Goal: Task Accomplishment & Management: Manage account settings

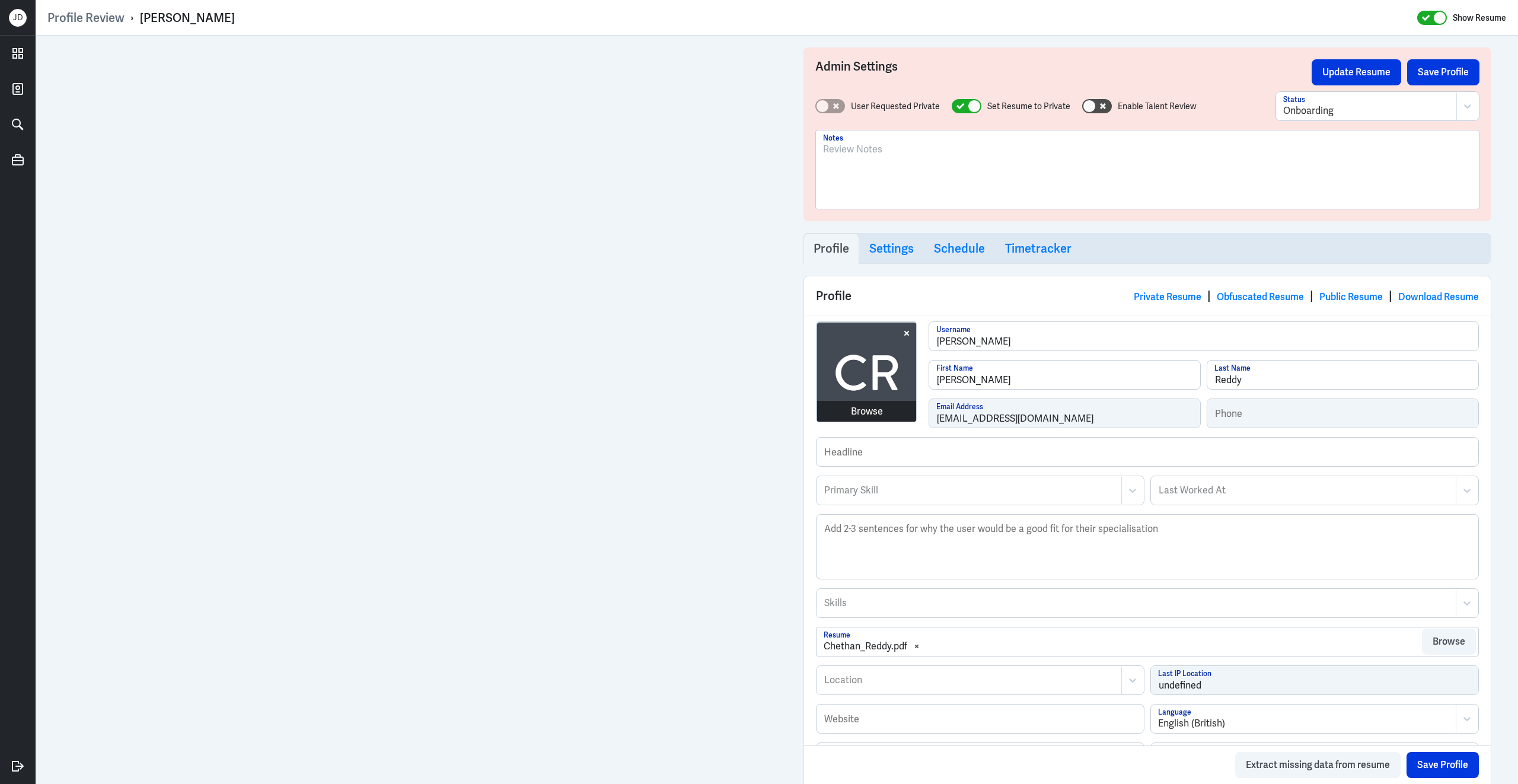
click at [902, 418] on div "Browse chethan-reddy Username Chethan First Name Reddy Last Name chethanreddyhs…" at bounding box center [1147, 379] width 663 height 116
drag, startPoint x: 140, startPoint y: 17, endPoint x: 298, endPoint y: 17, distance: 158.0
click at [299, 17] on div "Profile Review › Chethan Reddy Show Resume" at bounding box center [777, 18] width 1459 height 15
copy div "Chethan Reddy"
click at [872, 182] on div "To enrich screen reader interactions, please activate Accessibility in Grammarl…" at bounding box center [1147, 174] width 649 height 64
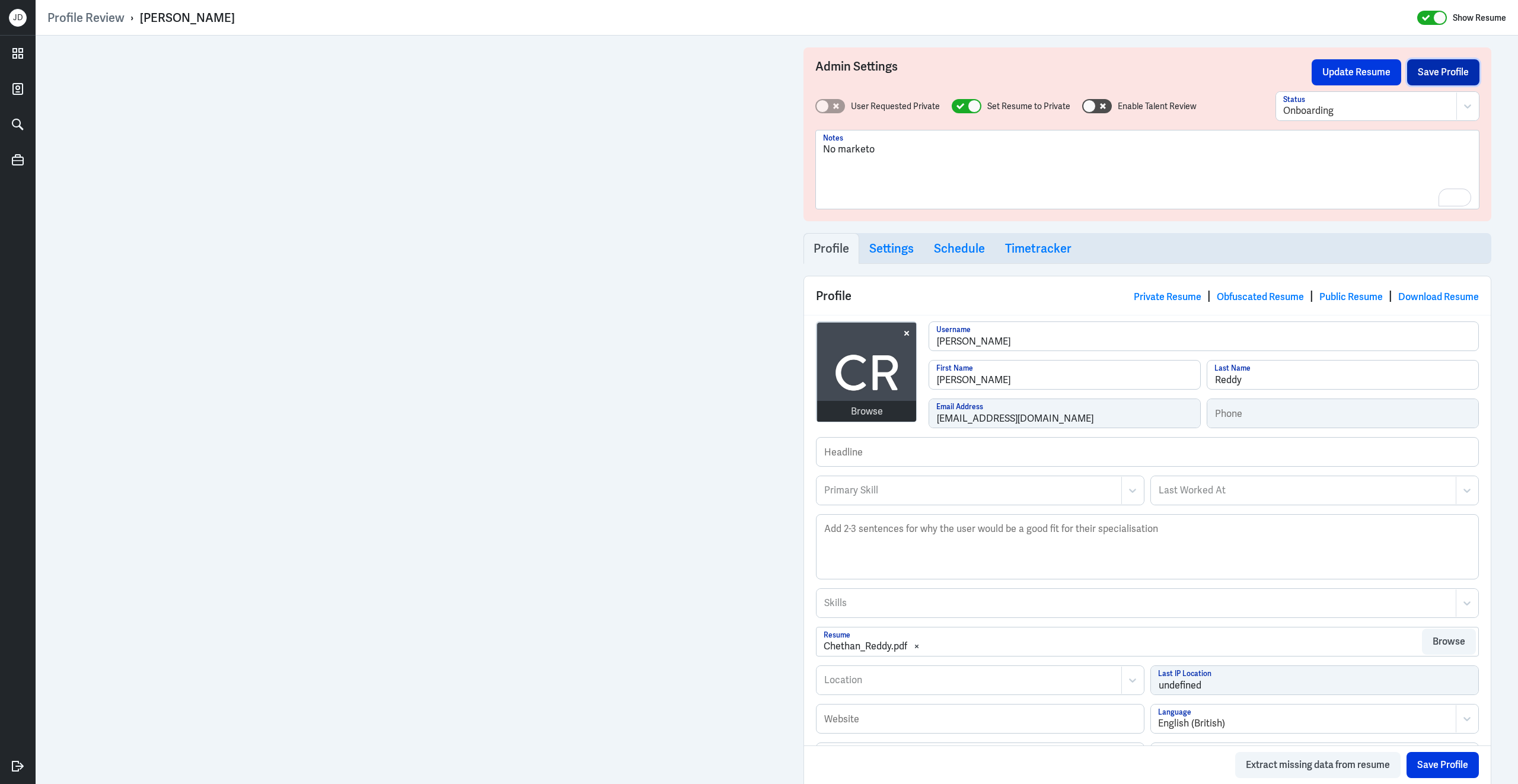
click at [1456, 69] on button "Save Profile" at bounding box center [1444, 72] width 72 height 26
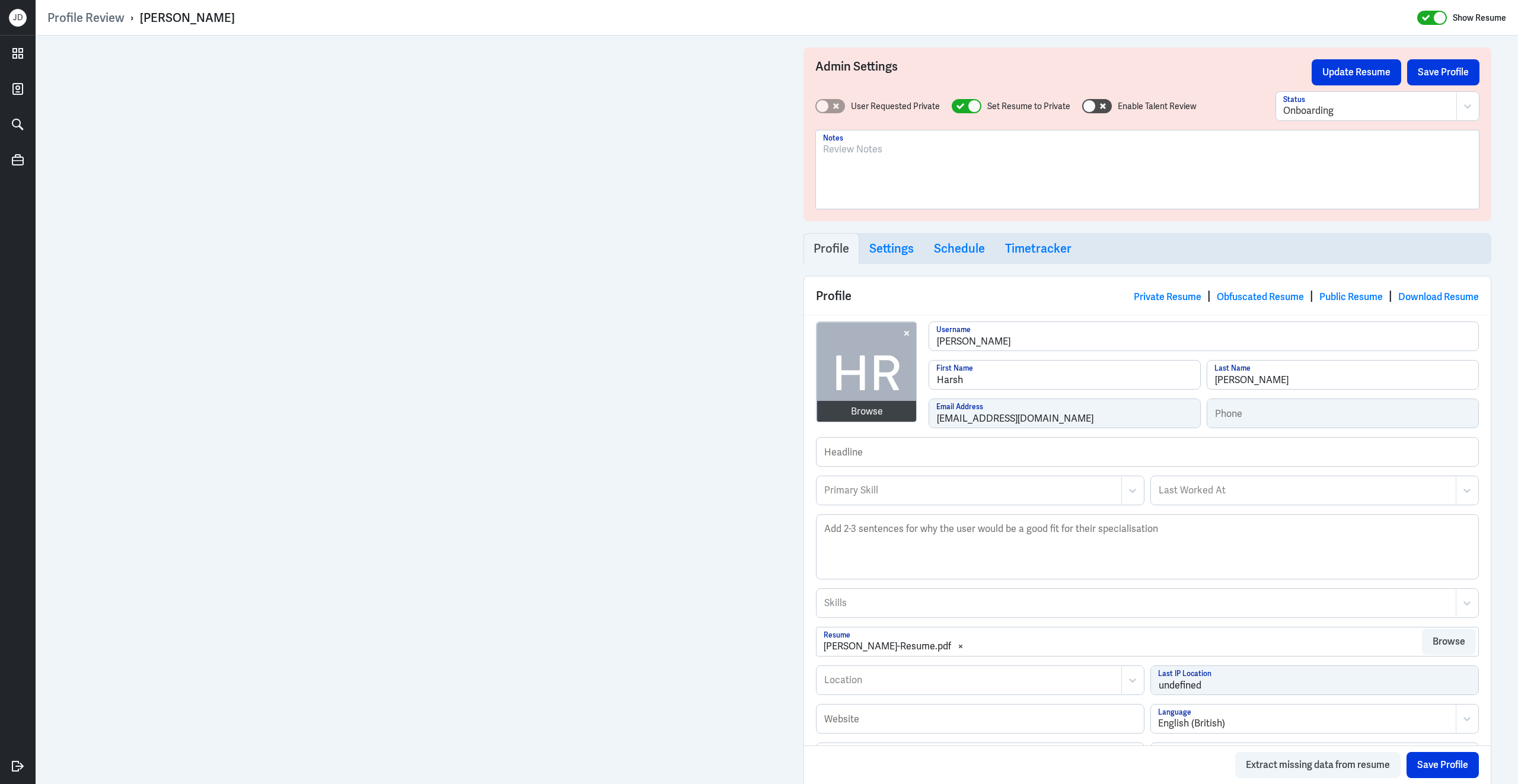
click at [919, 187] on div at bounding box center [1147, 174] width 649 height 64
click at [1453, 70] on button "Save Profile" at bounding box center [1444, 72] width 72 height 26
click at [953, 182] on div at bounding box center [1147, 174] width 649 height 64
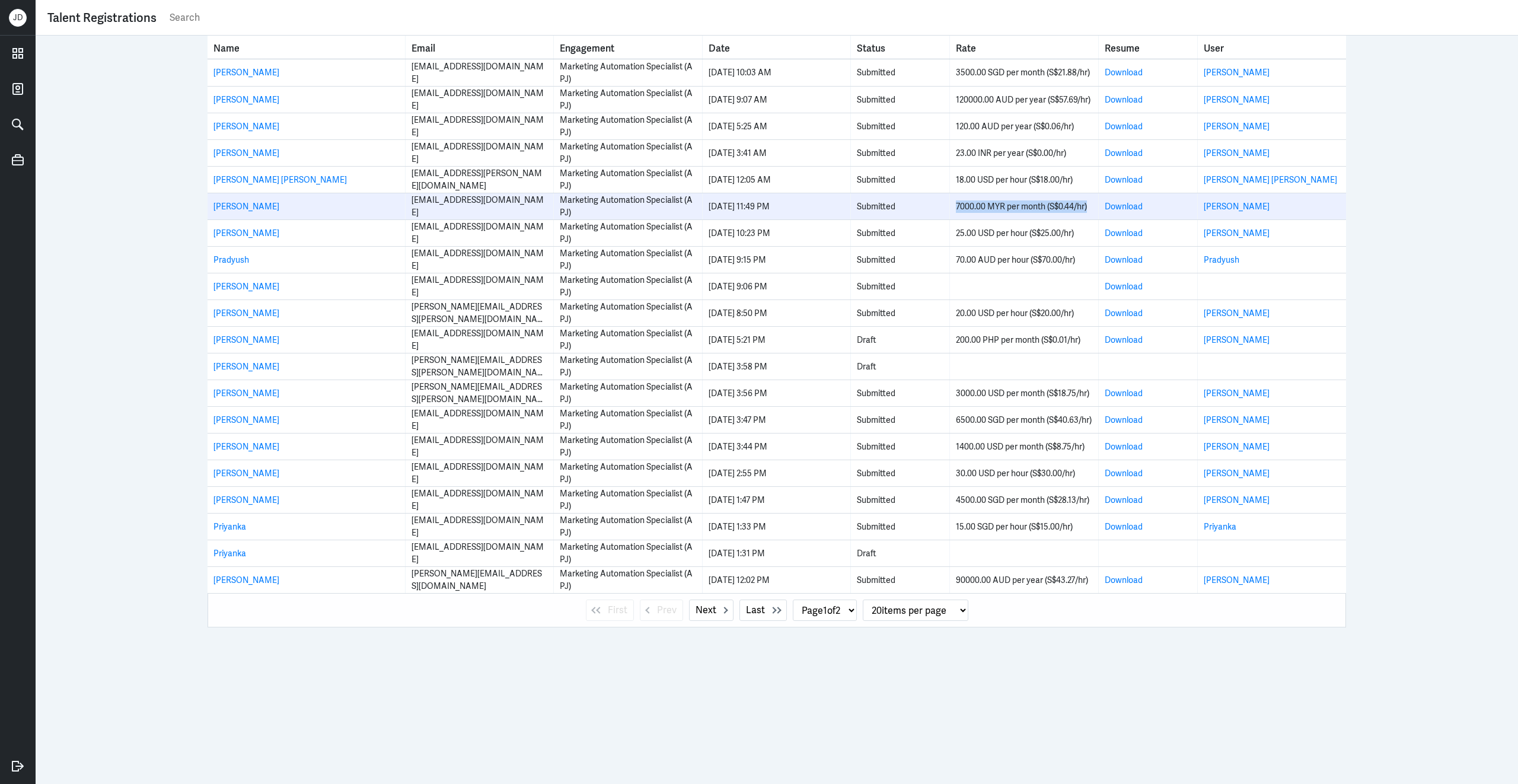
drag, startPoint x: 1091, startPoint y: 206, endPoint x: 942, endPoint y: 205, distance: 149.0
click at [942, 205] on tr "Chang Kai Wen changkaiwen3311@gmail.com Marketing Automation Specialist (APJ) 1…" at bounding box center [776, 206] width 1138 height 27
click at [1023, 213] on td "7000.00 MYR per month (S$0.44/hr)" at bounding box center [1024, 206] width 149 height 26
drag, startPoint x: 1045, startPoint y: 208, endPoint x: 955, endPoint y: 201, distance: 90.3
click at [956, 201] on div "7000.00 MYR per month (S$0.44/hr)" at bounding box center [1024, 207] width 136 height 13
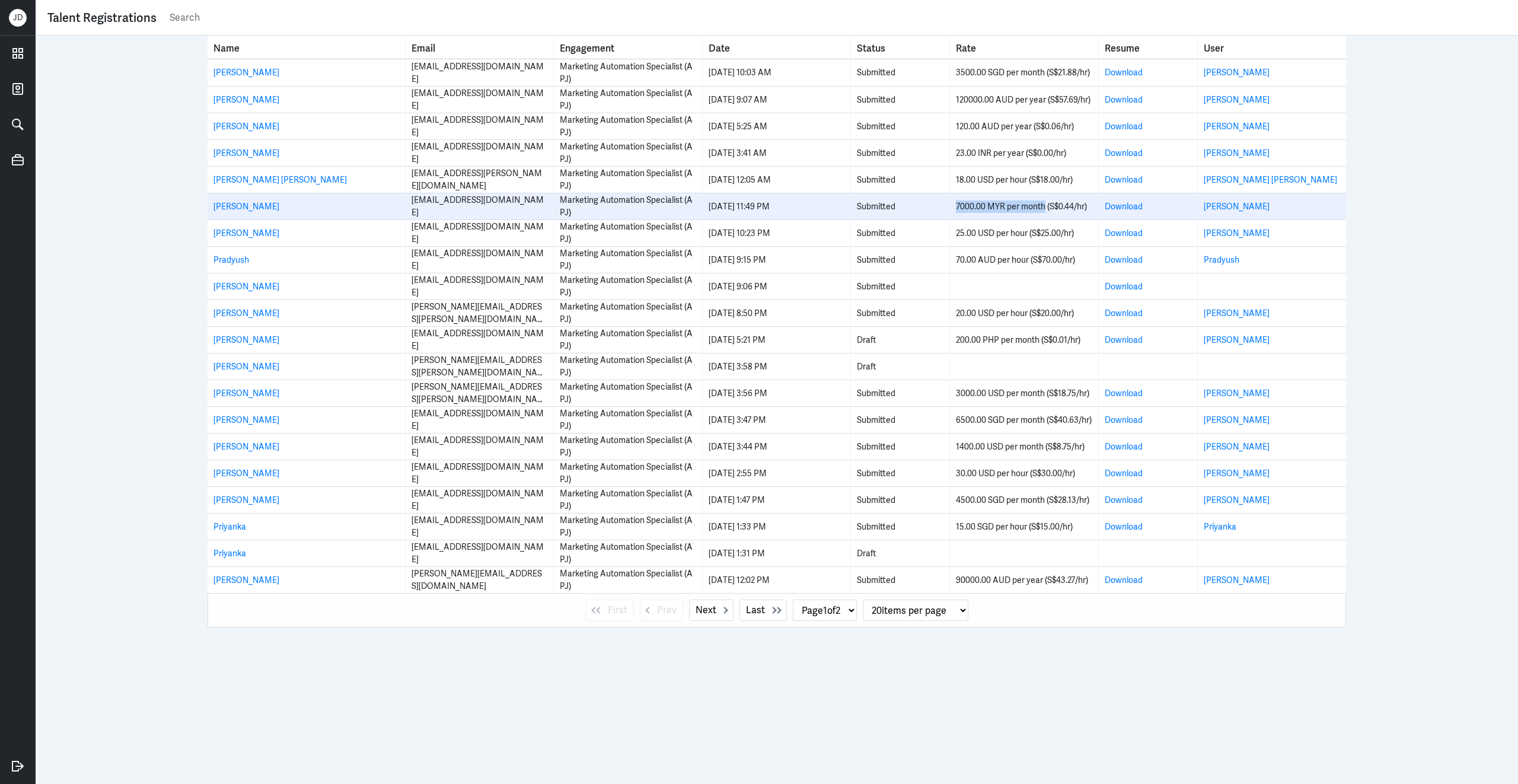
copy div "7000.00 MYR per month"
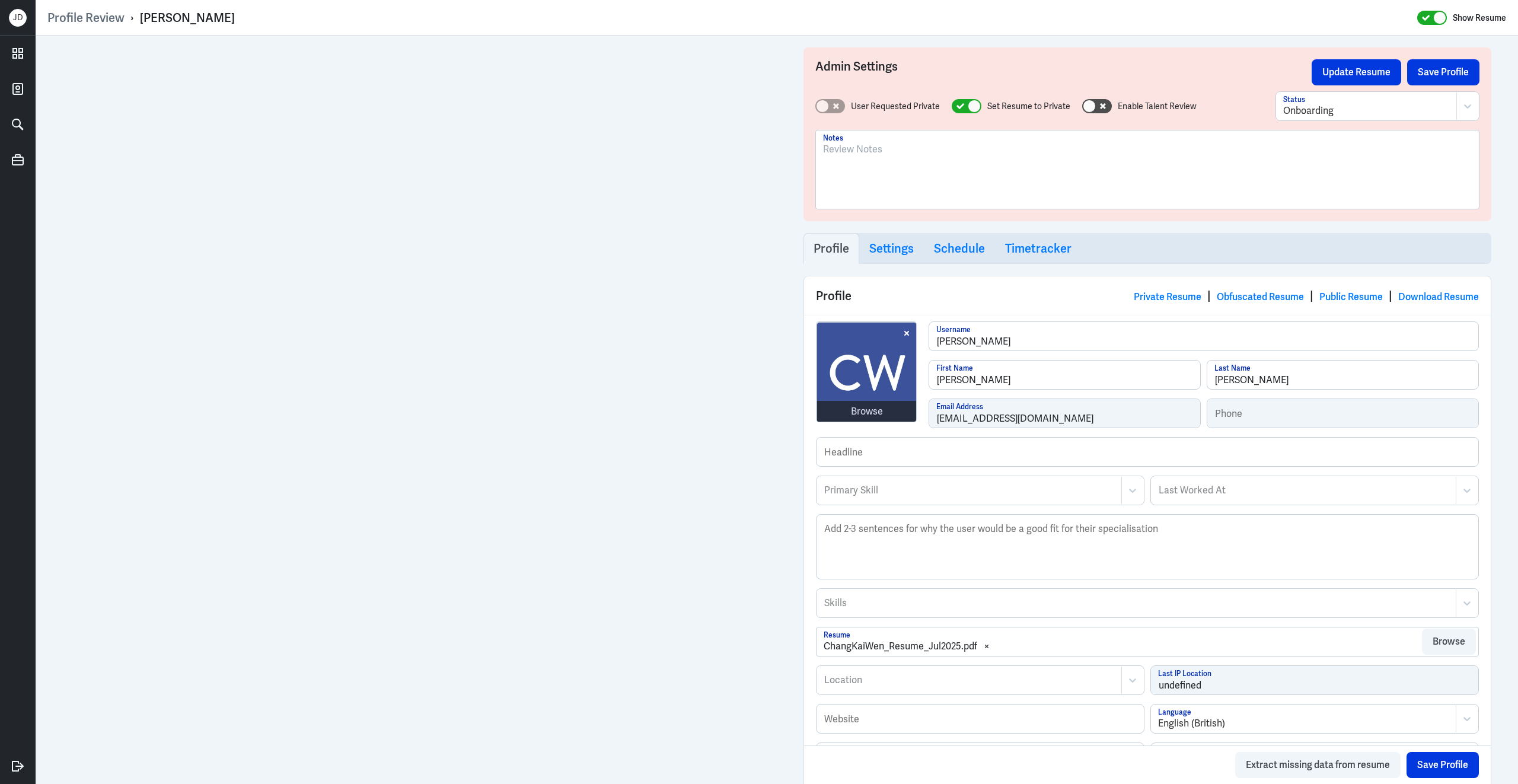
click at [901, 175] on div at bounding box center [1147, 174] width 649 height 64
drag, startPoint x: 880, startPoint y: 149, endPoint x: 772, endPoint y: 146, distance: 108.0
click at [772, 146] on div "Admin Settings Update Resume Save Profile User Requested Private Set Resume to …" at bounding box center [776, 564] width 1482 height 1058
click at [1006, 166] on div "7000.00 MYR per month =" at bounding box center [1147, 174] width 649 height 64
click at [904, 173] on p "﻿" at bounding box center [1147, 178] width 649 height 14
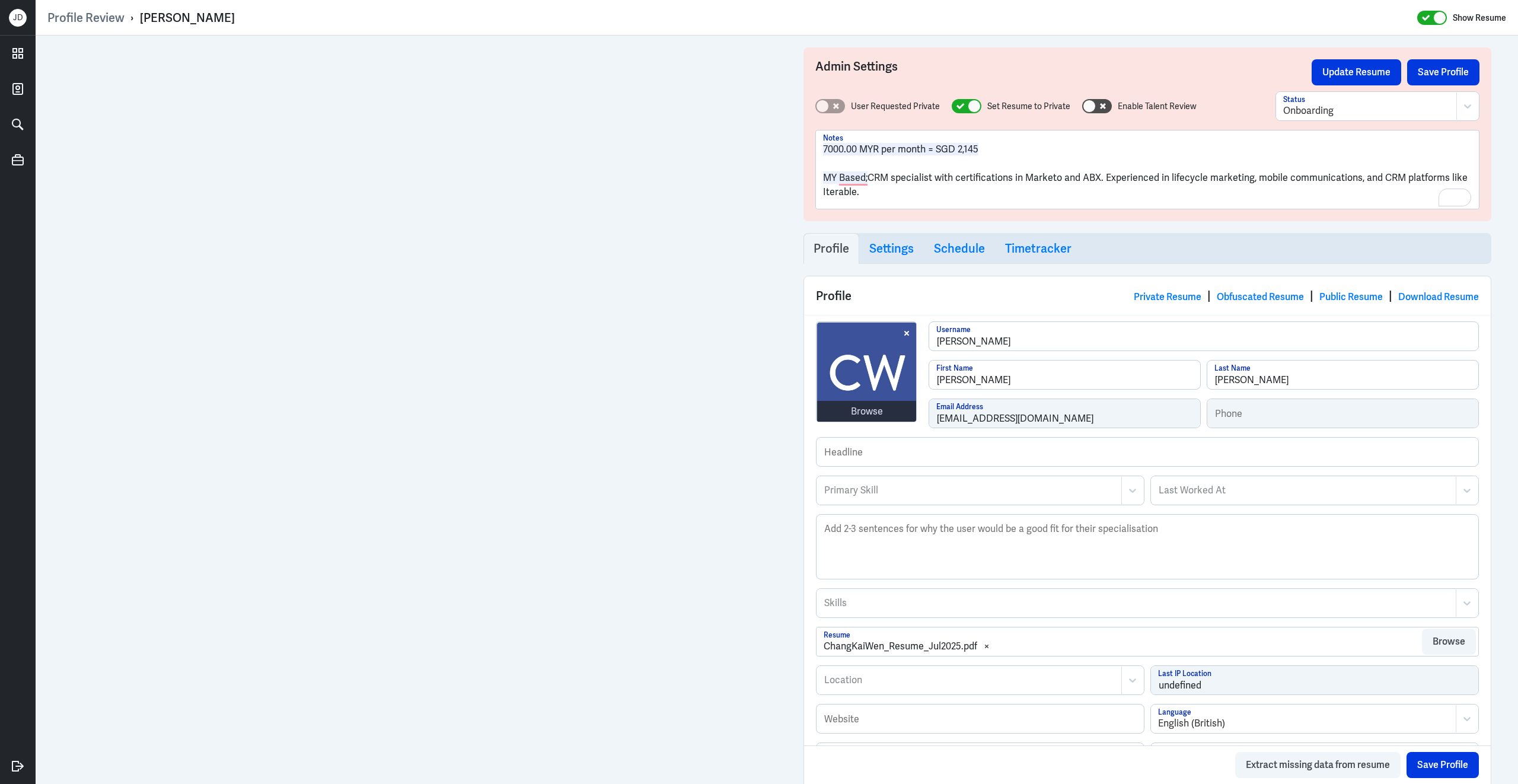
drag, startPoint x: 871, startPoint y: 176, endPoint x: 814, endPoint y: 176, distance: 57.0
click at [814, 176] on div "Profile Review › Chang Kai Wen Show Resume Admin Settings Update Resume Save Pr…" at bounding box center [776, 392] width 1482 height 784
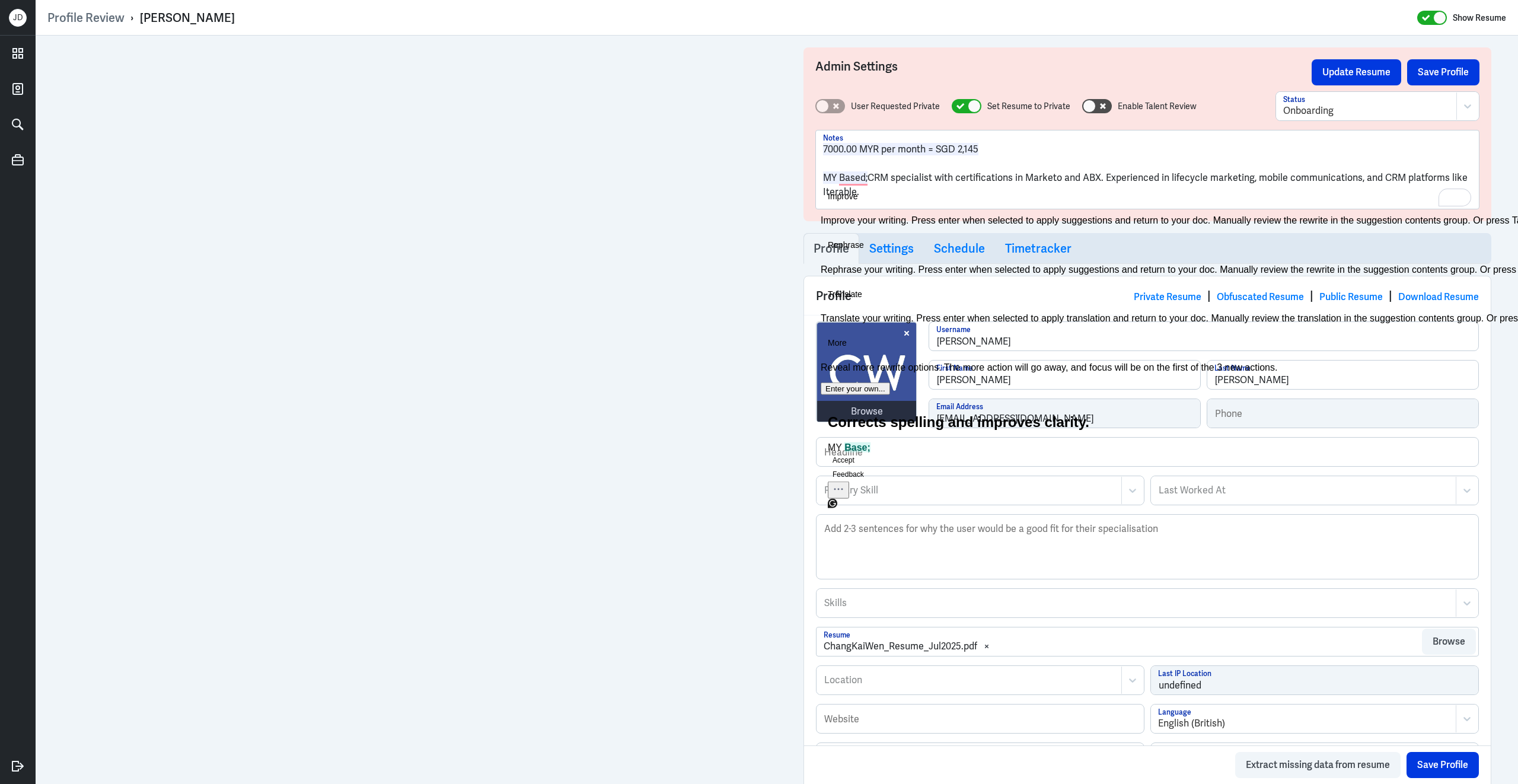
click at [935, 173] on p "MY Based; CRM specialist with certifications in Marketo and ABX. Experienced in…" at bounding box center [1147, 185] width 649 height 29
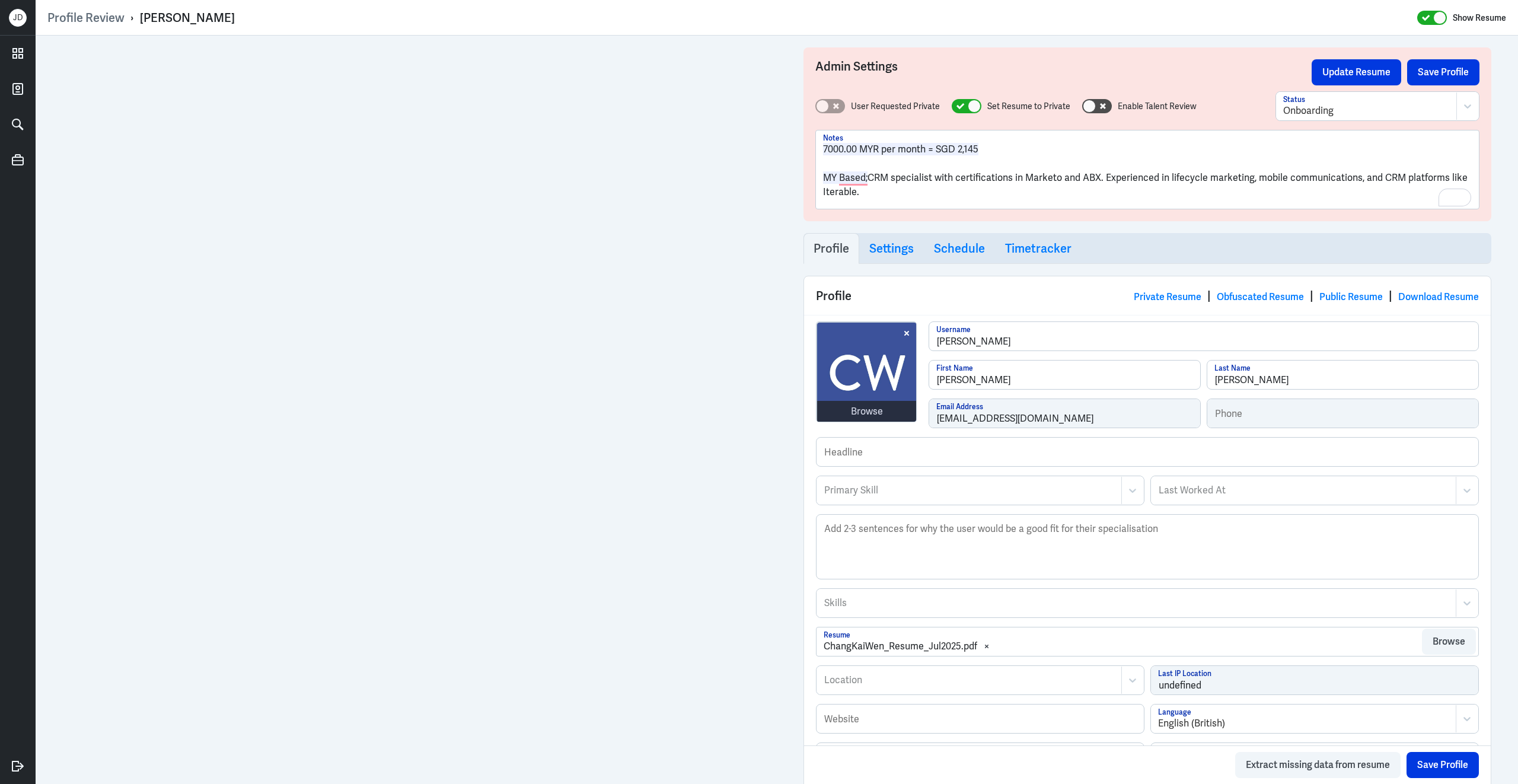
click at [860, 193] on p "MY Based; CRM specialist with certifications in Marketo and ABX. Experienced in…" at bounding box center [1147, 185] width 649 height 29
drag, startPoint x: 879, startPoint y: 194, endPoint x: 815, endPoint y: 176, distance: 66.5
click at [815, 177] on div "Profile Review › Chang Kai Wen Show Resume Admin Settings Update Resume Save Pr…" at bounding box center [776, 392] width 1482 height 784
click at [823, 149] on span "7000.00 MYR per month = SGD 2,145" at bounding box center [900, 149] width 156 height 13
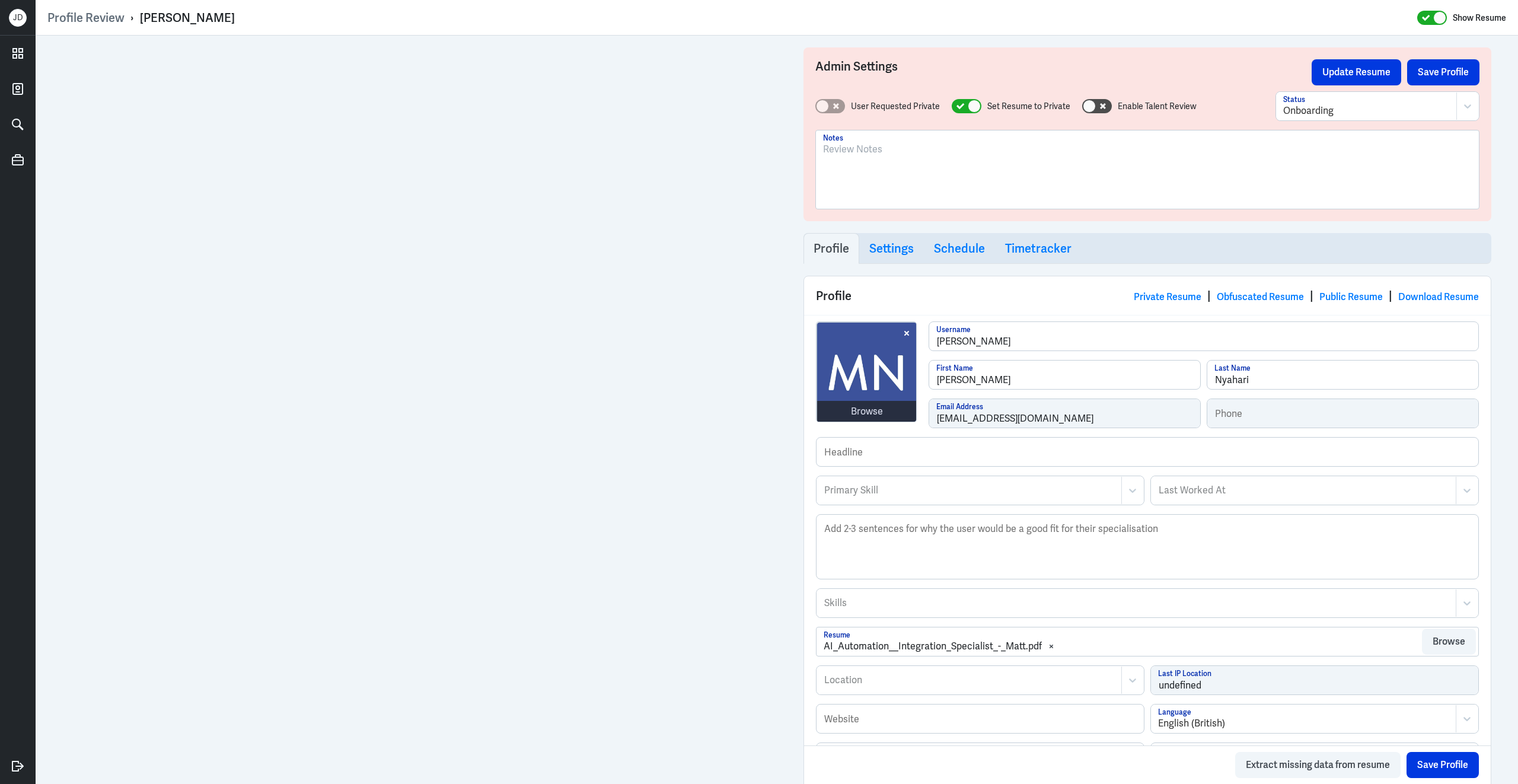
click at [912, 170] on div at bounding box center [1147, 174] width 649 height 64
click at [955, 180] on div at bounding box center [1147, 174] width 649 height 64
click at [928, 179] on div at bounding box center [1147, 174] width 649 height 64
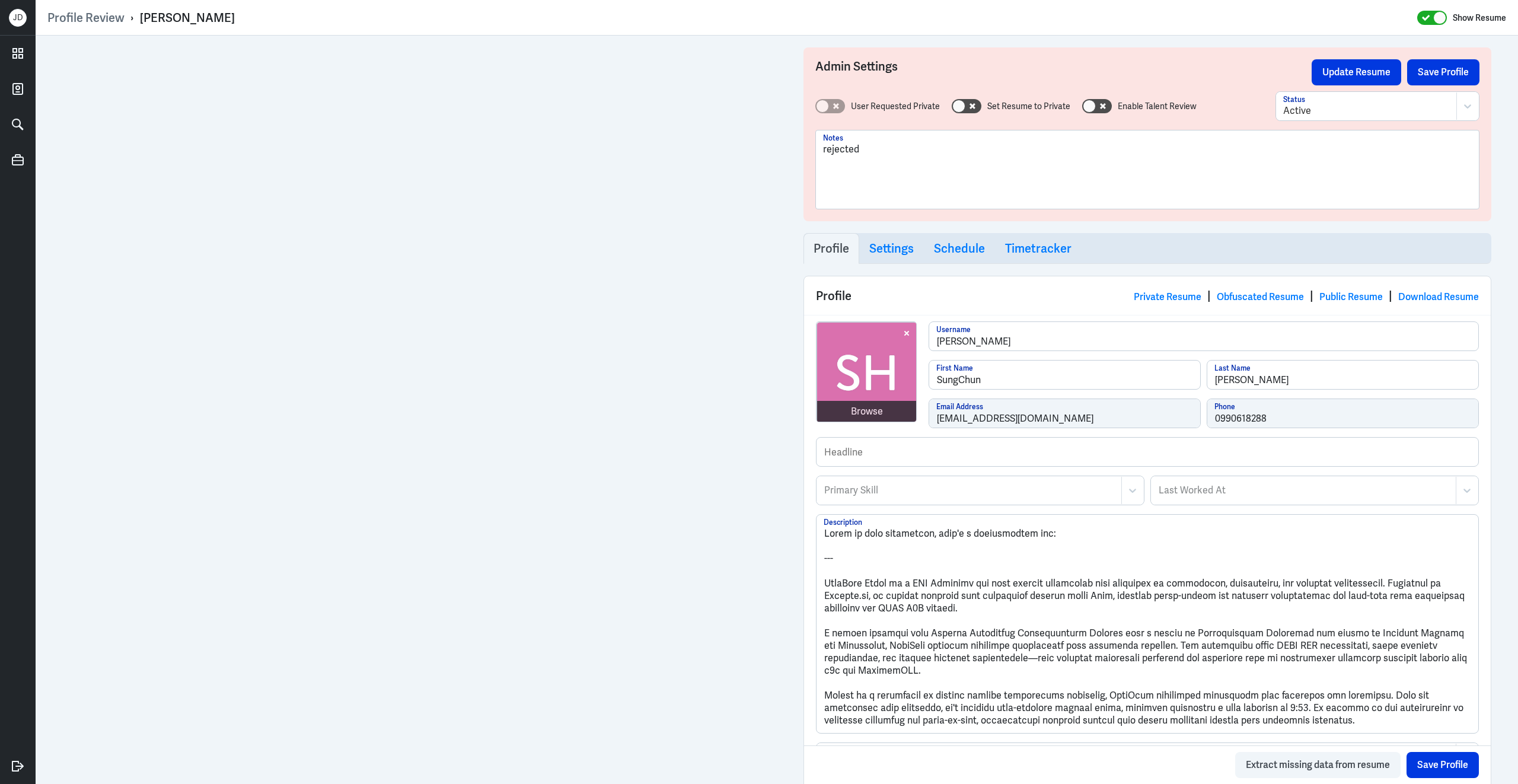
click at [945, 192] on div "rejected" at bounding box center [1147, 174] width 649 height 64
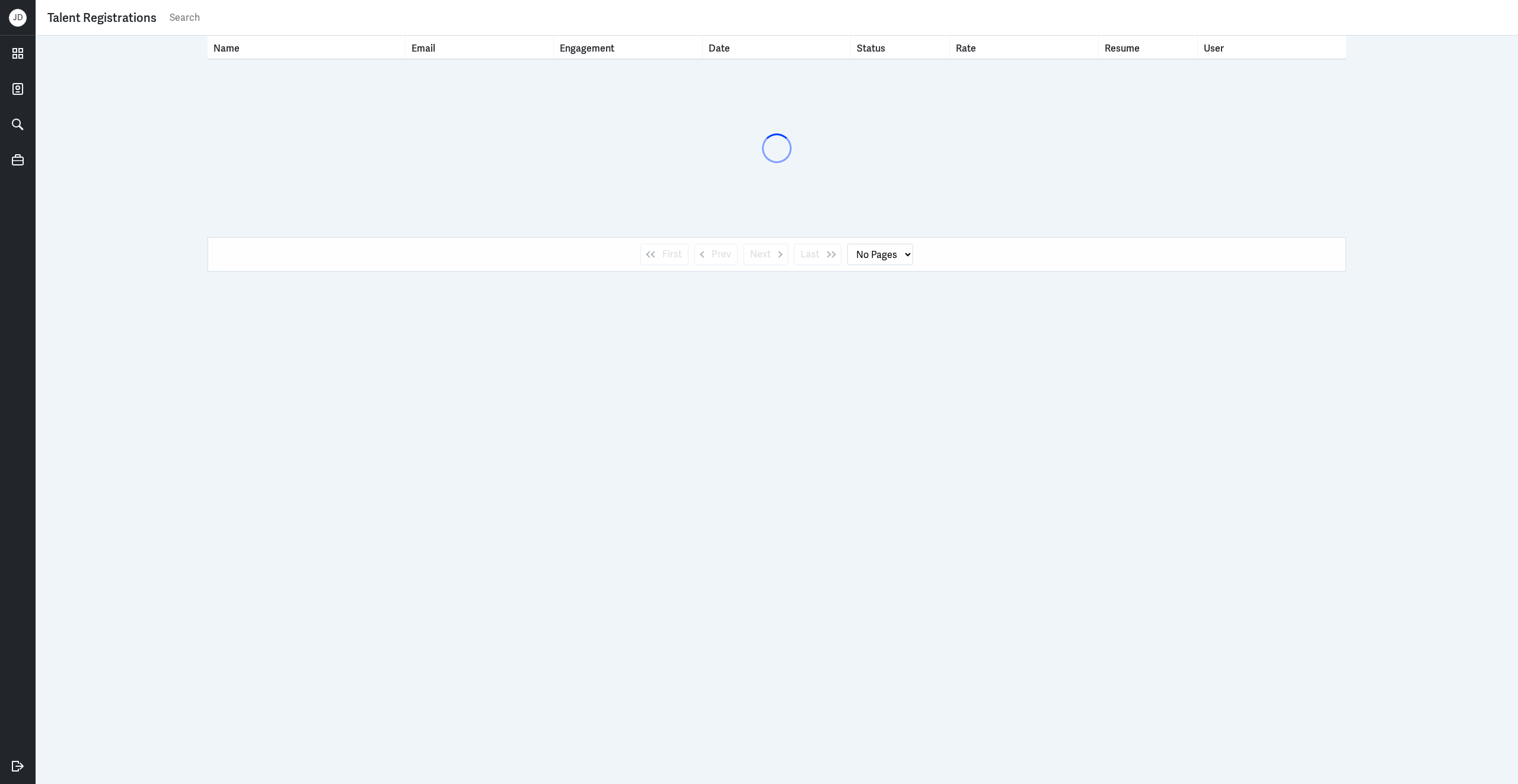
select select "1"
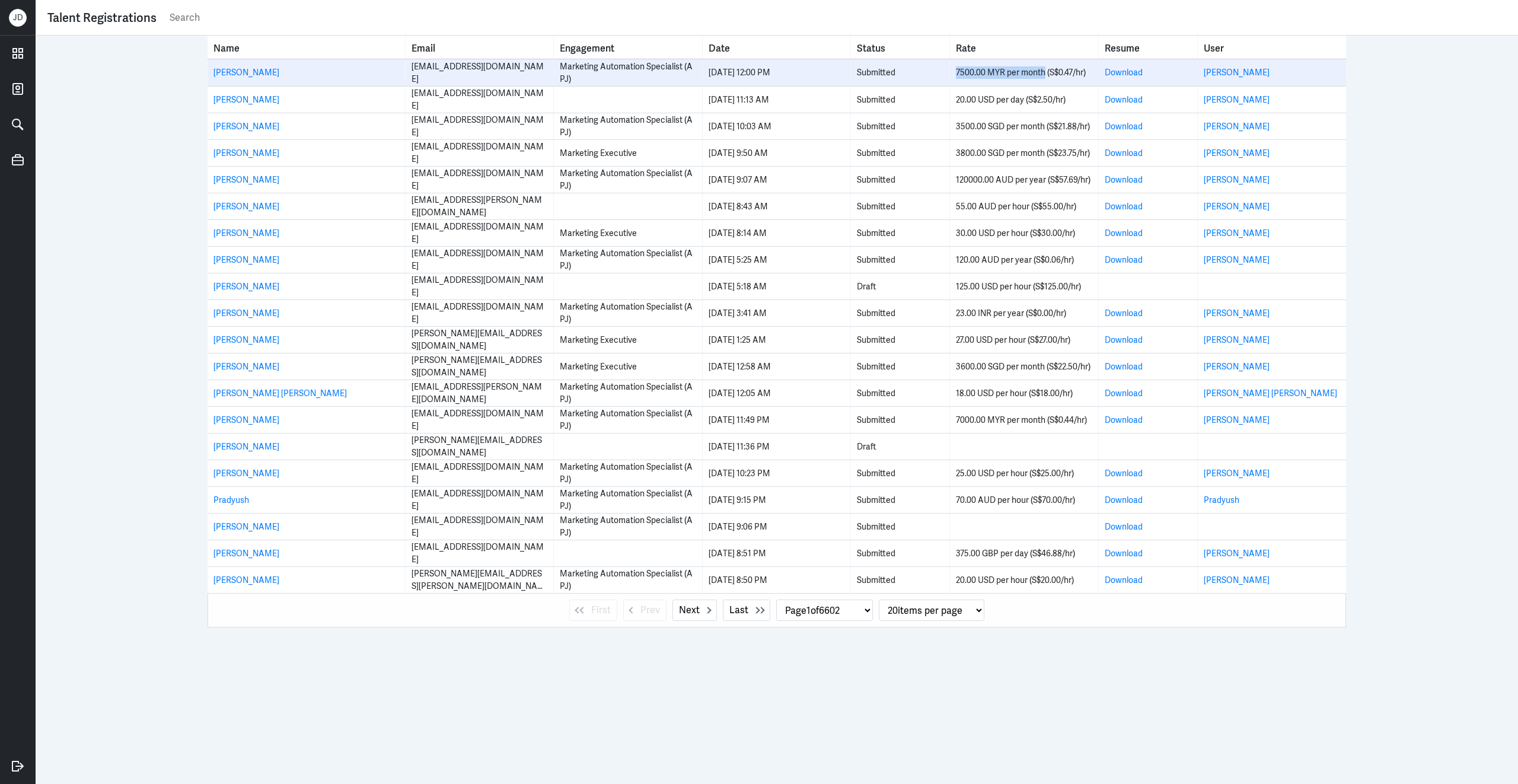
drag, startPoint x: 1046, startPoint y: 72, endPoint x: 950, endPoint y: 69, distance: 96.0
click at [950, 69] on td "7500.00 MYR per month (S$0.47/hr)" at bounding box center [1024, 72] width 149 height 27
copy div "7500.00 MYR per month"
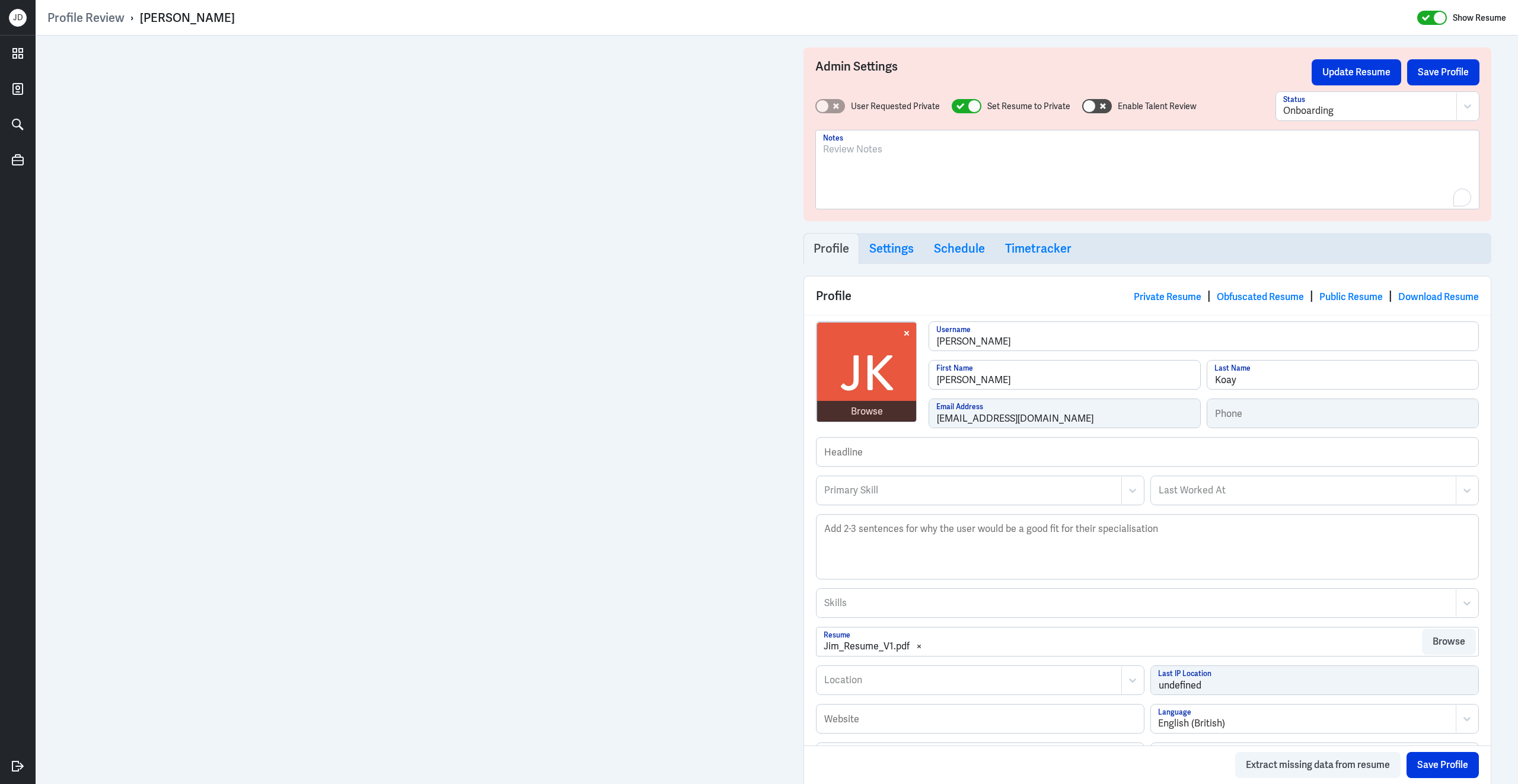
click at [929, 182] on div "To enrich screen reader interactions, please activate Accessibility in Grammarl…" at bounding box center [1147, 174] width 649 height 64
click at [1101, 154] on p "MY Based; Marketing ops specialist. Familiar with Marketo," at bounding box center [1147, 149] width 649 height 14
drag, startPoint x: 1187, startPoint y: 150, endPoint x: 740, endPoint y: 102, distance: 449.6
click at [659, 9] on div "Profile Review › [PERSON_NAME] Show Resume Admin Settings Update Resume Save Pr…" at bounding box center [776, 392] width 1482 height 784
copy p "MY Based; Marketing ops specialist. Familiar with Marketo and Salesforce."
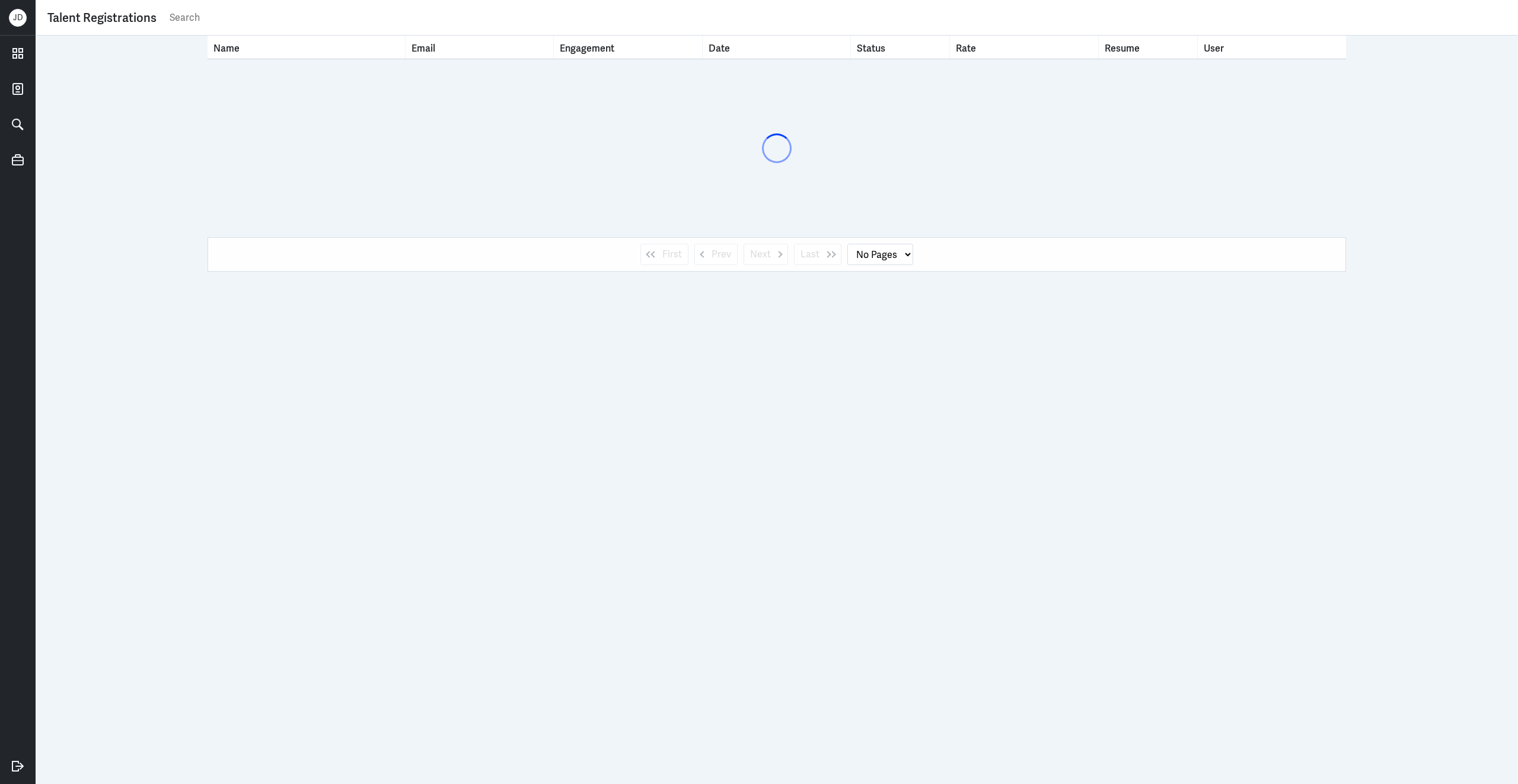
select select "1"
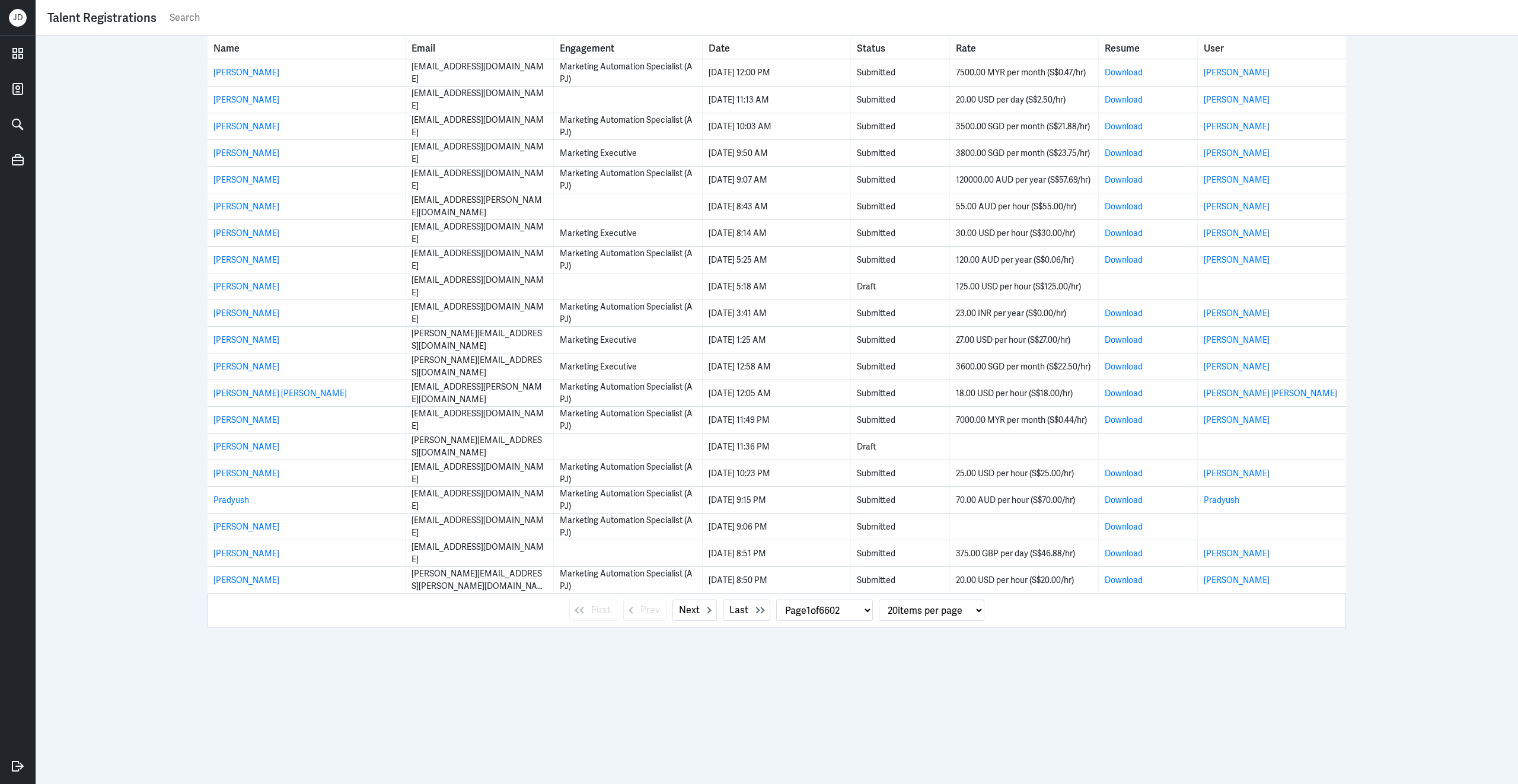
click at [196, 20] on input "text" at bounding box center [837, 18] width 1338 height 18
paste input "xyq4160@foxmail.com"
type input "xyq4160@foxmail.com"
select select "0"
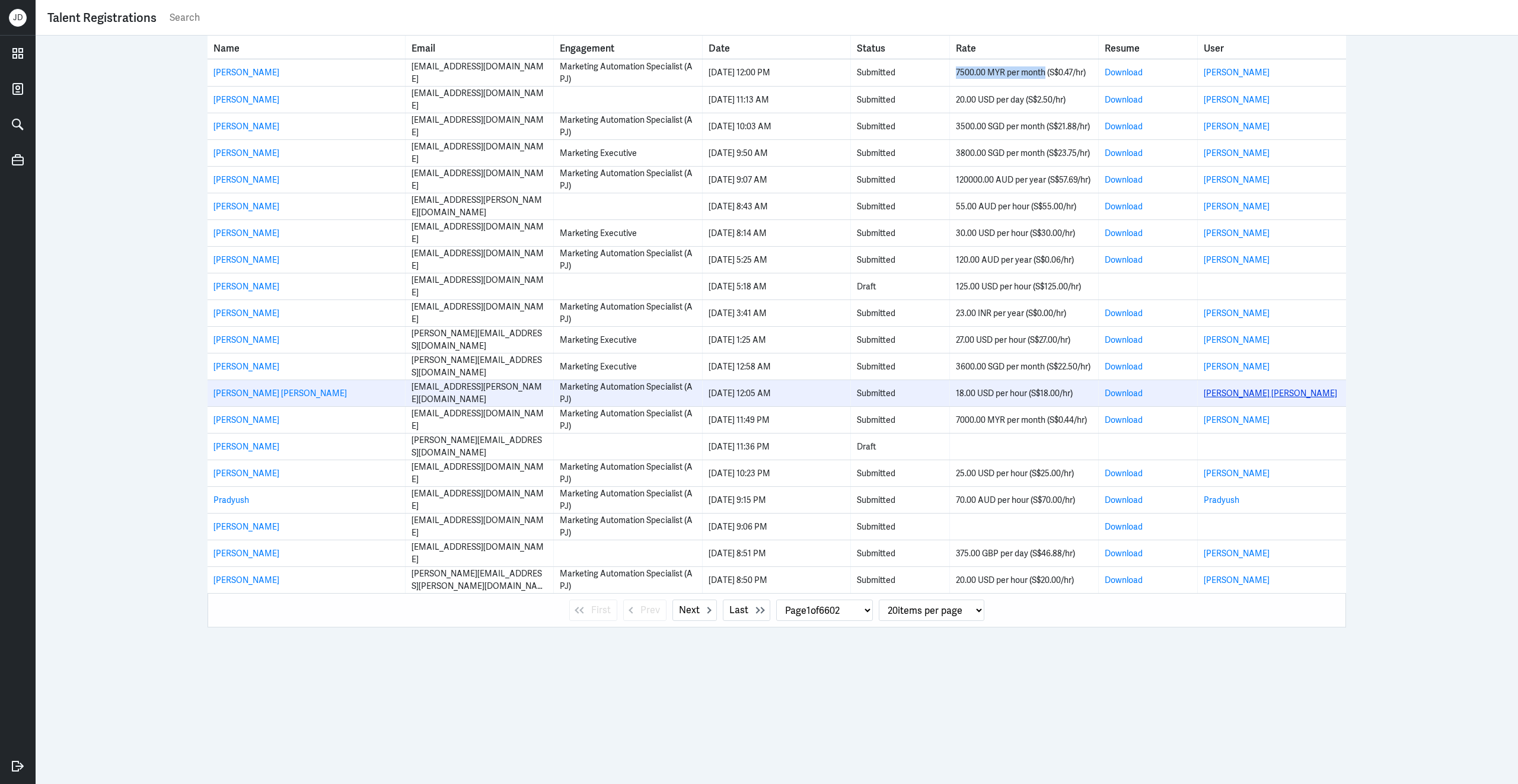
click at [1208, 394] on link "Clark David Buban" at bounding box center [1270, 393] width 133 height 11
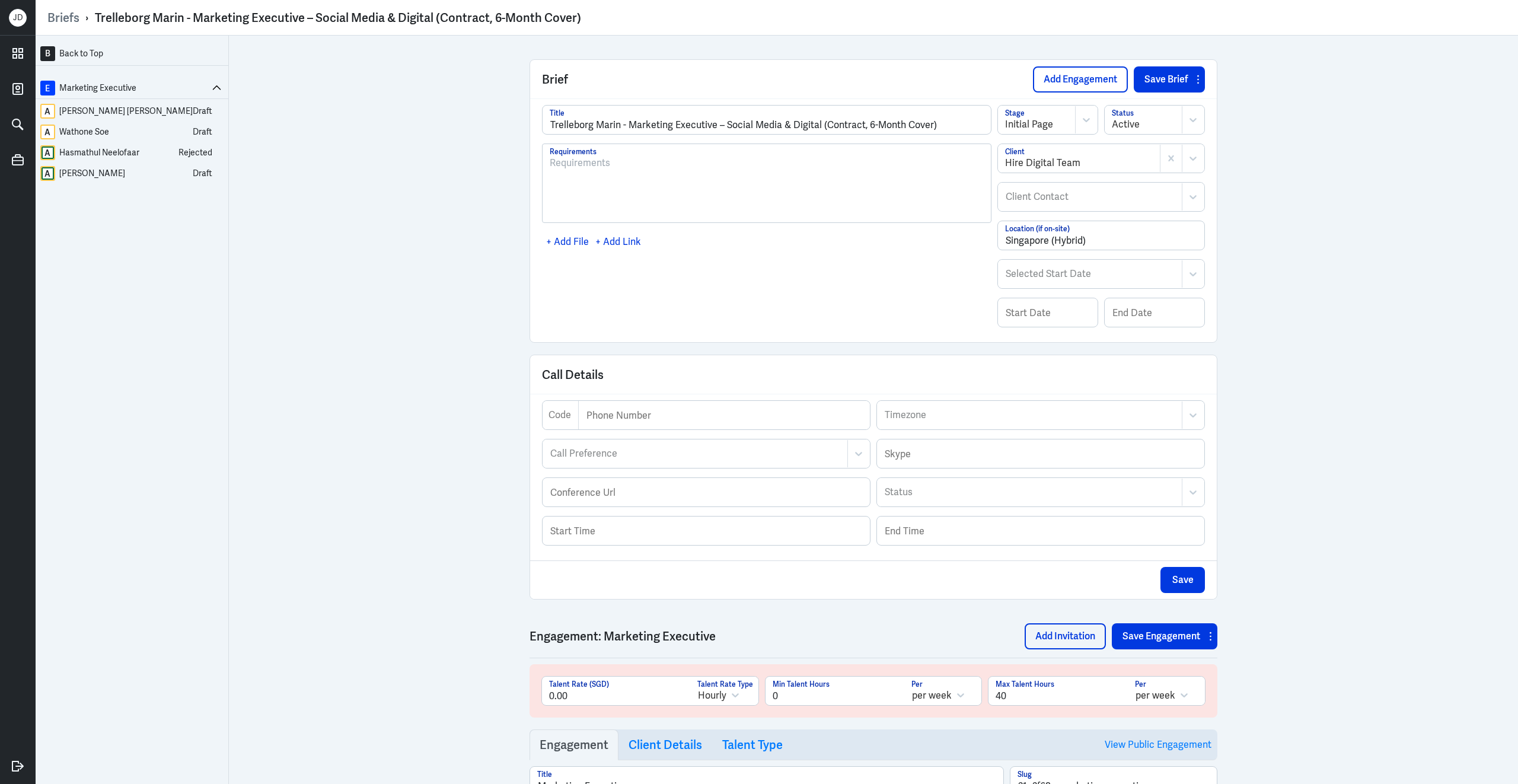
scroll to position [2229, 0]
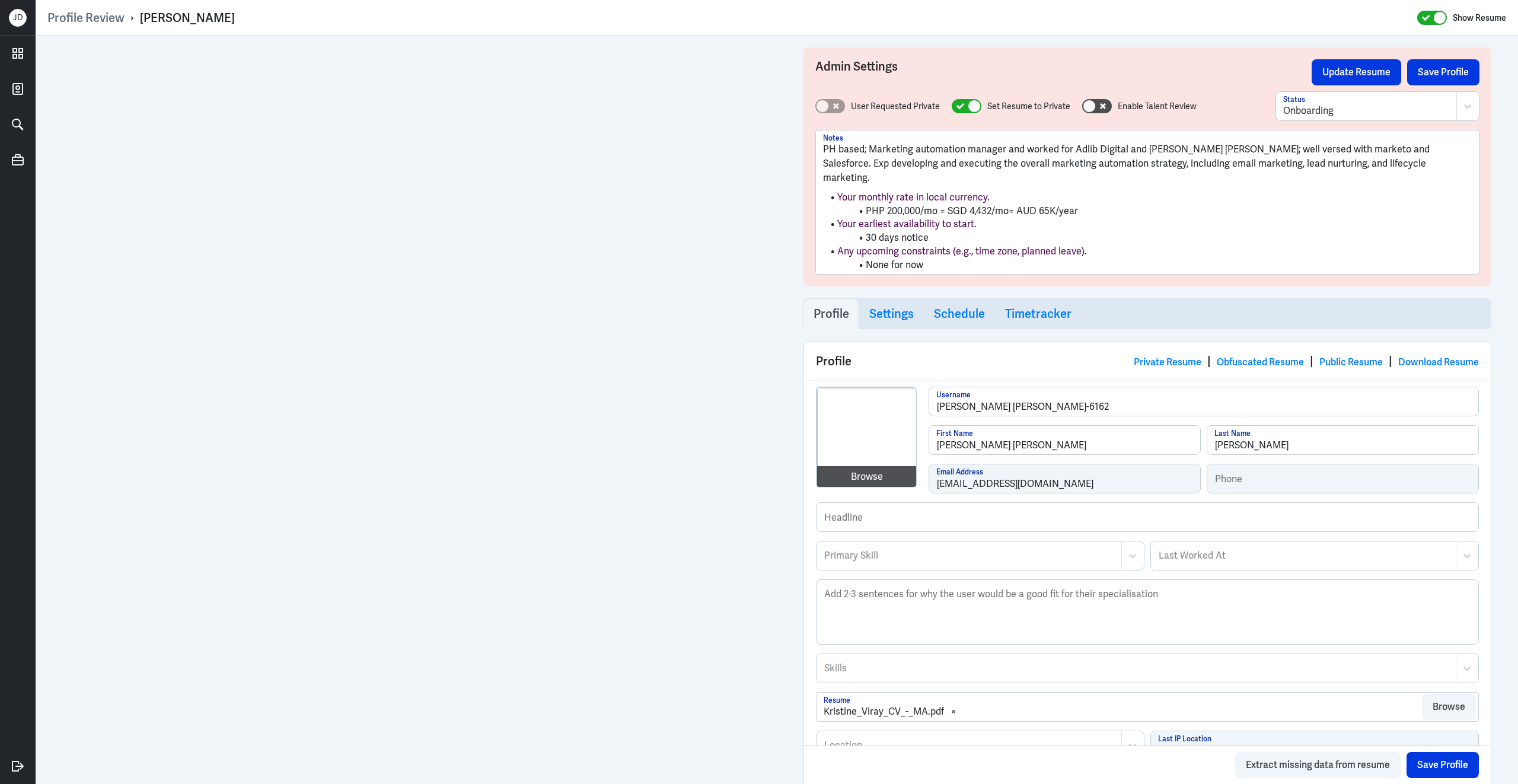
scroll to position [369, 0]
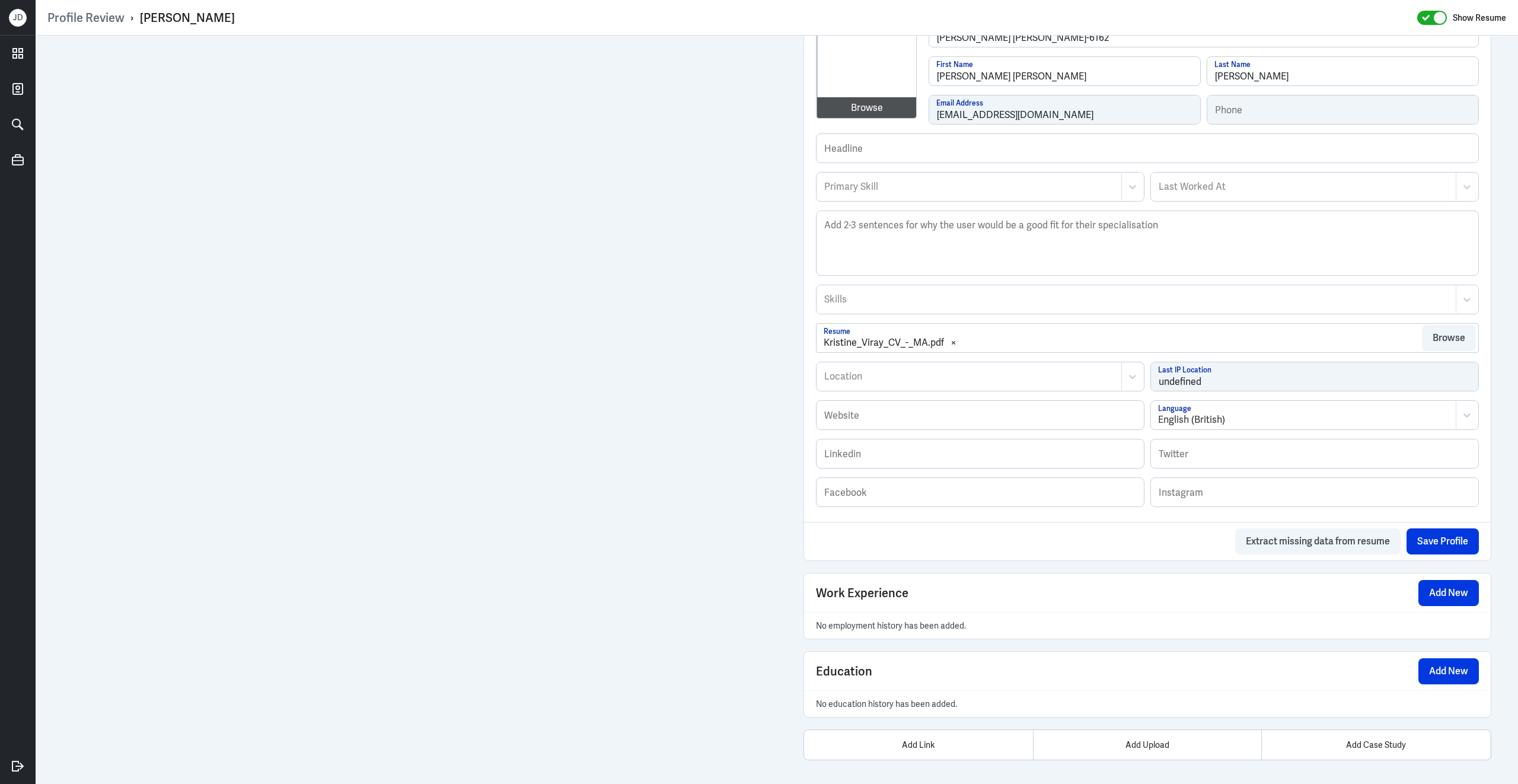
drag, startPoint x: 142, startPoint y: 16, endPoint x: 330, endPoint y: 18, distance: 188.0
click at [330, 18] on div "Profile Review › [PERSON_NAME] Show Resume" at bounding box center [777, 18] width 1459 height 15
copy div "[PERSON_NAME]"
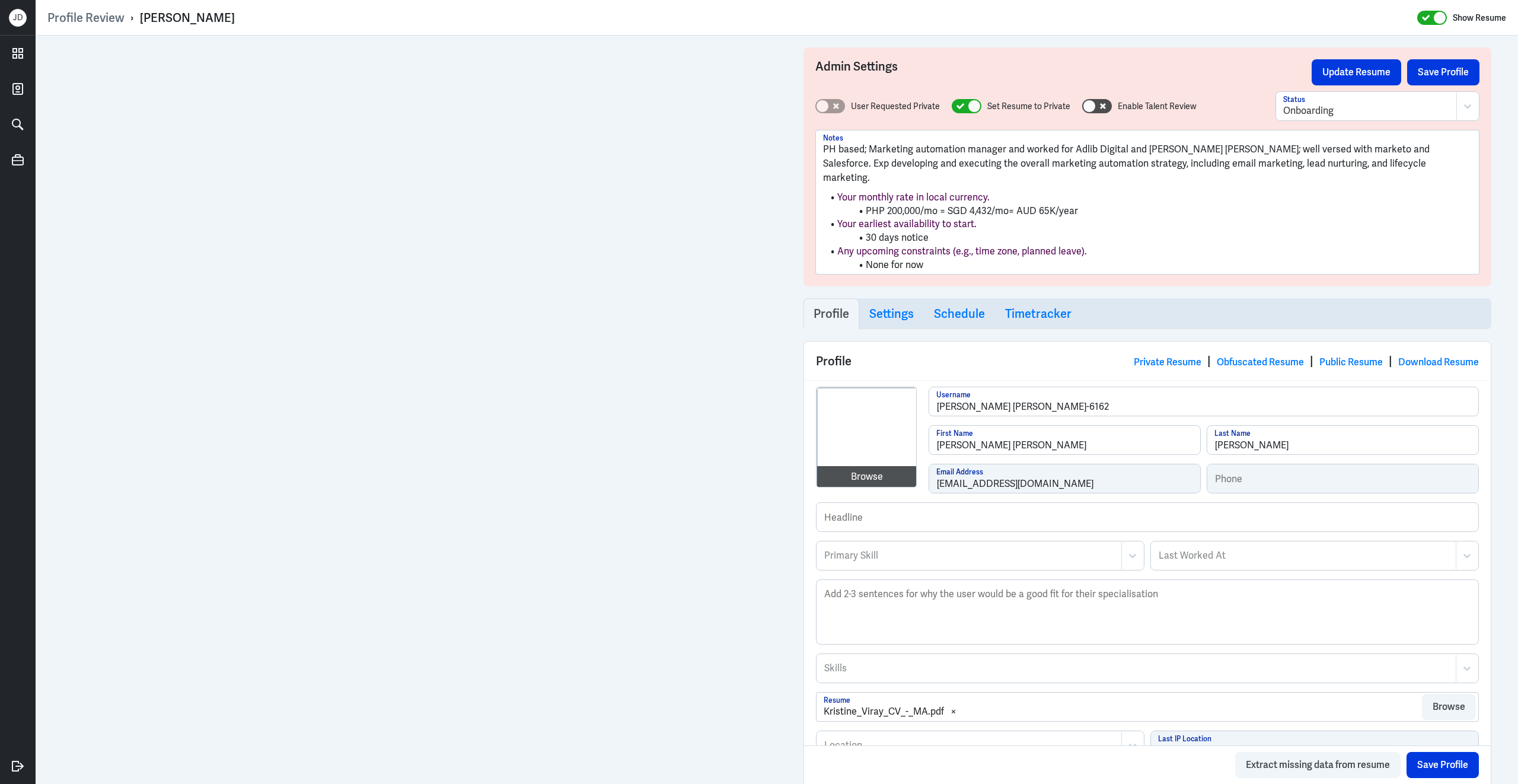
scroll to position [129, 0]
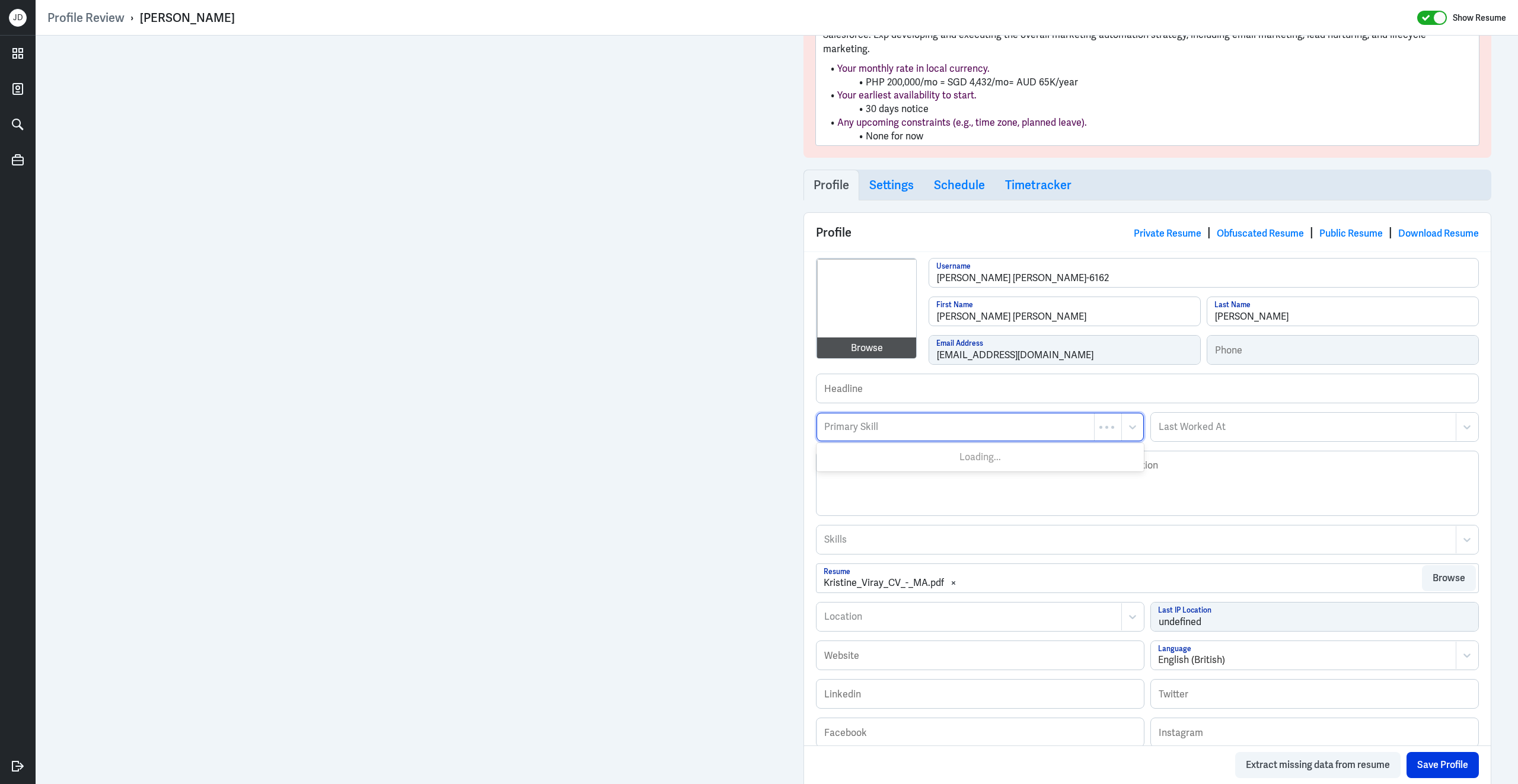
click at [904, 426] on div "Primary Skill" at bounding box center [955, 427] width 277 height 27
type input "marketing automat"
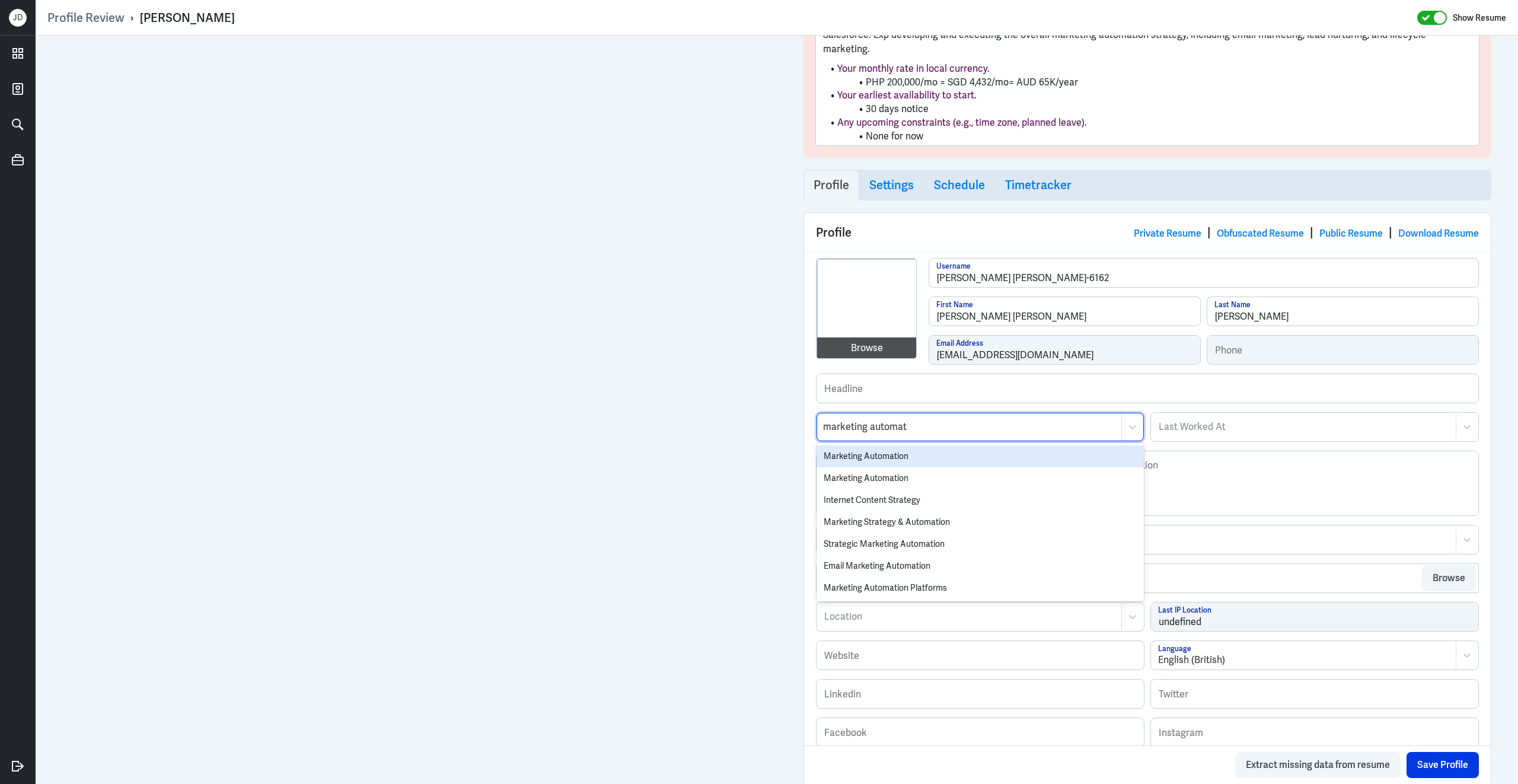
click at [888, 445] on div "Marketing Automation" at bounding box center [980, 456] width 328 height 22
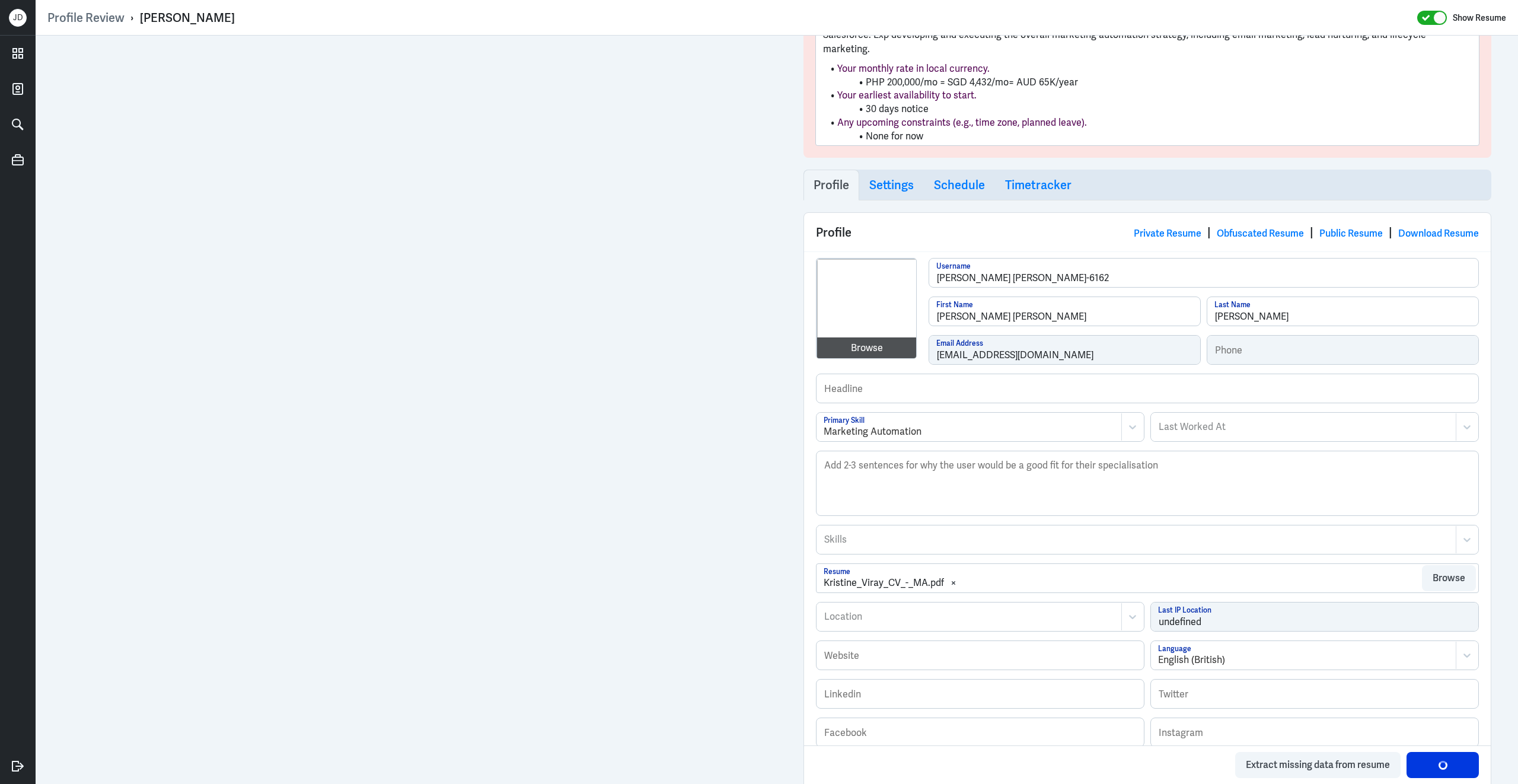
scroll to position [0, 0]
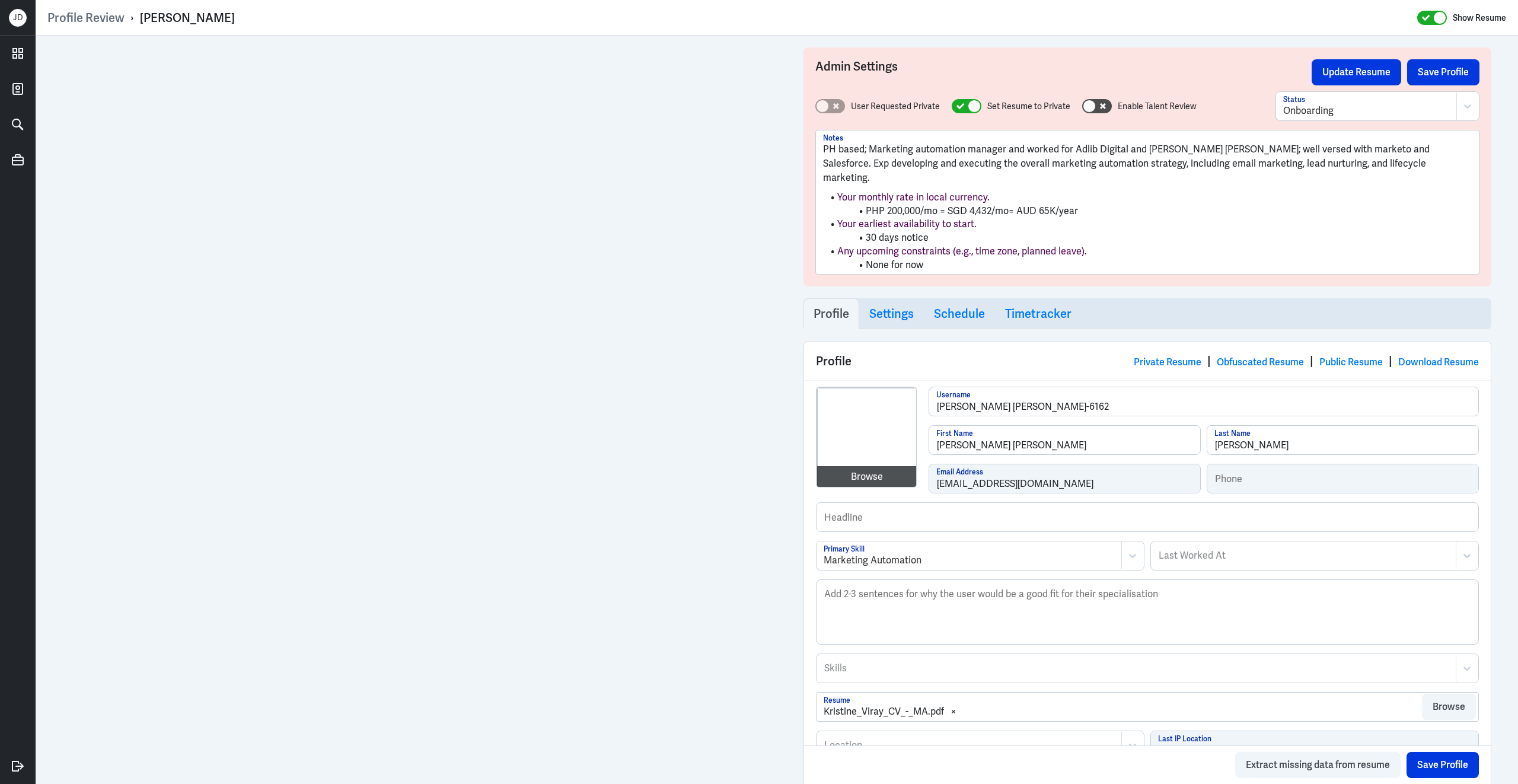
click at [869, 661] on div at bounding box center [1136, 668] width 627 height 14
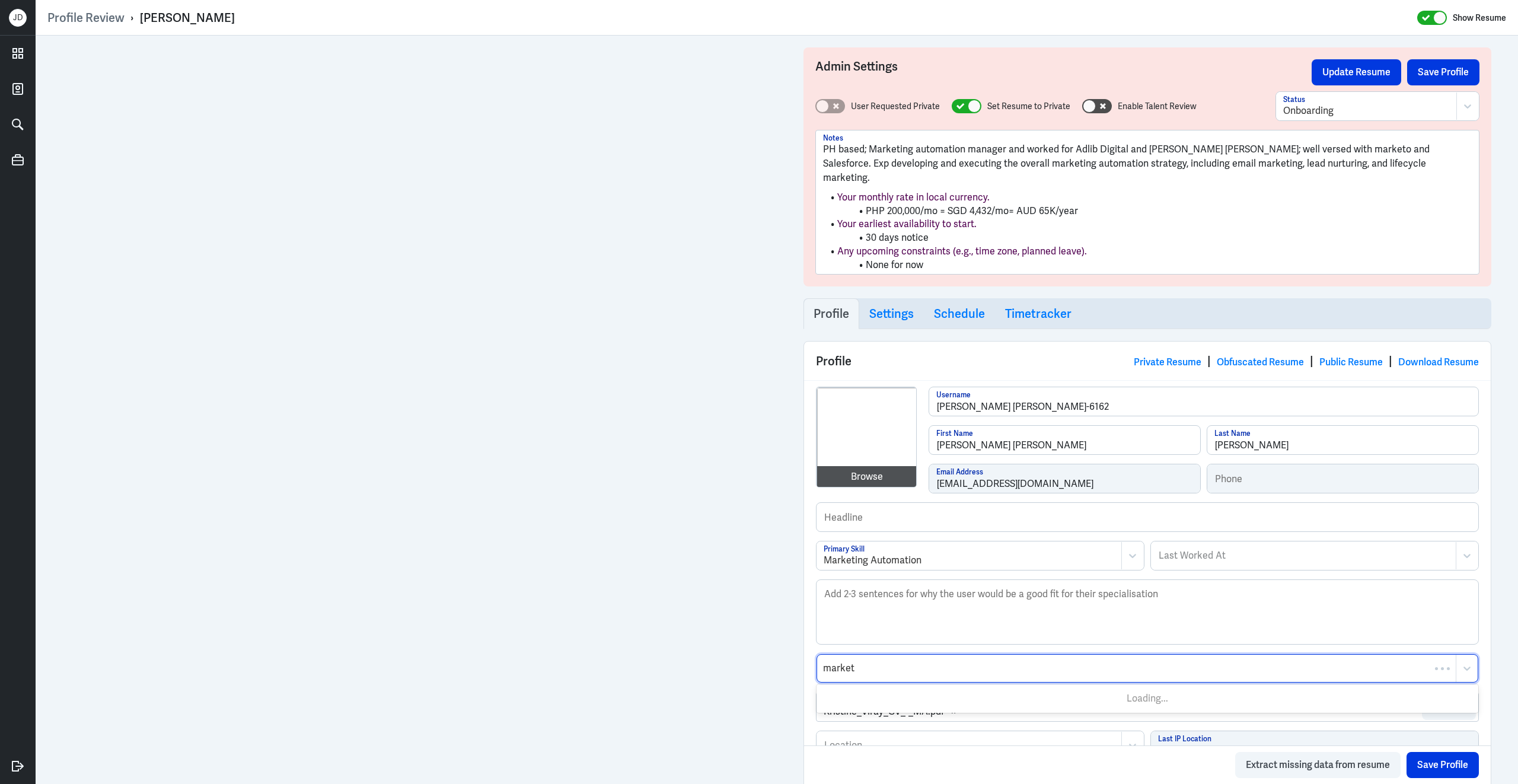
type input "marketo"
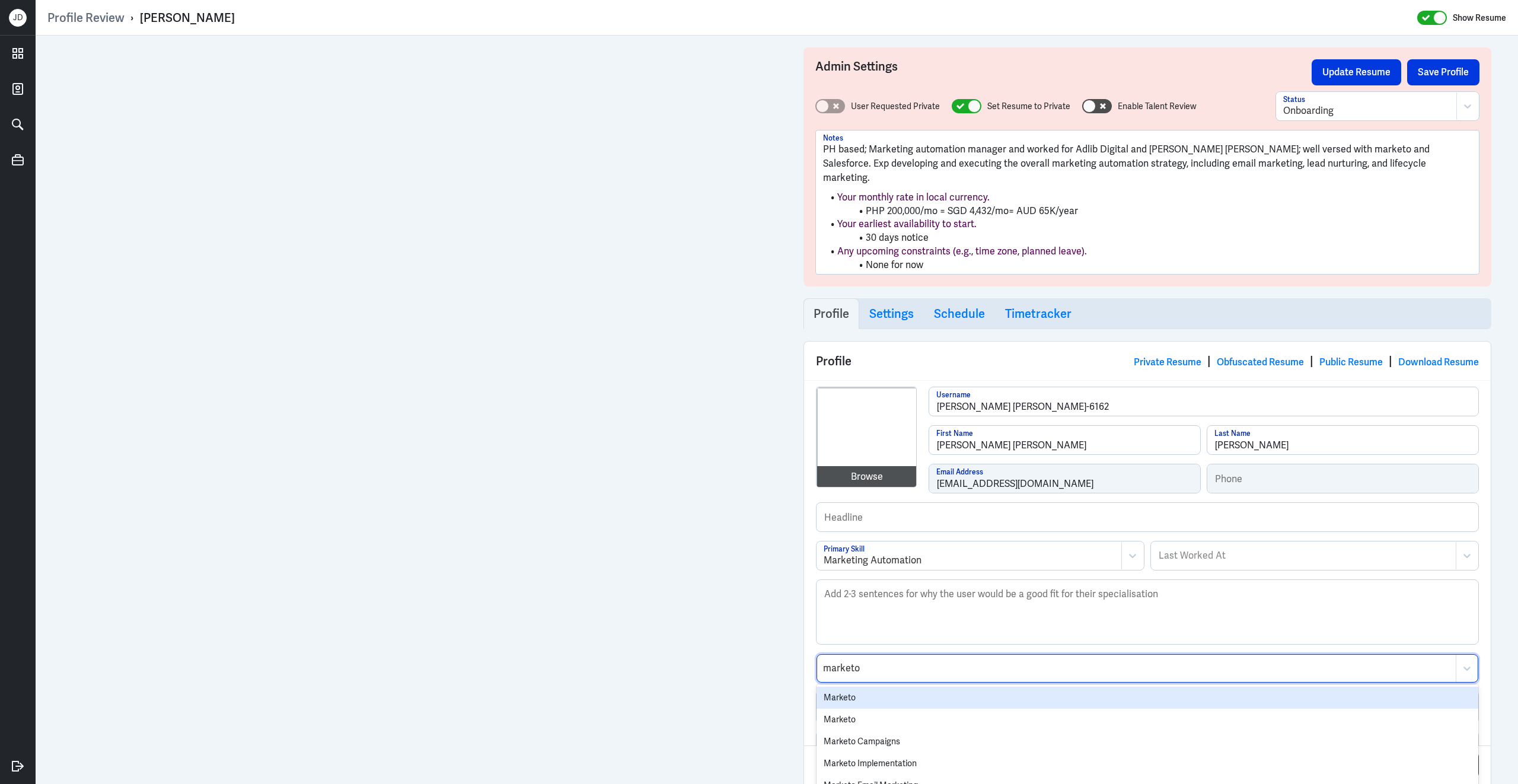
click at [844, 687] on div "Marketo" at bounding box center [1147, 698] width 662 height 22
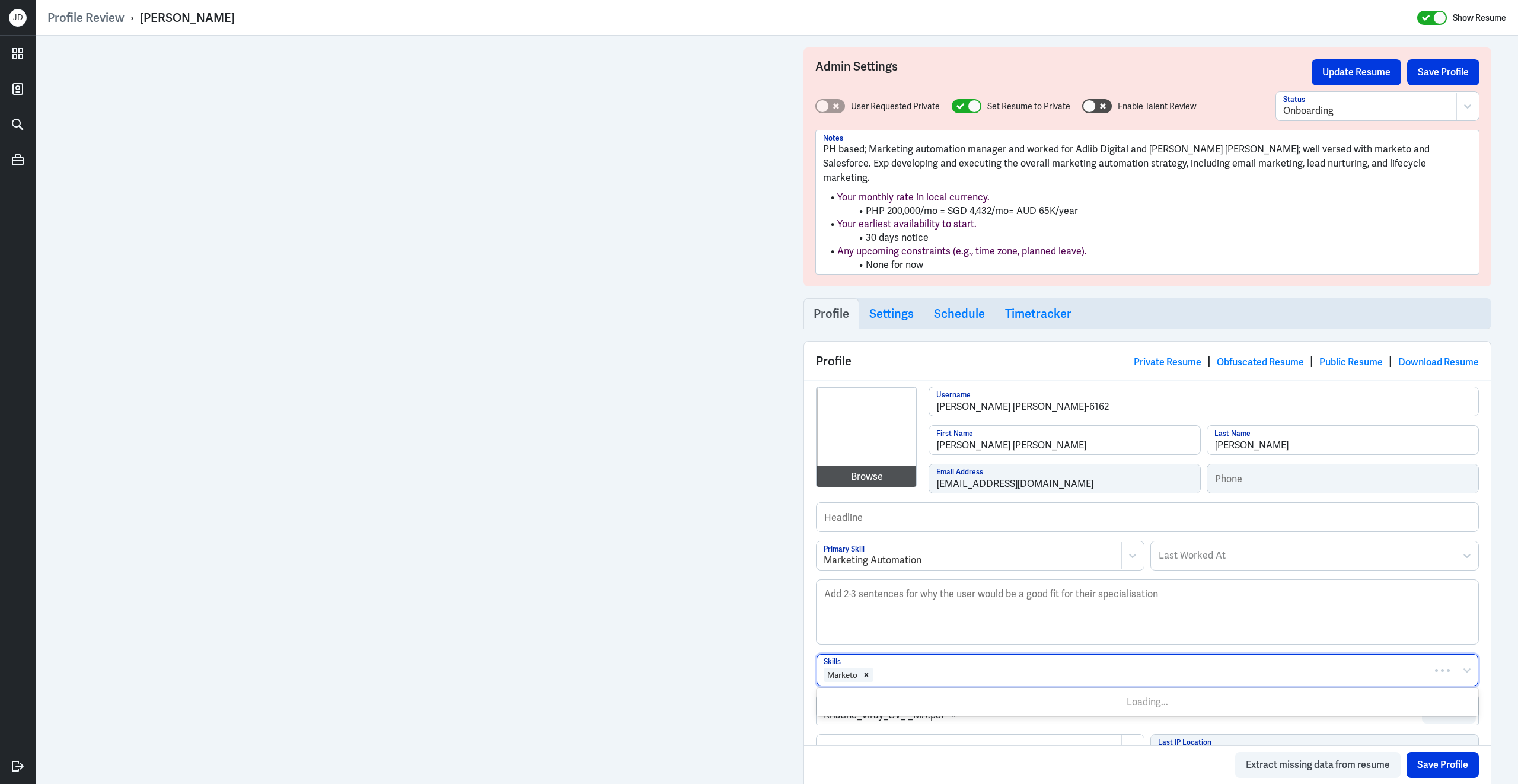
click at [908, 668] on div at bounding box center [1162, 675] width 576 height 14
type input "salesfo"
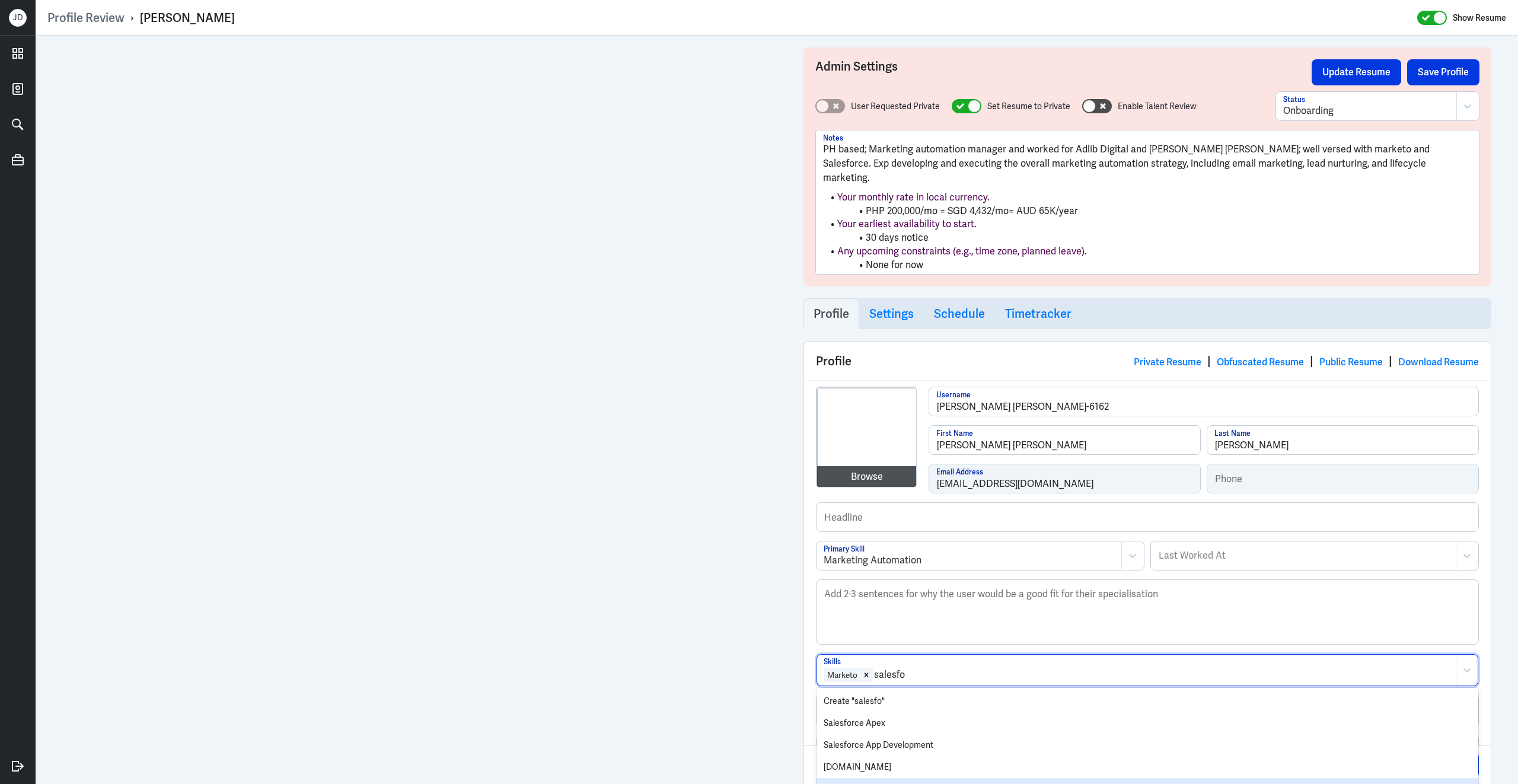
click at [870, 778] on div "Salesforce" at bounding box center [1147, 788] width 662 height 22
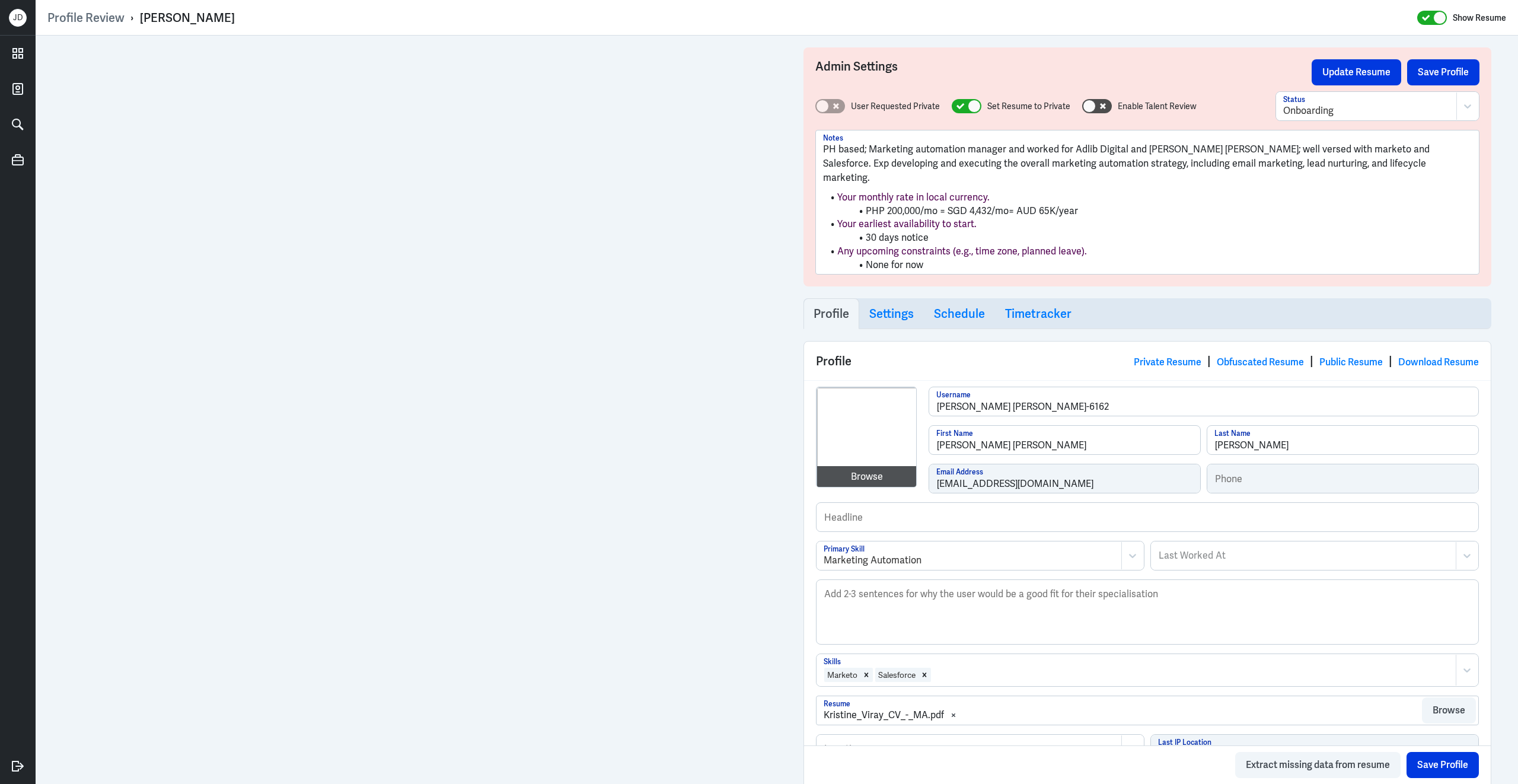
click at [975, 675] on div "Marketo Salesforce" at bounding box center [1136, 670] width 639 height 31
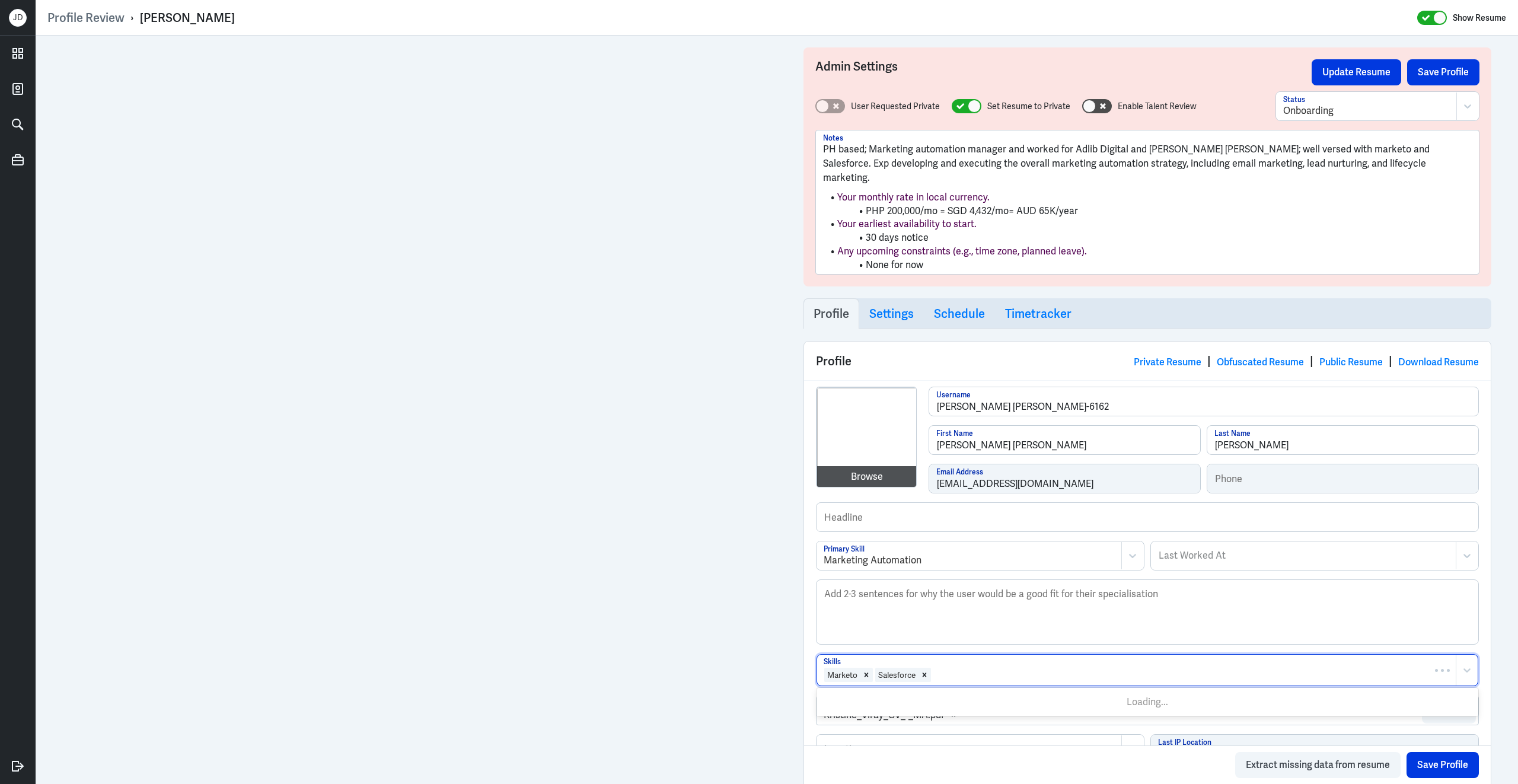
click at [976, 668] on div at bounding box center [1190, 675] width 517 height 14
type input "Marketing automa"
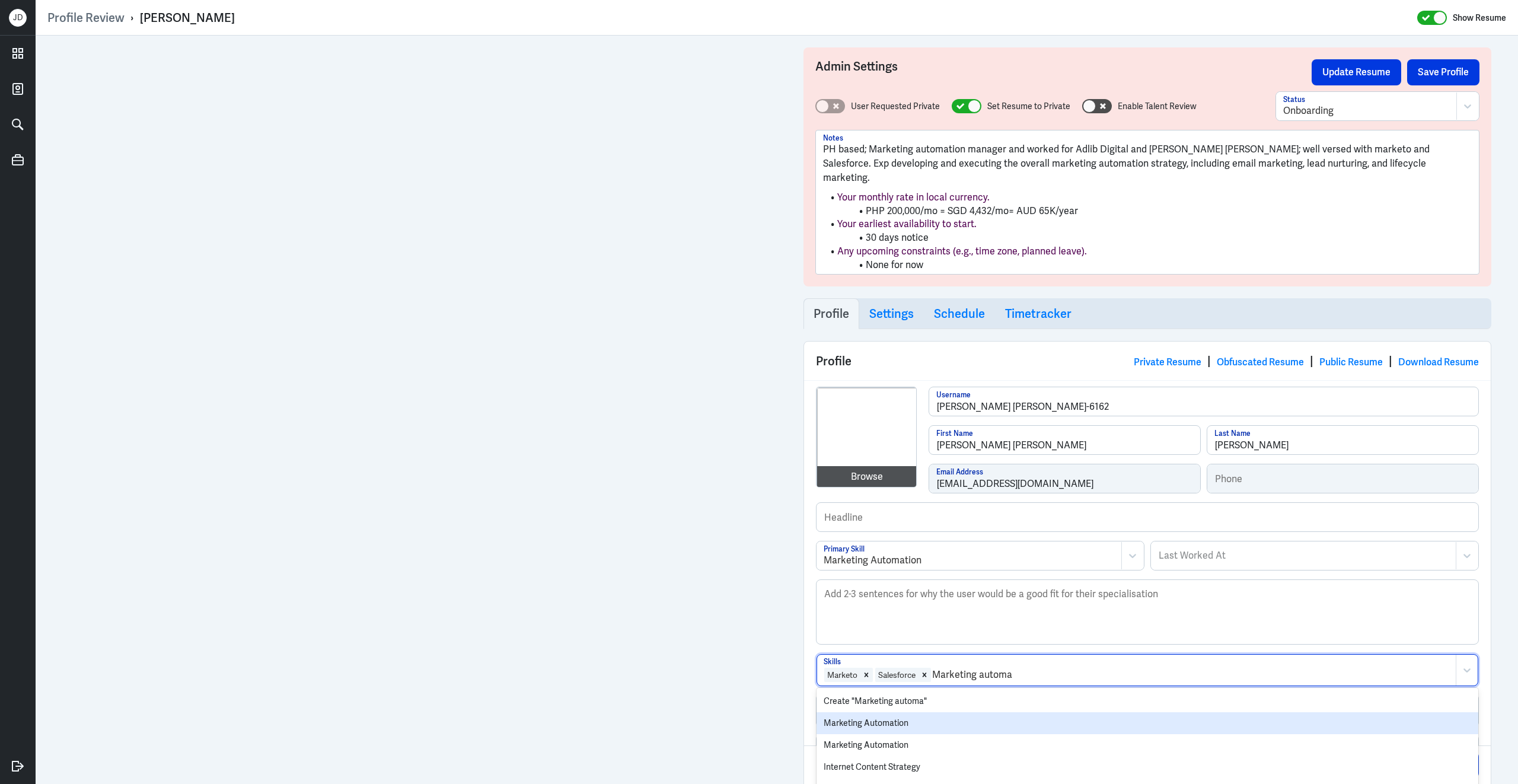
click at [919, 712] on div "Marketing Automation" at bounding box center [1147, 723] width 662 height 22
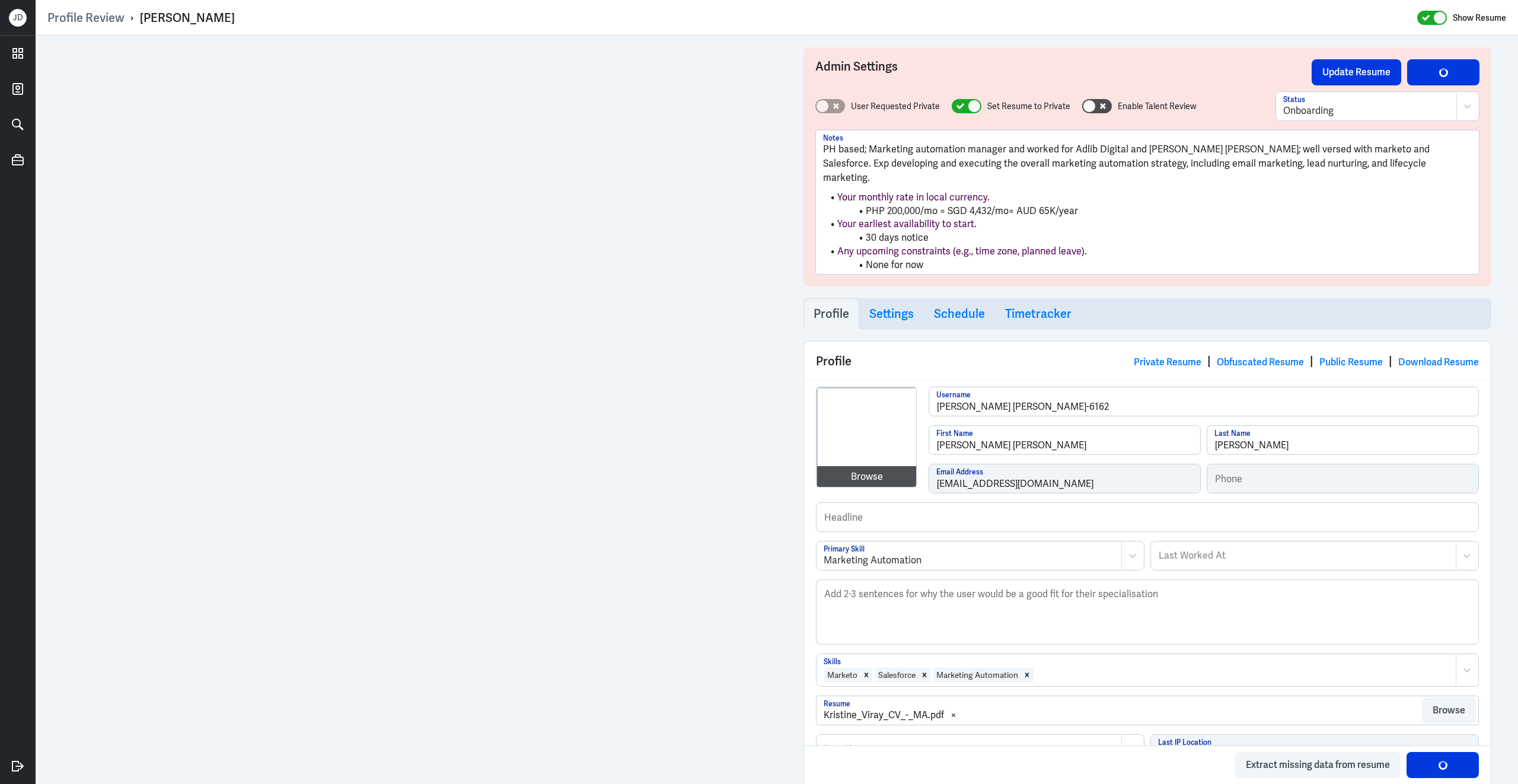
click at [1061, 668] on div at bounding box center [1242, 675] width 415 height 14
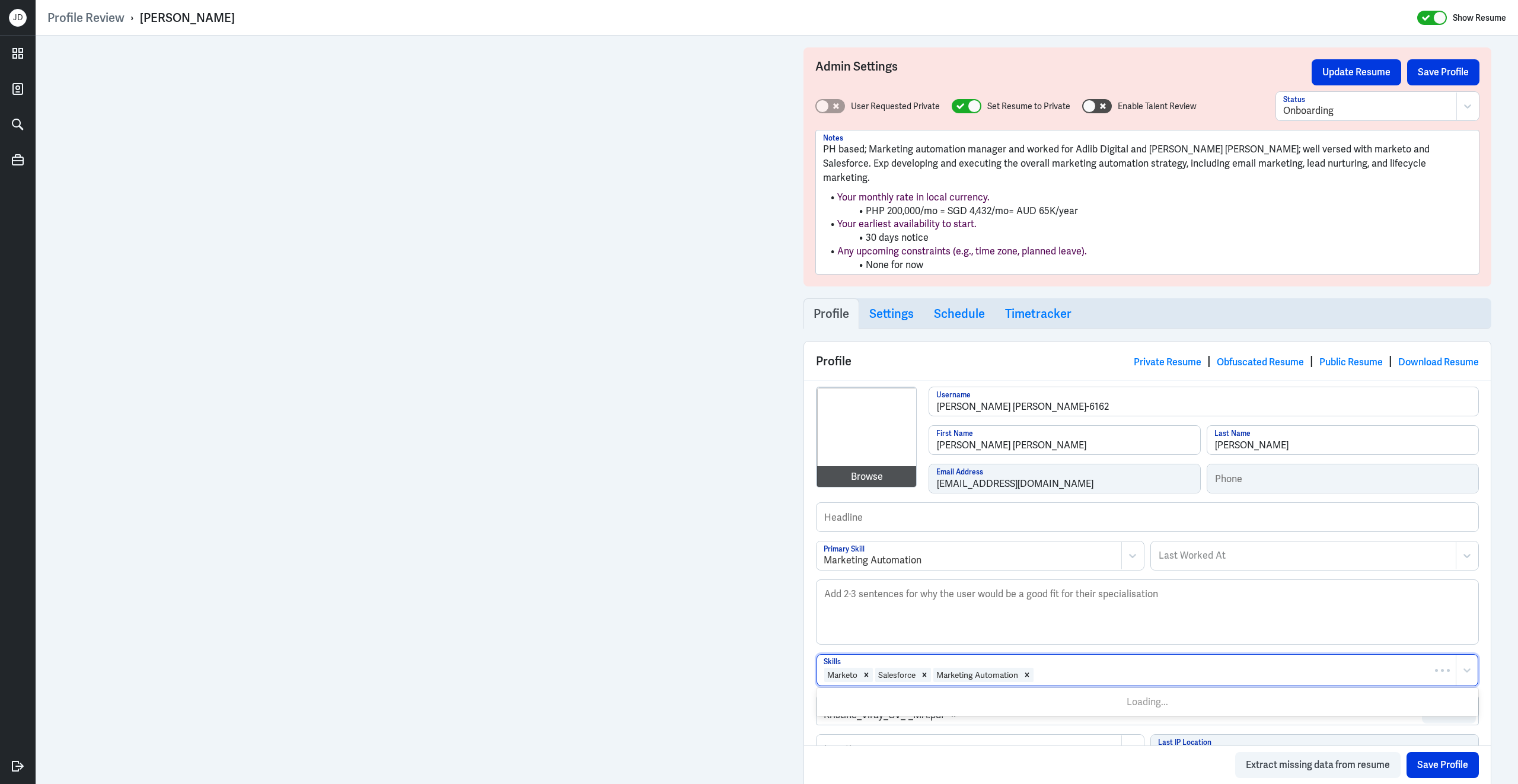
click at [1061, 668] on div at bounding box center [1242, 675] width 415 height 14
type input "Marketing Operations"
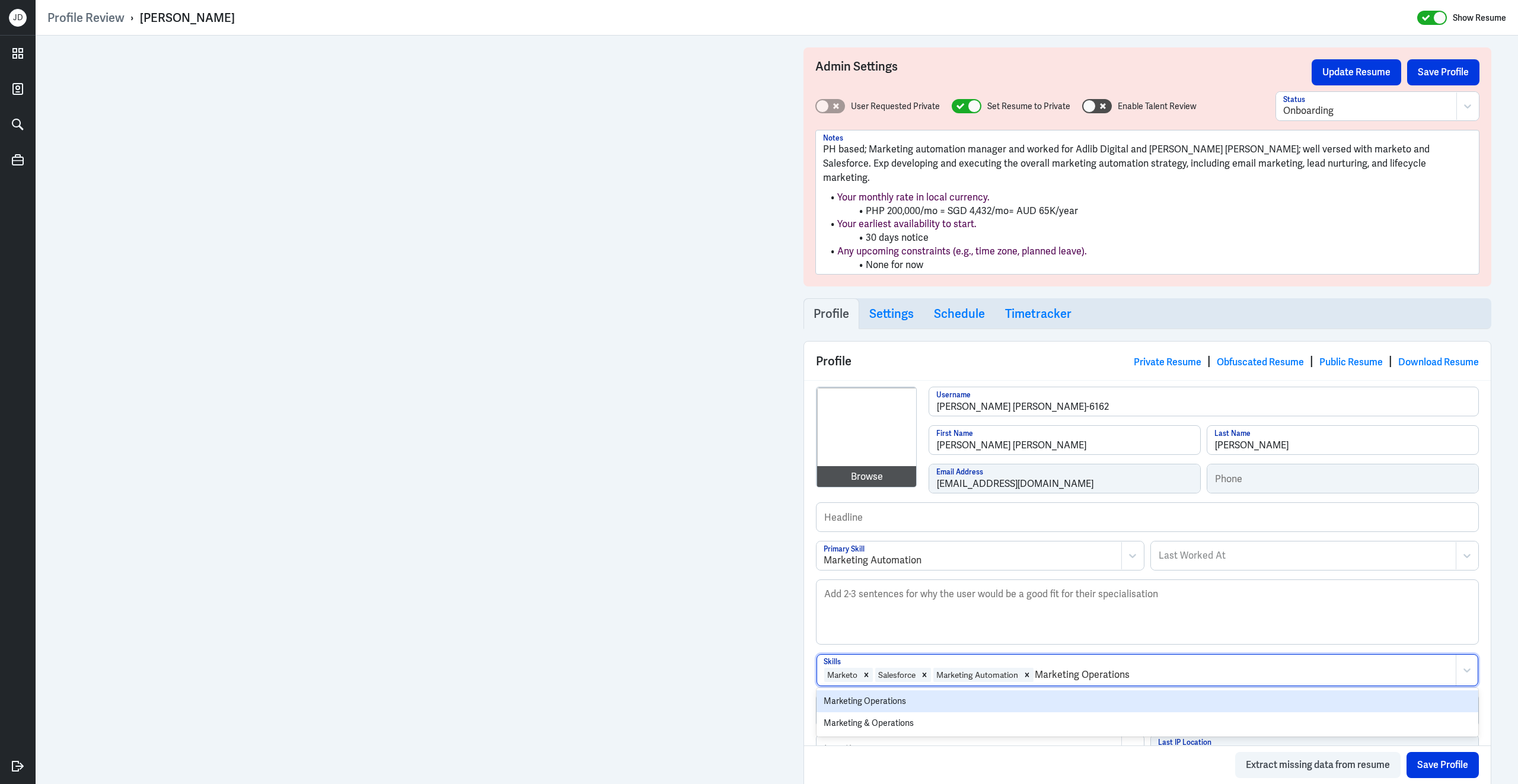
click at [962, 693] on div "Marketing Operations" at bounding box center [1147, 701] width 662 height 22
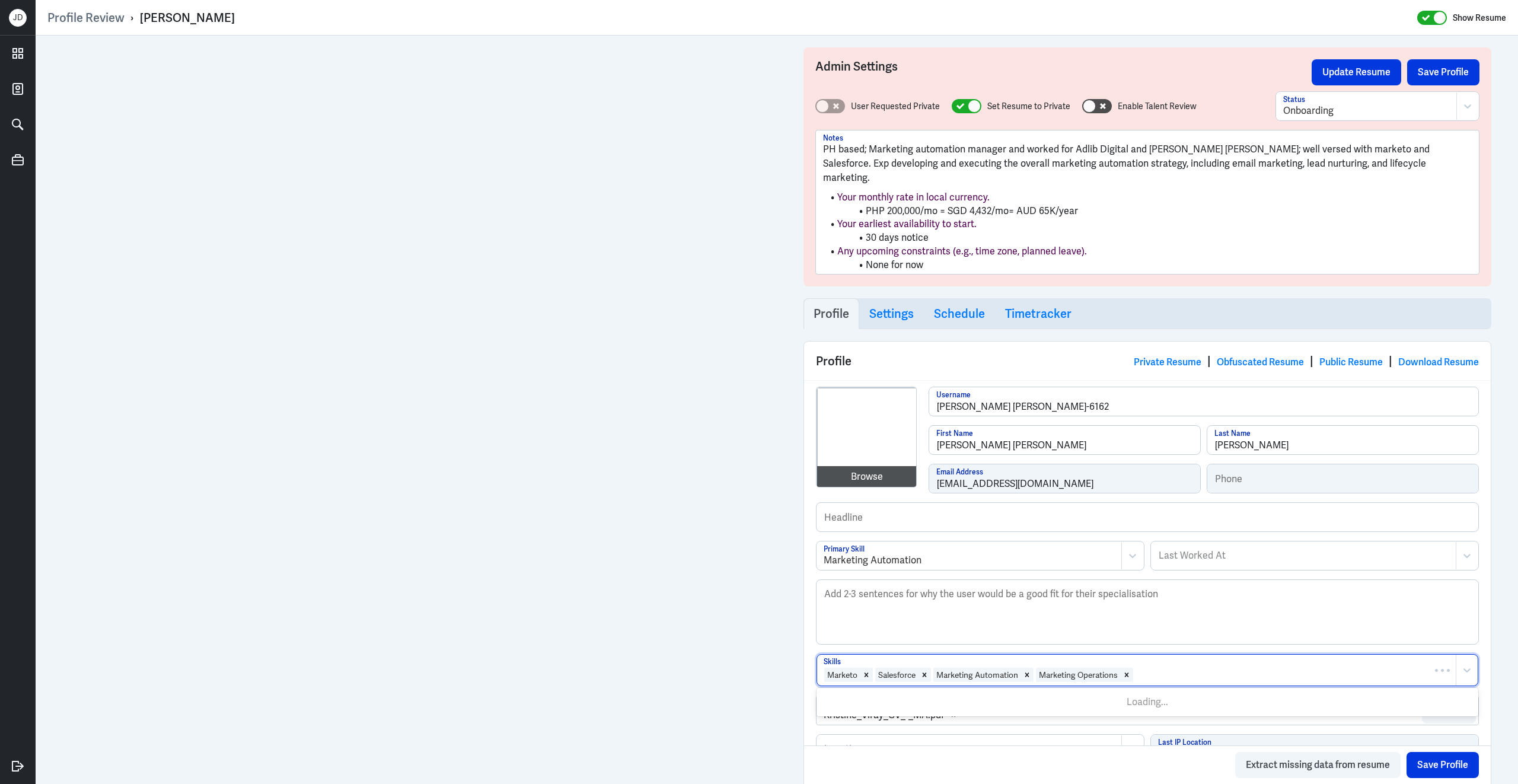
click at [1170, 668] on div at bounding box center [1292, 675] width 316 height 14
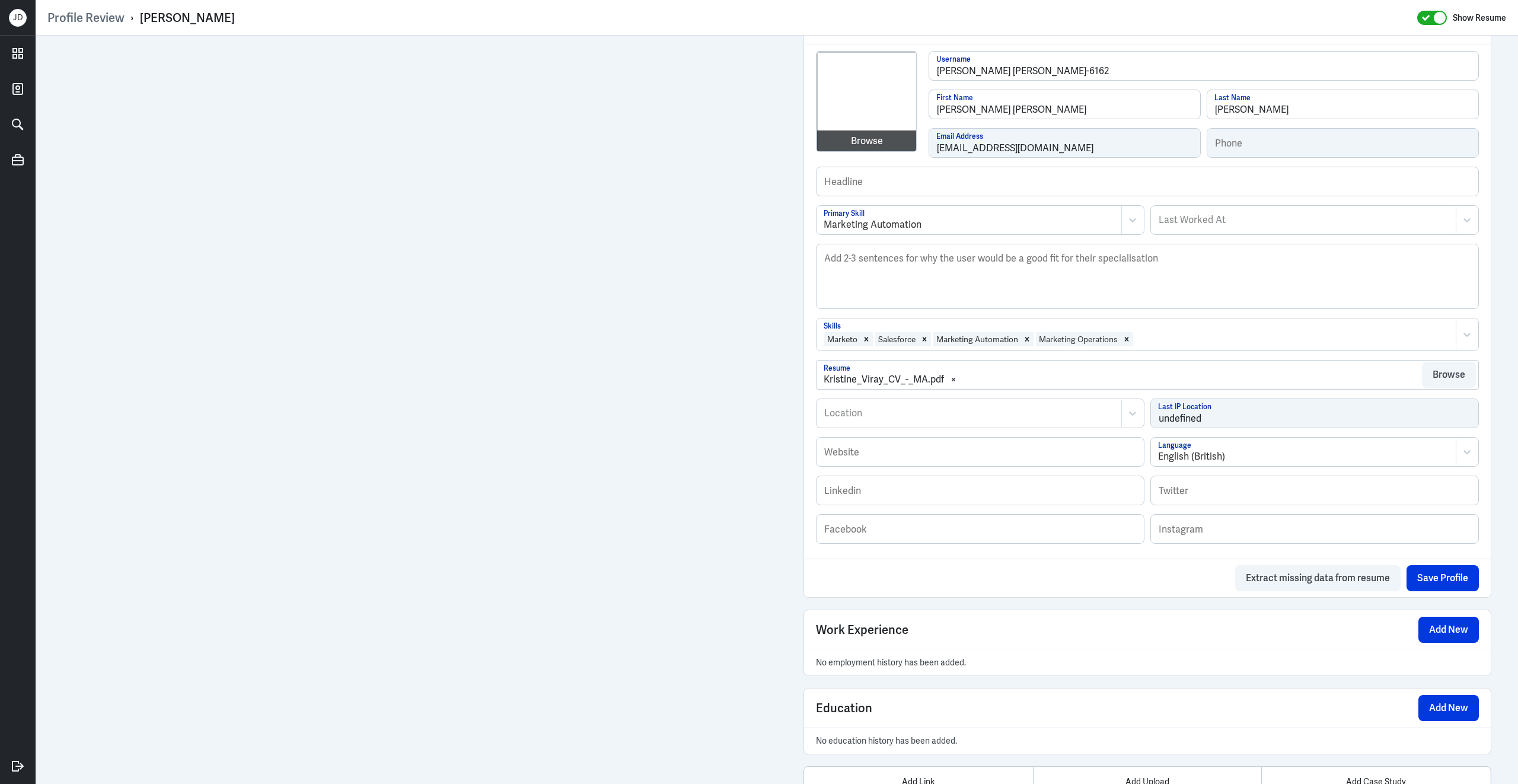
scroll to position [336, 0]
click at [863, 134] on div "Browse" at bounding box center [867, 141] width 32 height 14
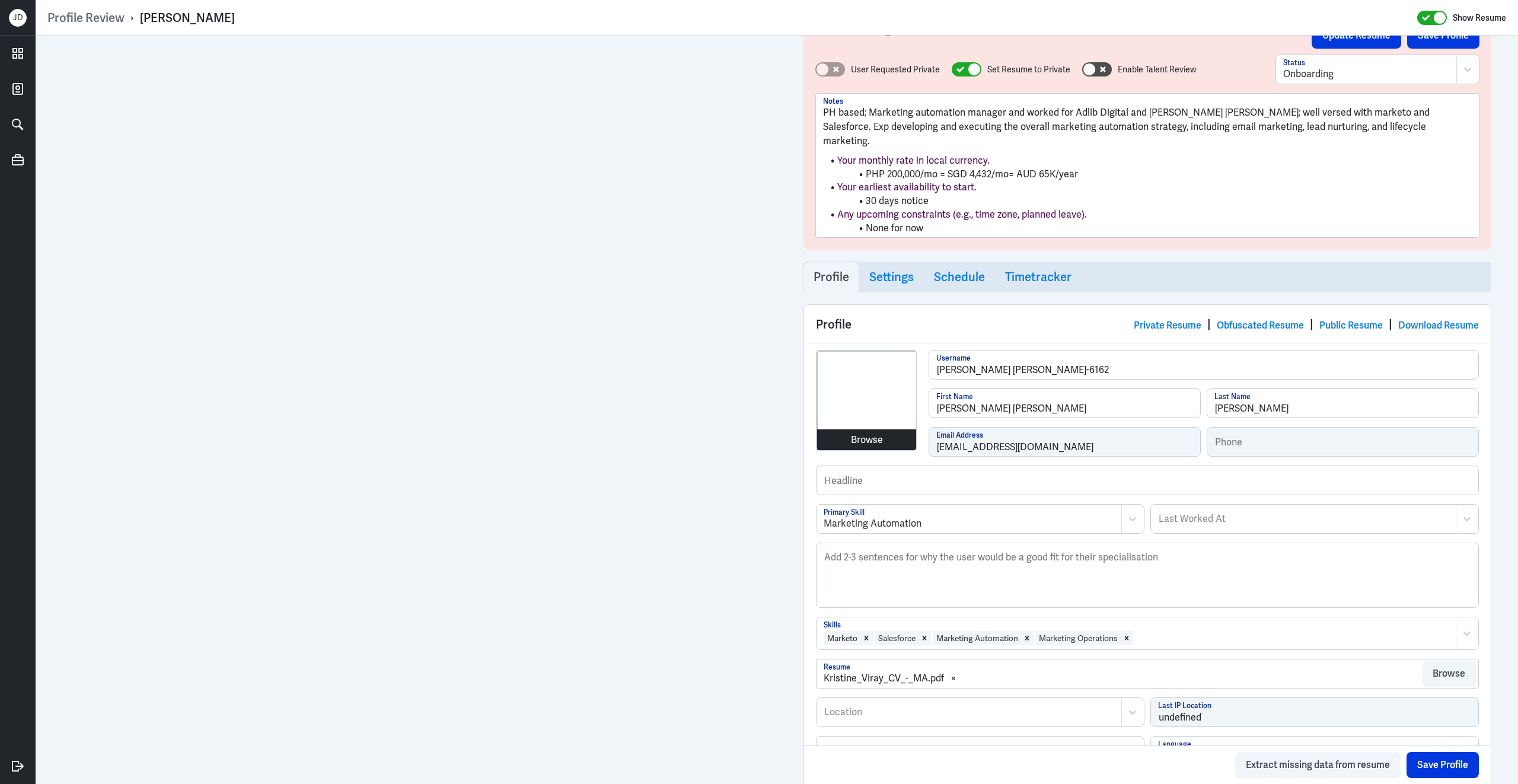
click at [867, 433] on div "Browse" at bounding box center [867, 440] width 32 height 14
click at [876, 433] on div "Browse" at bounding box center [867, 440] width 32 height 14
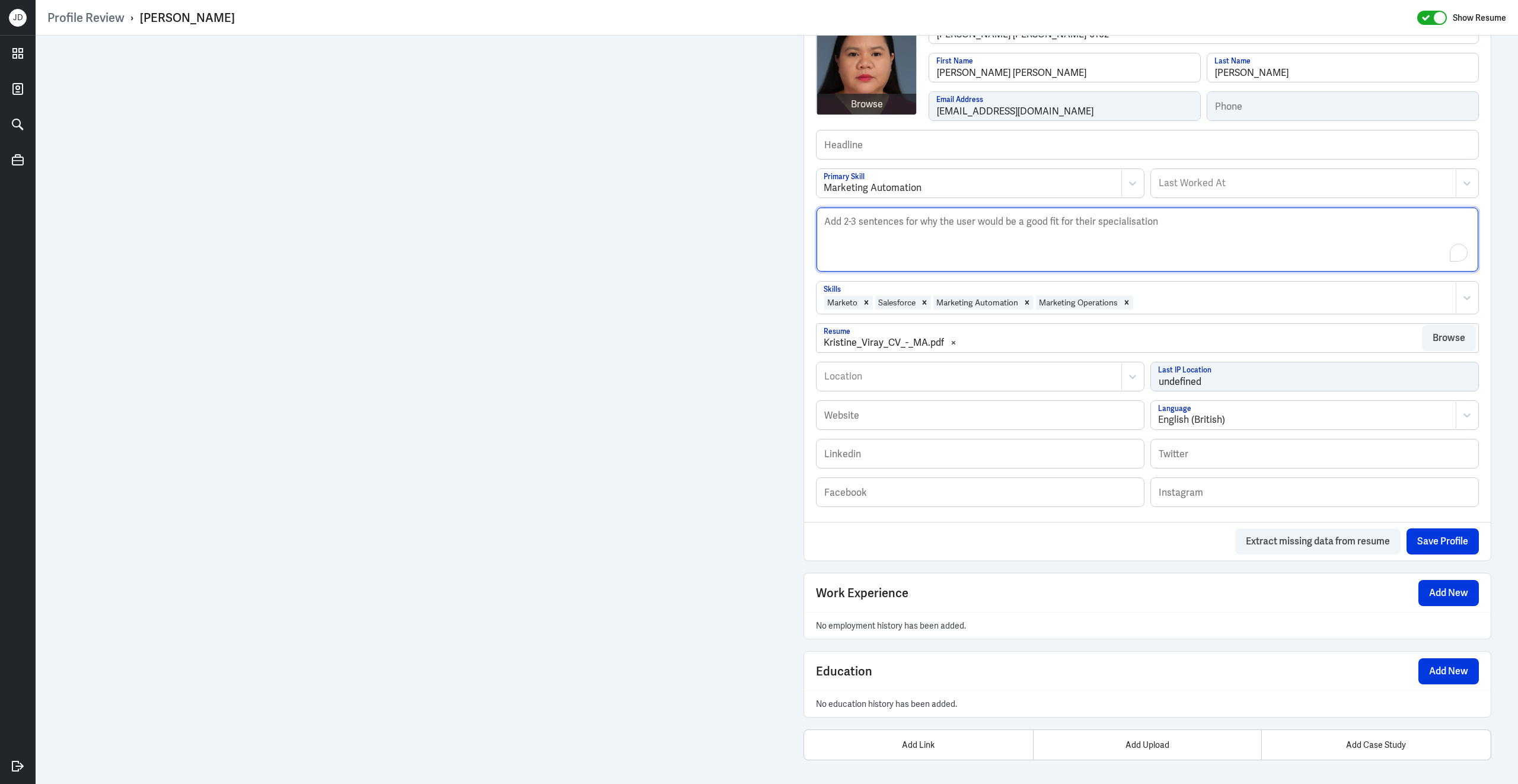
click at [949, 248] on textarea "Description" at bounding box center [1147, 239] width 662 height 64
paste textarea "Kristine Viray is an experienced Marketing Automation Specialist with over 8 ye…"
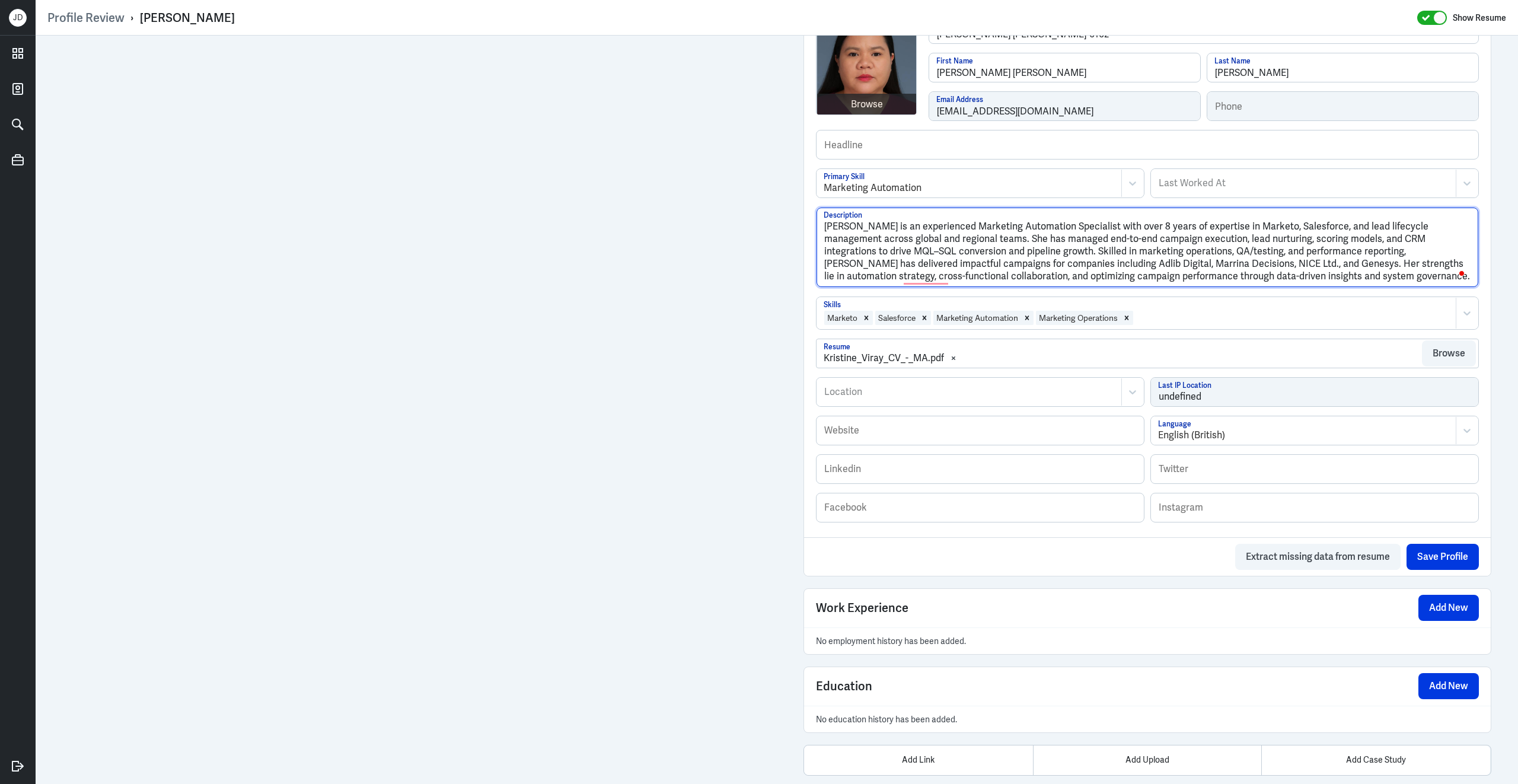
type textarea "Kristine Viray is an experienced Marketing Automation Specialist with over 8 ye…"
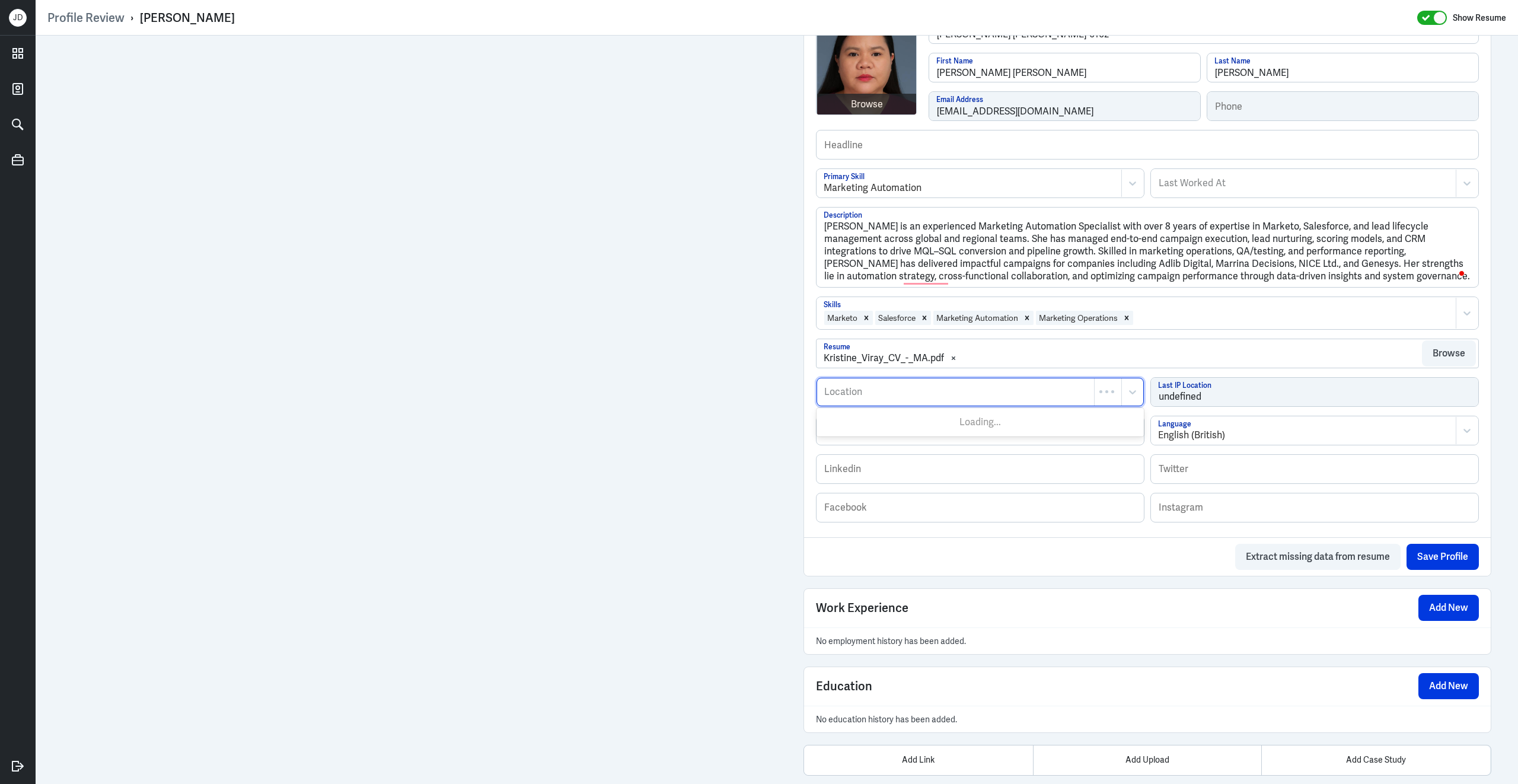
click at [883, 387] on div at bounding box center [955, 392] width 265 height 14
type input "Manila"
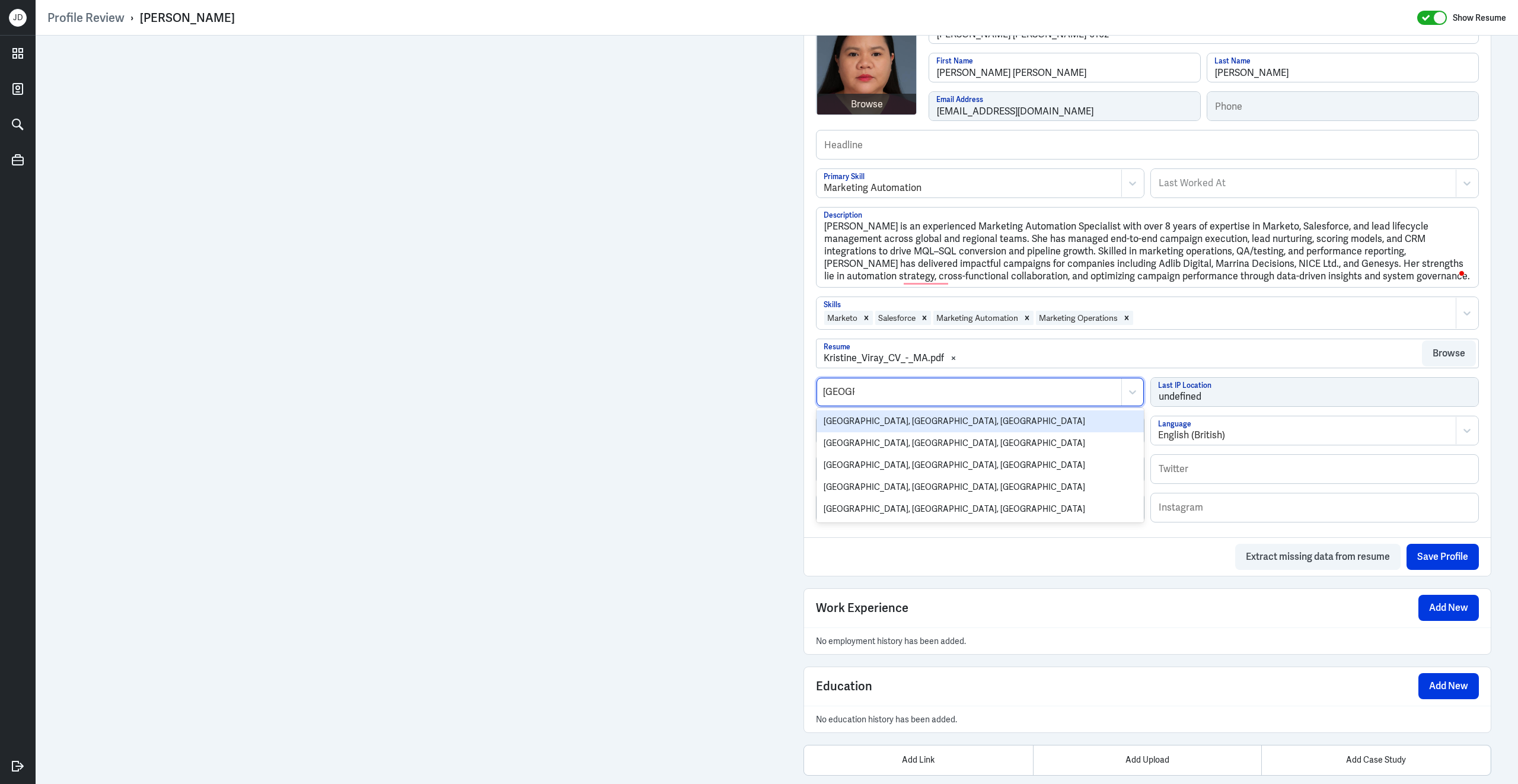
click at [928, 410] on div "Manila, Metro Manila, Philippines" at bounding box center [980, 421] width 328 height 22
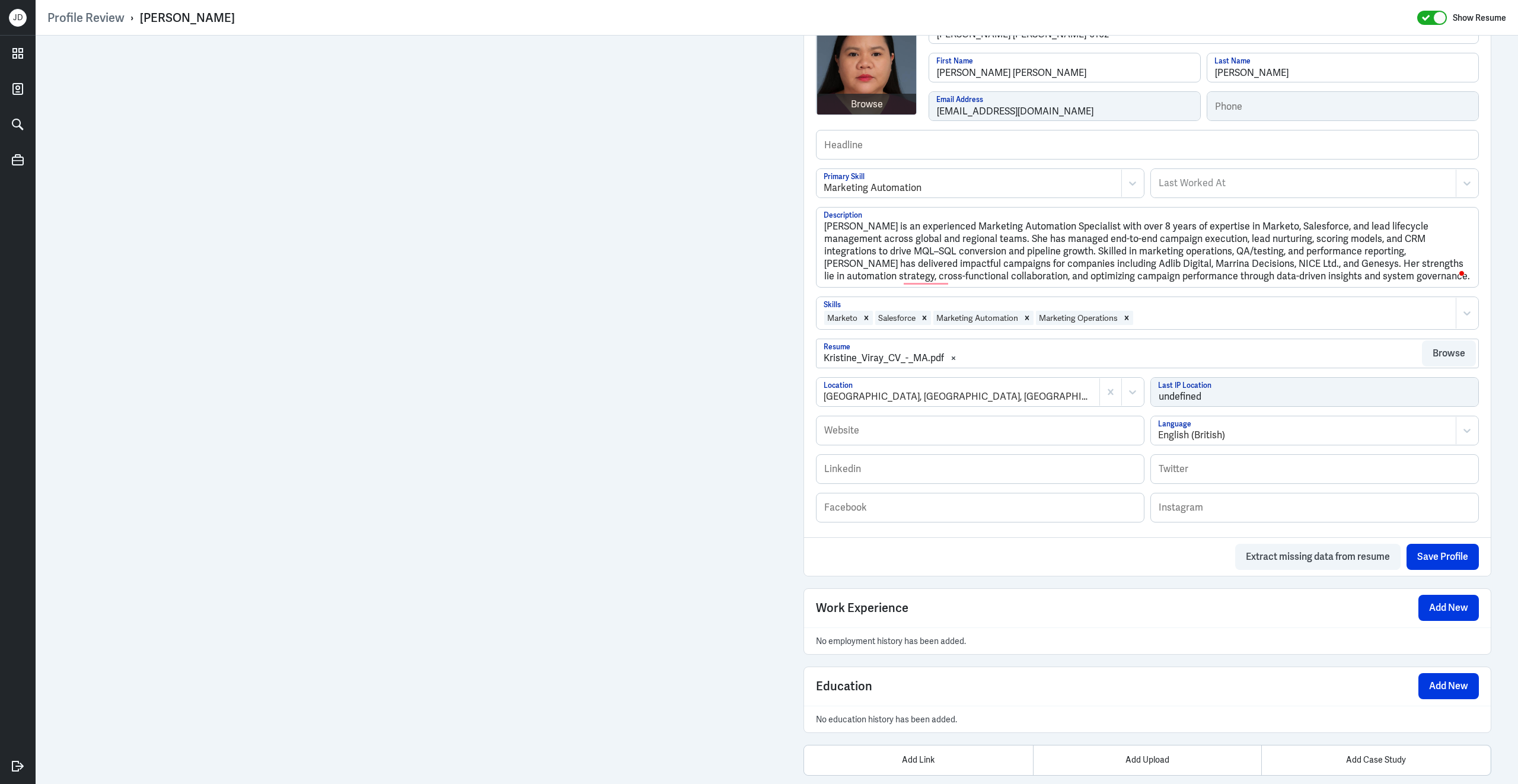
scroll to position [388, 0]
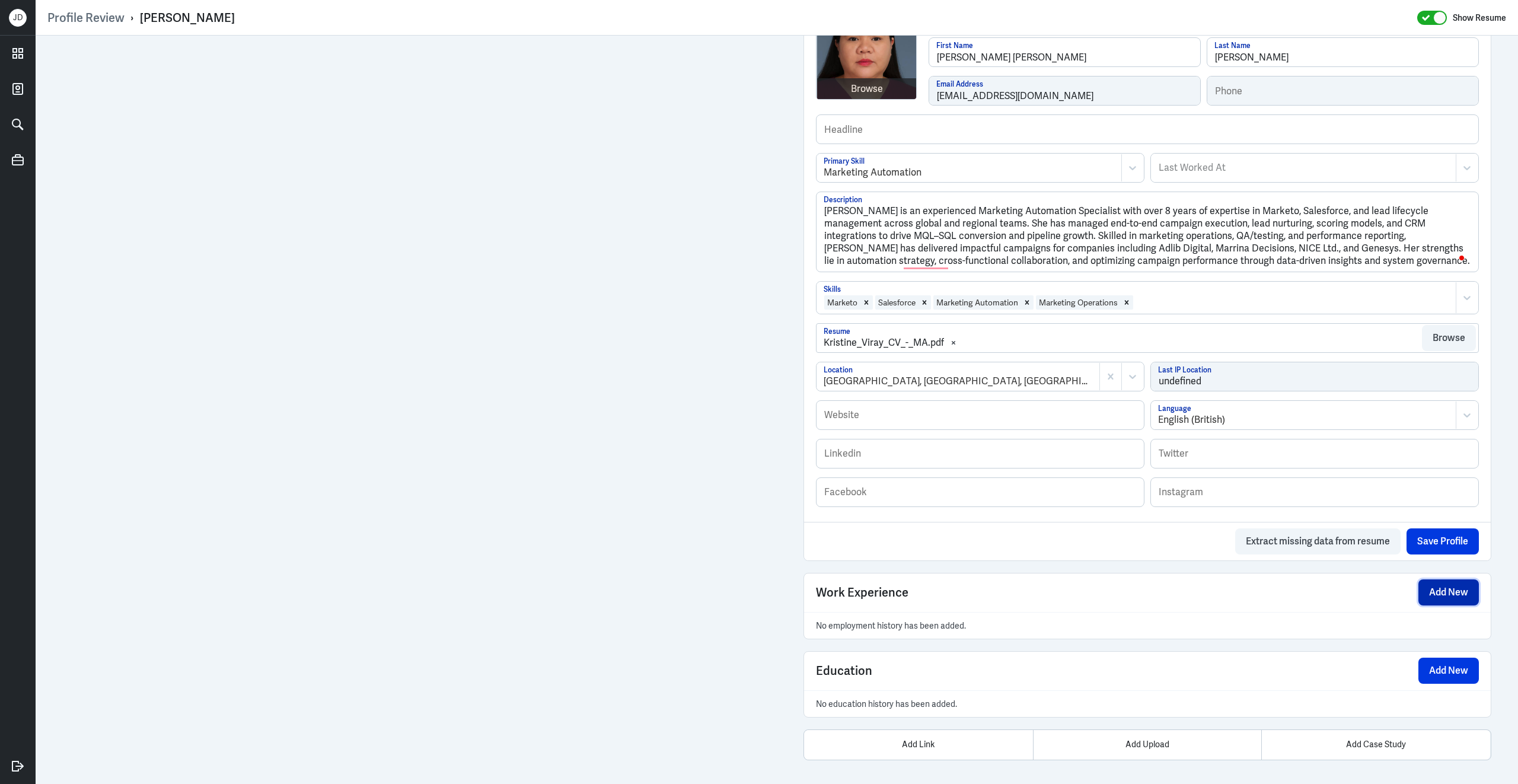
click at [1425, 586] on button "Add New" at bounding box center [1448, 592] width 60 height 26
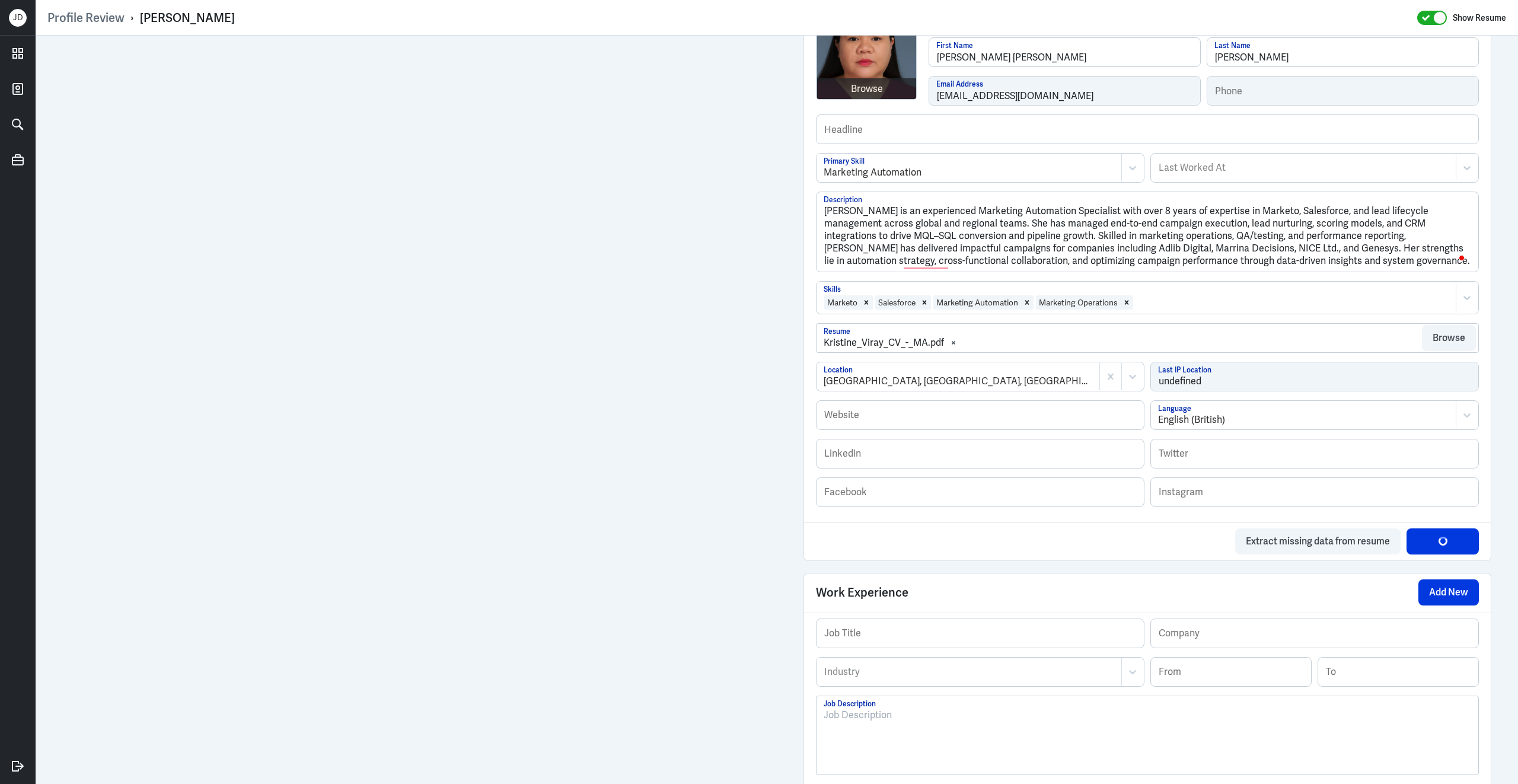
click at [958, 722] on div at bounding box center [1147, 740] width 648 height 64
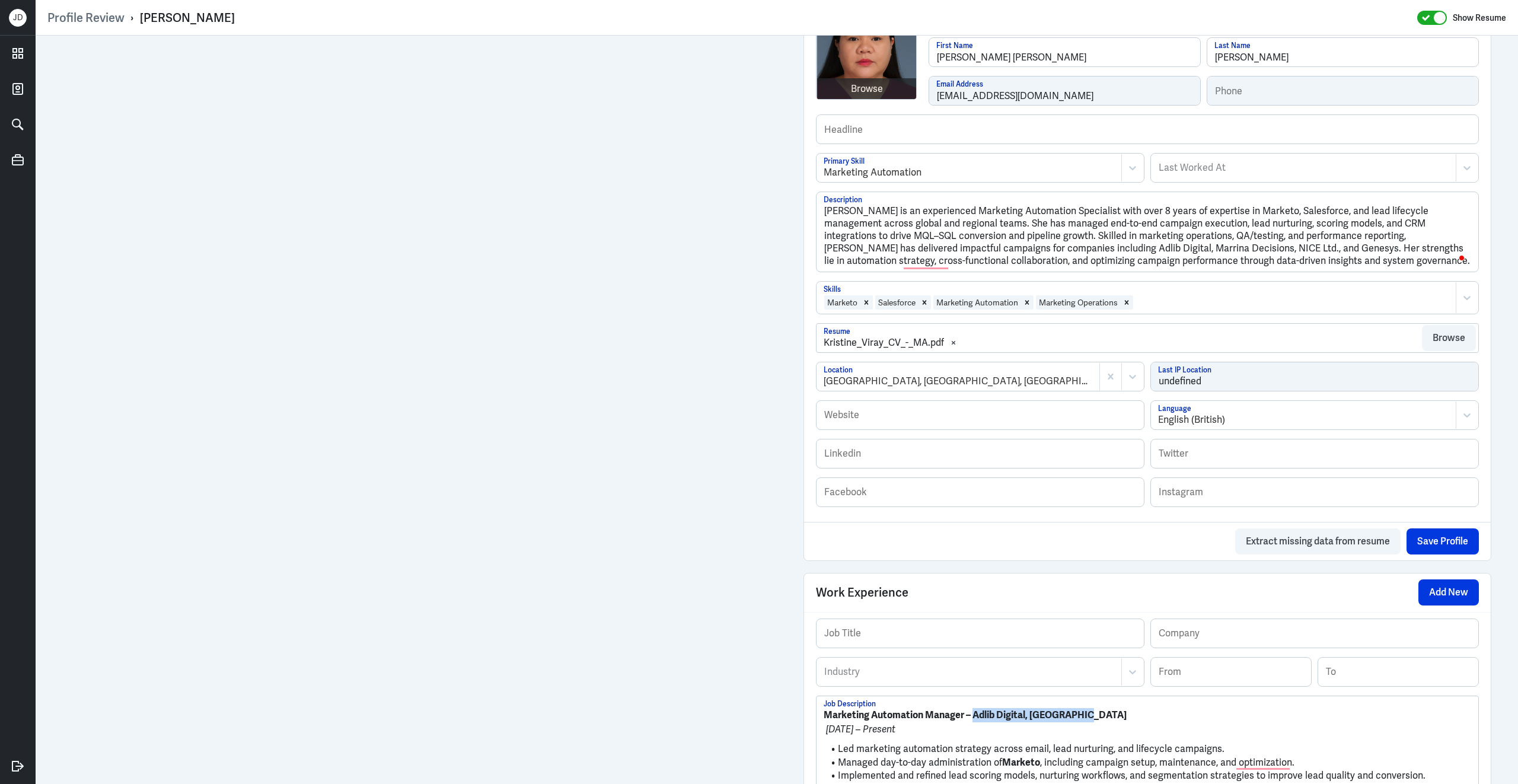
drag, startPoint x: 1086, startPoint y: 708, endPoint x: 974, endPoint y: 708, distance: 112.0
click at [973, 708] on p "Marketing Automation Manager – Adlib Digital, Philippines" at bounding box center [1147, 715] width 648 height 14
click at [1206, 619] on input "text" at bounding box center [1315, 633] width 328 height 29
paste input "Adlib Digital, Philippines"
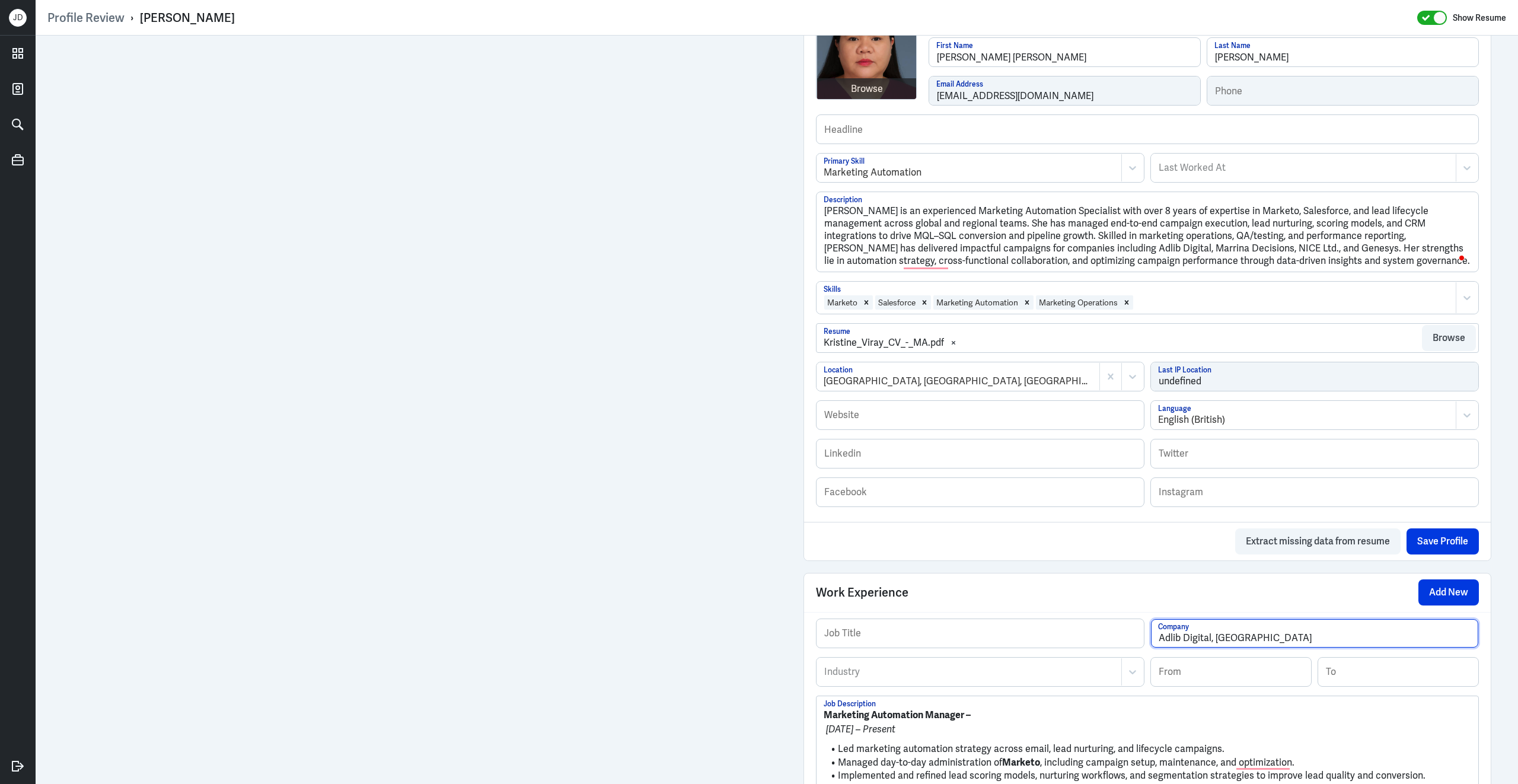
type input "Adlib Digital, Philippines"
drag, startPoint x: 966, startPoint y: 708, endPoint x: 831, endPoint y: 695, distance: 135.6
click at [831, 696] on div "Marketing Automation Manager – Apr 2024 – Present Led marketing automation stra…" at bounding box center [1147, 771] width 662 height 149
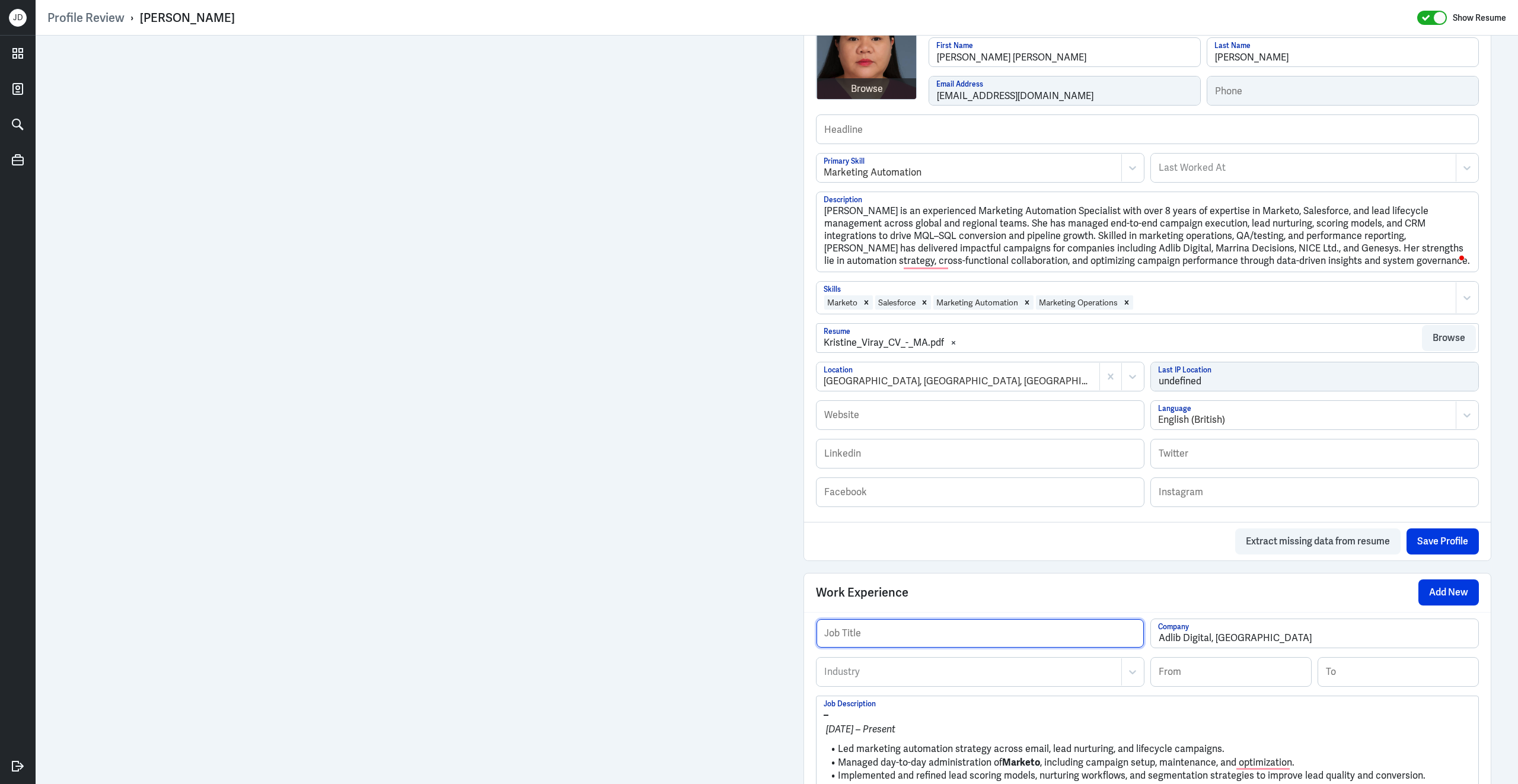
click at [931, 619] on input "text" at bounding box center [980, 633] width 328 height 29
paste input "Marketing Automation Manager"
type input "Marketing Automation Manager"
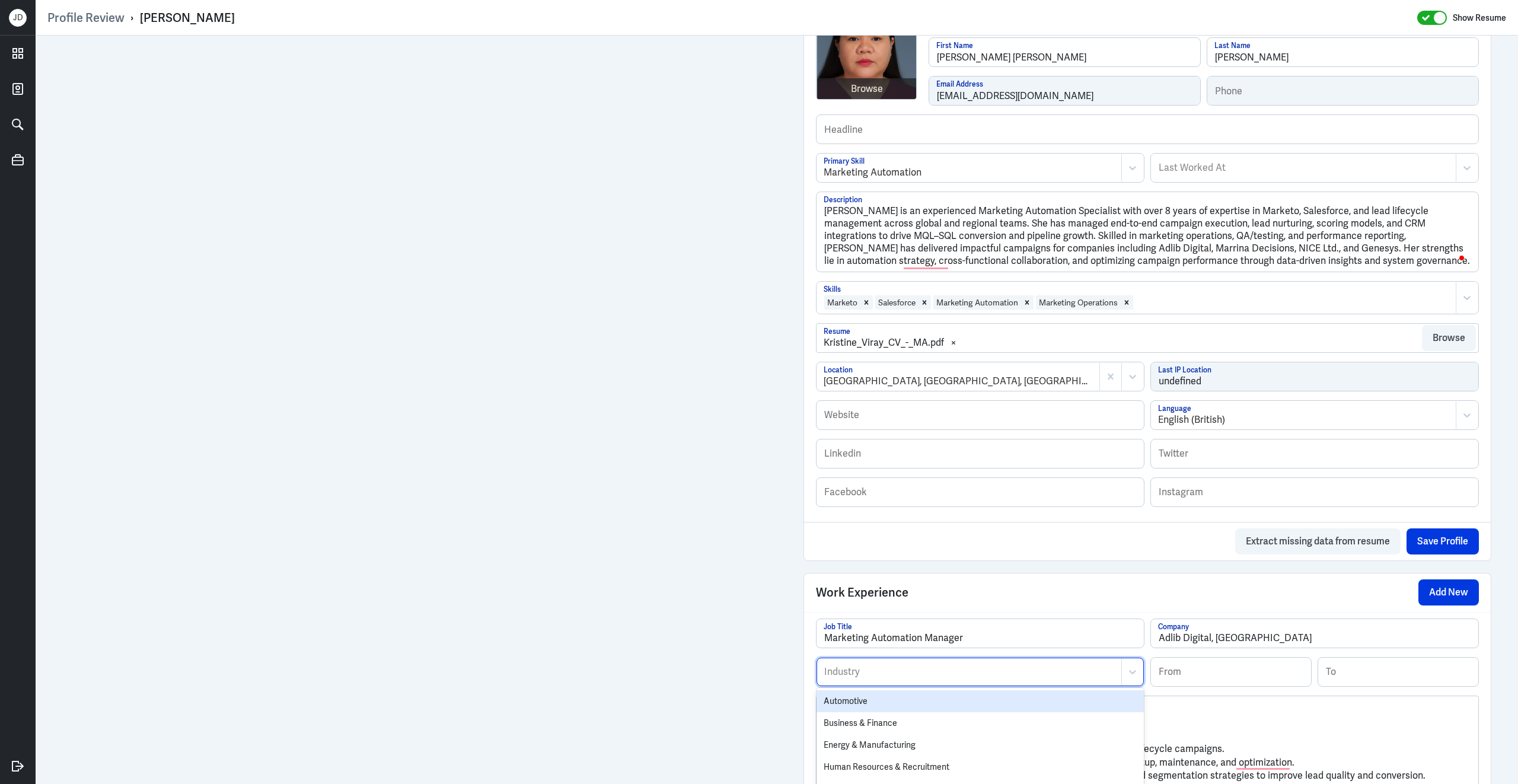
click at [931, 670] on div at bounding box center [969, 672] width 292 height 14
type input "Marke"
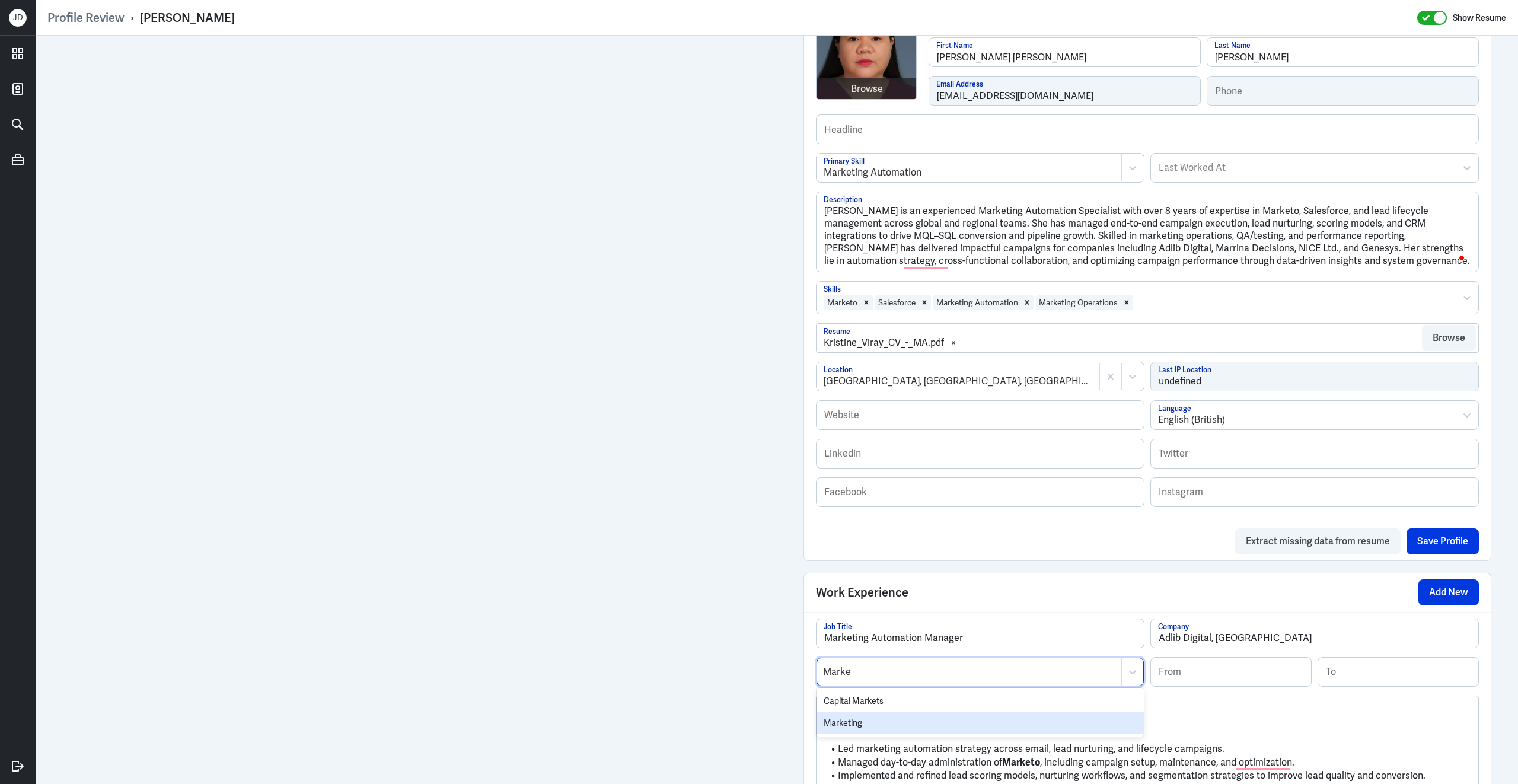
click at [893, 719] on div "Marketing" at bounding box center [980, 723] width 328 height 22
click at [1213, 663] on input at bounding box center [1231, 672] width 160 height 29
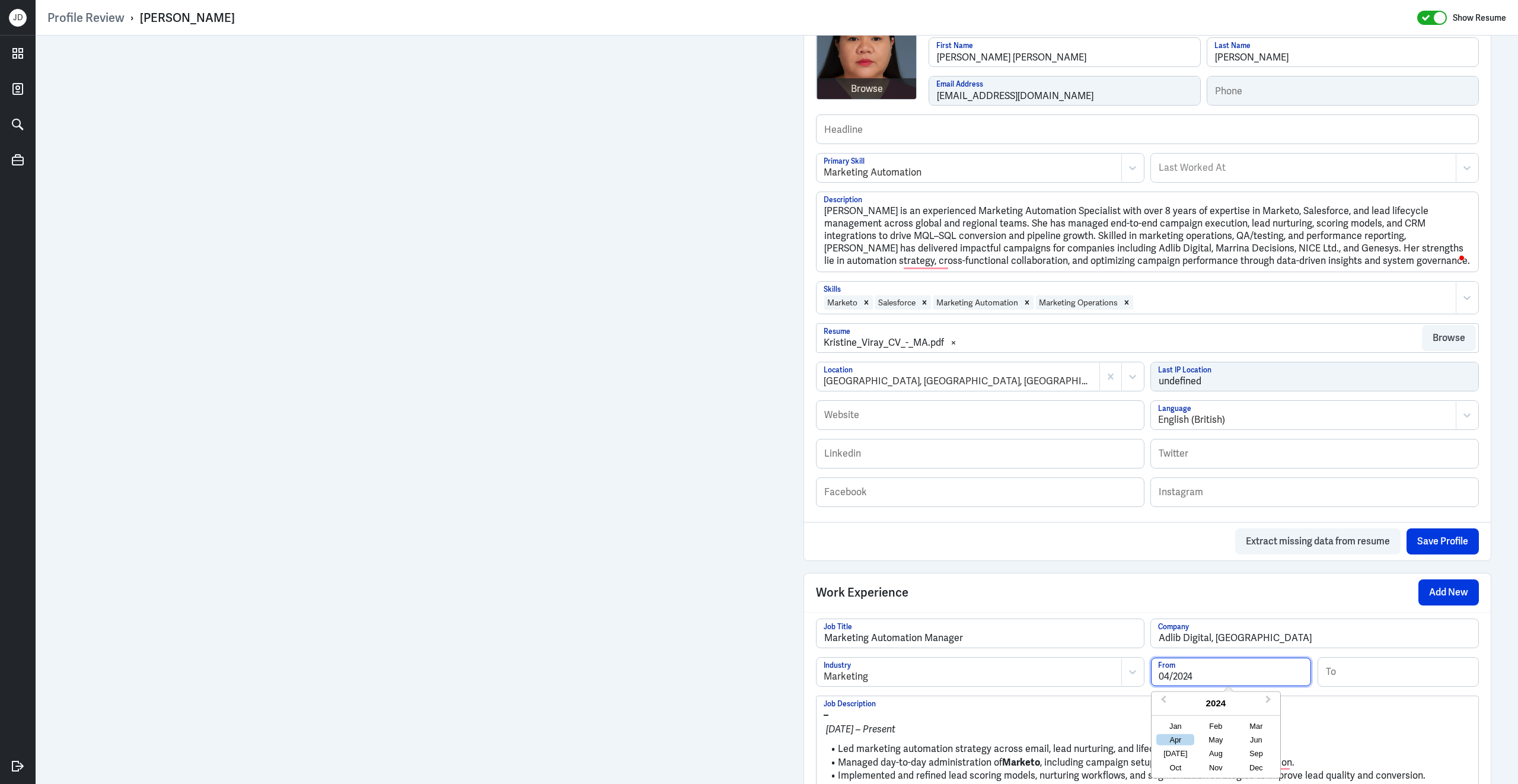
type input "04/2024"
click at [900, 696] on div "– Apr 2024 – Present Led marketing automation strategy across email, lead nurtu…" at bounding box center [1147, 771] width 662 height 149
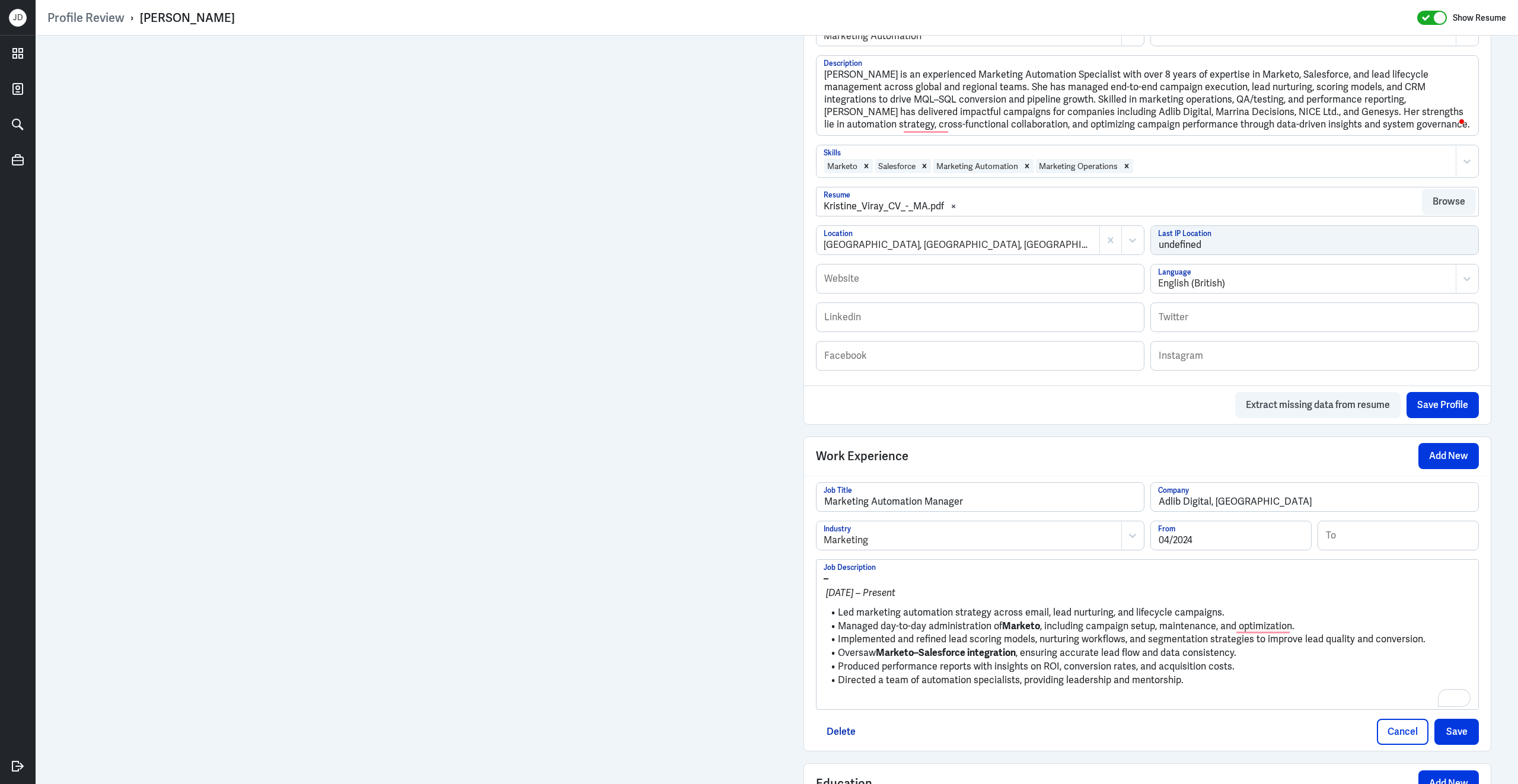
scroll to position [525, 0]
drag, startPoint x: 839, startPoint y: 608, endPoint x: 820, endPoint y: 557, distance: 54.4
click at [820, 559] on div "– Apr 2024 – Present Led marketing automation strategy across email, lead nurtu…" at bounding box center [1147, 634] width 662 height 149
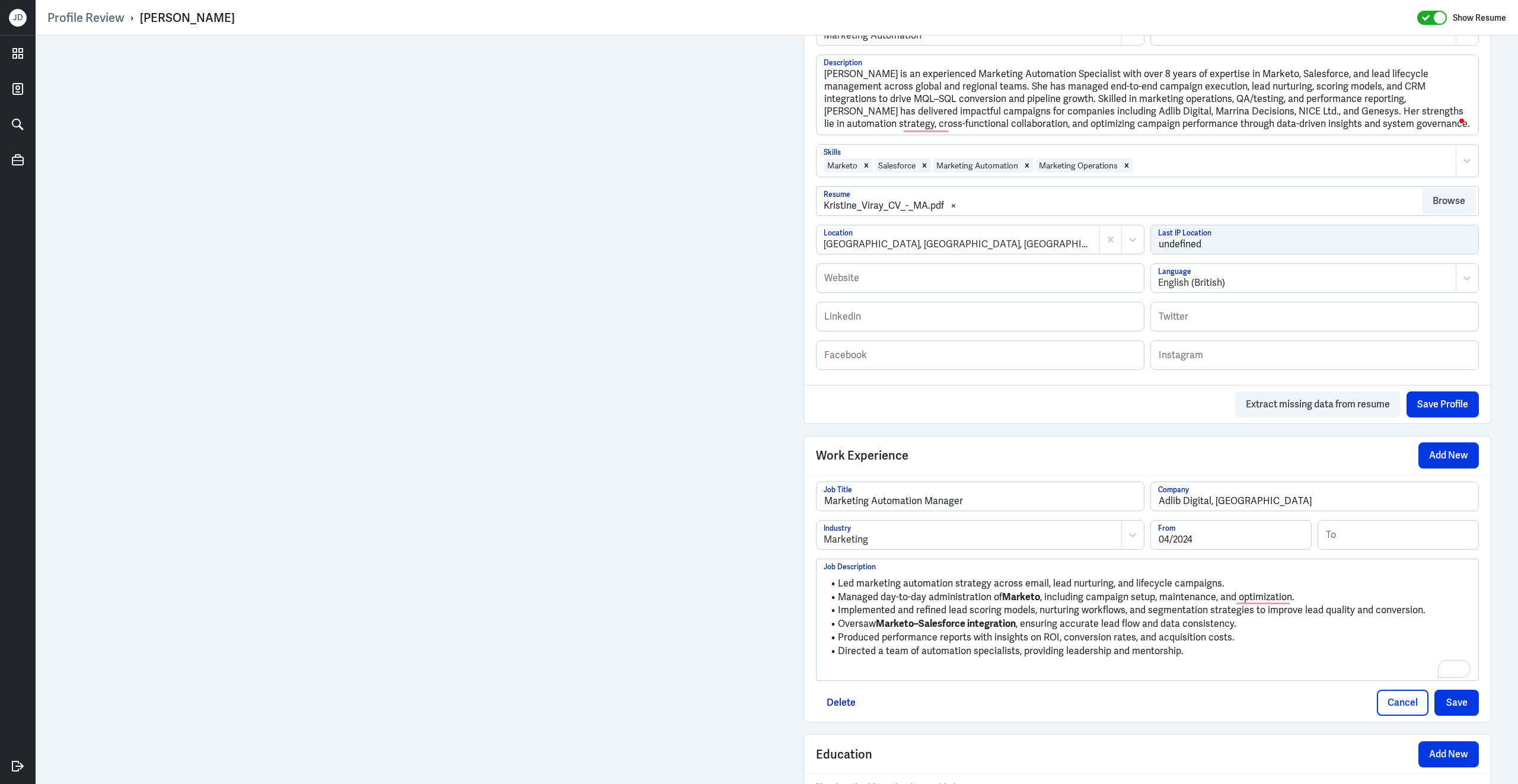
click at [877, 663] on p "To enrich screen reader interactions, please activate Accessibility in Grammarl…" at bounding box center [1147, 670] width 648 height 14
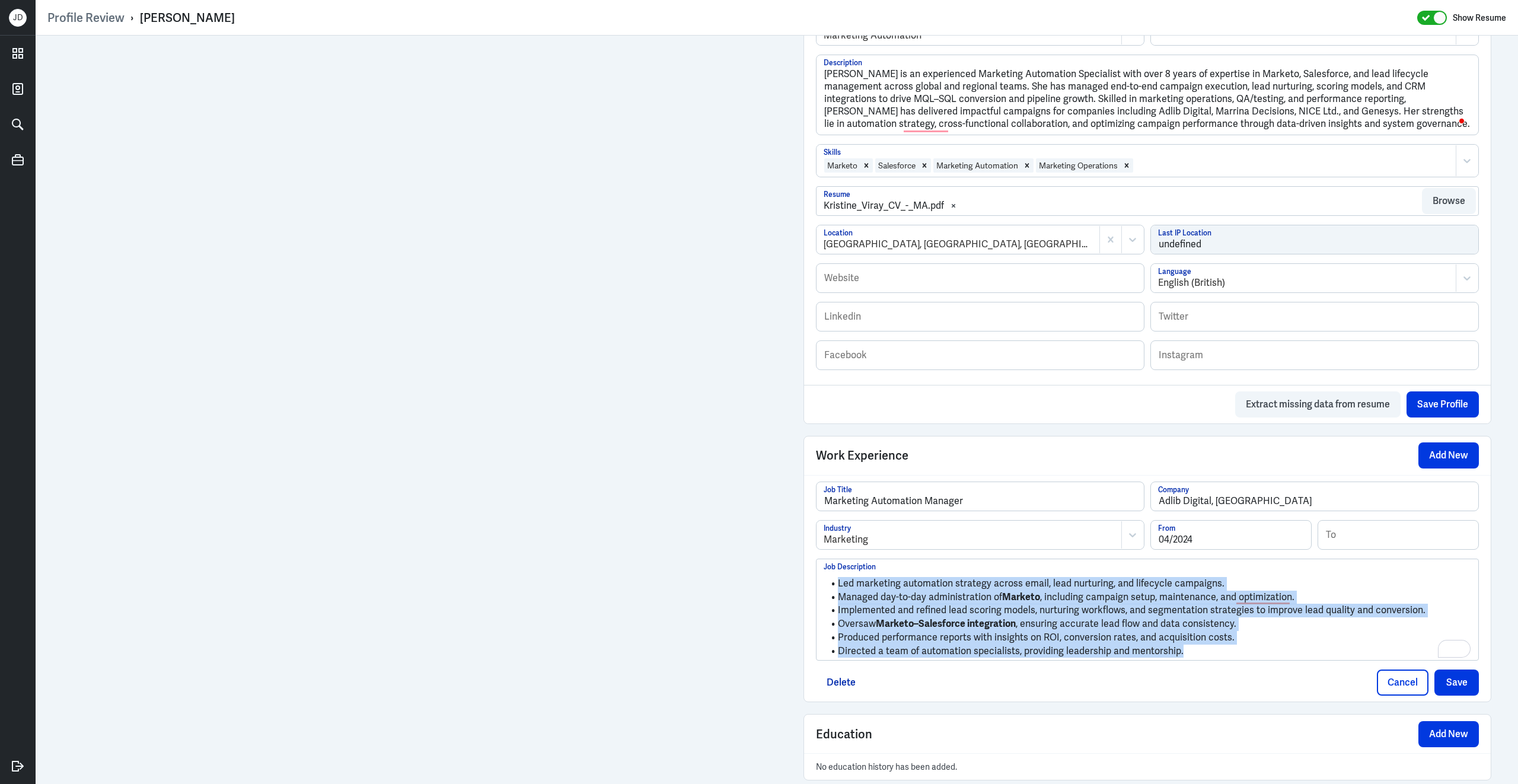
drag, startPoint x: 1158, startPoint y: 639, endPoint x: 949, endPoint y: 566, distance: 221.4
click at [949, 571] on ul "Led marketing automation strategy across email, lead nurturing, and lifecycle c…" at bounding box center [1147, 615] width 648 height 86
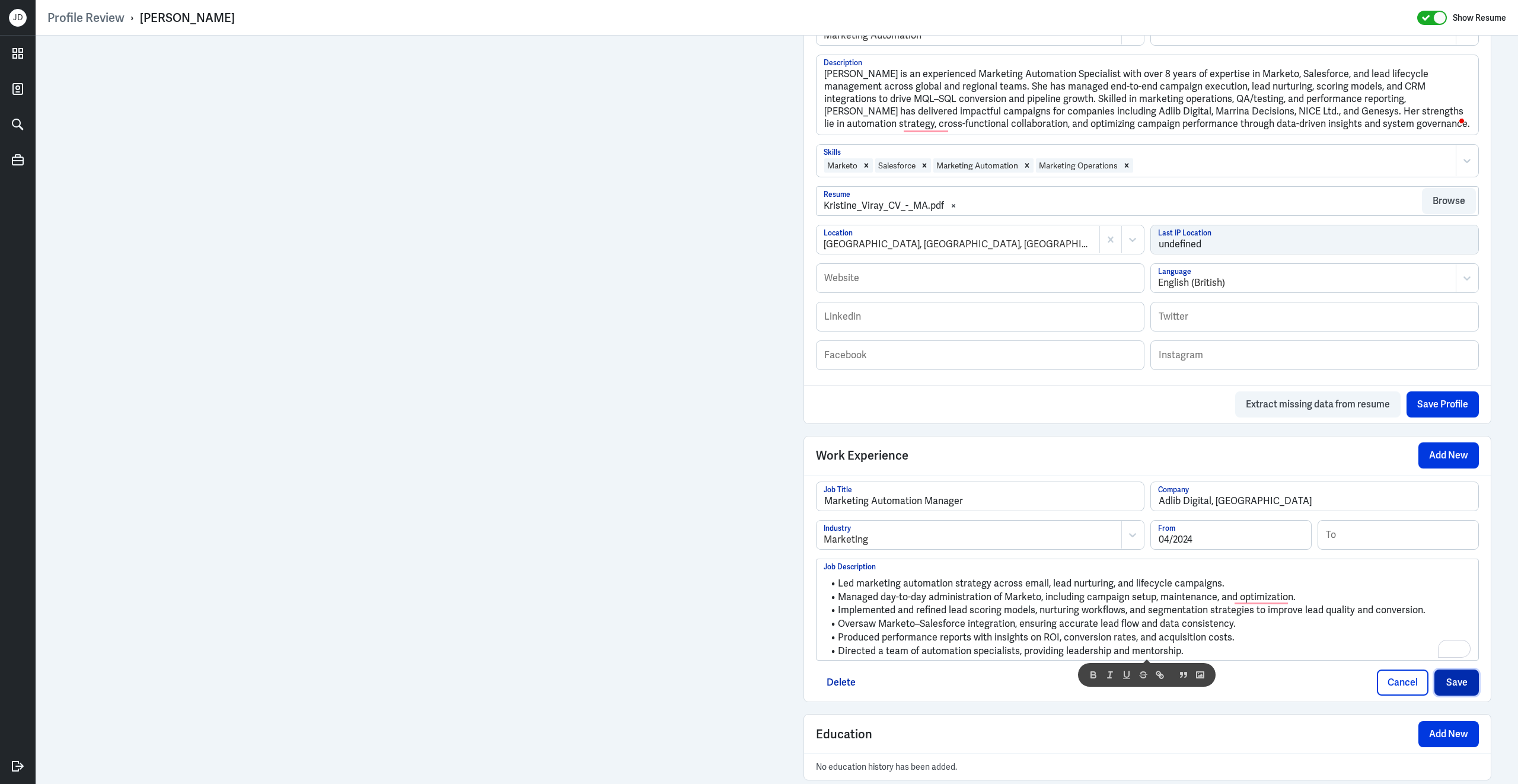
click at [1461, 678] on button "Save" at bounding box center [1456, 682] width 44 height 26
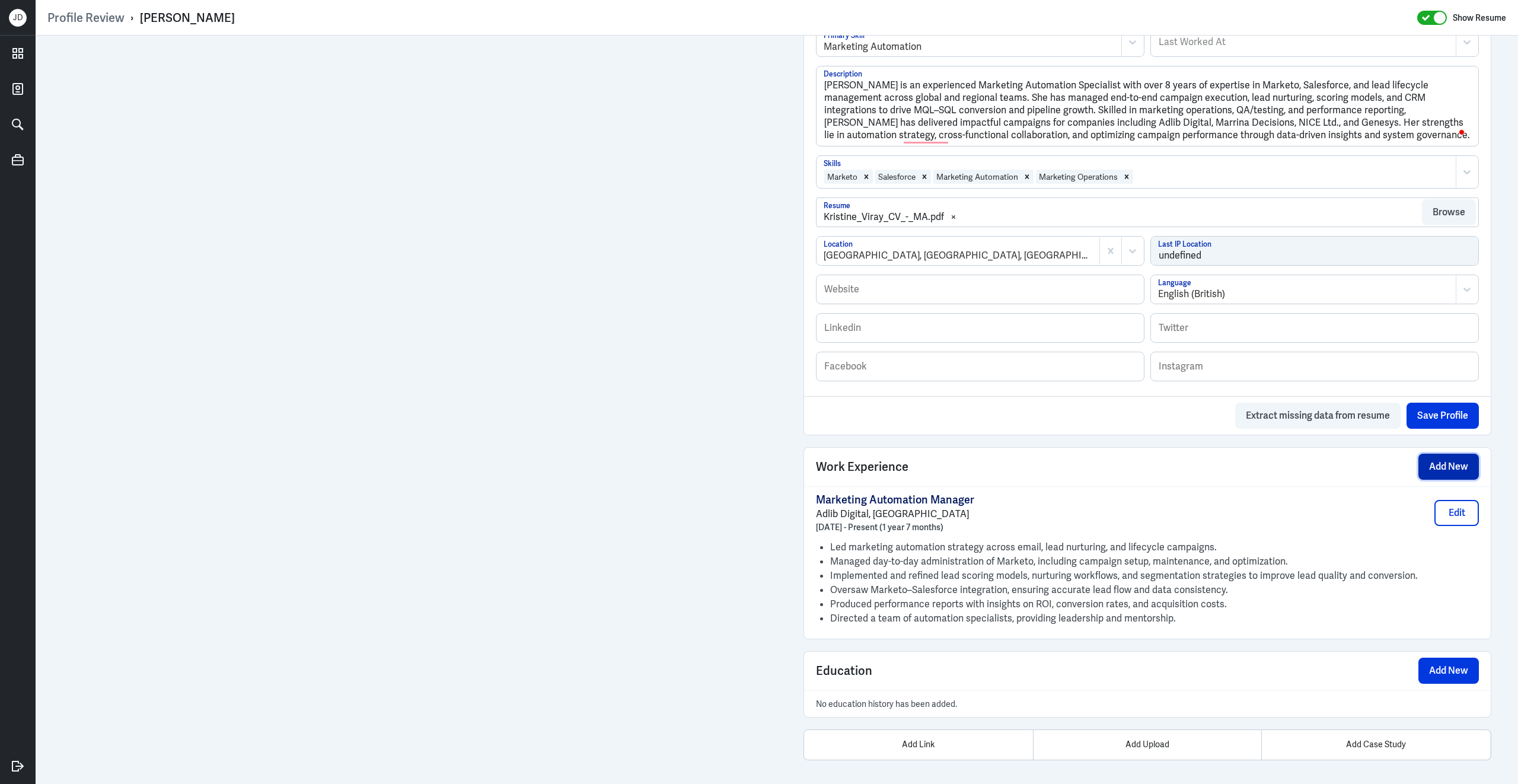
click at [1448, 461] on button "Add New" at bounding box center [1448, 467] width 60 height 26
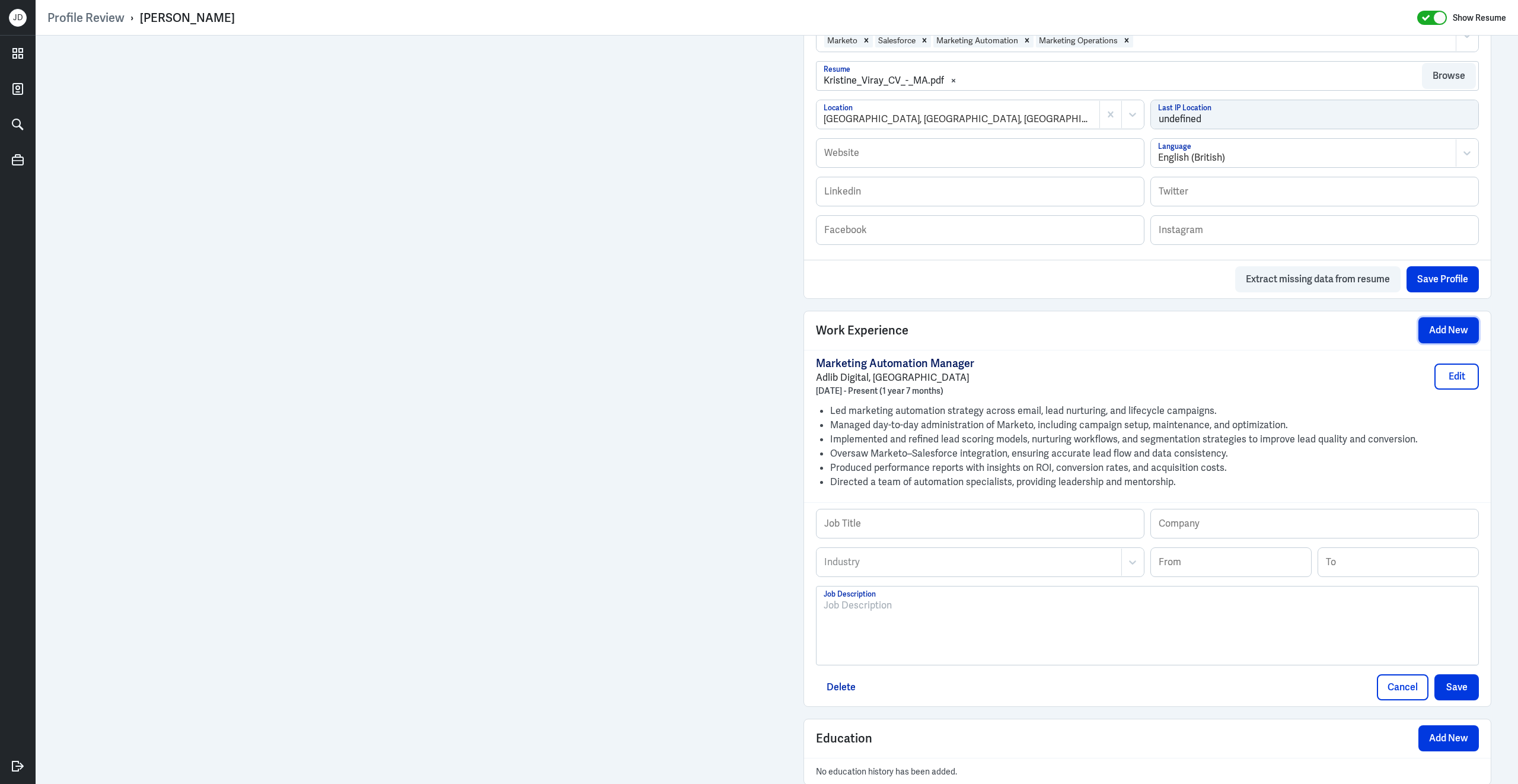
scroll to position [663, 0]
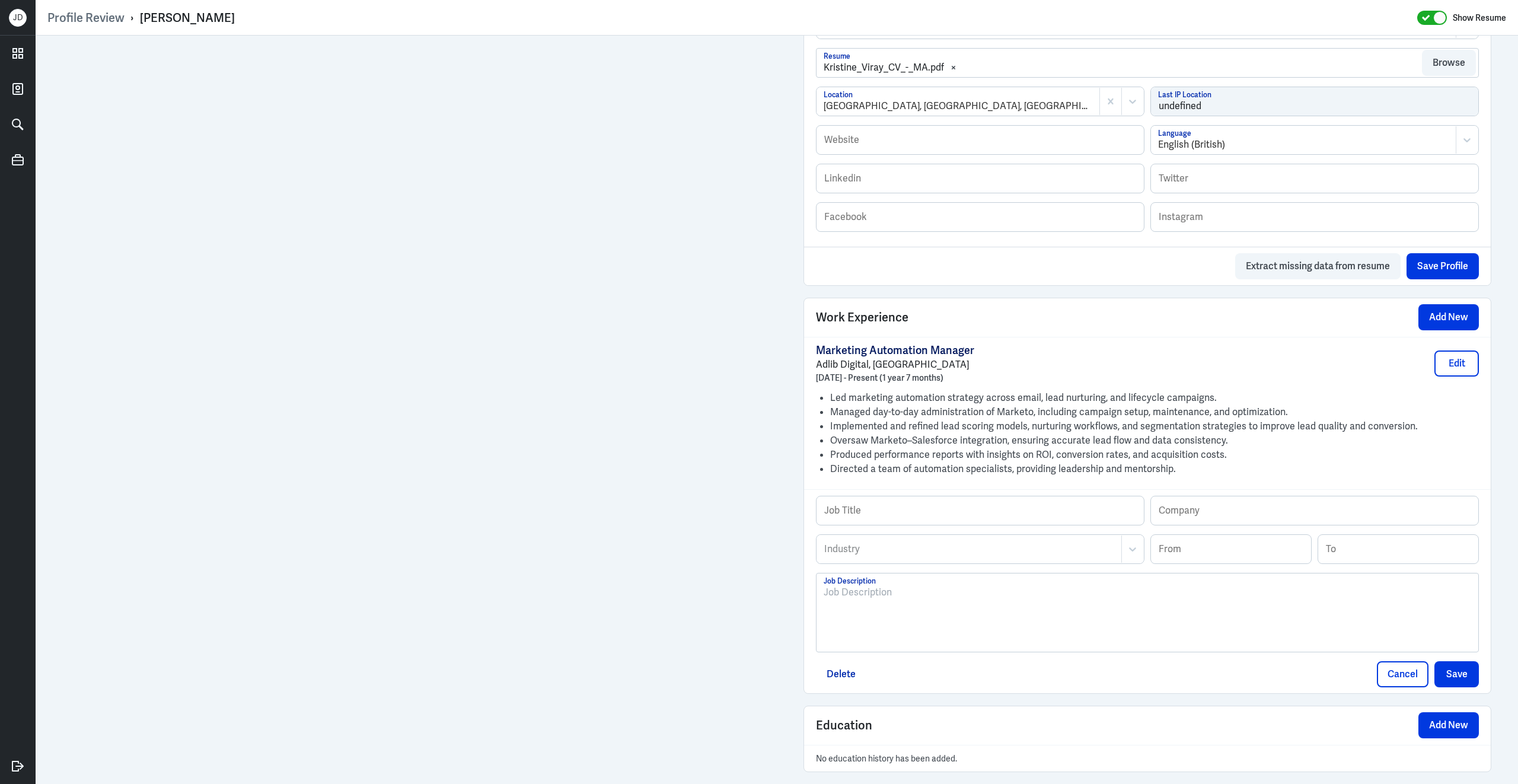
click at [853, 626] on div at bounding box center [1147, 617] width 648 height 64
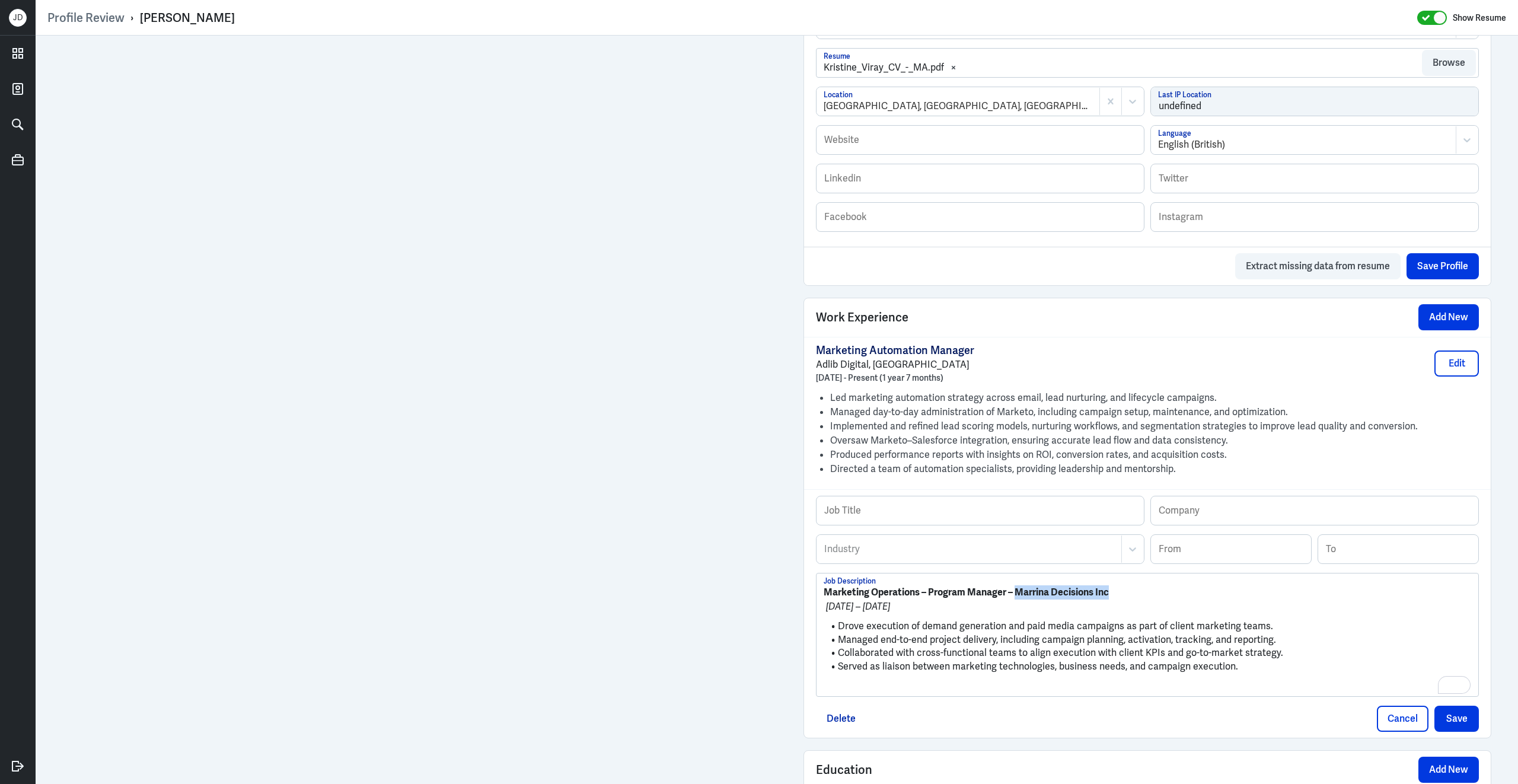
drag, startPoint x: 1017, startPoint y: 588, endPoint x: 1171, endPoint y: 592, distance: 154.1
click at [1171, 592] on p "Marketing Operations – Program Manager – Marrina Decisions Inc" at bounding box center [1147, 592] width 648 height 14
click at [1199, 507] on input "text" at bounding box center [1315, 510] width 328 height 29
paste input "Marrina Decisions Inc"
type input "Marrina Decisions Inc"
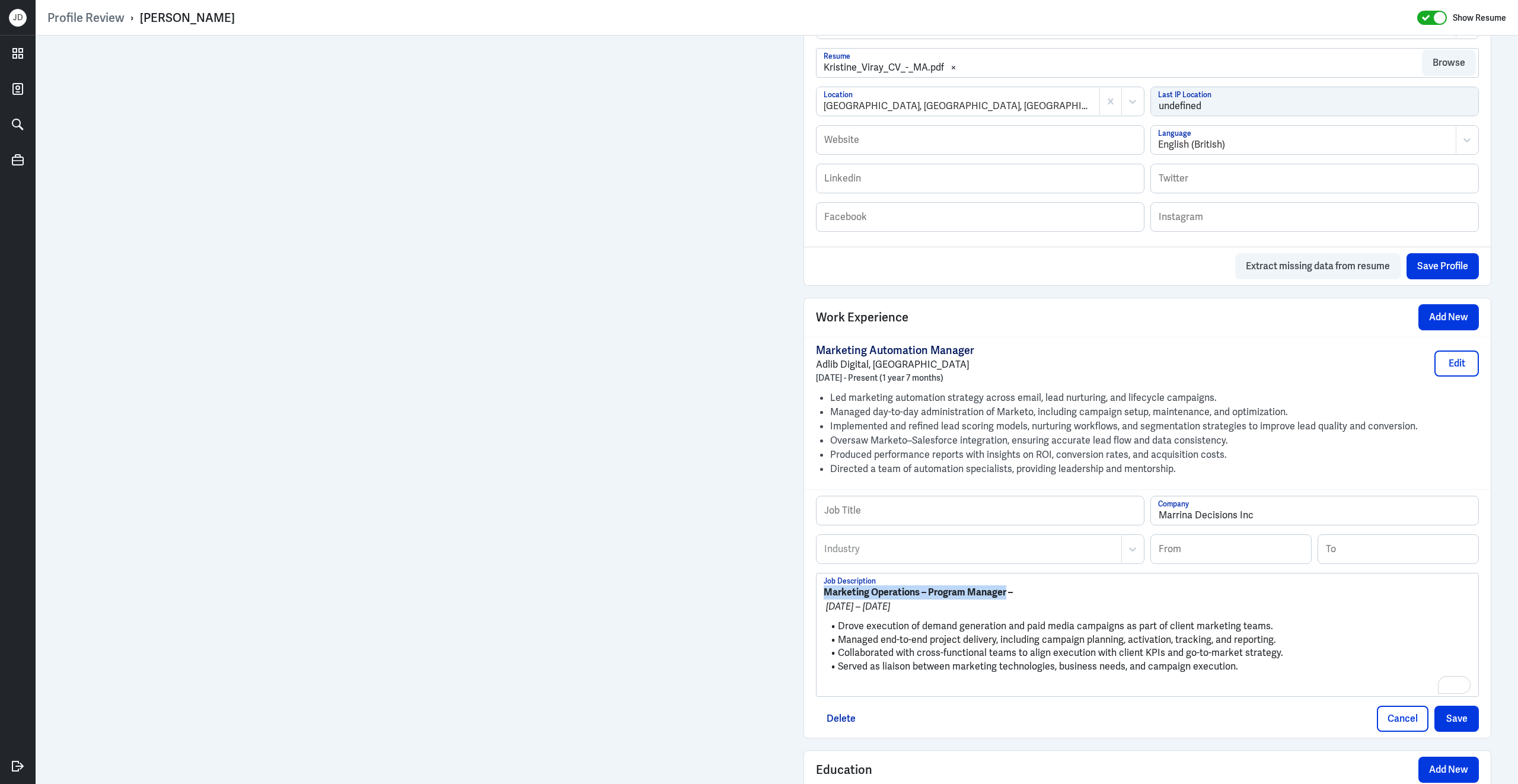
drag, startPoint x: 1008, startPoint y: 588, endPoint x: 815, endPoint y: 580, distance: 193.2
click at [815, 580] on div "Profile Review › Maria Kristine Viray Show Resume Admin Settings Update Resume …" at bounding box center [776, 392] width 1482 height 784
click at [915, 512] on input "text" at bounding box center [980, 510] width 328 height 29
paste input "Marketing Operations – Program Manager"
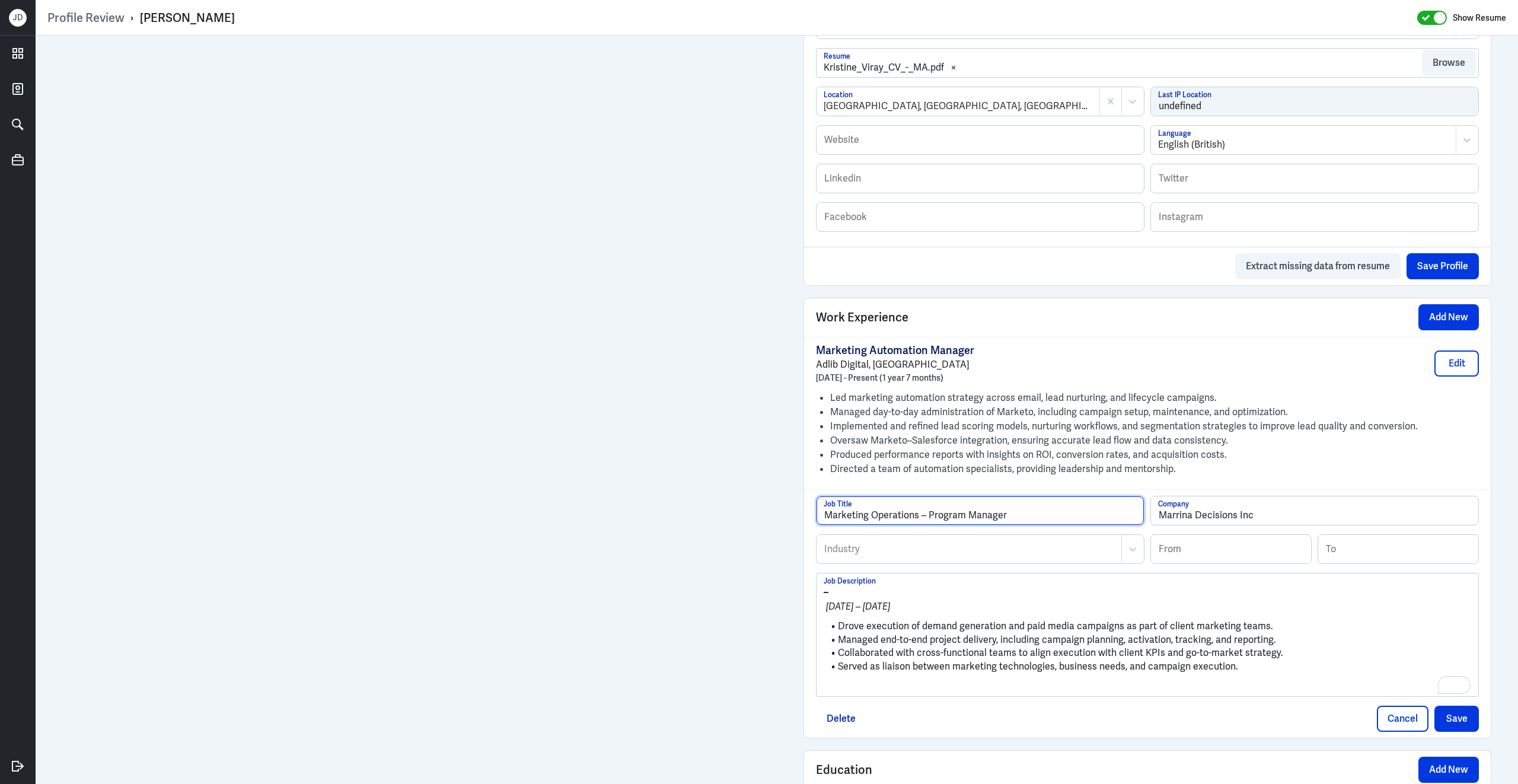
type input "Marketing Operations – Program Manager"
click at [1246, 540] on input at bounding box center [1231, 549] width 160 height 29
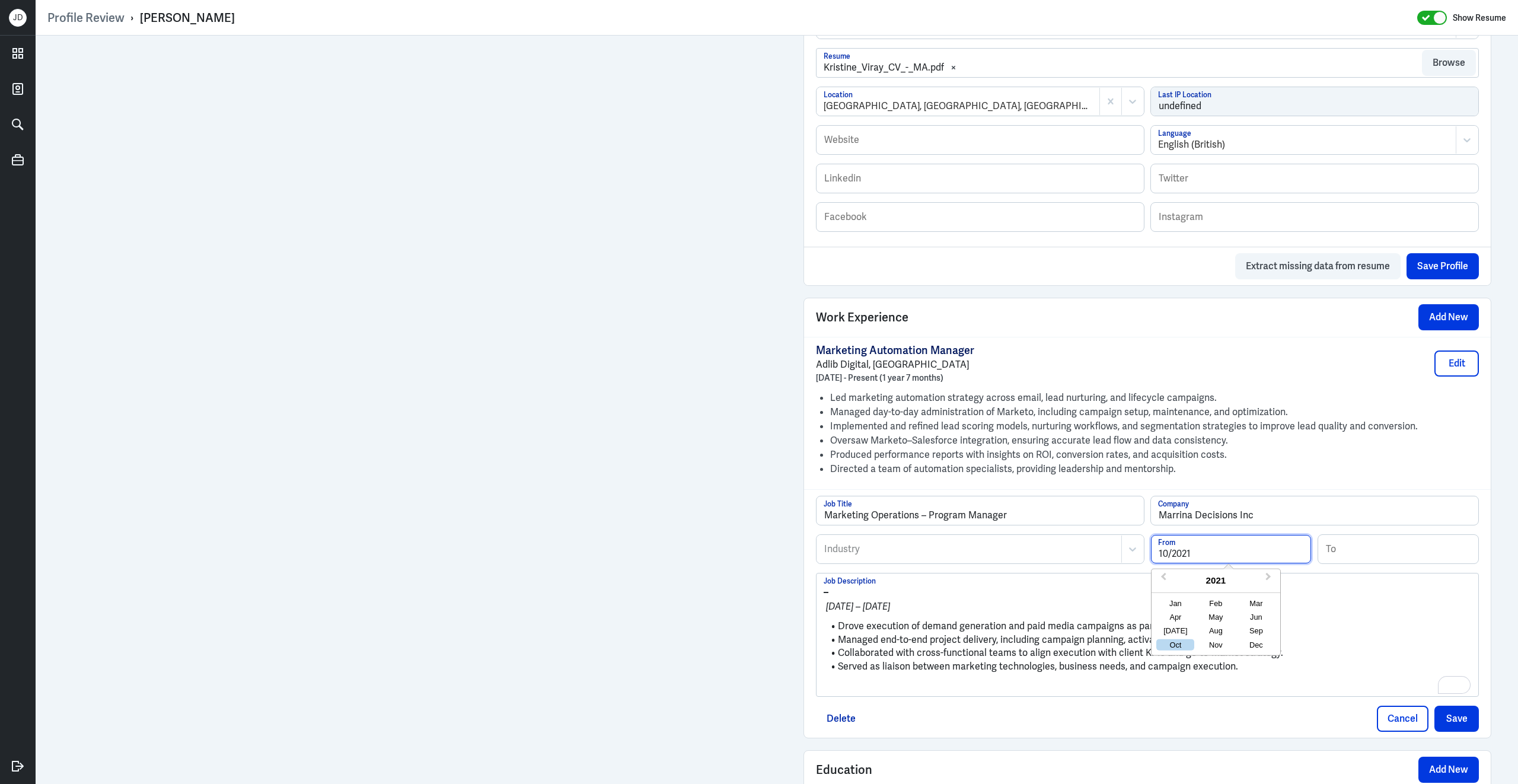
type input "10/2021"
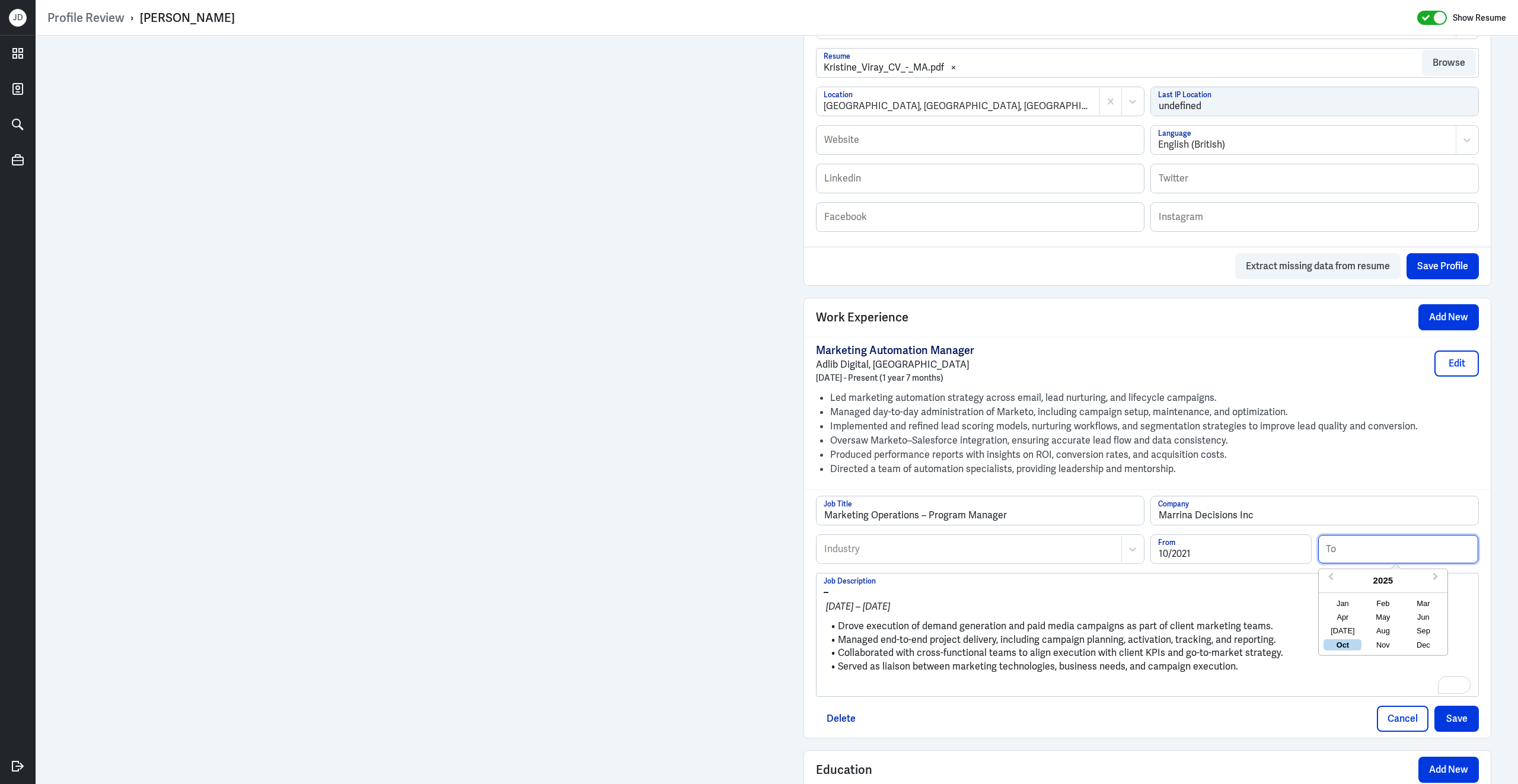
click at [1383, 550] on input at bounding box center [1398, 549] width 160 height 29
type input "04/2024"
click at [1090, 547] on div at bounding box center [969, 549] width 292 height 14
drag, startPoint x: 1237, startPoint y: 512, endPoint x: 1135, endPoint y: 511, distance: 102.0
click at [1135, 511] on div "Marketing Operations – Program Manager Job Title Marrina Decisions Inc Company" at bounding box center [1147, 515] width 663 height 39
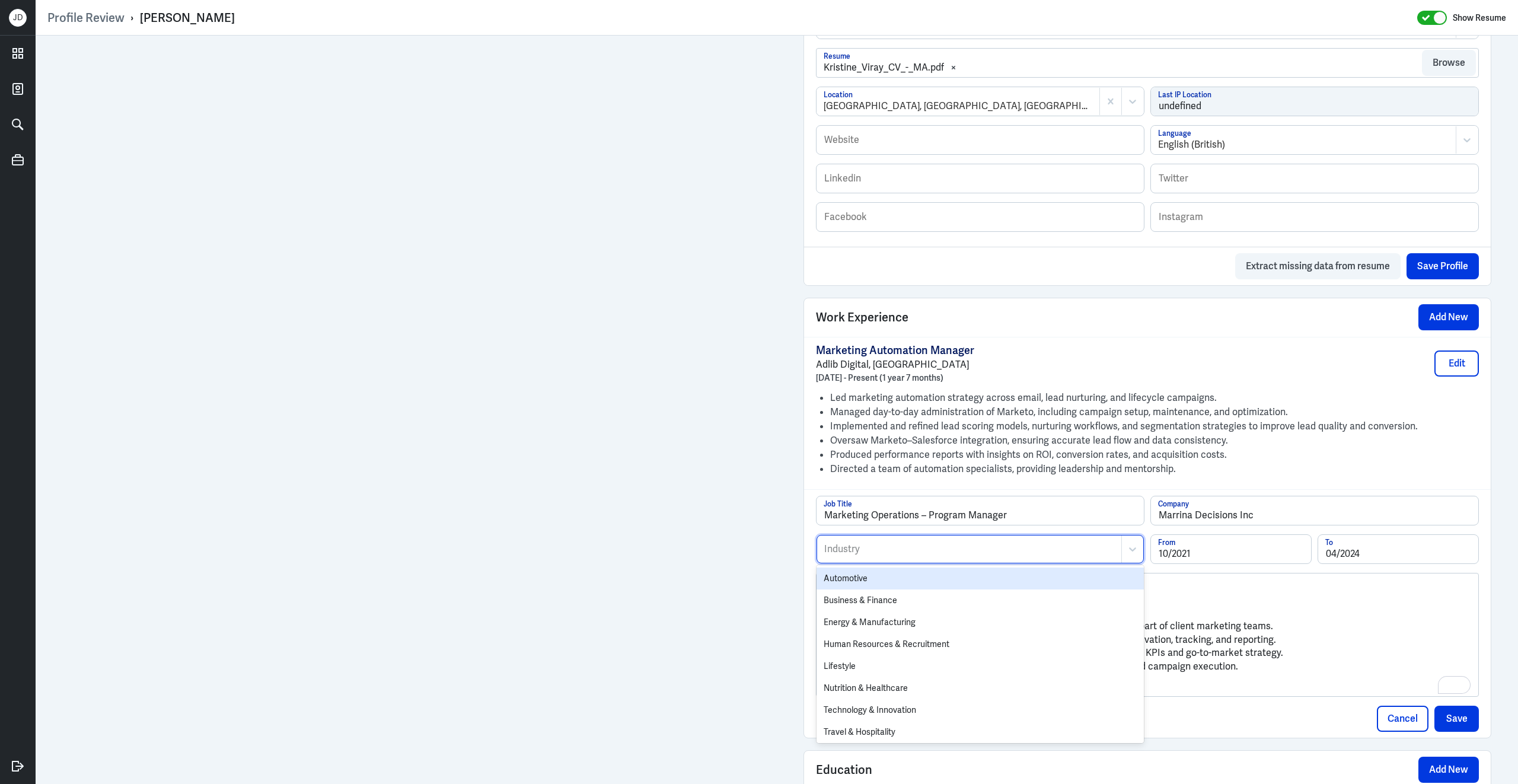
click at [877, 542] on div at bounding box center [969, 549] width 292 height 14
type input "marke"
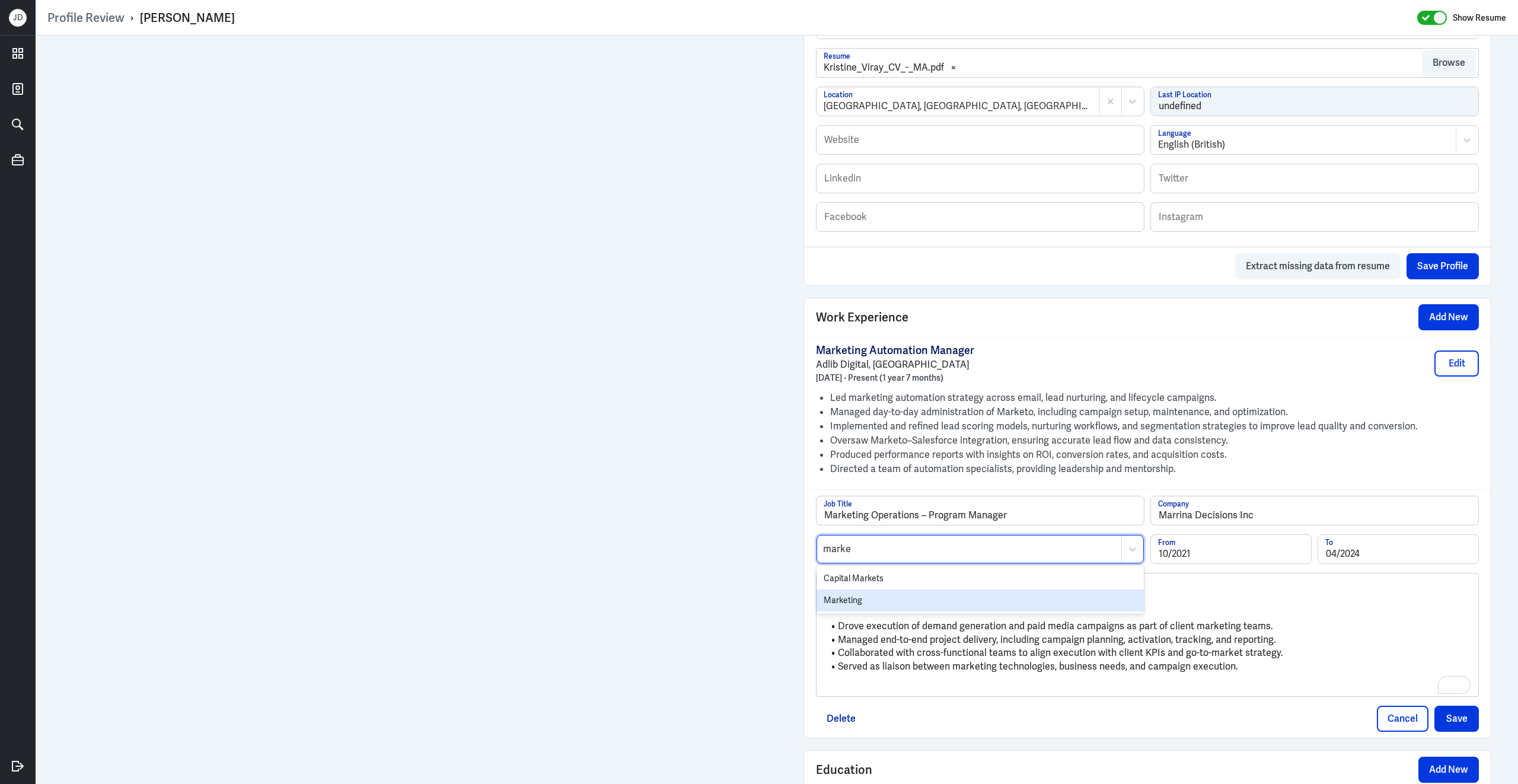
click at [856, 595] on div "Marketing" at bounding box center [980, 600] width 328 height 22
drag, startPoint x: 839, startPoint y: 621, endPoint x: 821, endPoint y: 580, distance: 44.8
click at [821, 580] on div "– Oct 2021 – Apr 2024 Drove execution of demand generation and paid media campa…" at bounding box center [1147, 634] width 662 height 123
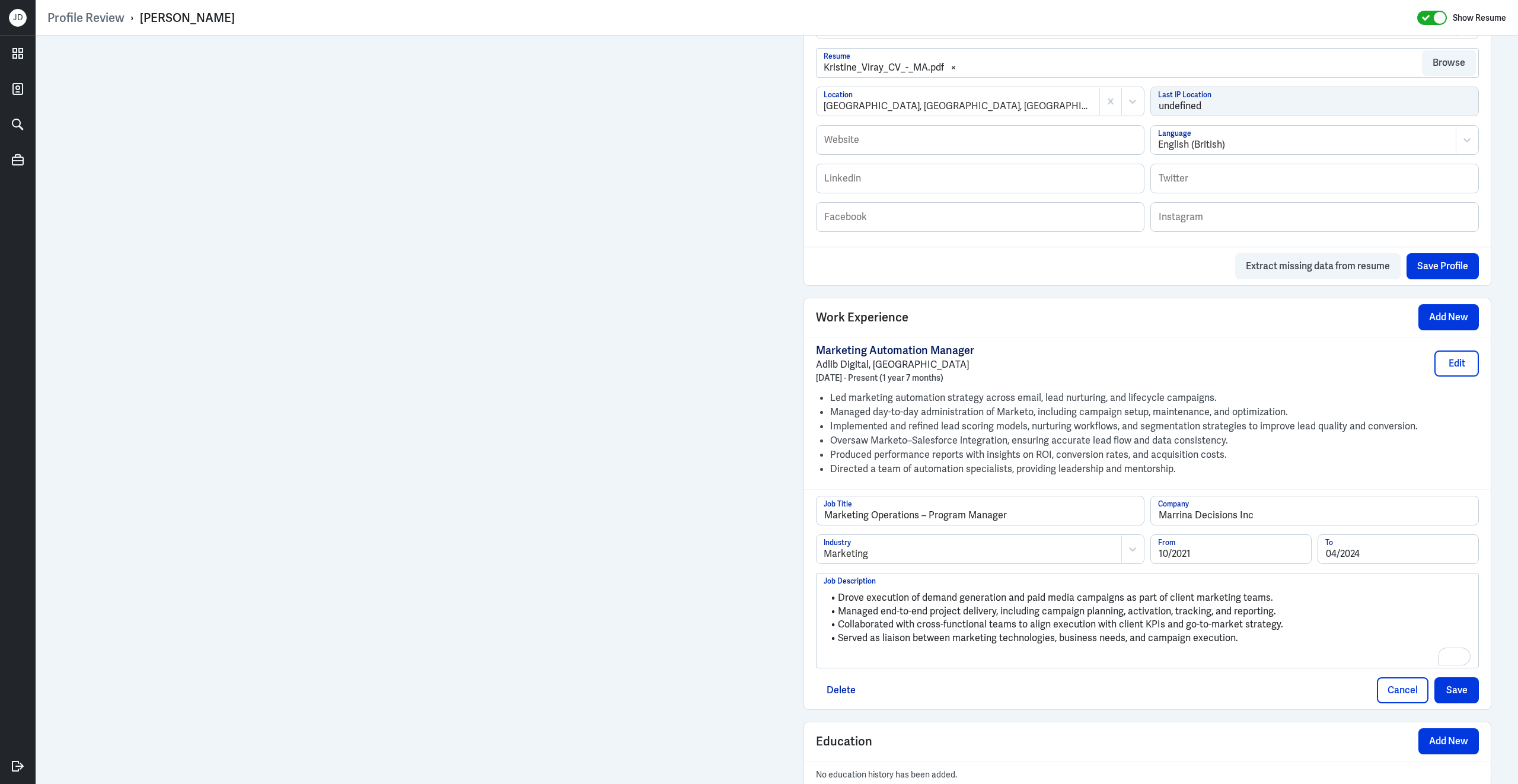
click at [853, 654] on p "To enrich screen reader interactions, please activate Accessibility in Grammarl…" at bounding box center [1147, 658] width 648 height 14
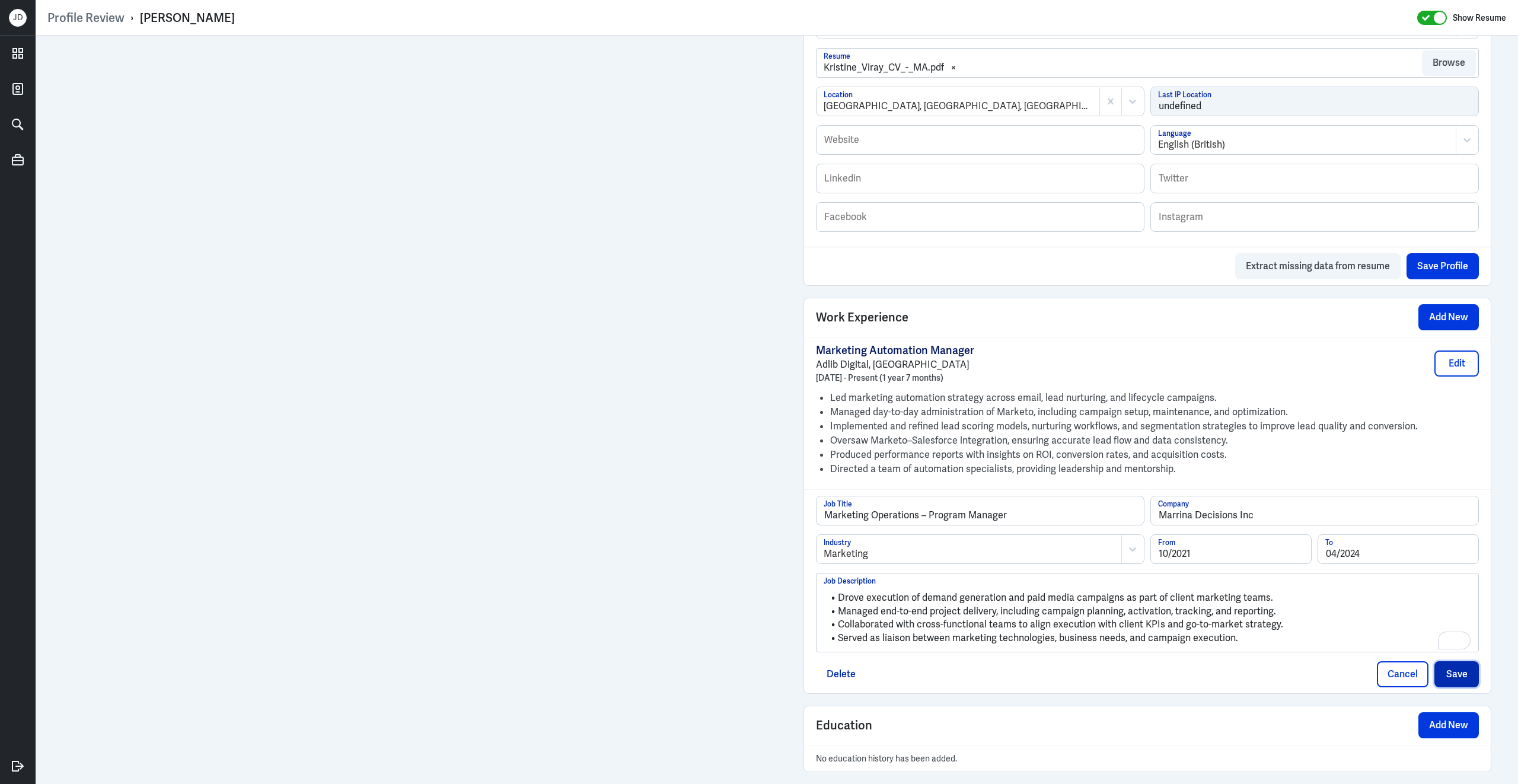
click at [1470, 672] on button "Save" at bounding box center [1456, 674] width 44 height 26
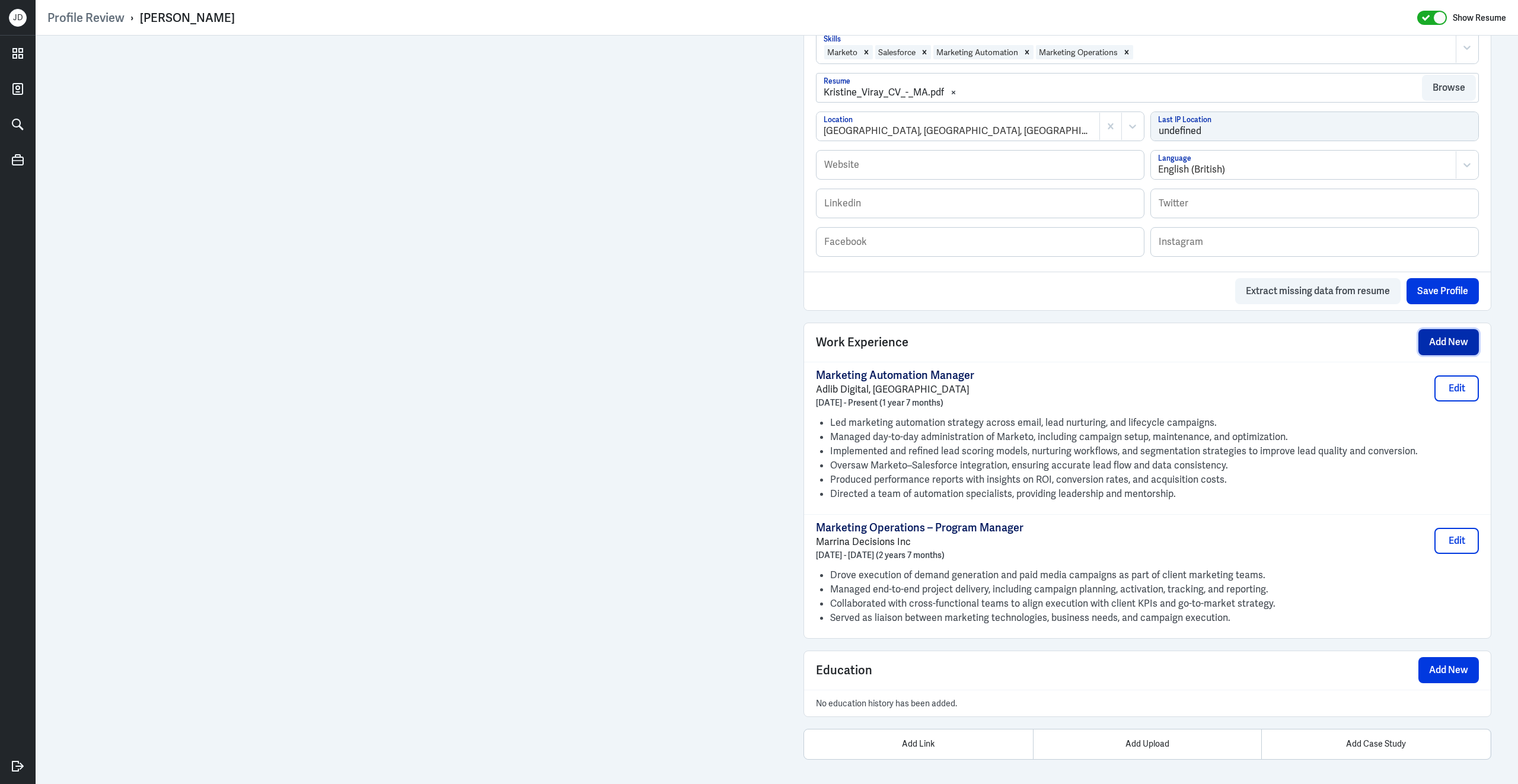
click at [1458, 329] on button "Add New" at bounding box center [1448, 342] width 60 height 26
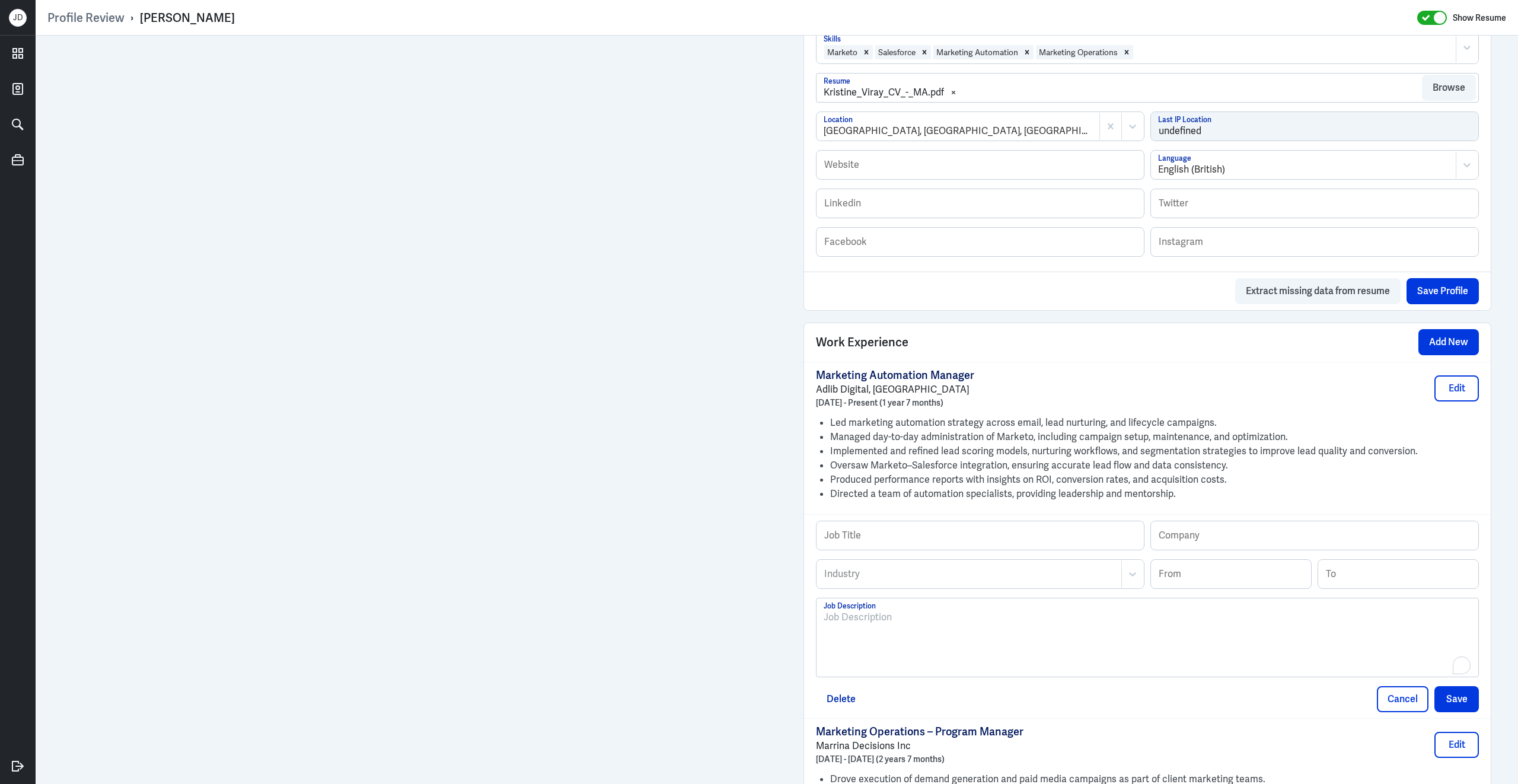
click at [892, 639] on div "To enrich screen reader interactions, please activate Accessibility in Grammarl…" at bounding box center [1147, 642] width 648 height 64
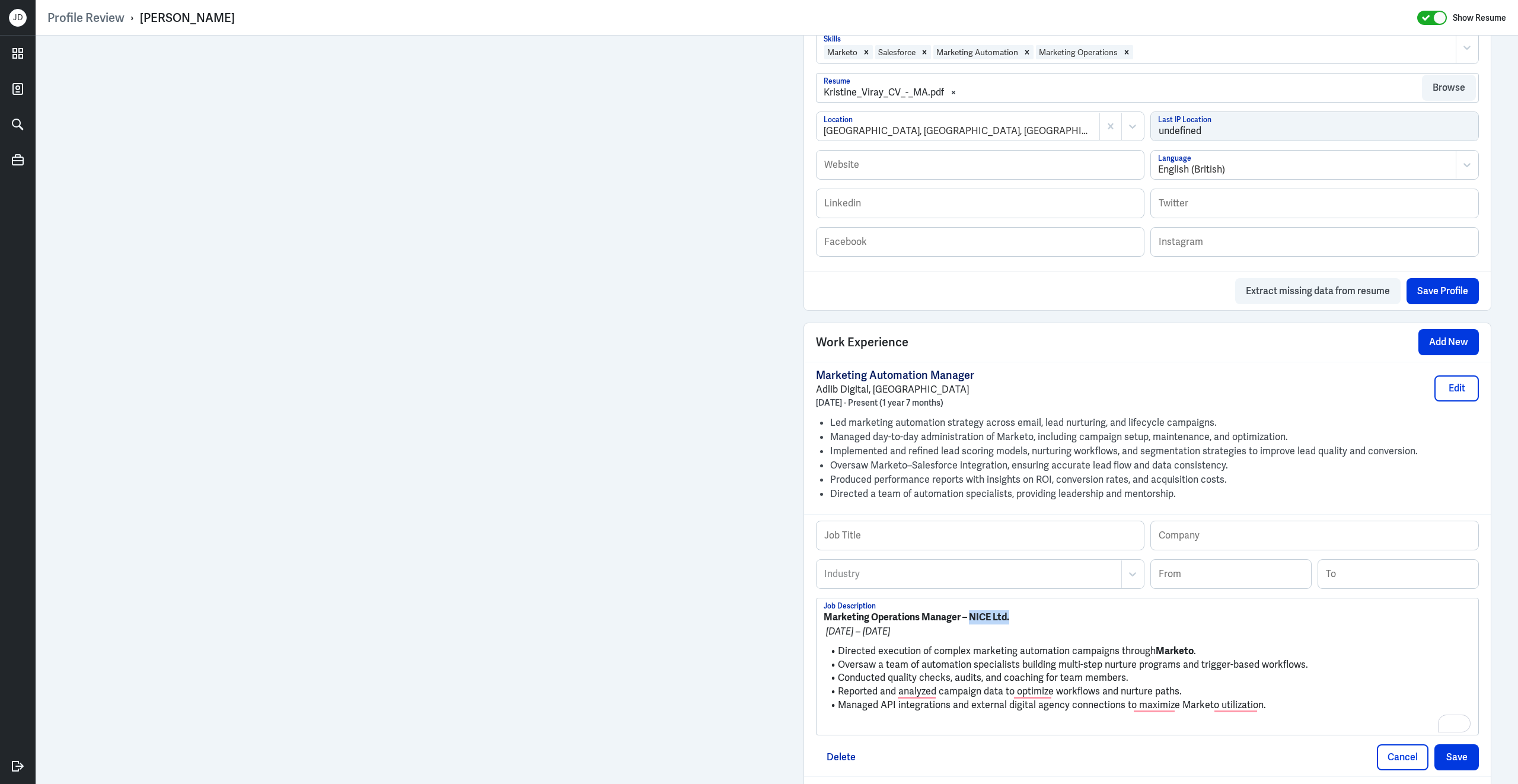
drag, startPoint x: 1018, startPoint y: 610, endPoint x: 971, endPoint y: 609, distance: 47.0
click at [971, 610] on p "Marketing Operations Manager – NICE Ltd." at bounding box center [1147, 617] width 648 height 14
click at [1178, 534] on input "text" at bounding box center [1315, 535] width 328 height 29
paste input "NICE Ltd."
type input "NICE Ltd."
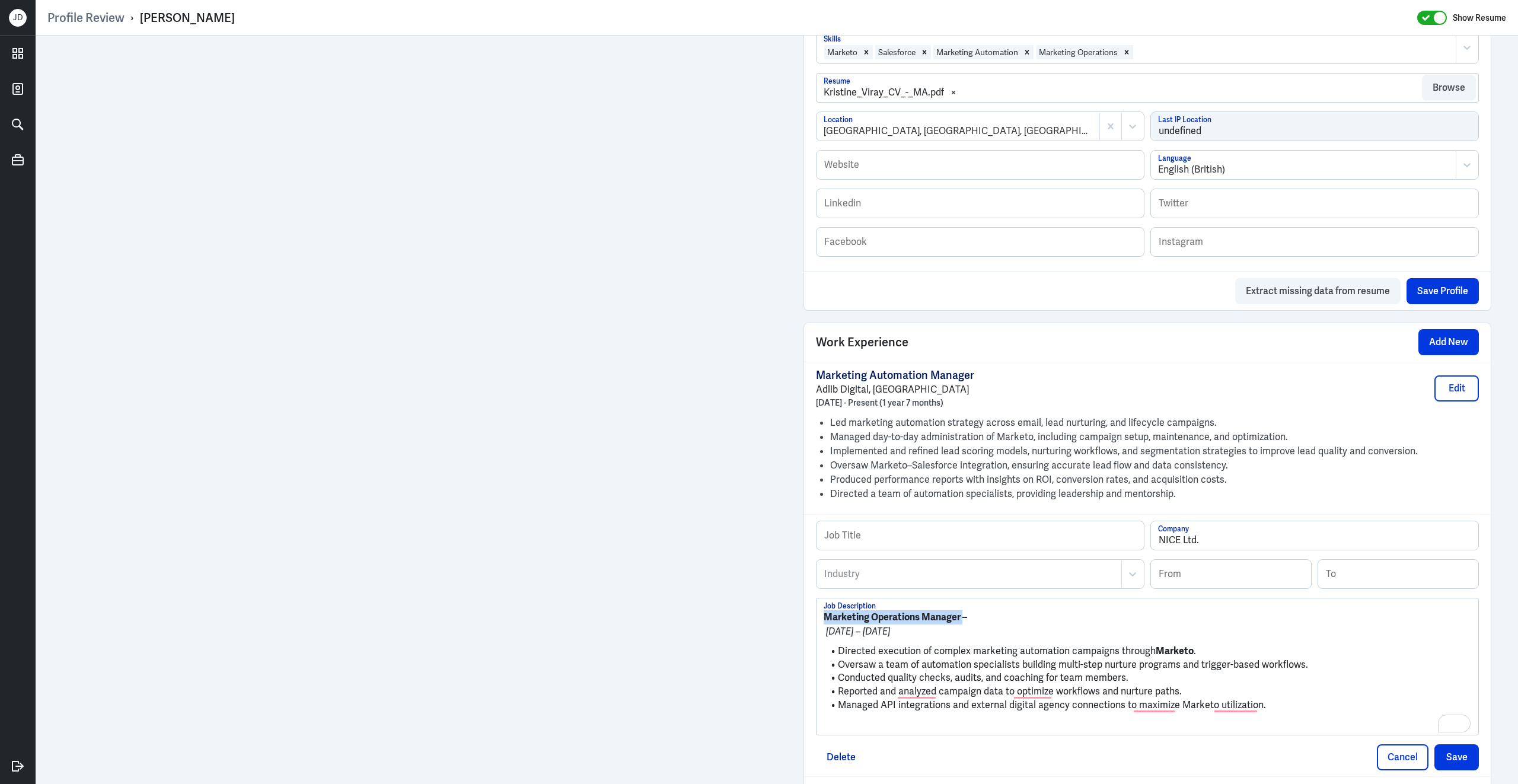
drag, startPoint x: 962, startPoint y: 613, endPoint x: 828, endPoint y: 599, distance: 134.7
click at [827, 601] on div "Marketing Operations Manager – Mar 2019 – Oct 2021 Directed execution of comple…" at bounding box center [1147, 666] width 662 height 136
click at [879, 540] on input "text" at bounding box center [980, 535] width 328 height 29
paste input "Marketing Operations Manager"
type input "Marketing Operations Manager"
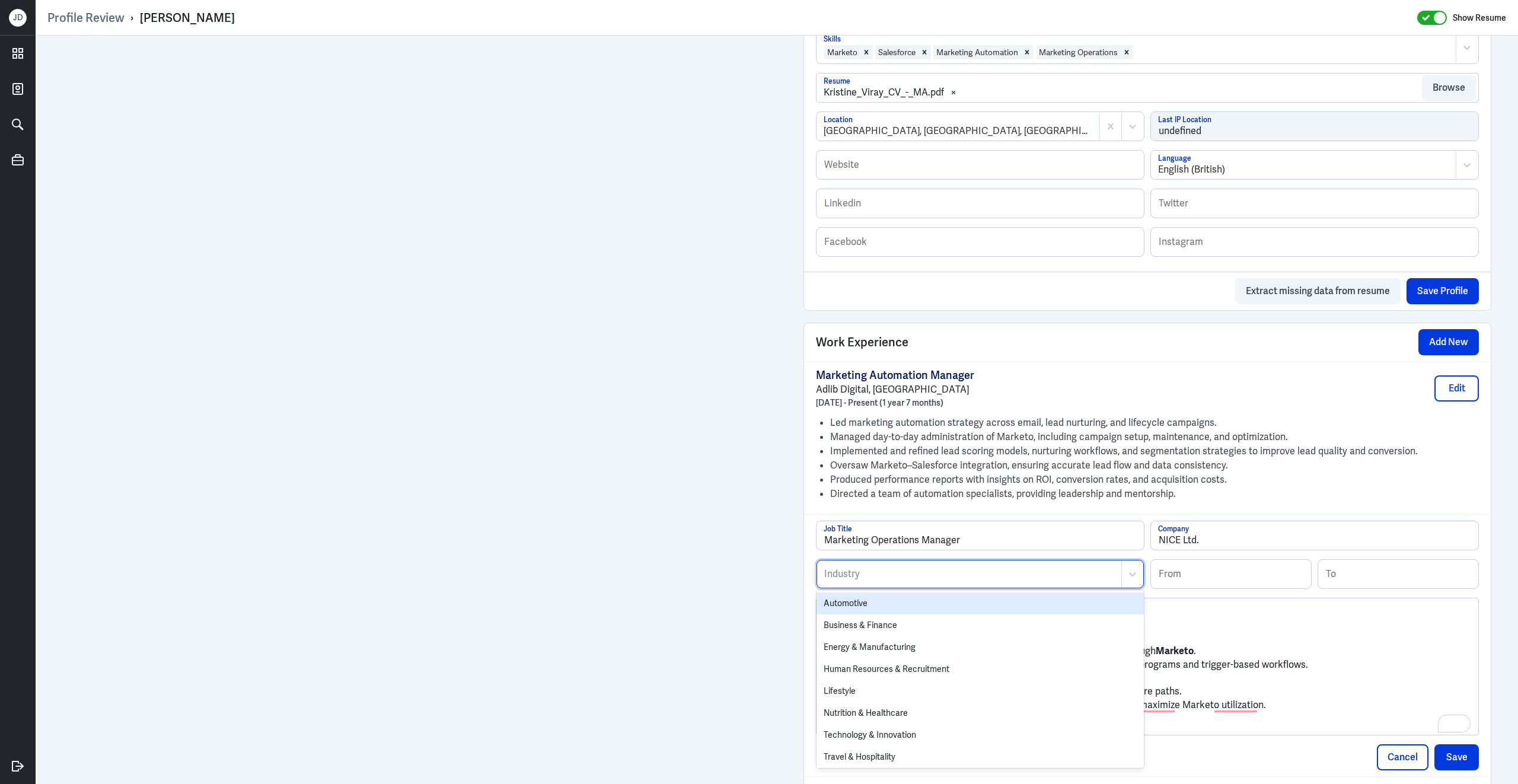
click at [866, 579] on div "Industry" at bounding box center [969, 574] width 304 height 27
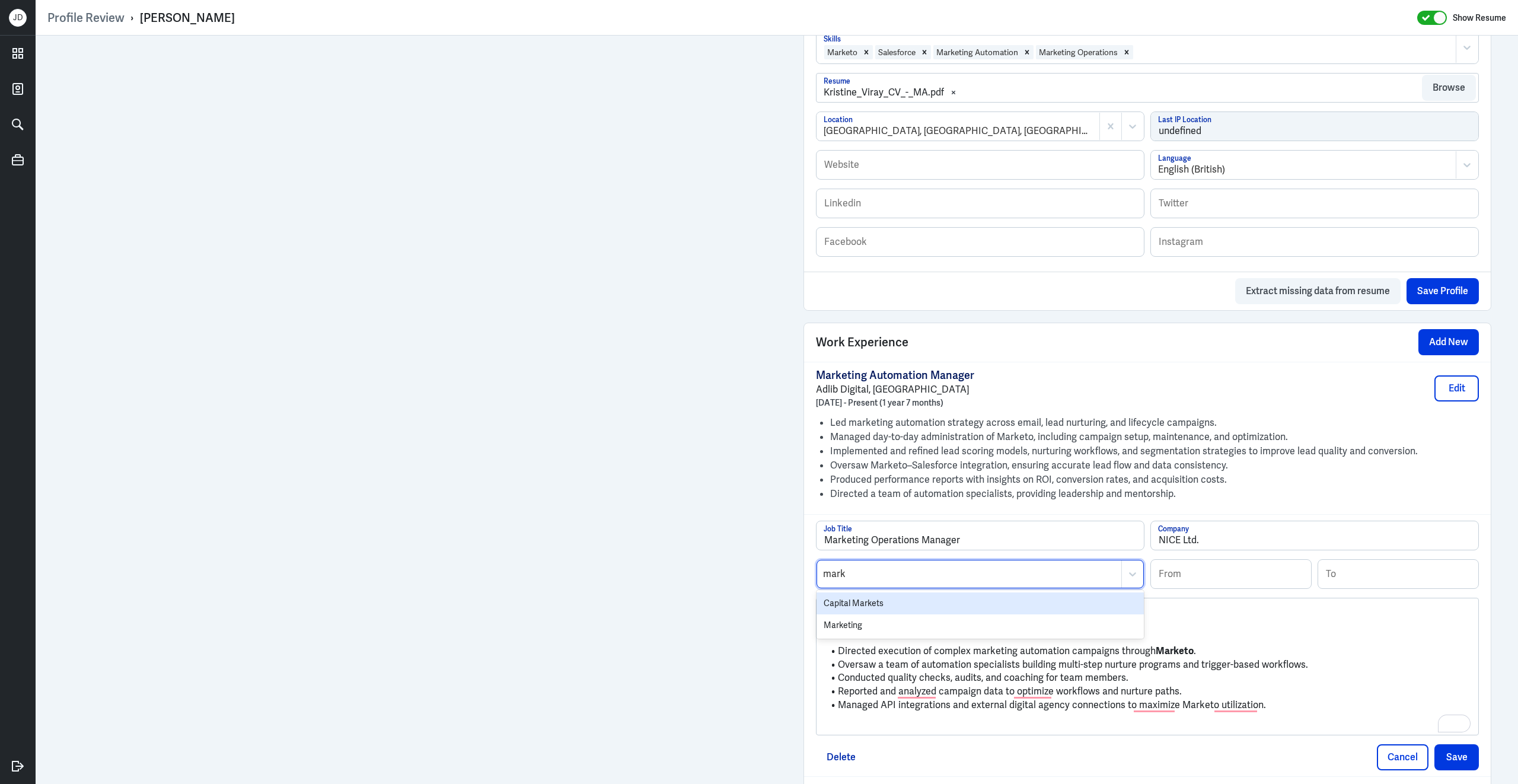
type input "marke"
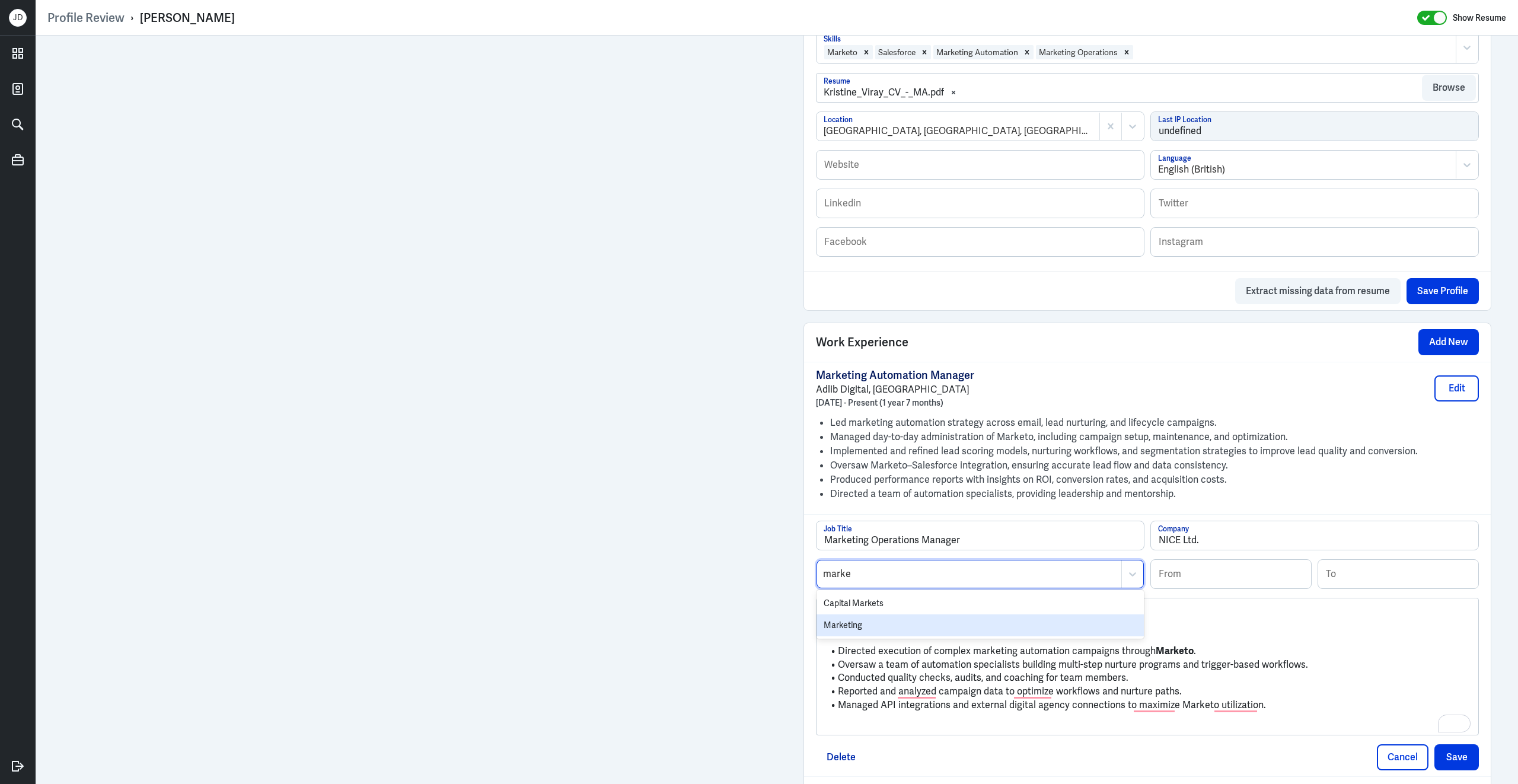
click at [850, 625] on div "Marketing" at bounding box center [980, 625] width 328 height 22
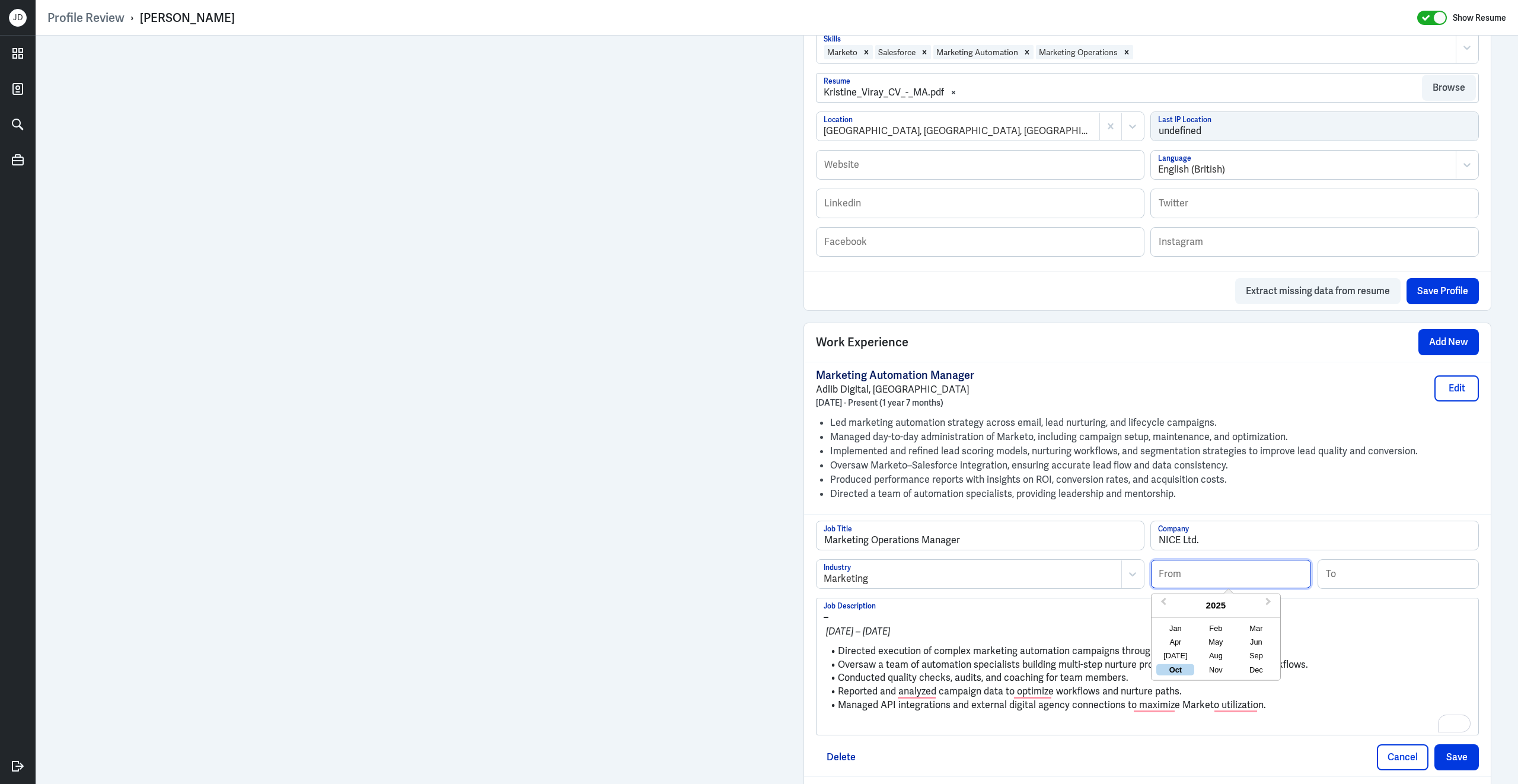
click at [1197, 575] on input at bounding box center [1231, 574] width 160 height 29
type input "03/2019"
click at [1375, 573] on input at bounding box center [1398, 574] width 160 height 29
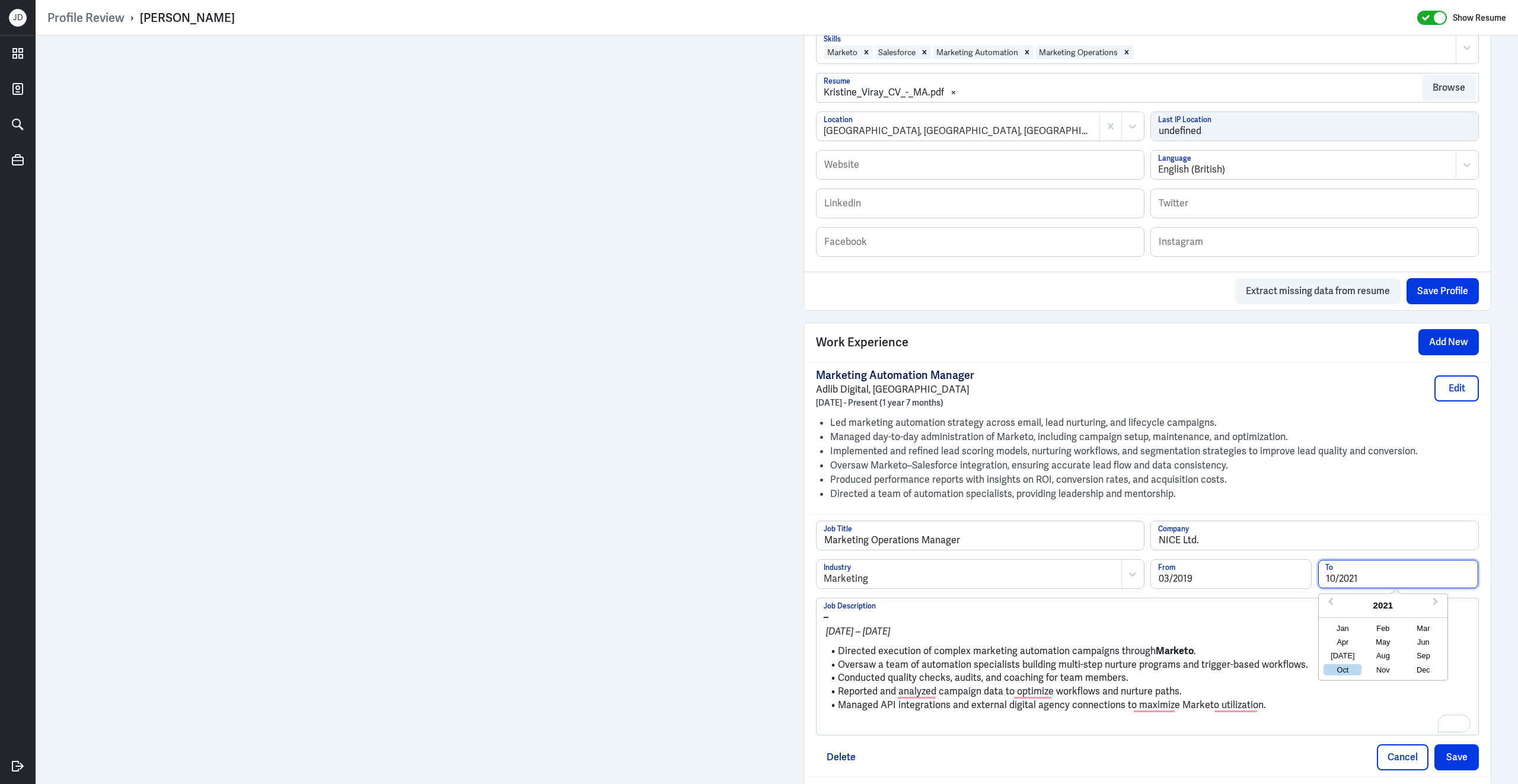
type input "10/2021"
click at [1122, 674] on li "Conducted quality checks, audits, and coaching for team members." at bounding box center [1147, 677] width 648 height 13
click at [947, 718] on p "To enrich screen reader interactions, please activate Accessibility in Grammarl…" at bounding box center [1147, 725] width 648 height 14
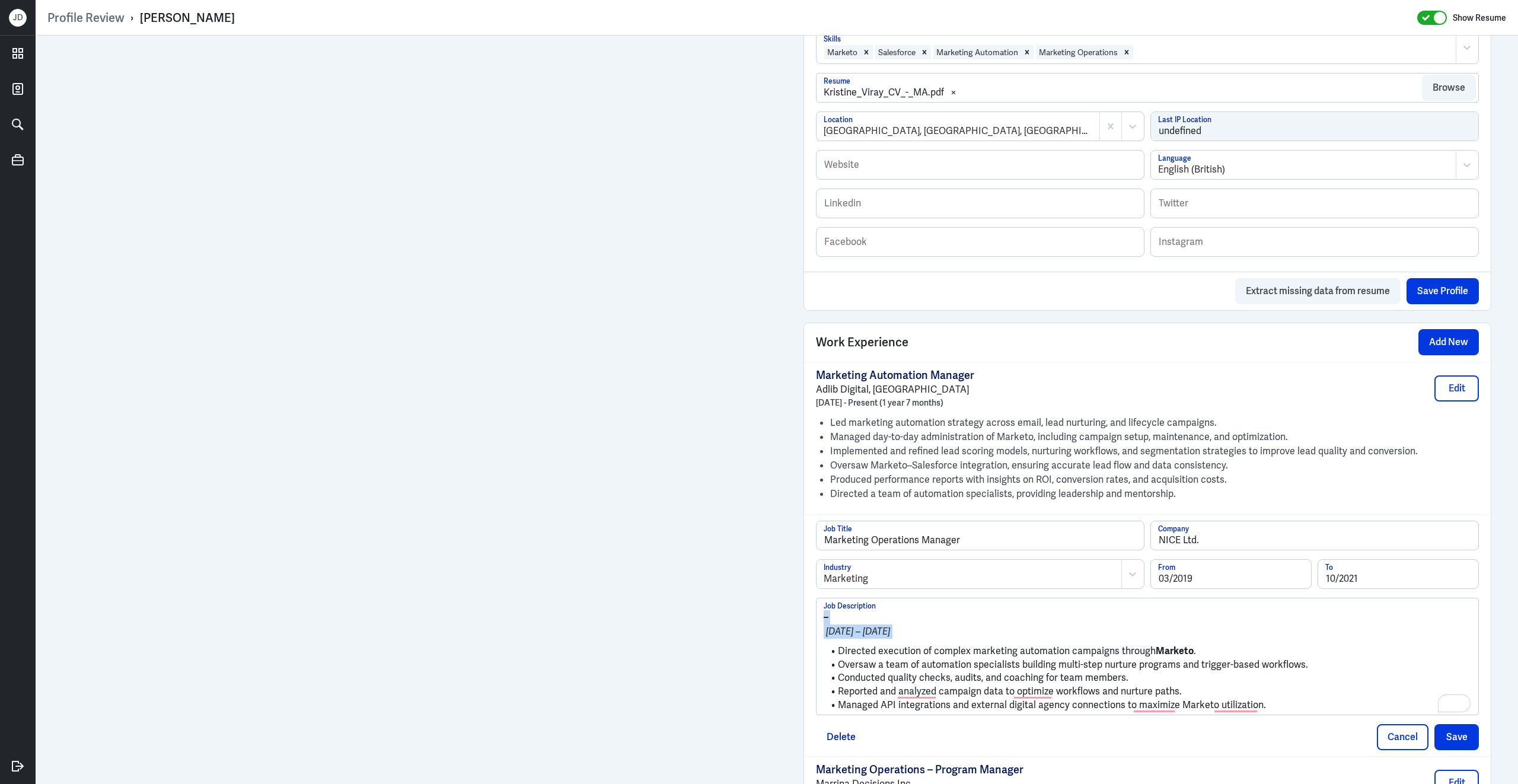
drag, startPoint x: 839, startPoint y: 646, endPoint x: 801, endPoint y: 590, distance: 67.7
click at [801, 590] on div "Admin Settings Update Resume Save Profile User Requested Private Set Resume to …" at bounding box center [1147, 214] width 712 height 1633
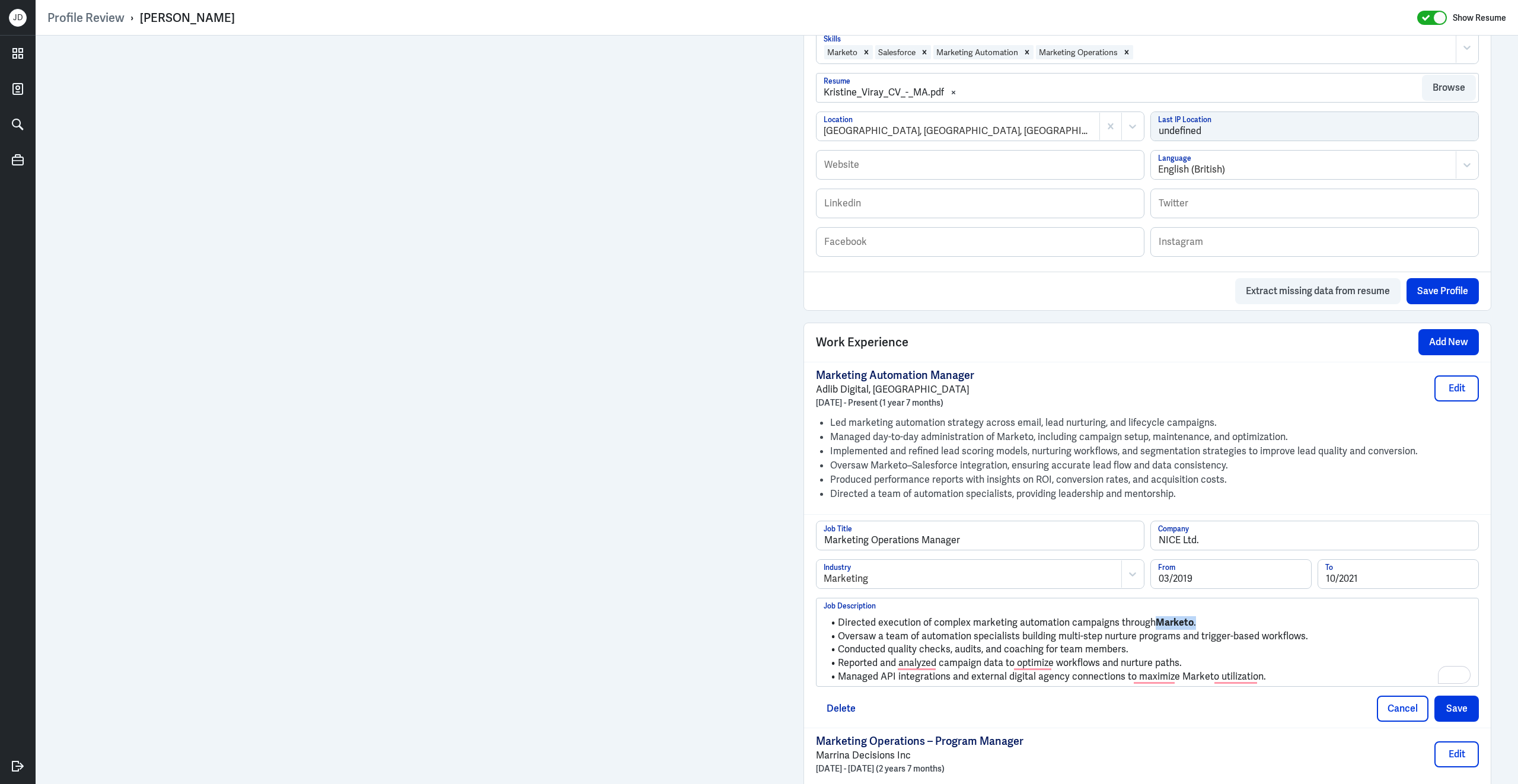
drag, startPoint x: 1153, startPoint y: 619, endPoint x: 1209, endPoint y: 619, distance: 56.0
click at [1209, 619] on li "Directed execution of complex marketing automation campaigns through Marketo ." at bounding box center [1147, 622] width 648 height 13
click at [1248, 630] on li "Oversaw a team of automation specialists building multi-step nurture programs a…" at bounding box center [1147, 636] width 648 height 13
click at [1472, 701] on button "Save" at bounding box center [1456, 708] width 44 height 26
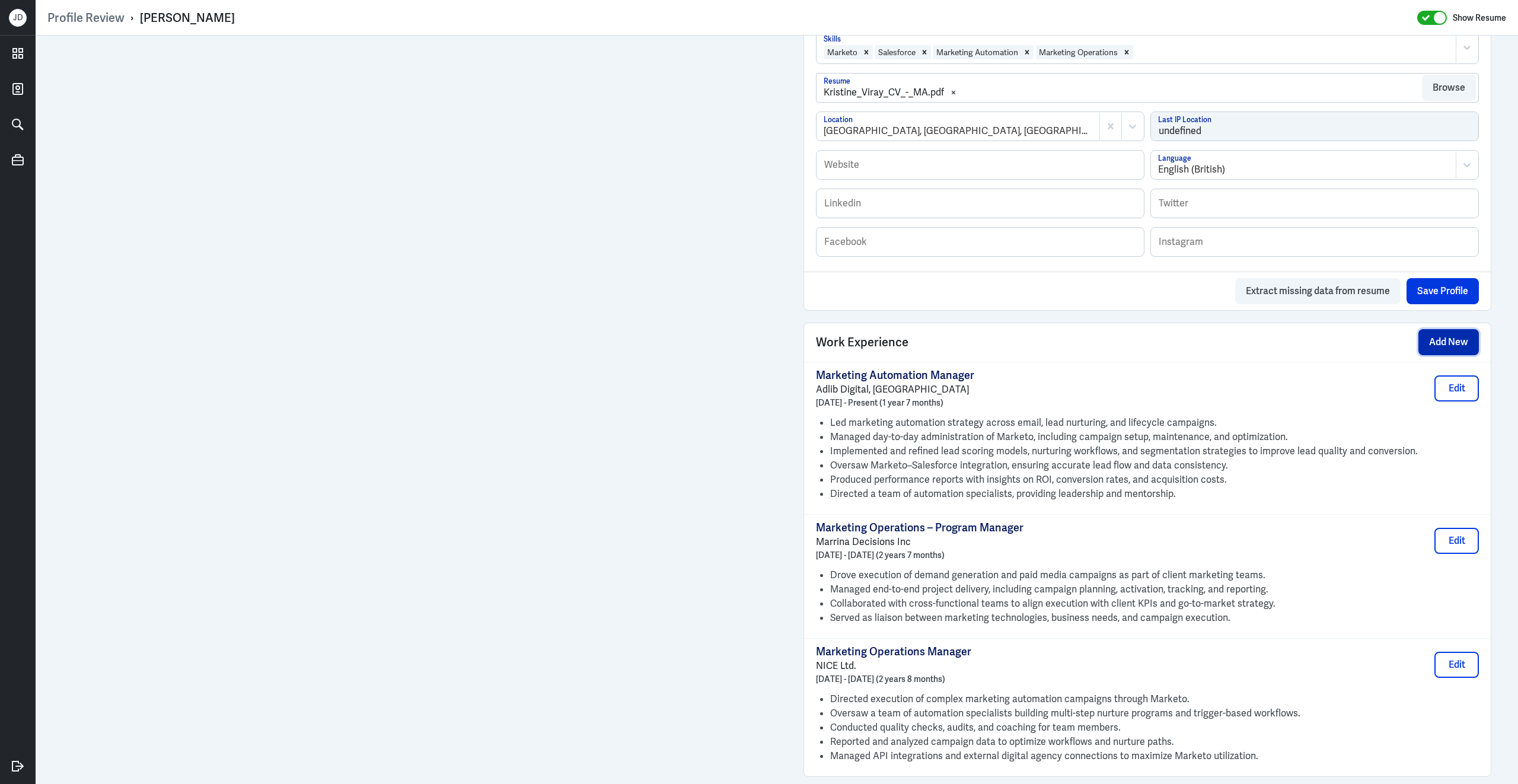
click at [1453, 340] on button "Add New" at bounding box center [1448, 342] width 60 height 26
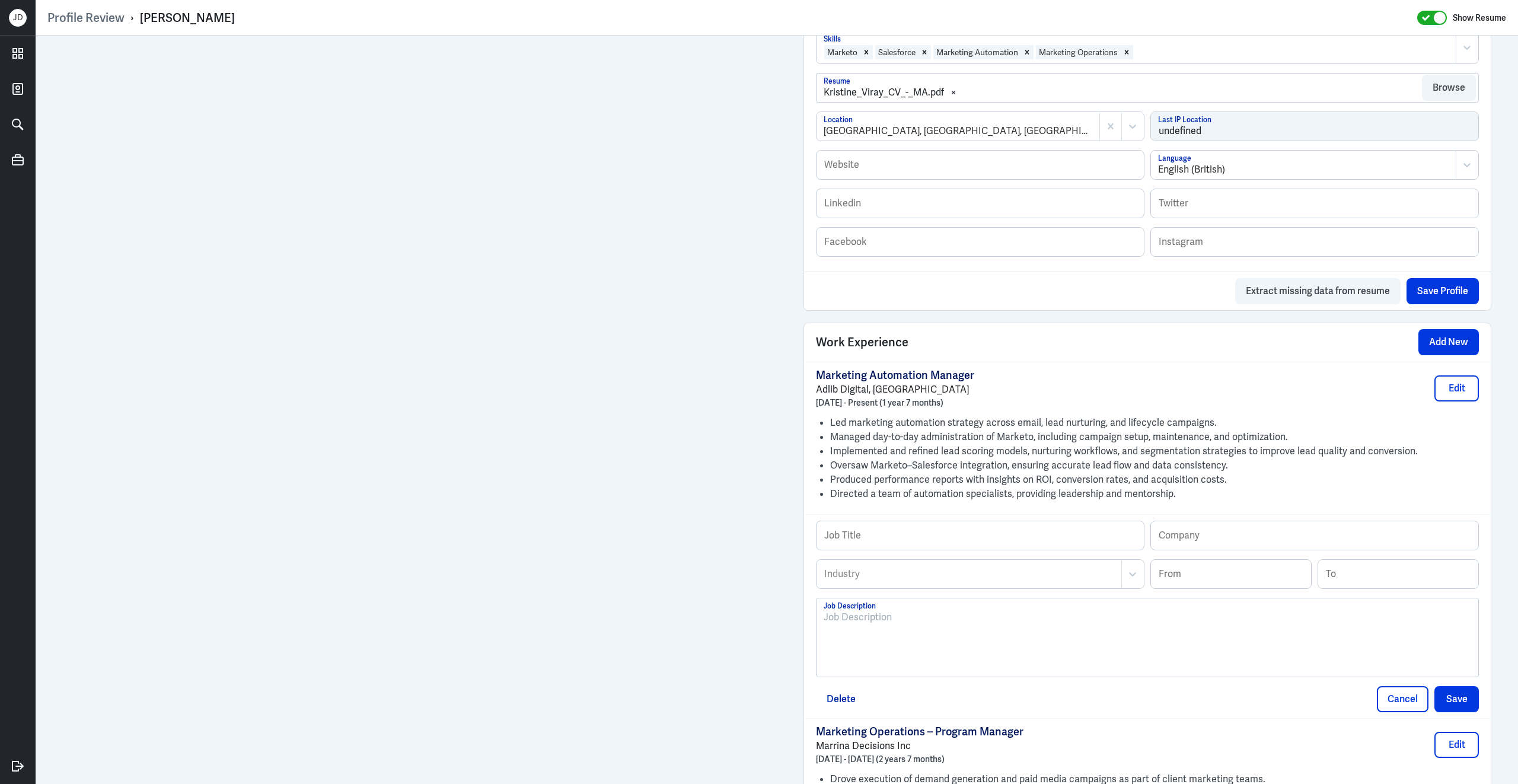
click at [915, 636] on div at bounding box center [1147, 642] width 648 height 64
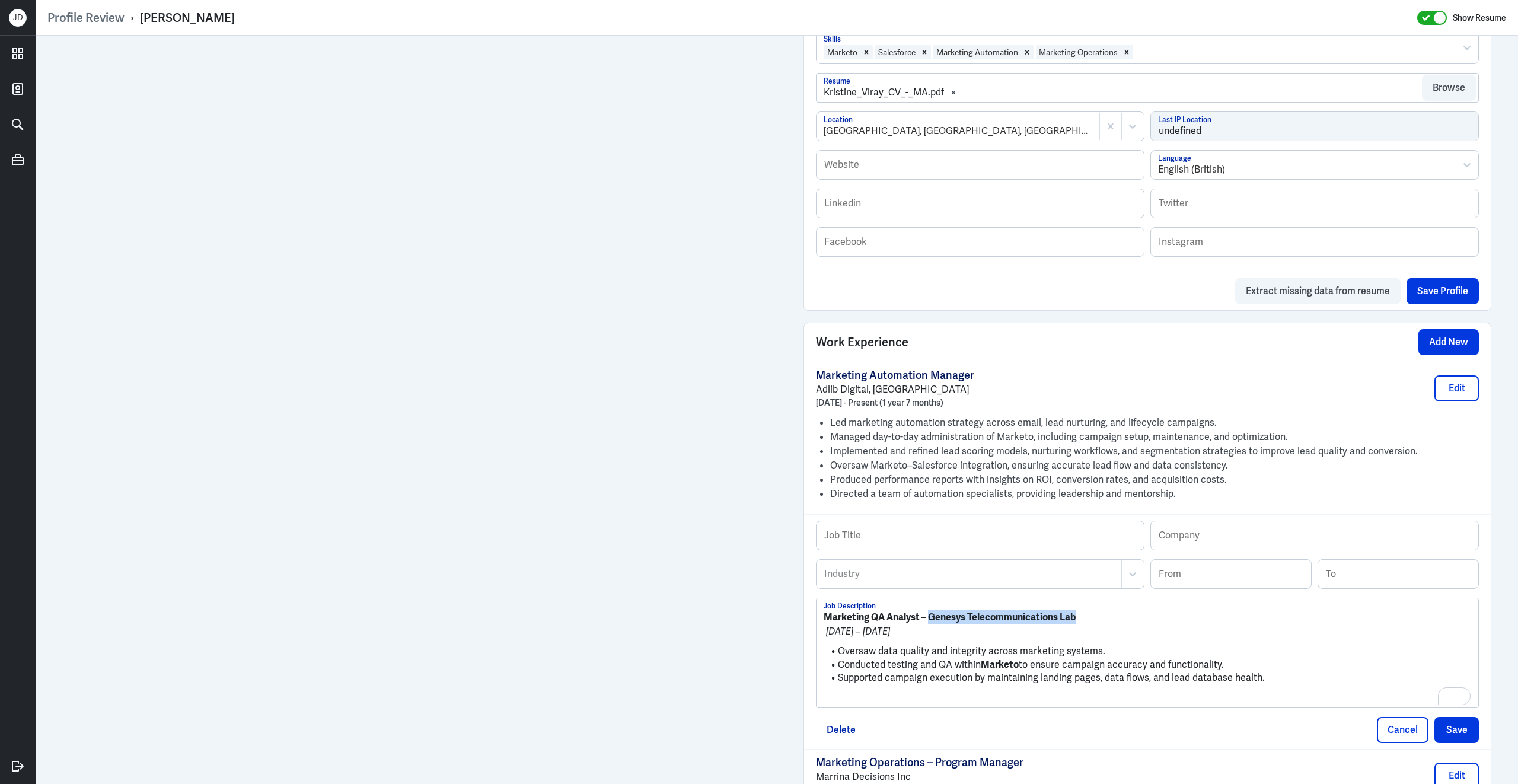
drag, startPoint x: 929, startPoint y: 612, endPoint x: 1092, endPoint y: 608, distance: 163.0
click at [1092, 610] on p "Marketing QA Analyst – Genesys Telecommunications Lab" at bounding box center [1147, 617] width 648 height 14
click at [1175, 531] on input "text" at bounding box center [1315, 535] width 328 height 29
paste input "Genesys Telecommunications Lab"
type input "Genesys Telecommunications Lab"
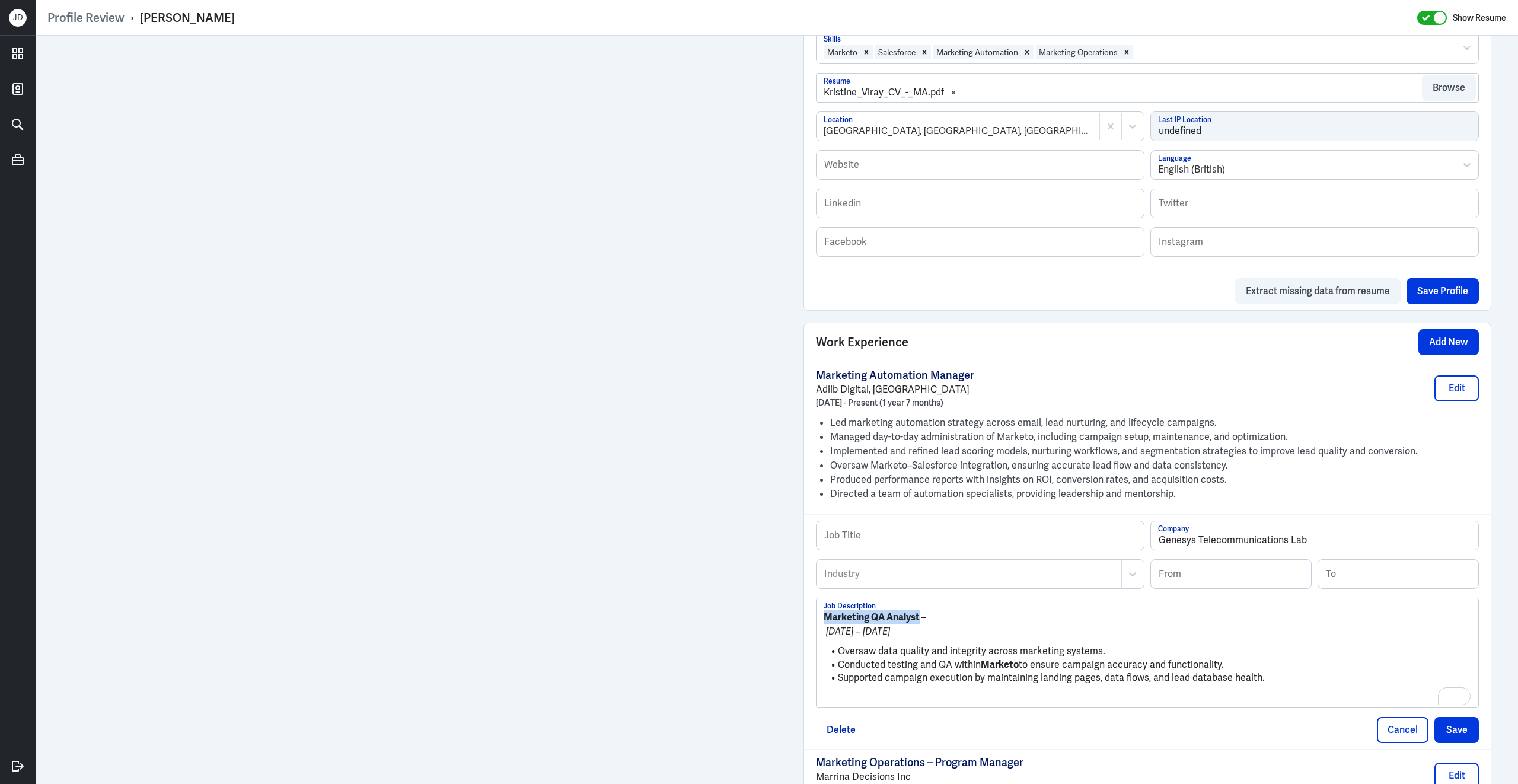
drag, startPoint x: 922, startPoint y: 610, endPoint x: 819, endPoint y: 604, distance: 103.2
click at [819, 605] on div "Marketing QA Analyst – Jan 2018 – Feb 2019 Oversaw data quality and integrity a…" at bounding box center [1147, 653] width 662 height 109
click at [915, 535] on input "text" at bounding box center [980, 535] width 328 height 29
paste input "Marketing QA Analyst"
type input "Marketing QA Analyst"
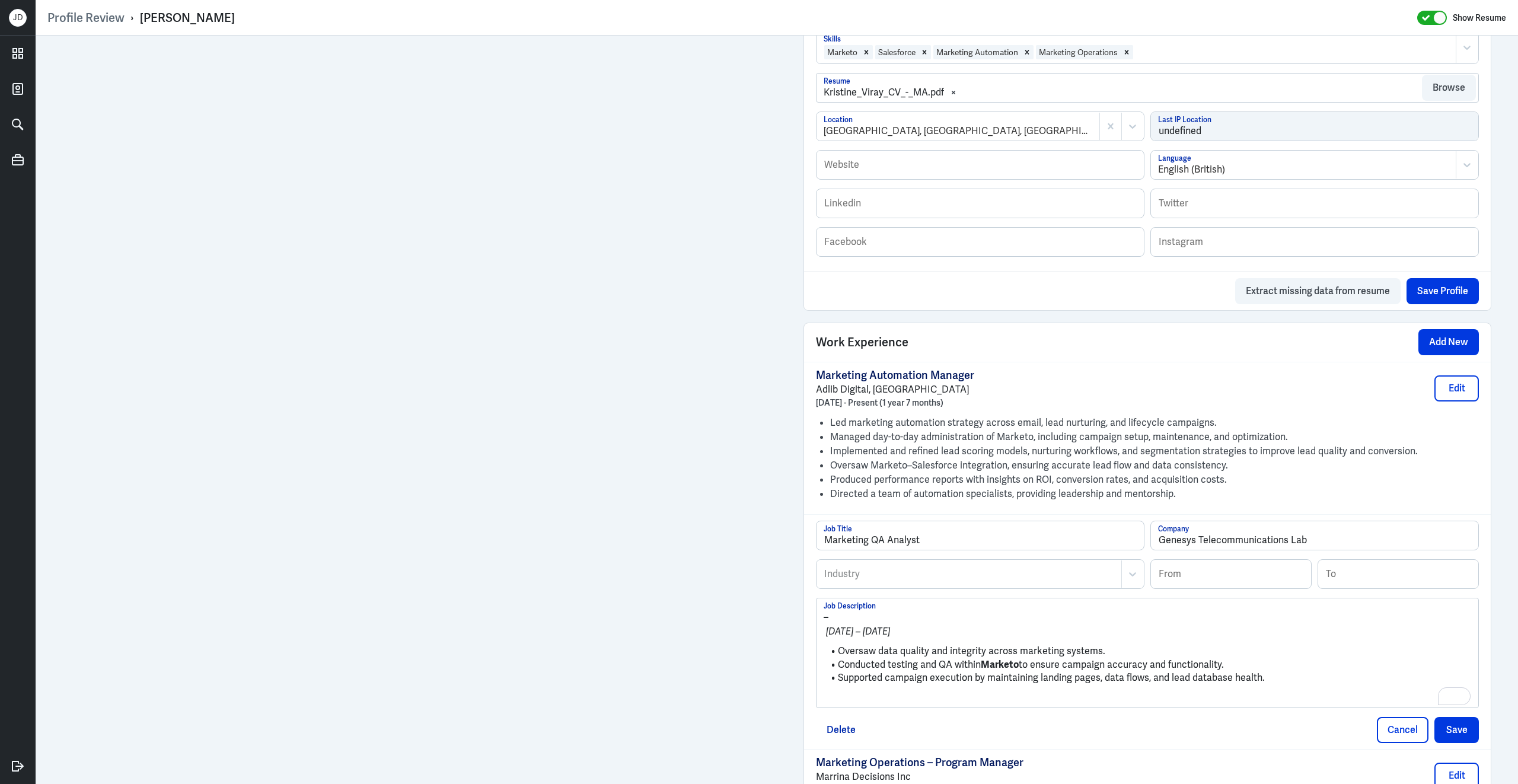
click at [851, 567] on div at bounding box center [969, 574] width 292 height 14
type input "t"
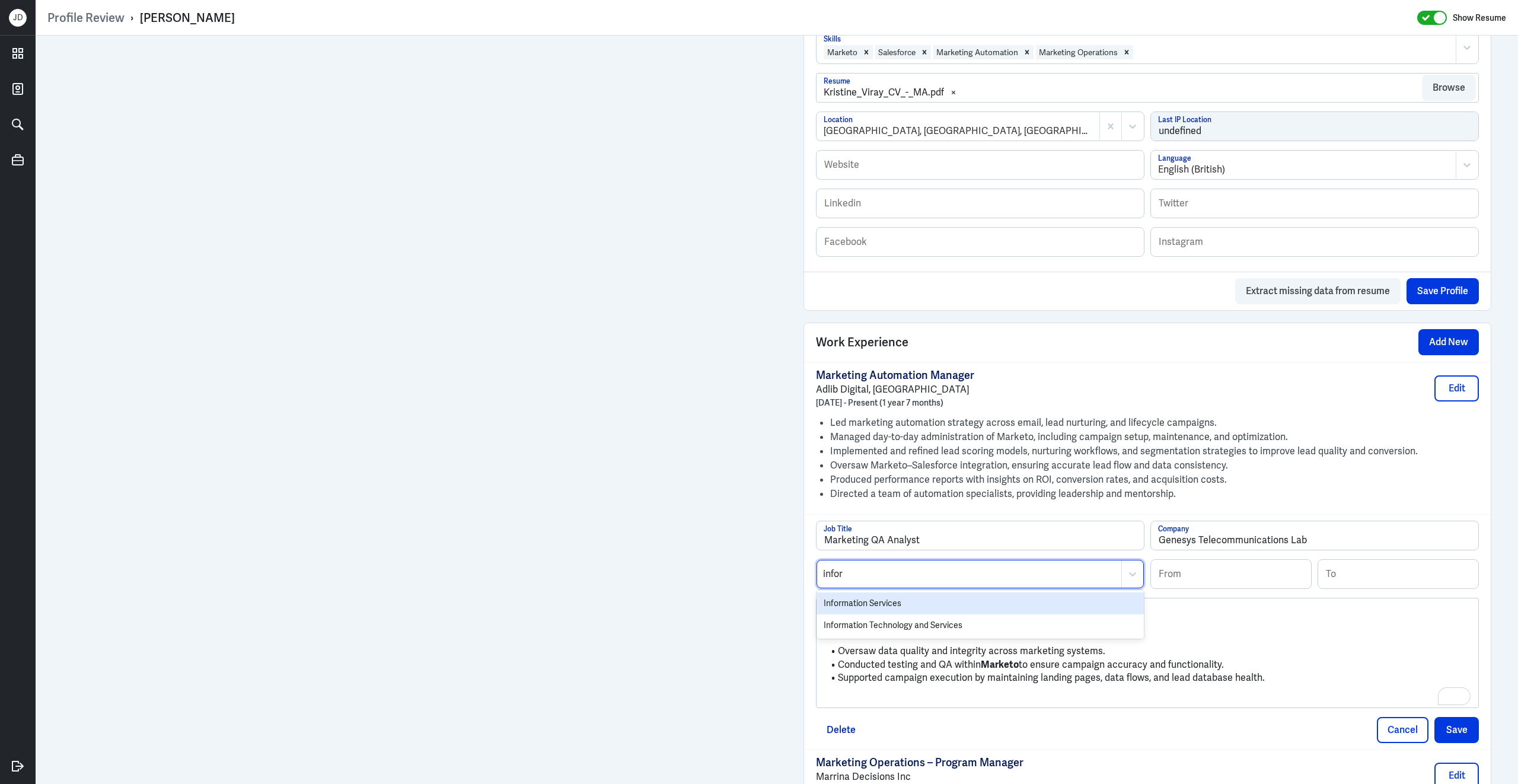
type input "inform"
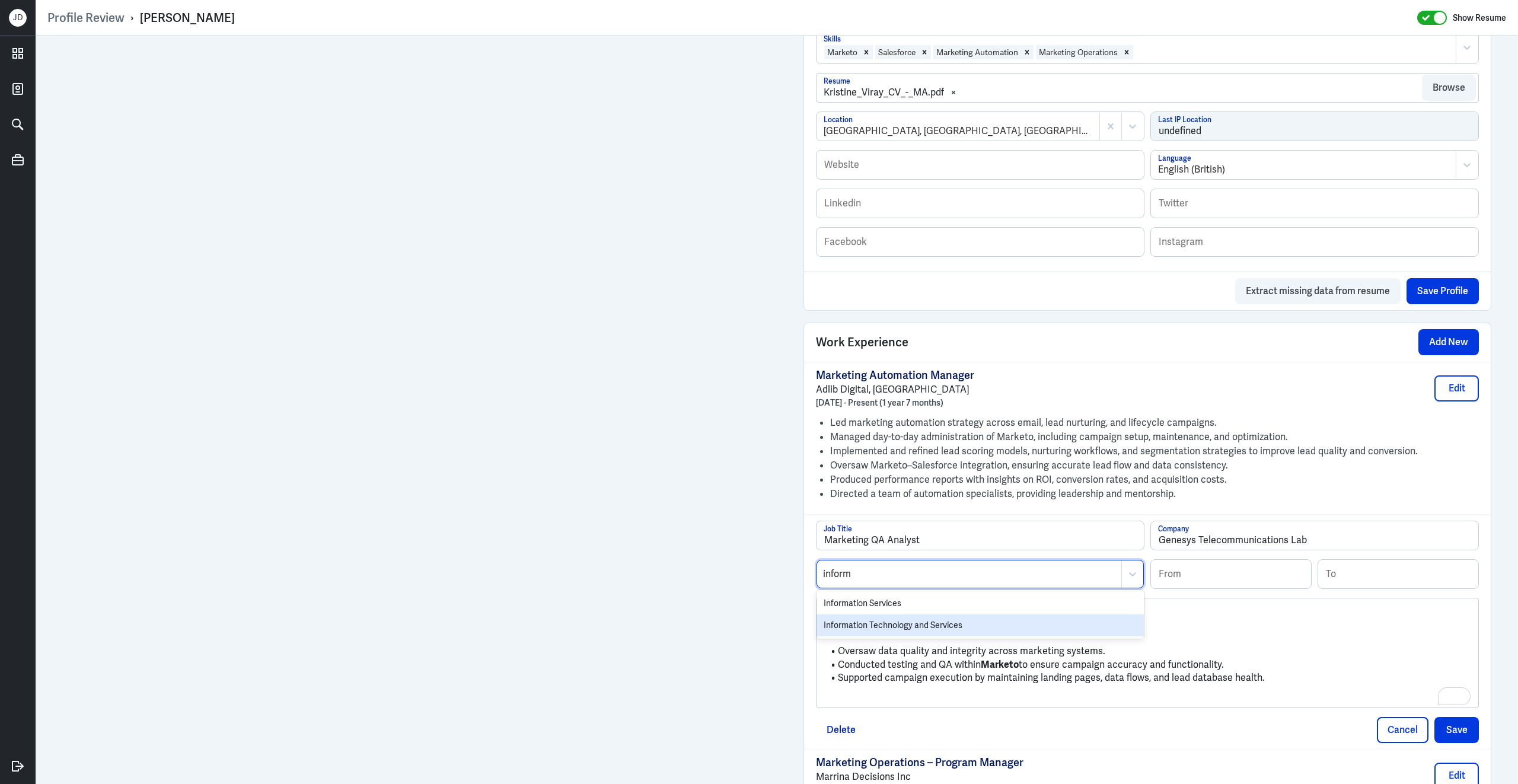
click at [846, 615] on div "Information Technology and Services" at bounding box center [980, 625] width 328 height 22
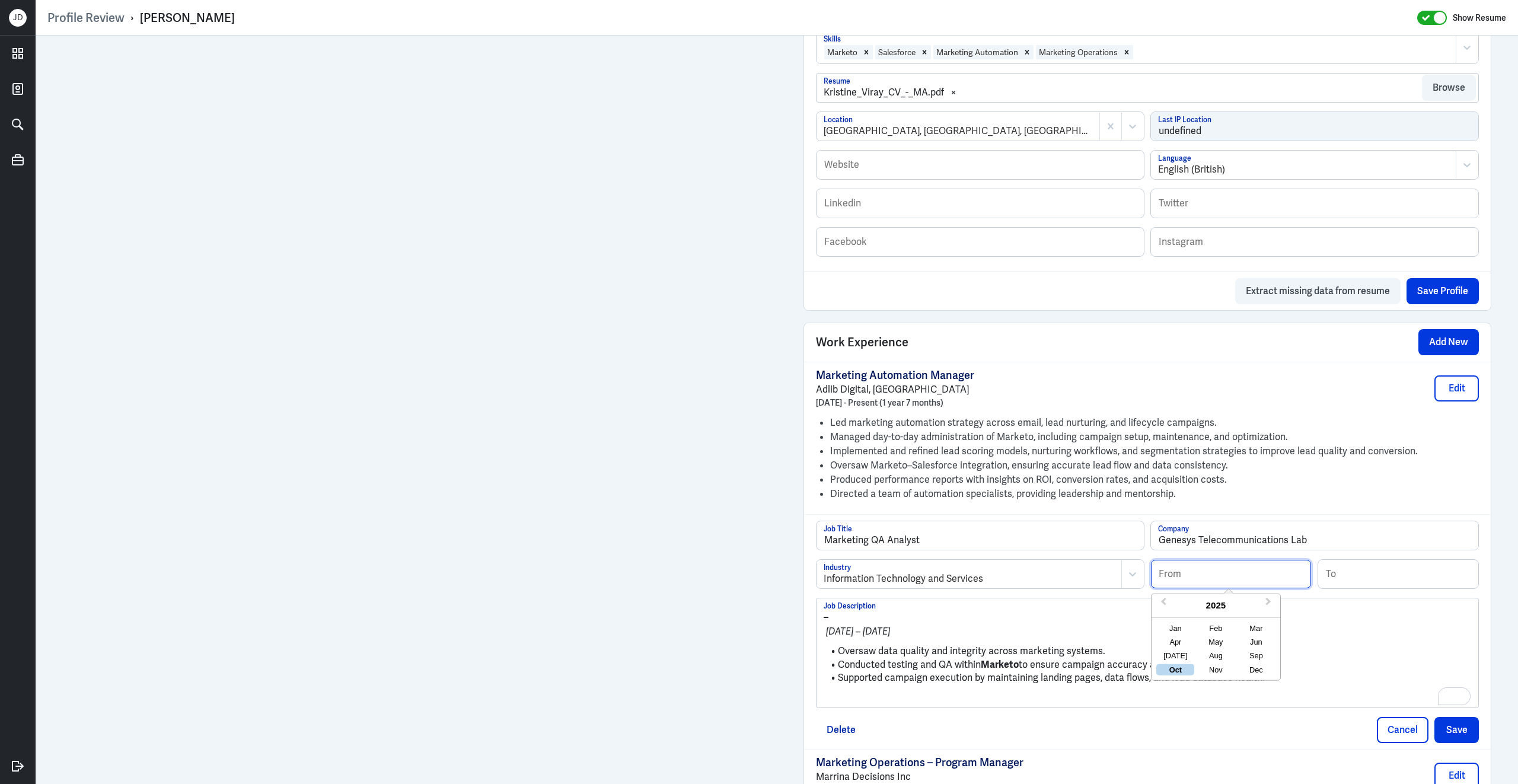
click at [1249, 572] on input at bounding box center [1231, 574] width 160 height 29
type input "01/2018"
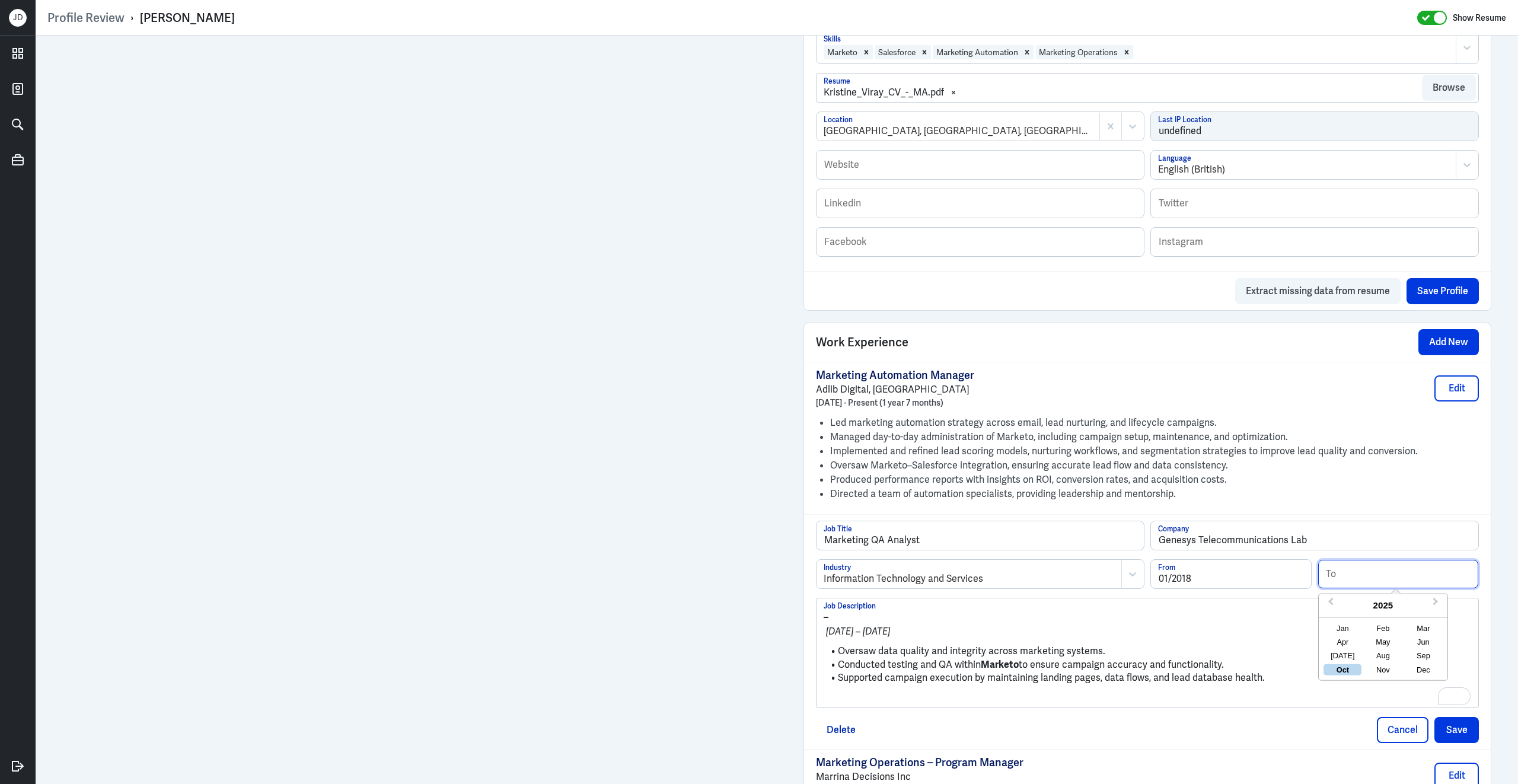
click at [1411, 571] on input at bounding box center [1398, 574] width 160 height 29
type input "02/2019"
click at [922, 695] on p "To enrich screen reader interactions, please activate Accessibility in Grammarl…" at bounding box center [1147, 698] width 648 height 14
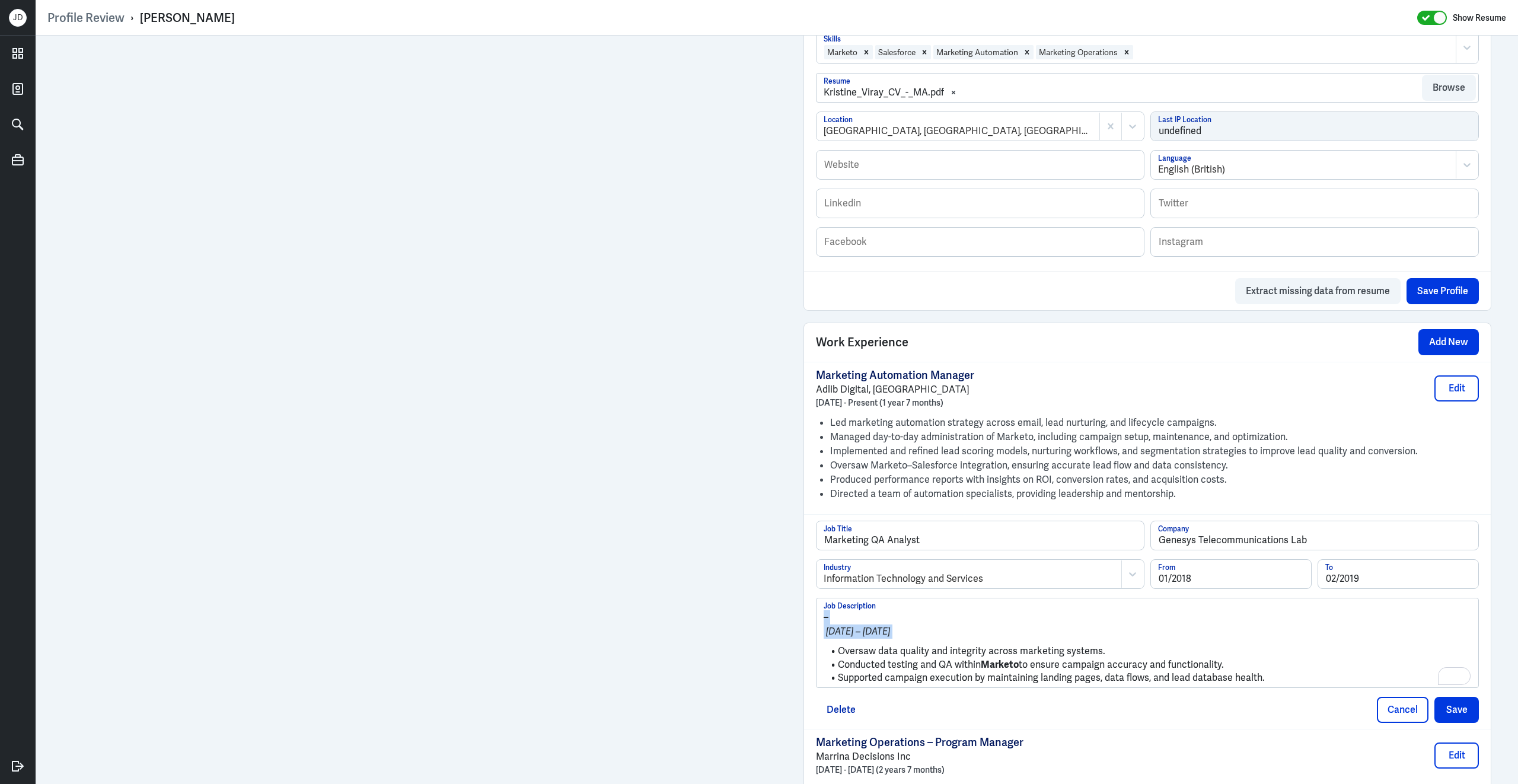
drag, startPoint x: 839, startPoint y: 646, endPoint x: 814, endPoint y: 594, distance: 57.7
click at [814, 592] on div "Marketing QA Analyst Job Title Genesys Telecommunications Lab Company Informati…" at bounding box center [1148, 621] width 687 height 215
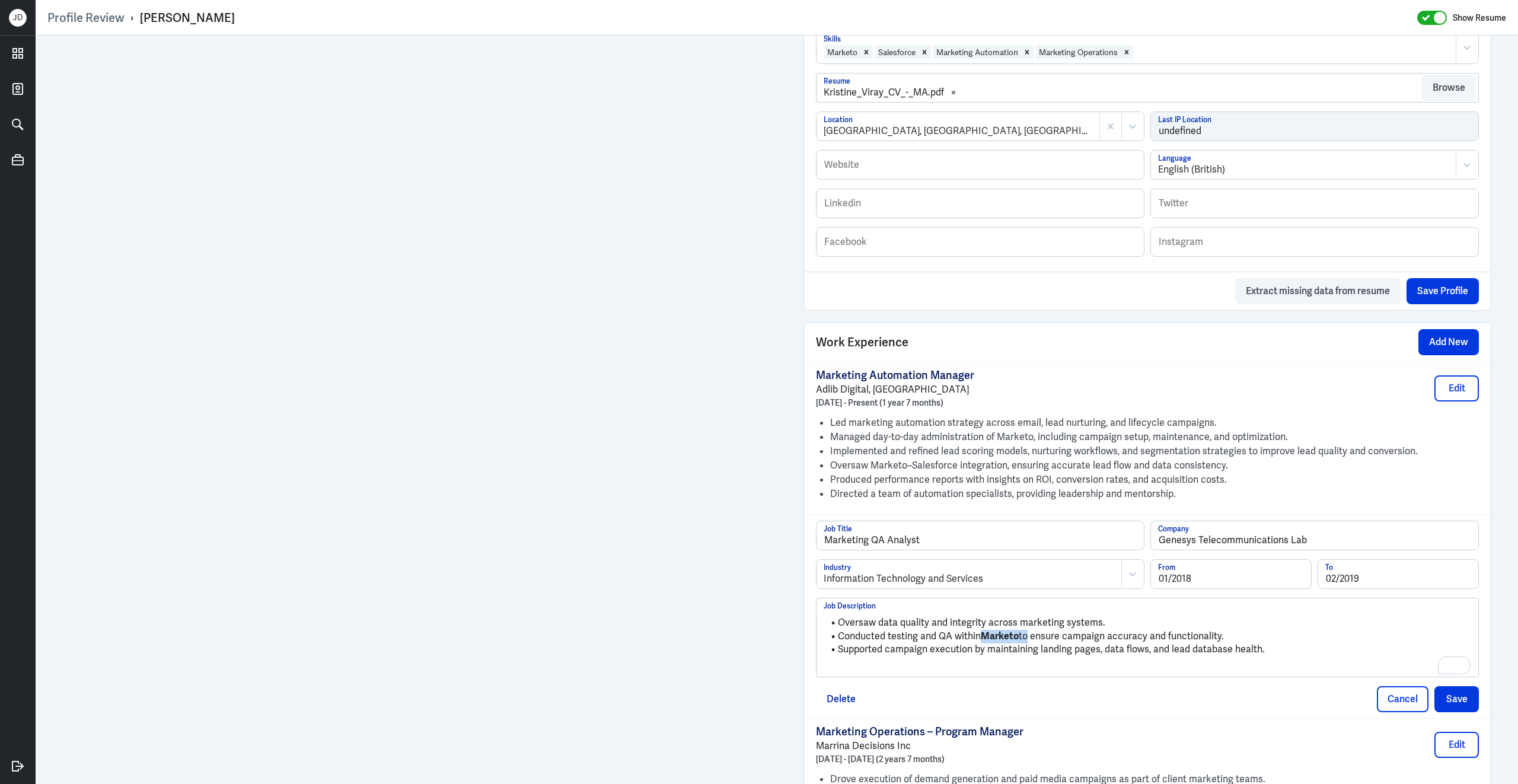
drag, startPoint x: 984, startPoint y: 630, endPoint x: 1027, endPoint y: 628, distance: 43.0
click at [1027, 630] on li "Conducted testing and QA within Marketo to ensure campaign accuracy and functio…" at bounding box center [1147, 636] width 648 height 13
click at [1453, 694] on button "Save" at bounding box center [1456, 699] width 44 height 26
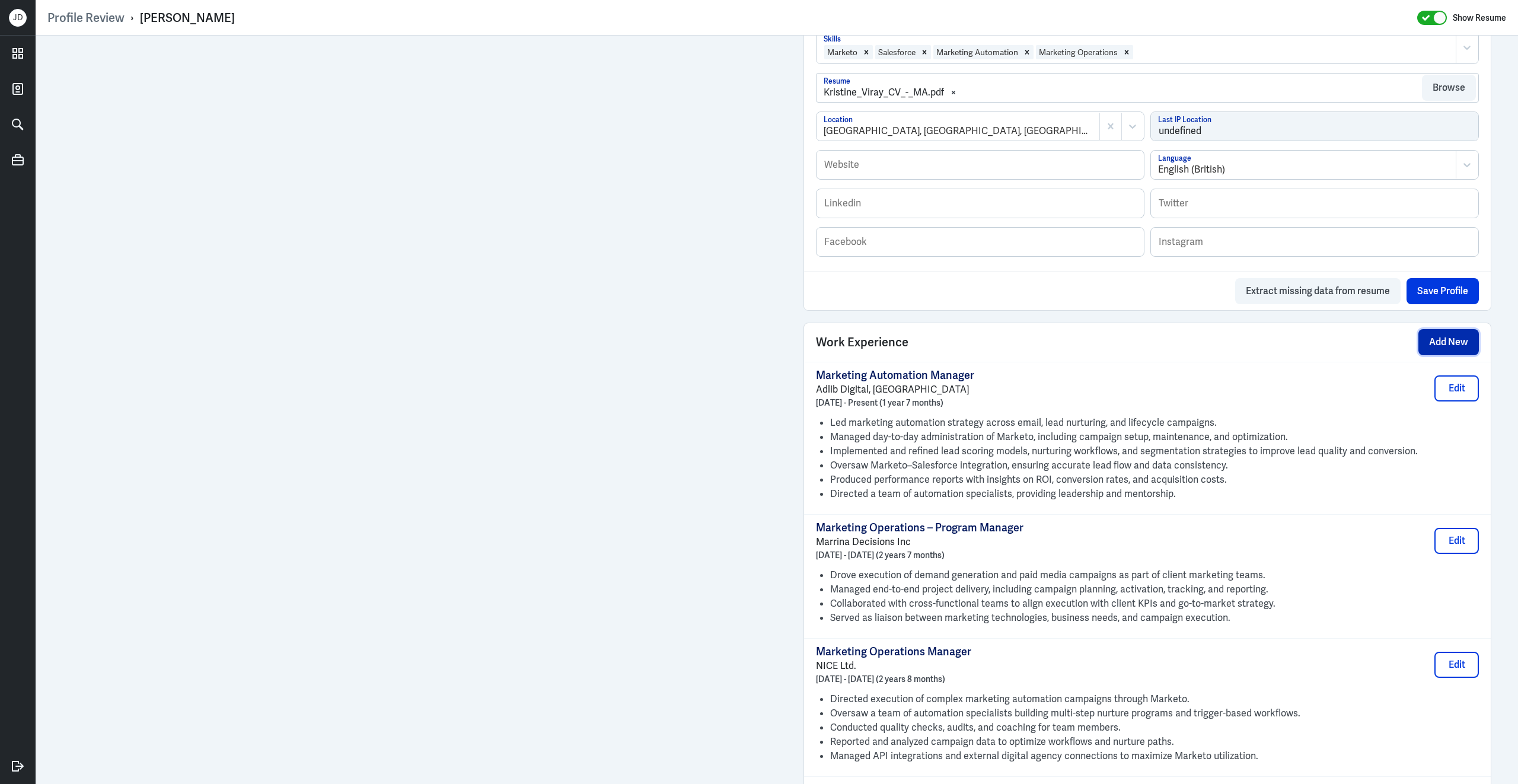
click at [1443, 342] on button "Add New" at bounding box center [1448, 342] width 60 height 26
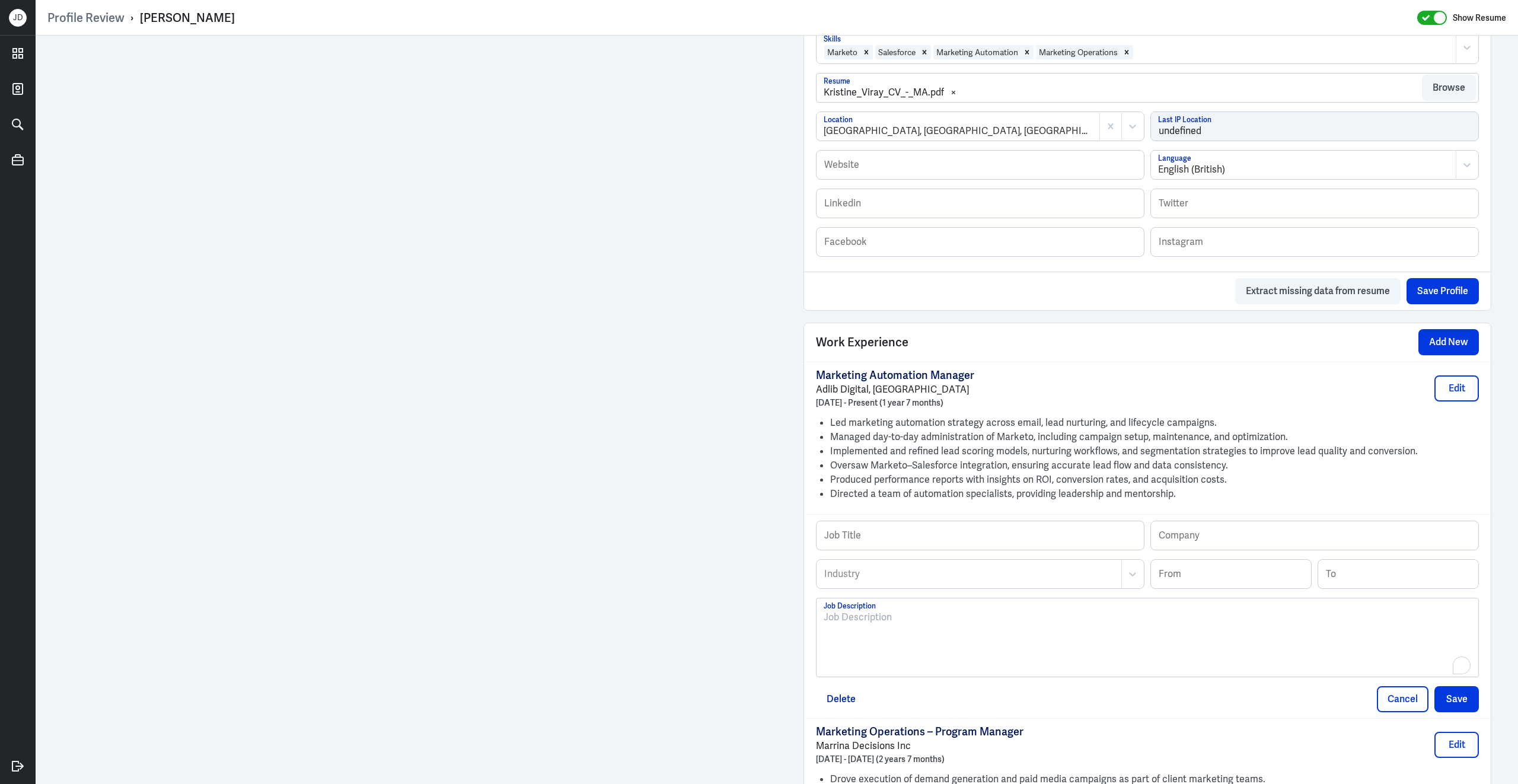
click at [940, 637] on div "To enrich screen reader interactions, please activate Accessibility in Grammarl…" at bounding box center [1147, 642] width 648 height 64
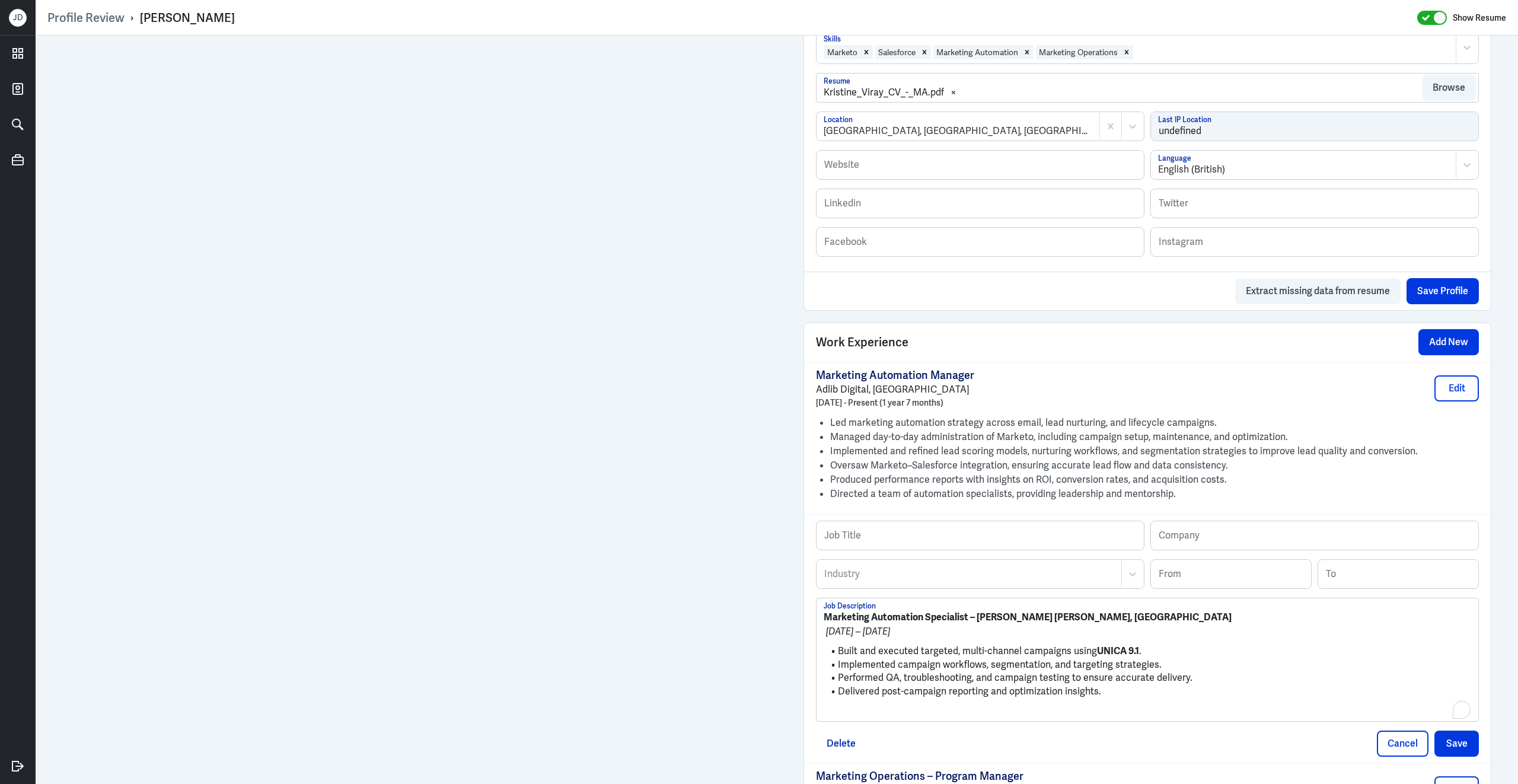
scroll to position [0, 0]
drag, startPoint x: 976, startPoint y: 614, endPoint x: 1091, endPoint y: 613, distance: 115.0
click at [1091, 613] on p "Marketing Automation Specialist – Harte Hanks, Philippines" at bounding box center [1147, 617] width 648 height 14
click at [1252, 538] on input "text" at bounding box center [1315, 535] width 328 height 29
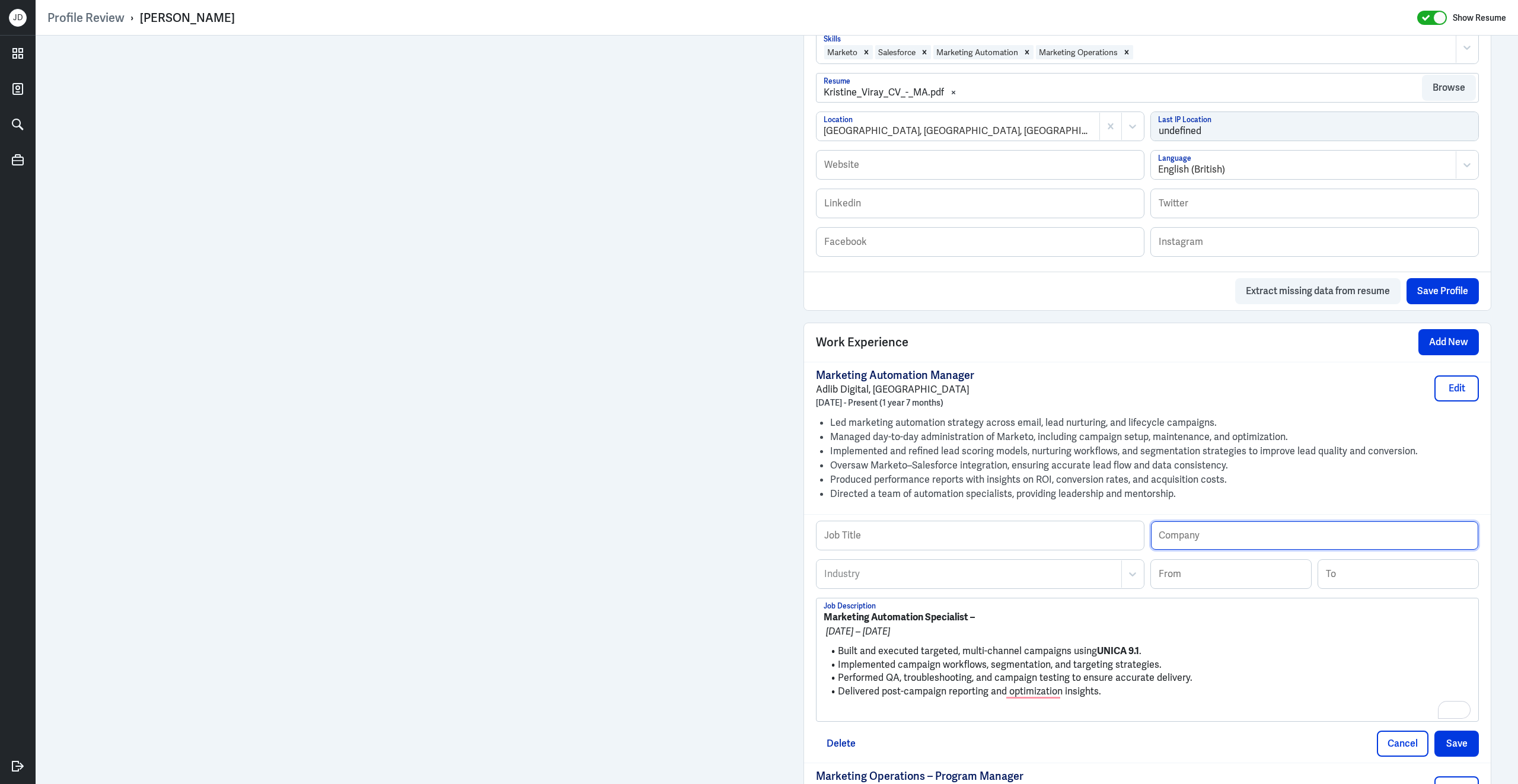
paste input "Harte Hanks, Philippines"
type input "Harte Hanks, Philippines"
click at [1201, 573] on input at bounding box center [1231, 574] width 160 height 29
type input "08/2016"
click at [1369, 569] on input at bounding box center [1398, 574] width 160 height 29
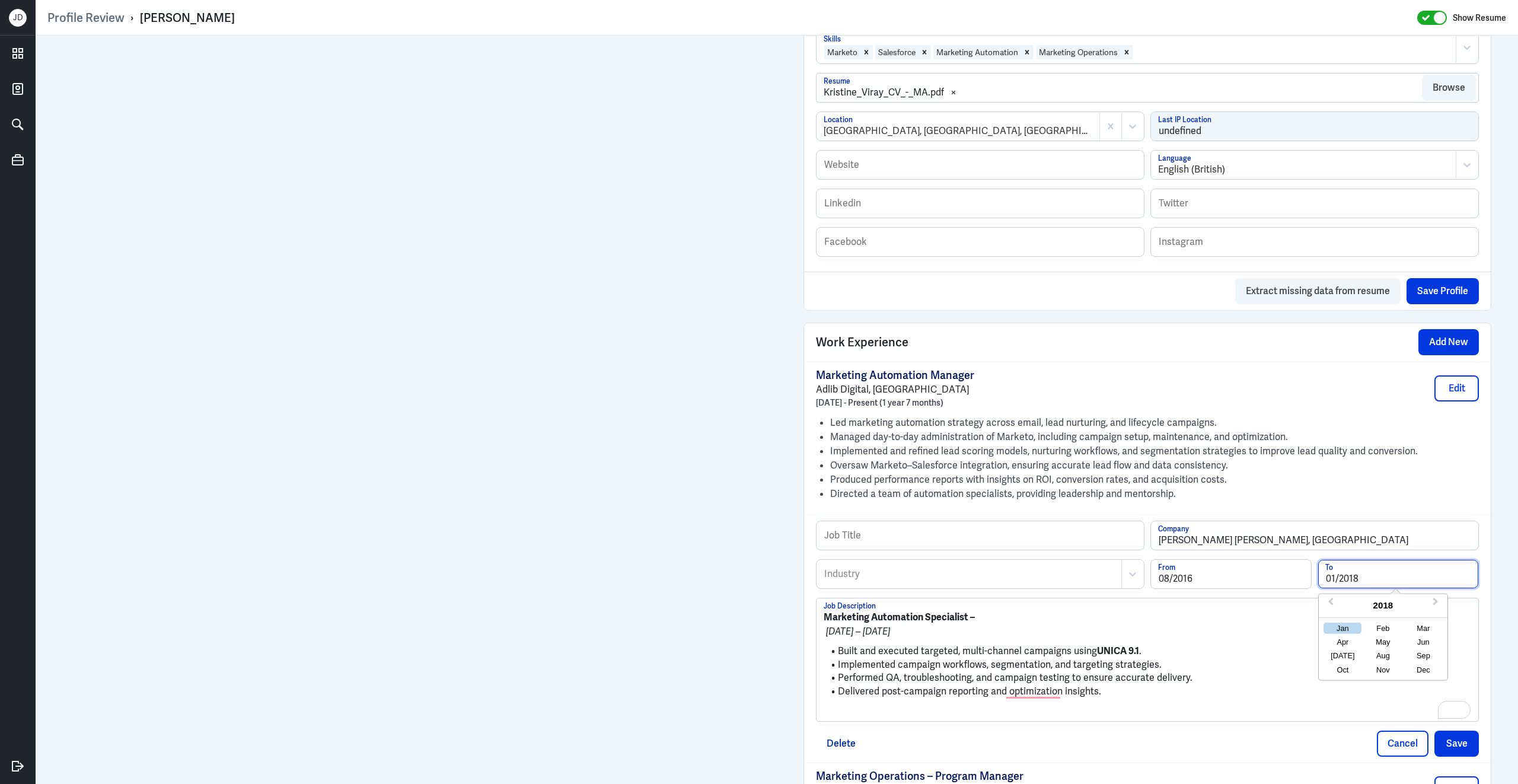
type input "01/2018"
drag, startPoint x: 970, startPoint y: 615, endPoint x: 822, endPoint y: 606, distance: 148.3
click at [822, 606] on div "Marketing Automation Specialist – Aug 2016 – Jan 2018 Built and executed target…" at bounding box center [1147, 659] width 662 height 123
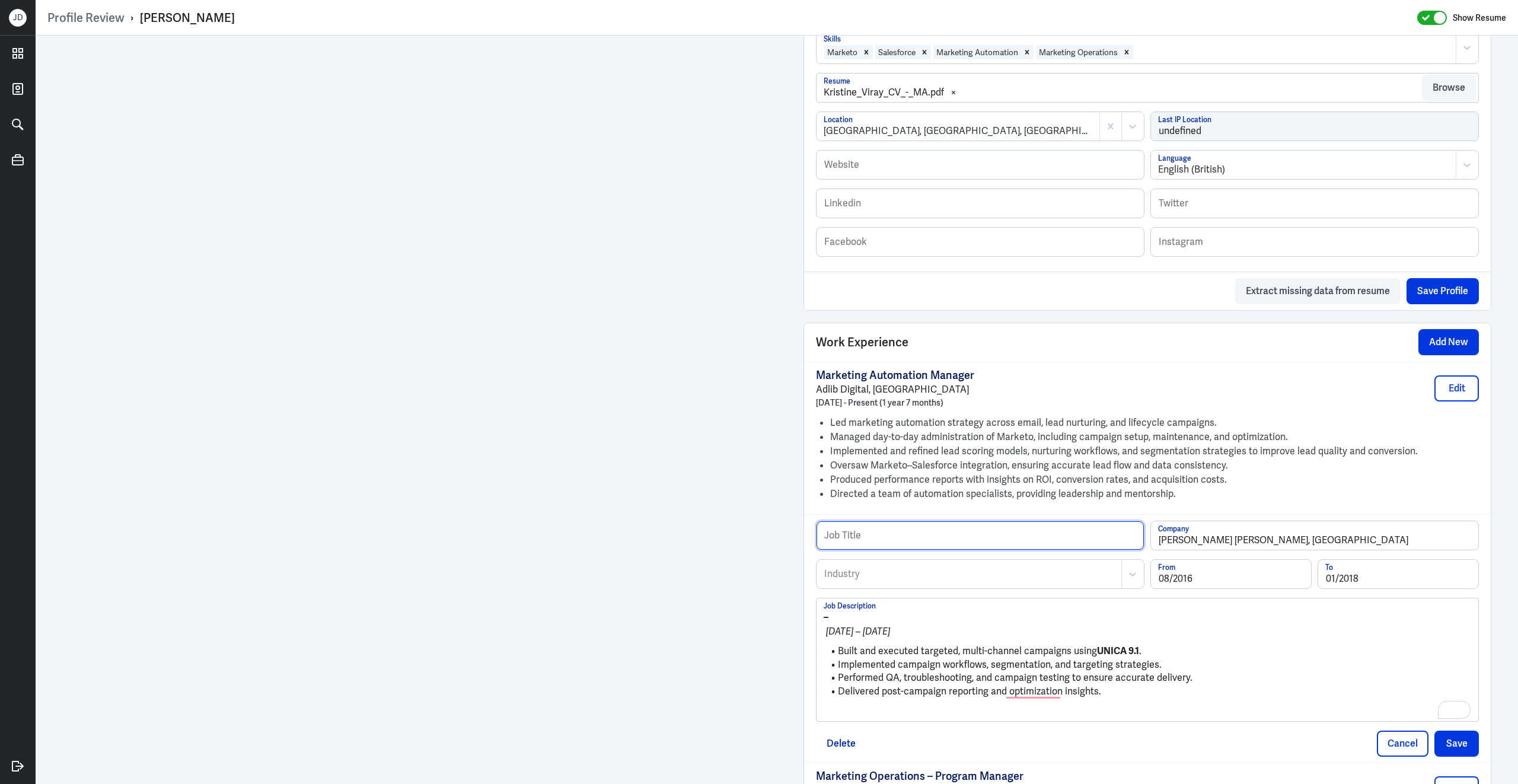
click at [895, 533] on input "text" at bounding box center [980, 535] width 328 height 29
paste input "Marketing Automation Specialist"
type input "Marketing Automation Specialist"
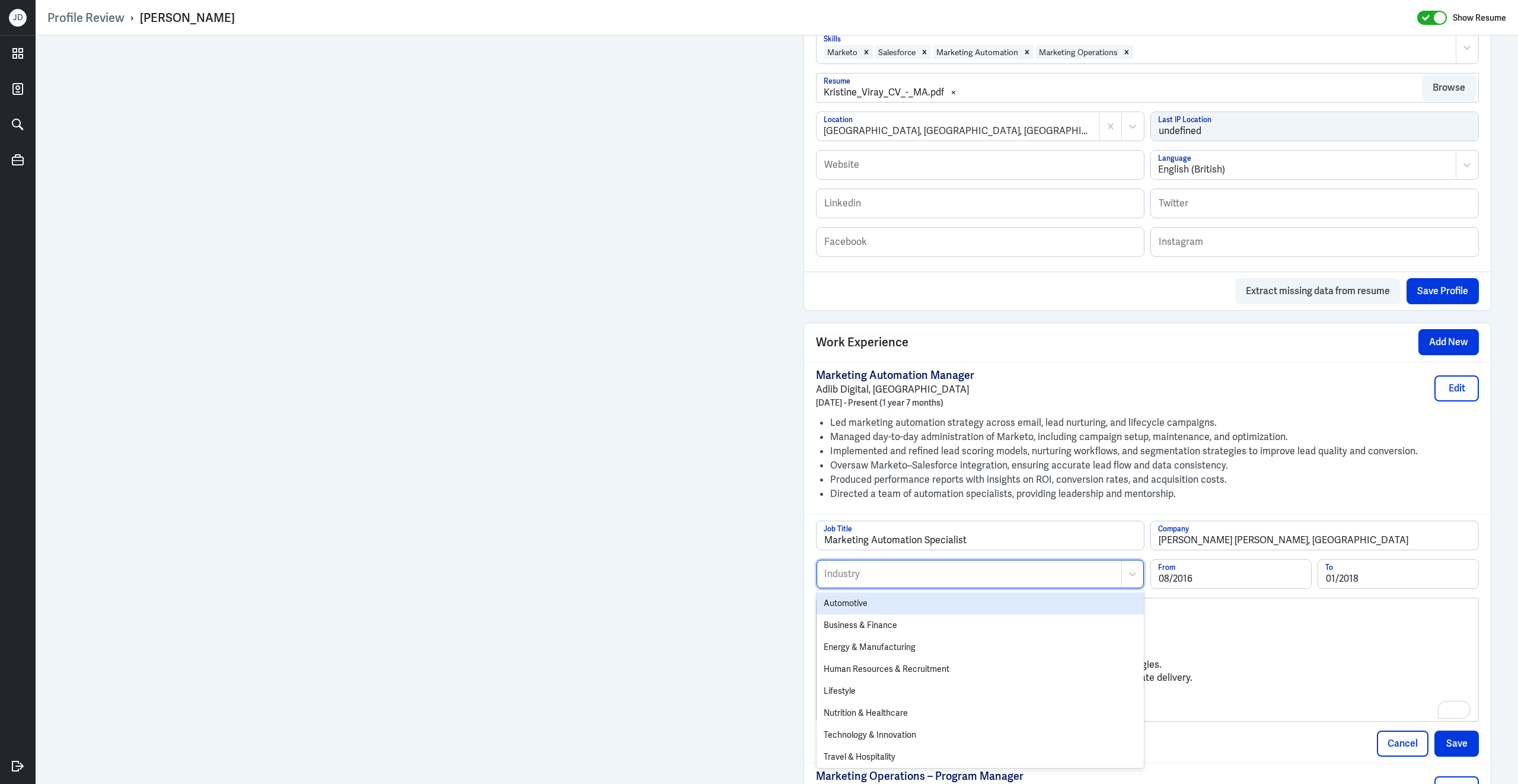
click at [857, 575] on div "Industry" at bounding box center [969, 574] width 304 height 27
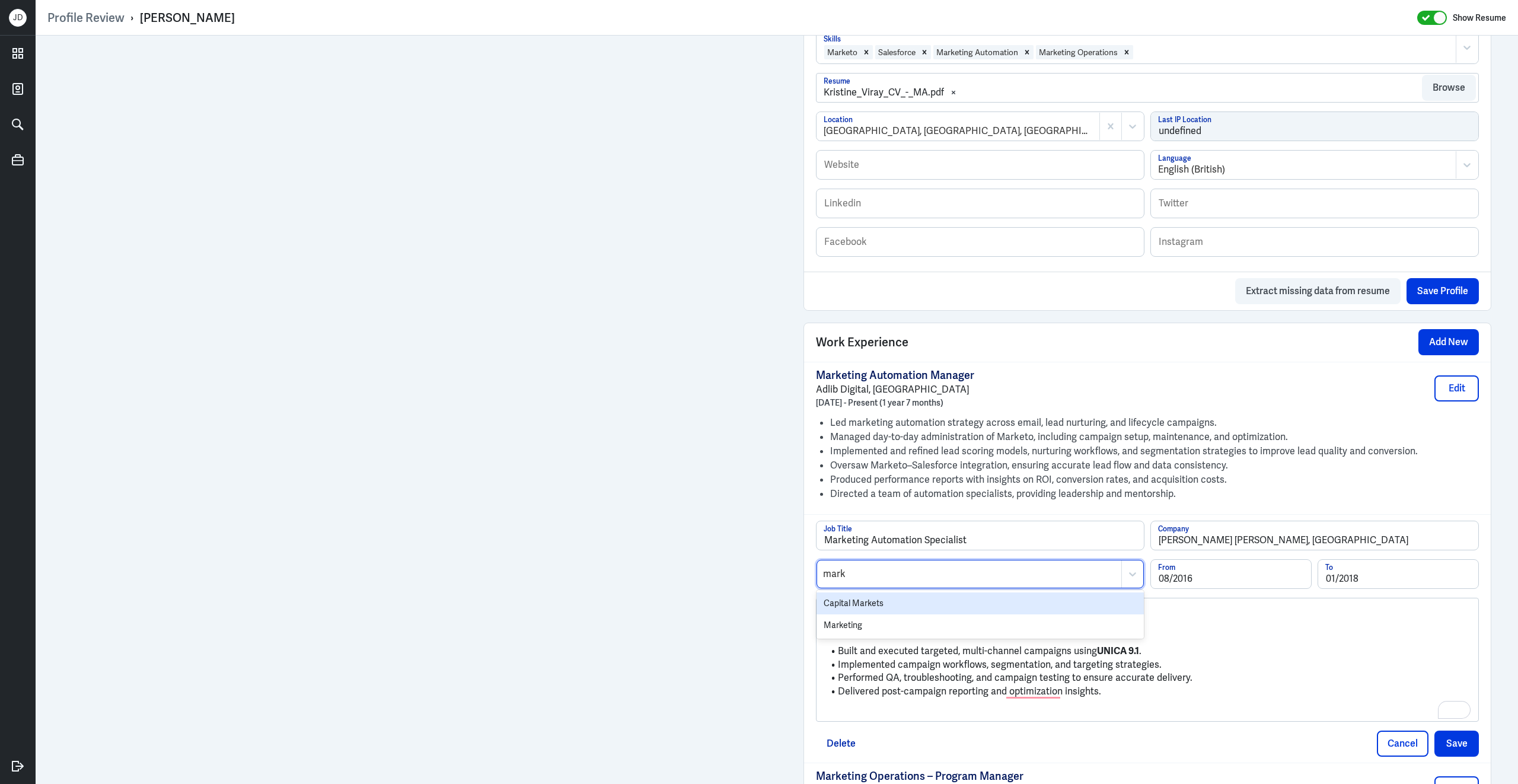
type input "marke"
click at [853, 615] on div "Marketing" at bounding box center [980, 625] width 328 height 22
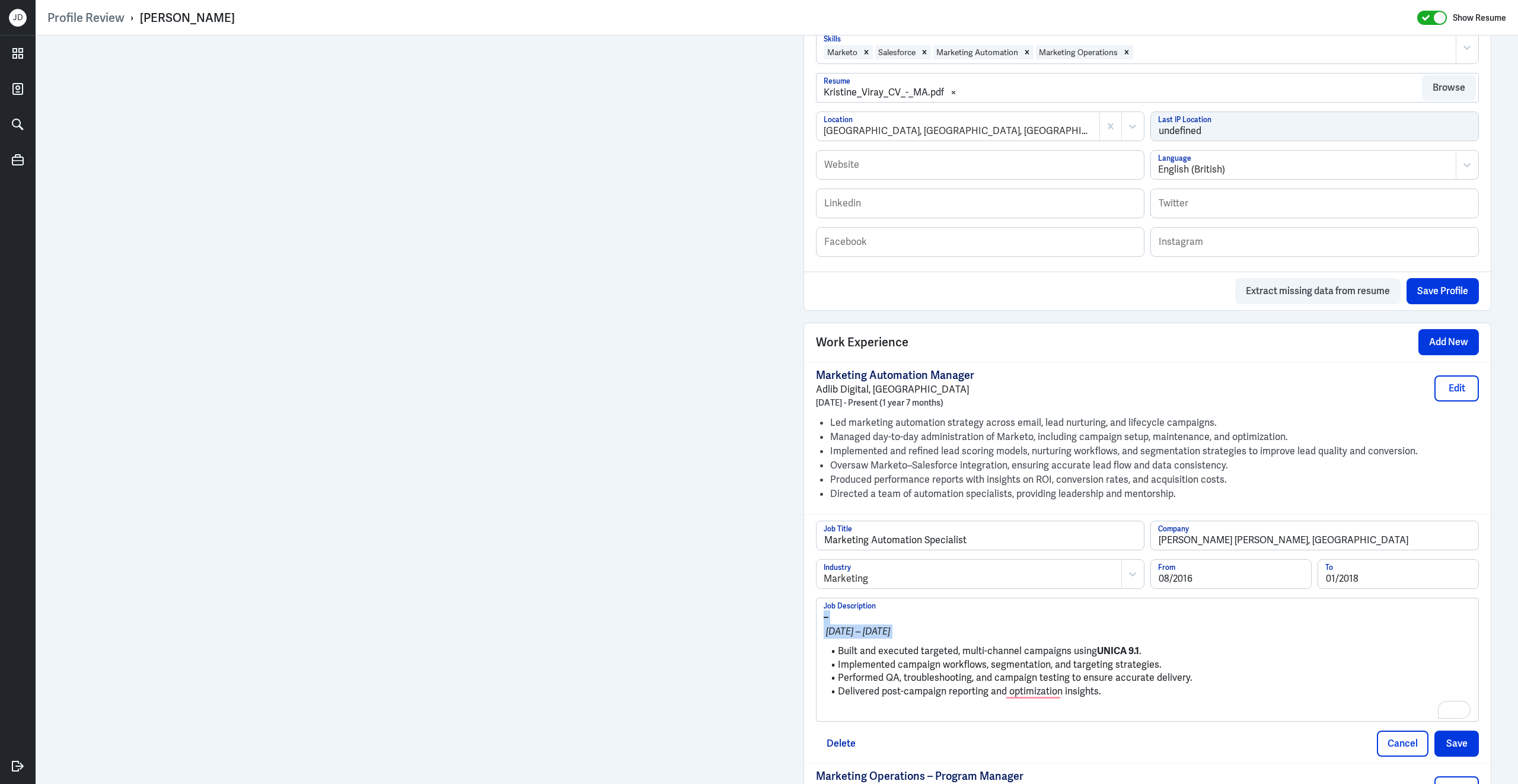
drag, startPoint x: 840, startPoint y: 648, endPoint x: 805, endPoint y: 586, distance: 71.2
click at [805, 586] on div "Marketing Automation Specialist Job Title Harte Hanks, Philippines Company Mark…" at bounding box center [1148, 638] width 687 height 248
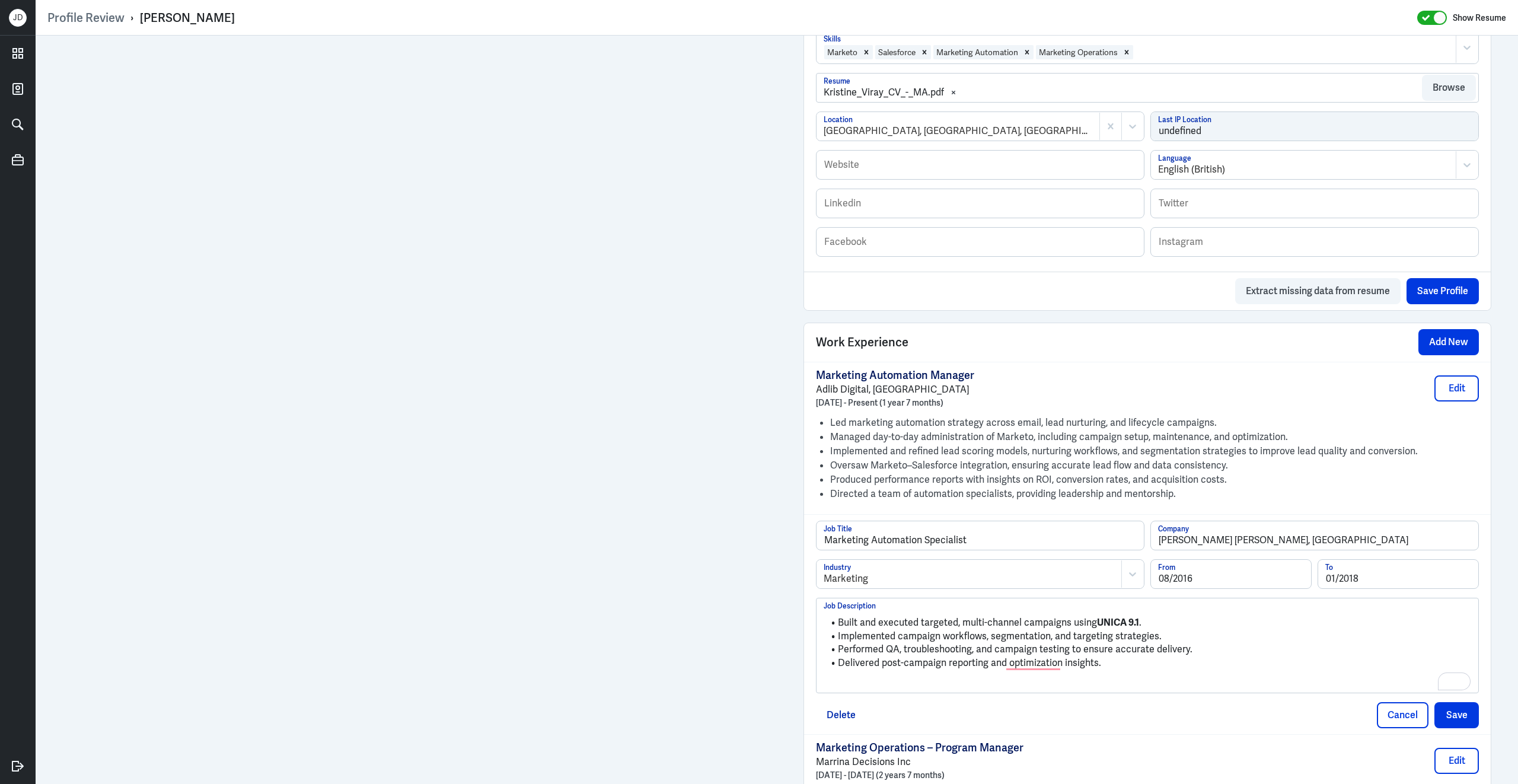
click at [917, 677] on p "To enrich screen reader interactions, please activate Accessibility in Grammarl…" at bounding box center [1147, 683] width 648 height 14
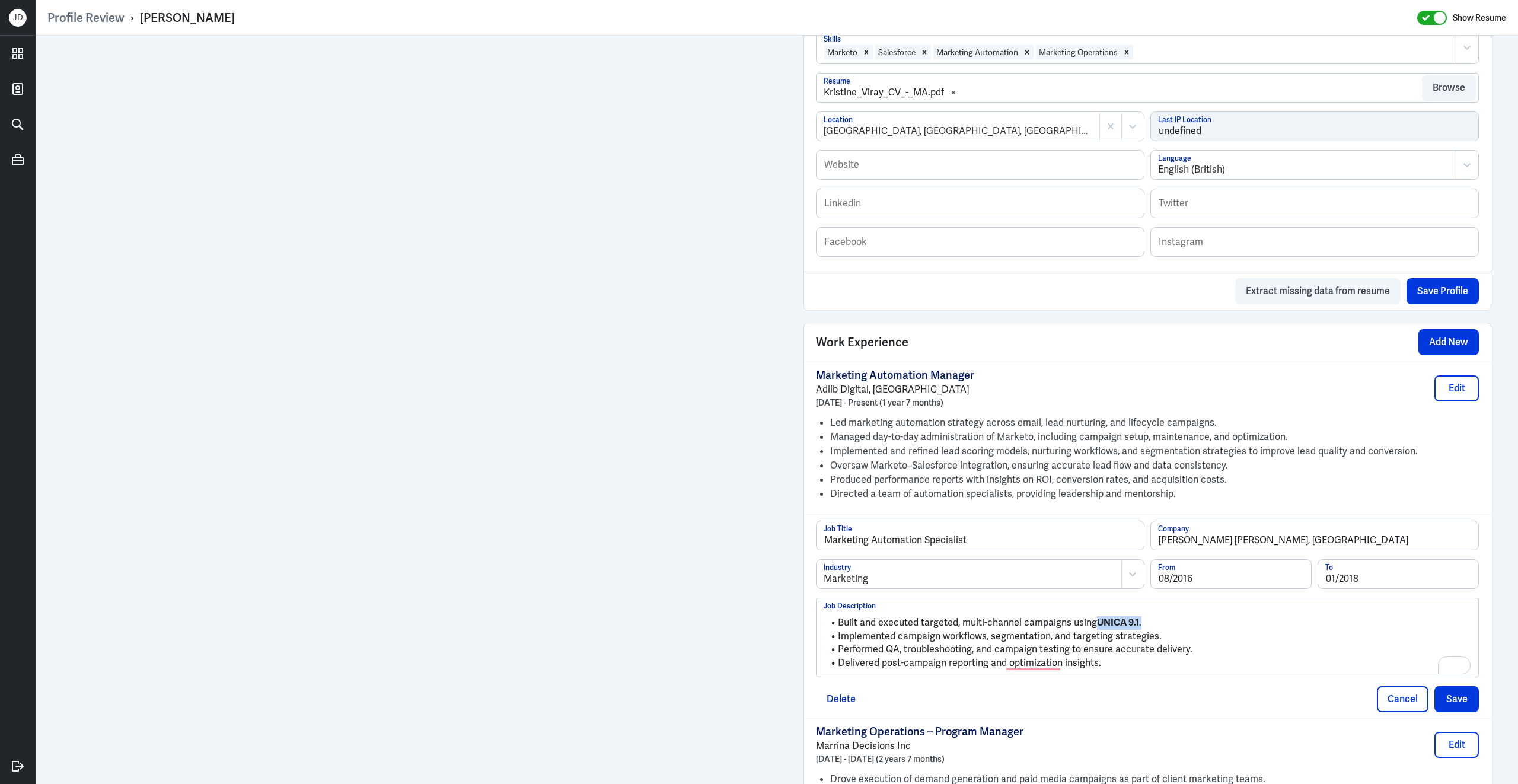
drag, startPoint x: 1095, startPoint y: 617, endPoint x: 1138, endPoint y: 616, distance: 43.0
click at [1140, 616] on li "Built and executed targeted, multi-channel campaigns using UNICA 9.1 ." at bounding box center [1147, 622] width 648 height 13
click at [1453, 694] on button "Save" at bounding box center [1456, 699] width 44 height 26
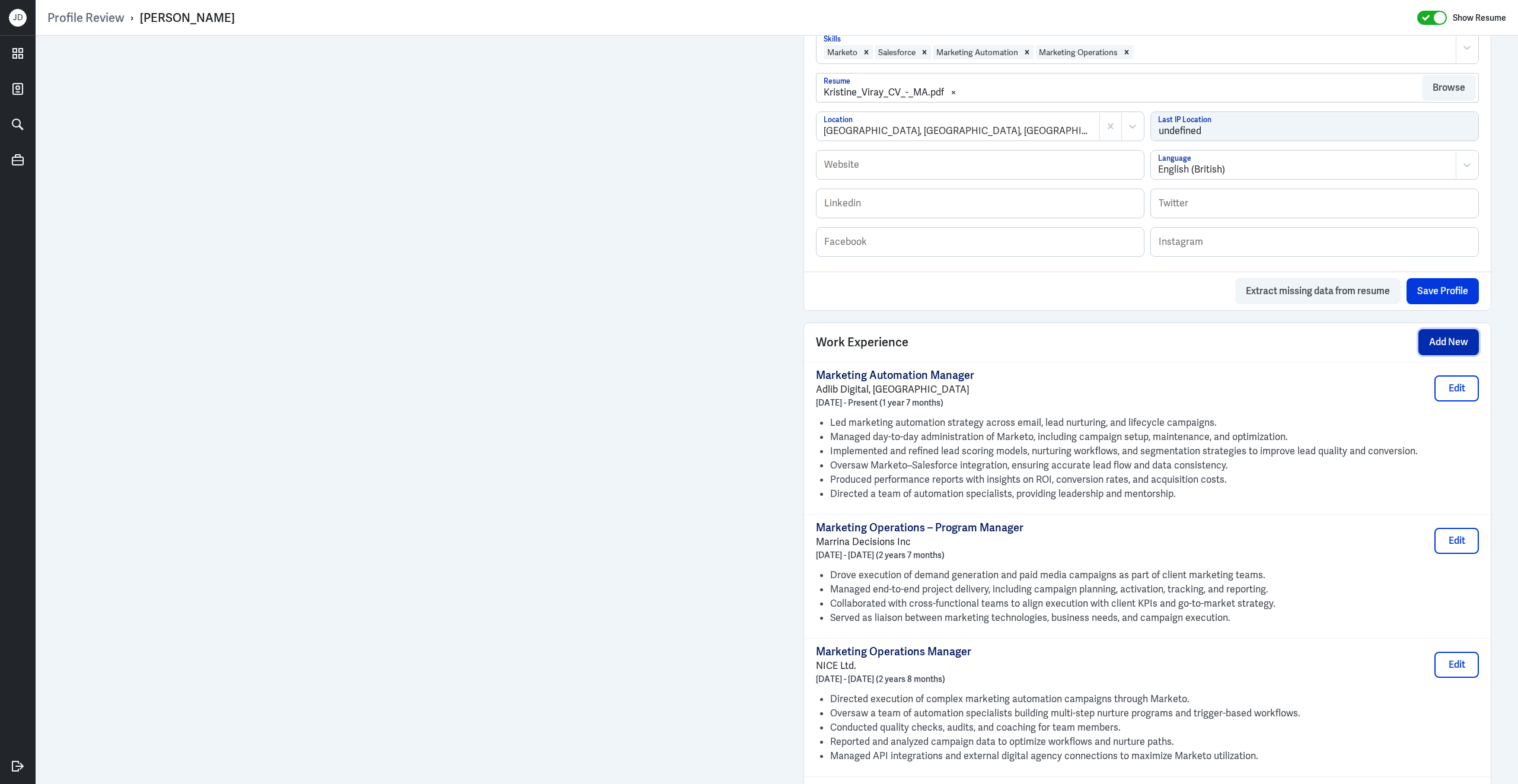
click at [1451, 340] on button "Add New" at bounding box center [1448, 342] width 60 height 26
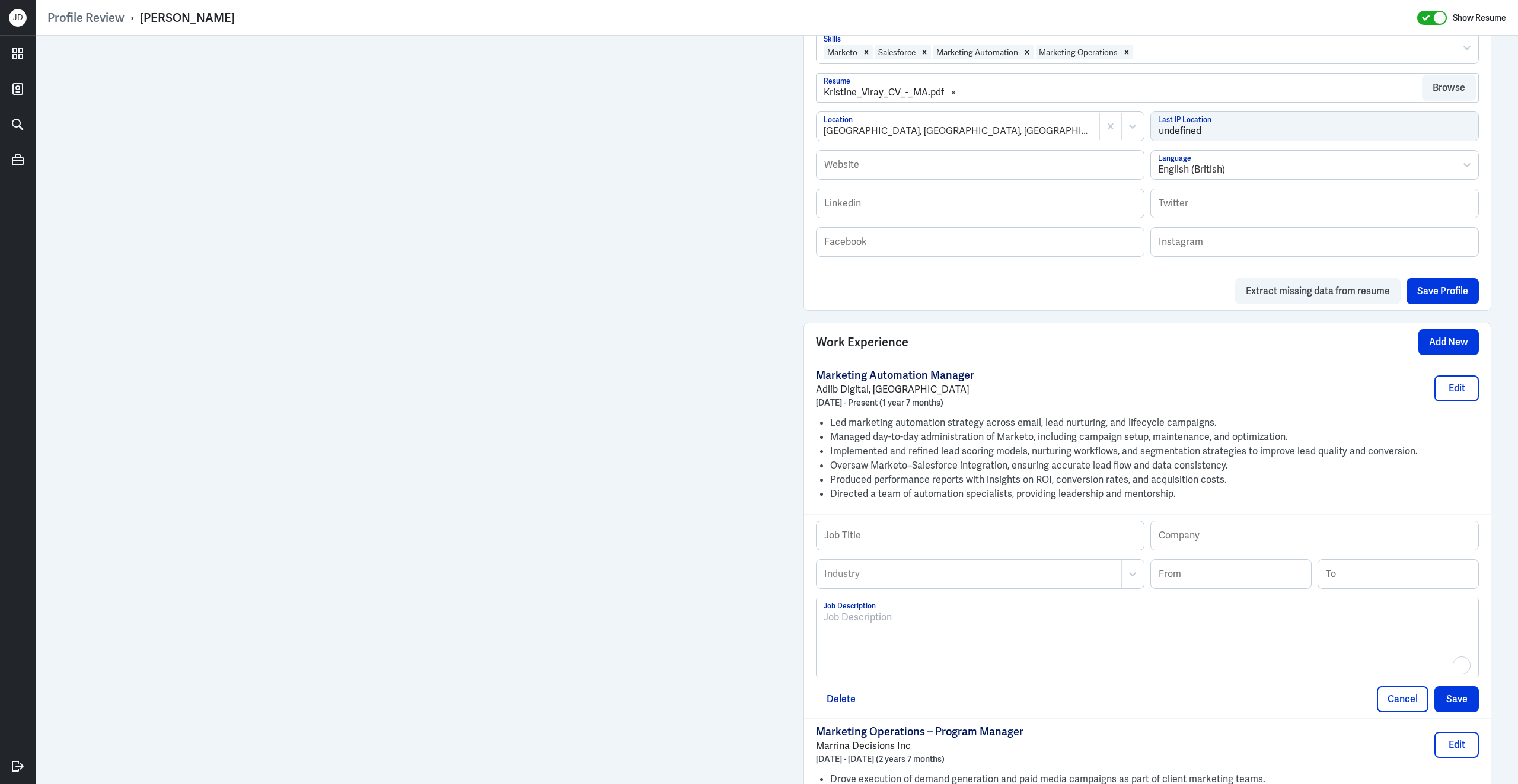
click at [919, 627] on div "To enrich screen reader interactions, please activate Accessibility in Grammarl…" at bounding box center [1147, 642] width 648 height 64
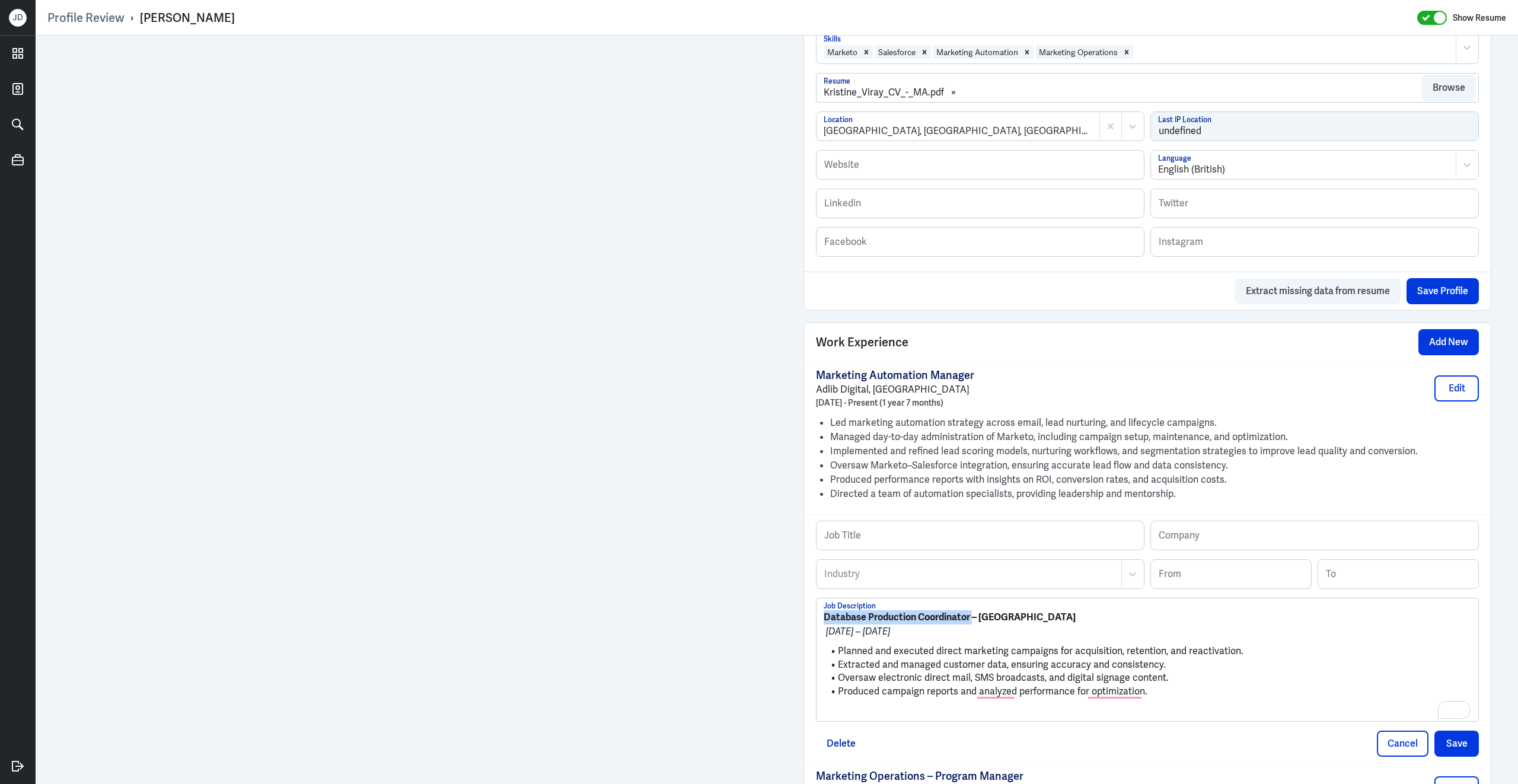
drag, startPoint x: 974, startPoint y: 608, endPoint x: 824, endPoint y: 606, distance: 150.0
click at [824, 611] on strong "Database Production Coordinator – Solaire Resort and Casino" at bounding box center [949, 617] width 252 height 13
click at [889, 535] on input "text" at bounding box center [980, 535] width 328 height 29
paste input "Database Production Coordinator"
type input "Database Production Coordinator"
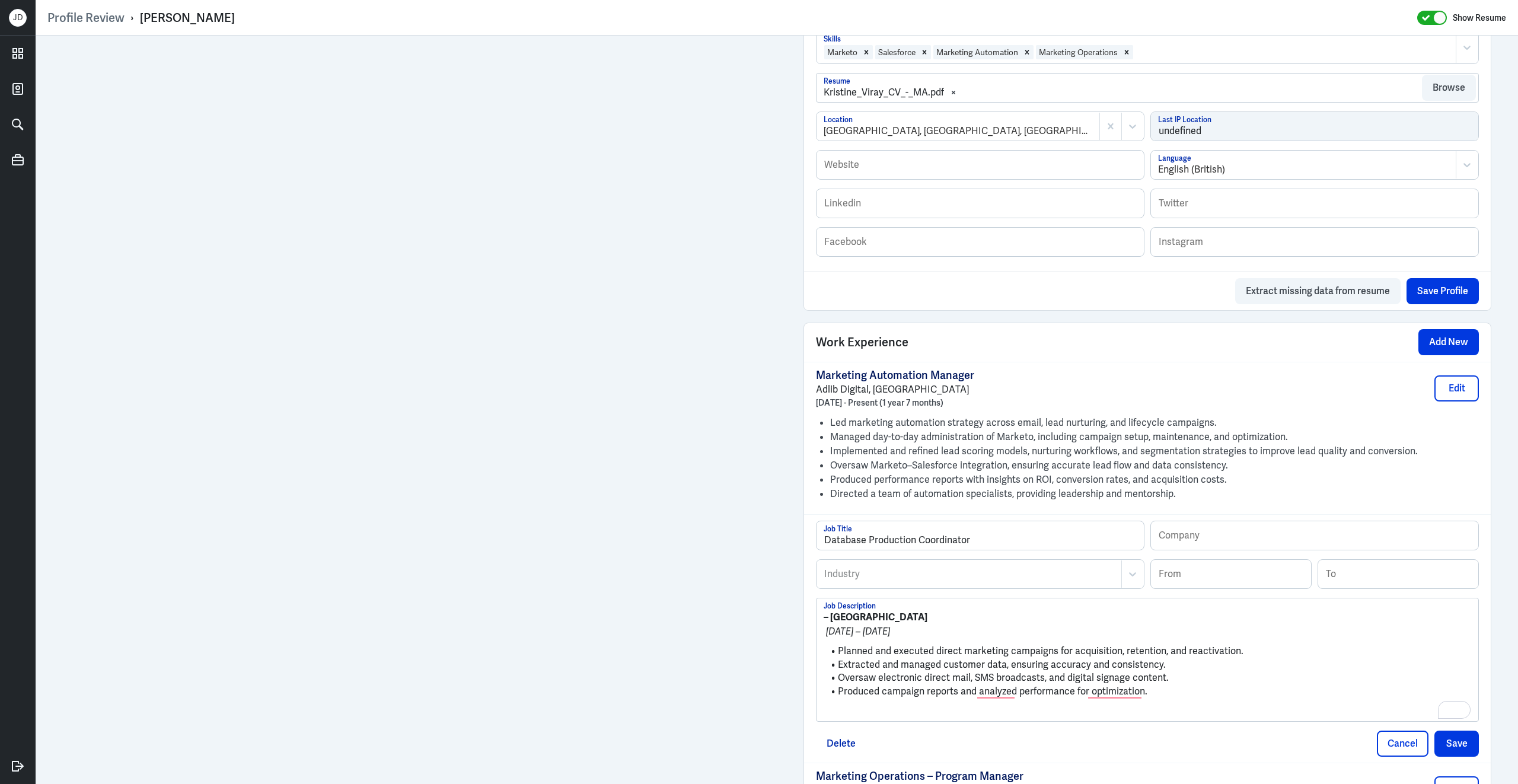
drag, startPoint x: 831, startPoint y: 611, endPoint x: 976, endPoint y: 611, distance: 145.0
click at [976, 611] on p "– Solaire Resort and Casino" at bounding box center [1147, 617] width 648 height 14
click at [1209, 533] on input "text" at bounding box center [1315, 535] width 328 height 29
paste input "Solaire Resort and Casino"
type input "Solaire Resort and Casino"
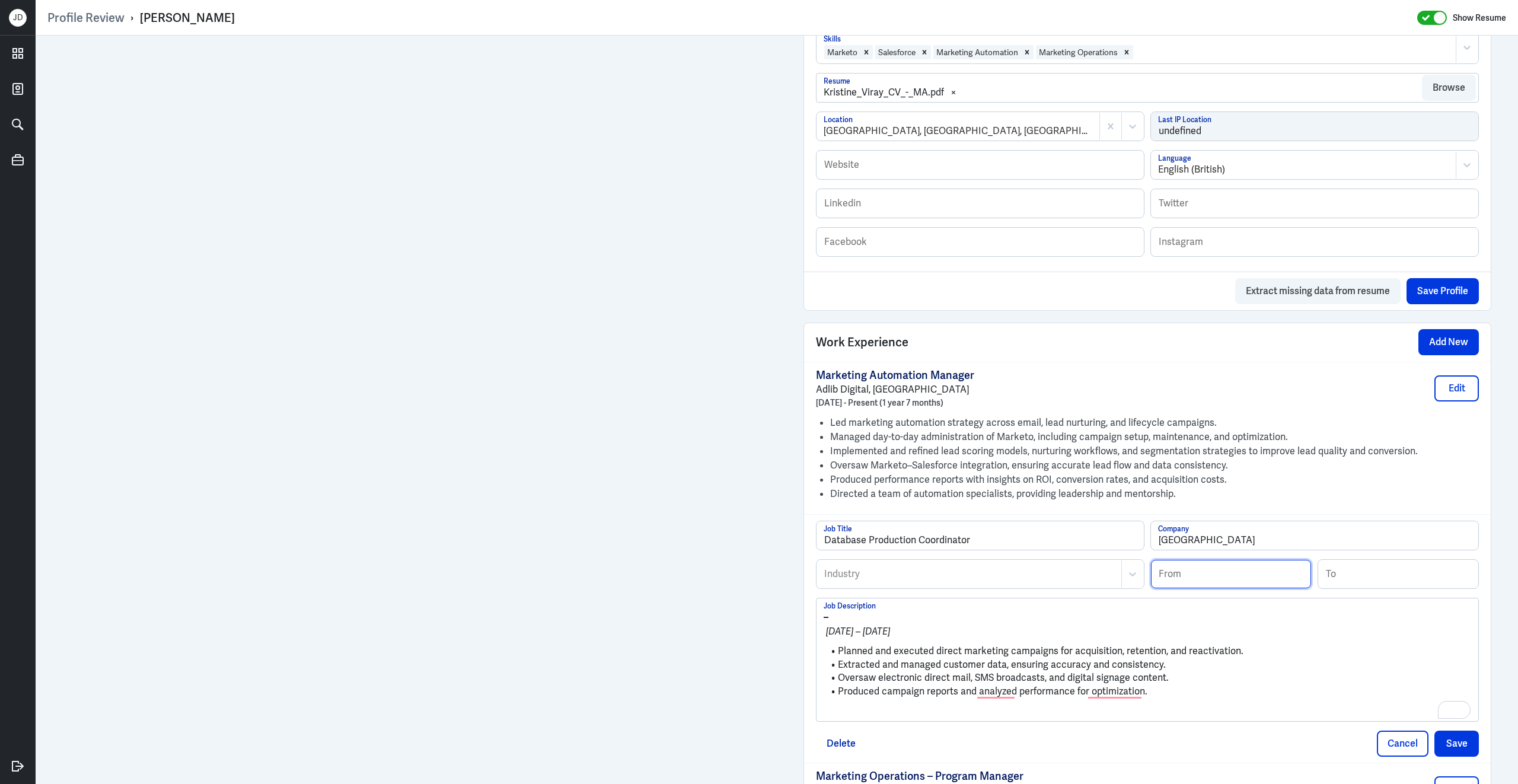
click at [1212, 565] on input at bounding box center [1231, 574] width 160 height 29
type input "08/2014"
click at [1365, 573] on input at bounding box center [1398, 574] width 160 height 29
type input "08/2016"
drag, startPoint x: 839, startPoint y: 646, endPoint x: 812, endPoint y: 607, distance: 47.4
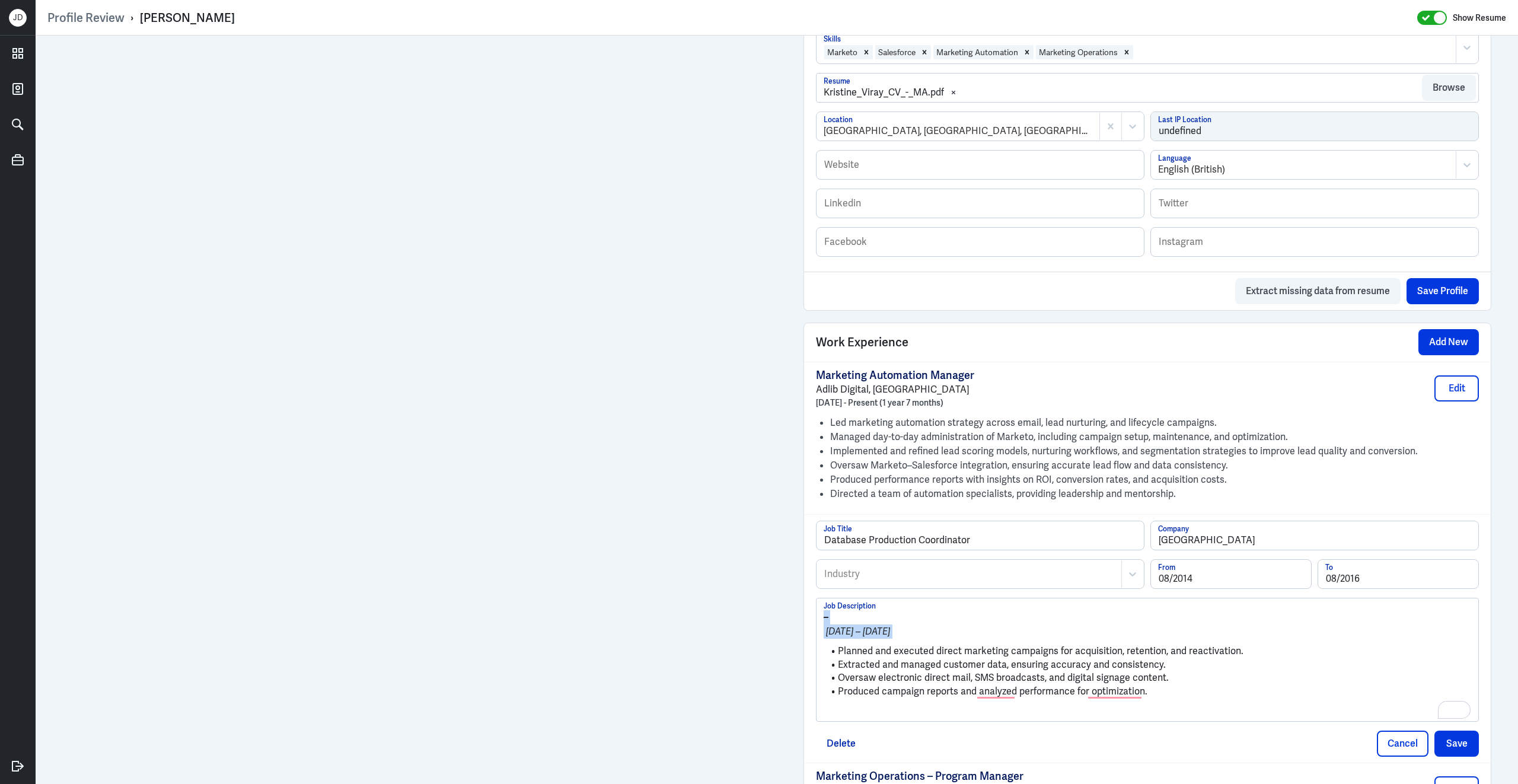
click at [812, 607] on div "Database Production Coordinator Job Title Solaire Resort and Casino Company Ind…" at bounding box center [1148, 638] width 687 height 248
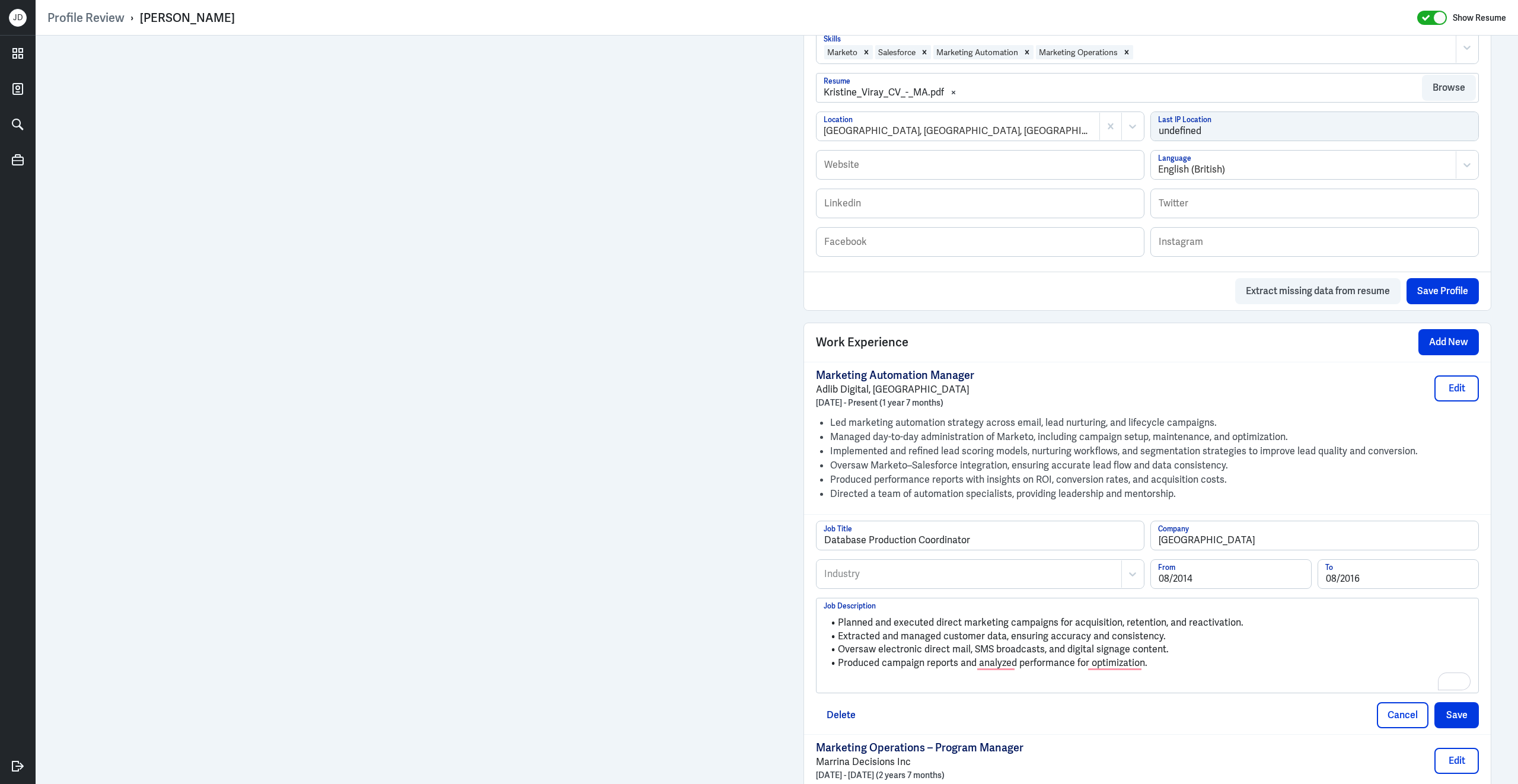
click at [867, 681] on p "To enrich screen reader interactions, please activate Accessibility in Grammarl…" at bounding box center [1147, 683] width 648 height 14
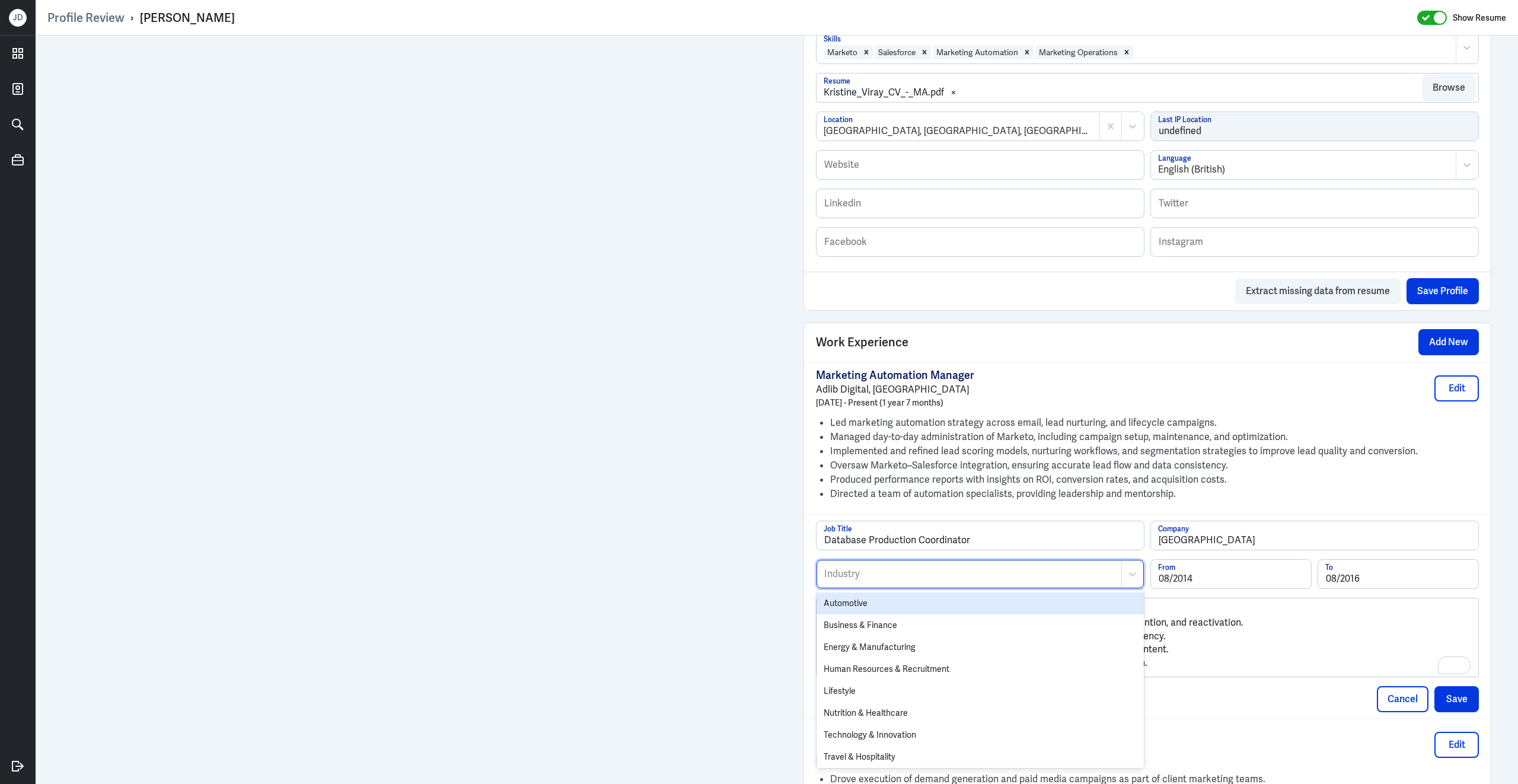
click at [963, 571] on div at bounding box center [969, 574] width 292 height 14
type input "c"
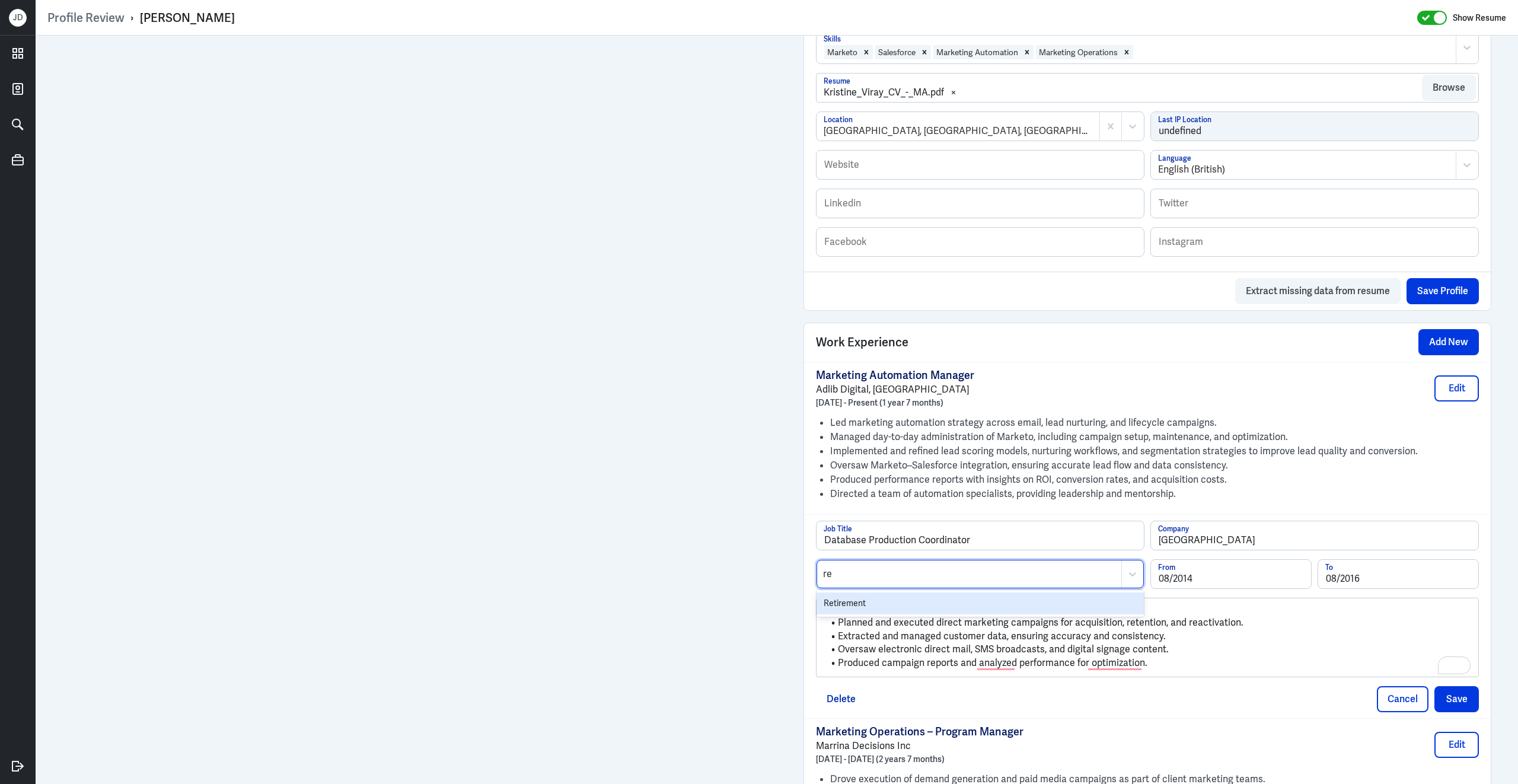
type input "r"
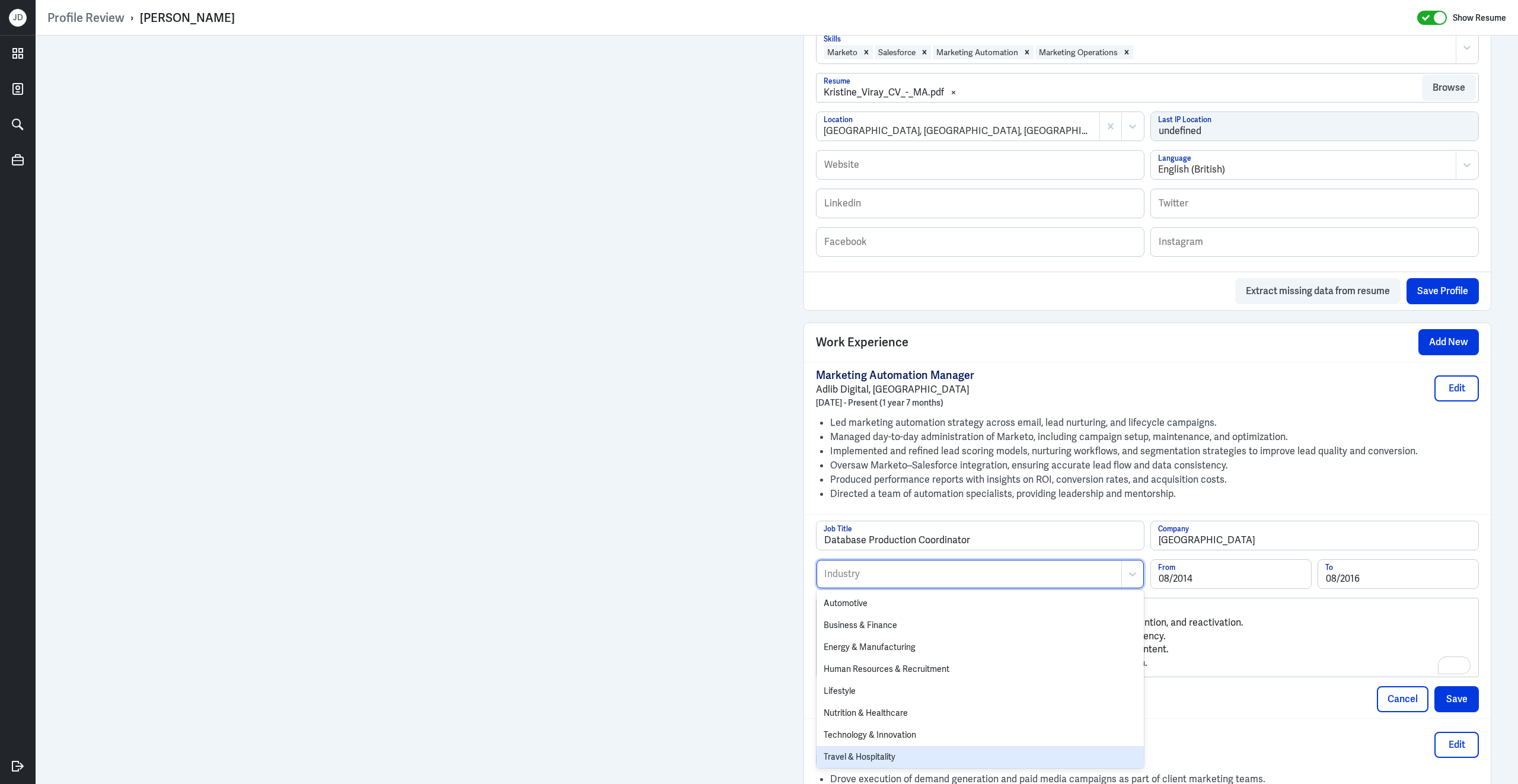
click at [1054, 757] on div "Travel & Hospitality" at bounding box center [980, 757] width 328 height 22
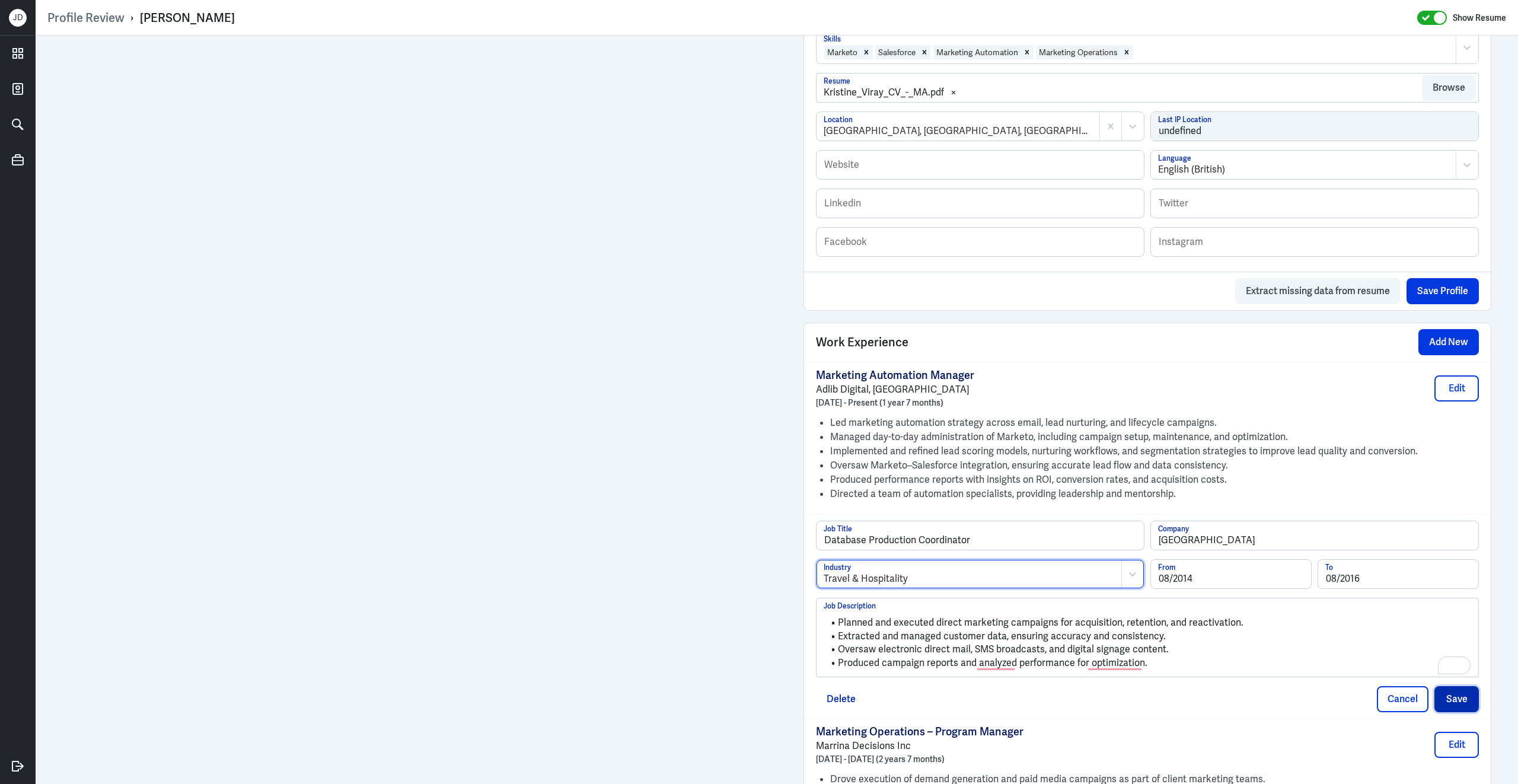
click at [1454, 691] on button "Save" at bounding box center [1456, 699] width 44 height 26
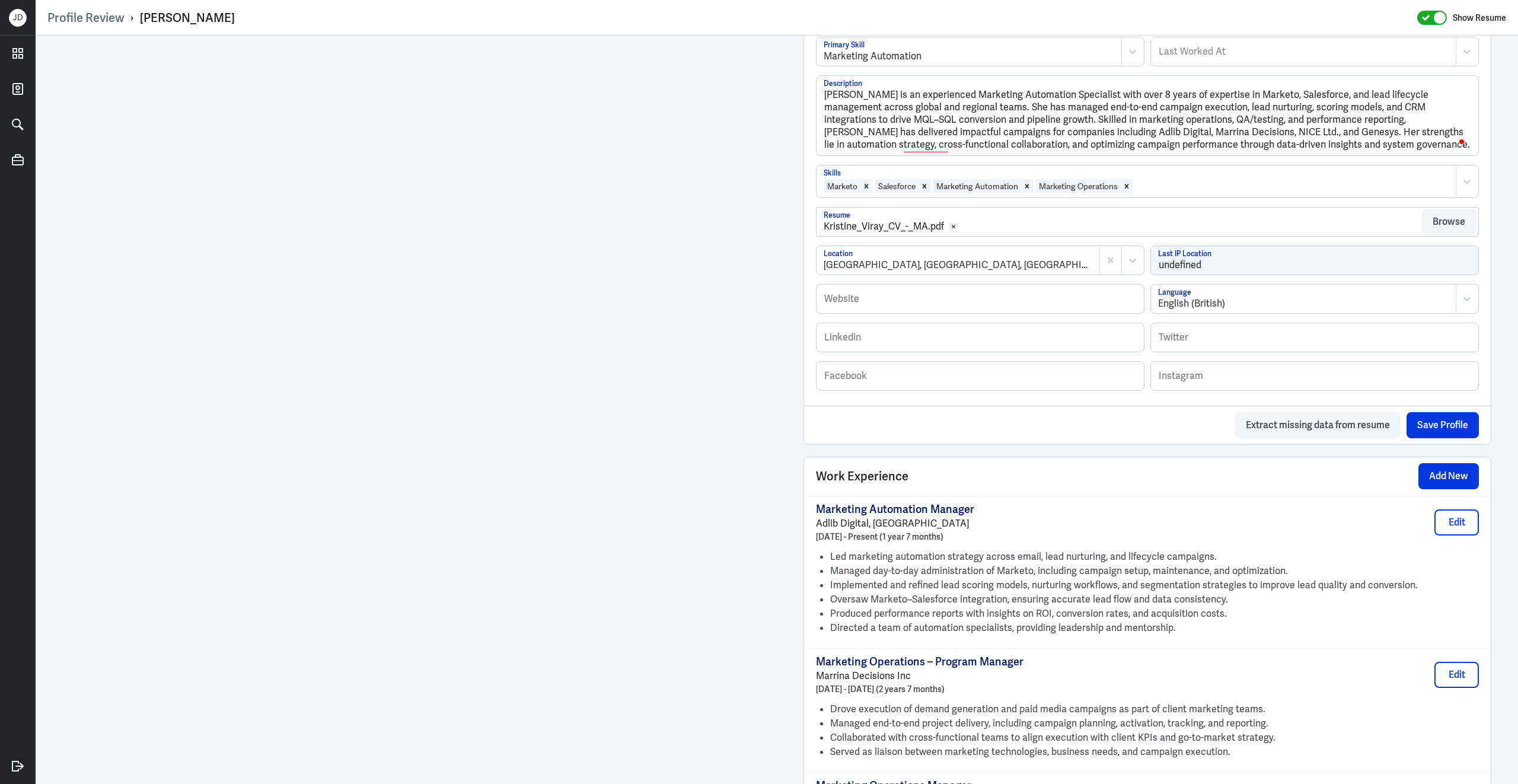
scroll to position [337, 0]
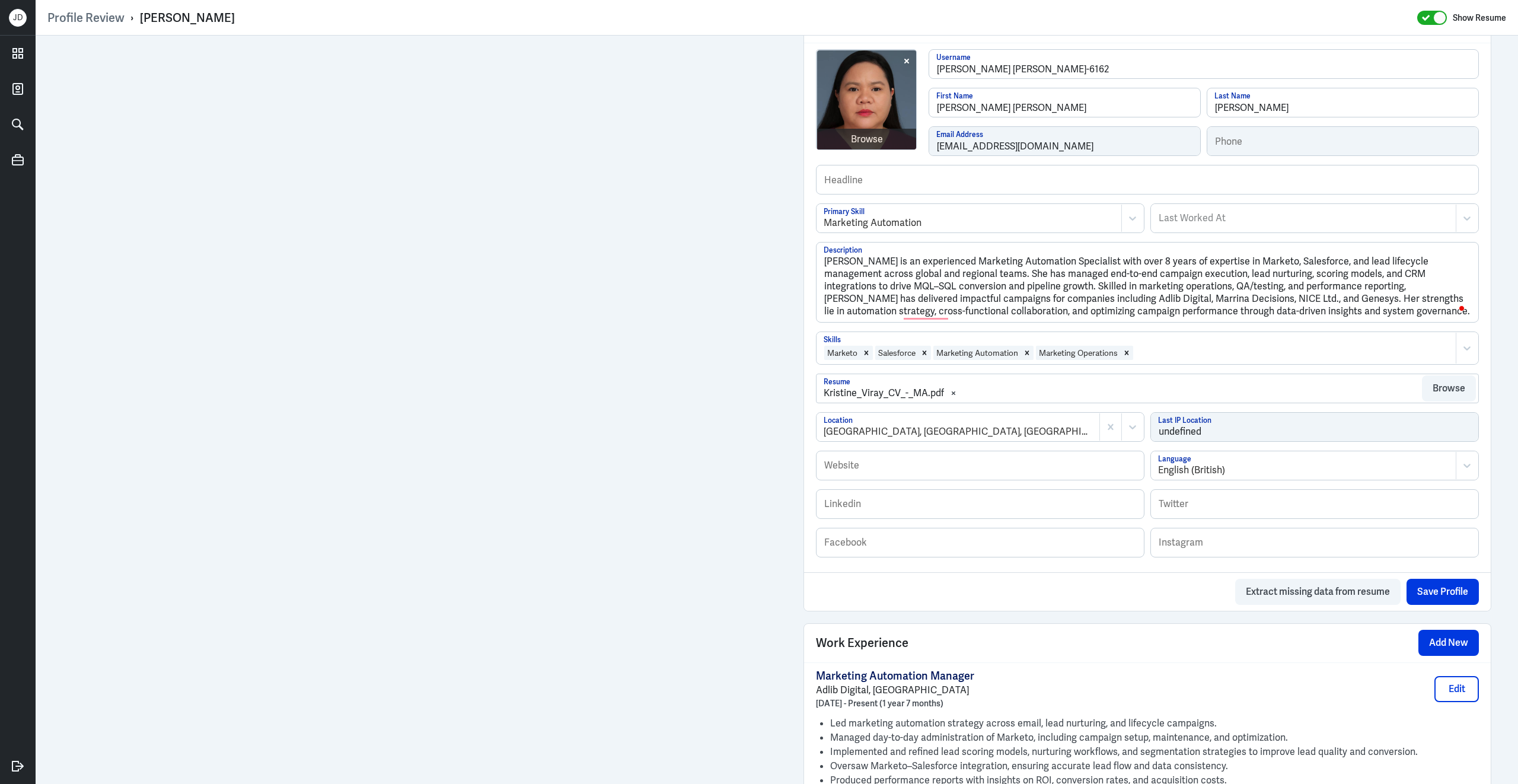
click at [1195, 346] on div at bounding box center [1292, 353] width 316 height 14
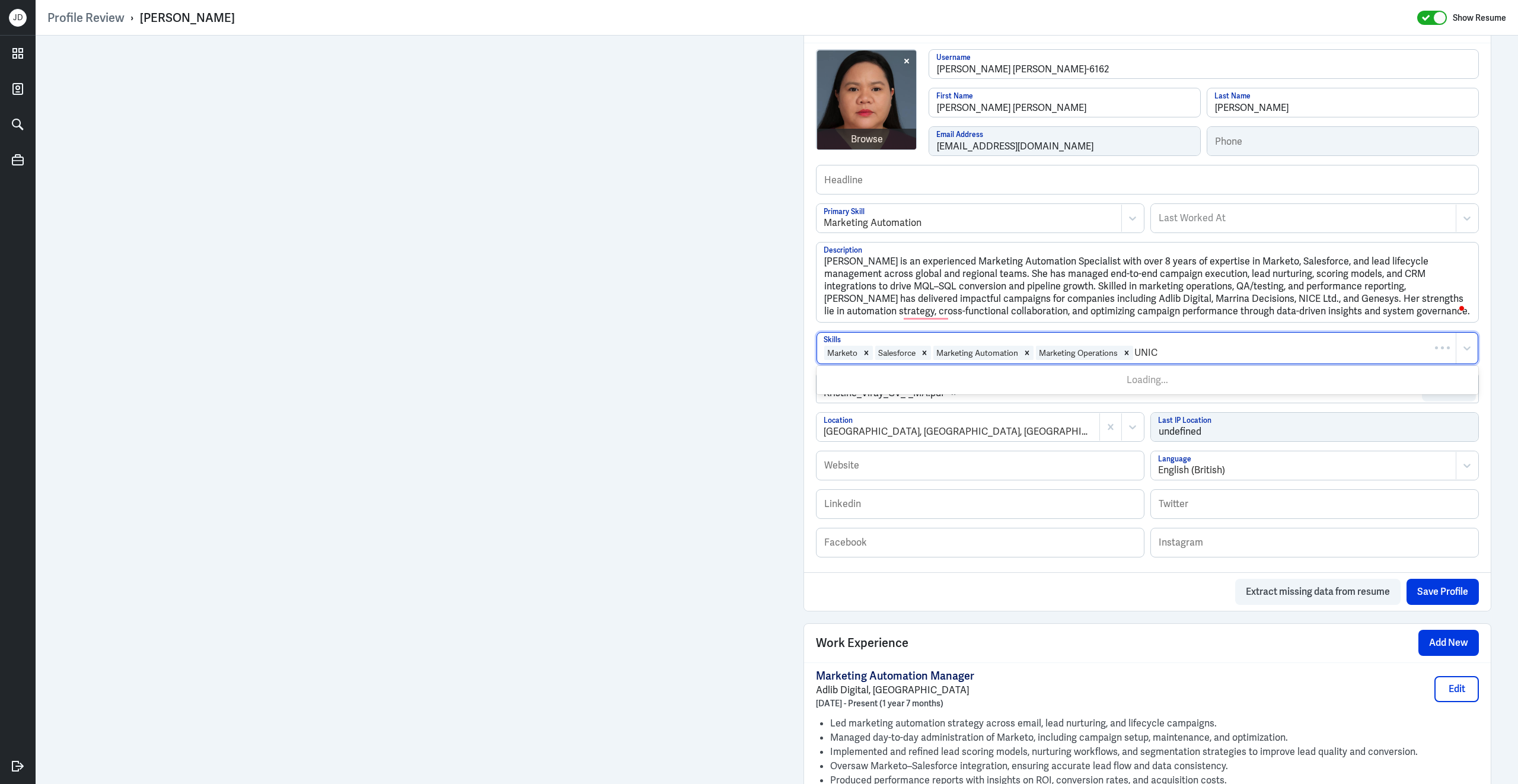
type input "UNICA"
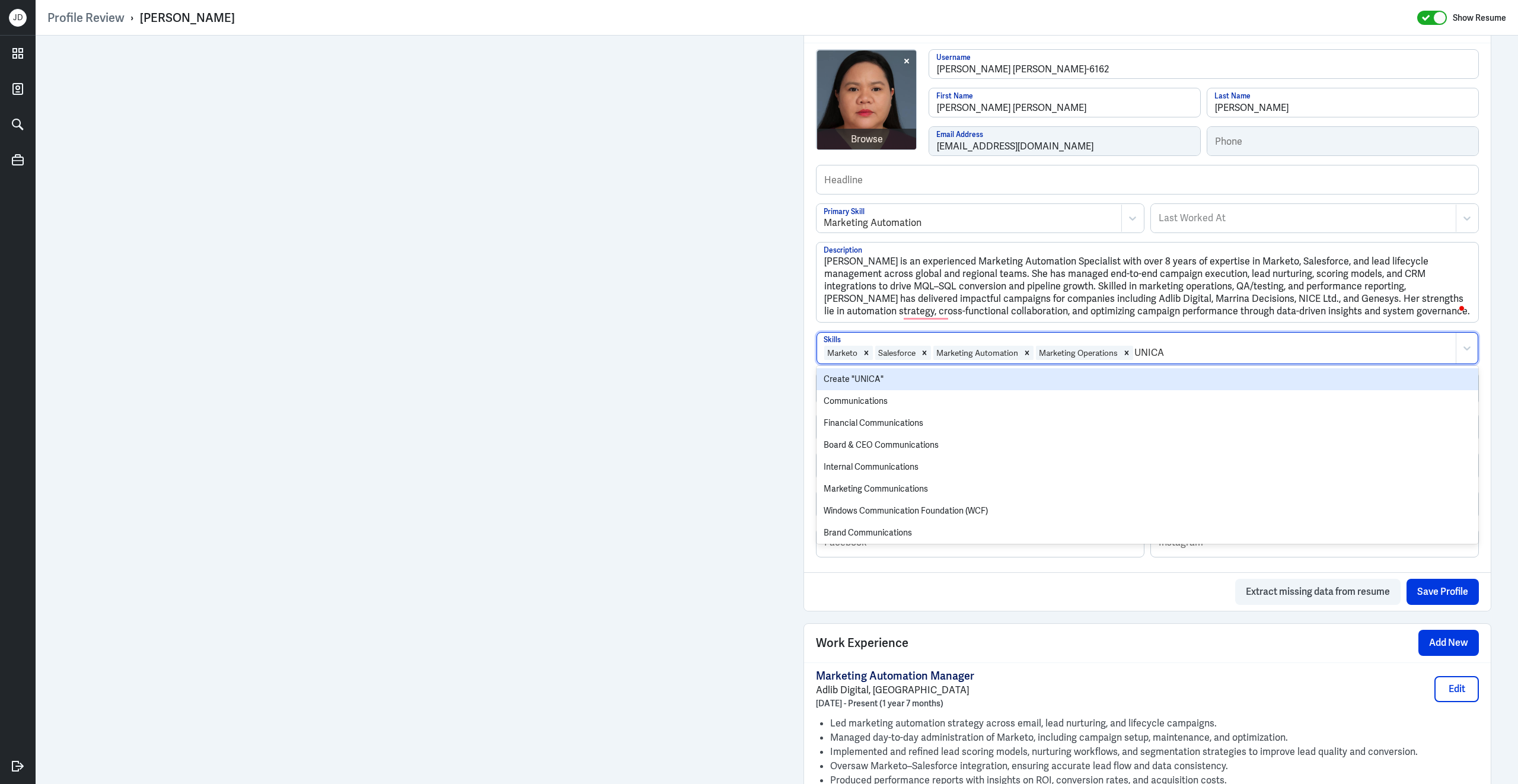
click at [1057, 371] on div "Create "UNICA"" at bounding box center [1147, 379] width 662 height 22
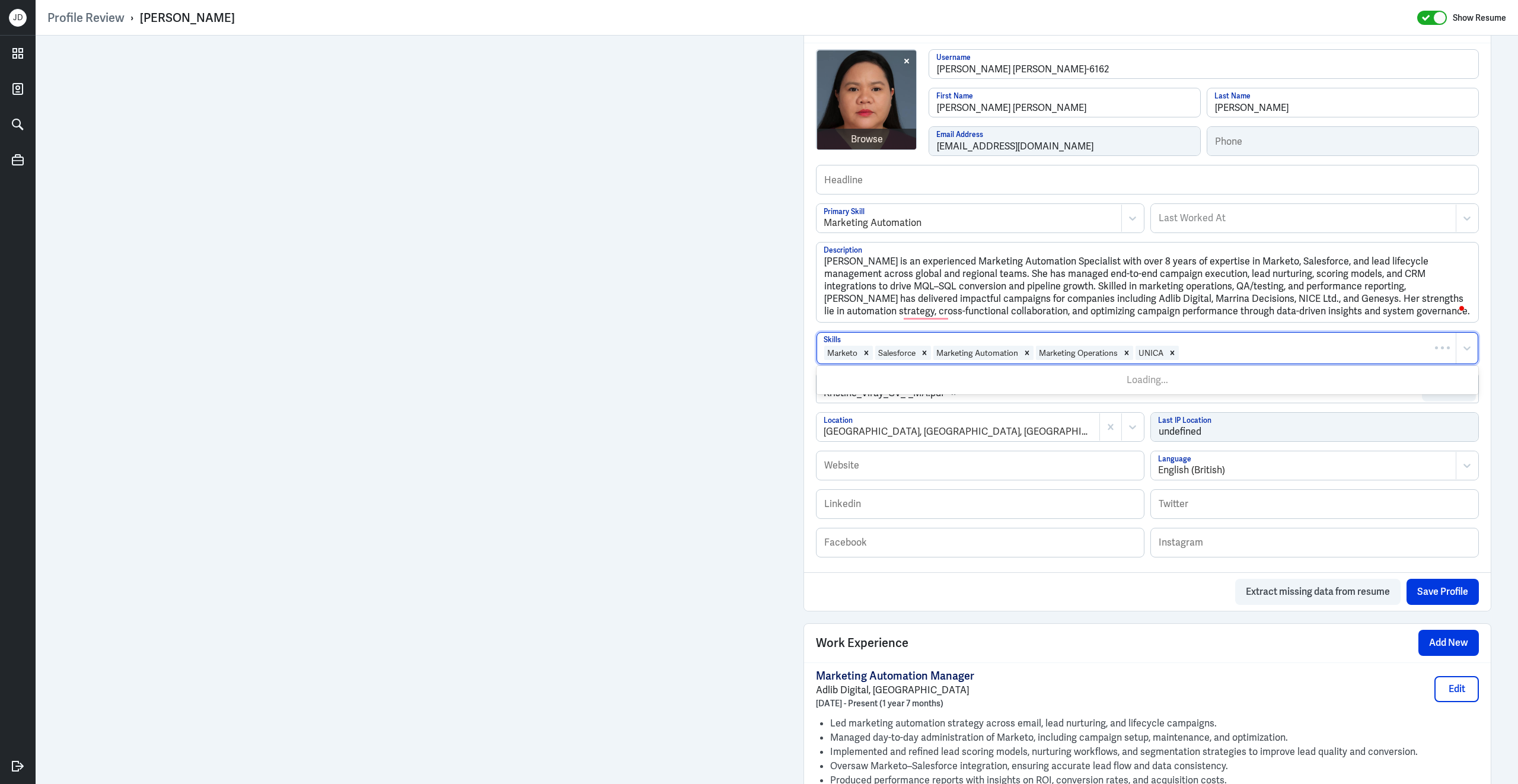
click at [1215, 346] on div at bounding box center [1315, 353] width 270 height 14
type input "Lean Data"
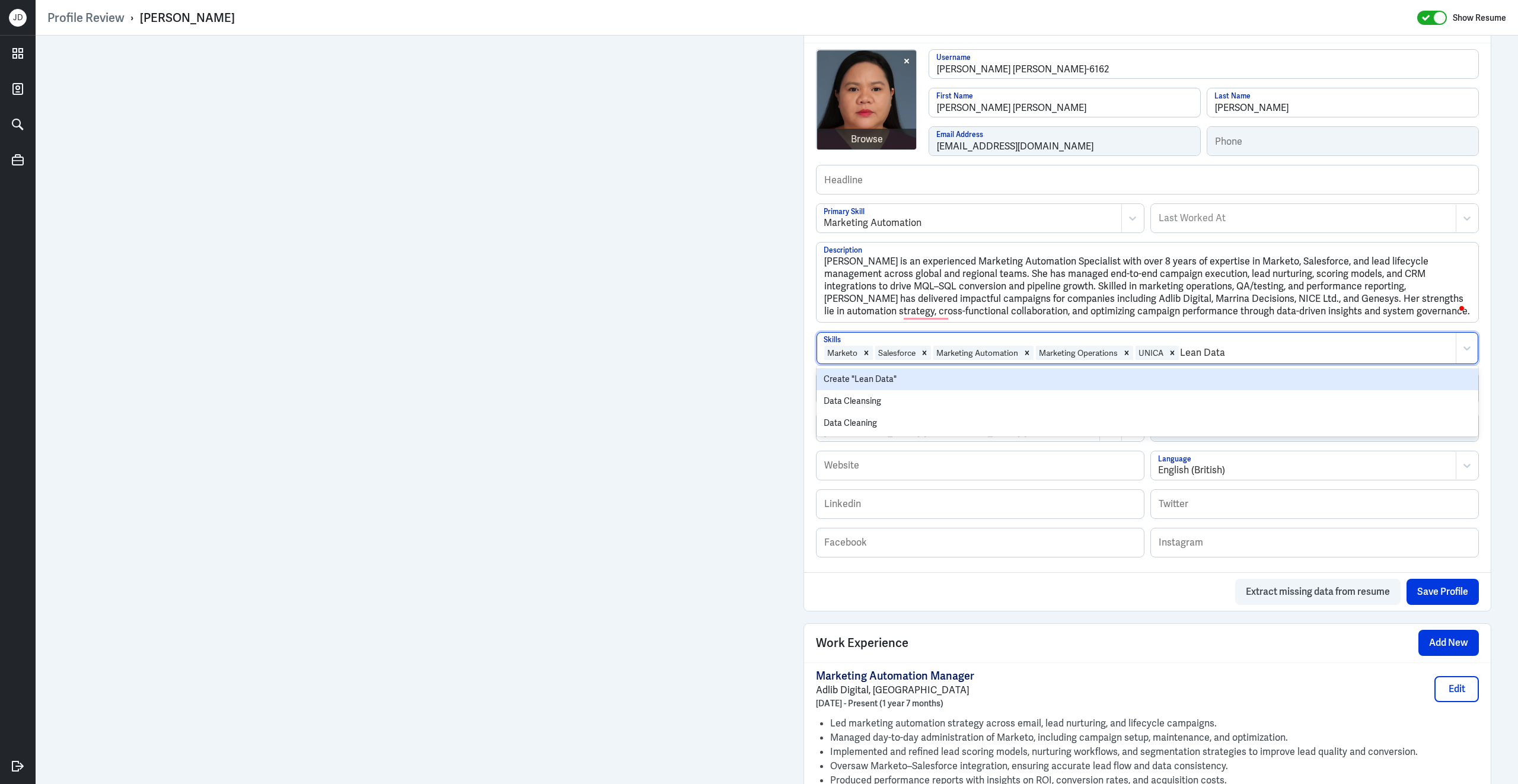
click at [1011, 368] on div "Create "Lean Data"" at bounding box center [1147, 379] width 662 height 22
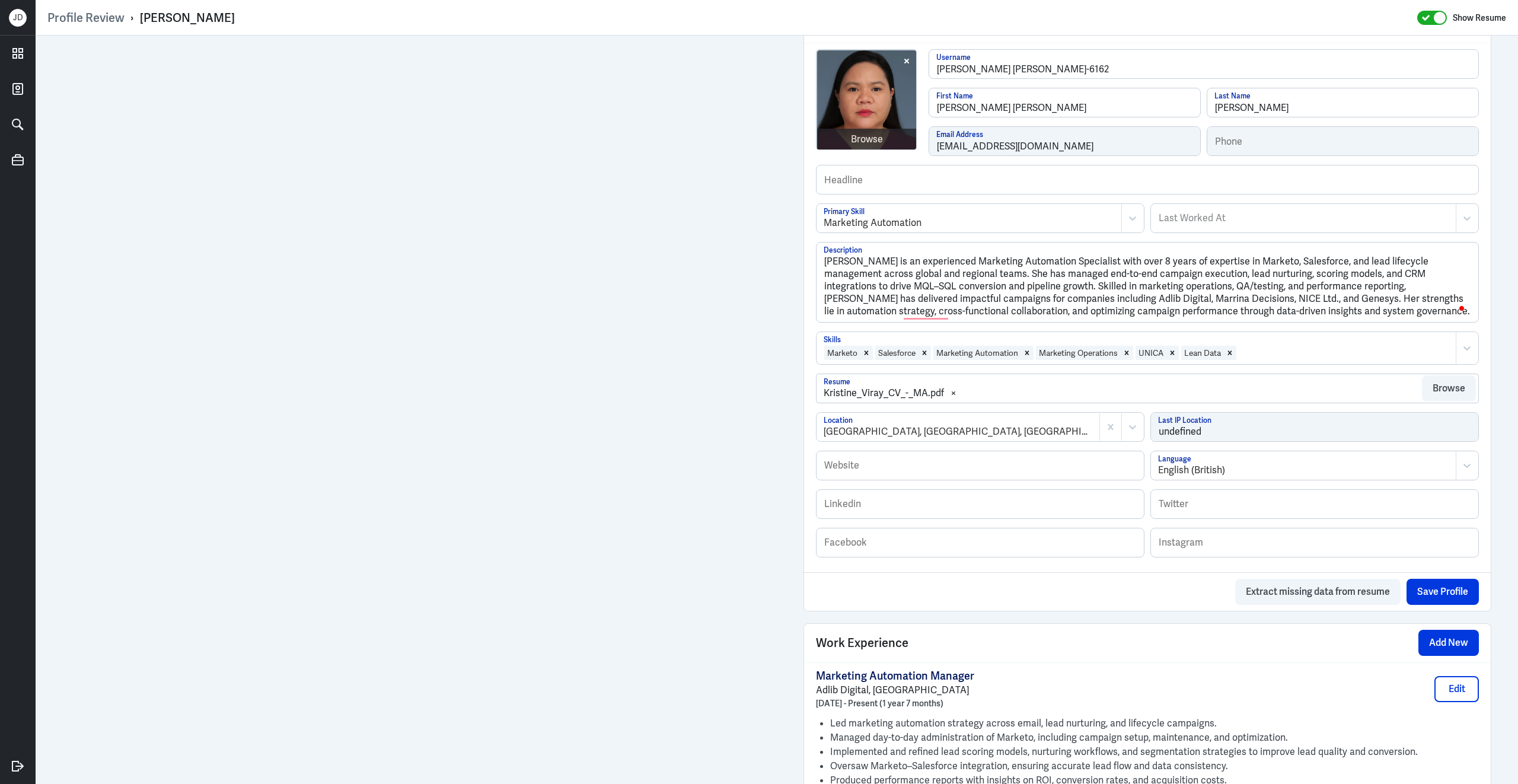
click at [1298, 346] on div at bounding box center [1343, 353] width 212 height 14
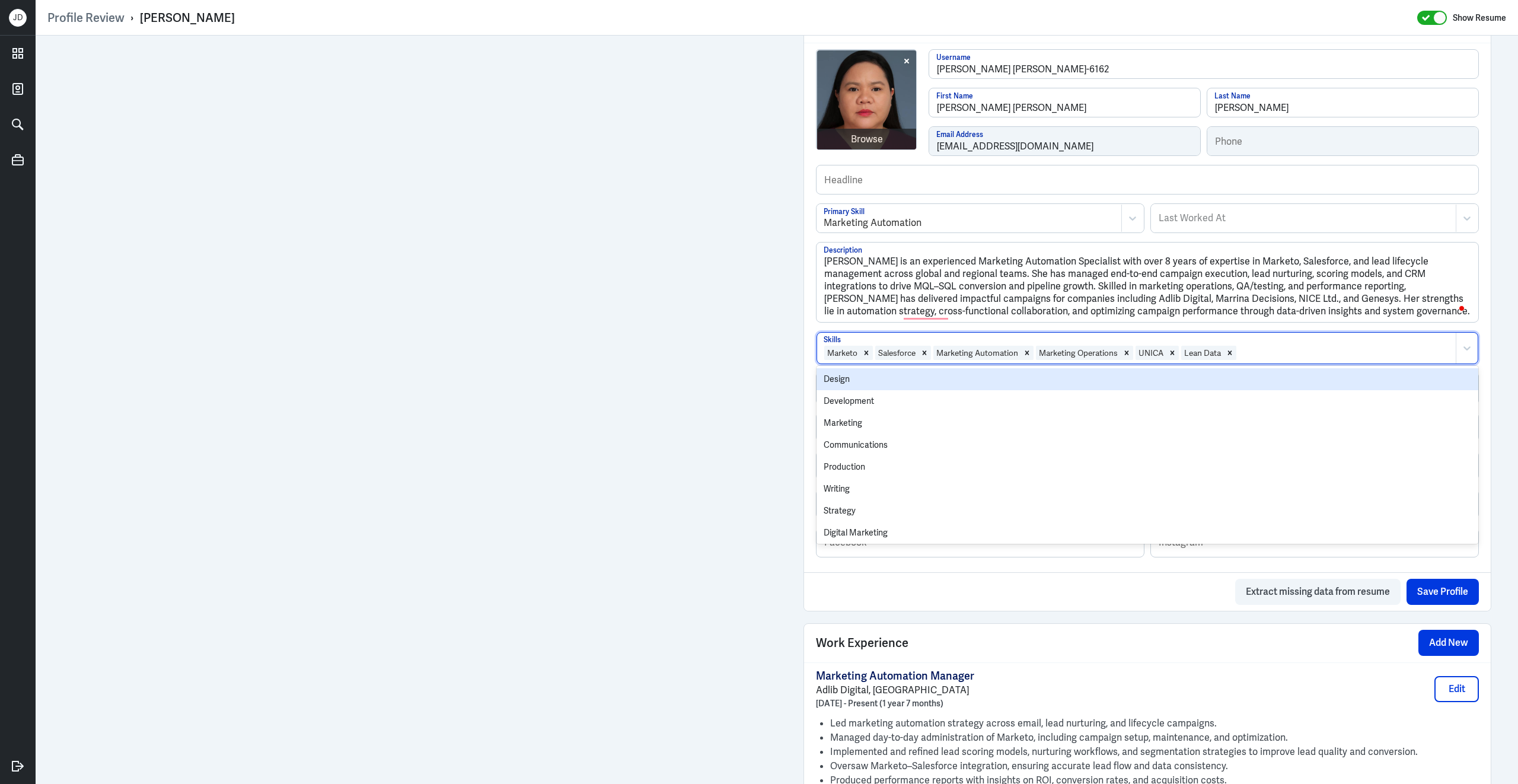
paste input "Lead lifecycle management"
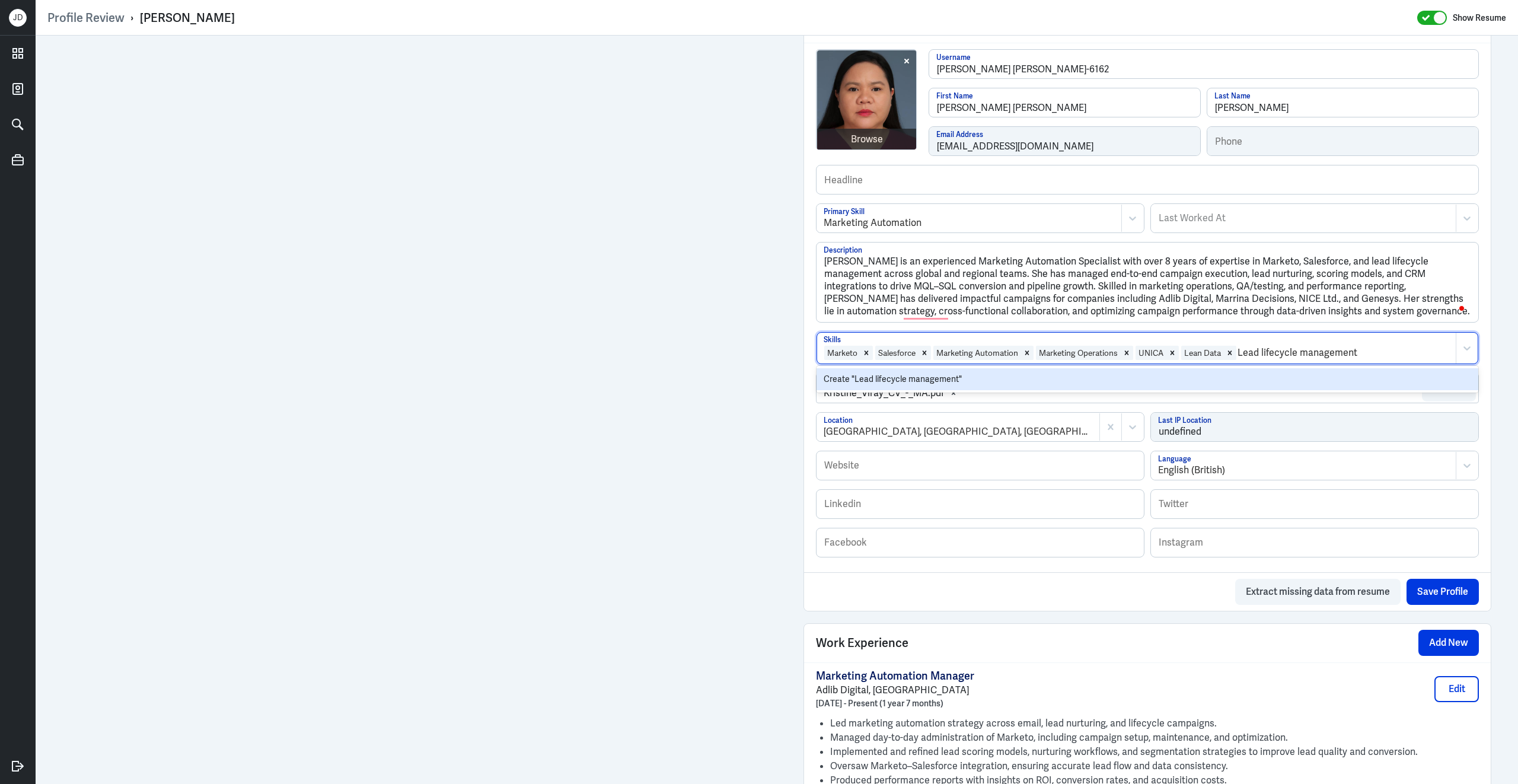
click at [1266, 346] on input "Lead lifecycle management" at bounding box center [1298, 353] width 122 height 14
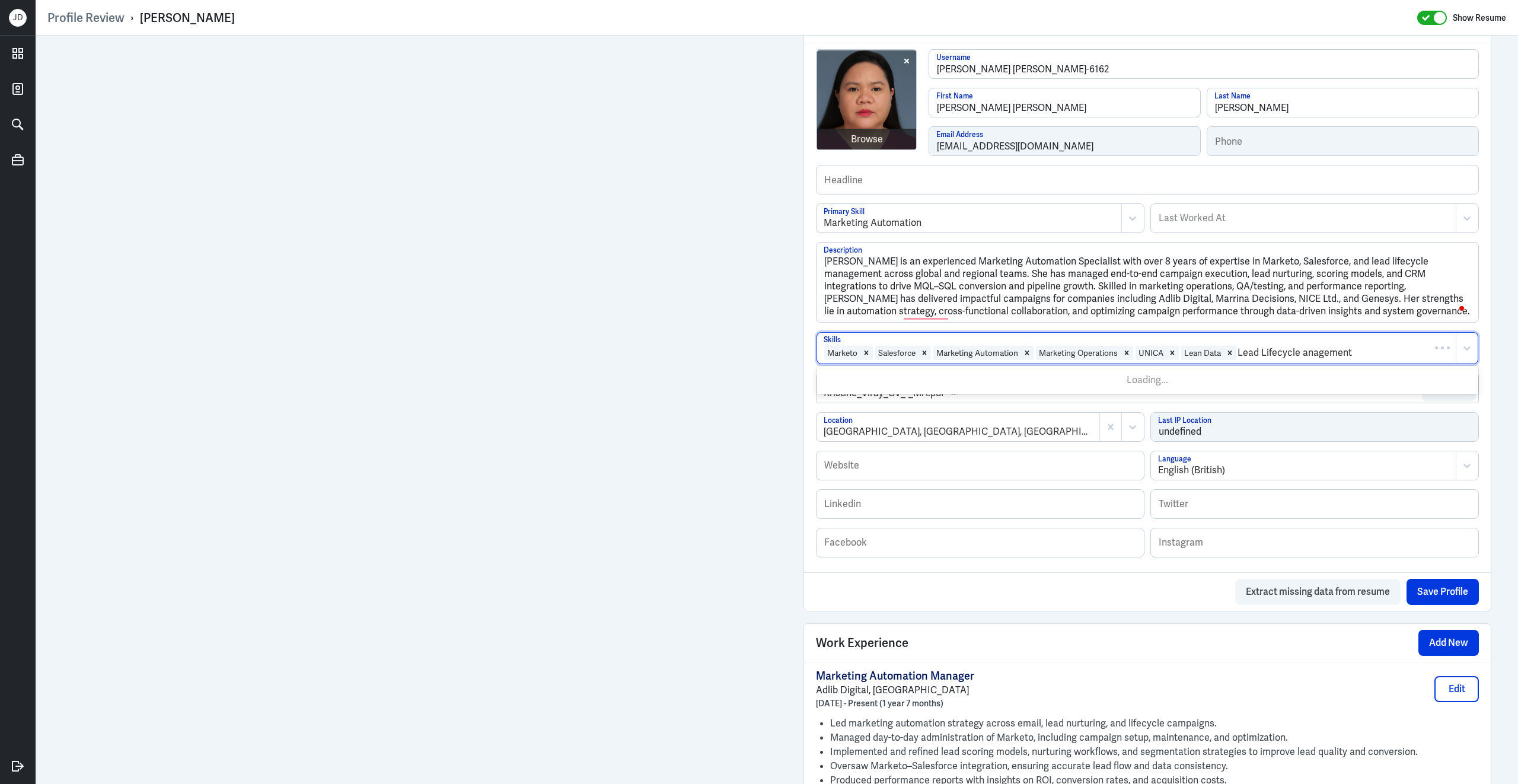
type input "Lead Lifecycle Management"
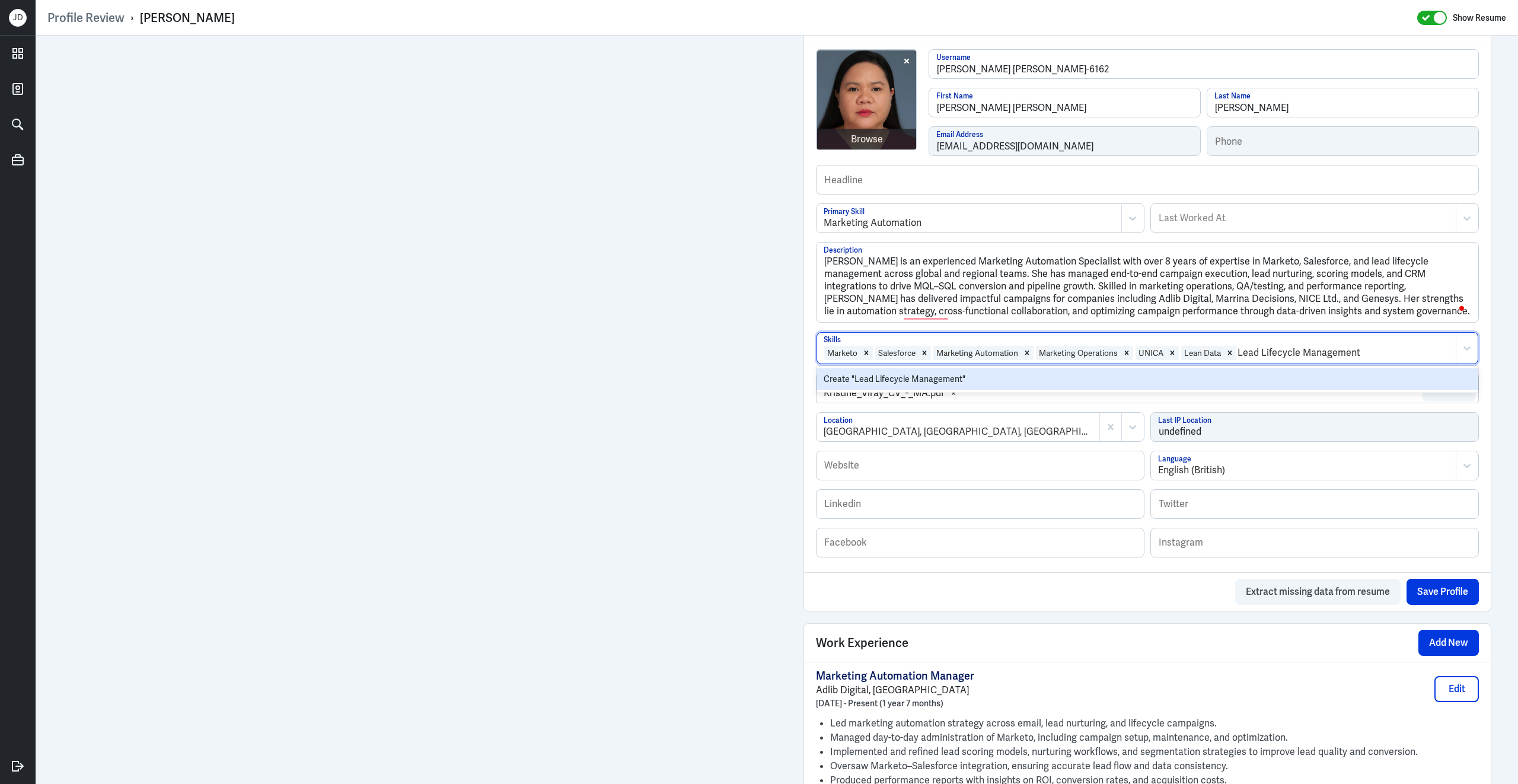
click at [1253, 368] on div "Create "Lead Lifecycle Management"" at bounding box center [1147, 379] width 662 height 22
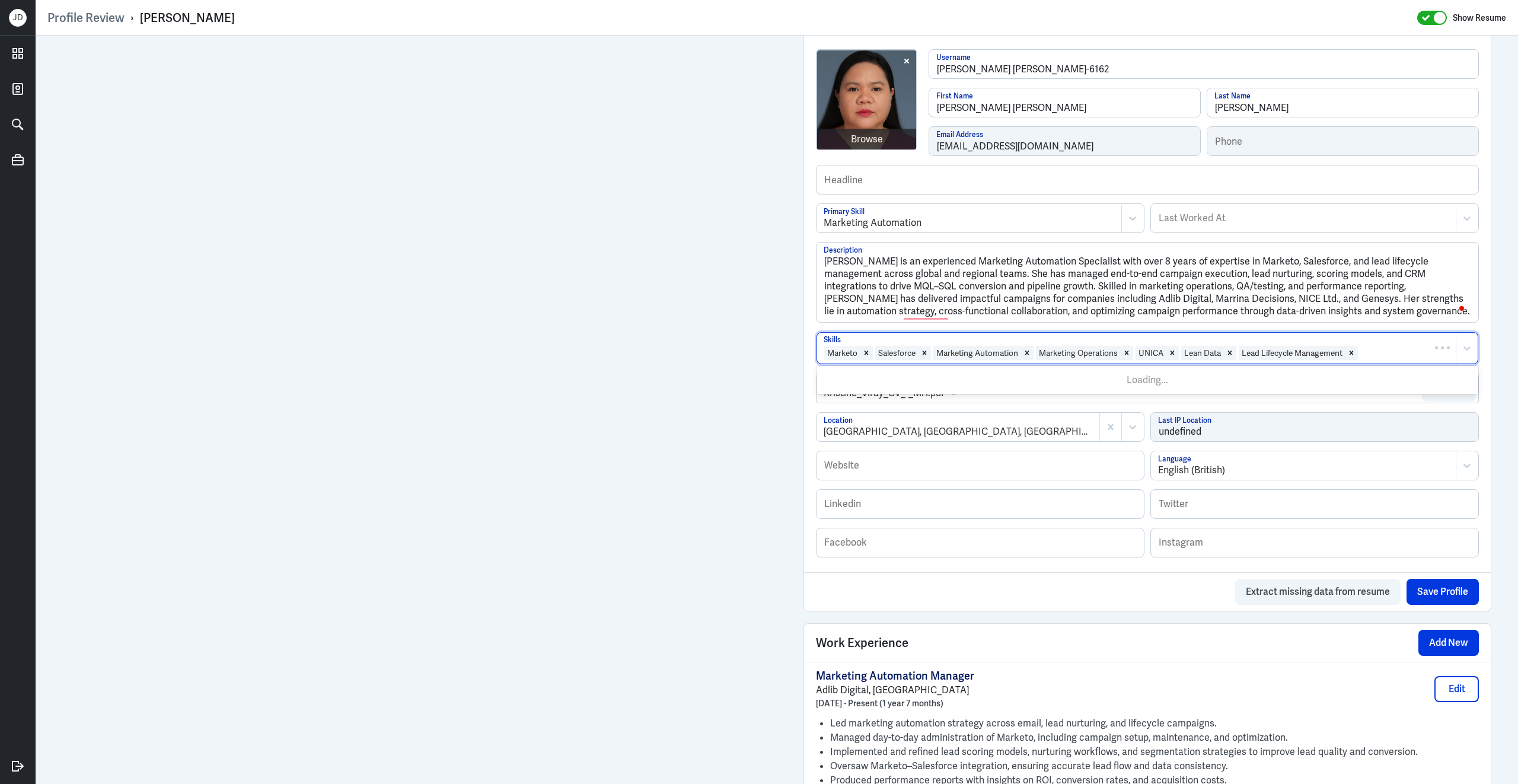
click at [1392, 346] on div at bounding box center [1404, 353] width 91 height 14
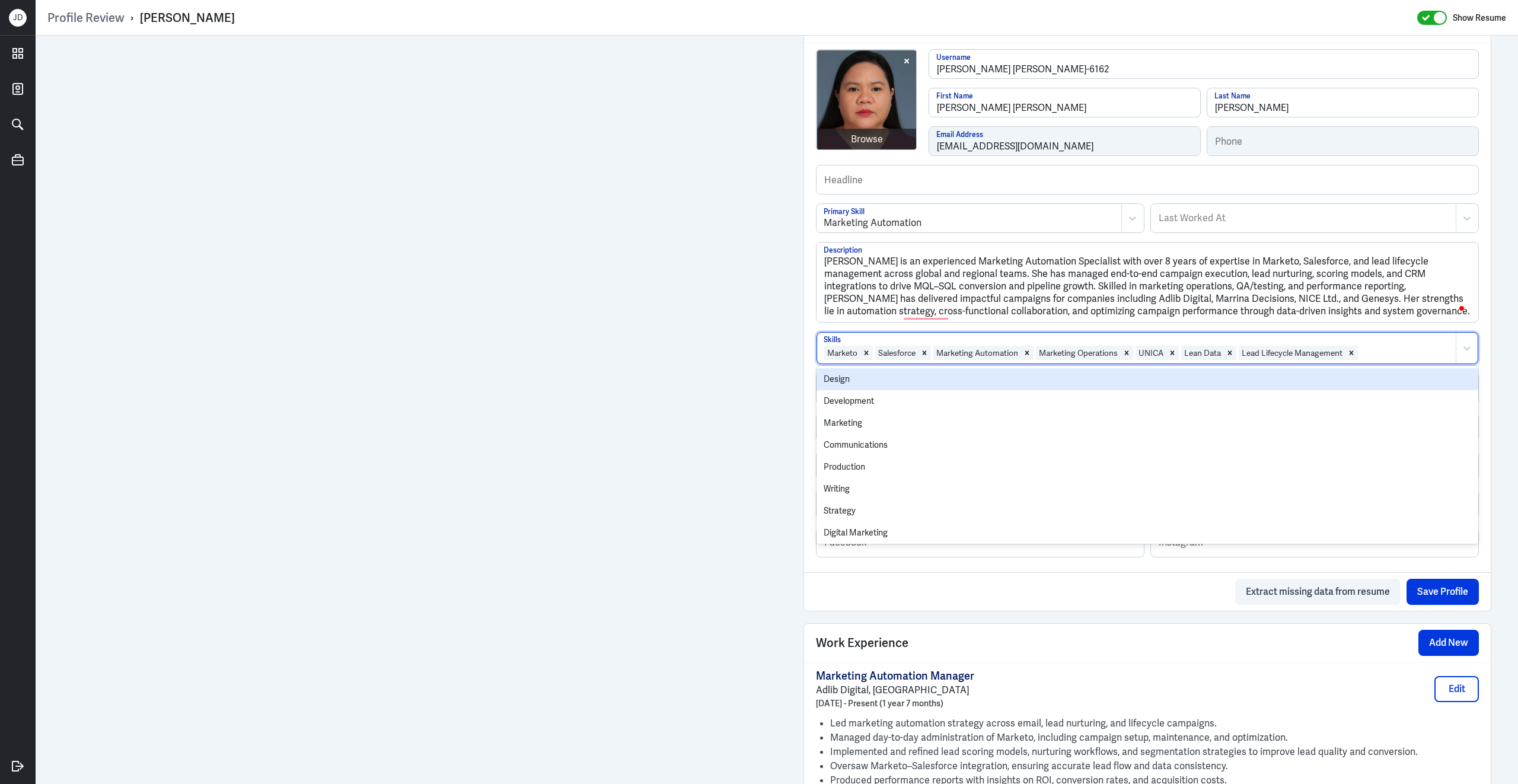
paste input "MQL → SQL conversion"
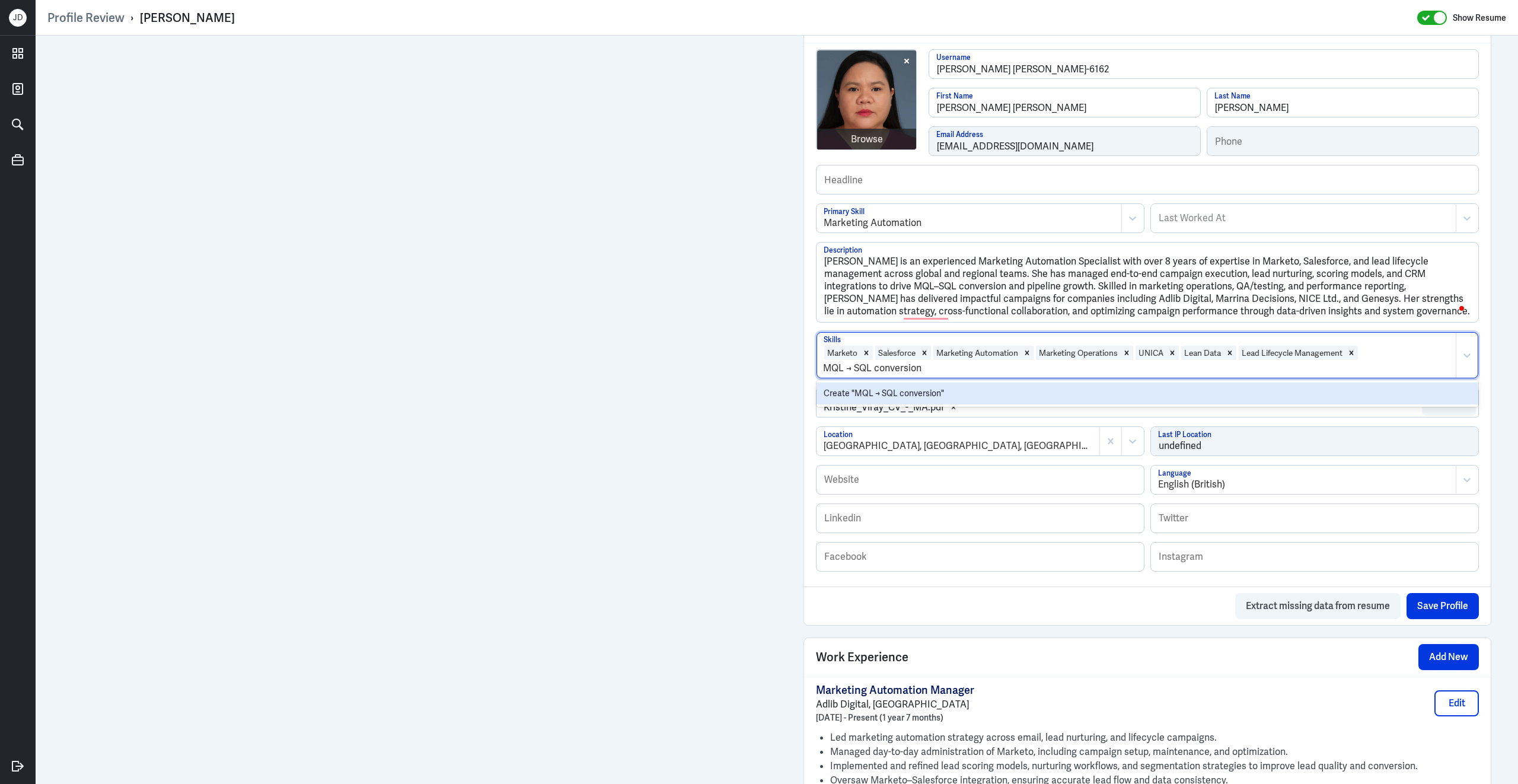
click at [877, 361] on input "MQL → SQL conversion" at bounding box center [873, 368] width 101 height 14
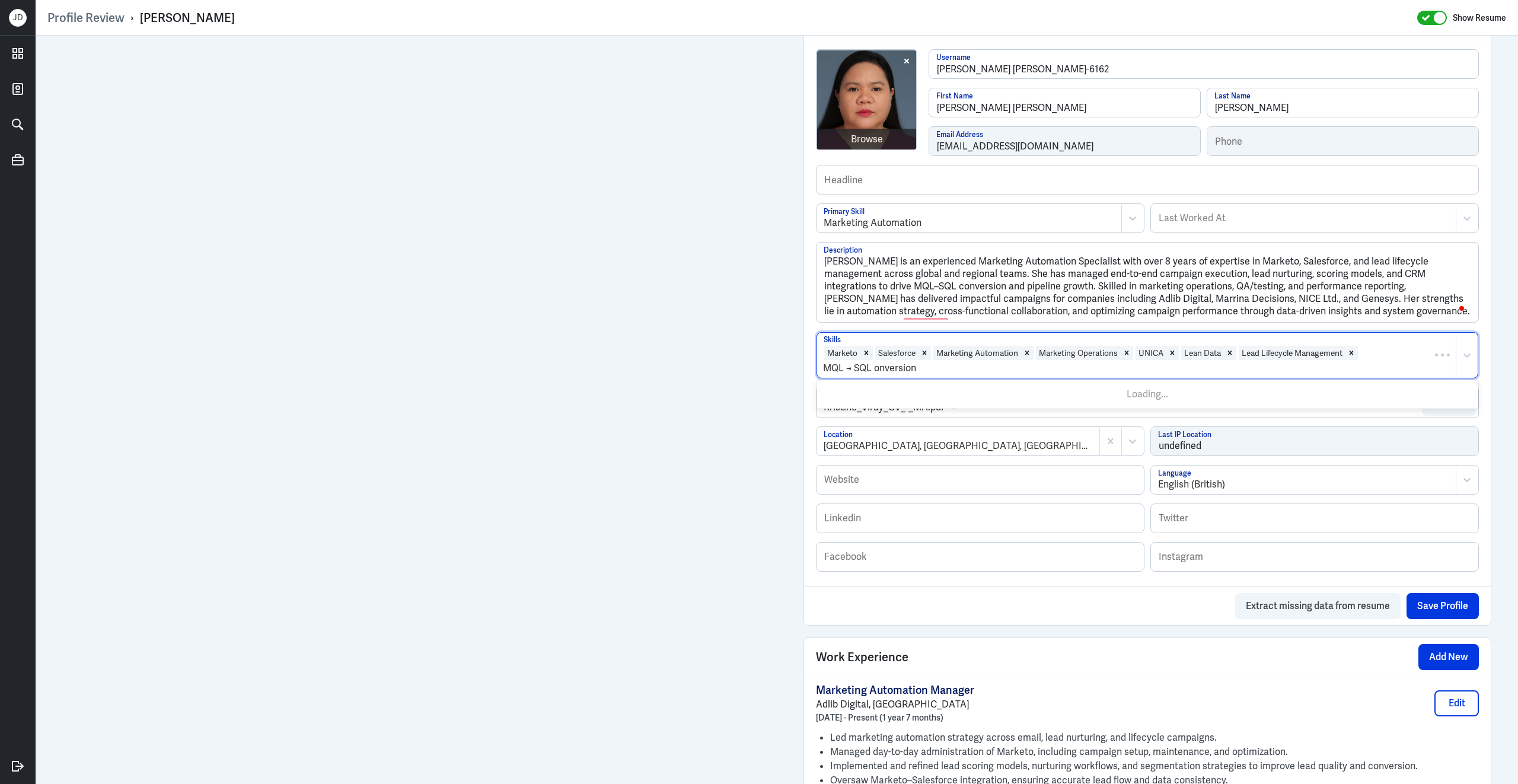
type input "MQL → SQL Conversion"
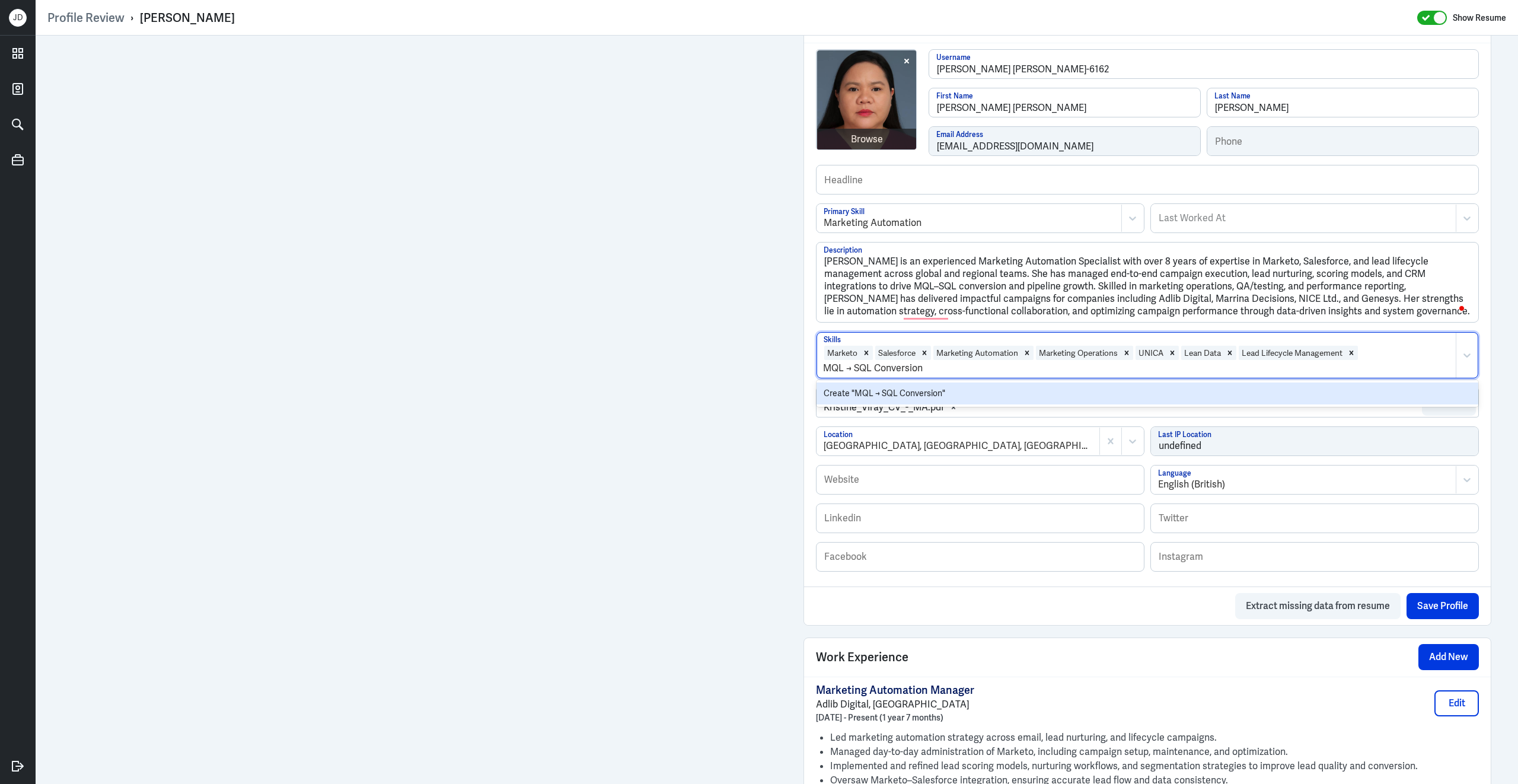
click at [884, 385] on div "Create "MQL → SQL Conversion"" at bounding box center [1147, 393] width 662 height 22
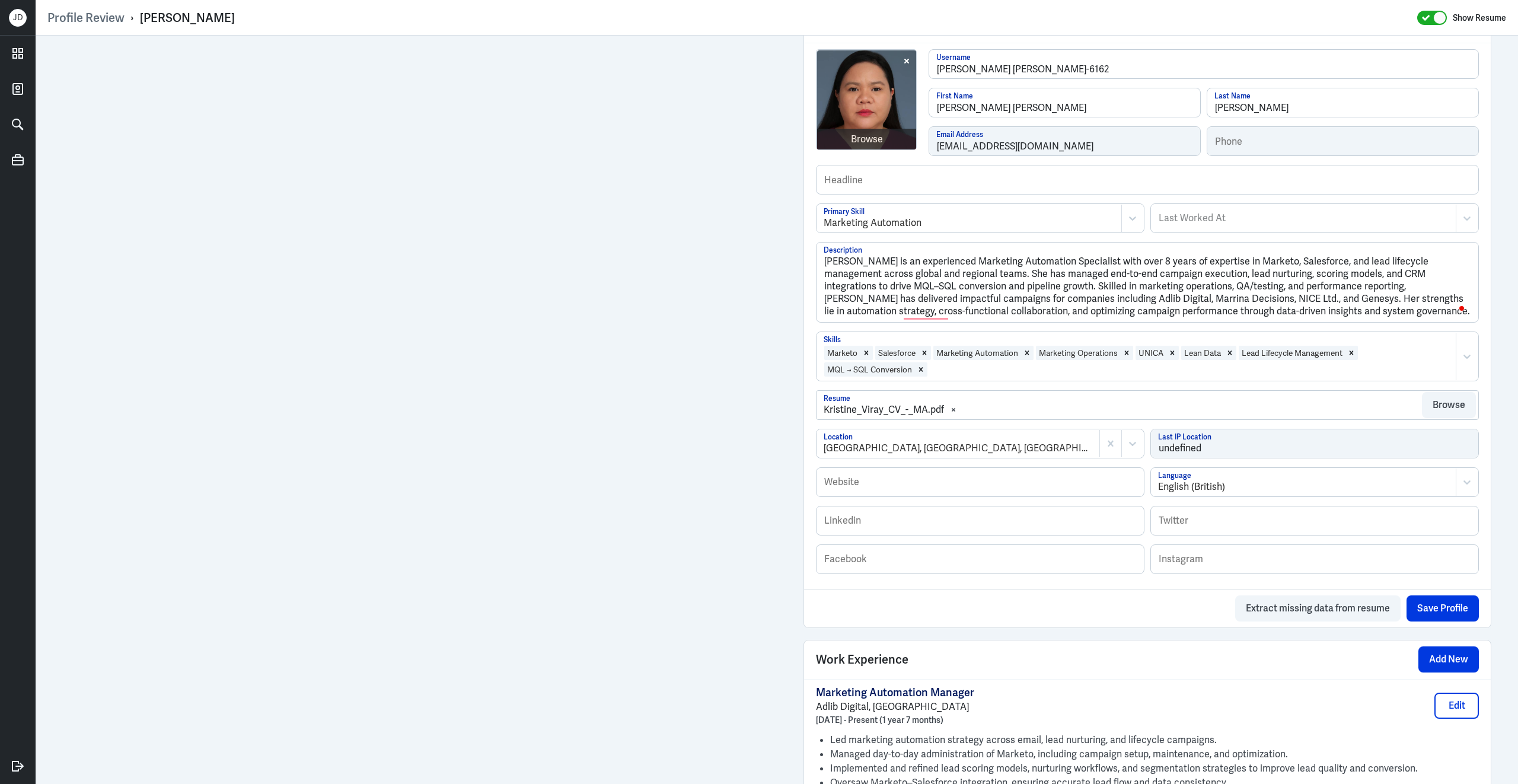
click at [1057, 362] on div at bounding box center [1189, 369] width 521 height 14
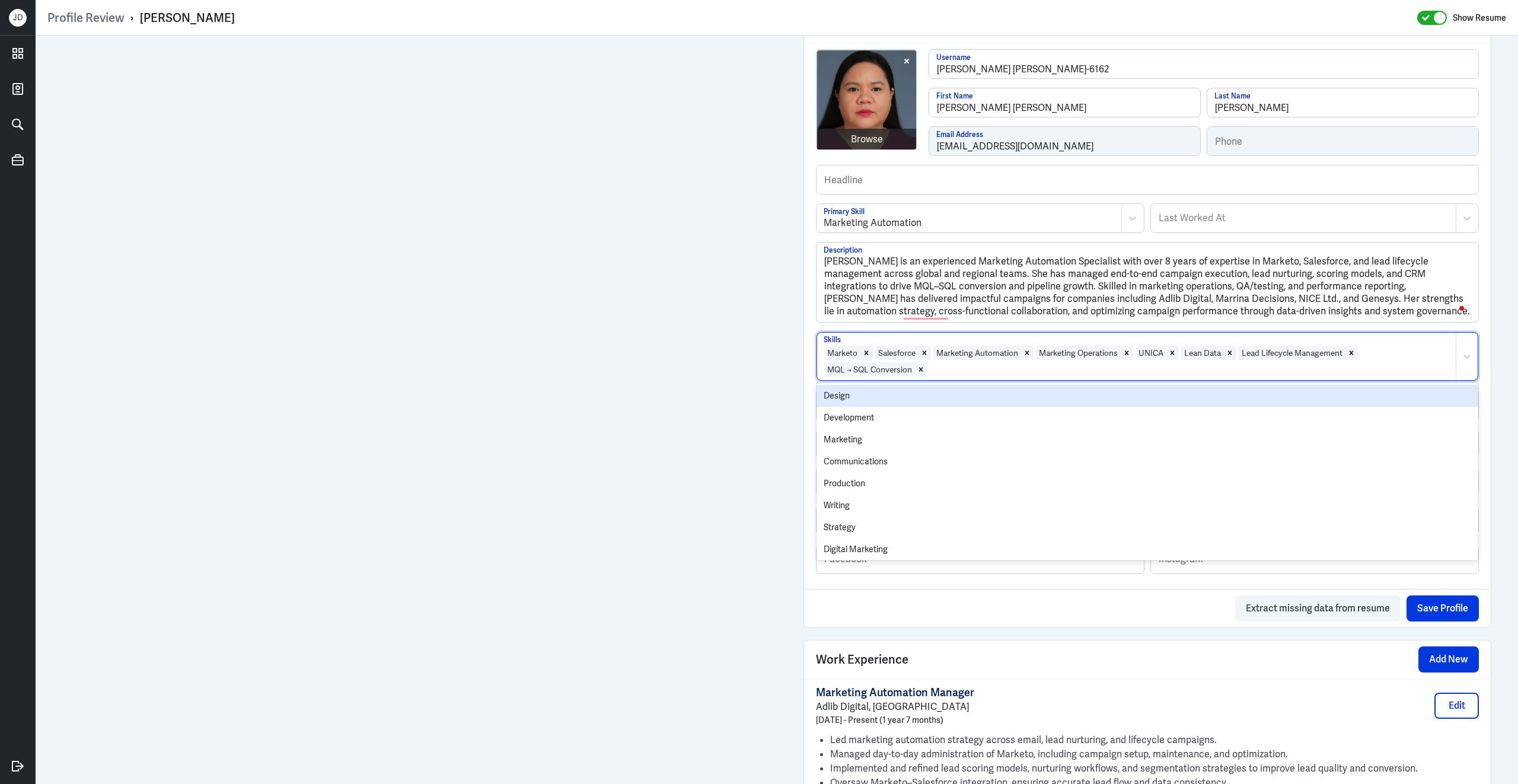
paste input "campaign automation"
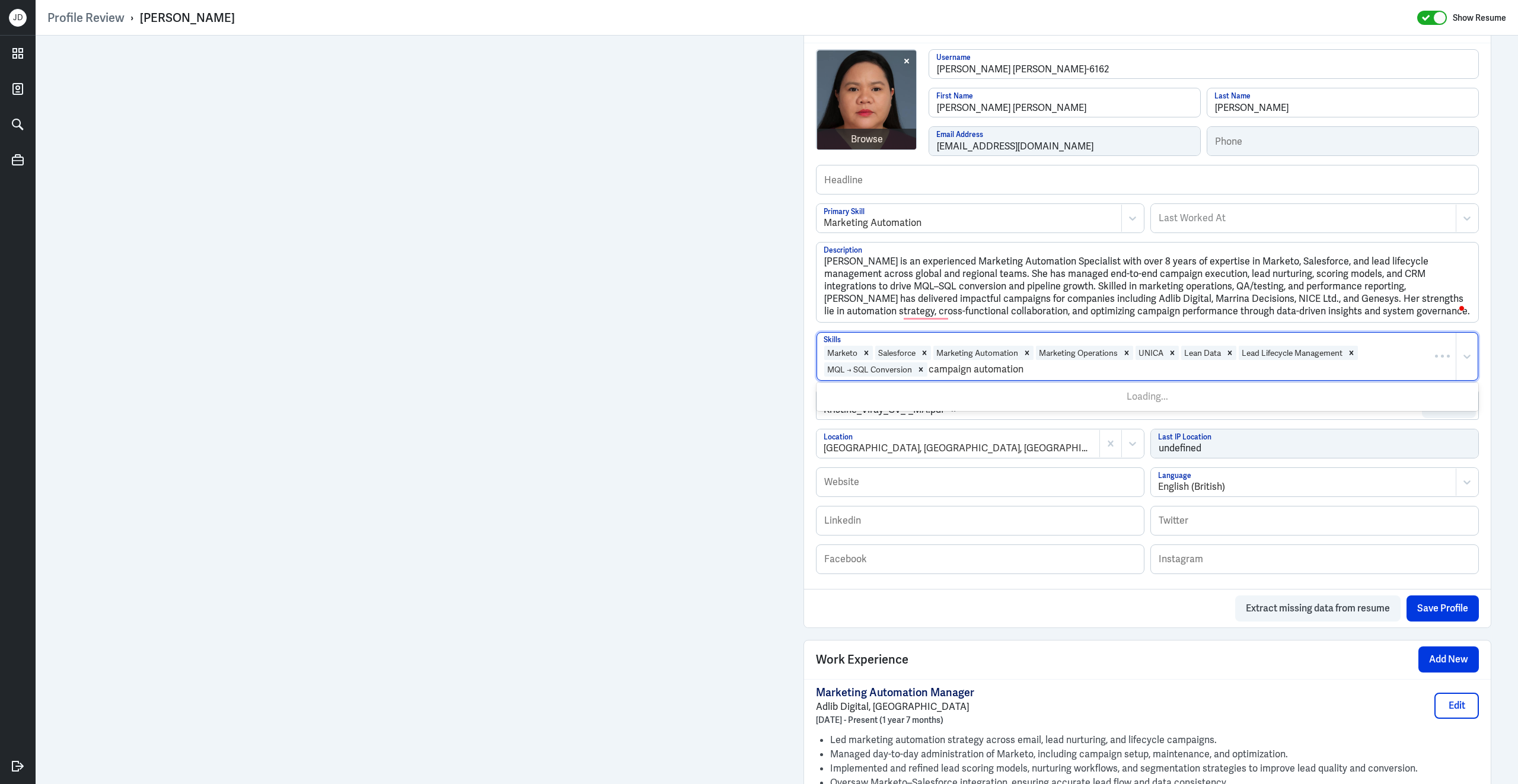
click at [932, 362] on input "campaign automation" at bounding box center [977, 369] width 97 height 14
type input "Campaign Automation"
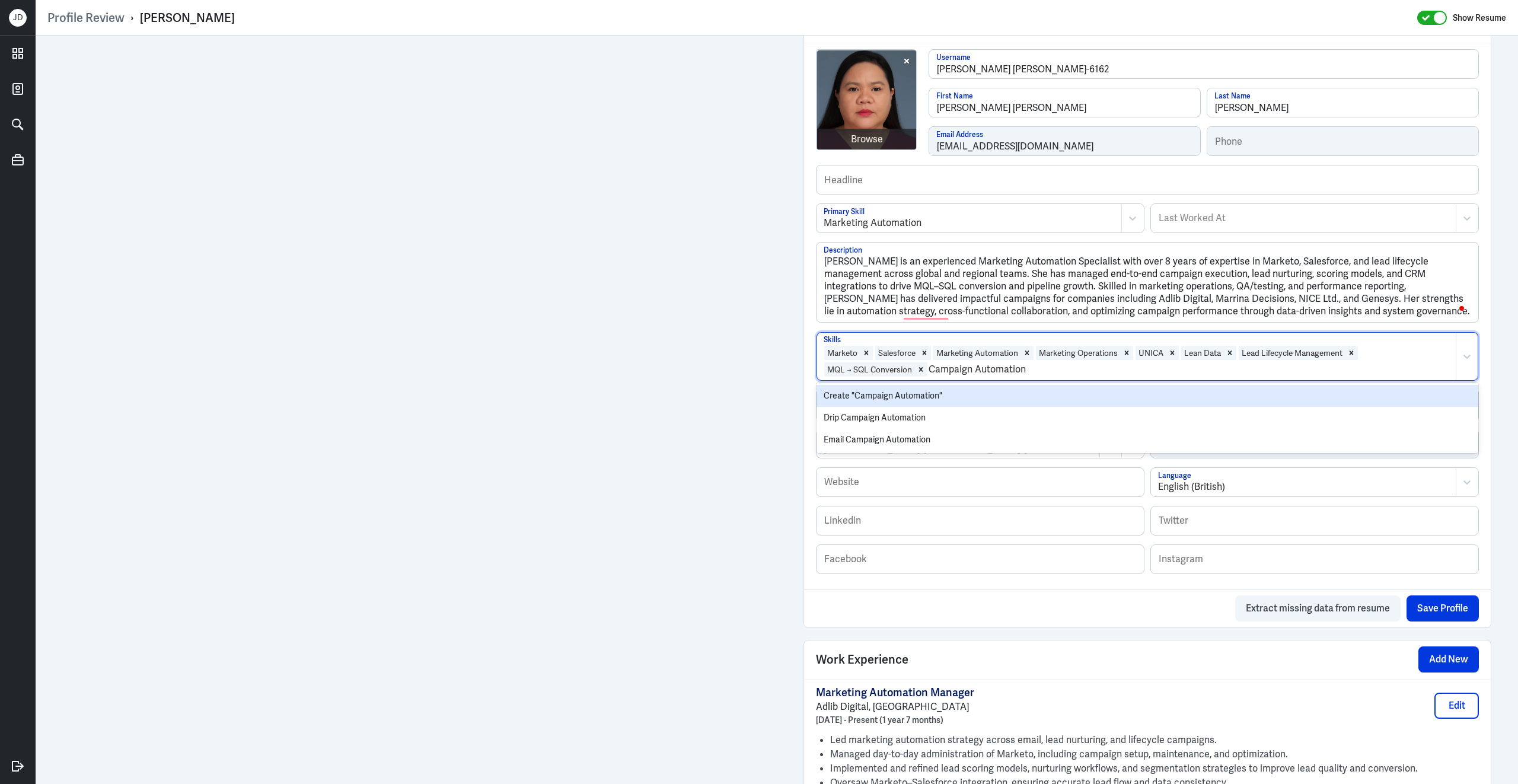
click at [936, 385] on div "Create "Campaign Automation"" at bounding box center [1147, 395] width 662 height 22
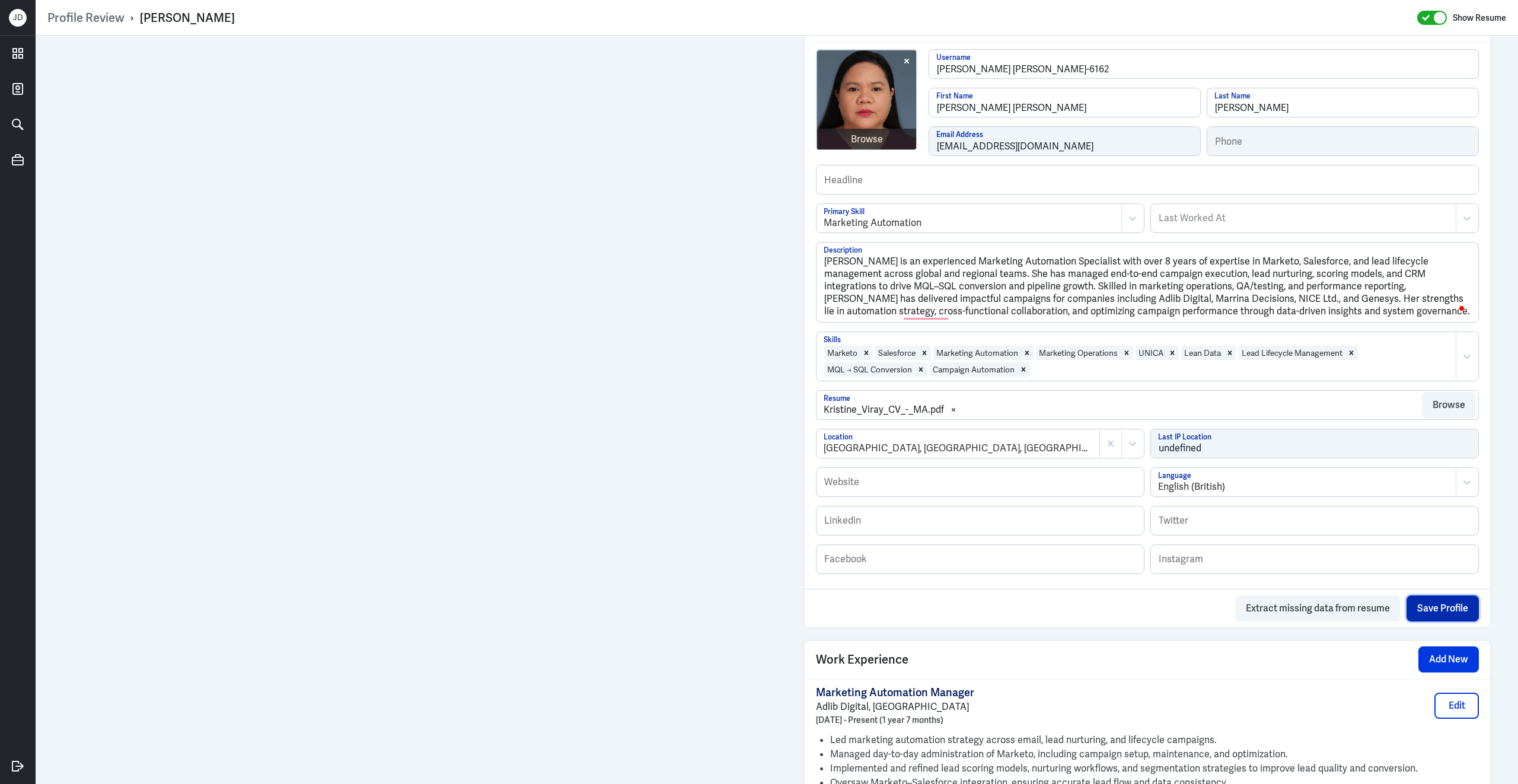
click at [1463, 604] on button "Save Profile" at bounding box center [1443, 608] width 72 height 26
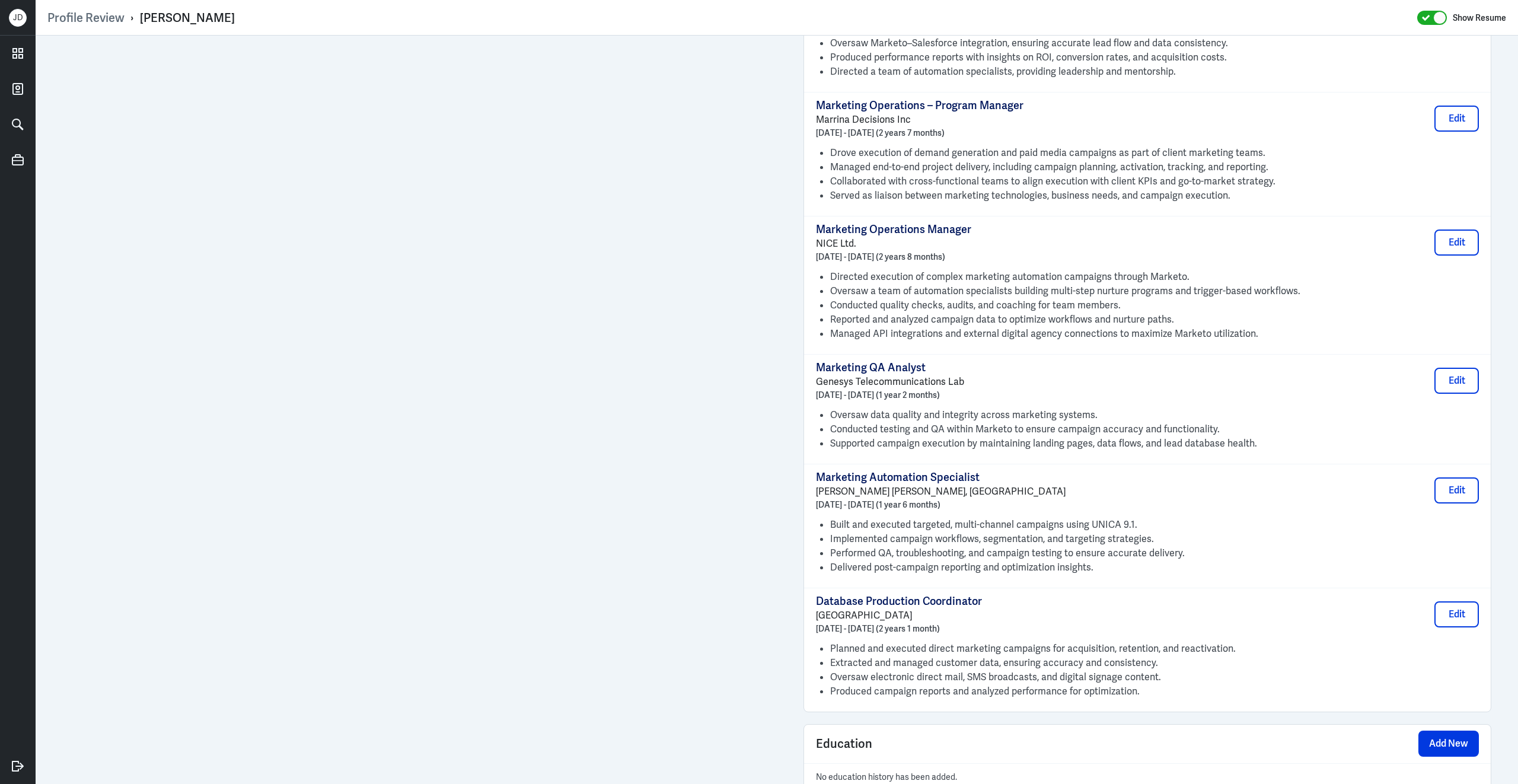
scroll to position [1151, 0]
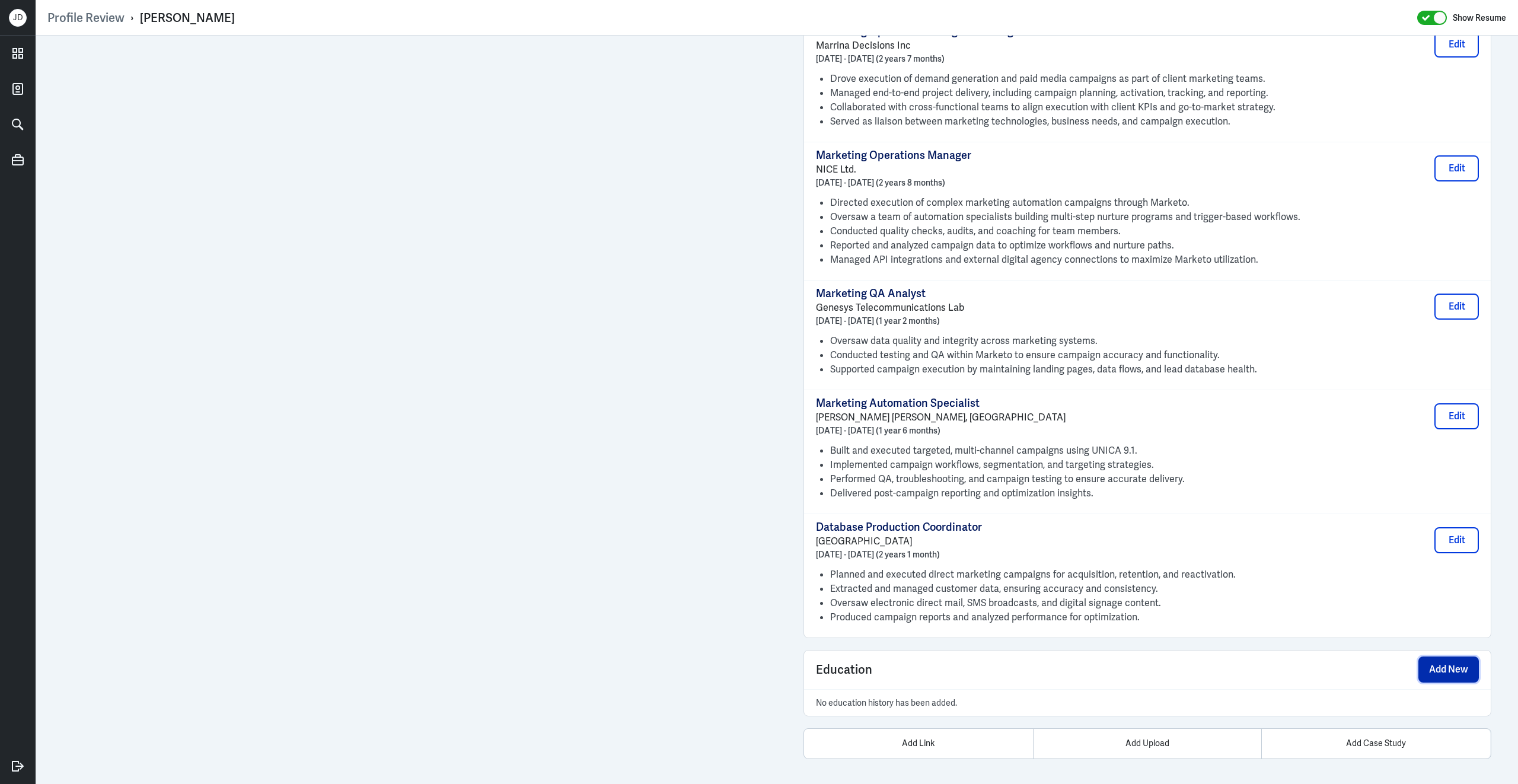
click at [1430, 668] on button "Add New" at bounding box center [1448, 669] width 60 height 26
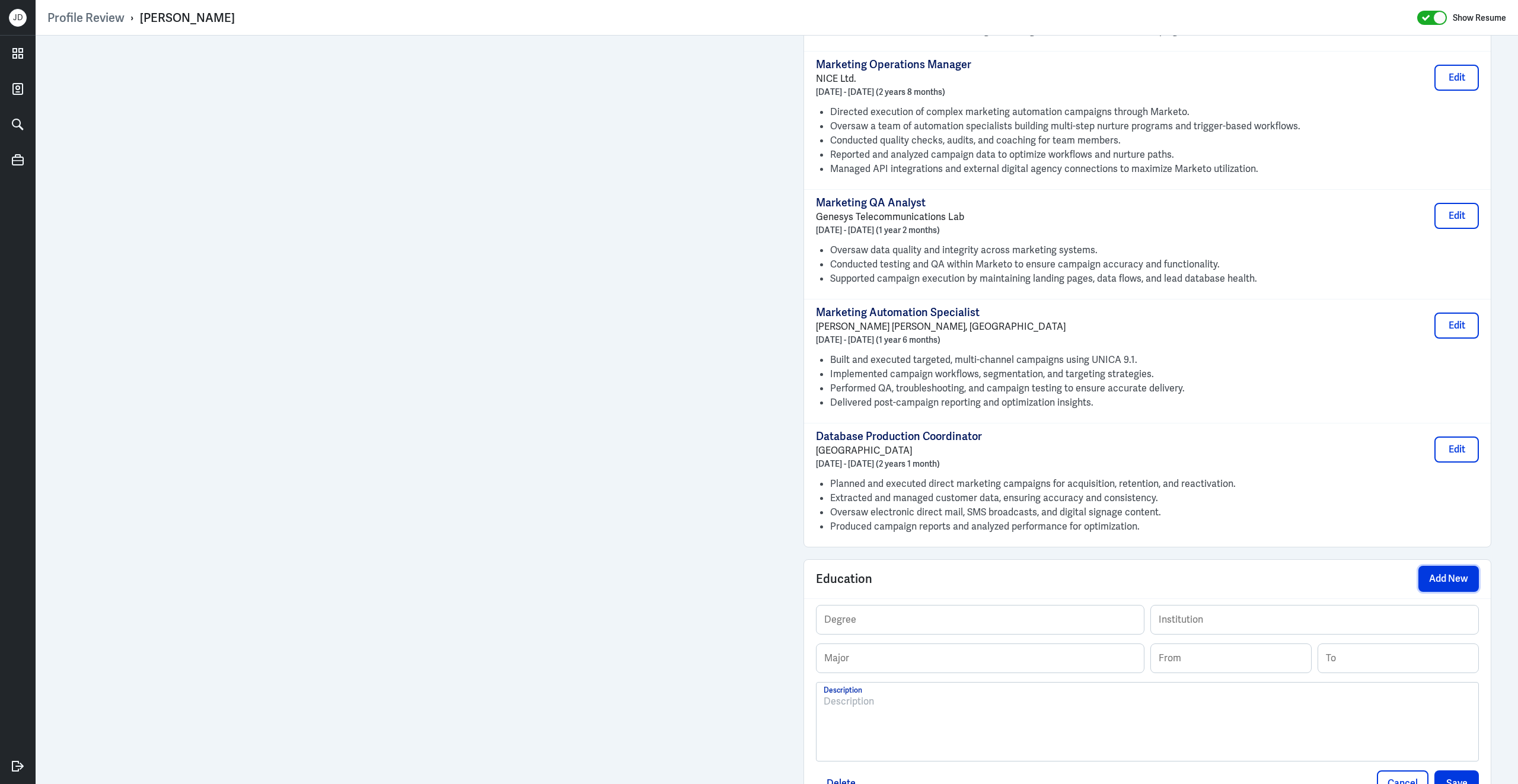
scroll to position [1328, 0]
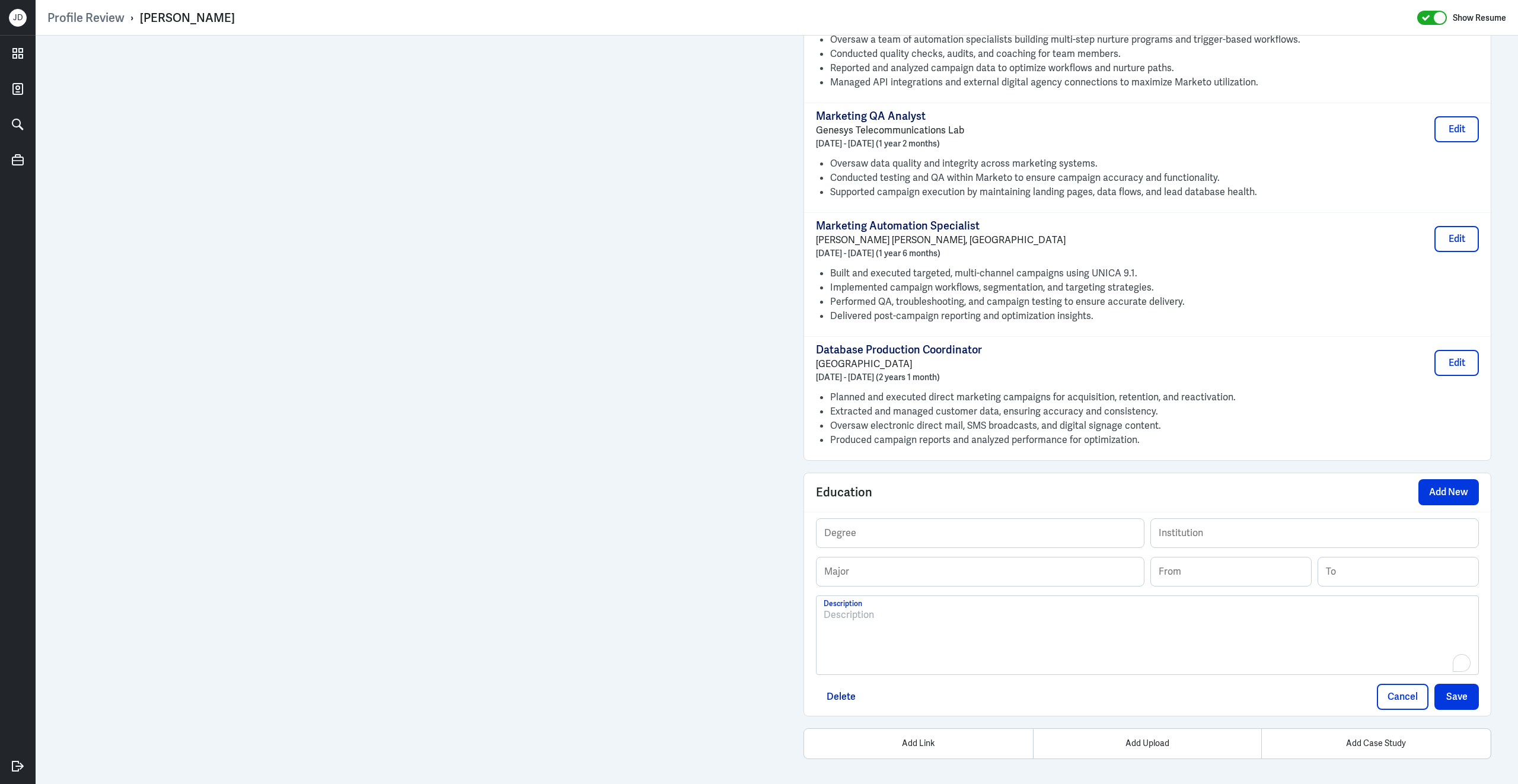
click at [910, 638] on div "To enrich screen reader interactions, please activate Accessibility in Grammarl…" at bounding box center [1147, 639] width 648 height 64
drag, startPoint x: 909, startPoint y: 612, endPoint x: 813, endPoint y: 611, distance: 96.0
click at [813, 611] on div "Degree Institution Major From To Bachelor of Science in Computer Engineering Ri…" at bounding box center [1148, 613] width 687 height 204
click at [899, 533] on input "text" at bounding box center [980, 533] width 328 height 29
paste input "Bachelor of Science"
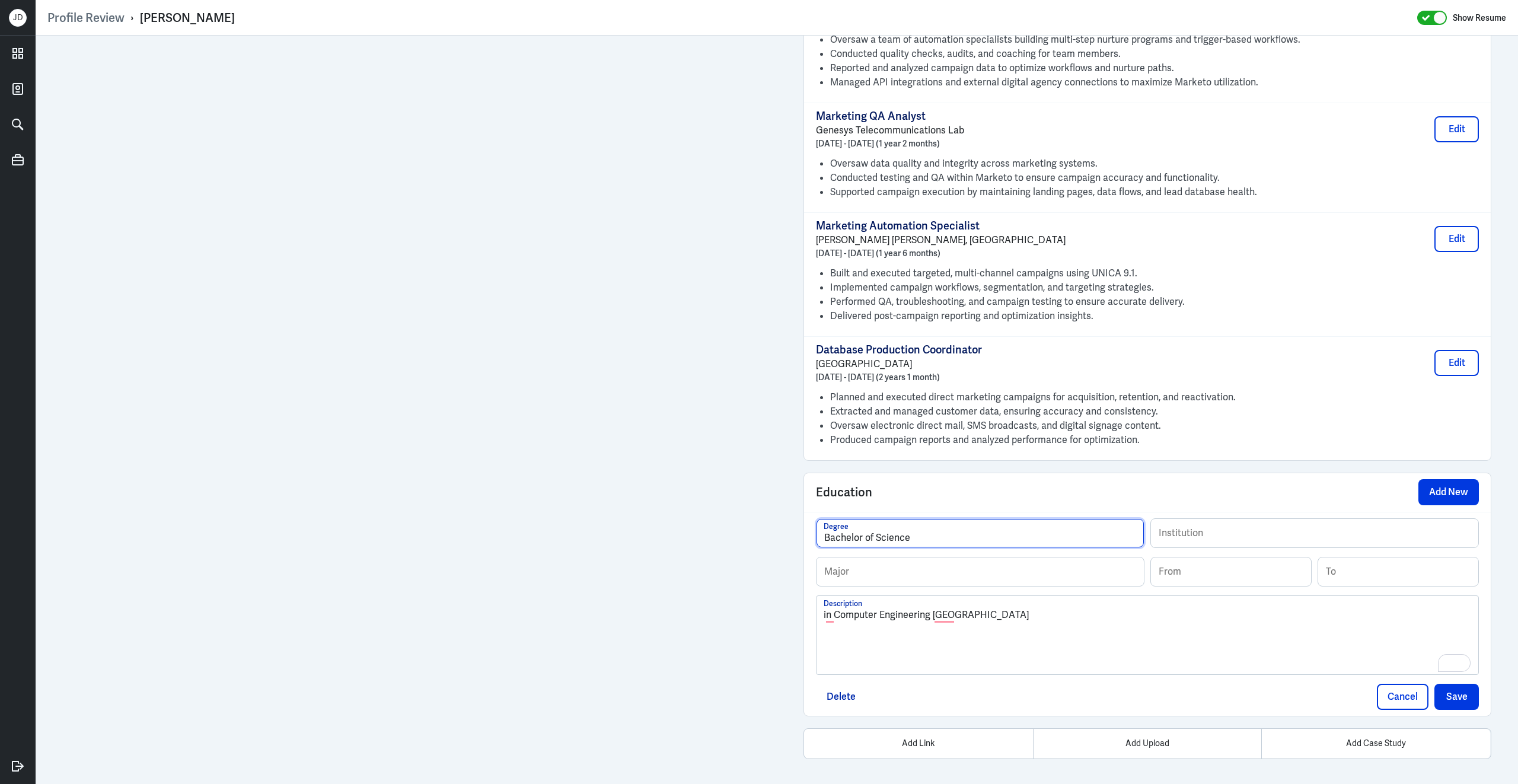
type input "Bachelor of Science"
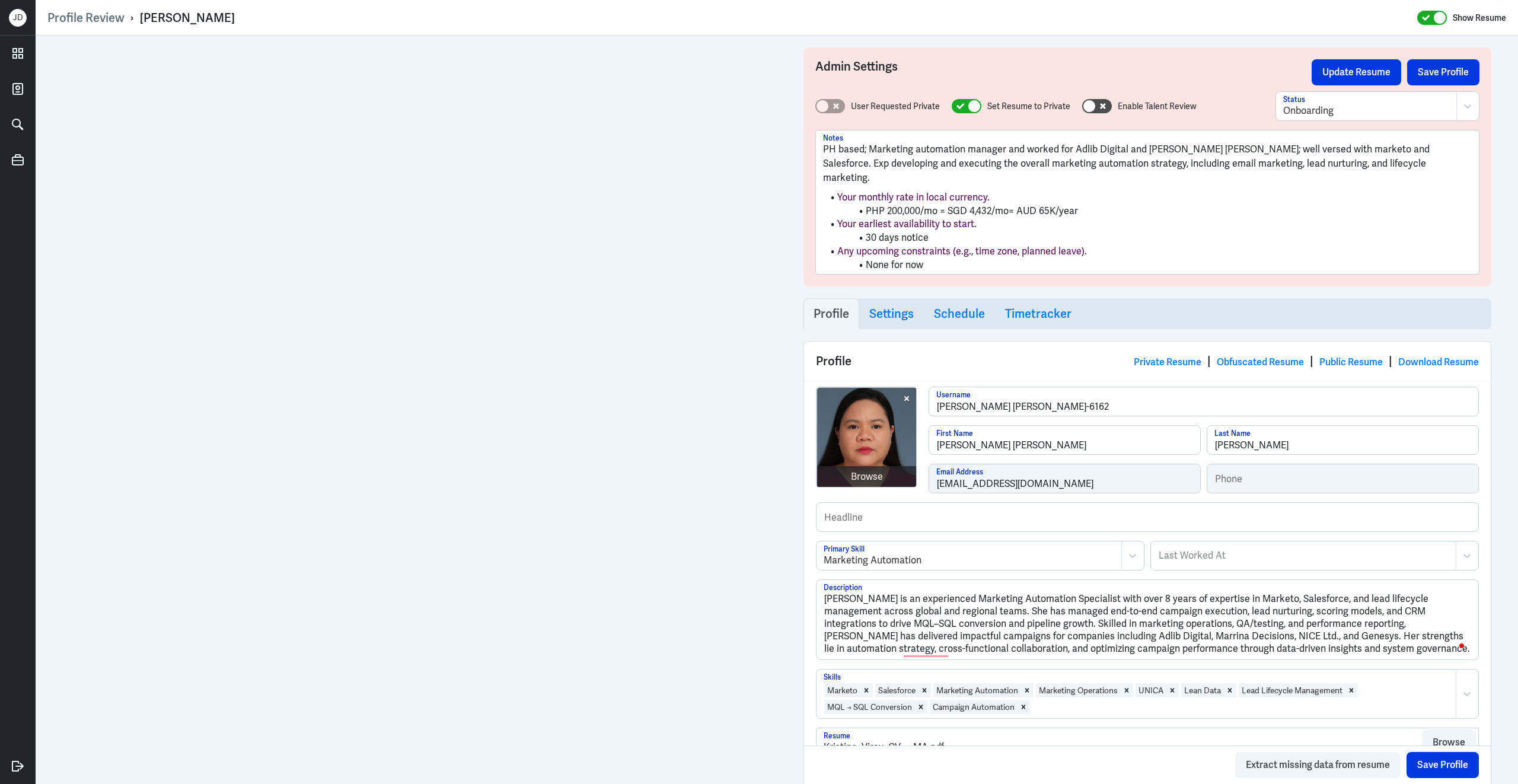
scroll to position [1328, 0]
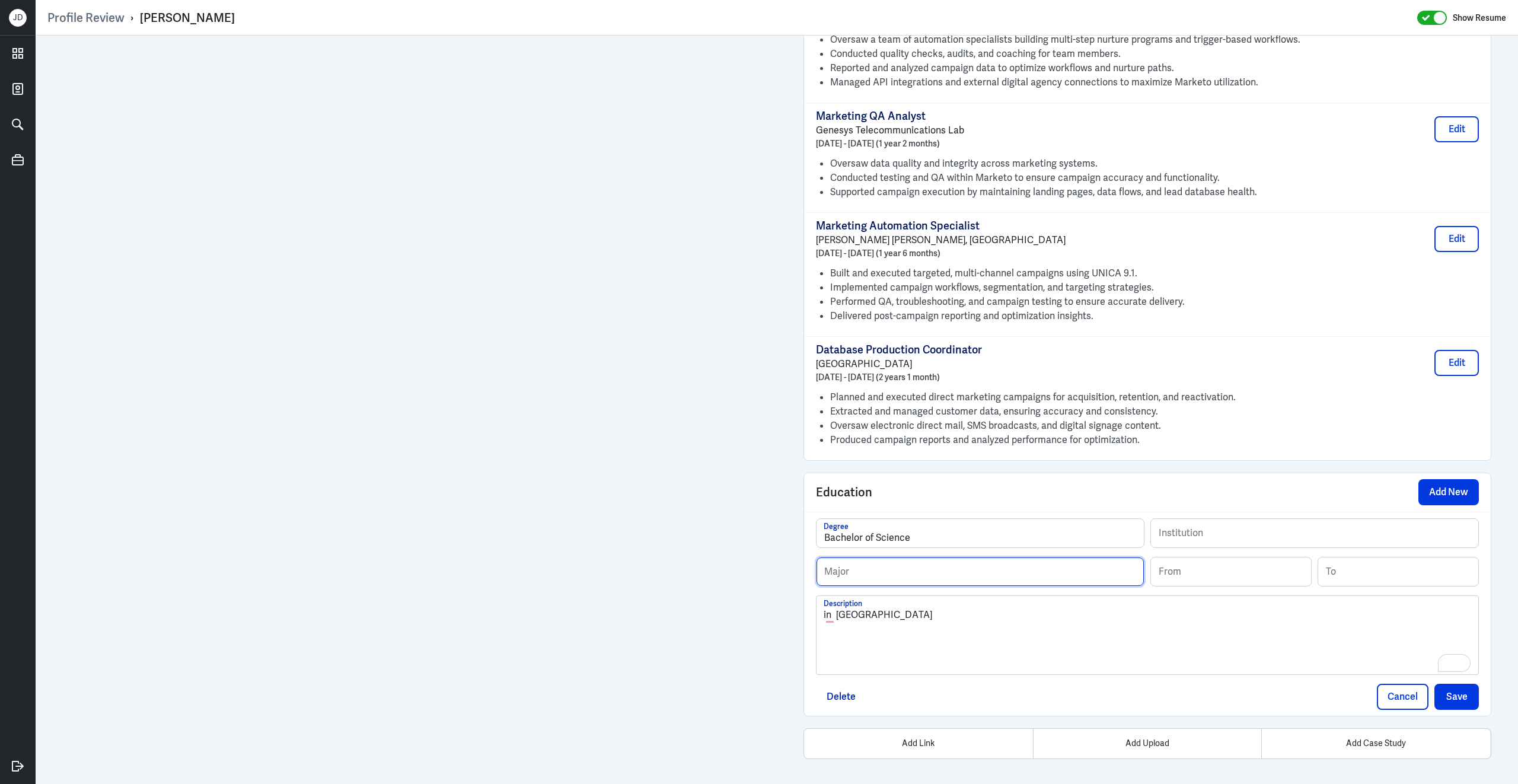
click at [903, 569] on input "text" at bounding box center [980, 571] width 328 height 29
paste input "Computer Engineering"
type input "Computer Engineering"
drag, startPoint x: 839, startPoint y: 613, endPoint x: 1022, endPoint y: 621, distance: 183.2
click at [1022, 621] on div "in Rizal Technological University" at bounding box center [1147, 639] width 648 height 64
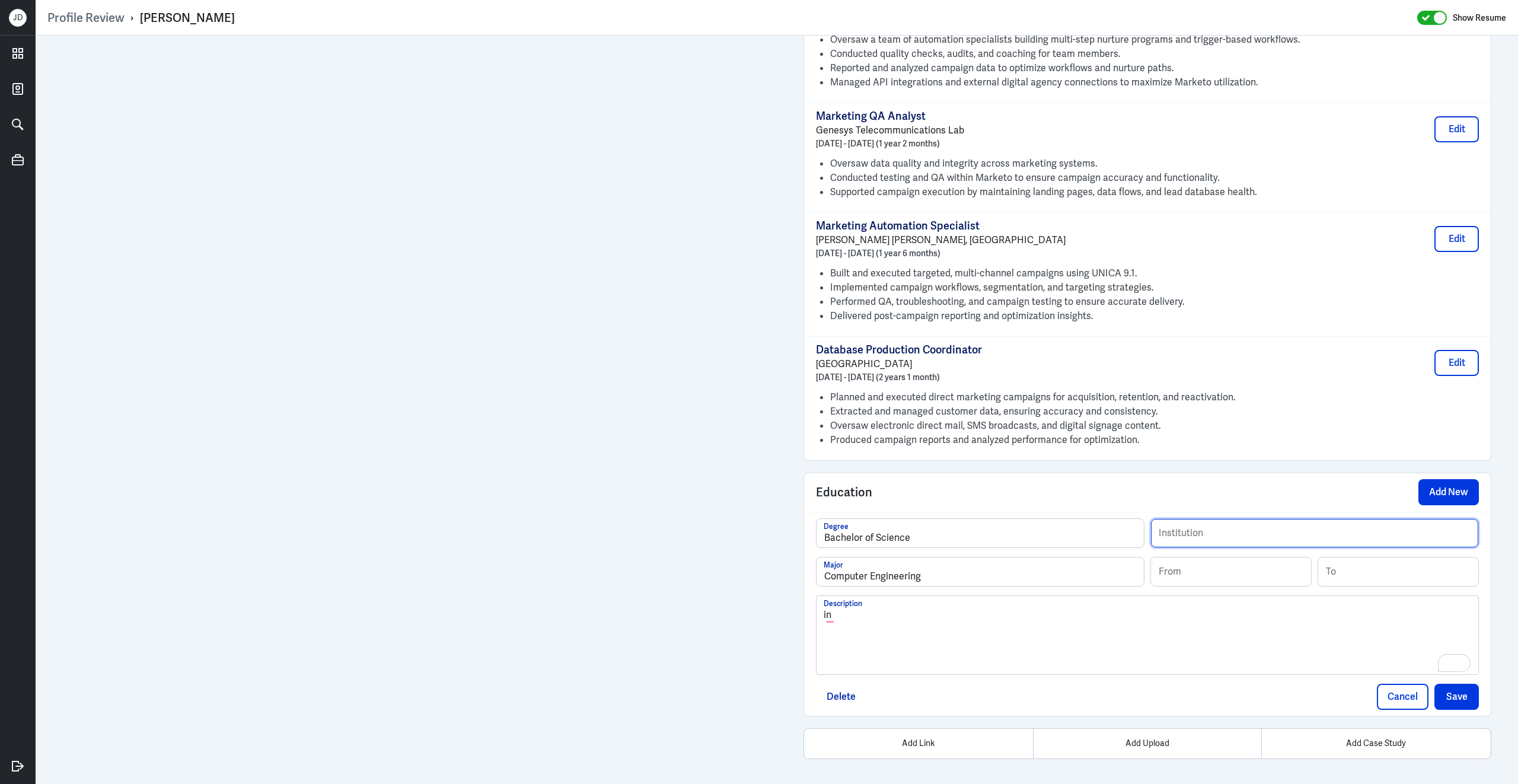
click at [1286, 528] on input "text" at bounding box center [1315, 533] width 328 height 29
paste input "Rizal Technological University"
type input "Rizal Technological University"
drag, startPoint x: 875, startPoint y: 607, endPoint x: 769, endPoint y: 607, distance: 106.0
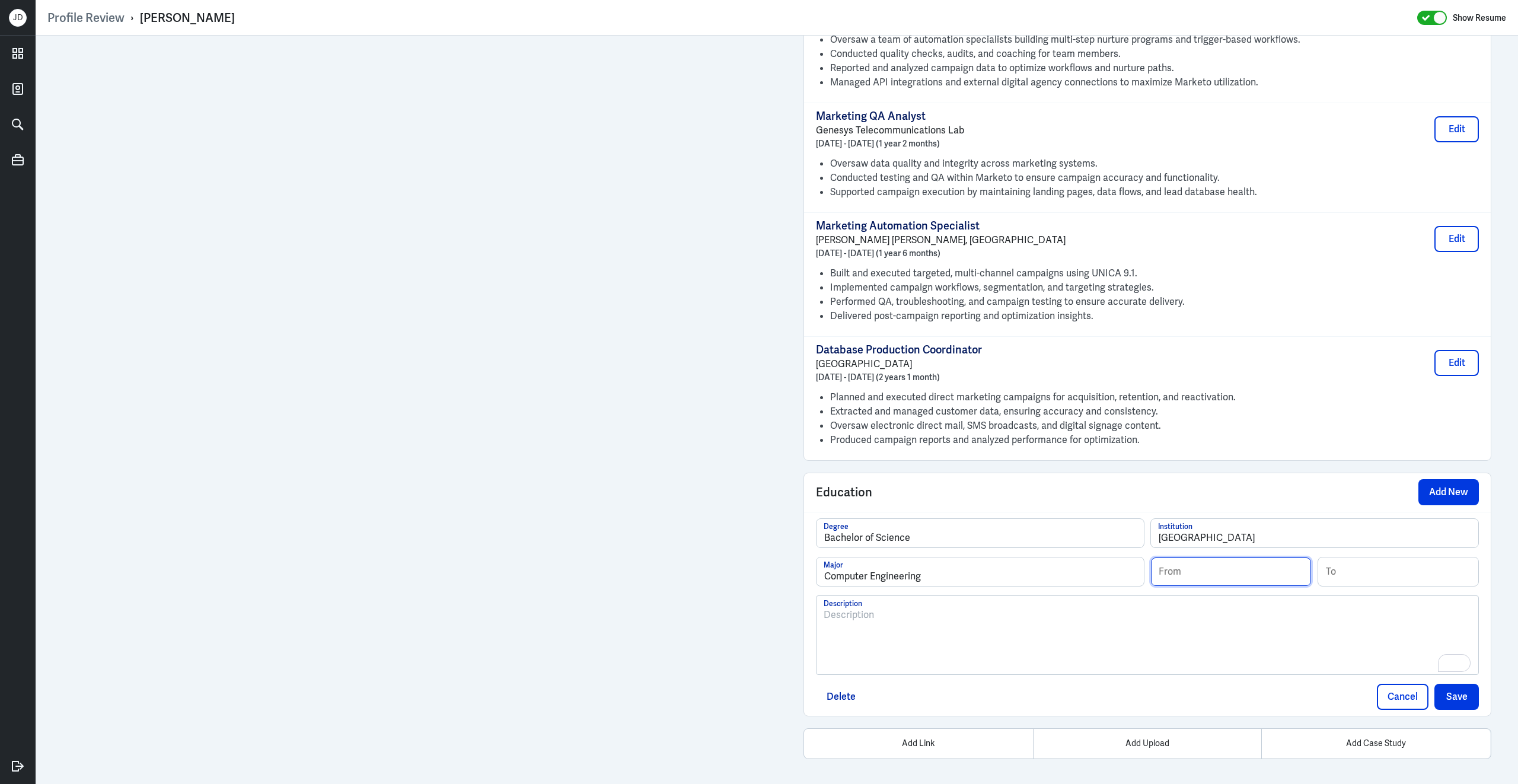
click at [1260, 569] on input at bounding box center [1231, 571] width 160 height 29
type input "06/2009"
click at [1442, 572] on input at bounding box center [1398, 571] width 160 height 29
type input "03/2014"
click at [1085, 644] on div "To enrich screen reader interactions, please activate Accessibility in Grammarl…" at bounding box center [1147, 639] width 648 height 64
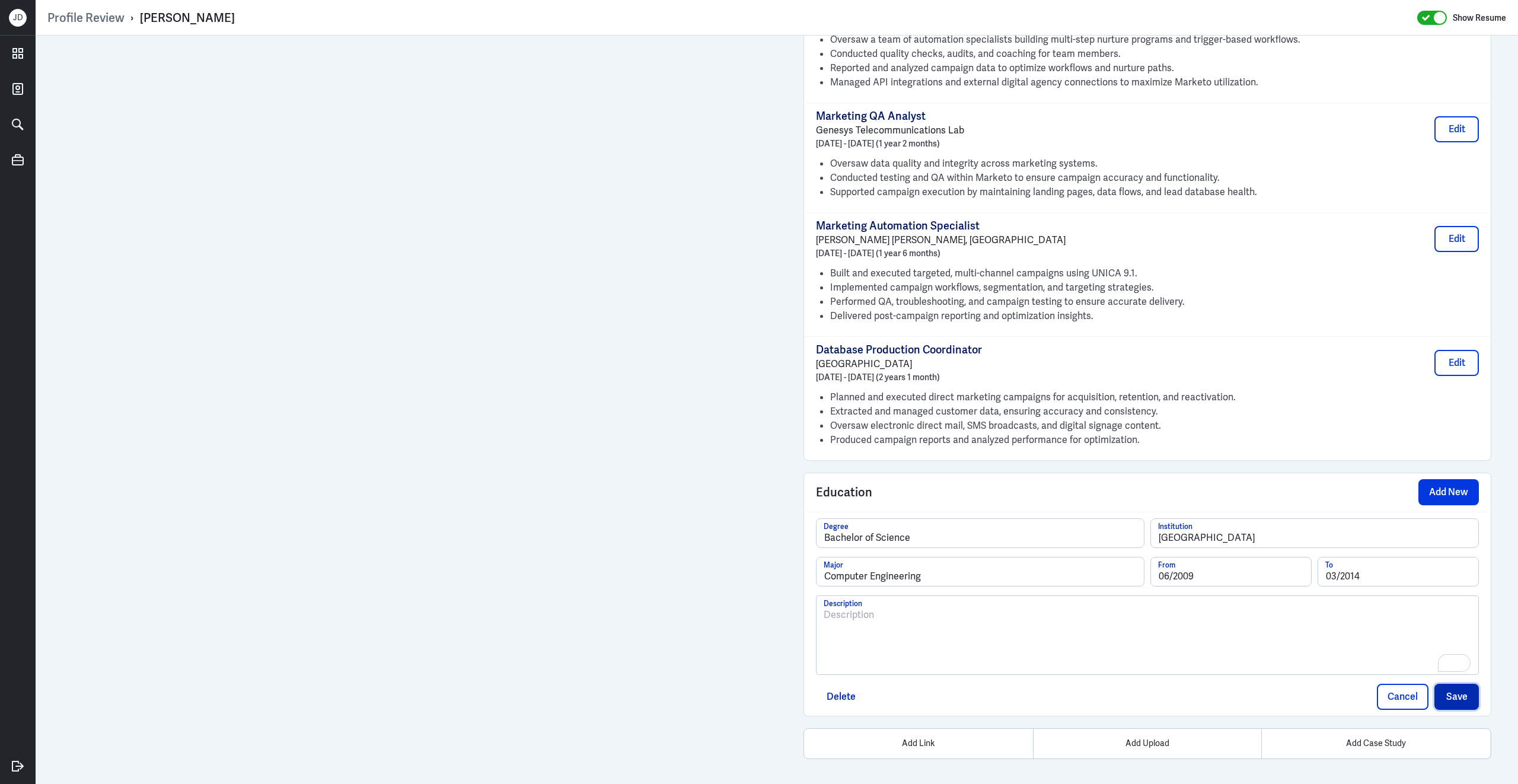
click at [1458, 693] on button "Save" at bounding box center [1456, 696] width 44 height 26
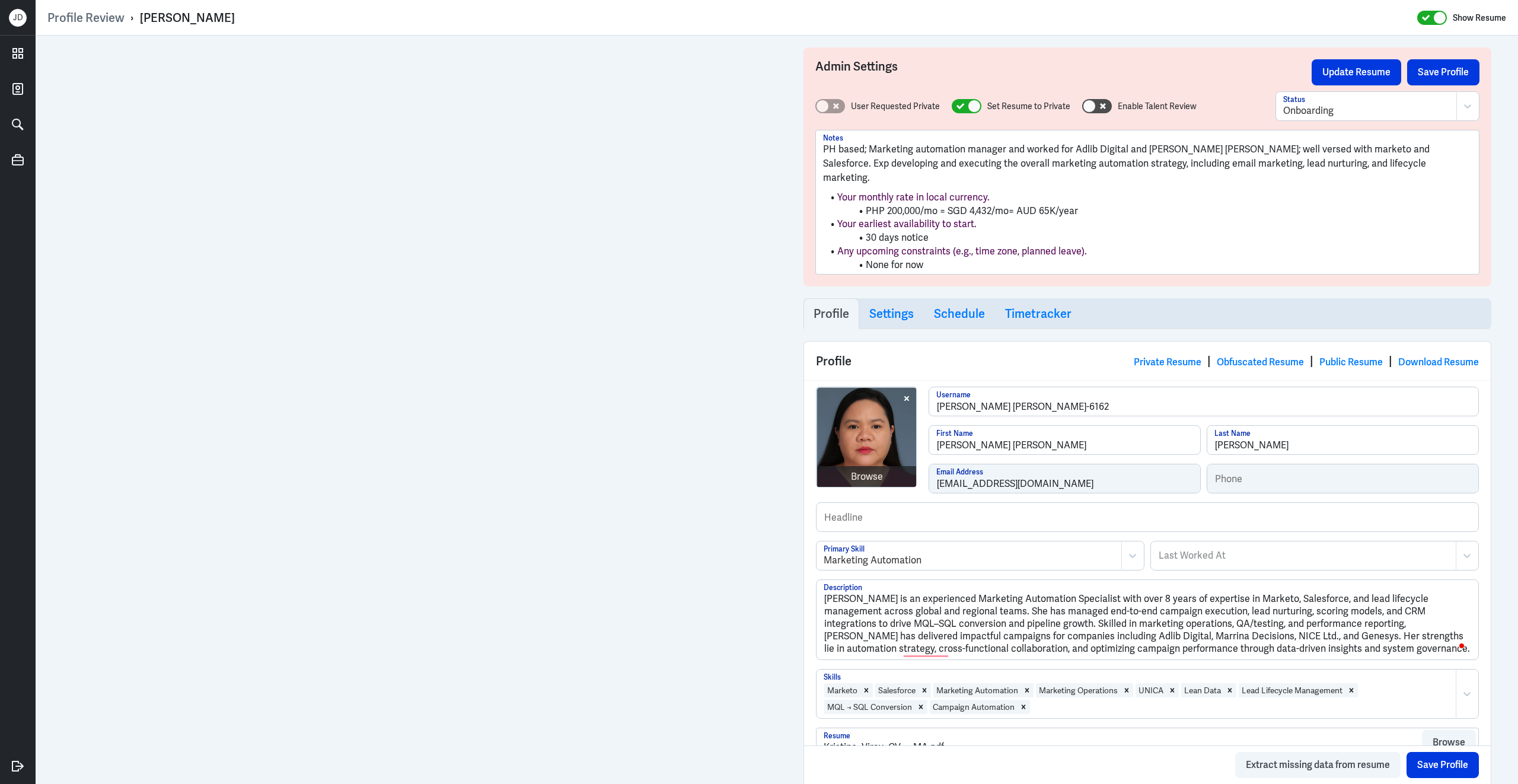
scroll to position [0, 0]
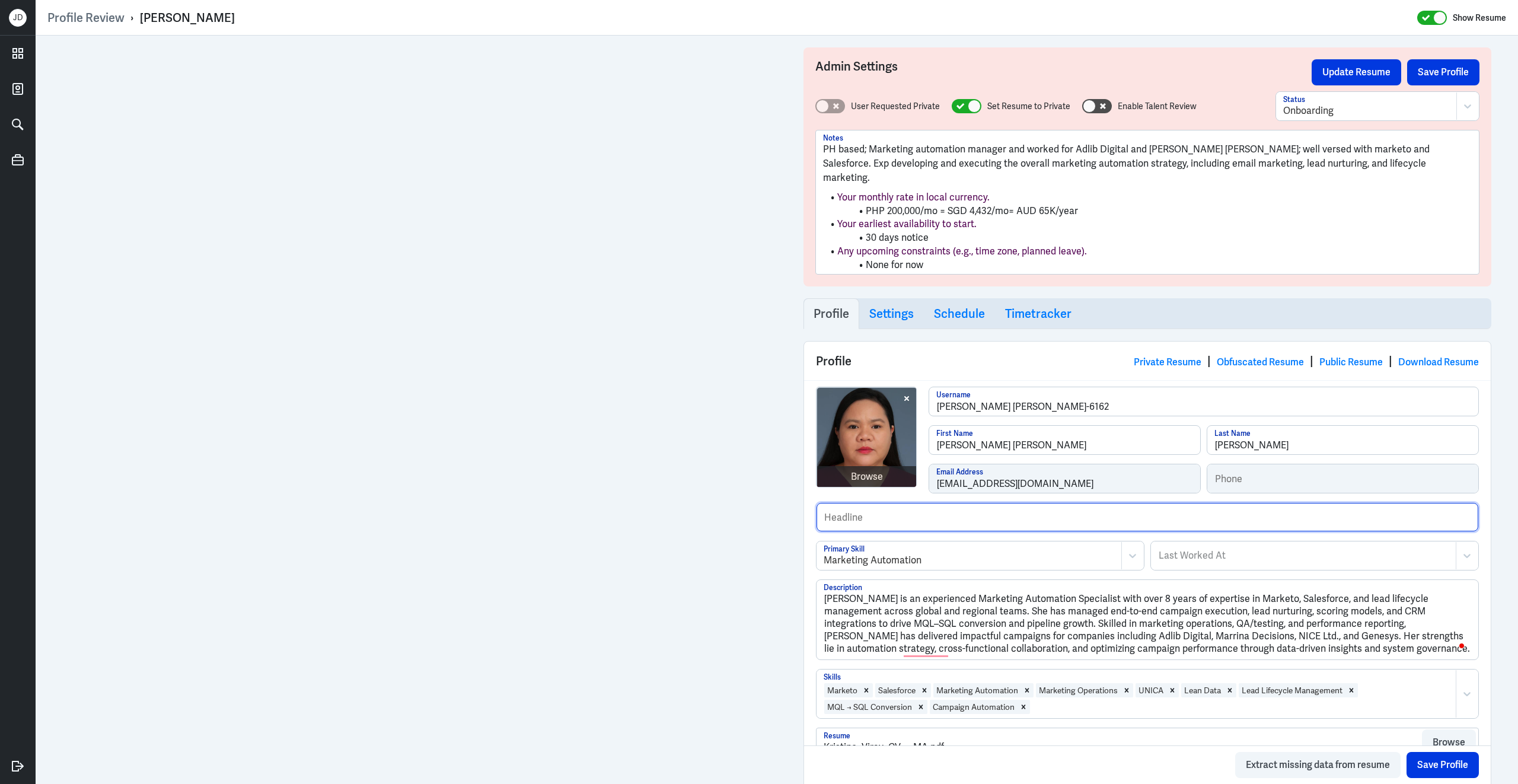
click at [941, 507] on input "text" at bounding box center [1147, 517] width 662 height 29
type input "Worked for Adlib Digital and Harte Hanks."
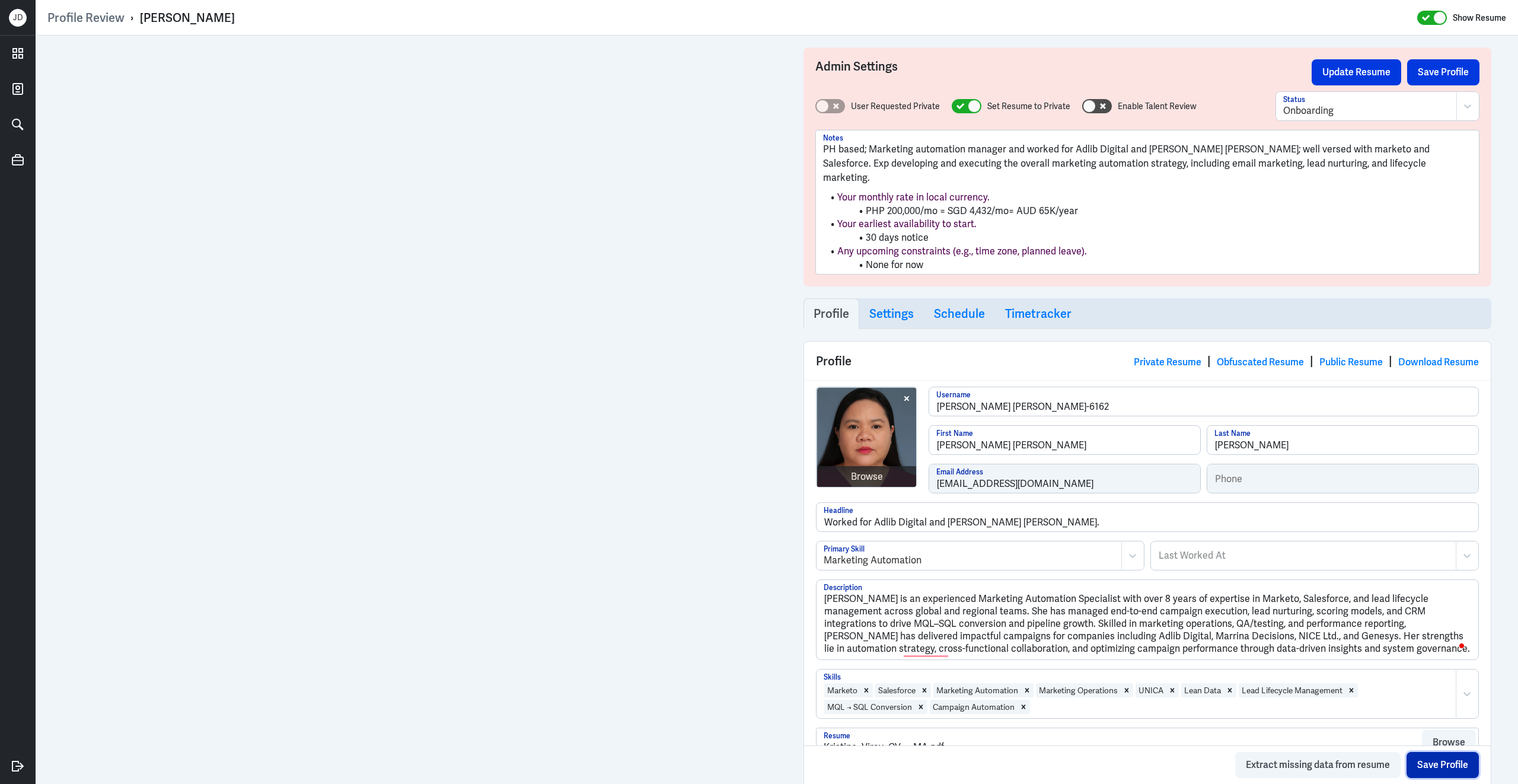
click at [1438, 763] on button "Save Profile" at bounding box center [1443, 764] width 72 height 26
click at [1361, 103] on div at bounding box center [1366, 110] width 166 height 14
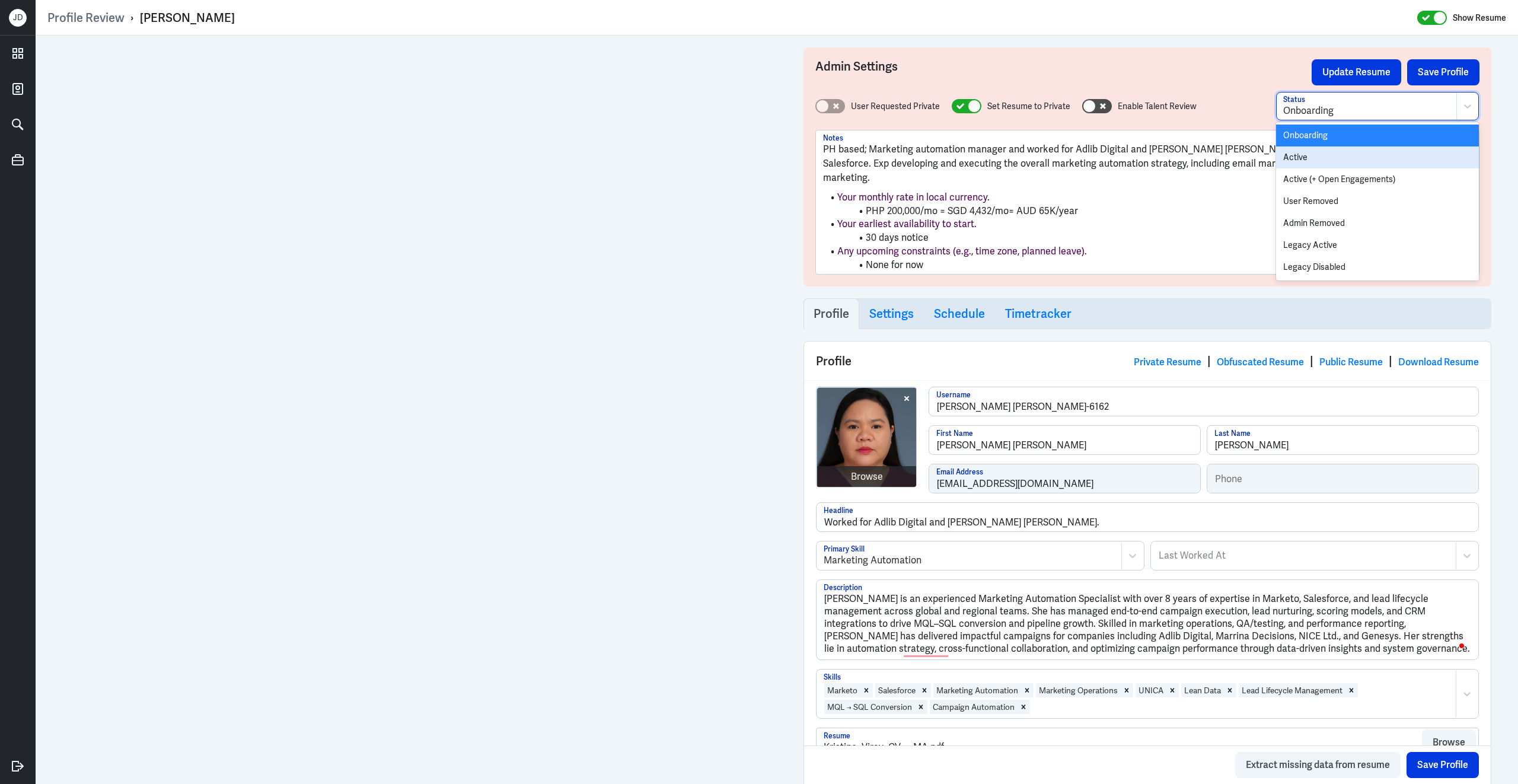
click at [1318, 161] on div "Active" at bounding box center [1377, 157] width 203 height 22
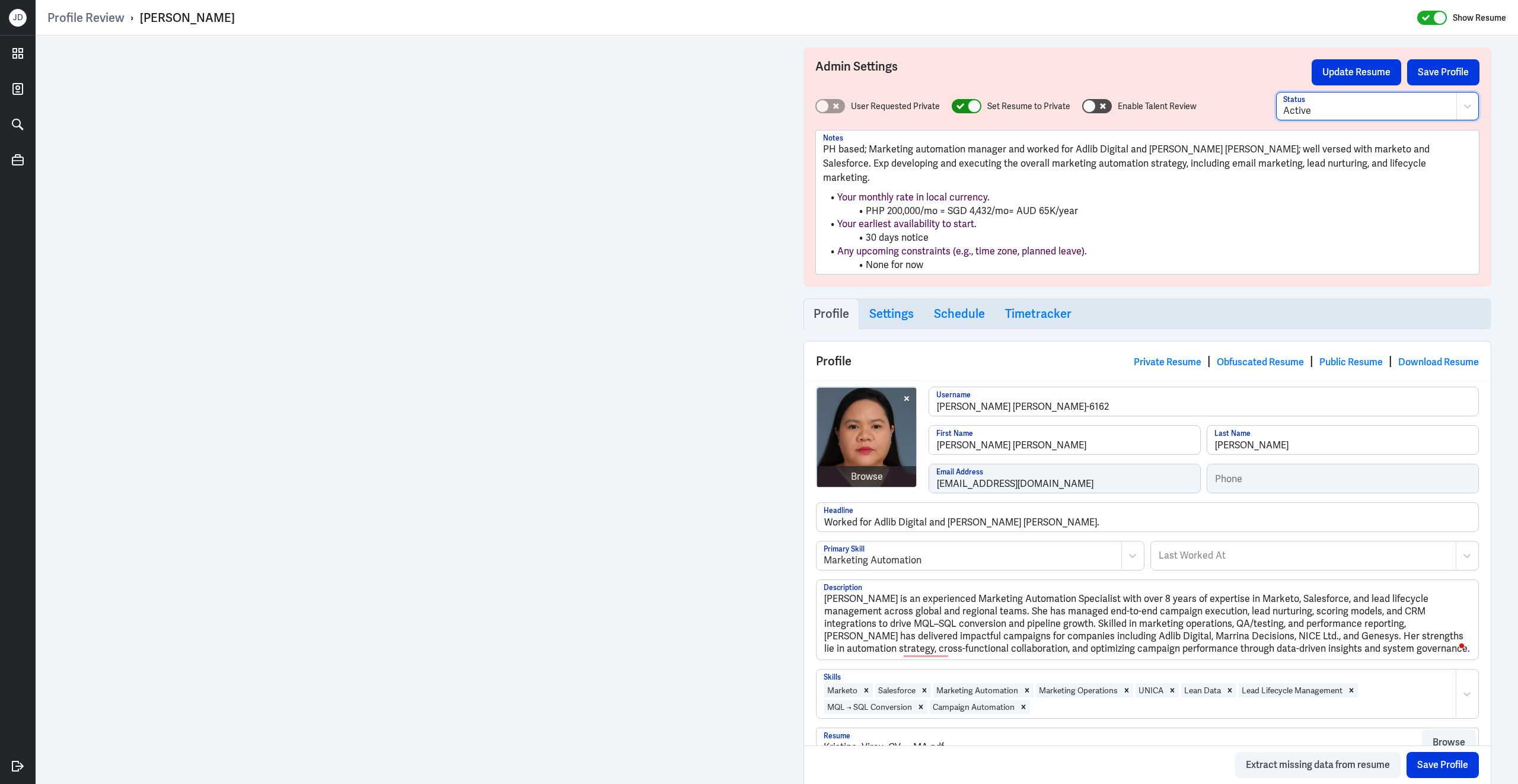
click at [959, 107] on icon at bounding box center [961, 107] width 8 height 6
checkbox input "false"
click at [1451, 70] on button "Save Profile" at bounding box center [1444, 72] width 72 height 26
click at [1364, 69] on button "Update Resume" at bounding box center [1356, 72] width 90 height 26
click at [1364, 69] on button "Update Resume" at bounding box center [1356, 72] width 90 height 26
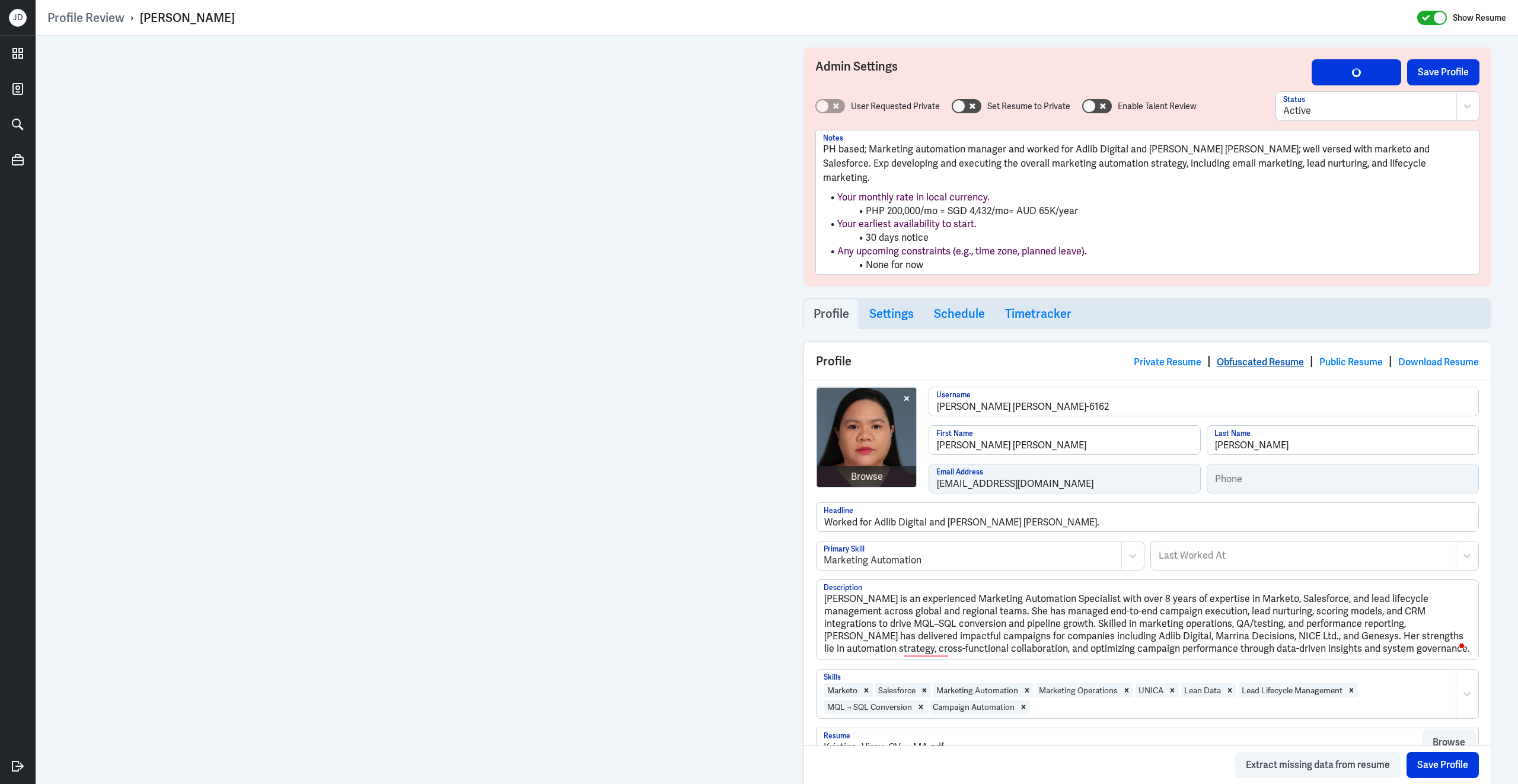
click at [1234, 355] on link "Obfuscated Resume" at bounding box center [1260, 362] width 87 height 13
drag, startPoint x: 966, startPoint y: 434, endPoint x: 844, endPoint y: 434, distance: 122.0
click at [844, 434] on div "Browse Maria Kristine-Viray-6162 Username Maria Kristine First Name Viray Last …" at bounding box center [1147, 444] width 663 height 116
type input "Kristine"
click at [1470, 83] on button "Save Profile" at bounding box center [1444, 72] width 72 height 26
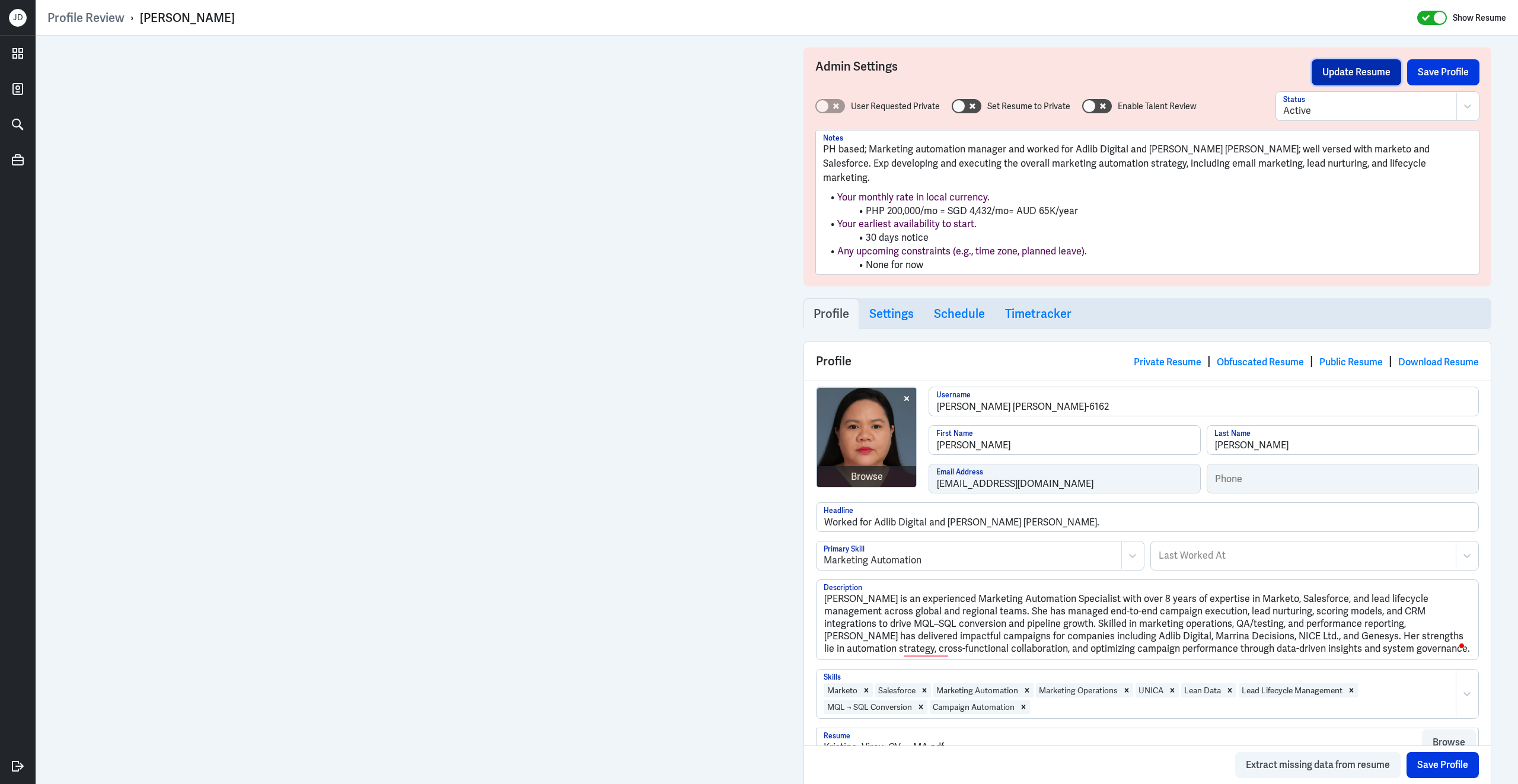
click at [1342, 68] on button "Update Resume" at bounding box center [1356, 72] width 90 height 26
click at [1258, 355] on link "Obfuscated Resume" at bounding box center [1260, 362] width 87 height 13
click at [1437, 63] on button "Save Profile" at bounding box center [1444, 72] width 72 height 26
click at [1343, 76] on button "Update Resume" at bounding box center [1356, 72] width 90 height 26
click at [1272, 355] on link "Obfuscated Resume" at bounding box center [1260, 362] width 87 height 13
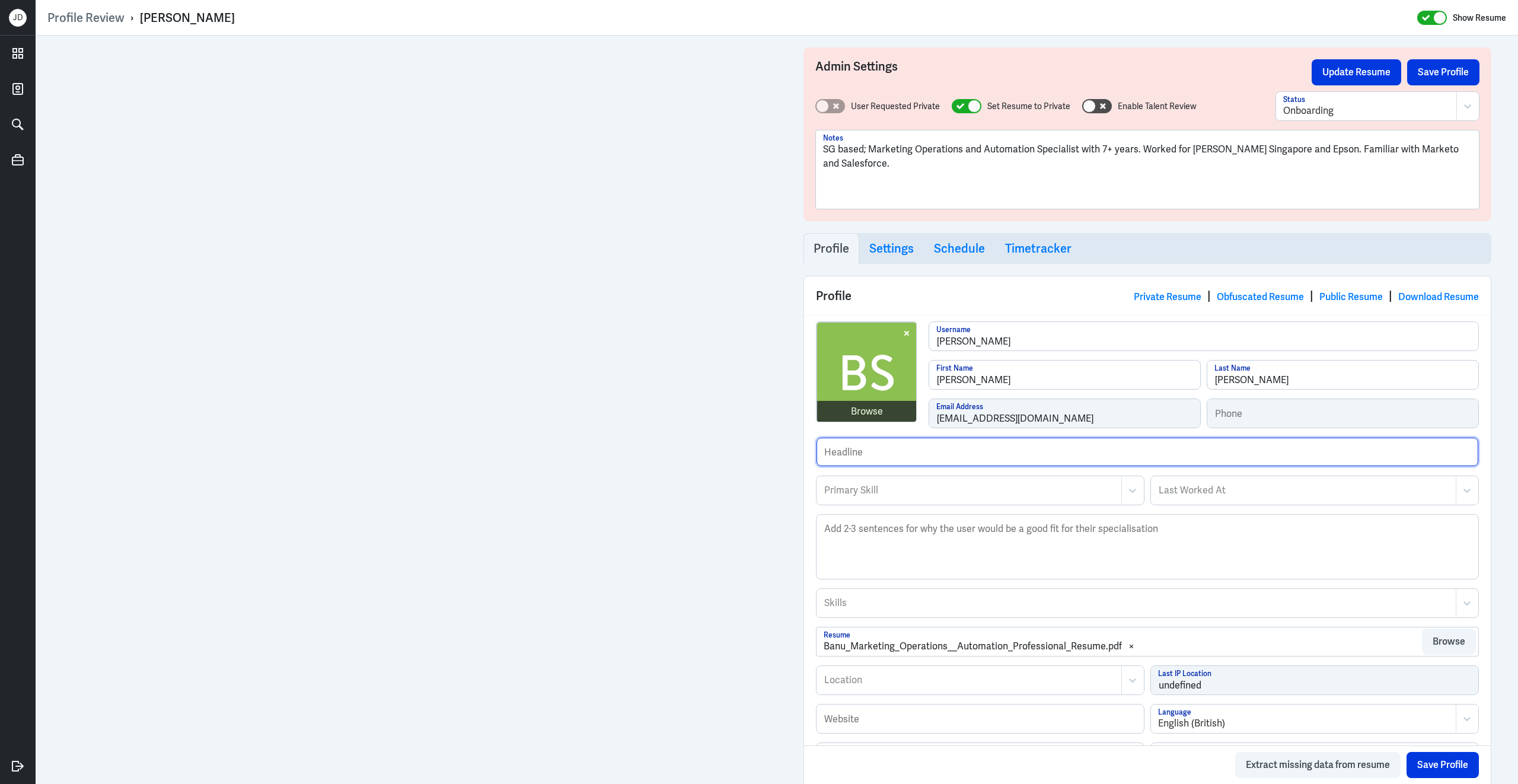
click at [860, 453] on input "text" at bounding box center [1147, 451] width 662 height 29
type input "Previously worked for Epson and [PERSON_NAME] [GEOGRAPHIC_DATA]."
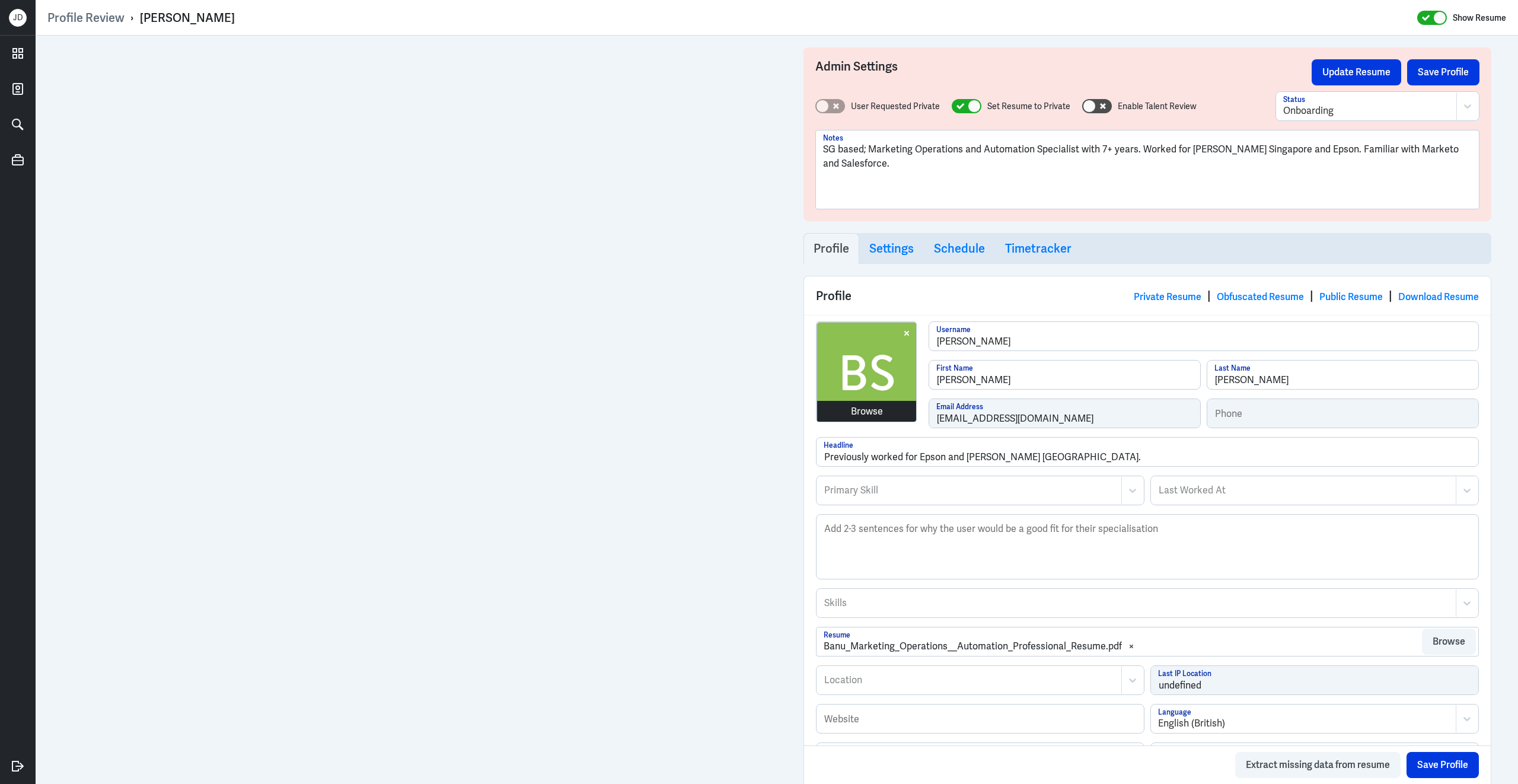
click at [870, 411] on div "Browse" at bounding box center [867, 411] width 32 height 14
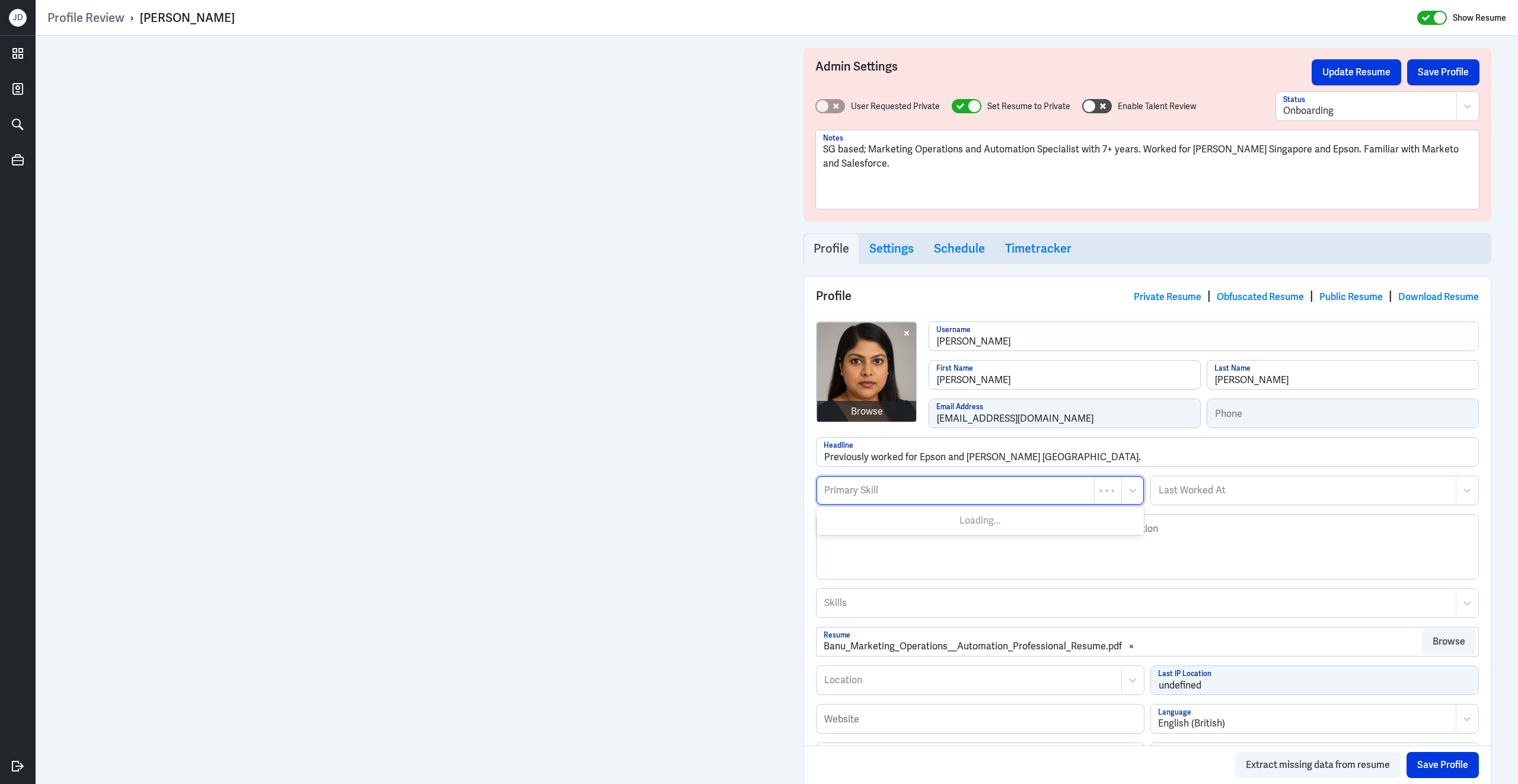
click at [895, 501] on div "Primary Skill" at bounding box center [955, 490] width 277 height 27
type input "Marketing automation"
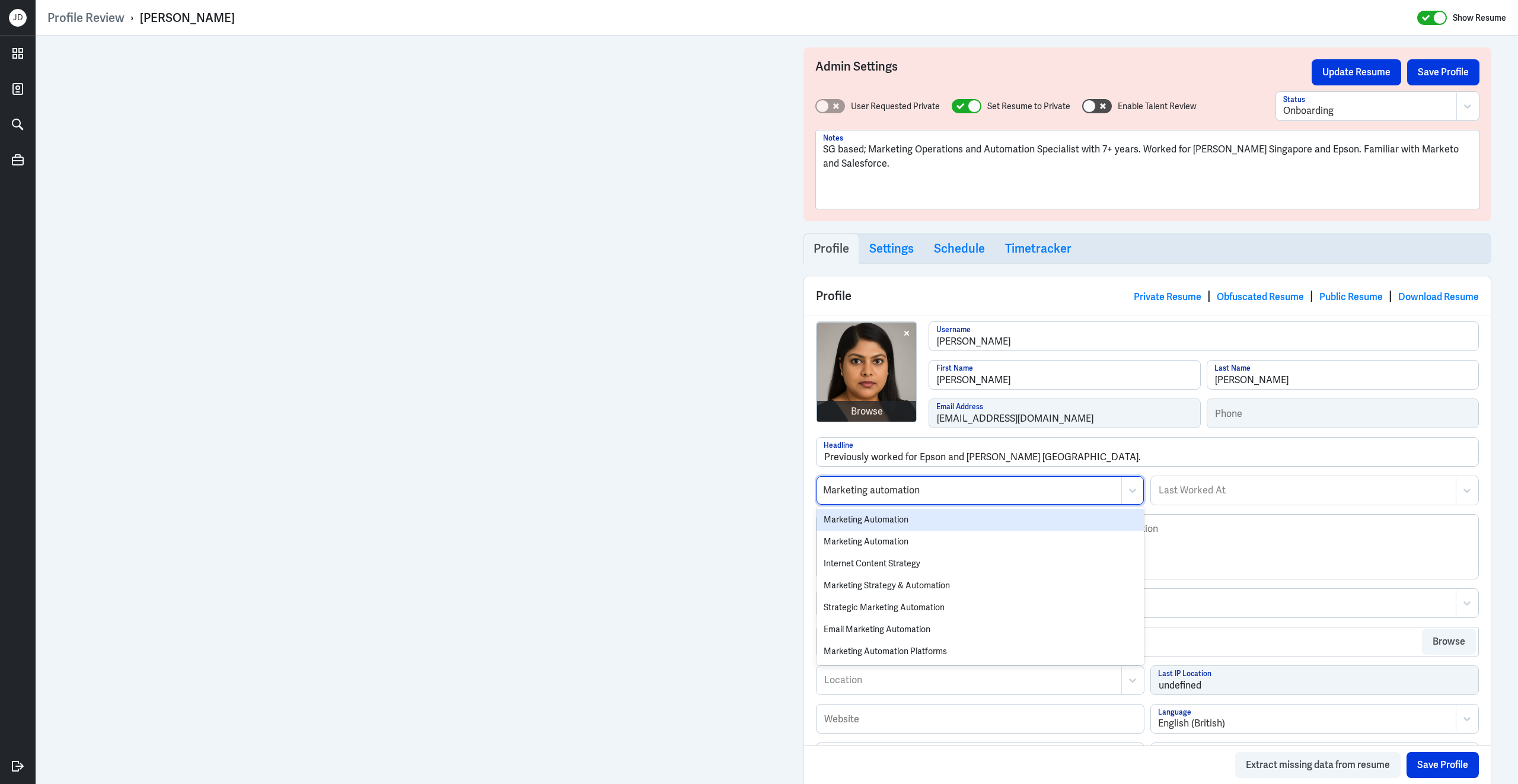
click at [858, 525] on div "Marketing Automation" at bounding box center [980, 519] width 328 height 22
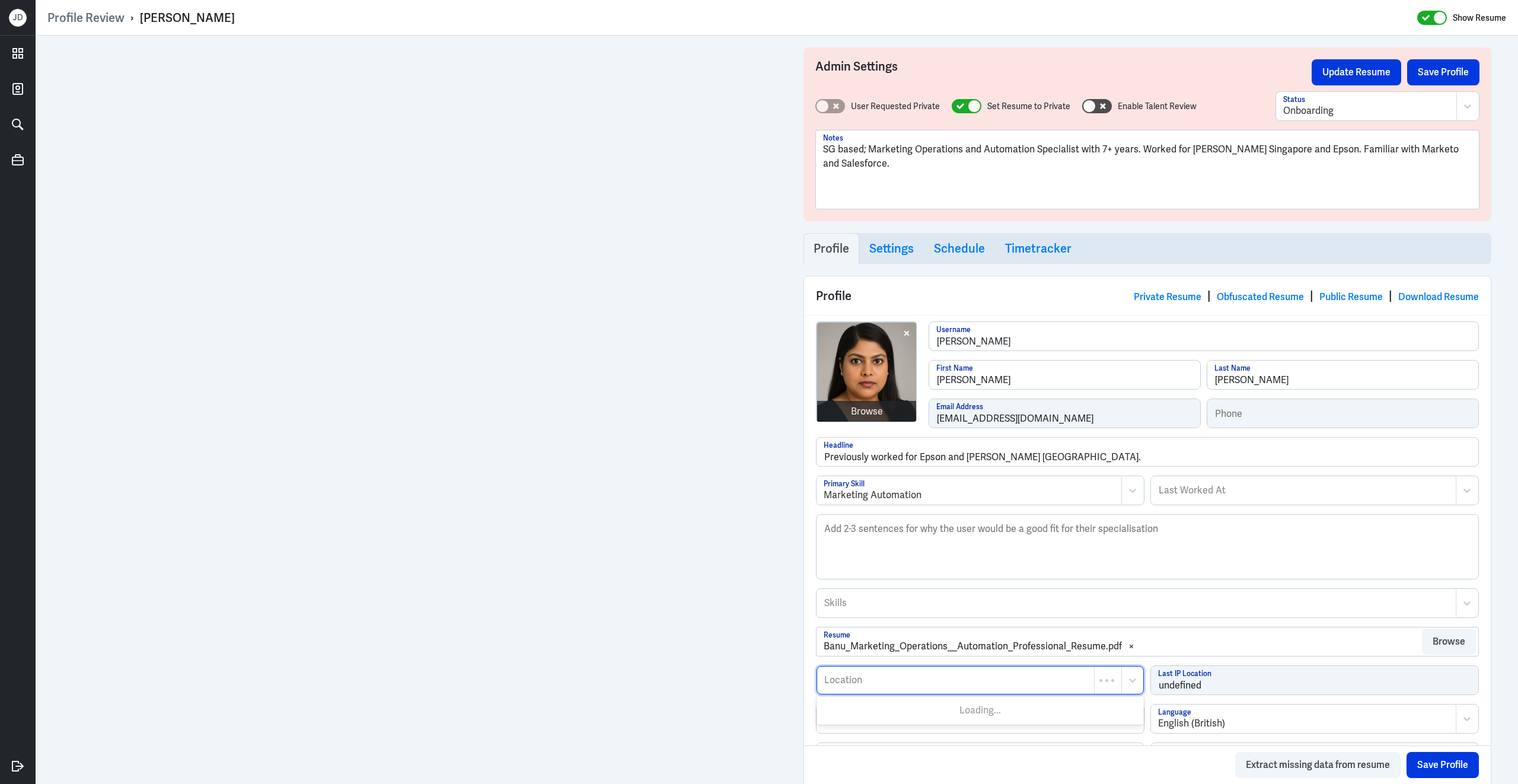
click at [913, 679] on div at bounding box center [955, 680] width 265 height 14
type input "Singapore"
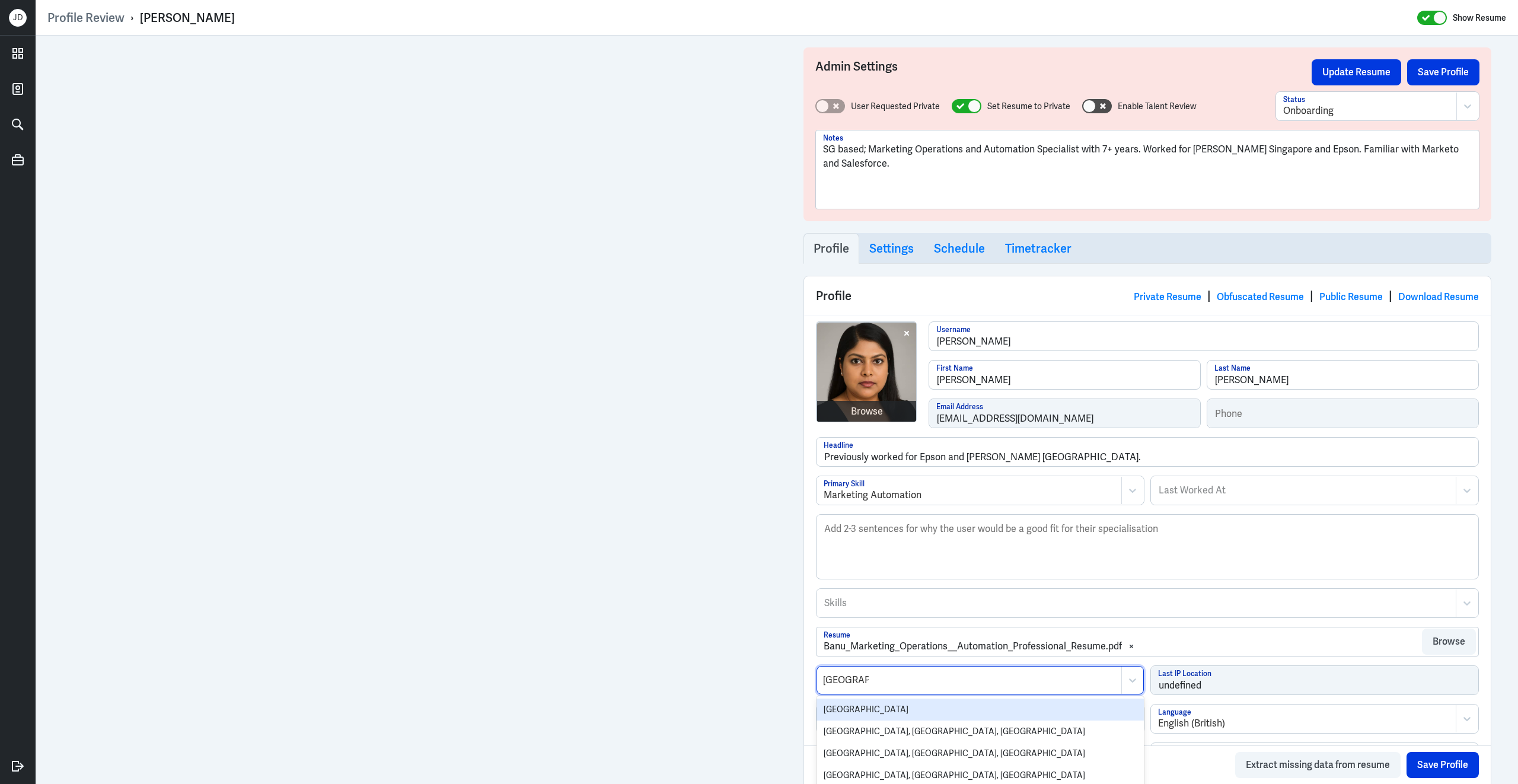
click at [913, 721] on div "Singapore" at bounding box center [980, 709] width 328 height 22
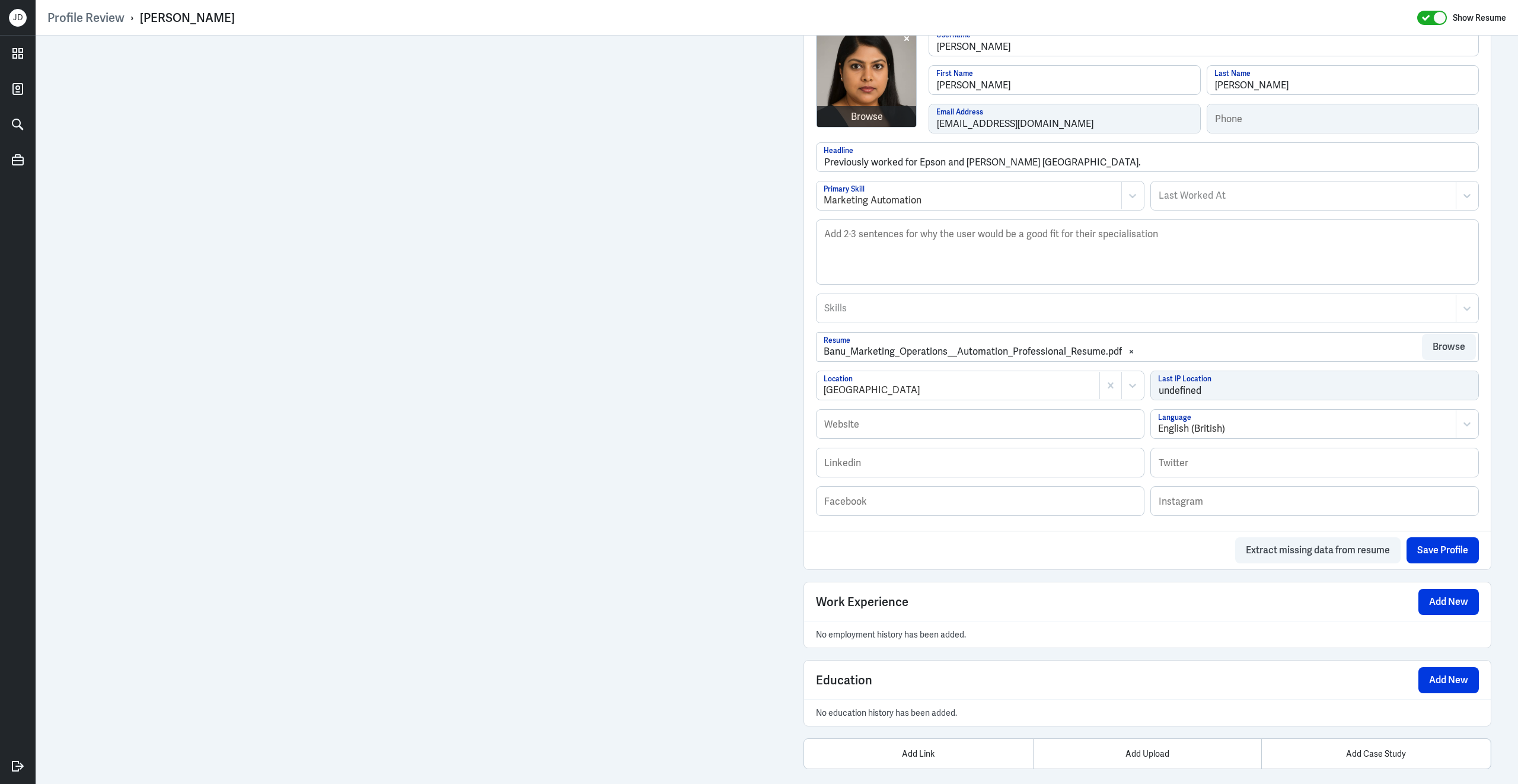
scroll to position [318, 0]
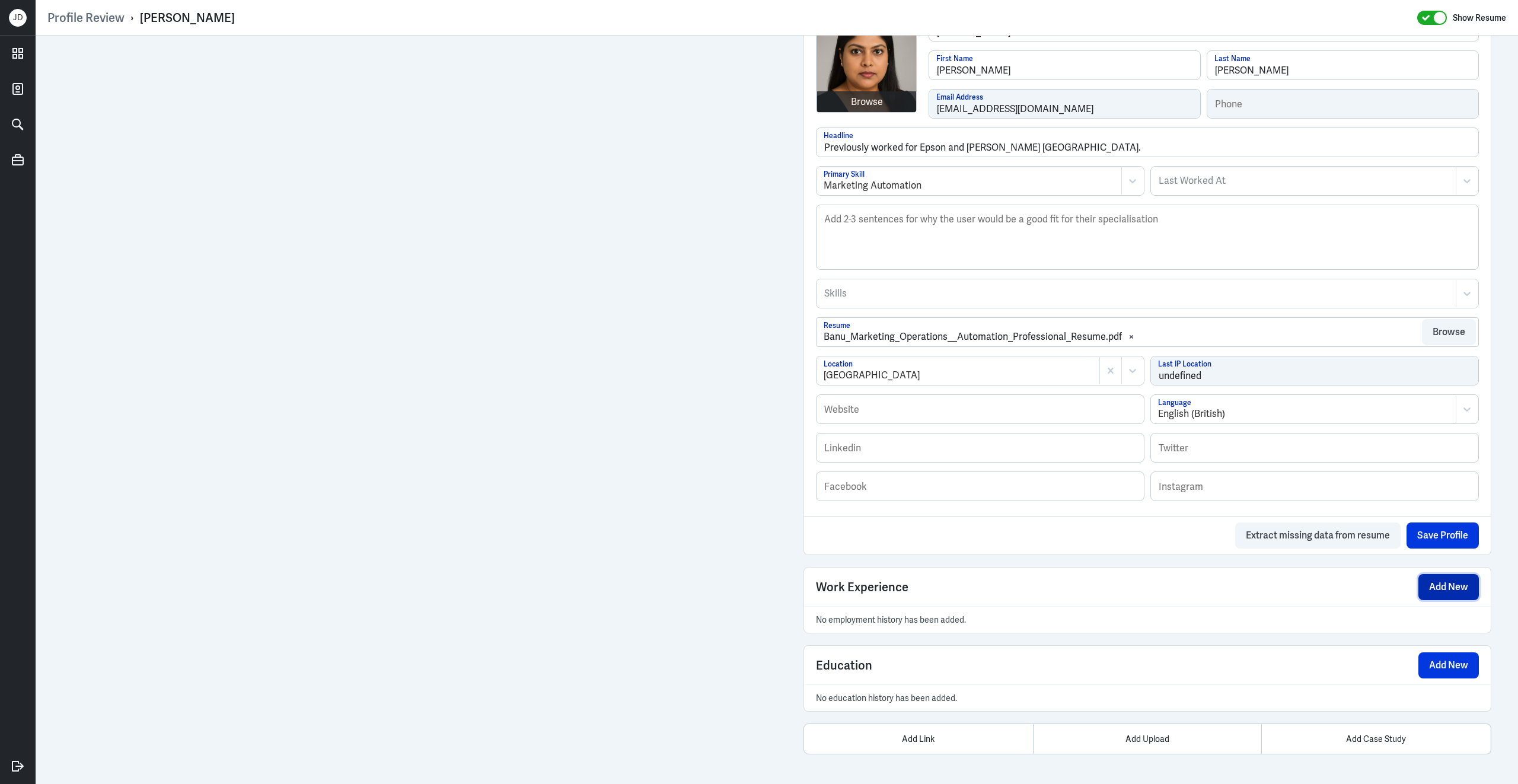
click at [1441, 587] on button "Add New" at bounding box center [1448, 587] width 60 height 26
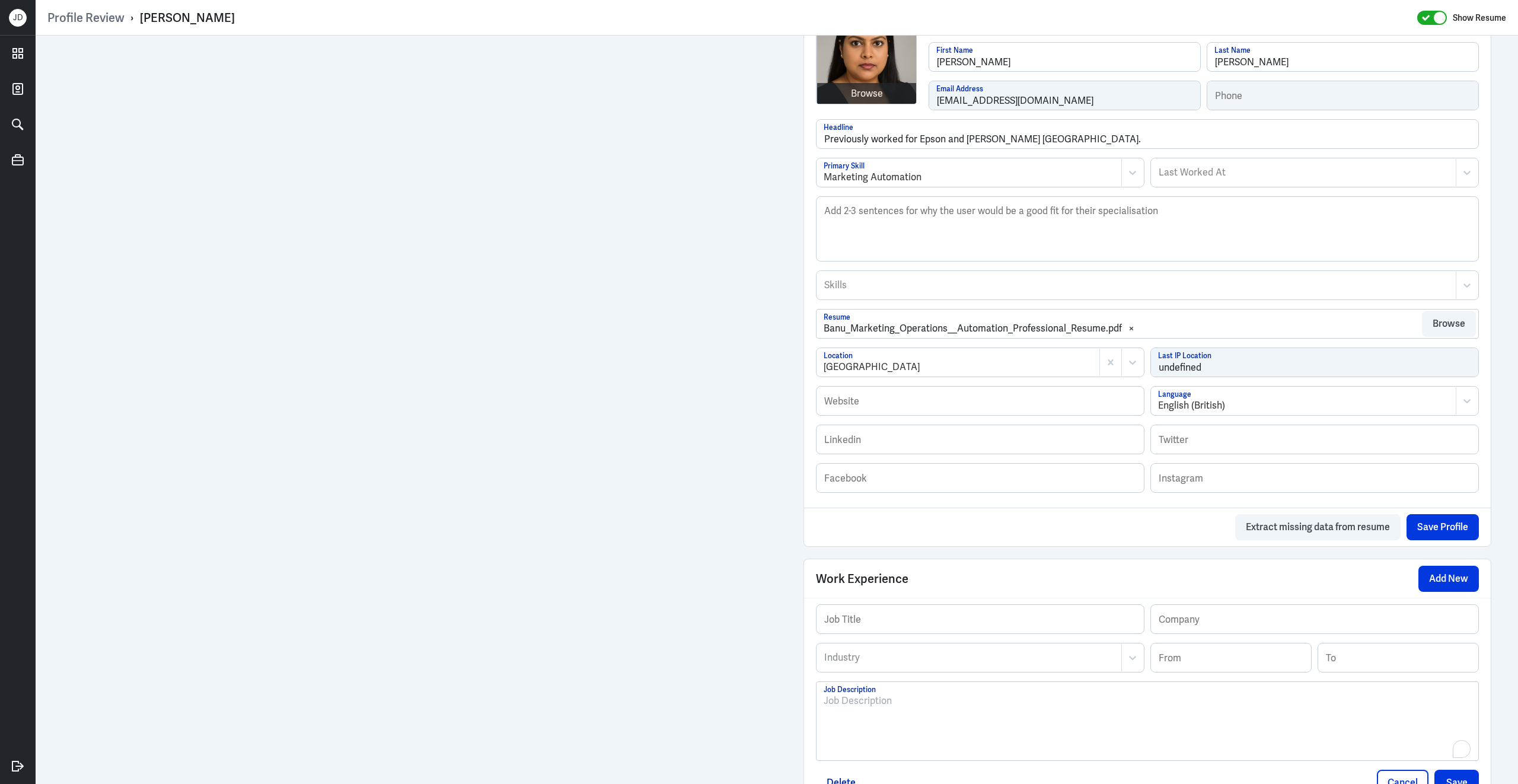
click at [900, 717] on div "To enrich screen reader interactions, please activate Accessibility in Grammarl…" at bounding box center [1147, 726] width 648 height 64
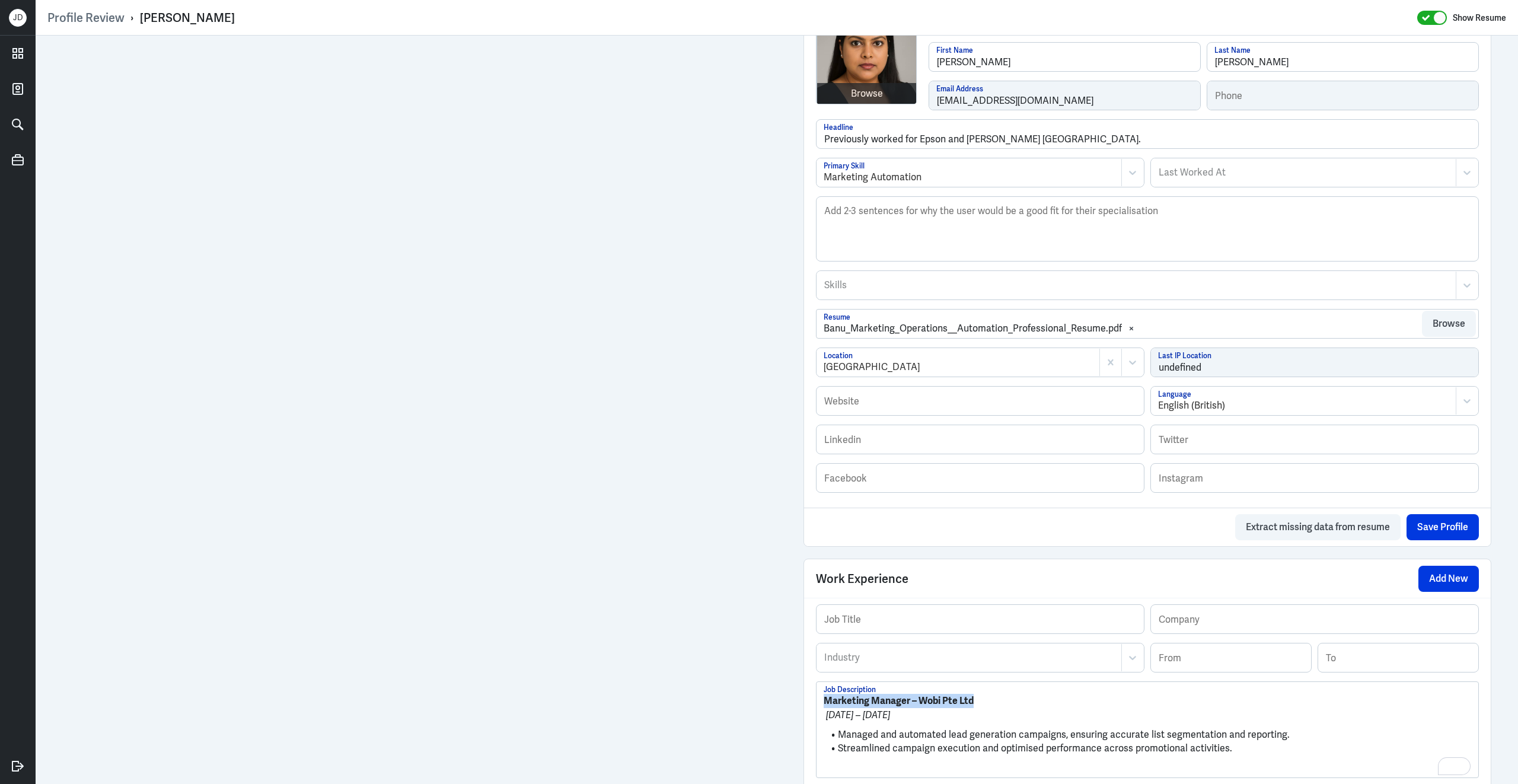
drag, startPoint x: 995, startPoint y: 712, endPoint x: 757, endPoint y: 691, distance: 238.9
click at [757, 691] on div "Admin Settings Update Resume Save Profile User Requested Private Set Resume to …" at bounding box center [776, 343] width 1482 height 1252
click at [948, 628] on input "text" at bounding box center [980, 619] width 328 height 29
paste input "Marketing Manager – Wobi Pte Ltd"
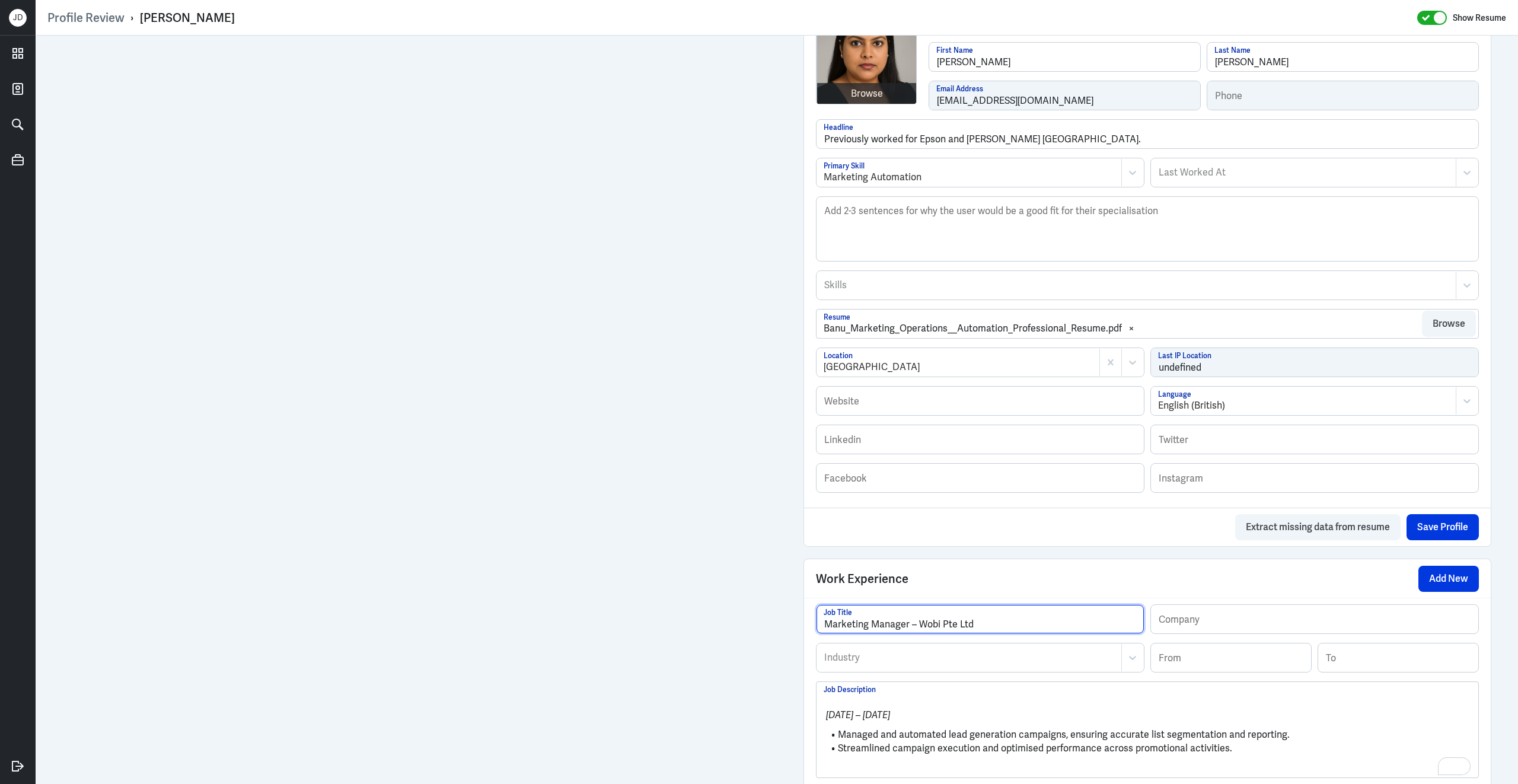
drag, startPoint x: 919, startPoint y: 632, endPoint x: 1037, endPoint y: 630, distance: 118.0
click at [1038, 631] on input "Marketing Manager – Wobi Pte Ltd" at bounding box center [980, 619] width 328 height 29
type input "Marketing Manager –"
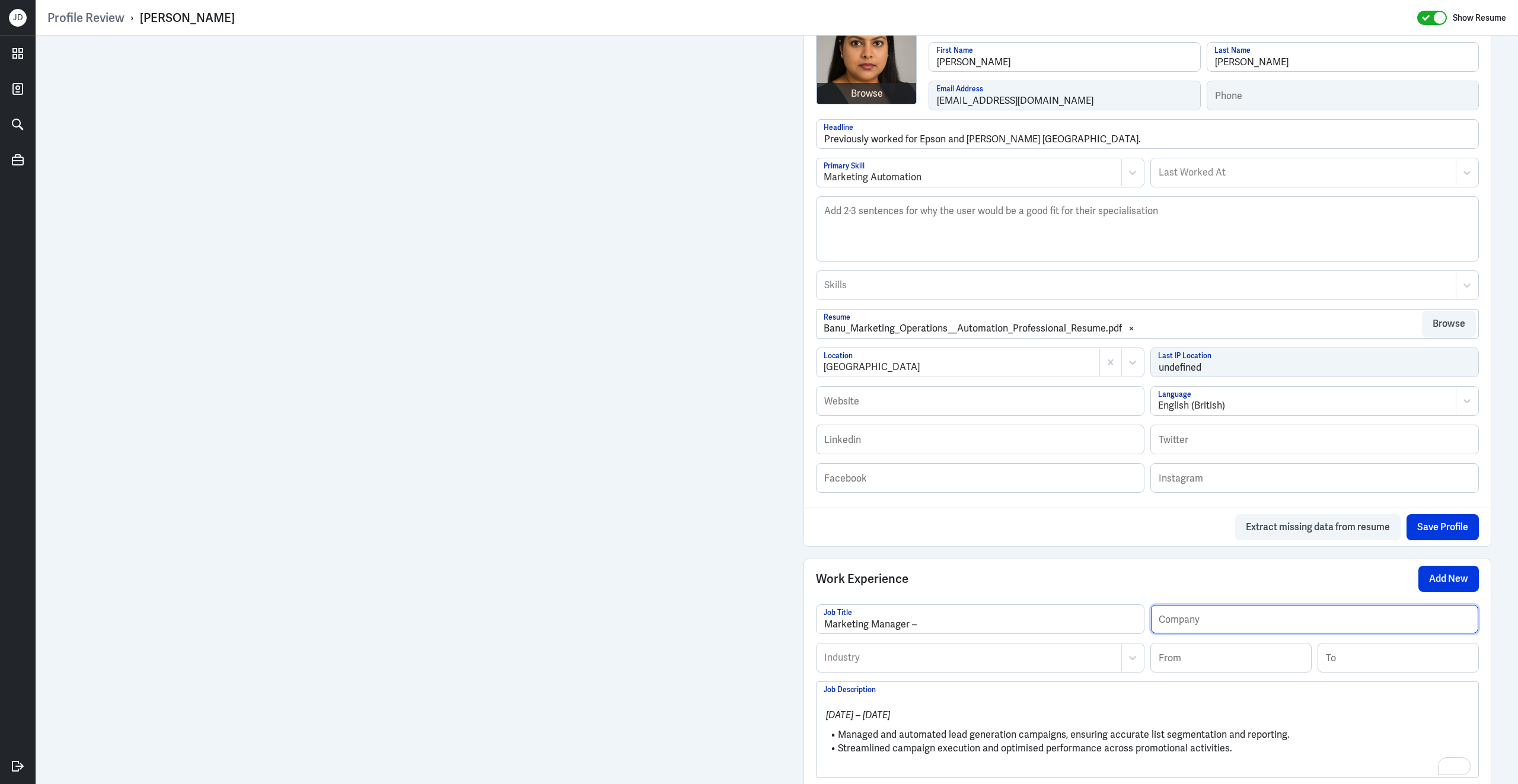
click at [1246, 634] on input "text" at bounding box center [1315, 619] width 328 height 29
paste input "Wobi Pte Ltd"
type input "Wobi Pte Ltd"
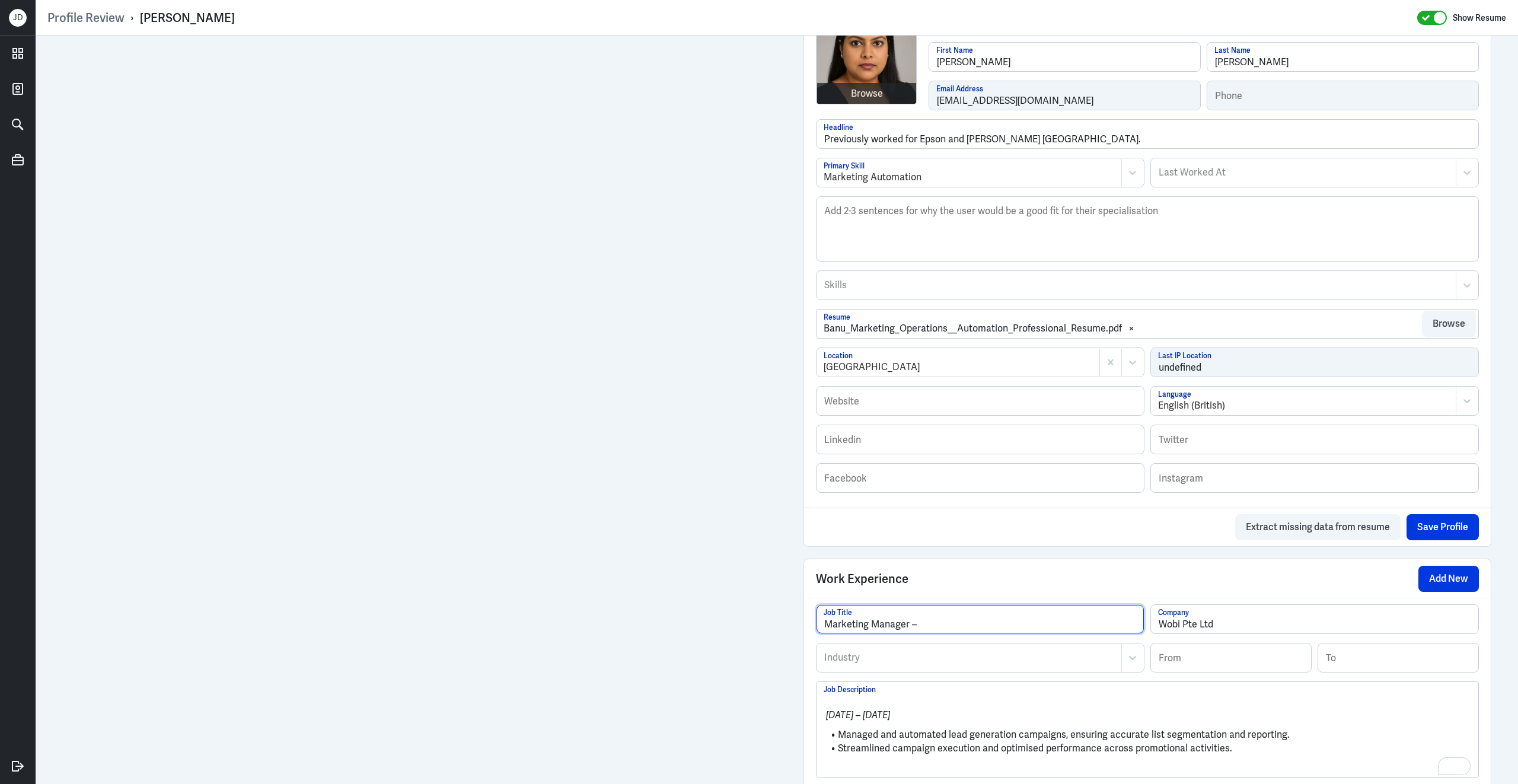
click at [995, 630] on input "Marketing Manager –" at bounding box center [980, 619] width 328 height 29
type input "Marketing Manager"
click at [967, 663] on div at bounding box center [969, 658] width 292 height 14
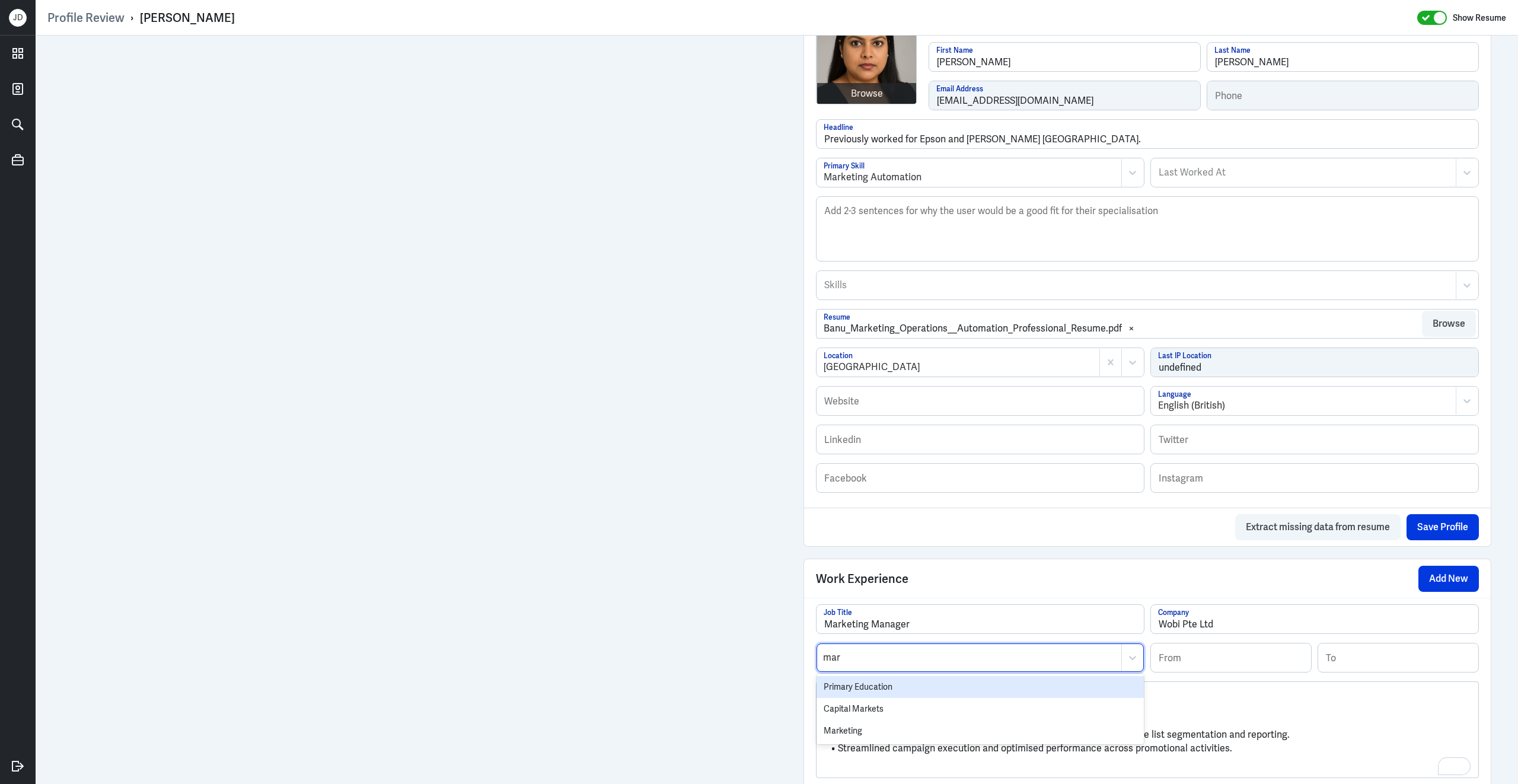
type input "mark"
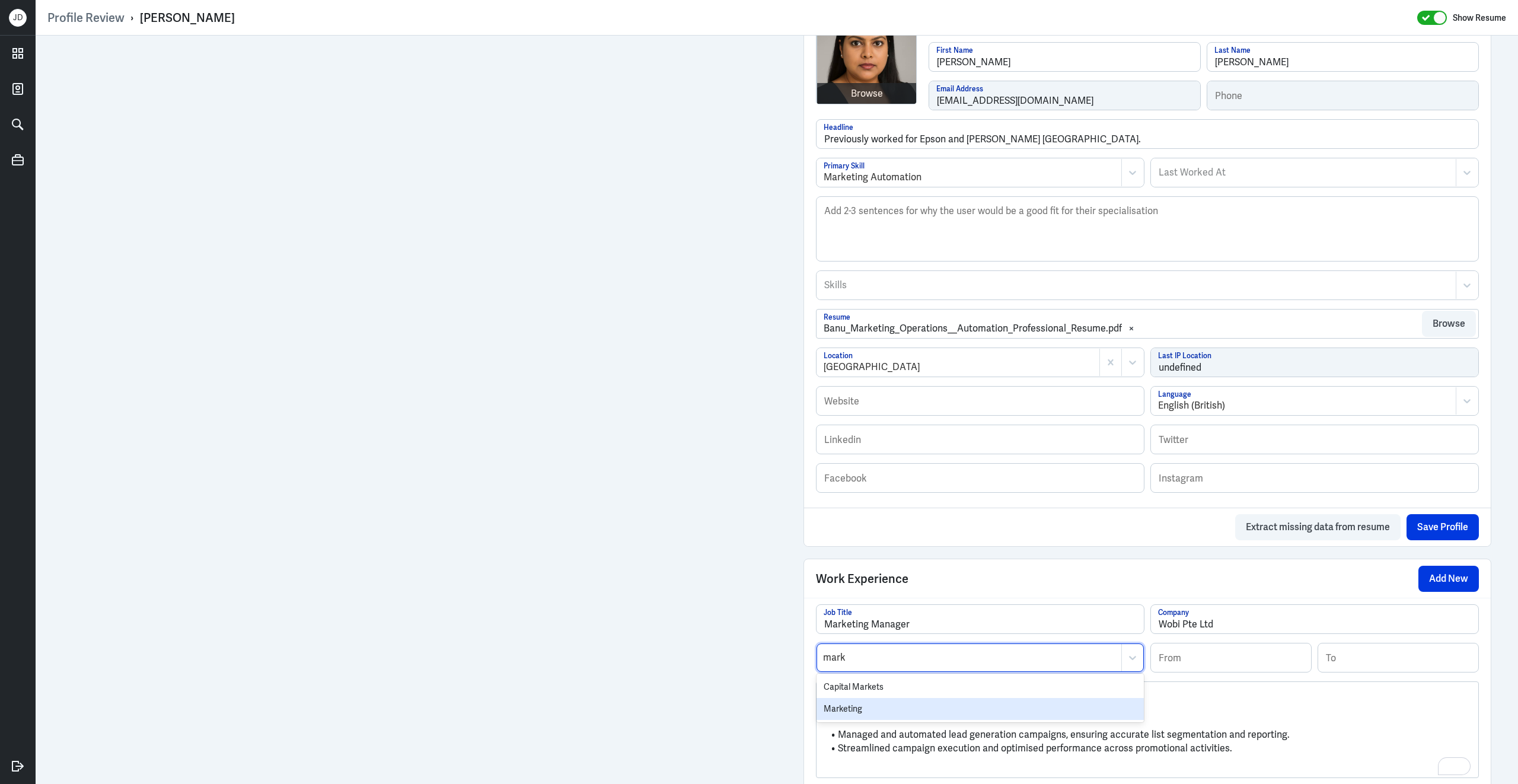
click at [971, 720] on div "Marketing" at bounding box center [980, 708] width 328 height 22
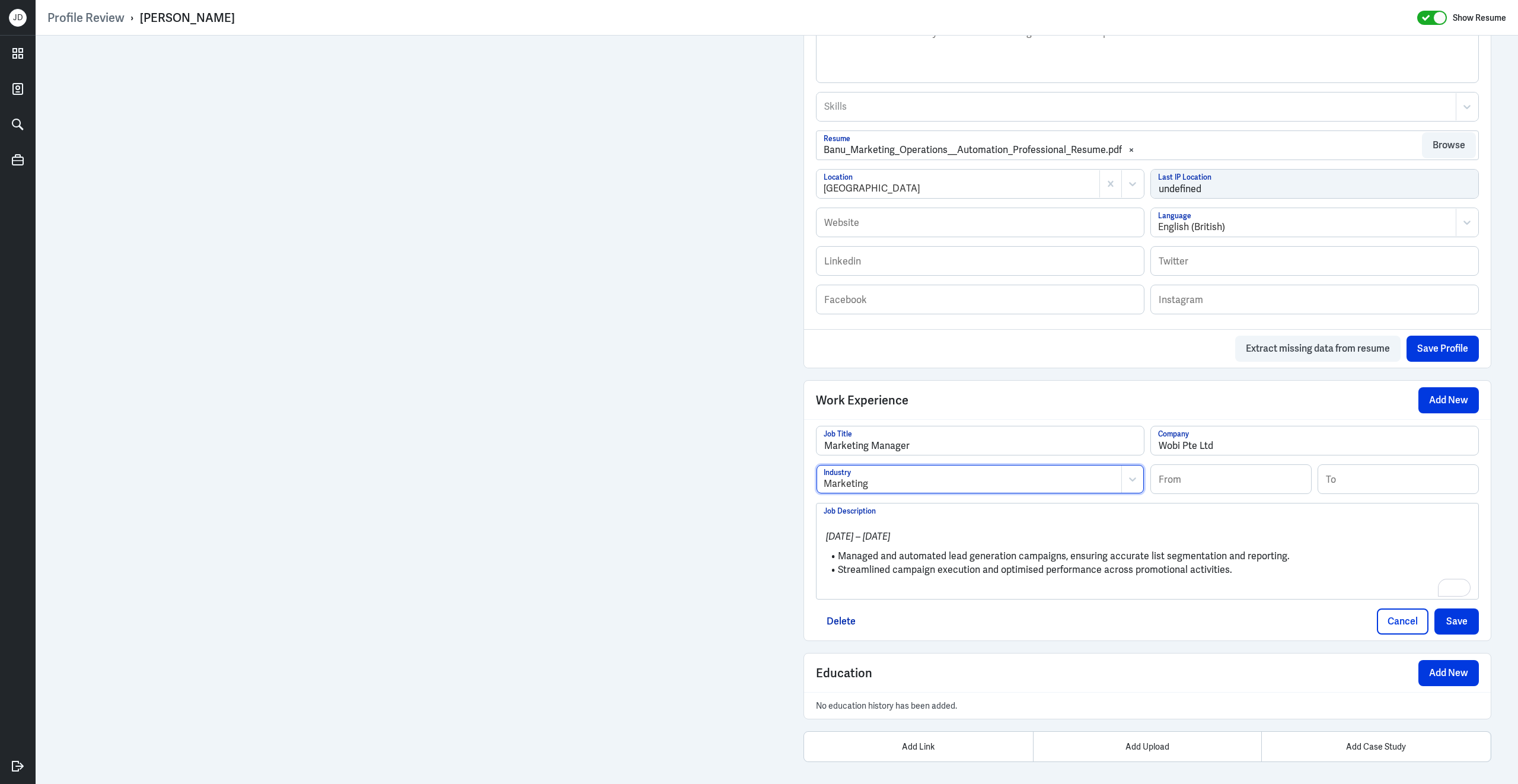
scroll to position [514, 0]
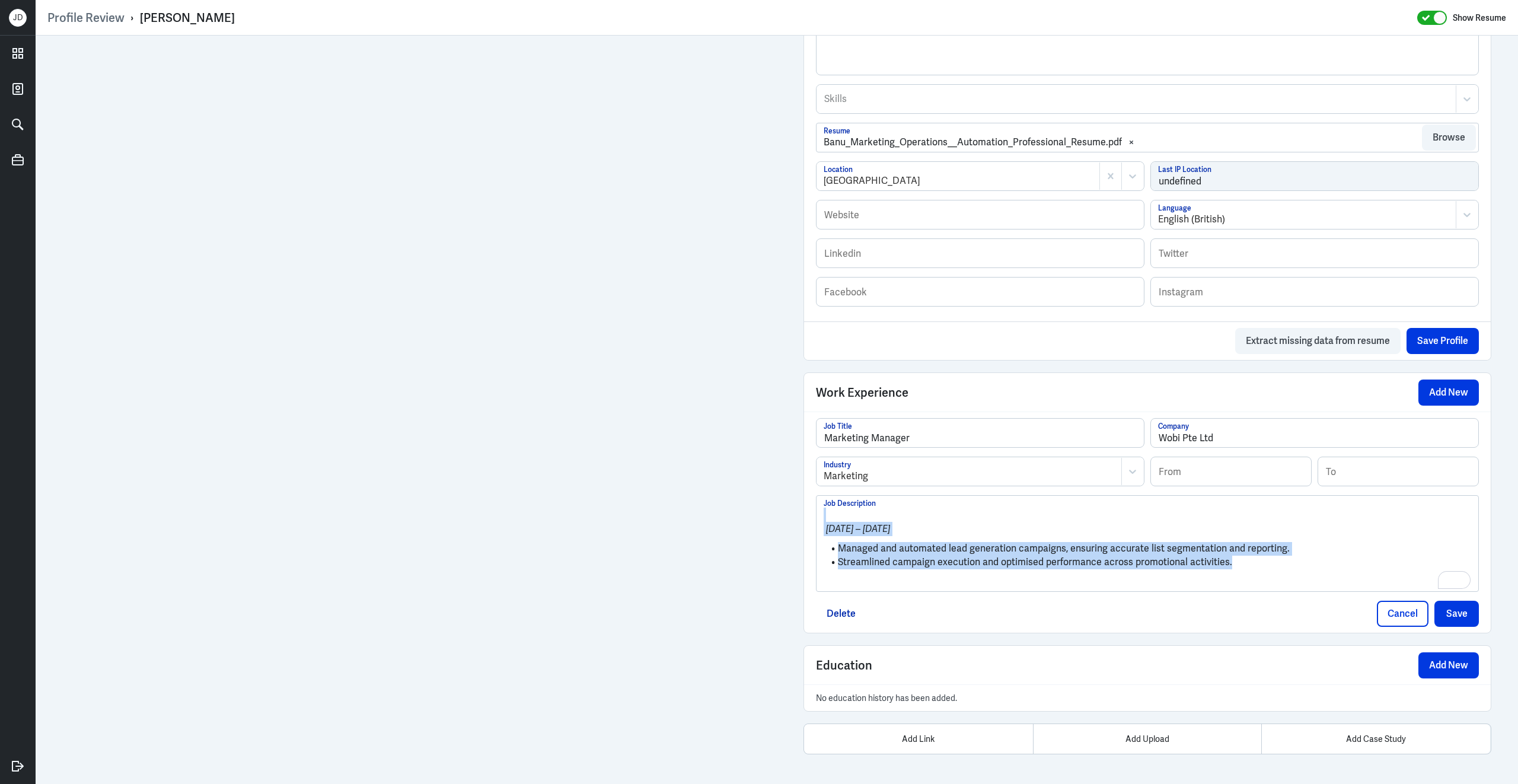
drag, startPoint x: 1242, startPoint y: 570, endPoint x: 843, endPoint y: 496, distance: 405.8
click at [843, 496] on div "2023 – 2024 Managed and automated lead generation campaigns, ensuring accurate …" at bounding box center [1147, 543] width 662 height 95
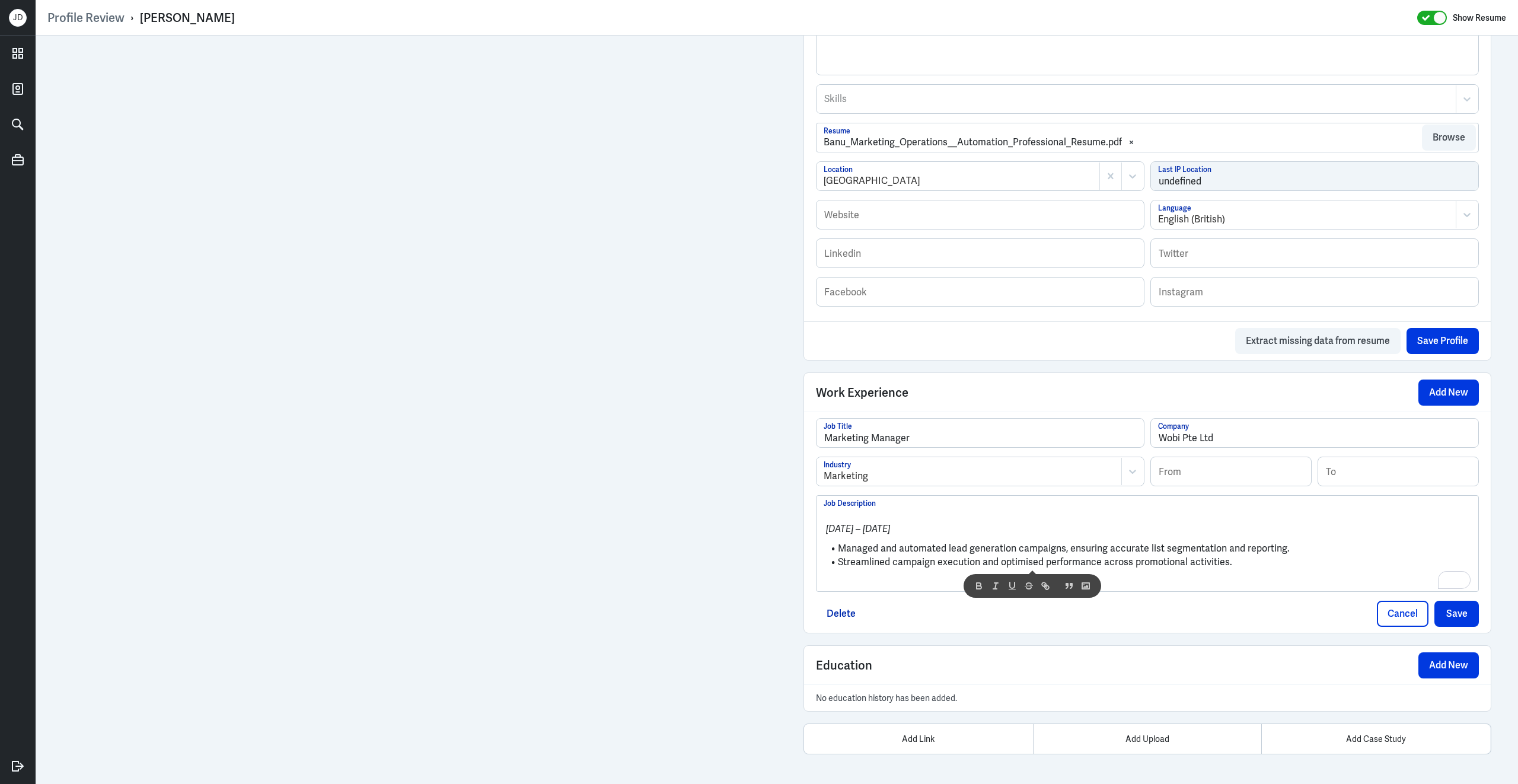
scroll to position [0, 0]
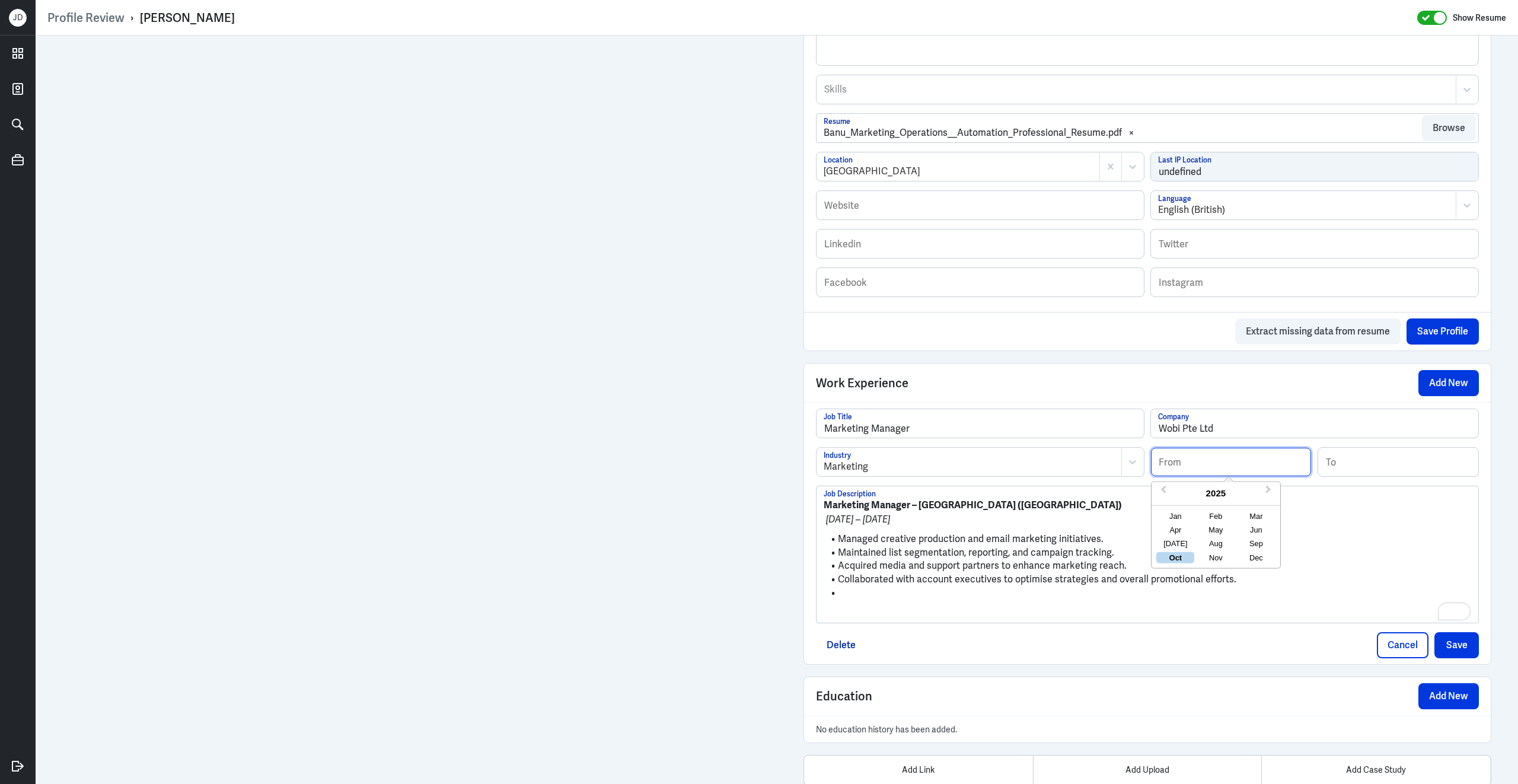
click at [1219, 472] on input at bounding box center [1231, 462] width 160 height 29
type input "06/2023"
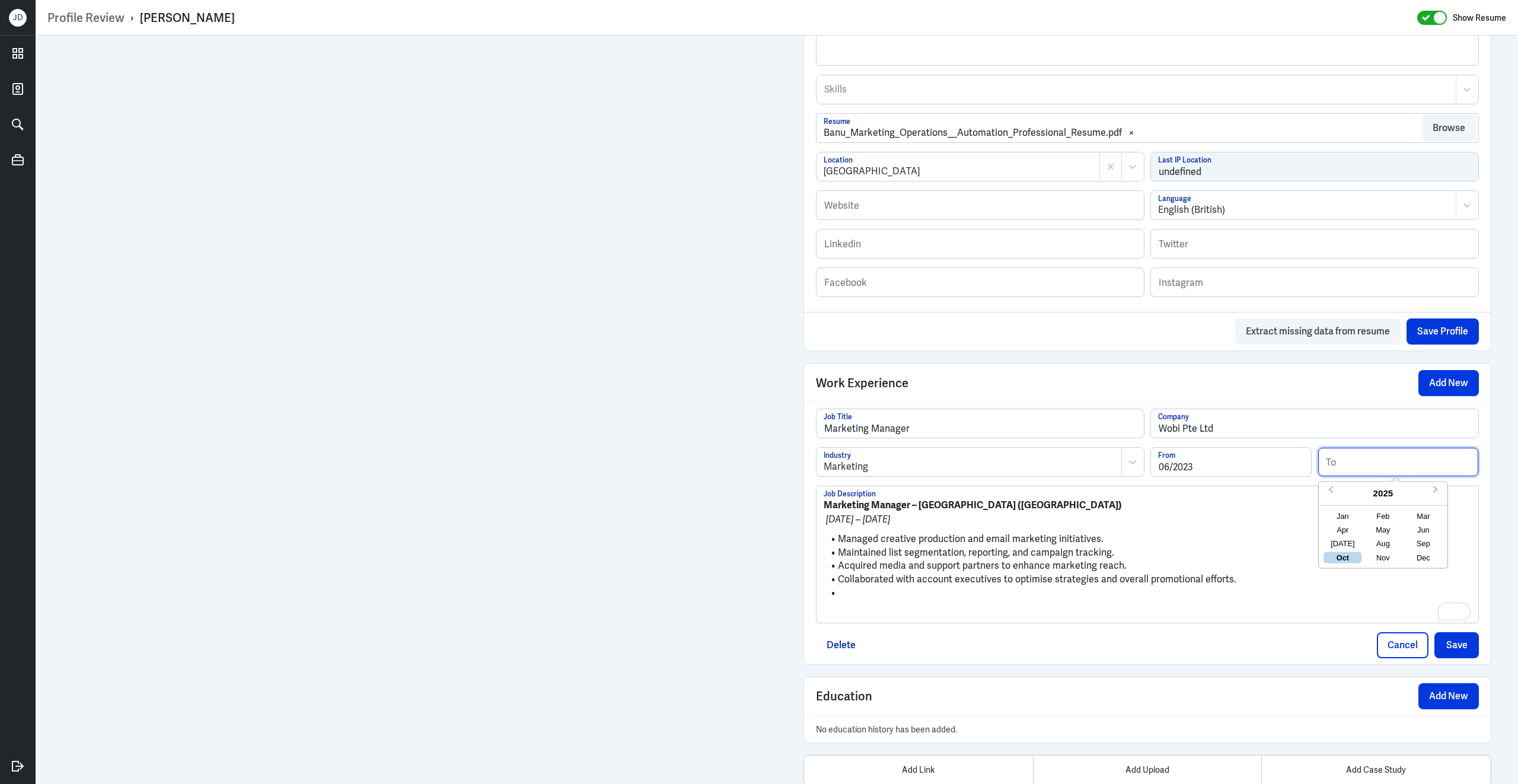
click at [1352, 466] on input at bounding box center [1398, 462] width 160 height 29
type input "04/2024"
click at [850, 620] on p "To enrich screen reader interactions, please activate Accessibility in Grammarl…" at bounding box center [1147, 613] width 648 height 14
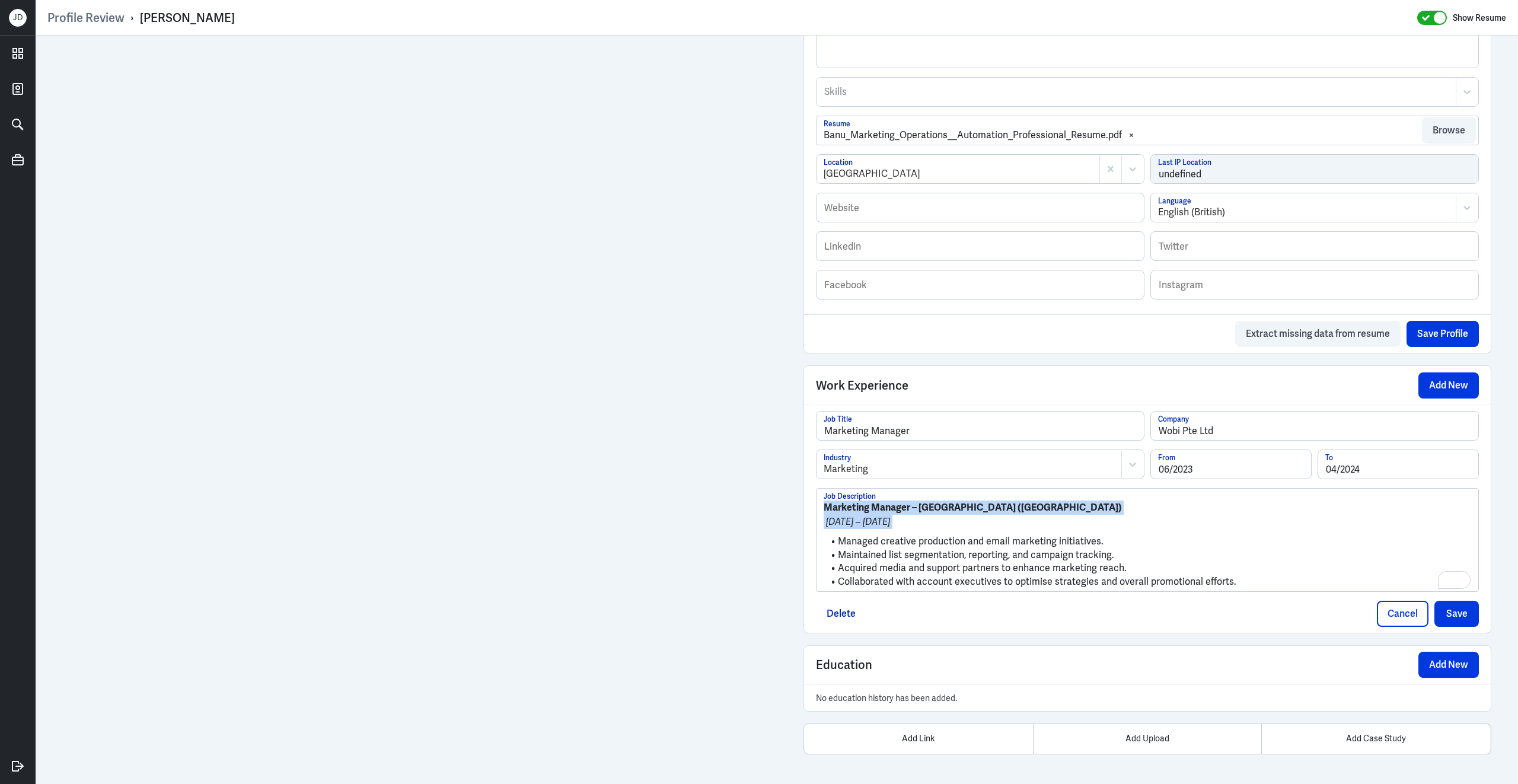
drag, startPoint x: 839, startPoint y: 548, endPoint x: 810, endPoint y: 492, distance: 63.1
click at [810, 490] on div "Marketing Manager Job Title Wobi Pte Ltd Company Marketing Industry 06/2023 Fro…" at bounding box center [1148, 519] width 687 height 229
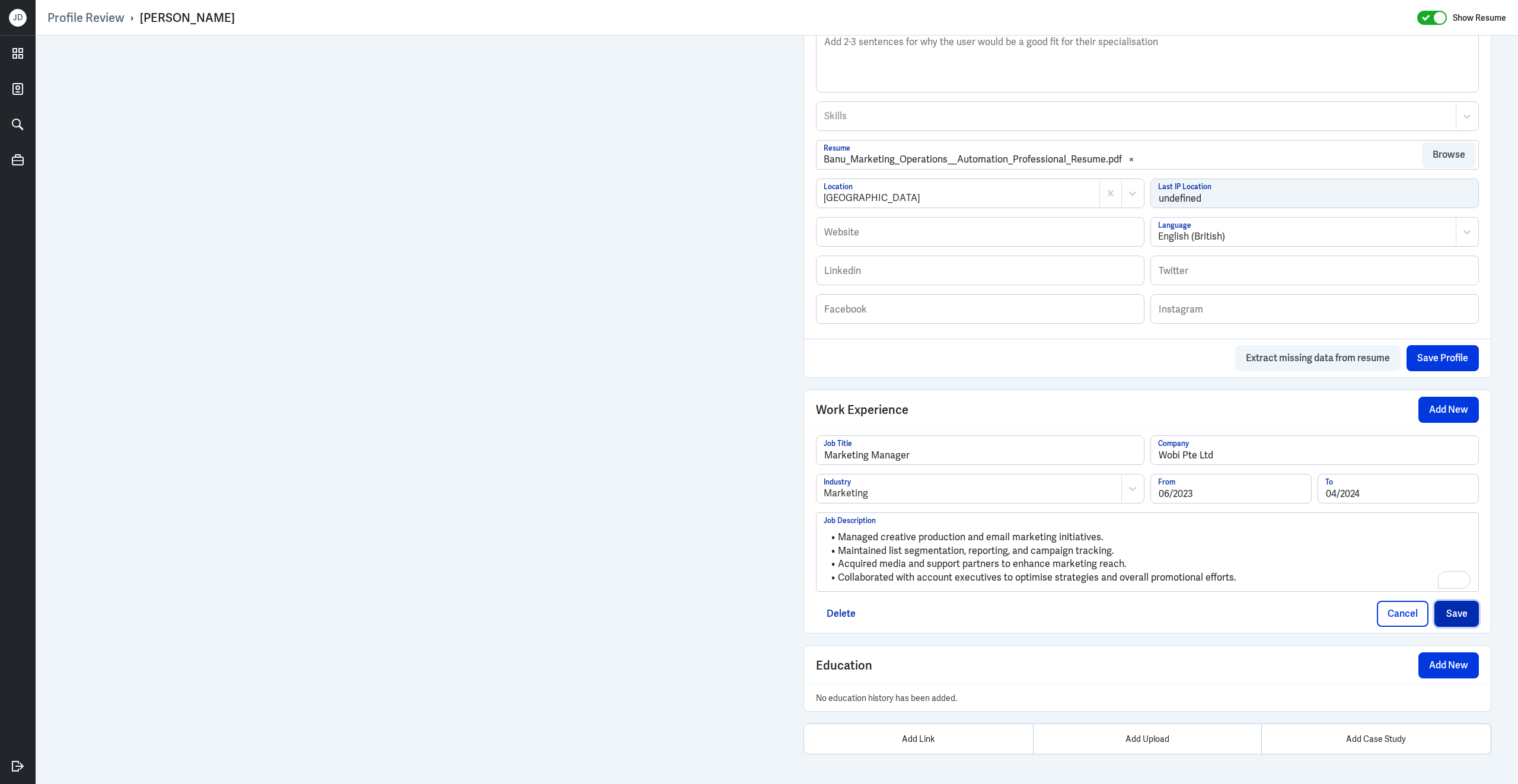
click at [1449, 617] on button "Save" at bounding box center [1456, 613] width 44 height 26
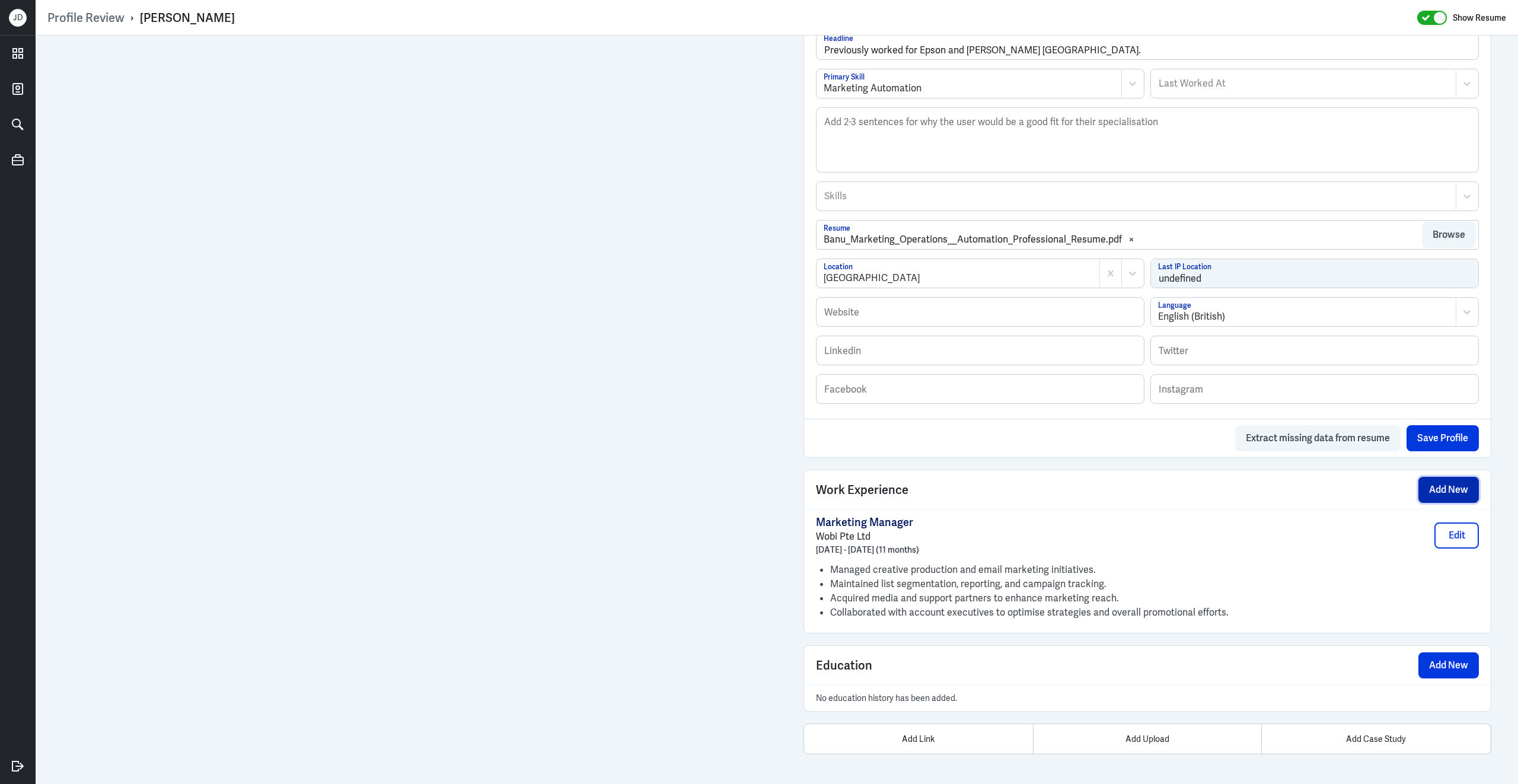
click at [1462, 486] on button "Add New" at bounding box center [1448, 489] width 60 height 26
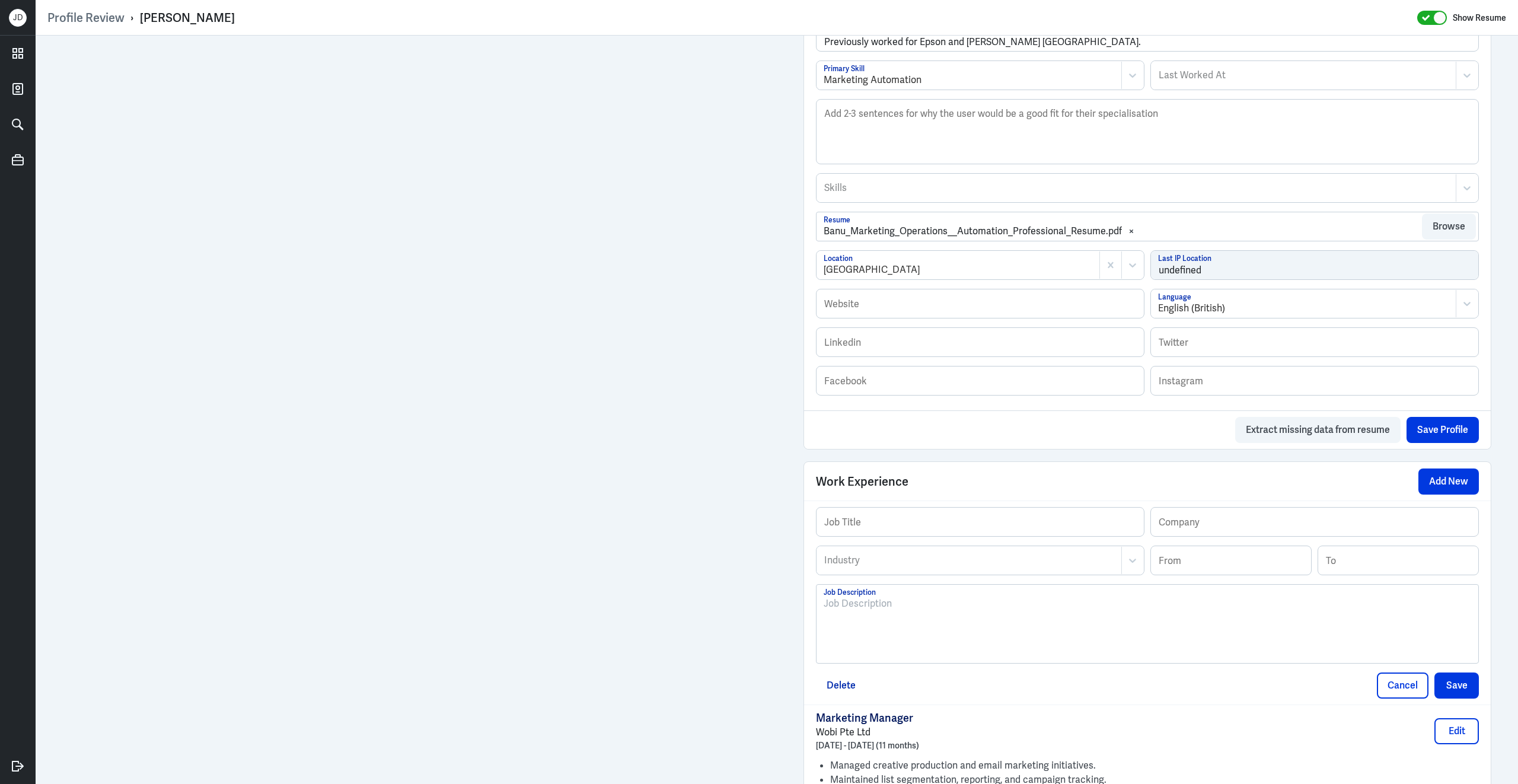
click at [905, 630] on div at bounding box center [1147, 628] width 648 height 64
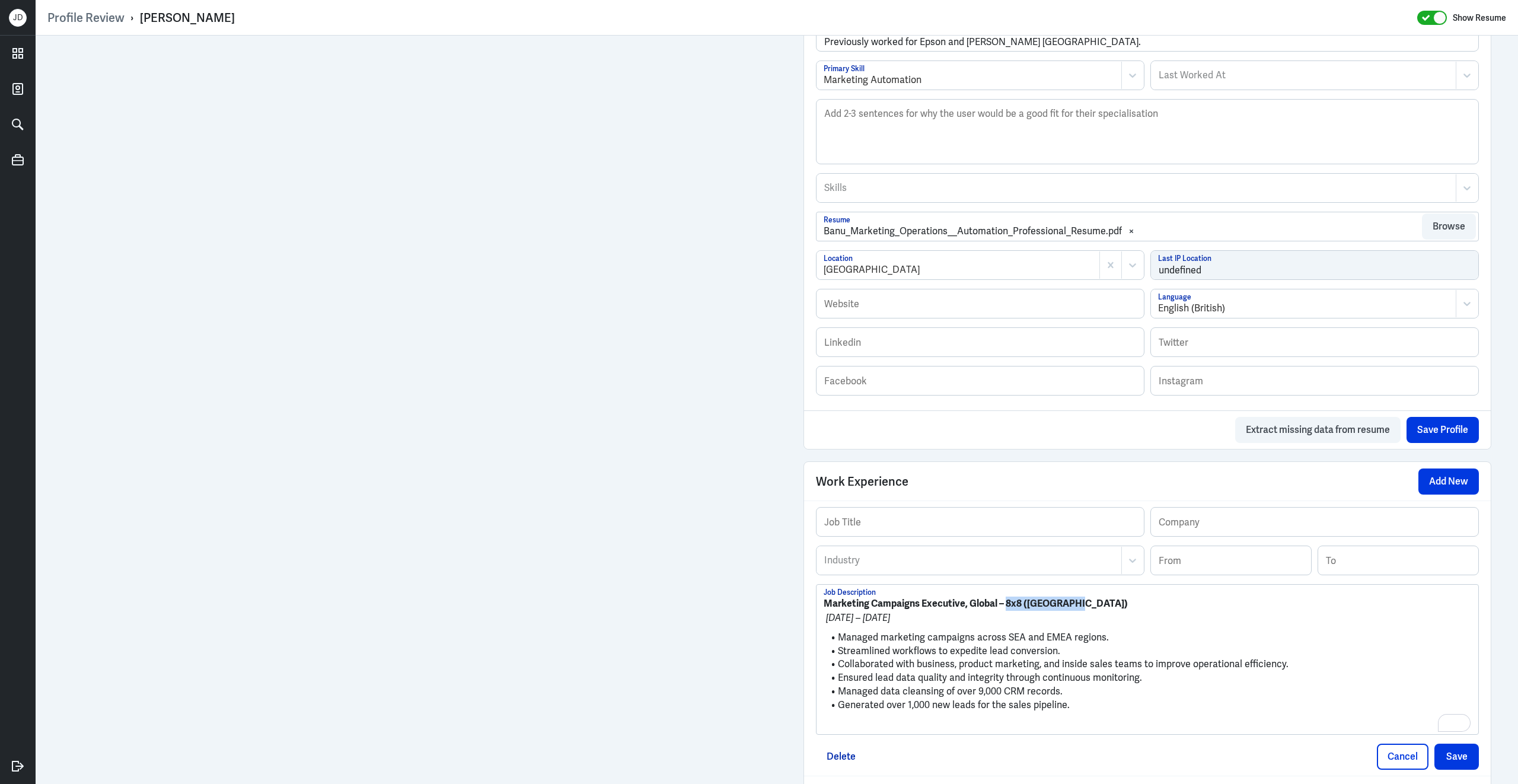
drag, startPoint x: 1008, startPoint y: 611, endPoint x: 1096, endPoint y: 616, distance: 88.1
click at [1096, 611] on p "Marketing Campaigns Executive, Global – 8x8 (Singapore)" at bounding box center [1147, 604] width 648 height 14
click at [1201, 533] on input "text" at bounding box center [1315, 522] width 328 height 29
paste input "8x8 ([GEOGRAPHIC_DATA])"
type input "8x8 ([GEOGRAPHIC_DATA])"
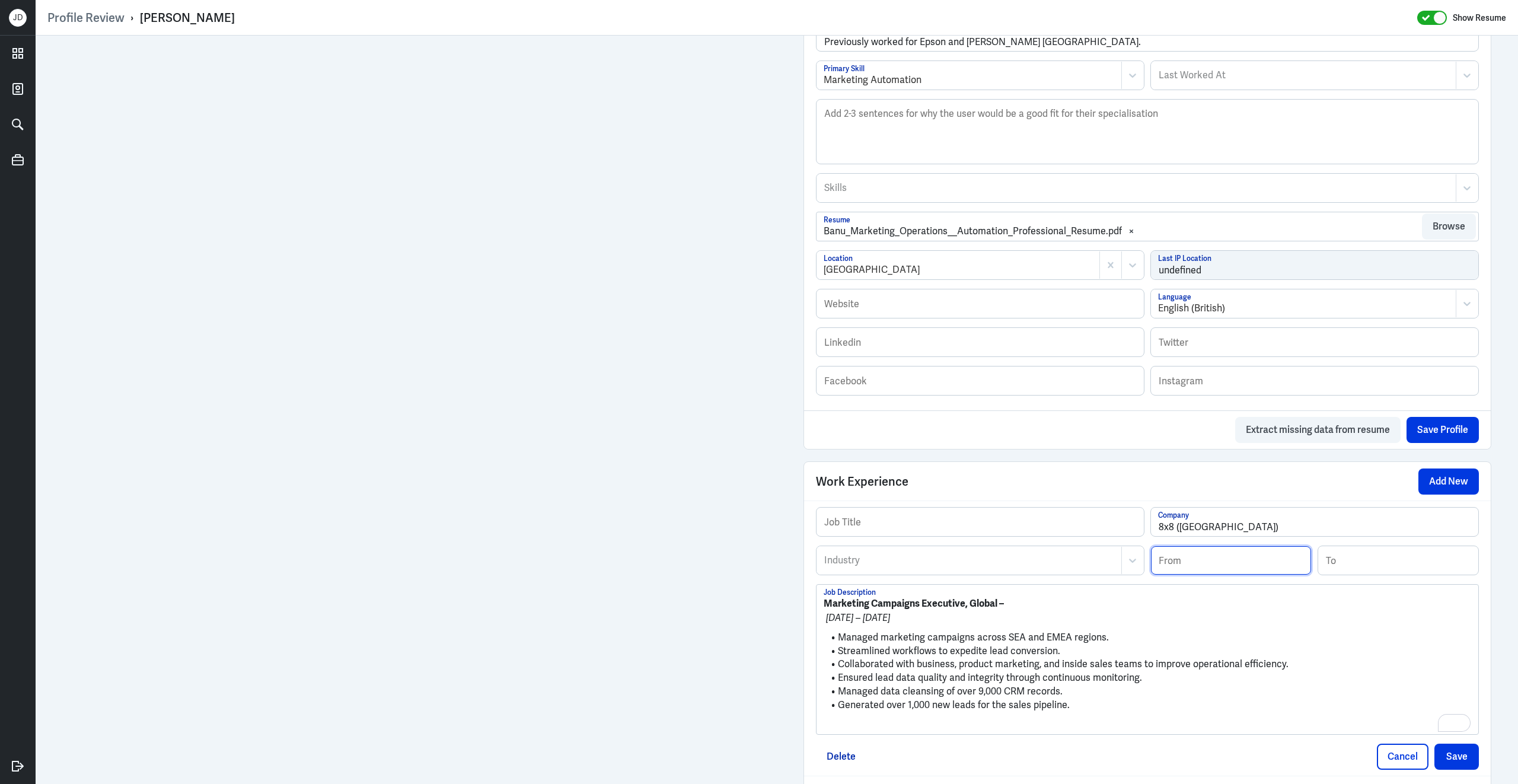
click at [1182, 563] on input at bounding box center [1231, 560] width 160 height 29
type input "02/2022"
click at [1369, 573] on input at bounding box center [1398, 560] width 160 height 29
type input "02/2023"
drag, startPoint x: 999, startPoint y: 616, endPoint x: 795, endPoint y: 612, distance: 204.0
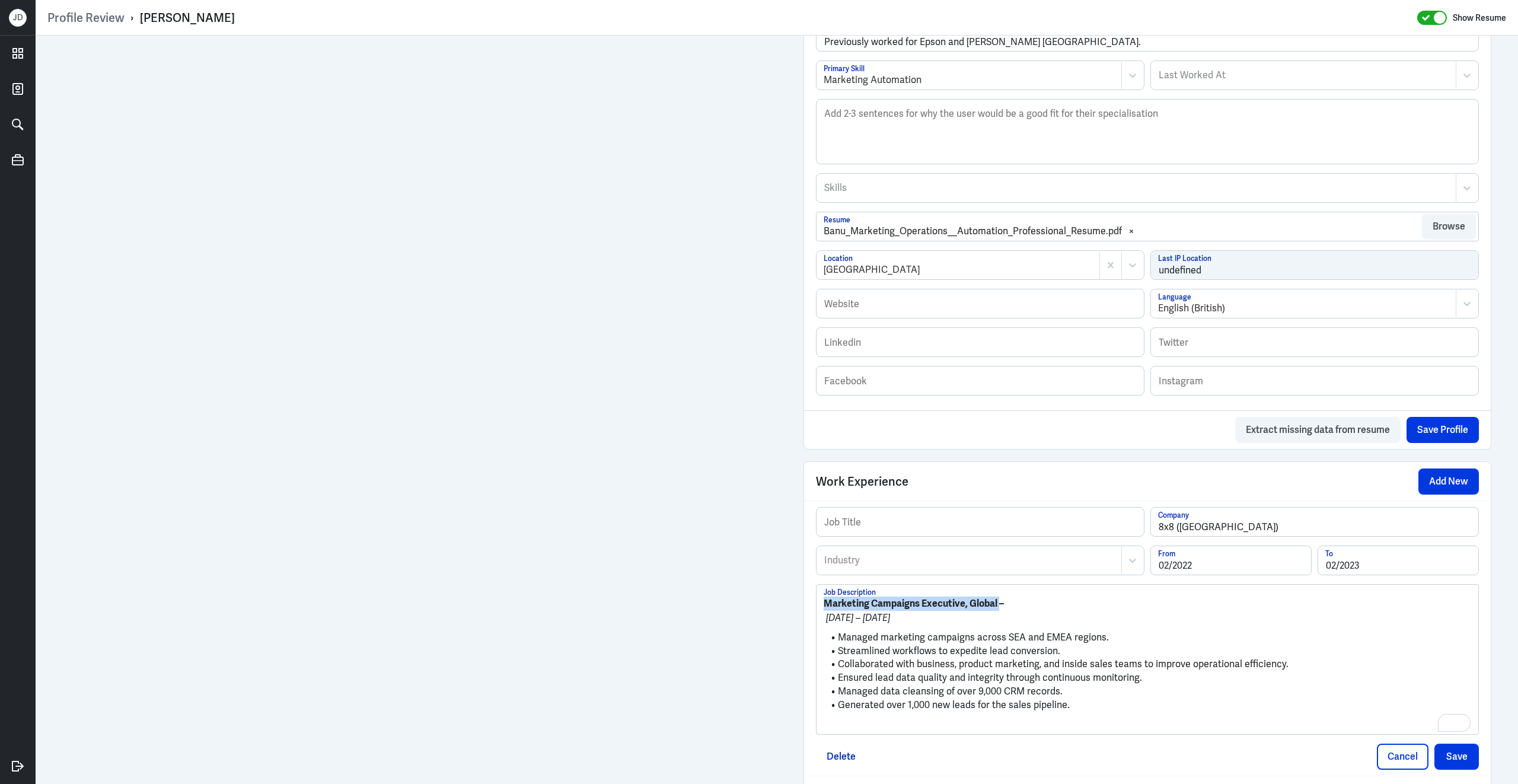
click at [795, 612] on div "Admin Settings Update Resume Save Profile User Requested Private Set Resume to …" at bounding box center [1147, 335] width 712 height 1430
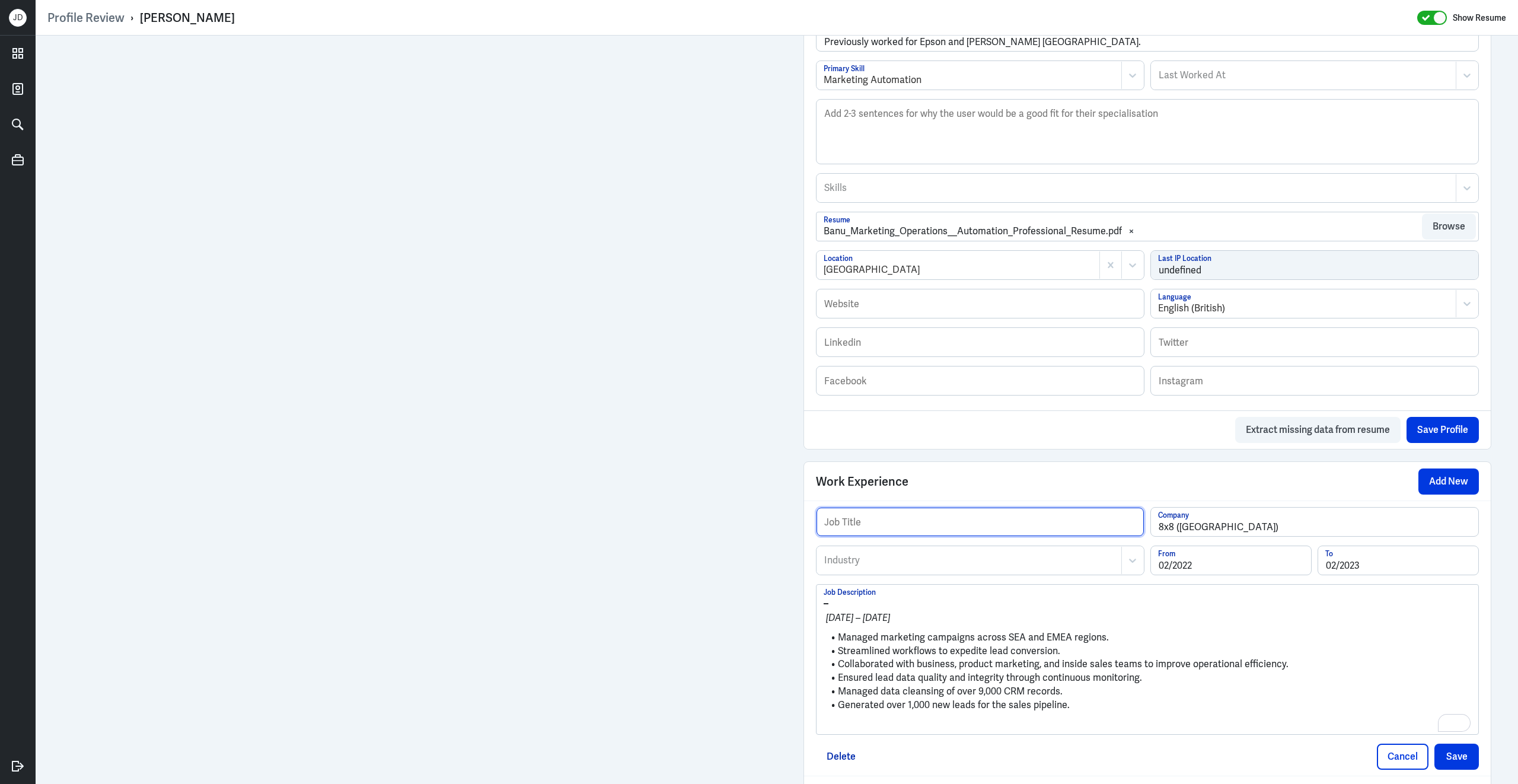
click at [902, 534] on input "text" at bounding box center [980, 522] width 328 height 29
paste input "Marketing Campaigns Executive, Global"
type input "Marketing Campaigns Executive, Global"
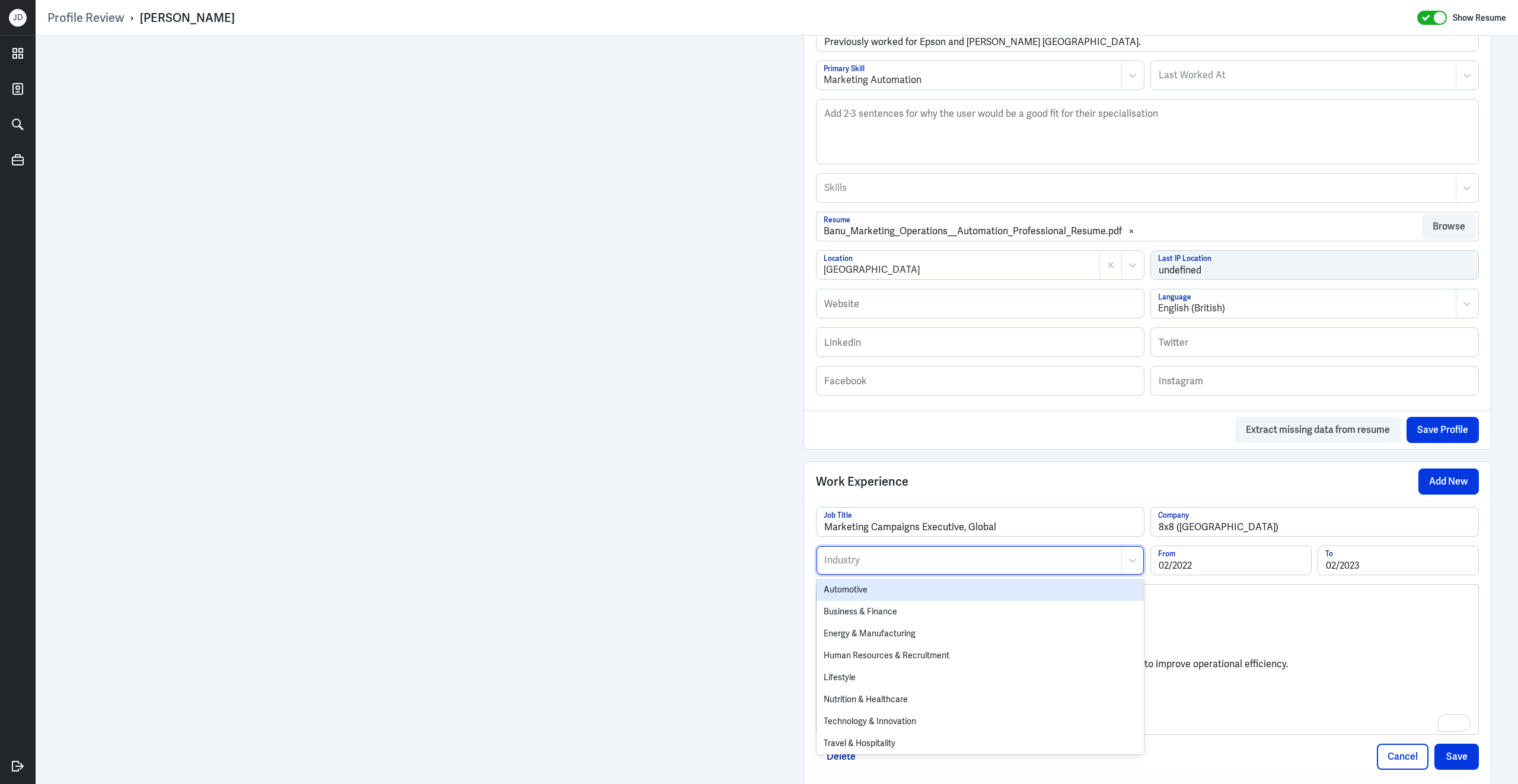
click at [898, 568] on div at bounding box center [969, 560] width 292 height 14
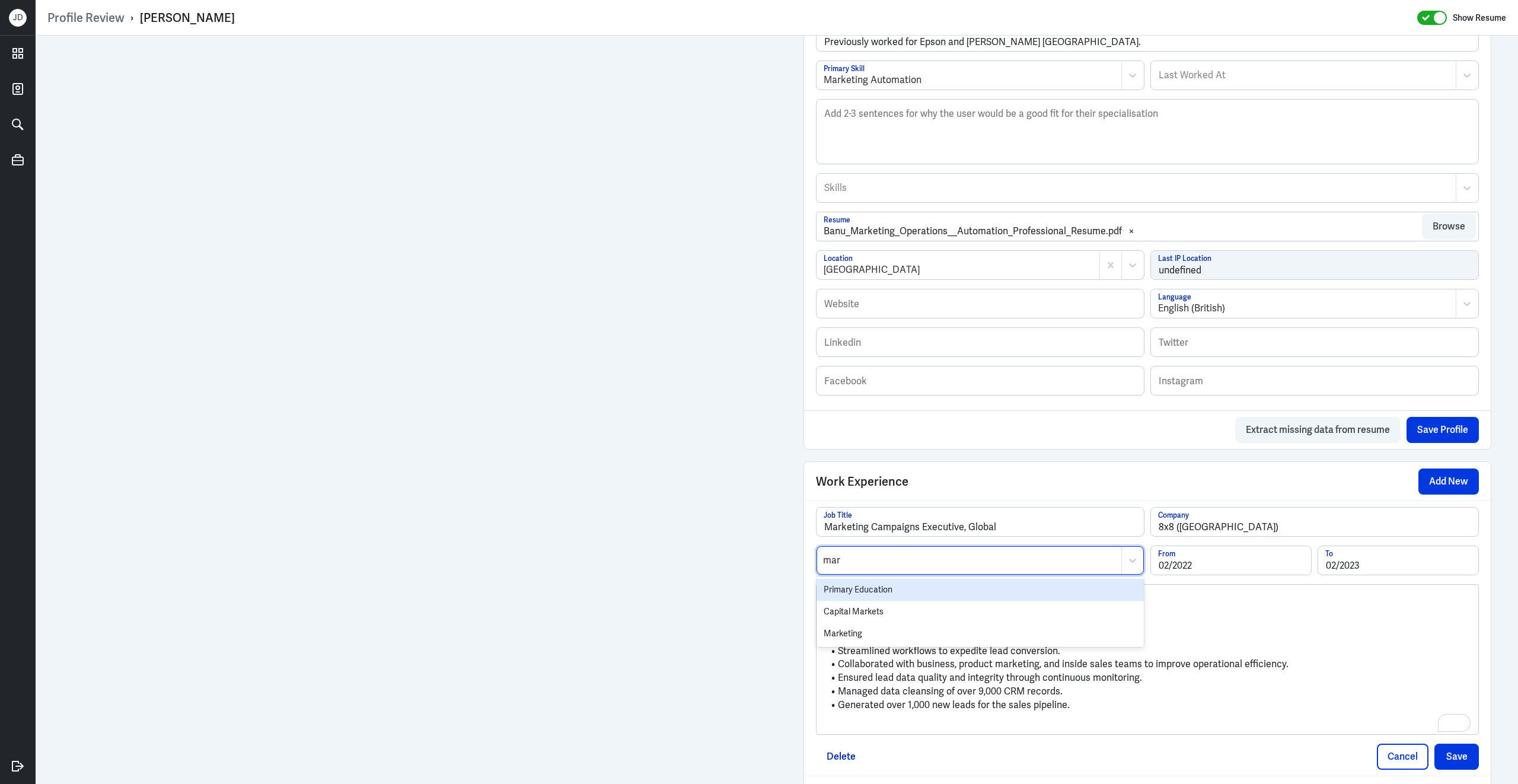
type input "mark"
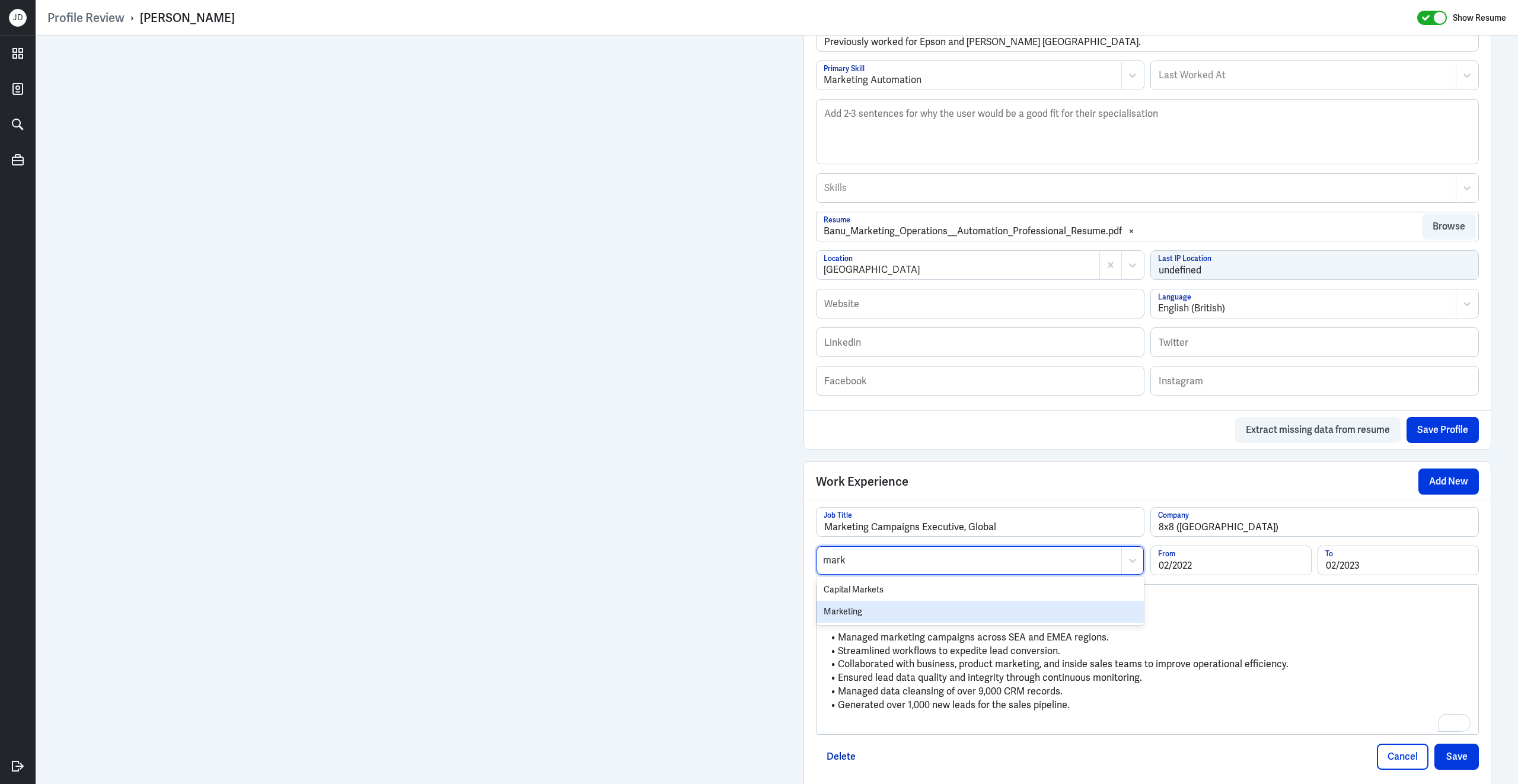
click at [869, 612] on div "Marketing" at bounding box center [980, 611] width 328 height 22
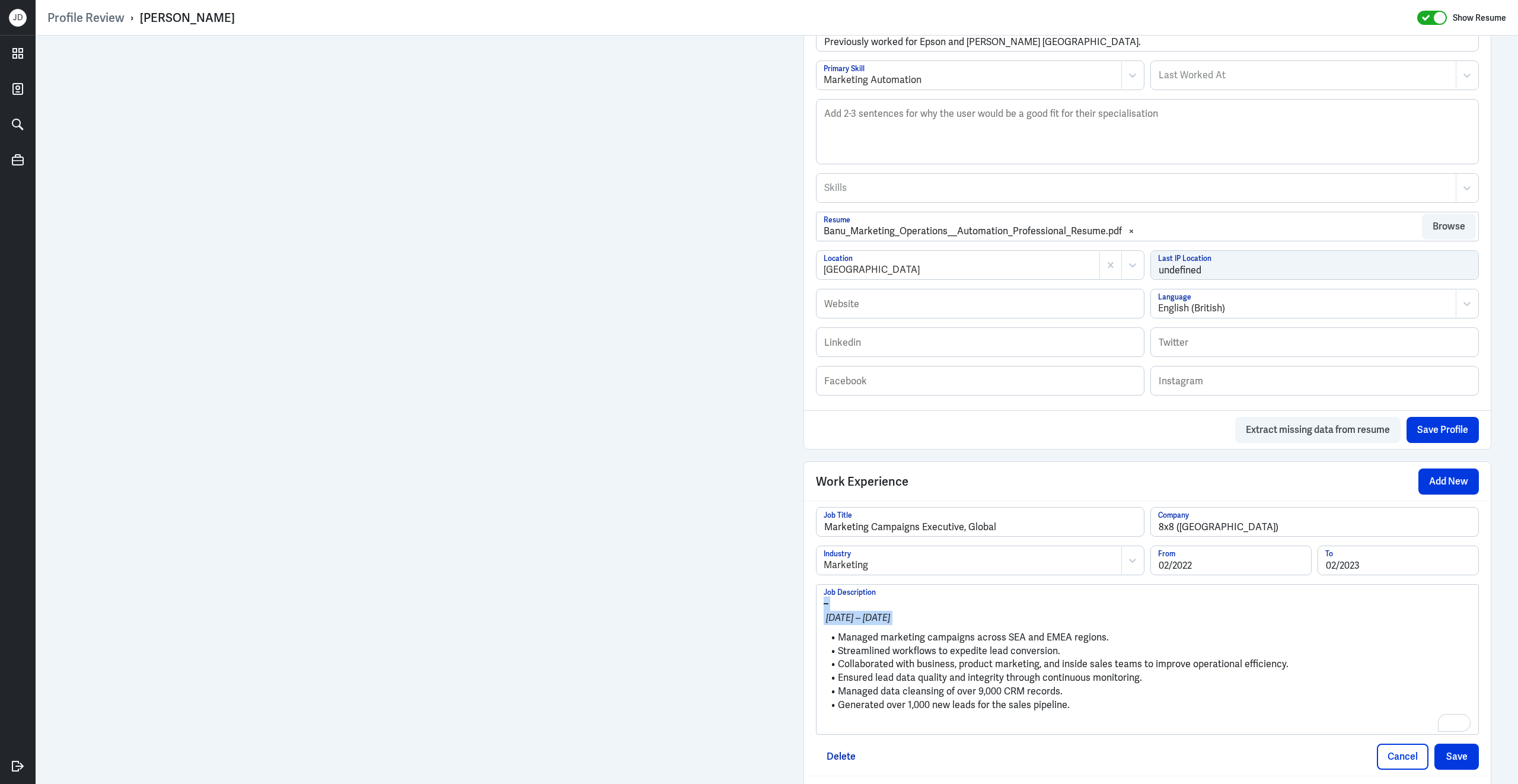
drag, startPoint x: 839, startPoint y: 648, endPoint x: 822, endPoint y: 598, distance: 52.8
click at [822, 598] on div "– Feb 2022 – Feb 2023 Managed marketing campaigns across SEA and EMEA regions. …" at bounding box center [1147, 659] width 662 height 149
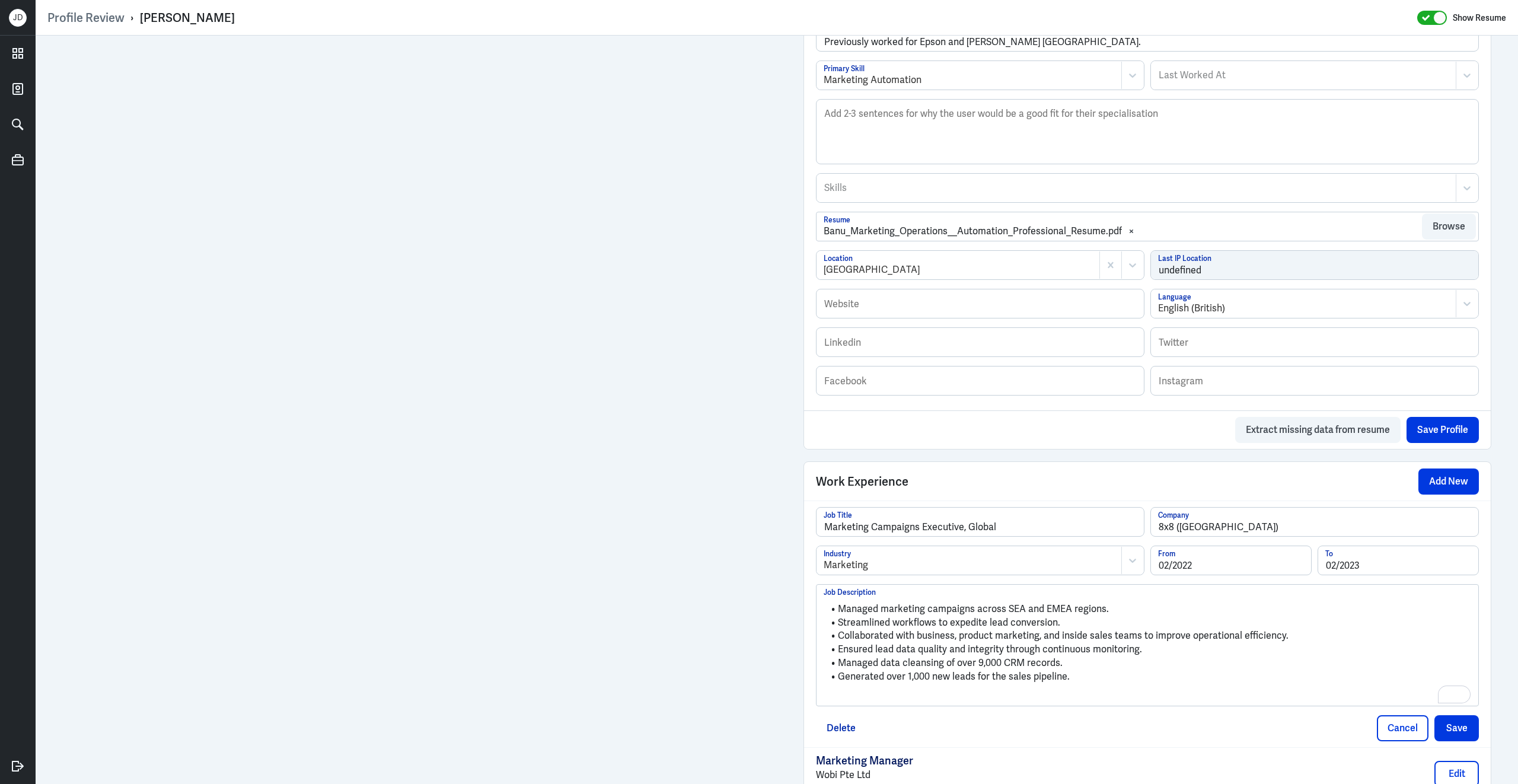
click at [856, 703] on p "To enrich screen reader interactions, please activate Accessibility in Grammarl…" at bounding box center [1147, 696] width 648 height 14
click at [1470, 715] on button "Save" at bounding box center [1456, 708] width 44 height 26
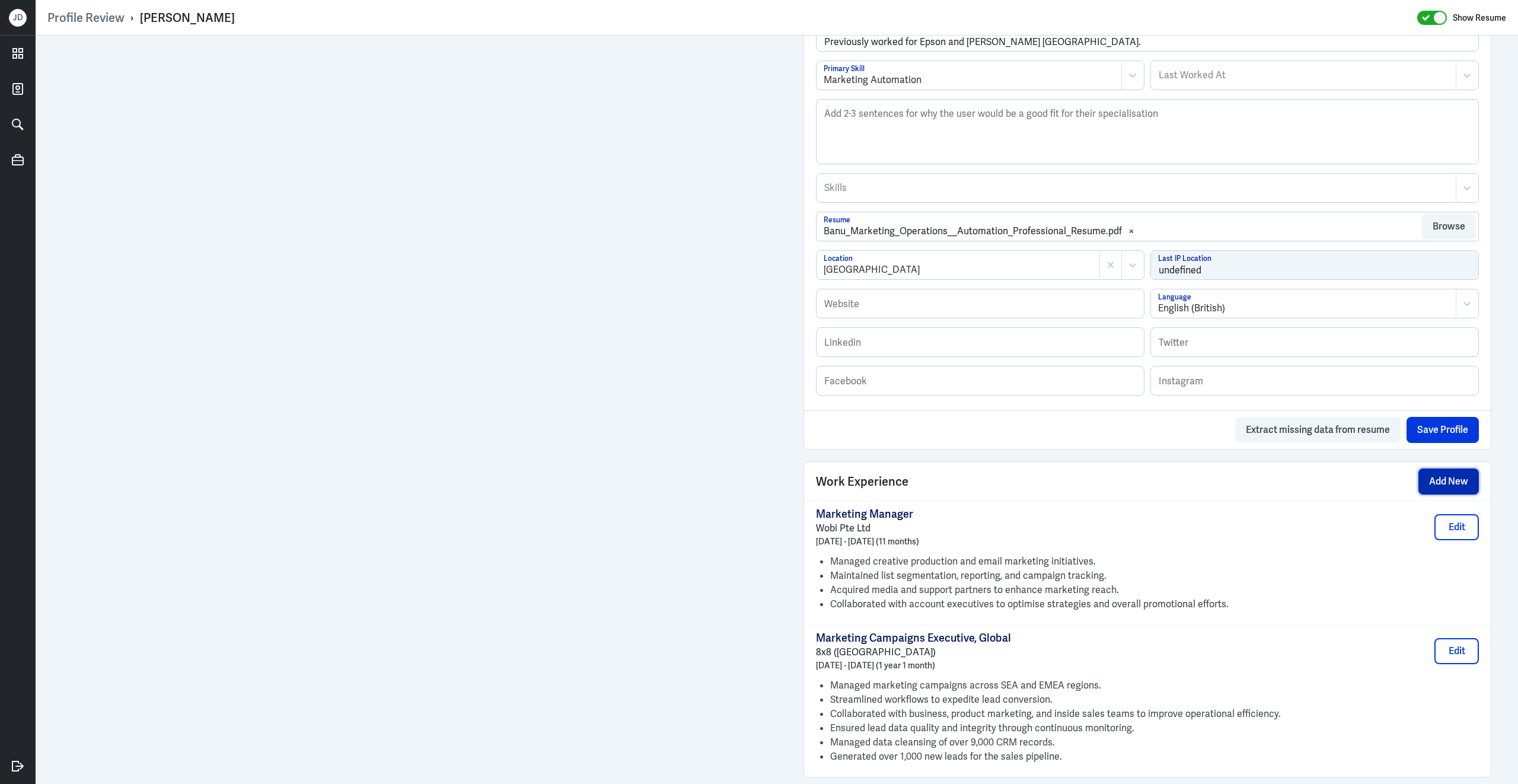
click at [1434, 486] on button "Add New" at bounding box center [1448, 481] width 60 height 26
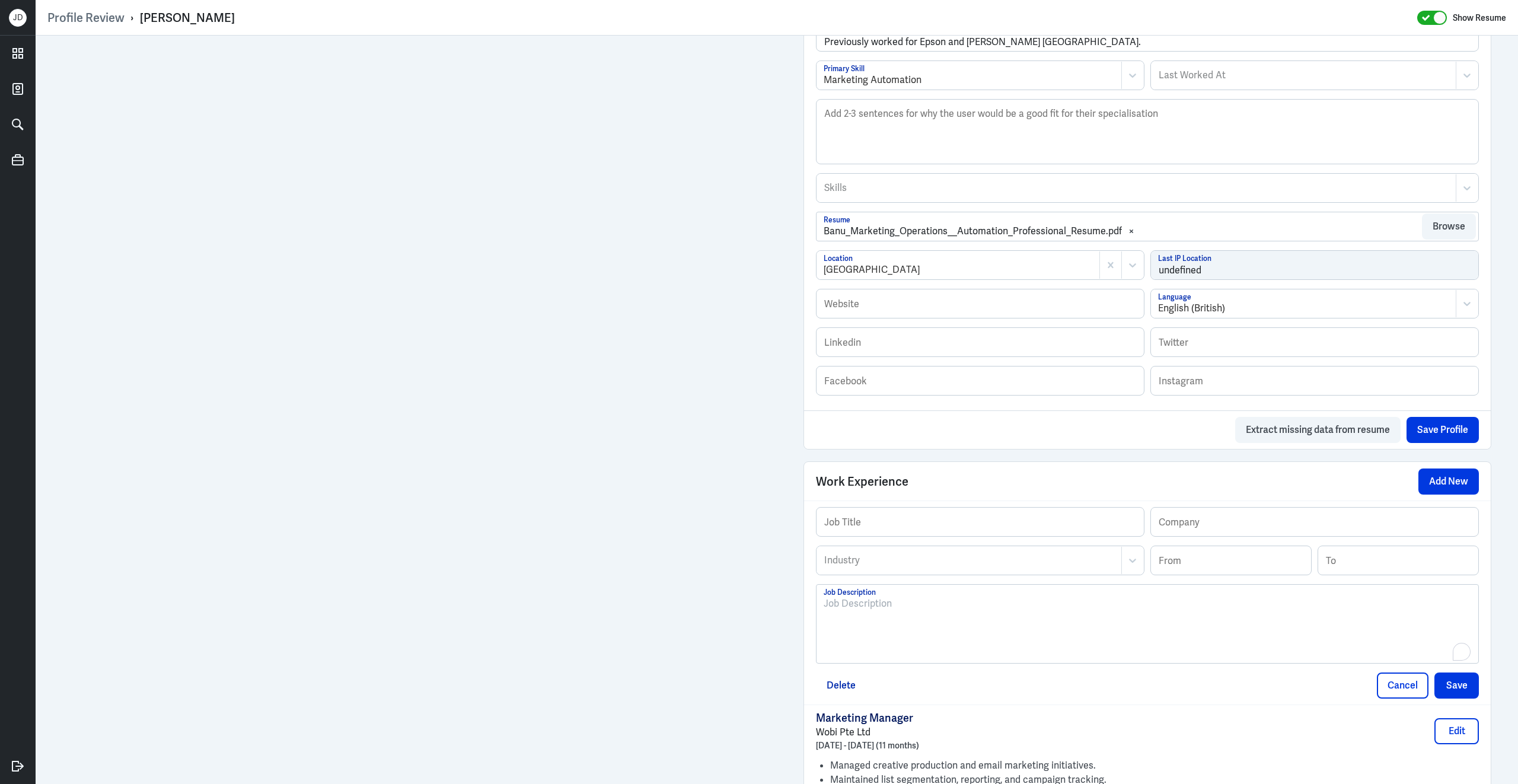
click at [987, 646] on div "To enrich screen reader interactions, please activate Accessibility in Grammarl…" at bounding box center [1147, 628] width 648 height 64
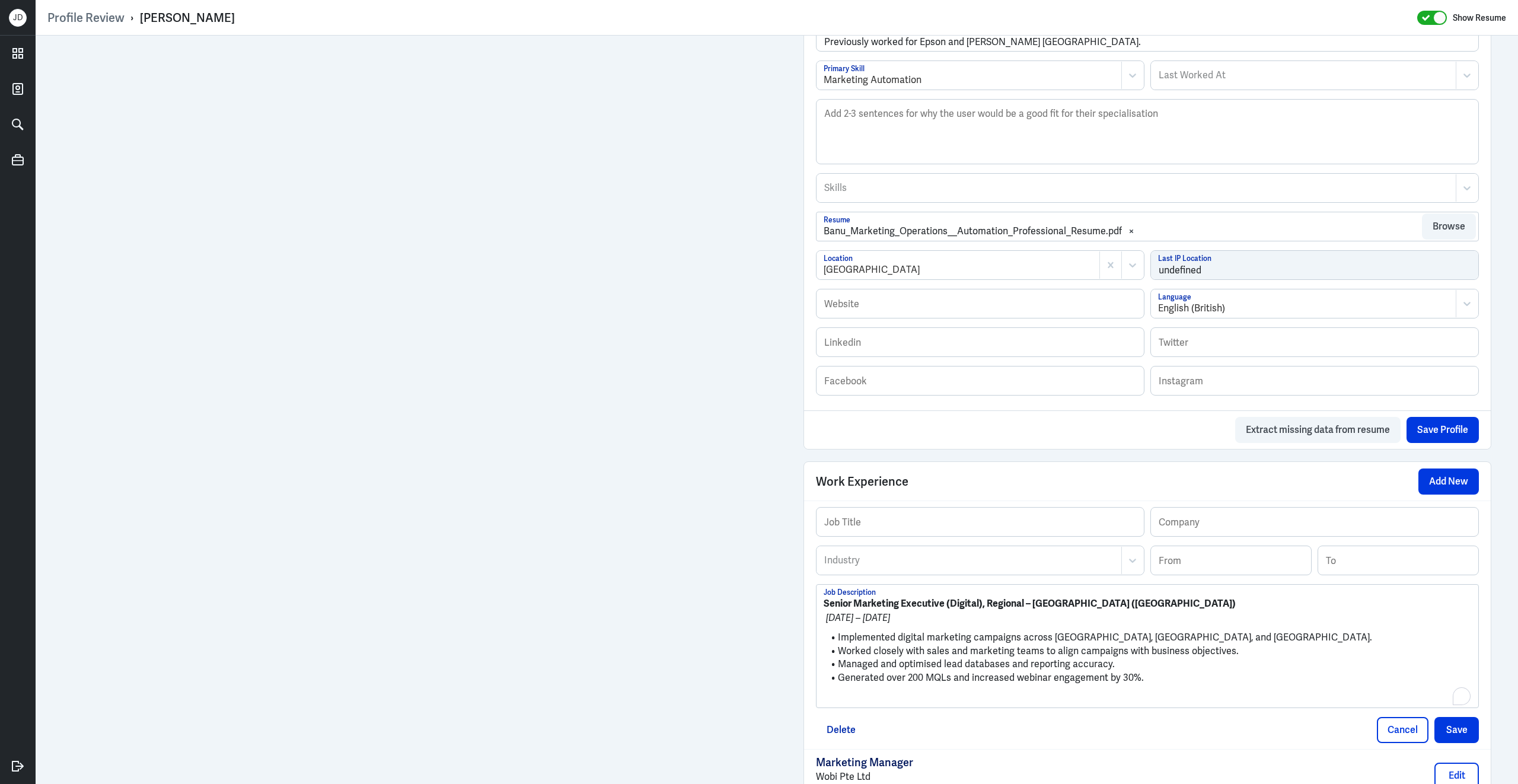
scroll to position [0, 0]
drag, startPoint x: 1034, startPoint y: 611, endPoint x: 1170, endPoint y: 611, distance: 136.0
click at [1171, 611] on p "Senior Marketing Executive (Digital), Regional – Esri South Asia (Singapore)" at bounding box center [1147, 604] width 648 height 14
click at [1224, 529] on input "text" at bounding box center [1315, 522] width 328 height 29
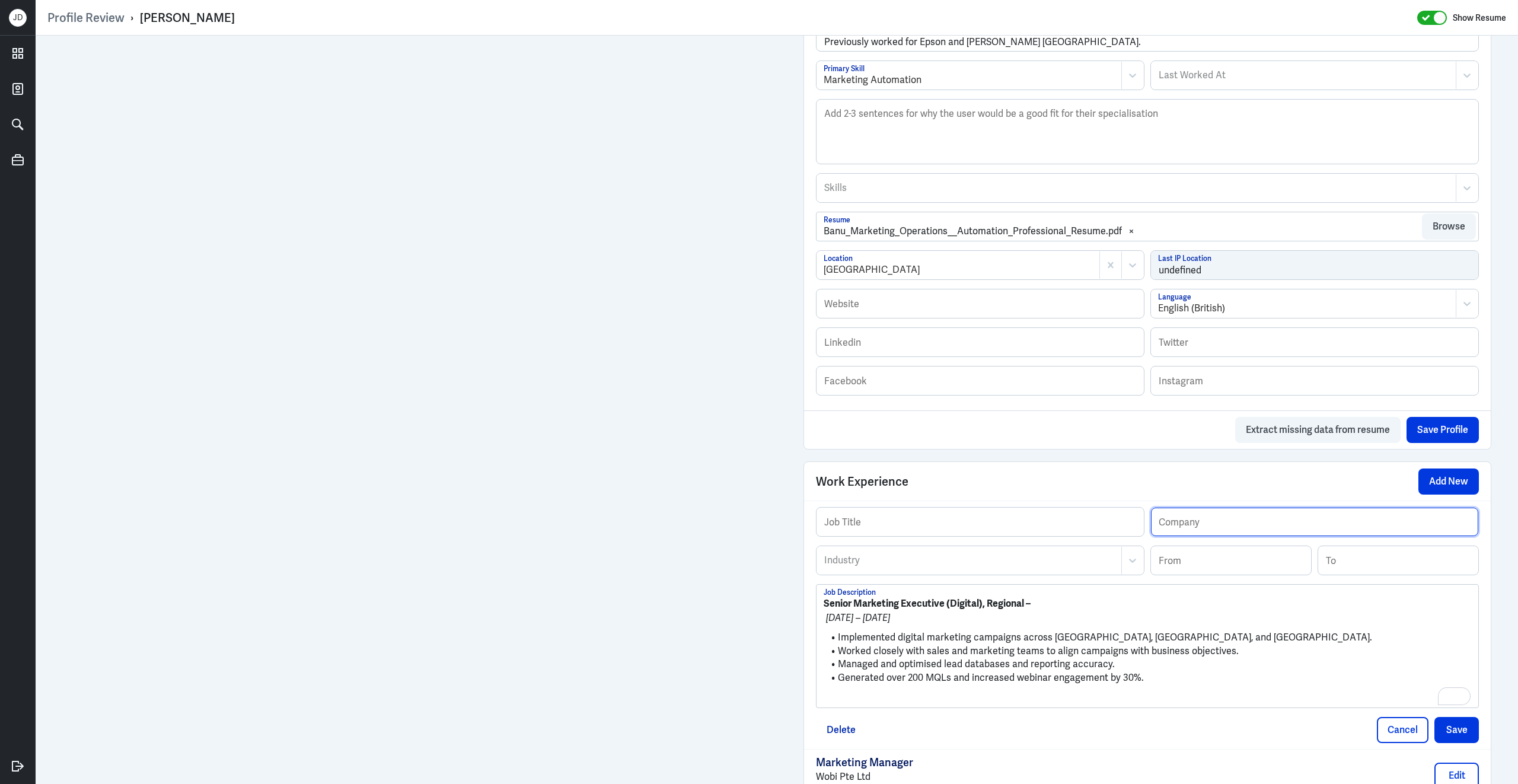
paste input "Esri [GEOGRAPHIC_DATA] ([GEOGRAPHIC_DATA])"
type input "Esri [GEOGRAPHIC_DATA] ([GEOGRAPHIC_DATA])"
drag, startPoint x: 1025, startPoint y: 613, endPoint x: 819, endPoint y: 608, distance: 206.1
click at [819, 608] on div "Profile Review › Banumathi Sarangabani Show Resume Admin Settings Update Resume…" at bounding box center [776, 392] width 1482 height 784
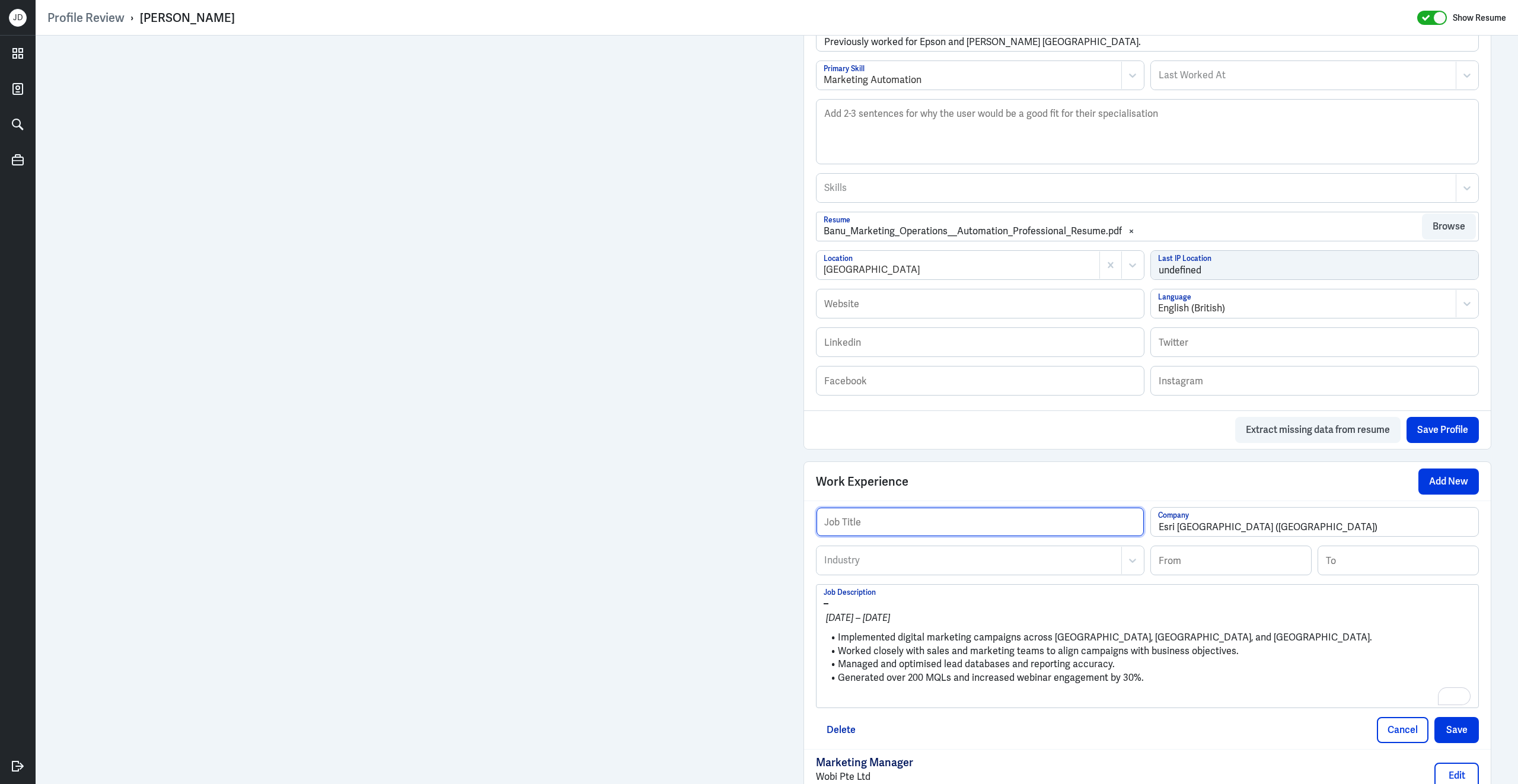
click at [895, 533] on input "text" at bounding box center [980, 522] width 328 height 29
paste input "Senior Marketing Executive (Digital), Regional"
type input "Senior Marketing Executive (Digital), Regional"
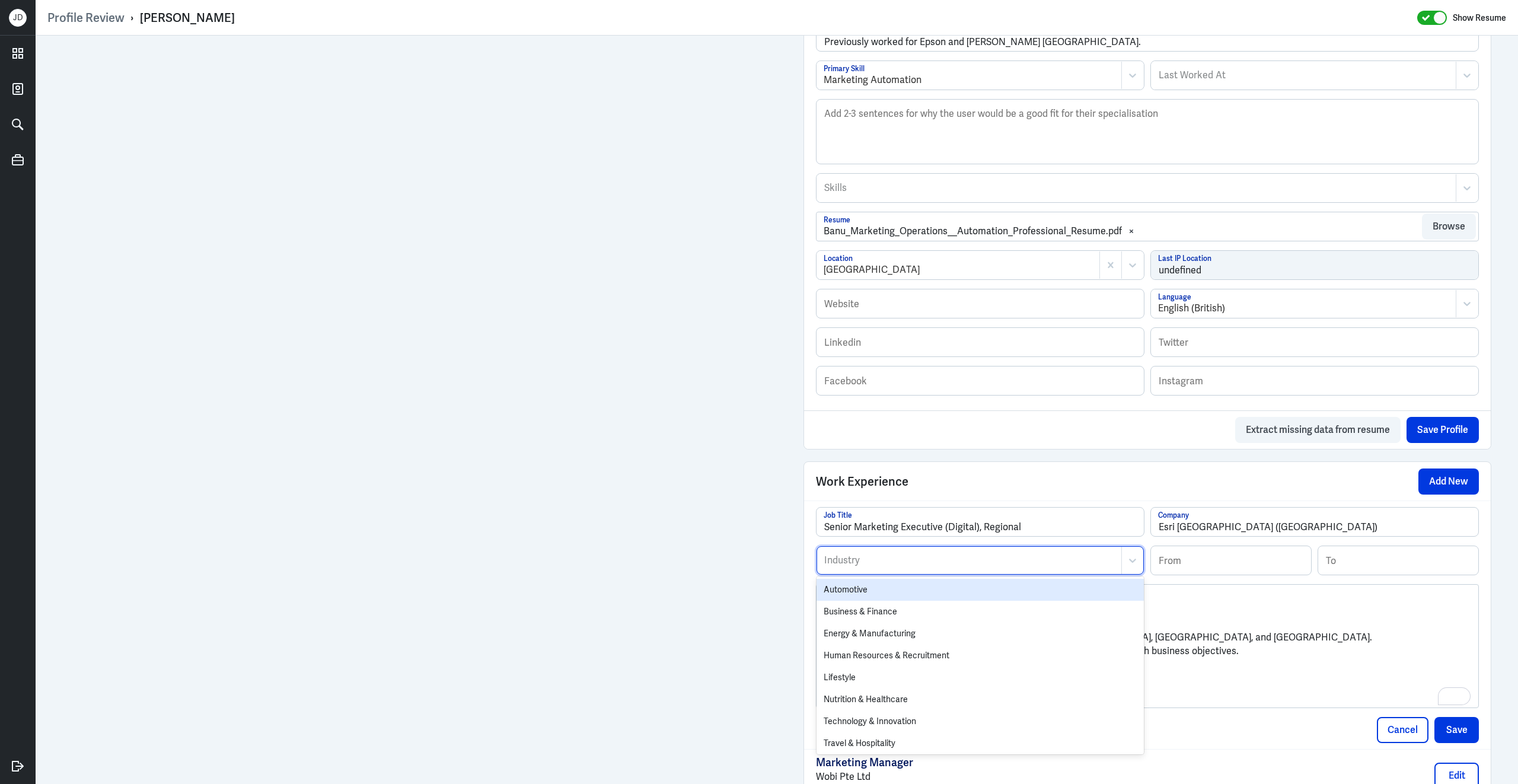
click at [909, 568] on div at bounding box center [969, 560] width 292 height 14
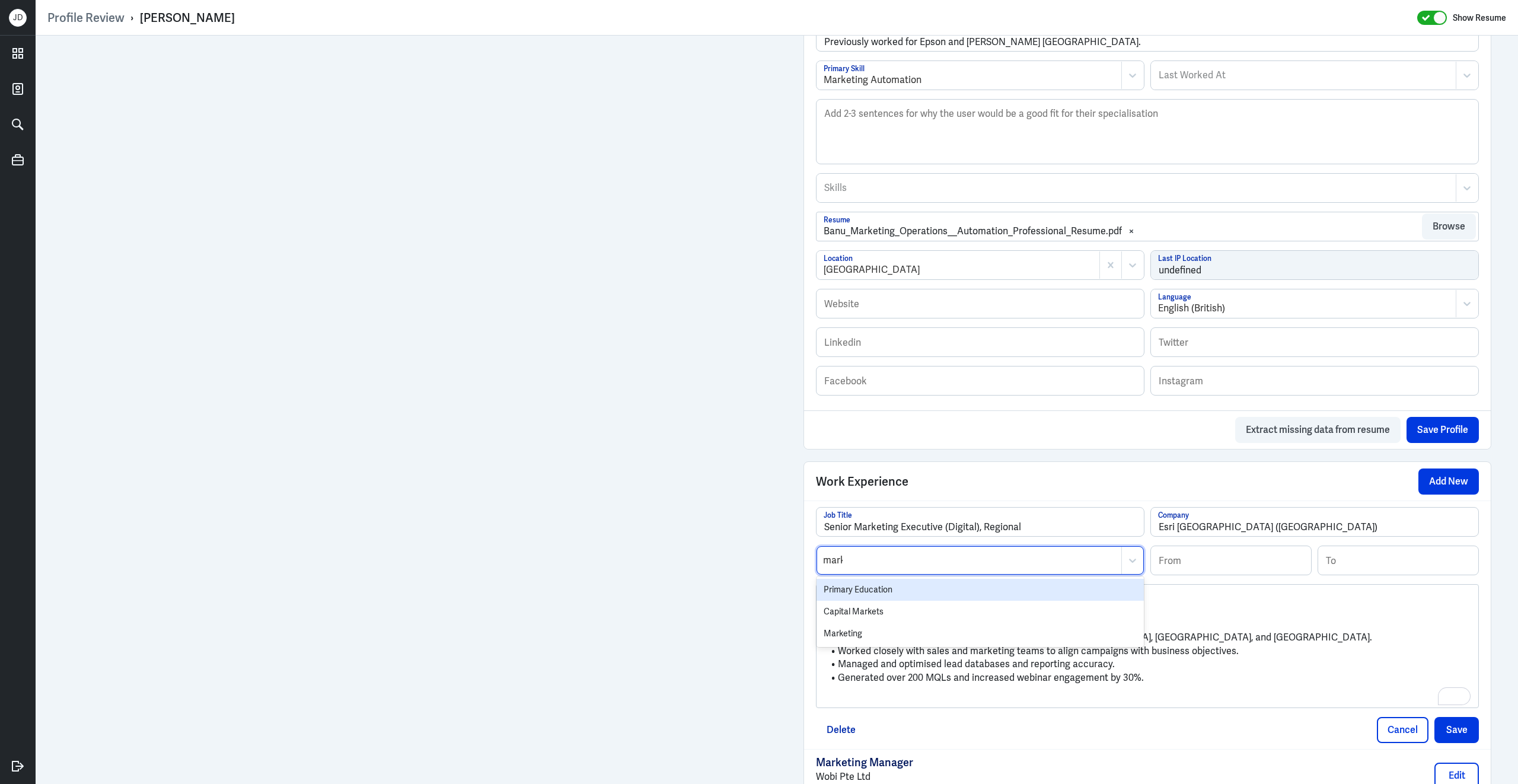
type input "marke"
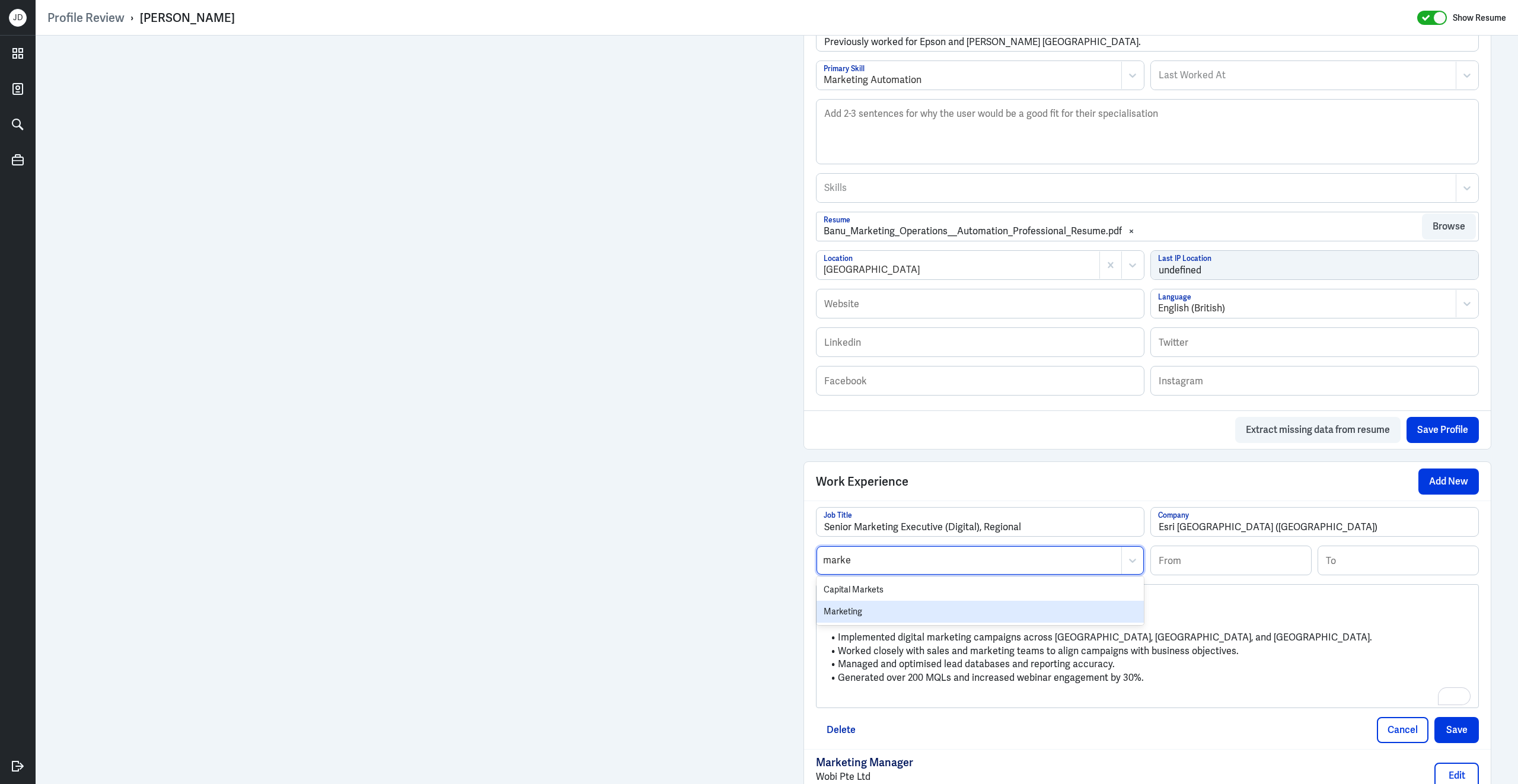
click at [909, 616] on div "Marketing" at bounding box center [980, 611] width 328 height 22
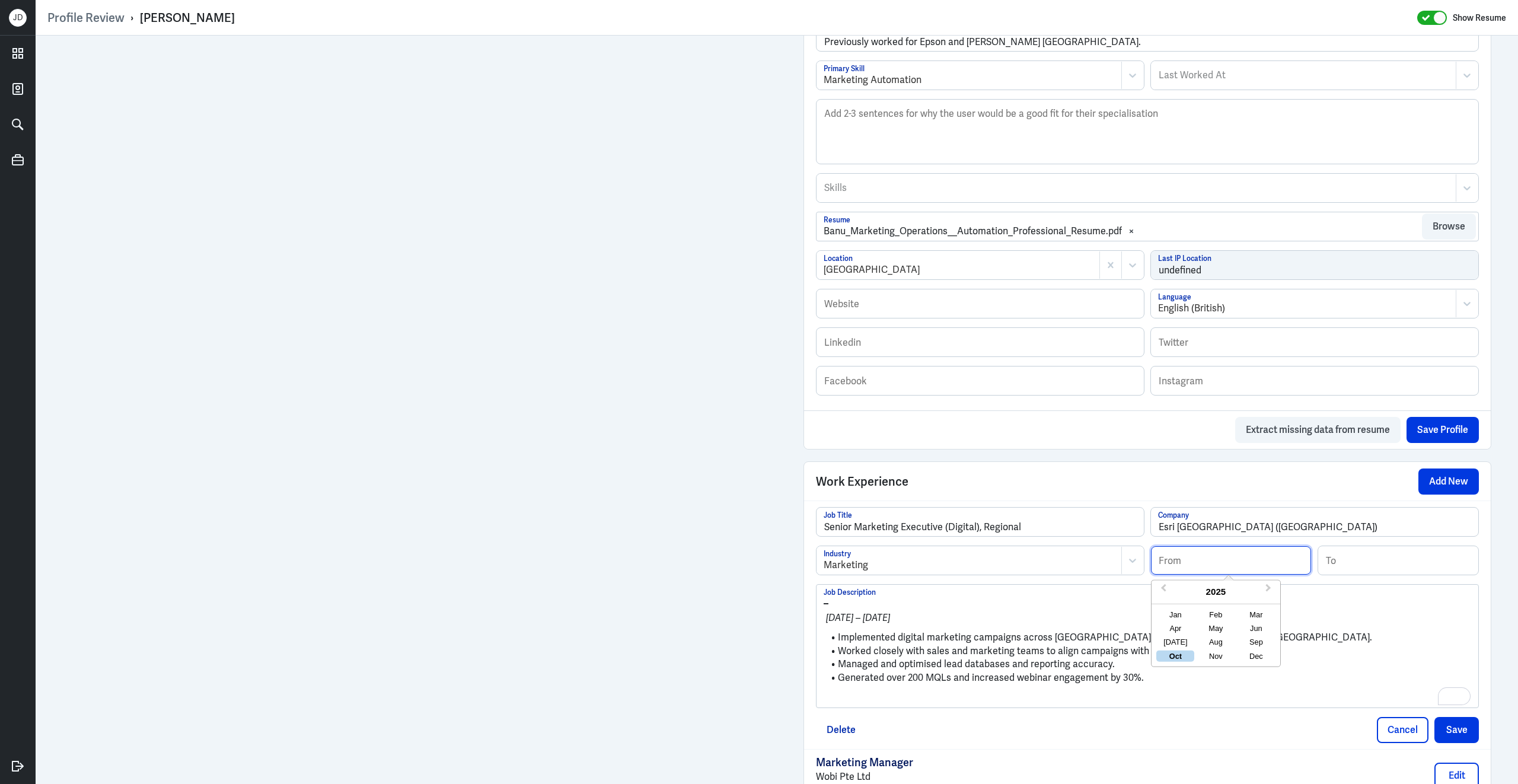
click at [1207, 574] on input at bounding box center [1231, 560] width 160 height 29
type input "04/2021"
click at [1354, 573] on input at bounding box center [1398, 560] width 160 height 29
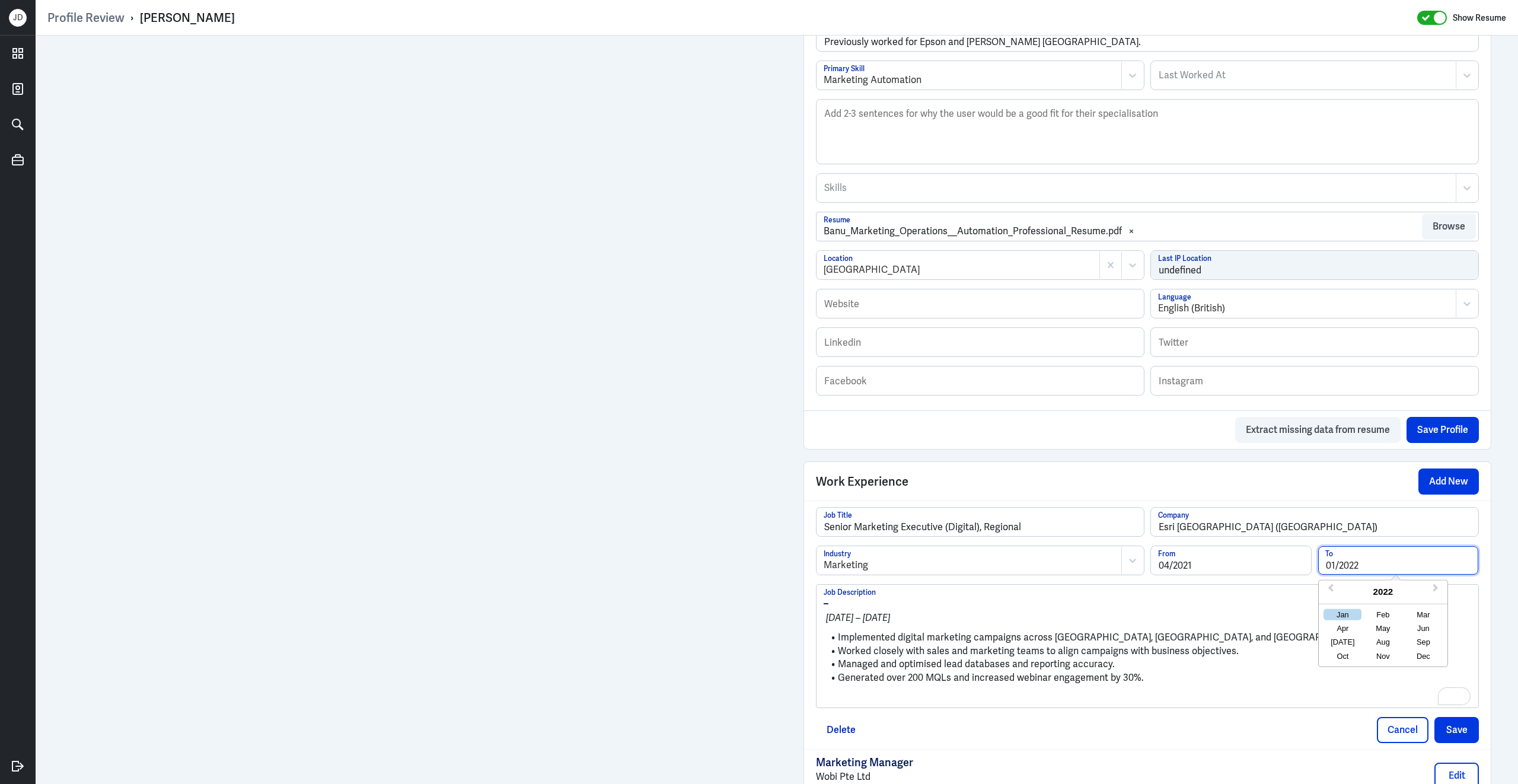
type input "01/2022"
click at [1061, 682] on li "Generated over 200 MQLs and increased webinar engagement by 30%." at bounding box center [1147, 677] width 648 height 13
click at [987, 705] on p "To enrich screen reader interactions, please activate Accessibility in Grammarl…" at bounding box center [1147, 698] width 648 height 14
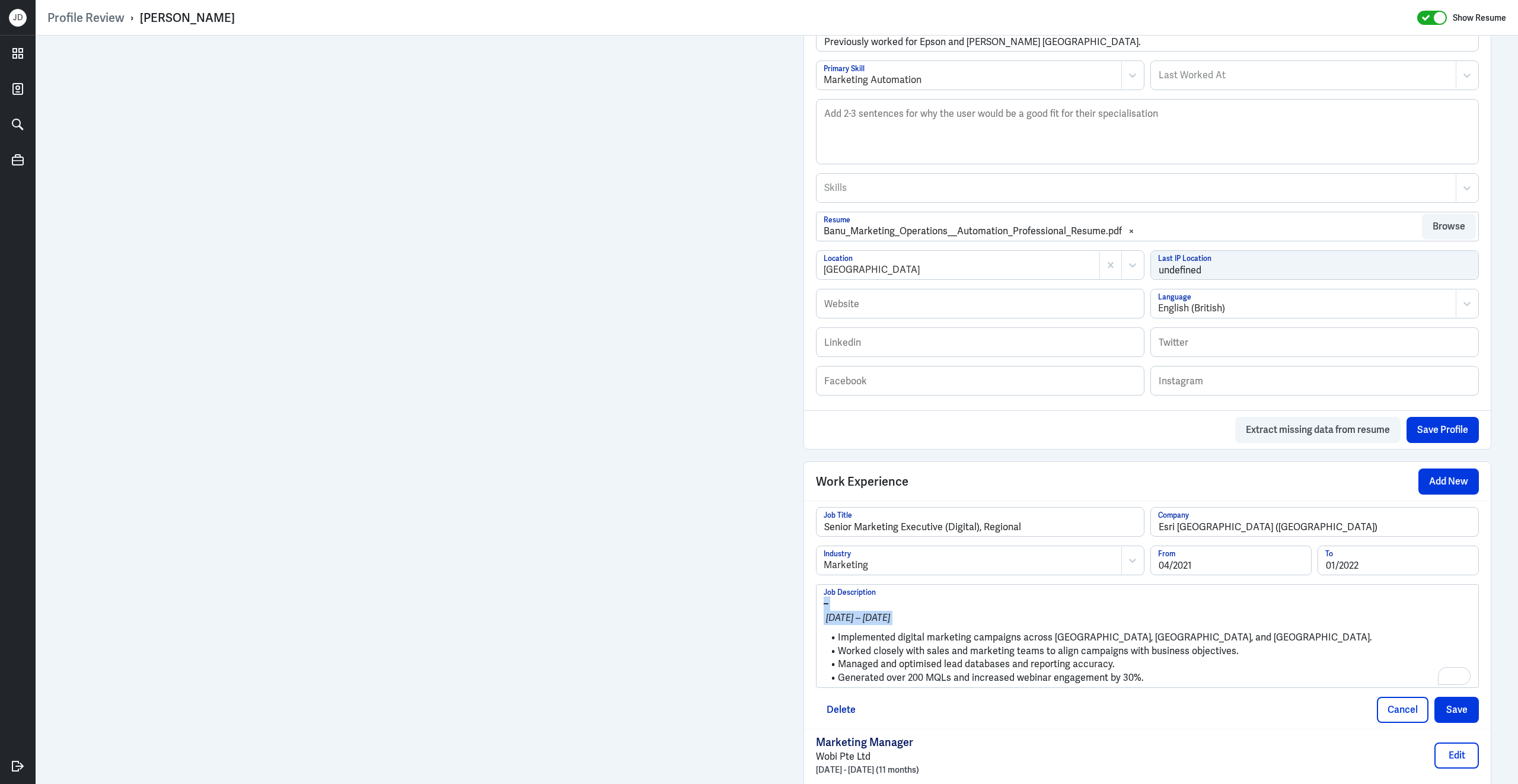
drag, startPoint x: 839, startPoint y: 648, endPoint x: 811, endPoint y: 589, distance: 65.3
click at [811, 589] on div "Senior Marketing Executive (Digital), Regional Job Title Esri South Asia (Singa…" at bounding box center [1148, 615] width 687 height 229
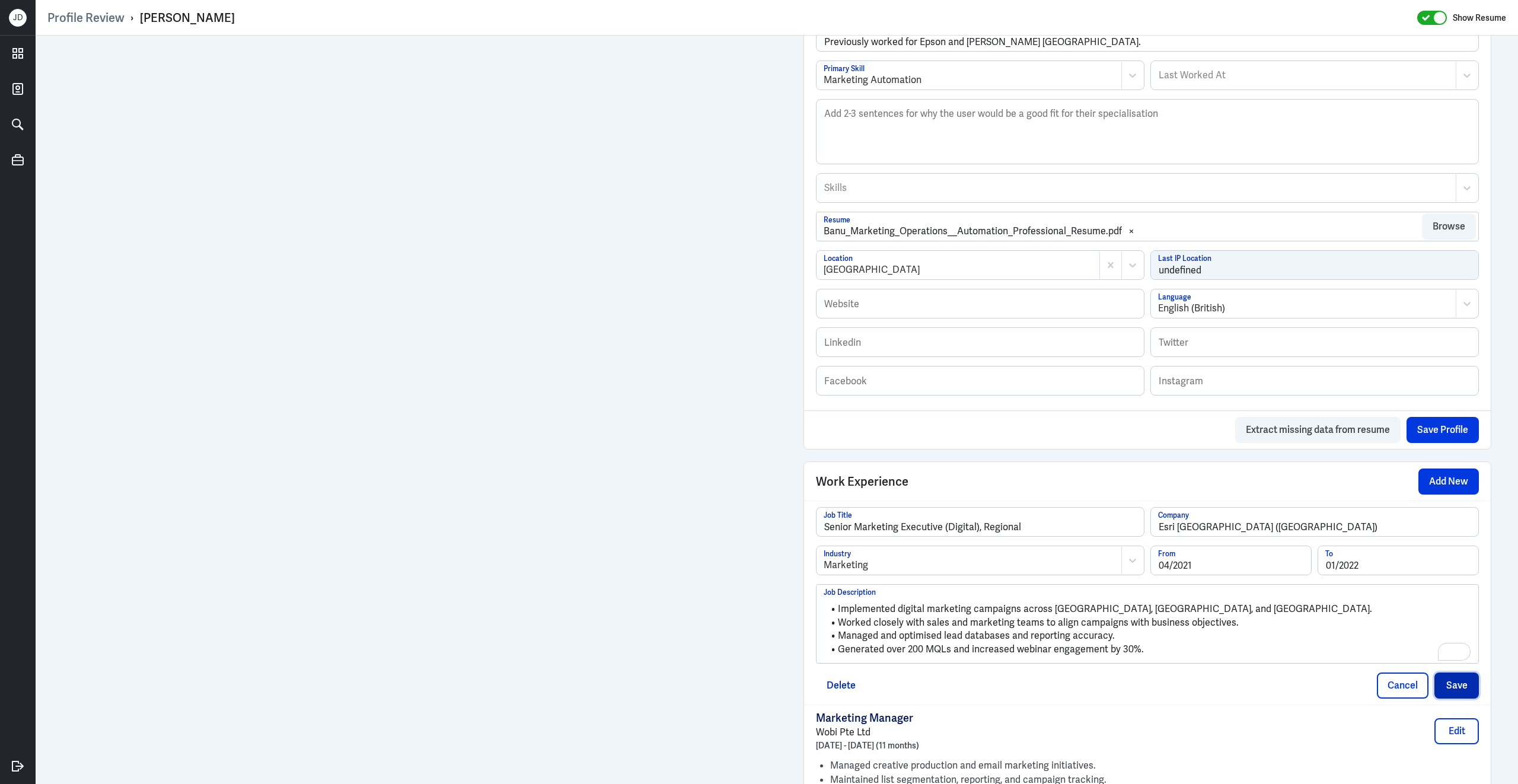
click at [1456, 696] on button "Save" at bounding box center [1456, 685] width 44 height 26
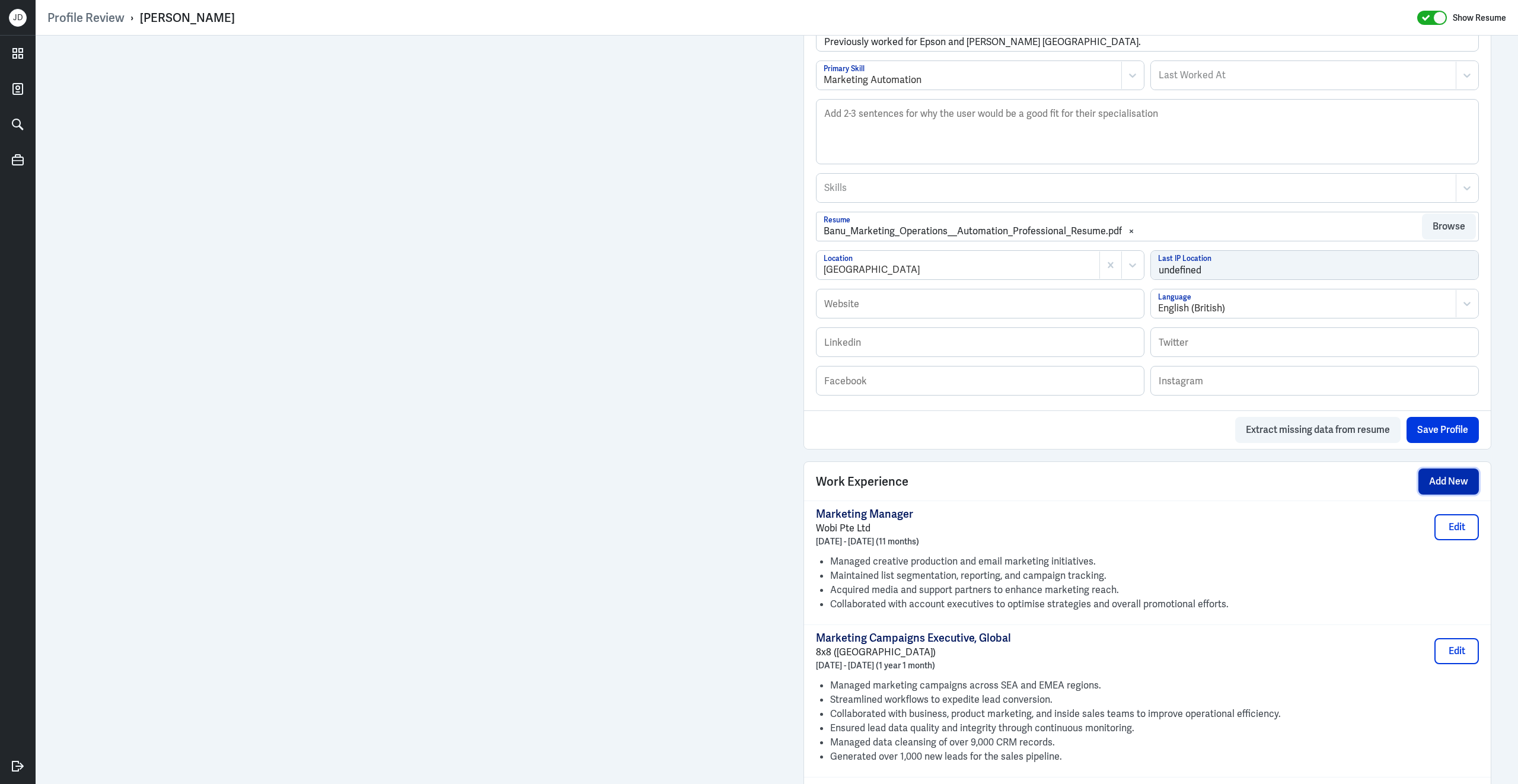
click at [1431, 495] on button "Add New" at bounding box center [1448, 481] width 60 height 26
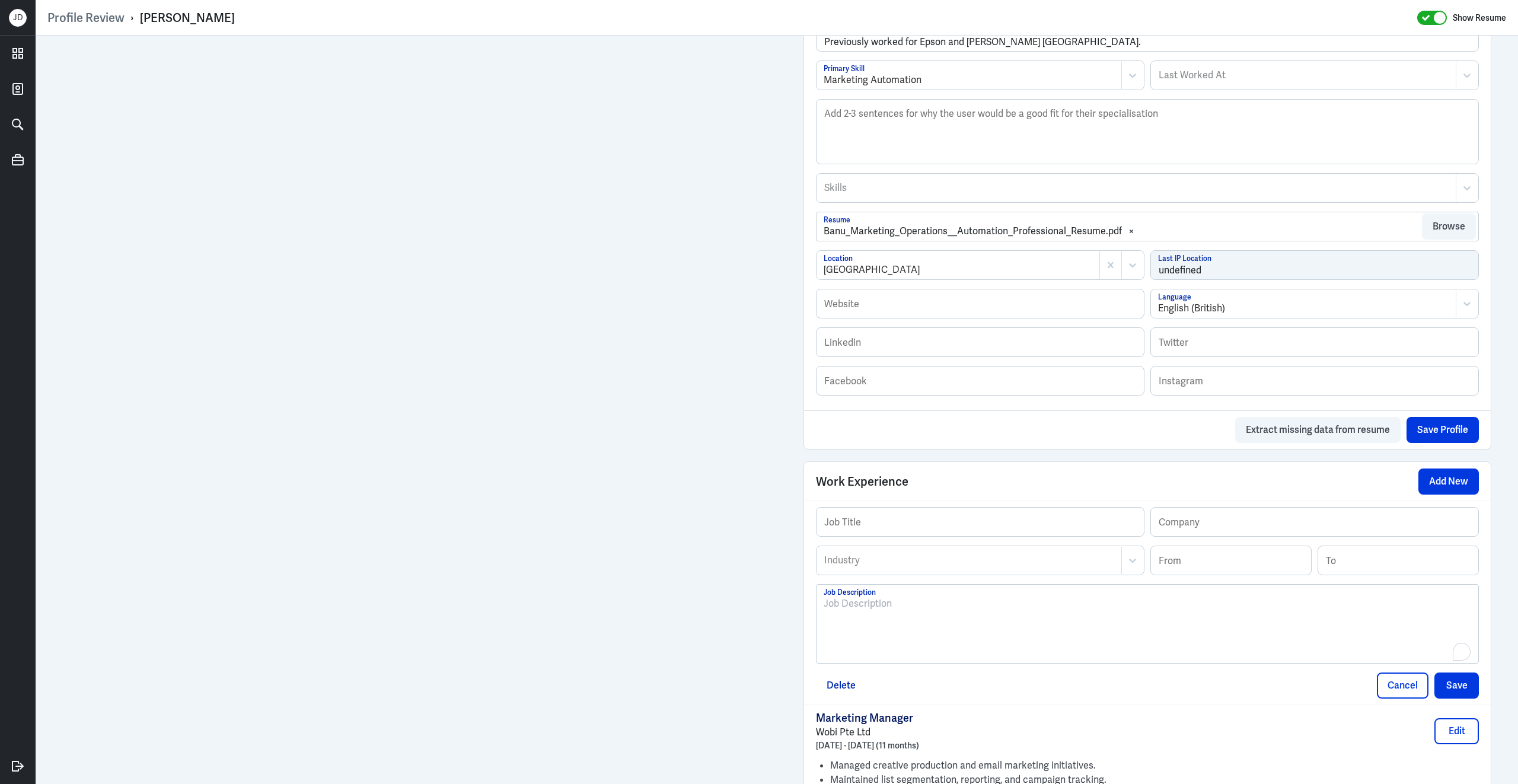
click at [907, 632] on div "To enrich screen reader interactions, please activate Accessibility in Grammarl…" at bounding box center [1147, 628] width 648 height 64
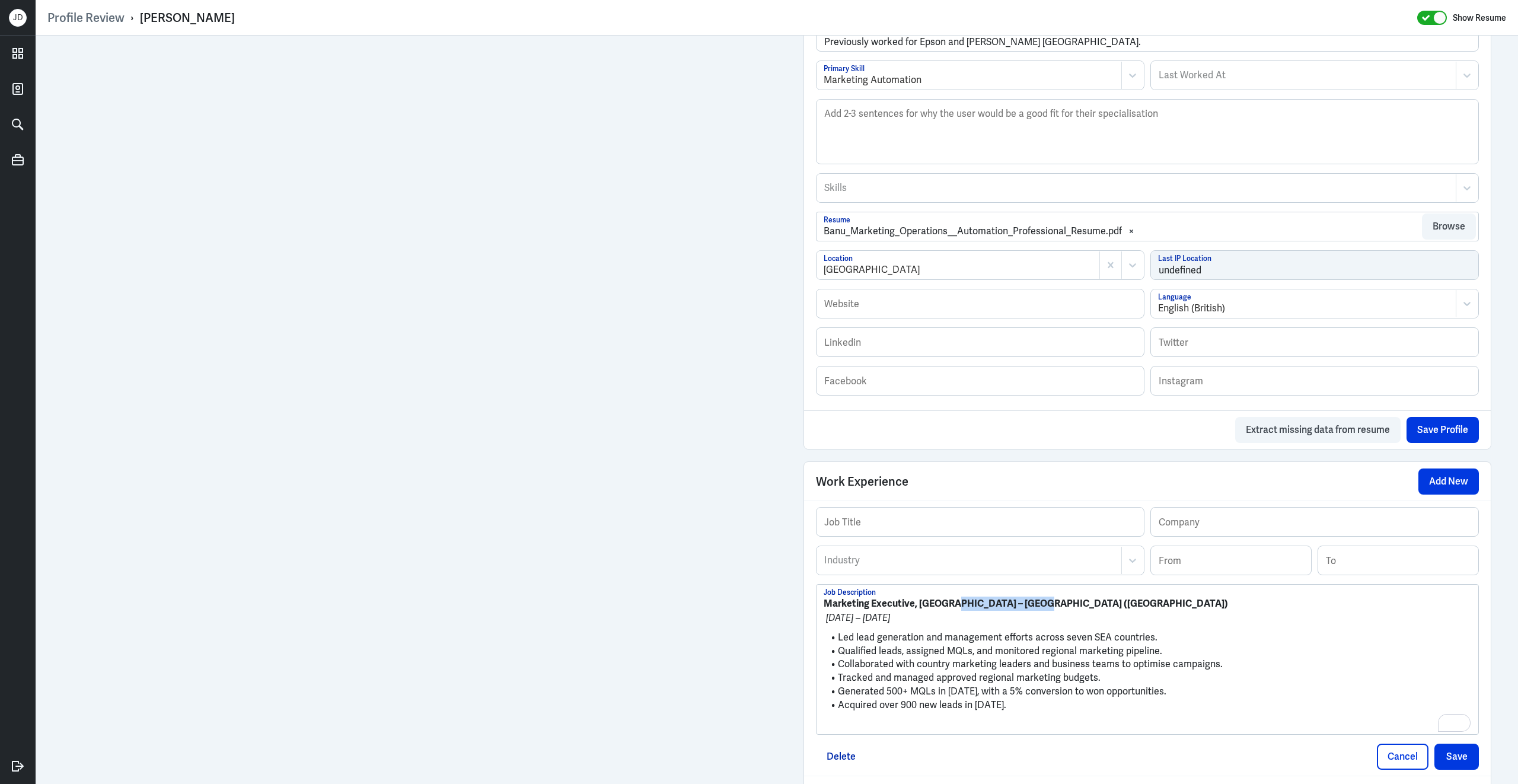
drag, startPoint x: 947, startPoint y: 615, endPoint x: 1068, endPoint y: 613, distance: 121.0
click at [1068, 611] on p "Marketing Executive, Asia – Mercer (Singapore)" at bounding box center [1147, 604] width 648 height 14
click at [1182, 536] on input "text" at bounding box center [1315, 522] width 328 height 29
paste input "[PERSON_NAME] ([GEOGRAPHIC_DATA])"
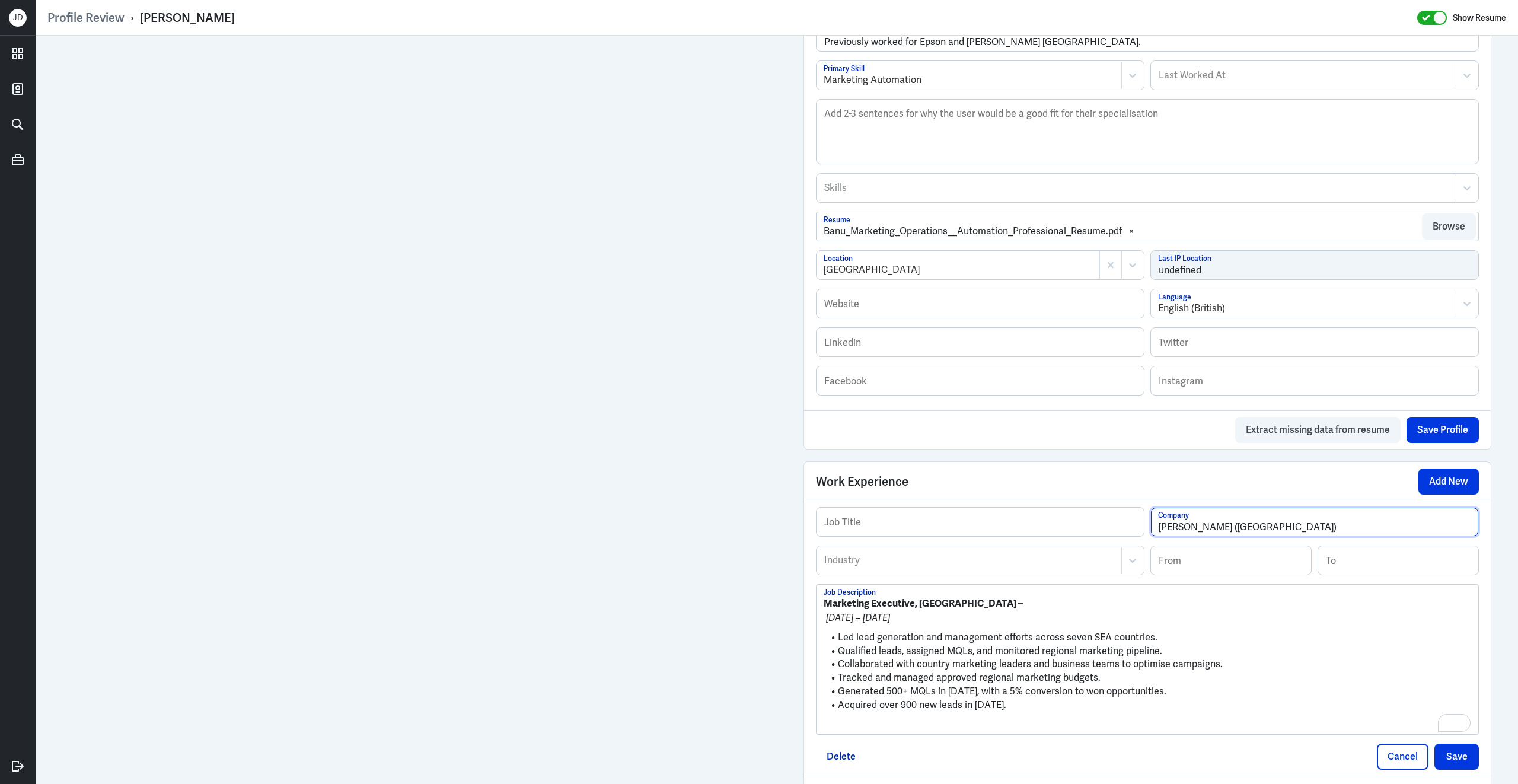
type input "[PERSON_NAME] ([GEOGRAPHIC_DATA])"
drag, startPoint x: 938, startPoint y: 612, endPoint x: 749, endPoint y: 588, distance: 190.5
click at [684, 495] on div "Admin Settings Update Resume Save Profile User Requested Private Set Resume to …" at bounding box center [776, 474] width 1482 height 1706
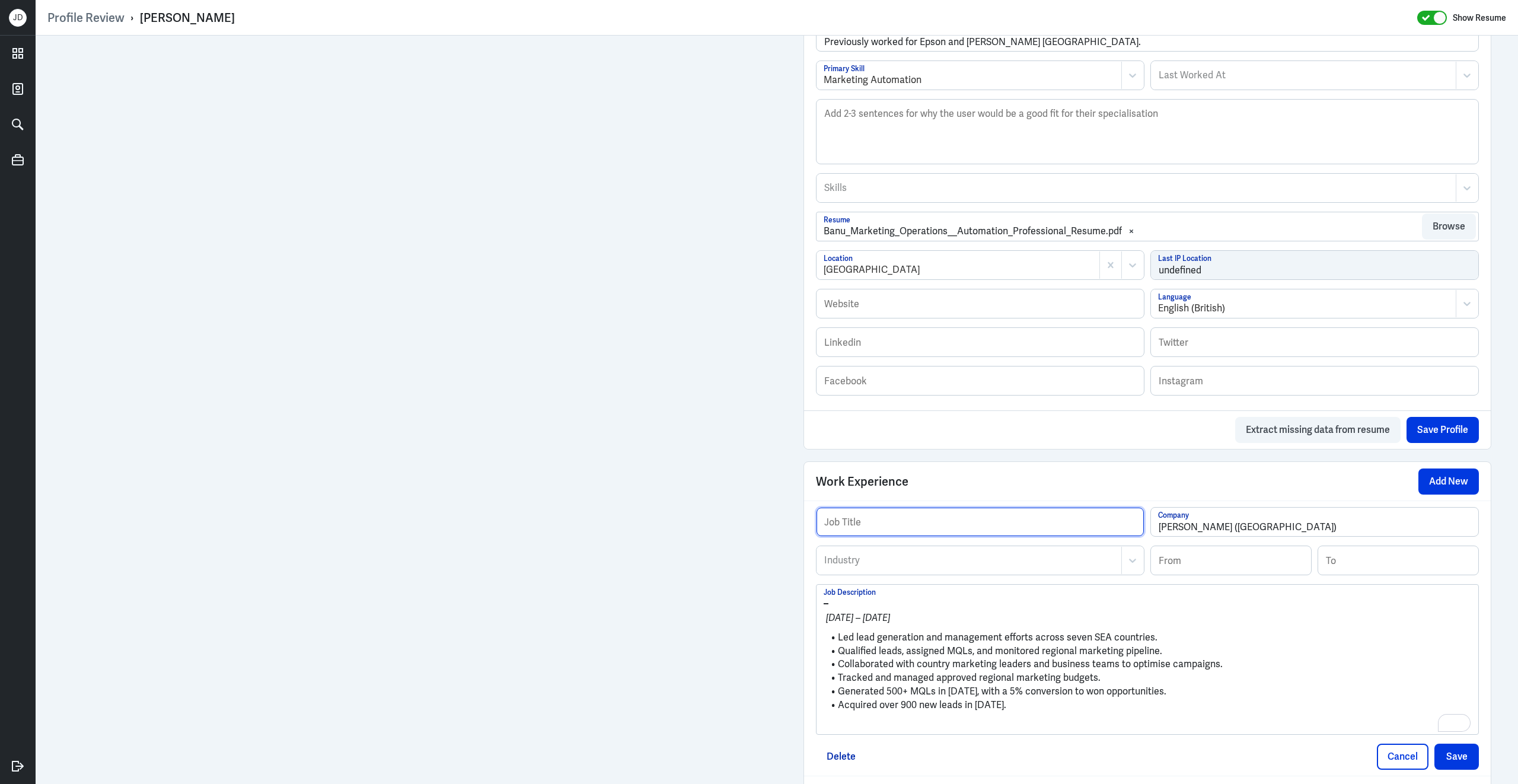
click at [878, 531] on input "text" at bounding box center [980, 522] width 328 height 29
paste input "Marketing Executive, [GEOGRAPHIC_DATA]"
type input "Marketing Executive, [GEOGRAPHIC_DATA]"
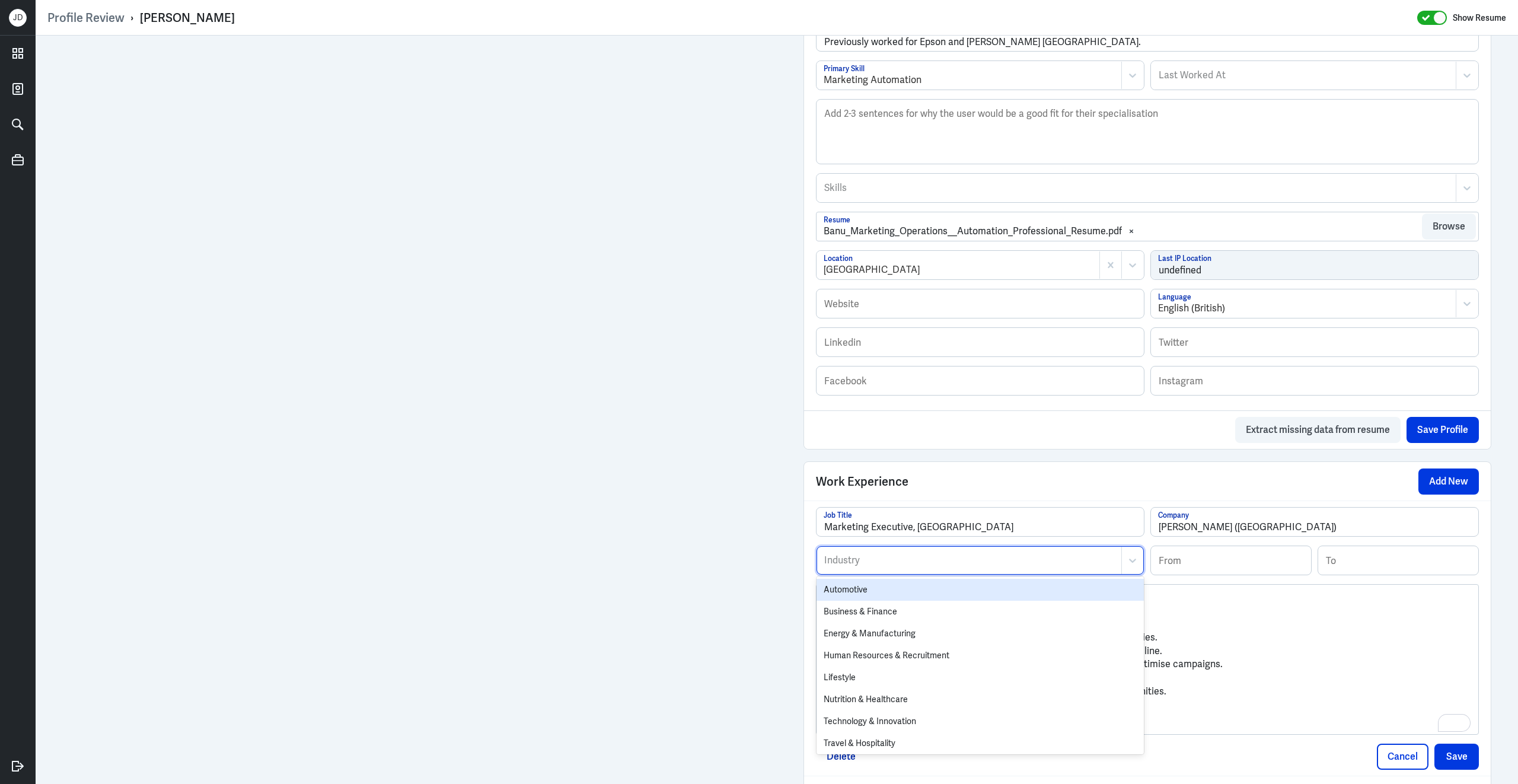
click at [837, 563] on div at bounding box center [969, 560] width 292 height 14
type input "marke"
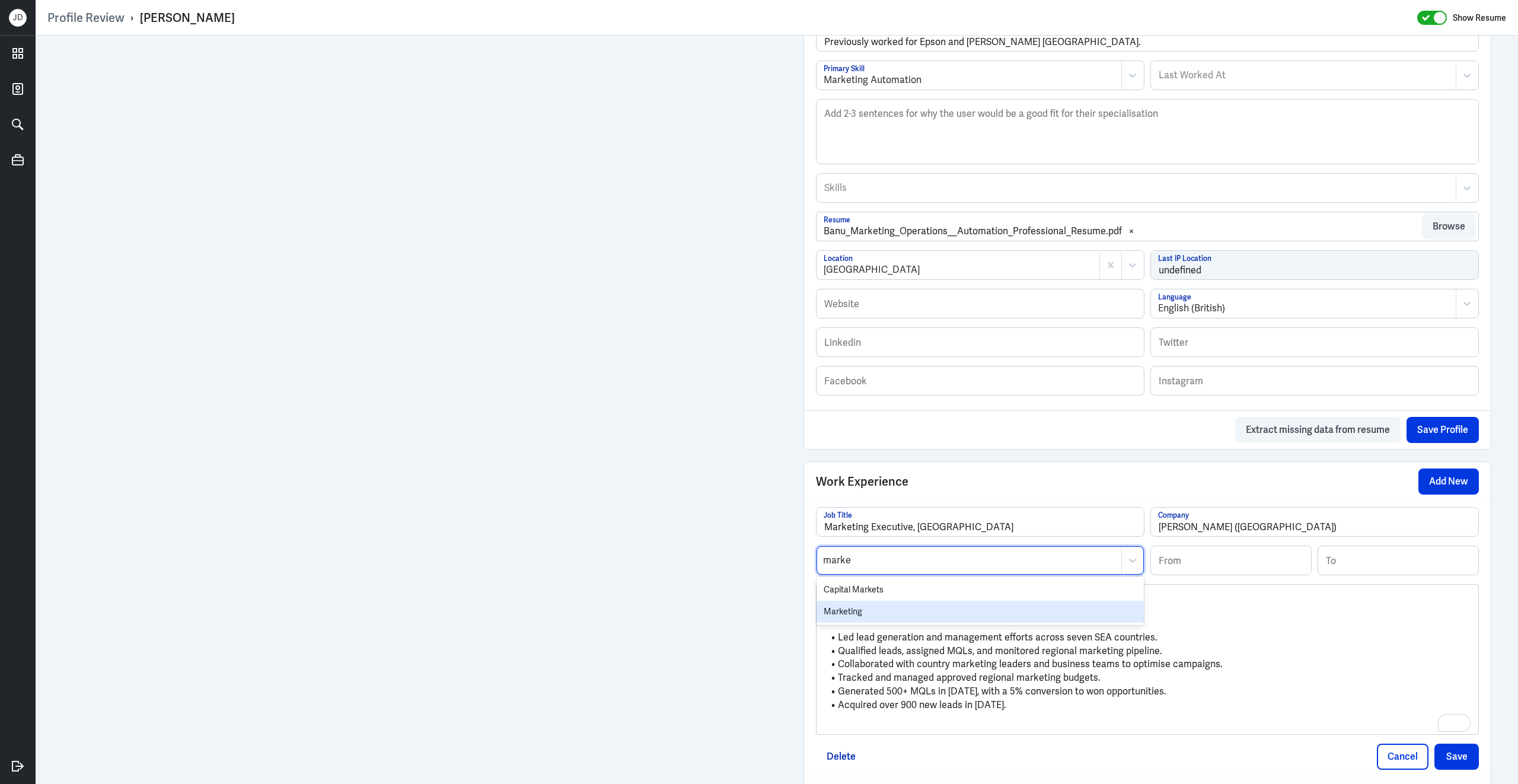
click at [844, 623] on div "Marketing" at bounding box center [980, 611] width 328 height 22
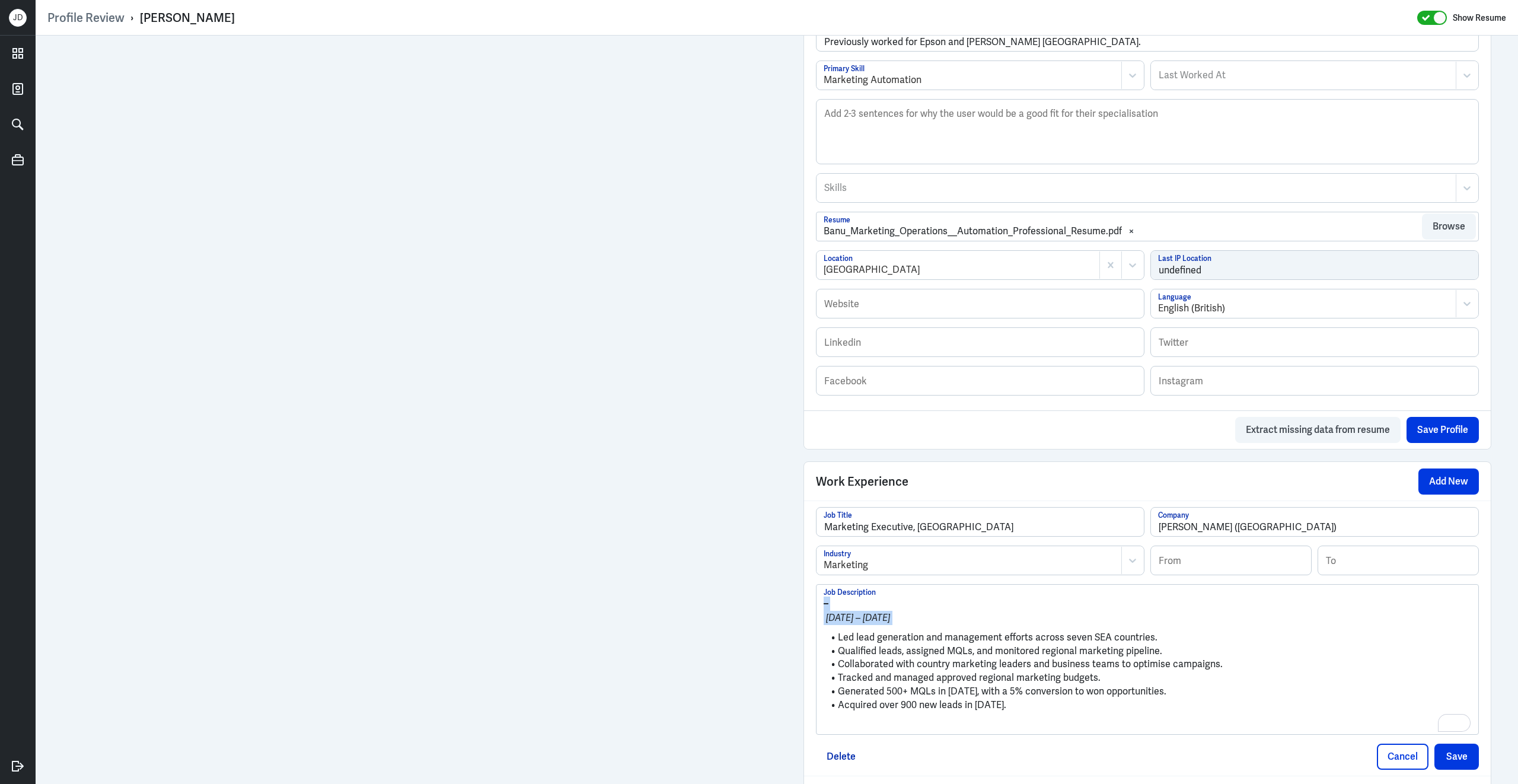
drag, startPoint x: 837, startPoint y: 648, endPoint x: 799, endPoint y: 607, distance: 55.9
click at [799, 607] on div "Admin Settings Update Resume Save Profile User Requested Private Set Resume to …" at bounding box center [1147, 474] width 712 height 1706
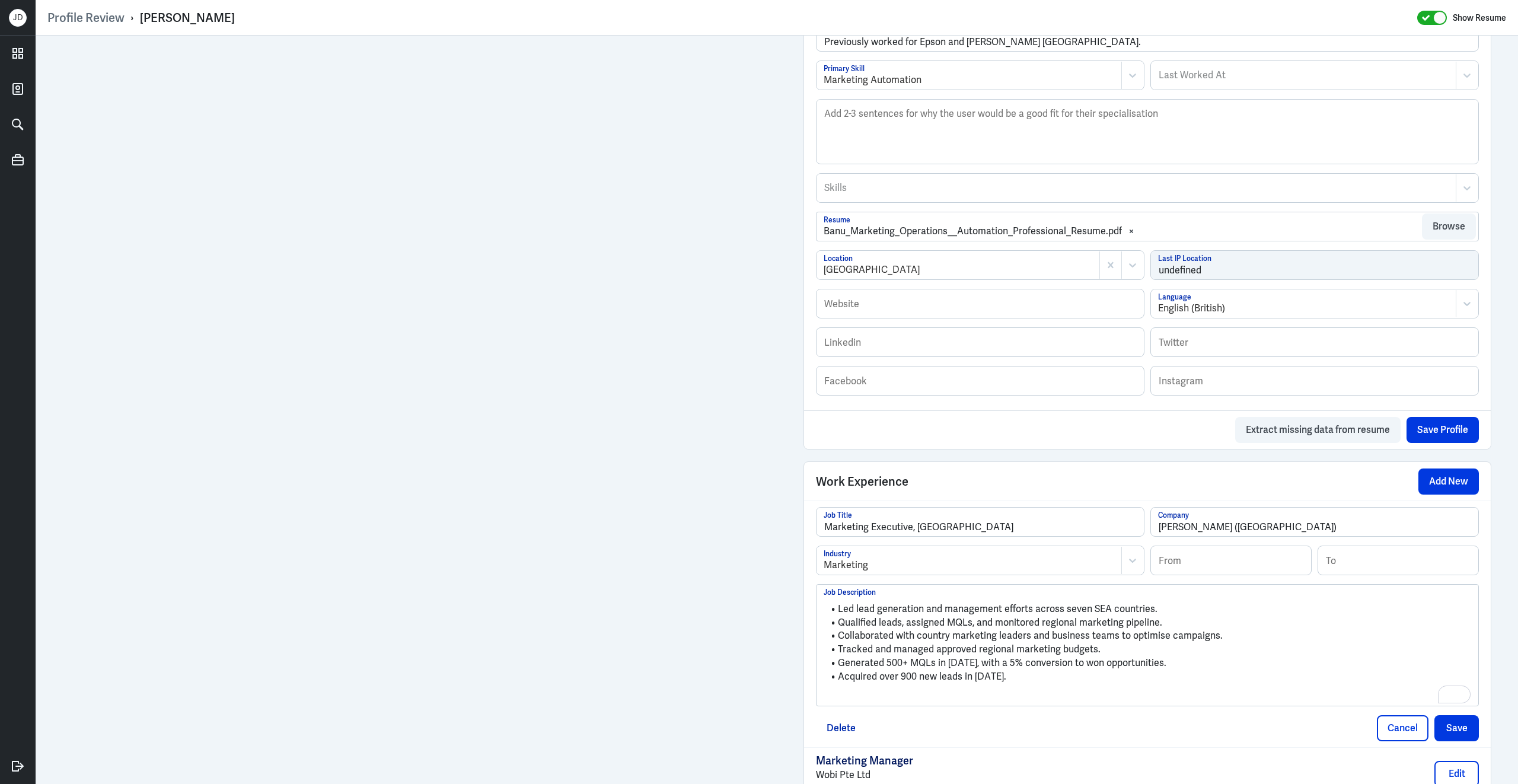
click at [885, 703] on p "To enrich screen reader interactions, please activate Accessibility in Grammarl…" at bounding box center [1147, 696] width 648 height 14
click at [1464, 715] on button "Save" at bounding box center [1456, 708] width 44 height 26
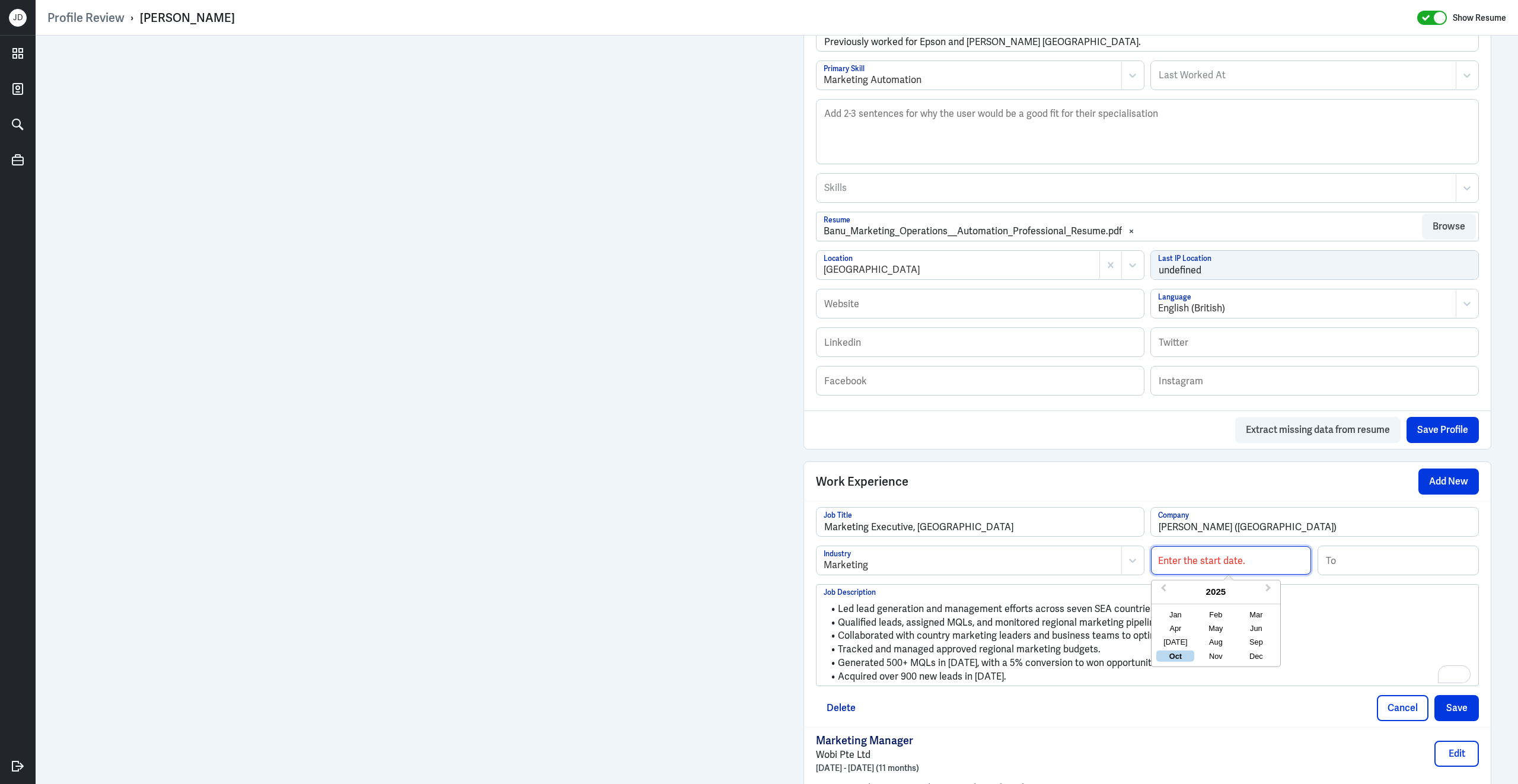
click at [1246, 575] on input at bounding box center [1231, 560] width 160 height 29
type input "01/2017"
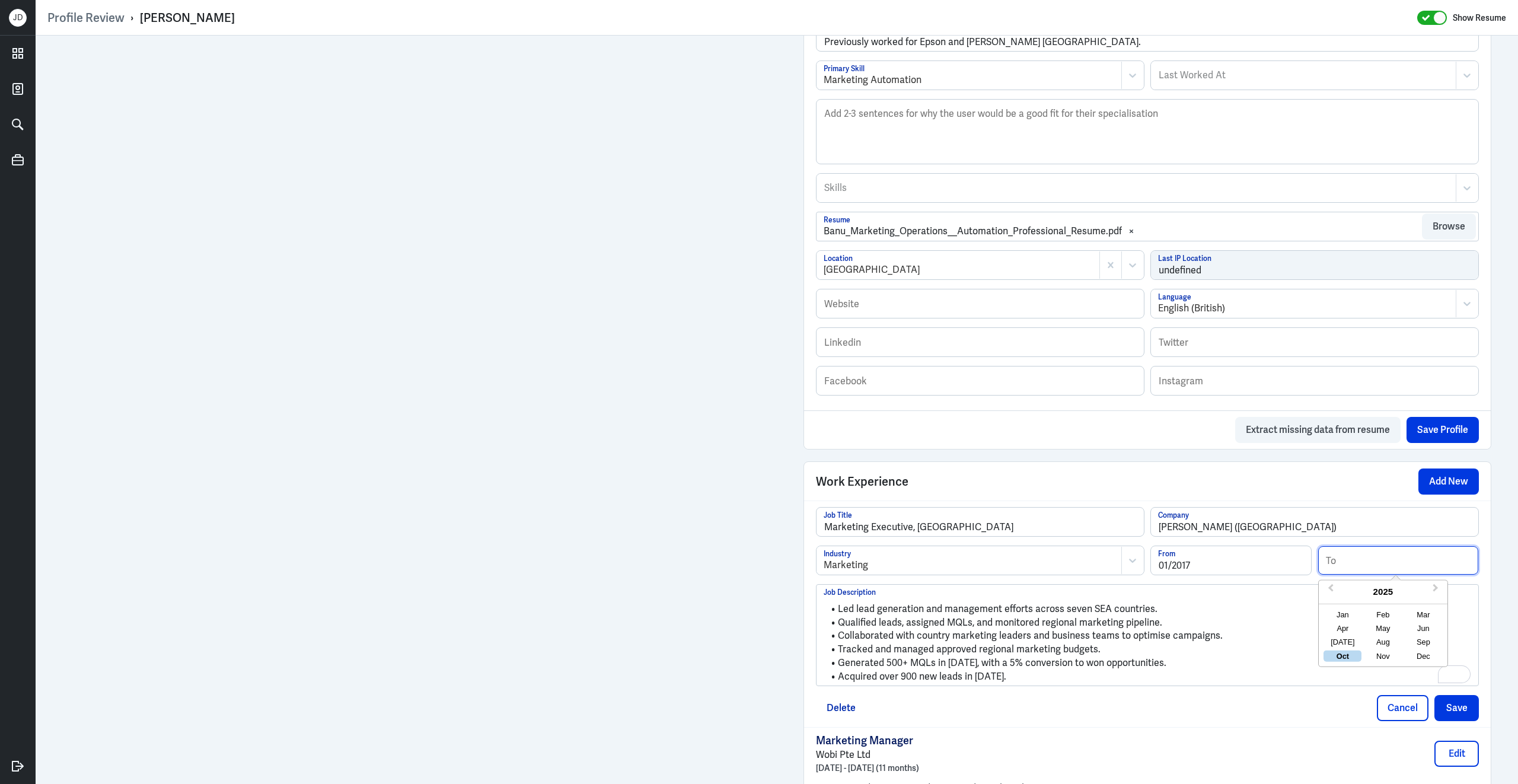
click at [1362, 570] on input at bounding box center [1398, 560] width 160 height 29
type input "11/2019"
click at [1262, 670] on li "Generated 500+ MQLs in [DATE], with a 5% conversion to won opportunities." at bounding box center [1147, 663] width 648 height 13
click at [1444, 716] on button "Save" at bounding box center [1456, 708] width 44 height 26
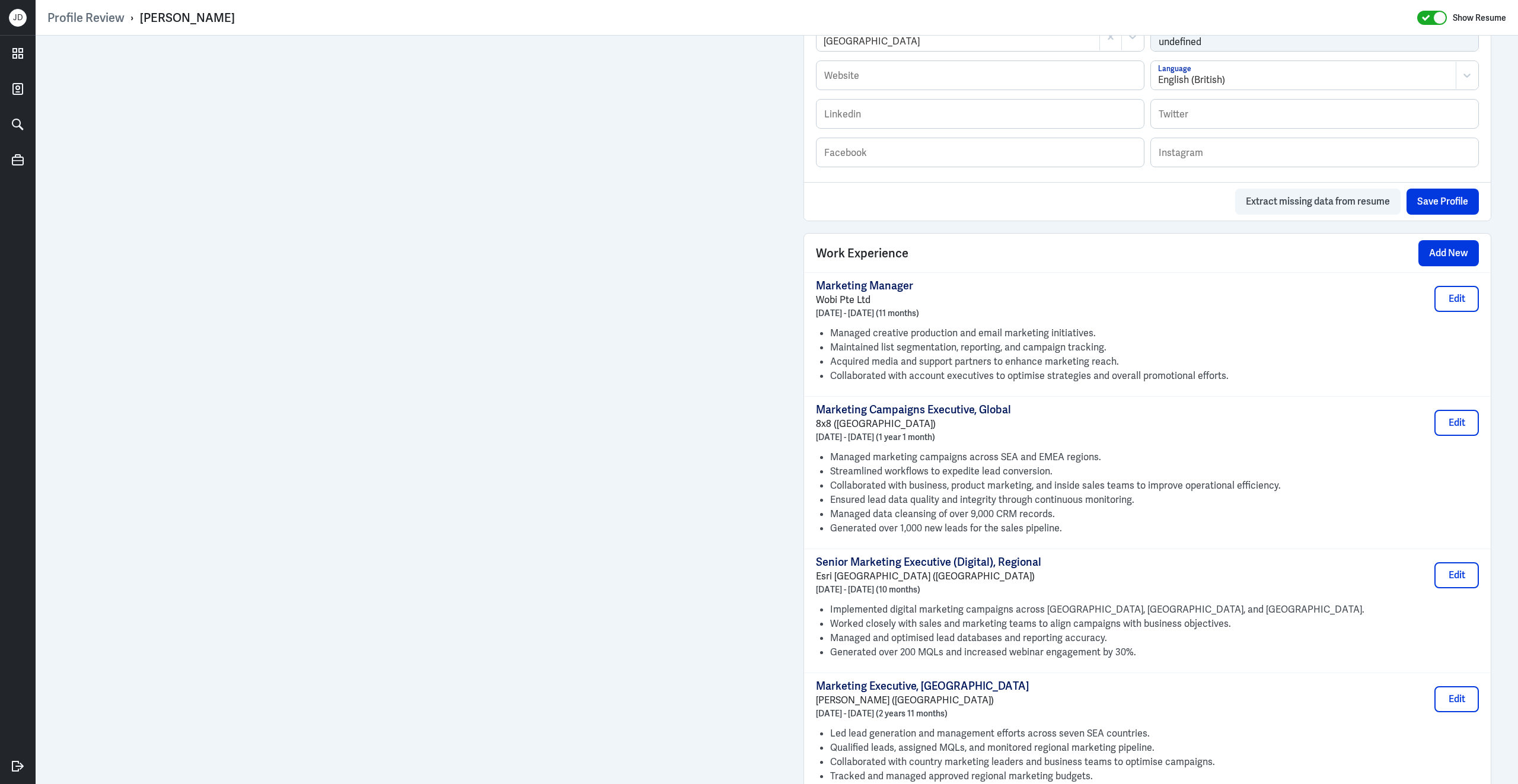
scroll to position [594, 0]
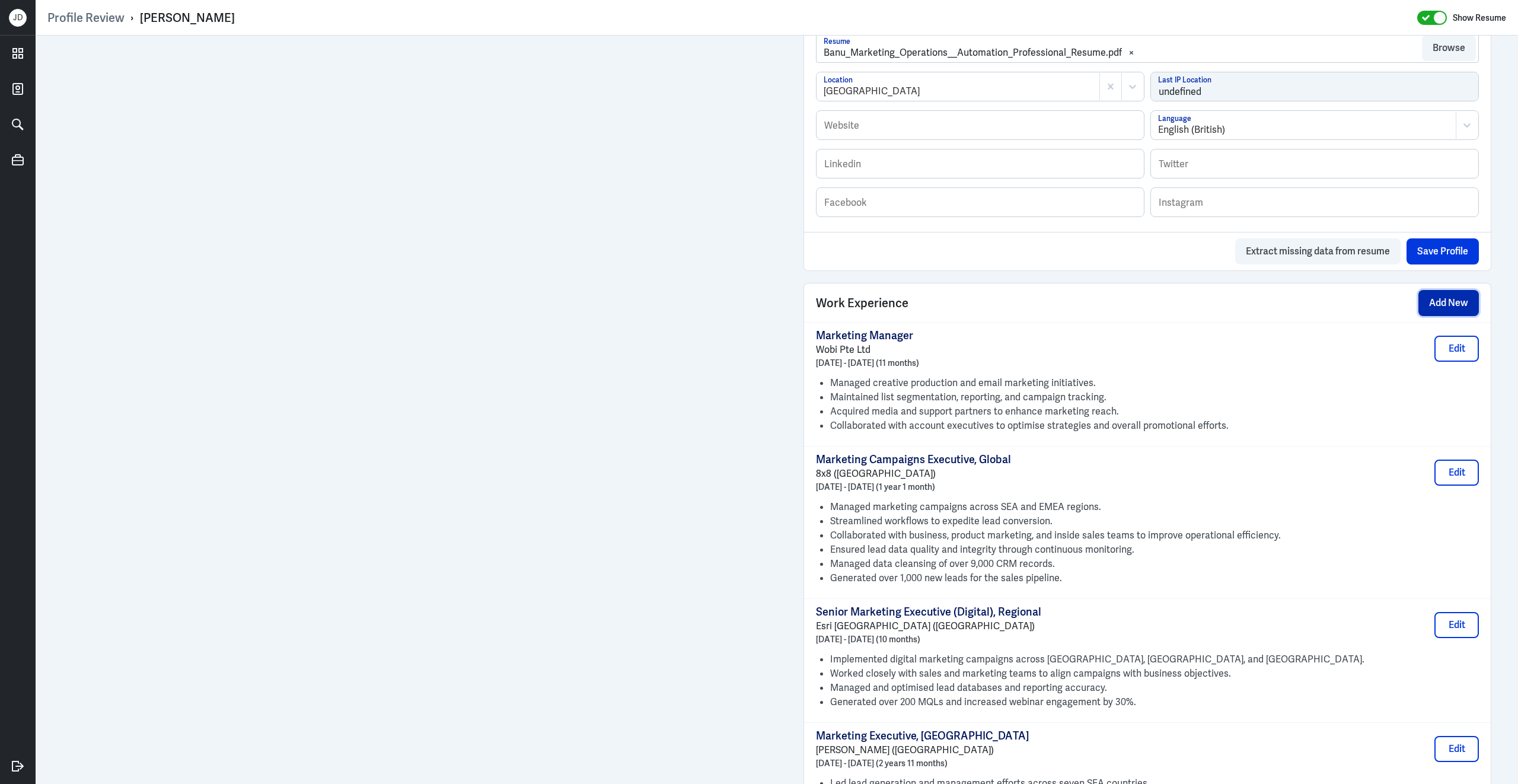
click at [1457, 314] on button "Add New" at bounding box center [1448, 303] width 60 height 26
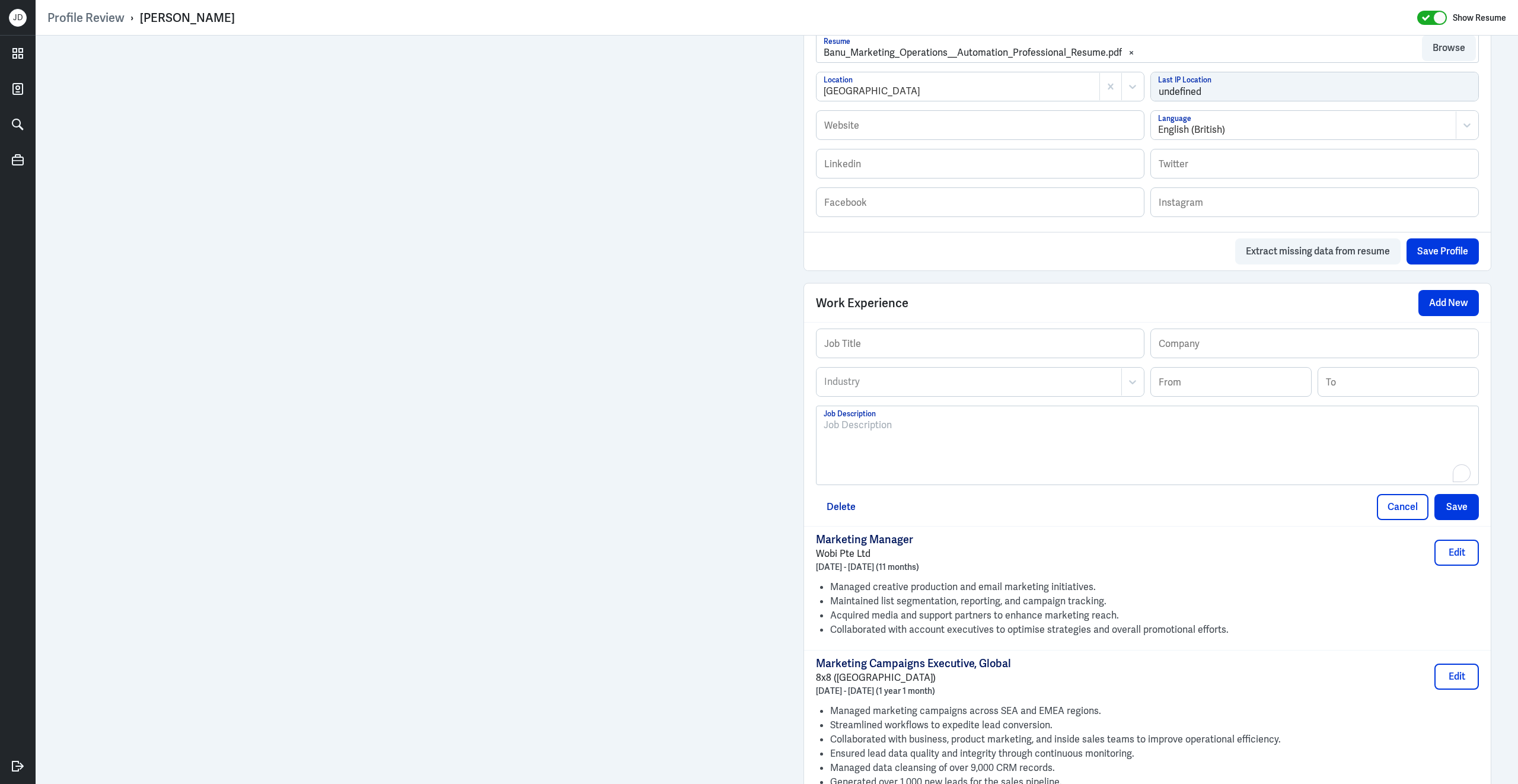
click at [1003, 482] on div "To enrich screen reader interactions, please activate Accessibility in Grammarl…" at bounding box center [1147, 450] width 648 height 64
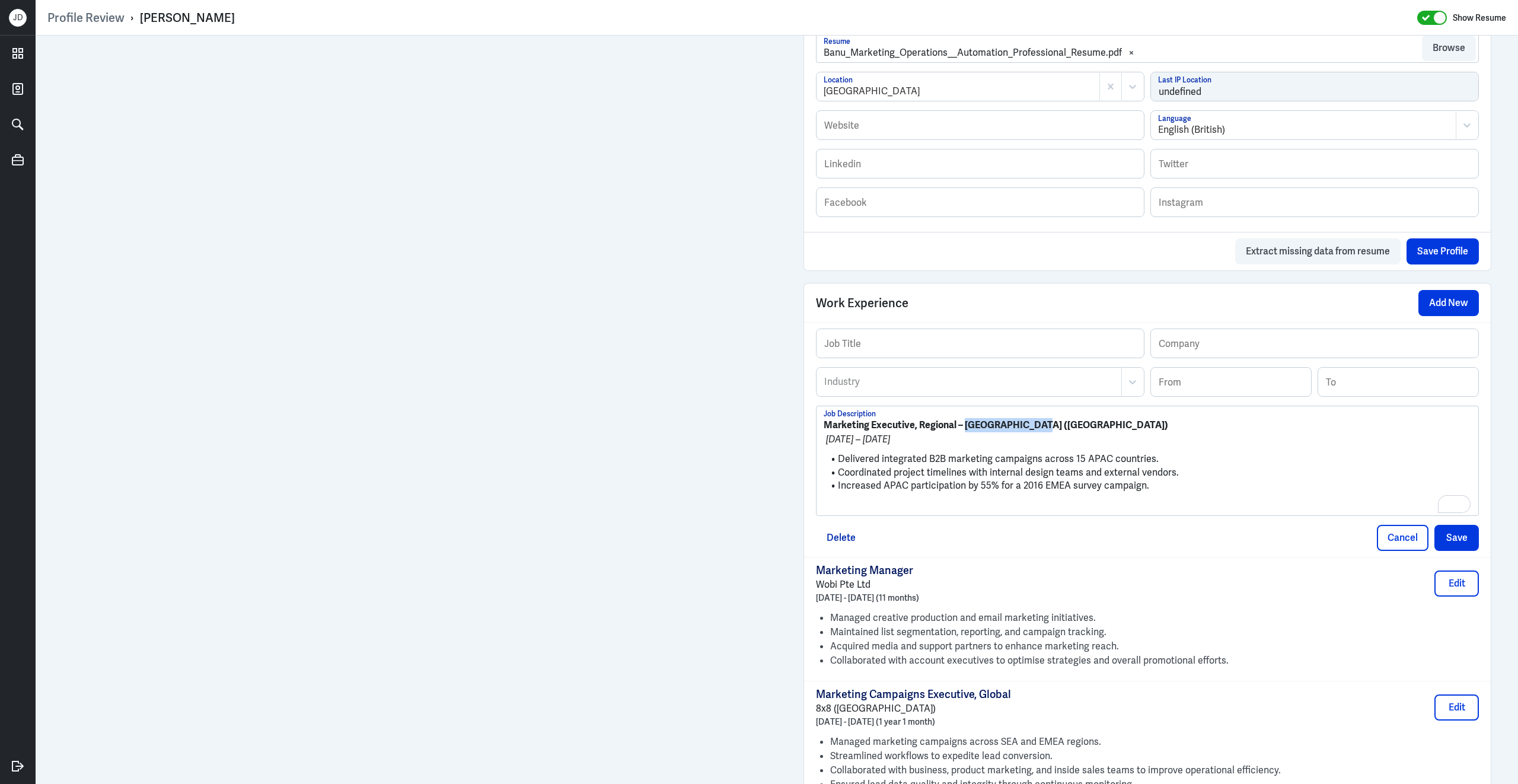
drag, startPoint x: 965, startPoint y: 432, endPoint x: 1091, endPoint y: 432, distance: 126.0
click at [1092, 432] on p "Marketing Executive, Regional – Aon (Singapore)" at bounding box center [1147, 425] width 648 height 14
click at [1199, 357] on input "text" at bounding box center [1315, 343] width 328 height 29
paste input "Aon ([GEOGRAPHIC_DATA])"
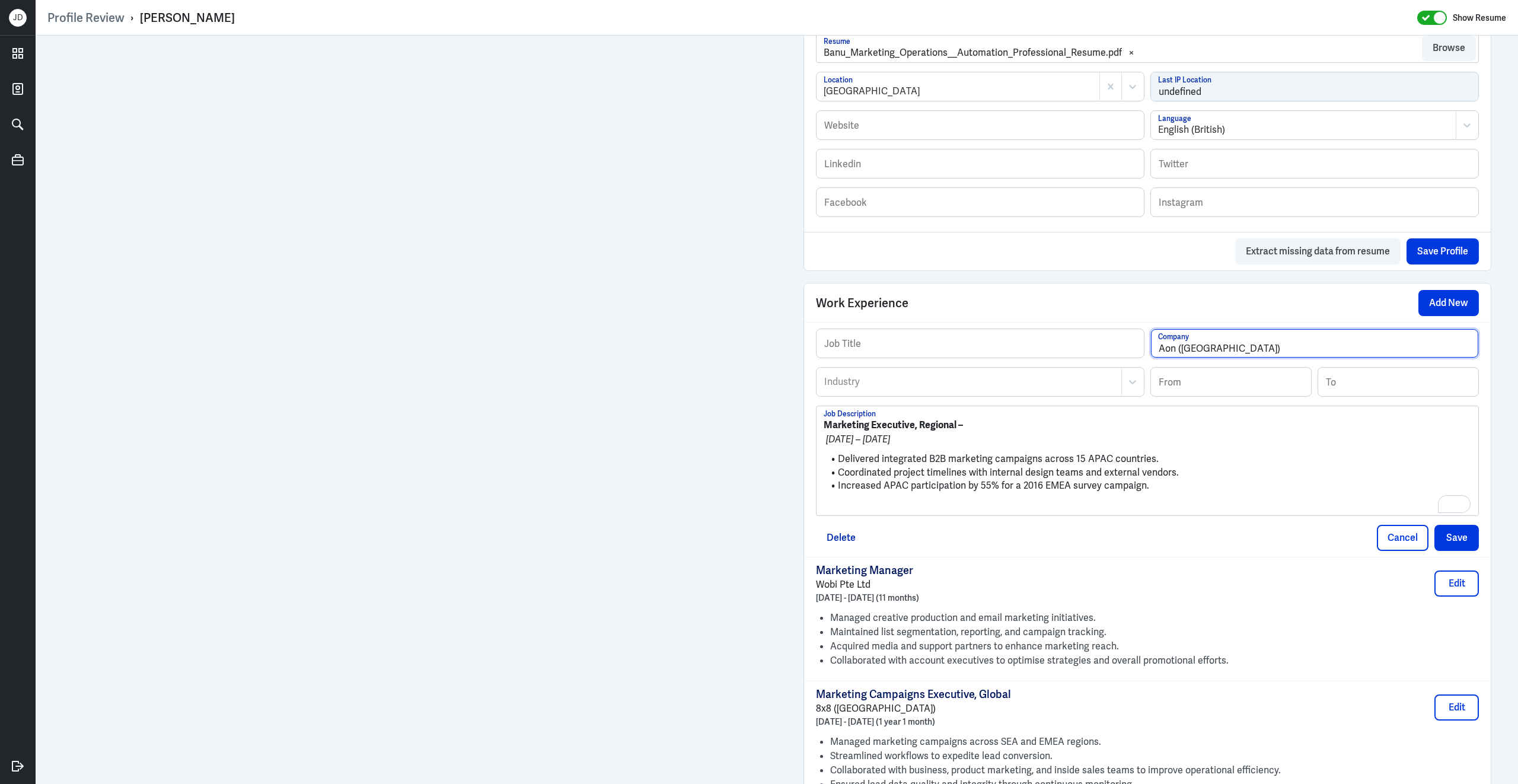
type input "Aon ([GEOGRAPHIC_DATA])"
drag, startPoint x: 960, startPoint y: 435, endPoint x: 814, endPoint y: 426, distance: 146.3
click at [814, 426] on div "Job Title Aon (Singapore) Company Industry Industry From To Marketing Executive…" at bounding box center [1148, 439] width 687 height 235
click at [913, 334] on div "Job Title Aon (Singapore) Company Industry Industry From To – Apr 2015 – Dec 20…" at bounding box center [1148, 439] width 687 height 235
click at [912, 352] on input "text" at bounding box center [980, 343] width 328 height 29
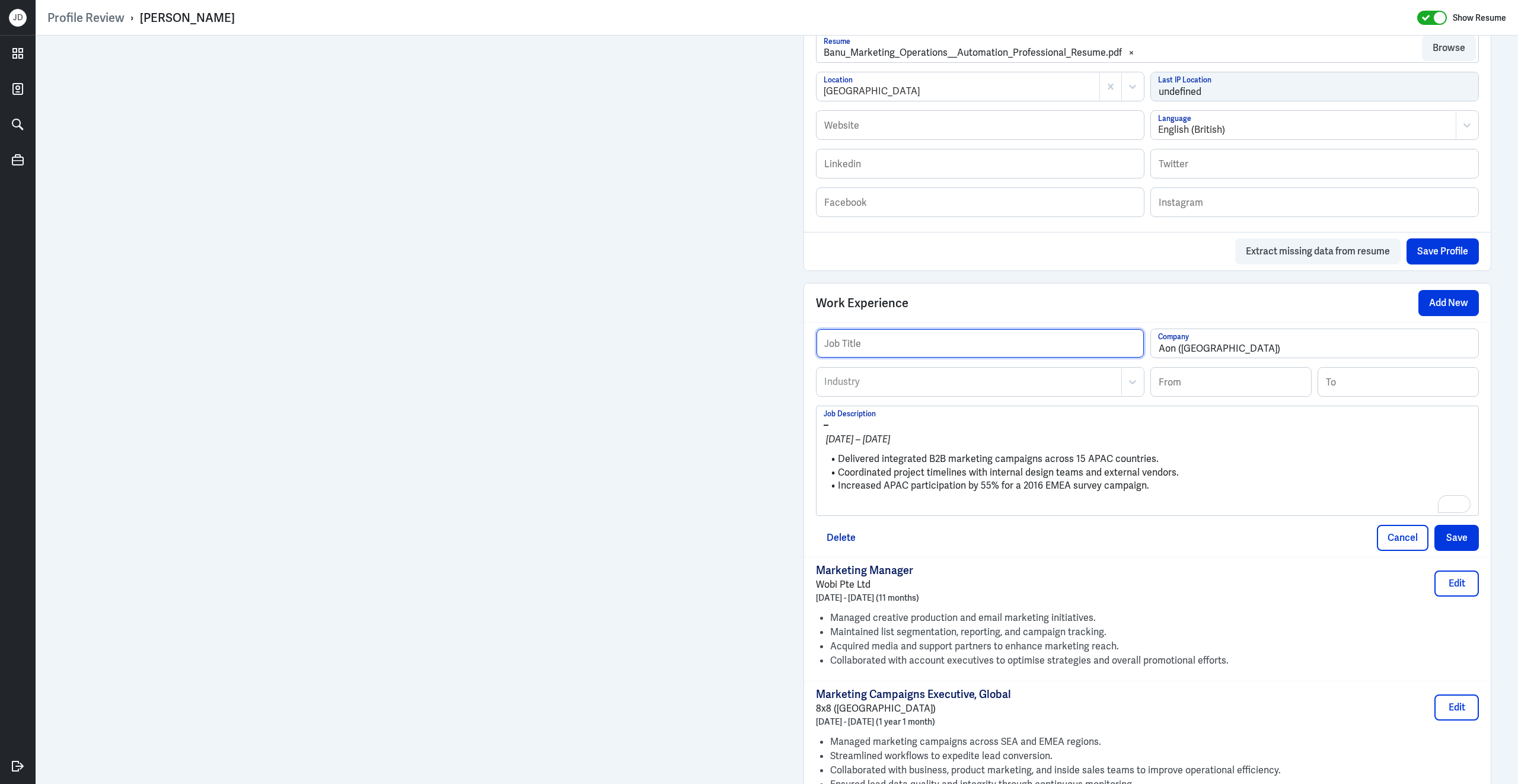
paste input "Marketing Executive, Regional"
type input "Marketing Executive, Regional"
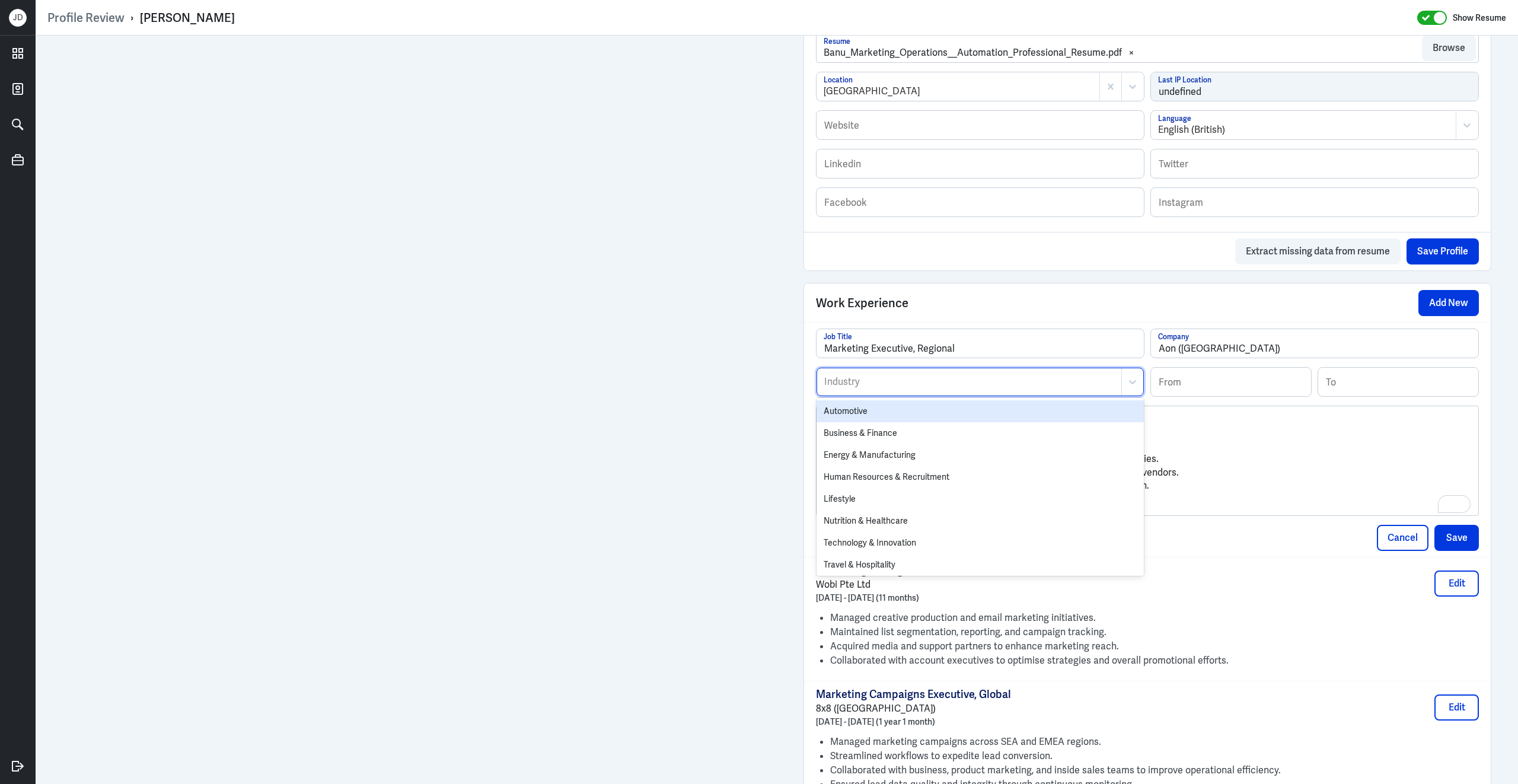
click at [852, 395] on div "Industry" at bounding box center [969, 382] width 304 height 27
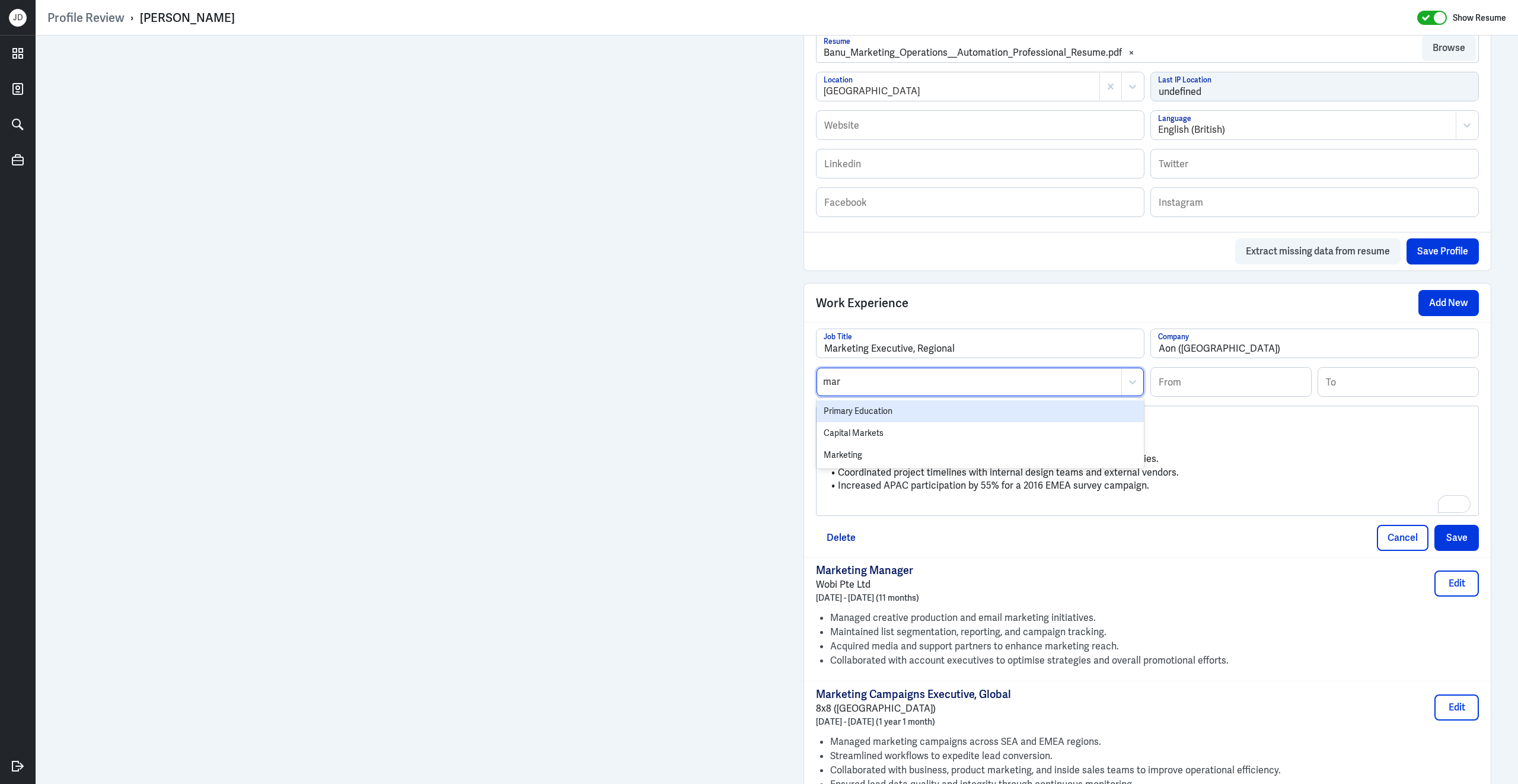
type input "mark"
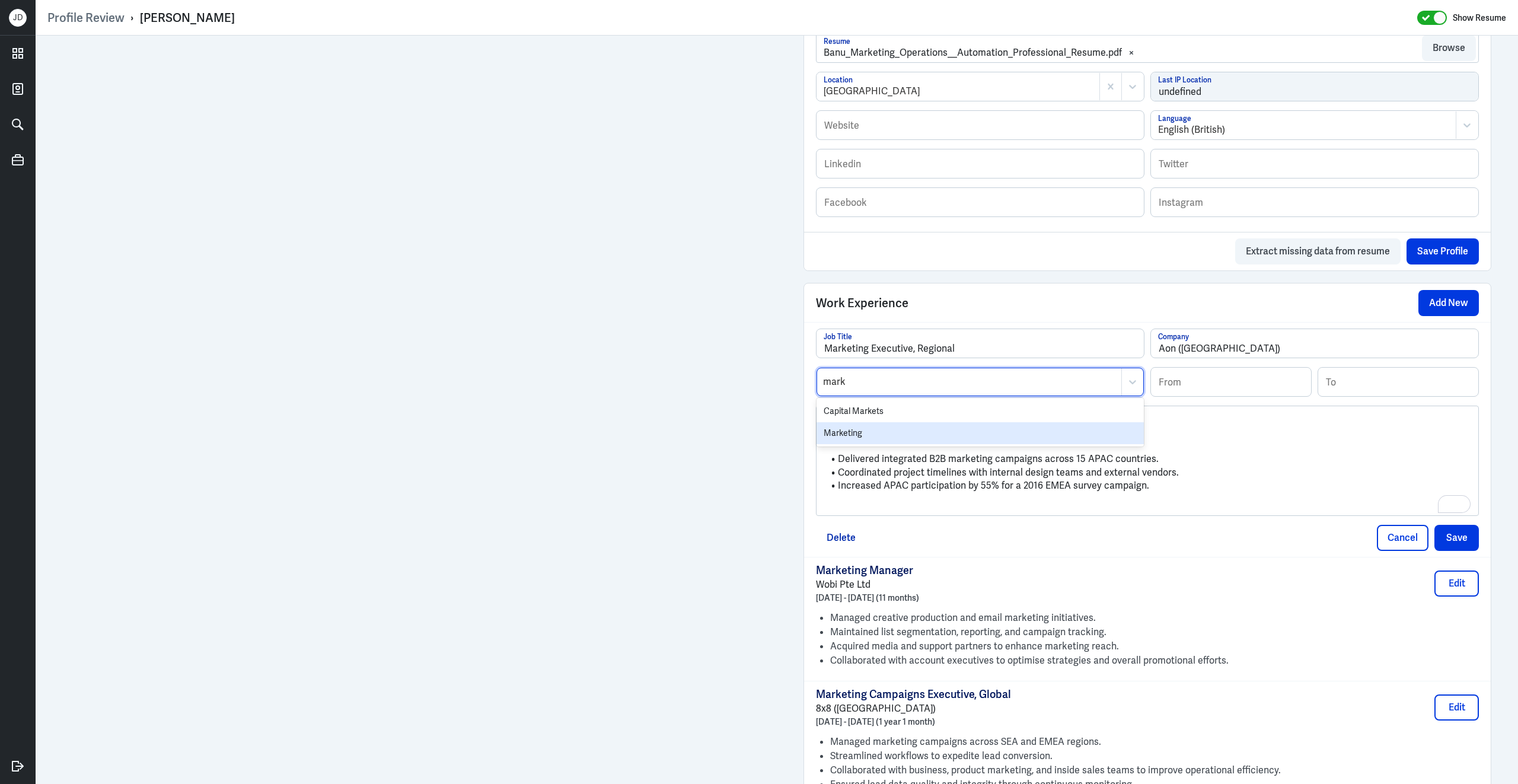
click at [854, 442] on div "Marketing" at bounding box center [980, 433] width 328 height 22
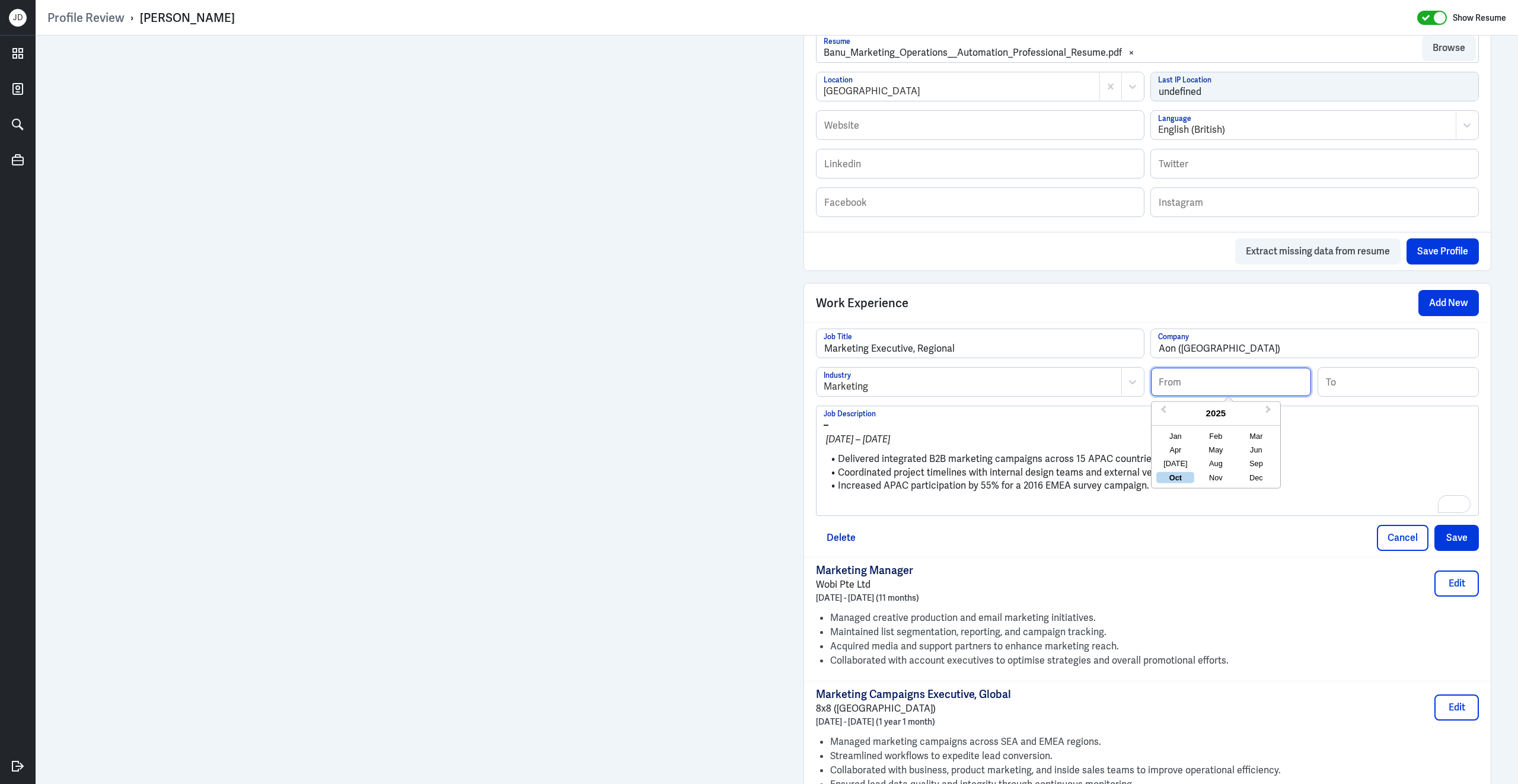
click at [1209, 390] on input at bounding box center [1231, 382] width 160 height 29
type input "04/2015"
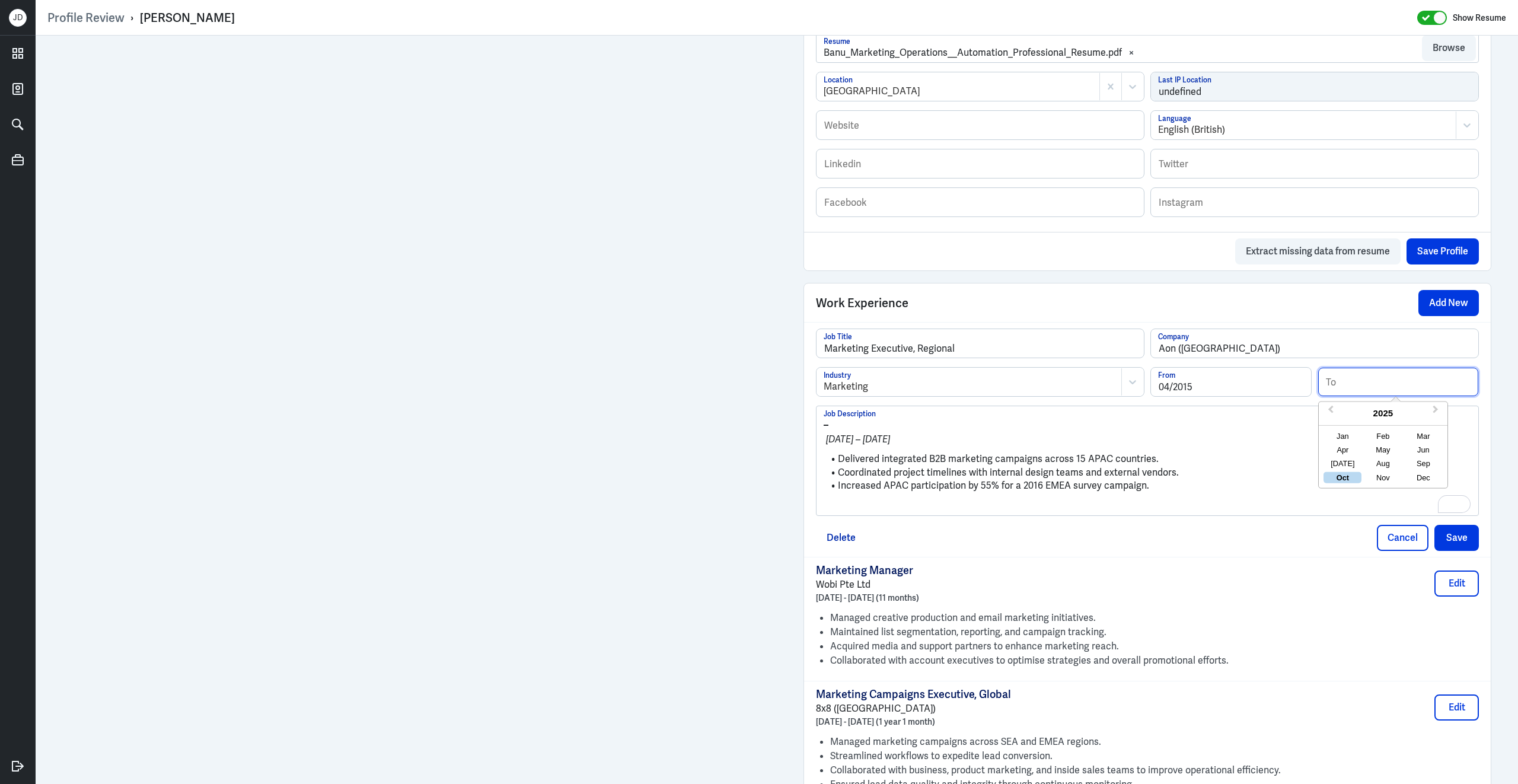
click at [1345, 389] on input at bounding box center [1398, 382] width 160 height 29
type input "12/2016"
click at [1029, 463] on li "Delivered integrated B2B marketing campaigns across 15 APAC countries." at bounding box center [1147, 459] width 648 height 13
drag, startPoint x: 839, startPoint y: 468, endPoint x: 813, endPoint y: 434, distance: 42.8
click at [813, 434] on div "Marketing Executive, Regional Job Title Aon (Singapore) Company Marketing Indus…" at bounding box center [1148, 439] width 687 height 235
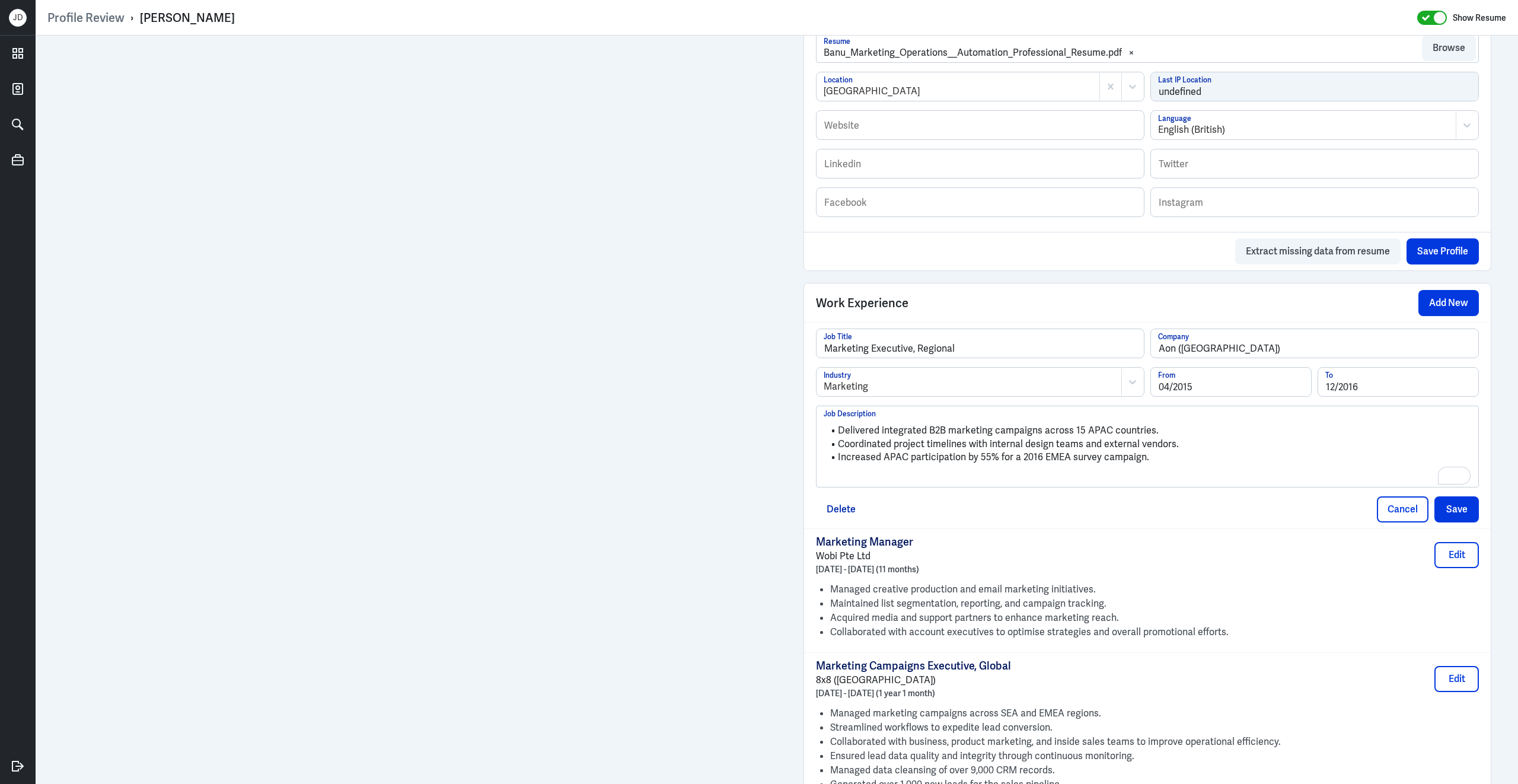
click at [940, 482] on p "To enrich screen reader interactions, please activate Accessibility in Grammarl…" at bounding box center [1147, 477] width 648 height 14
click at [1464, 517] on button "Save" at bounding box center [1456, 507] width 44 height 26
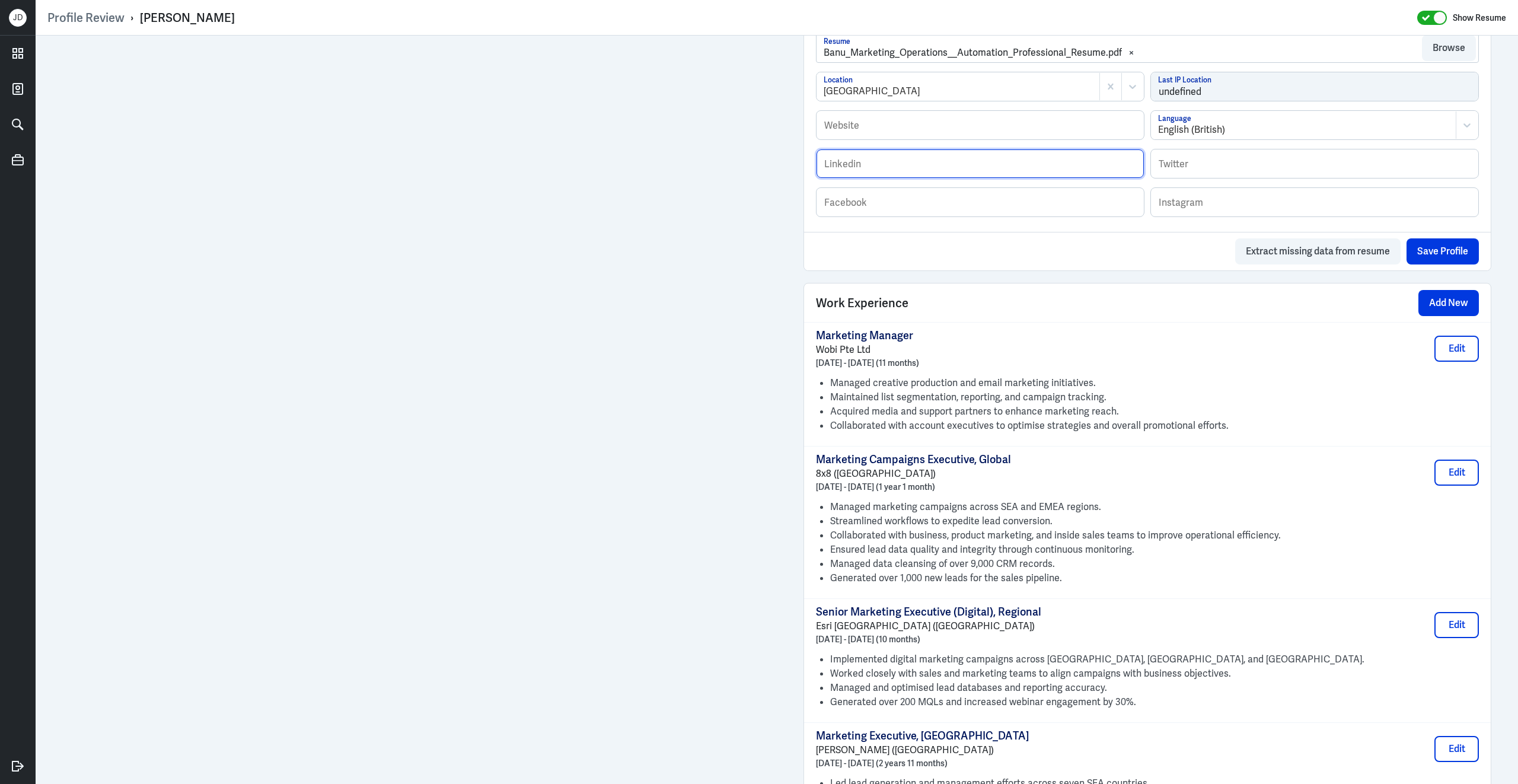
click at [962, 166] on input "text" at bounding box center [980, 163] width 328 height 29
paste input "[URL][DOMAIN_NAME]"
type input "[URL][DOMAIN_NAME]"
click at [1030, 345] on div "Marketing Manager Wobi Pte Ltd June 2023 - April 2024 (11 months) Edit" at bounding box center [1147, 349] width 663 height 41
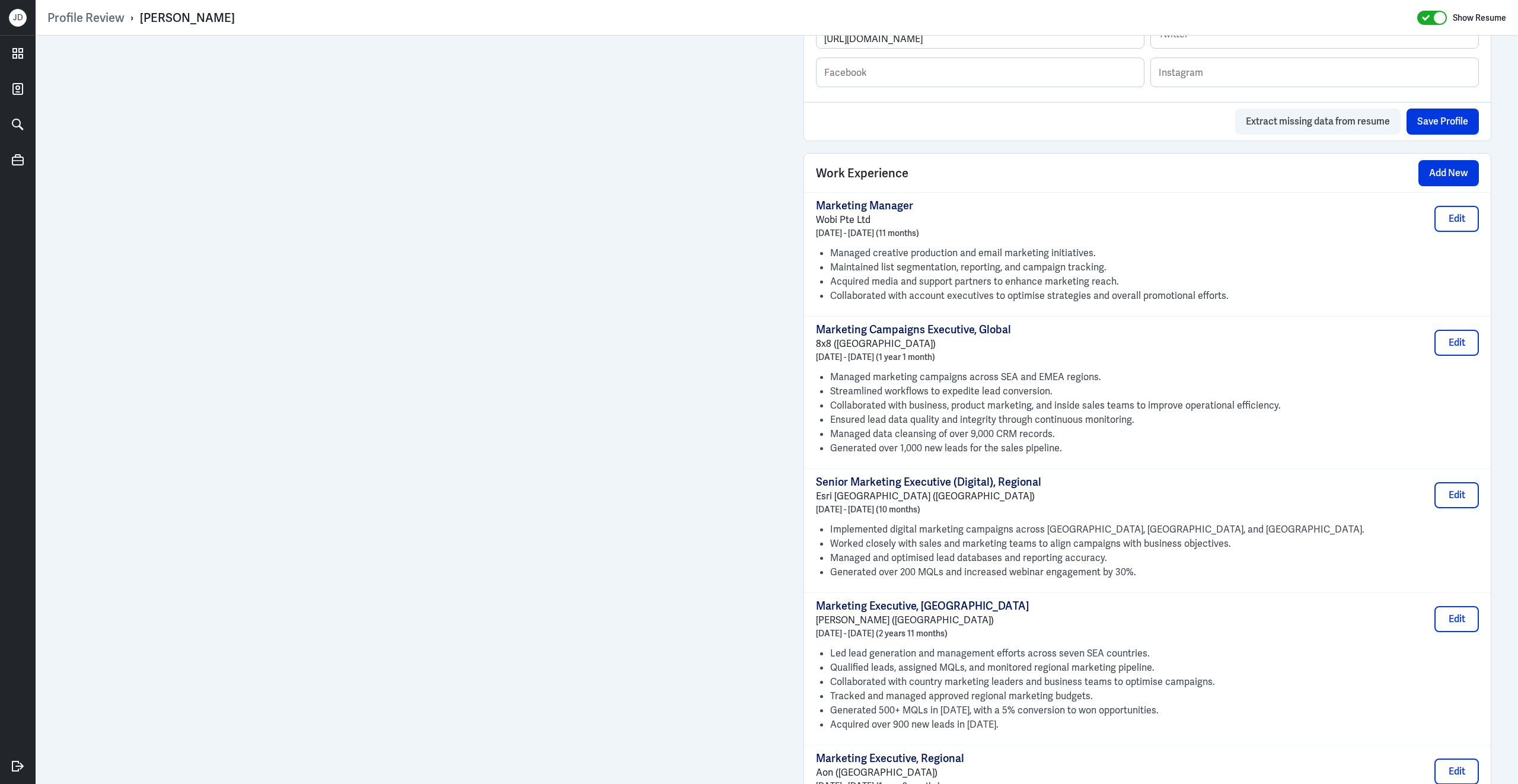
scroll to position [309, 0]
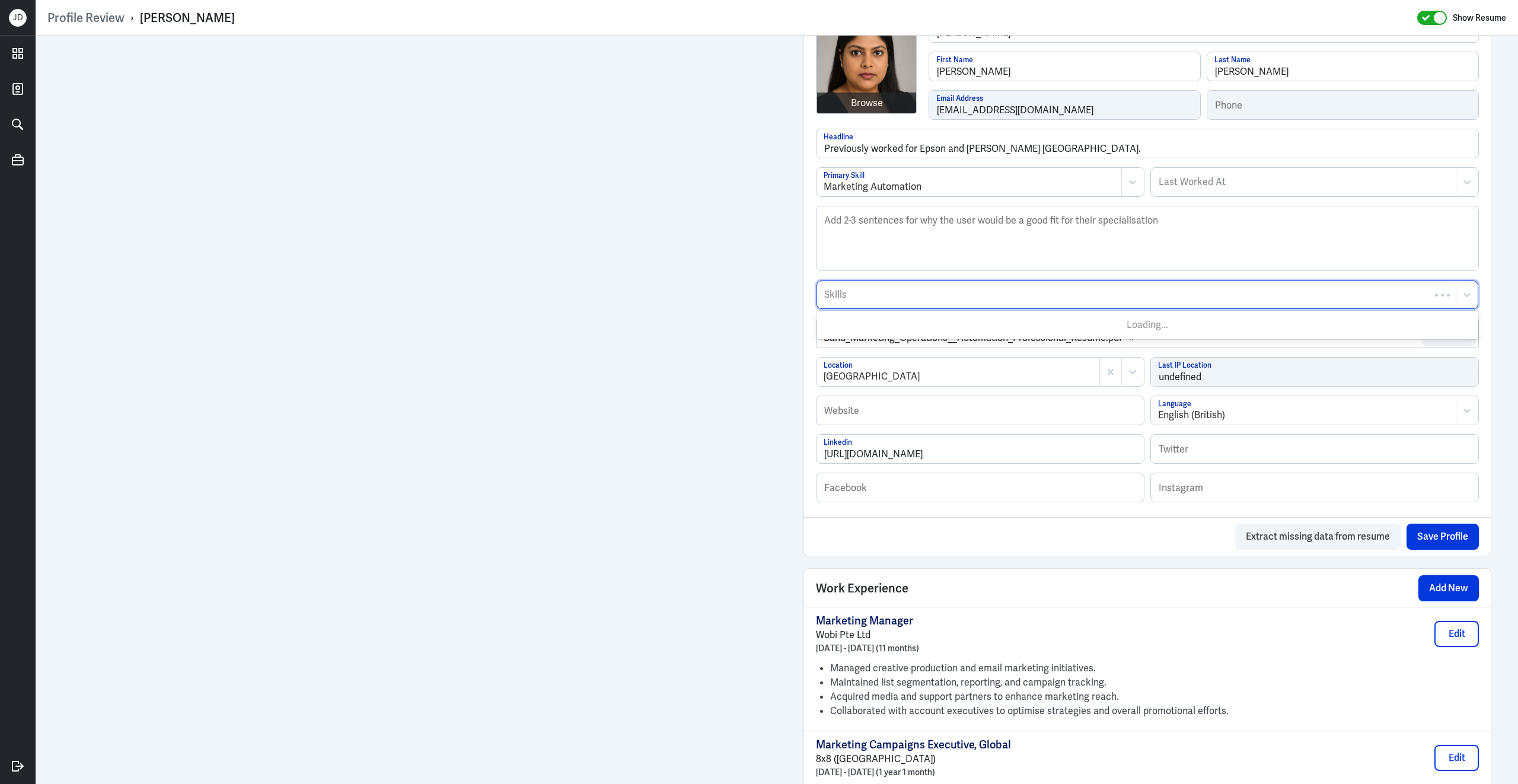
click at [922, 289] on div "Skills" at bounding box center [1136, 295] width 639 height 27
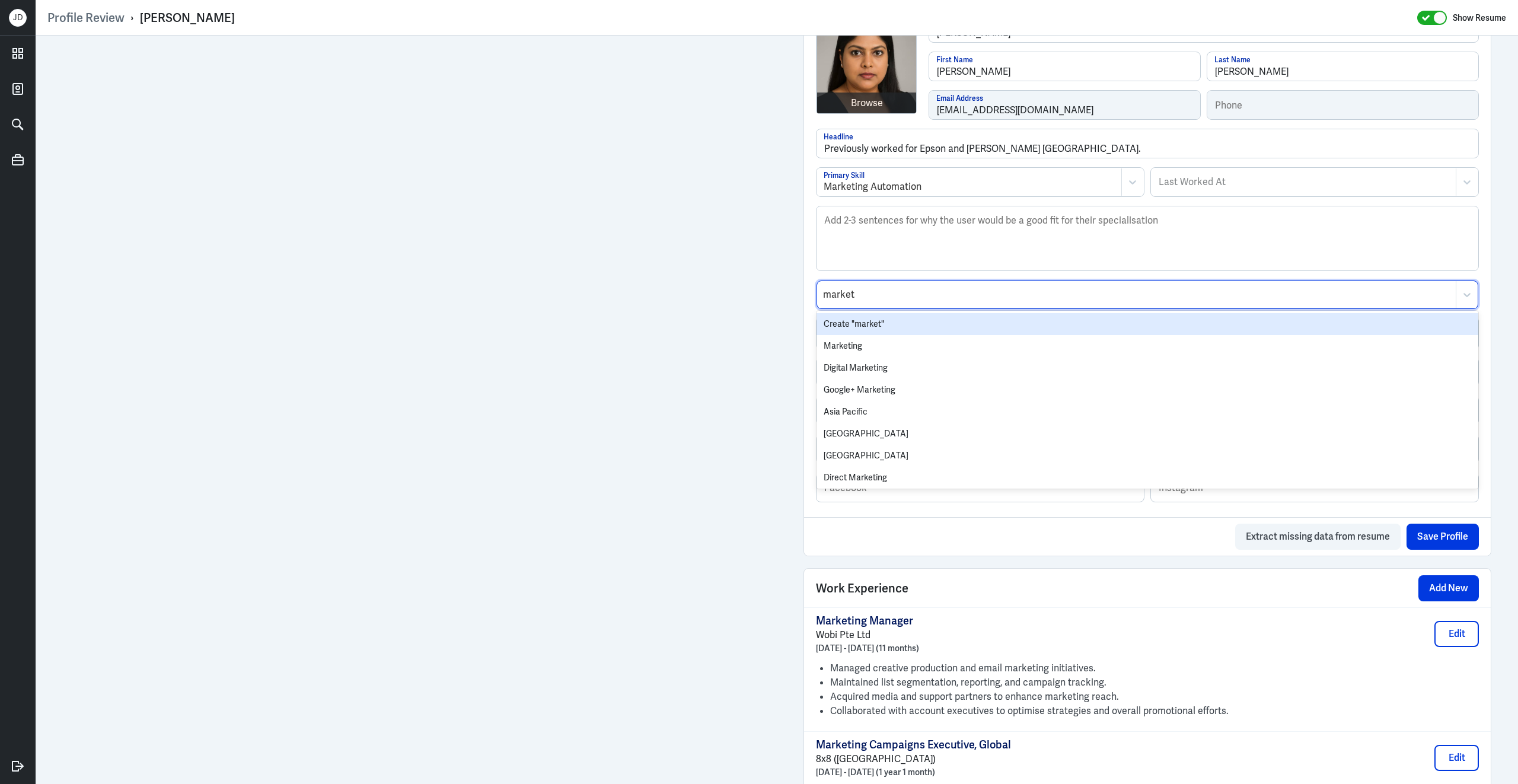
type input "marketo"
click at [886, 325] on div "Marketo" at bounding box center [1147, 324] width 662 height 22
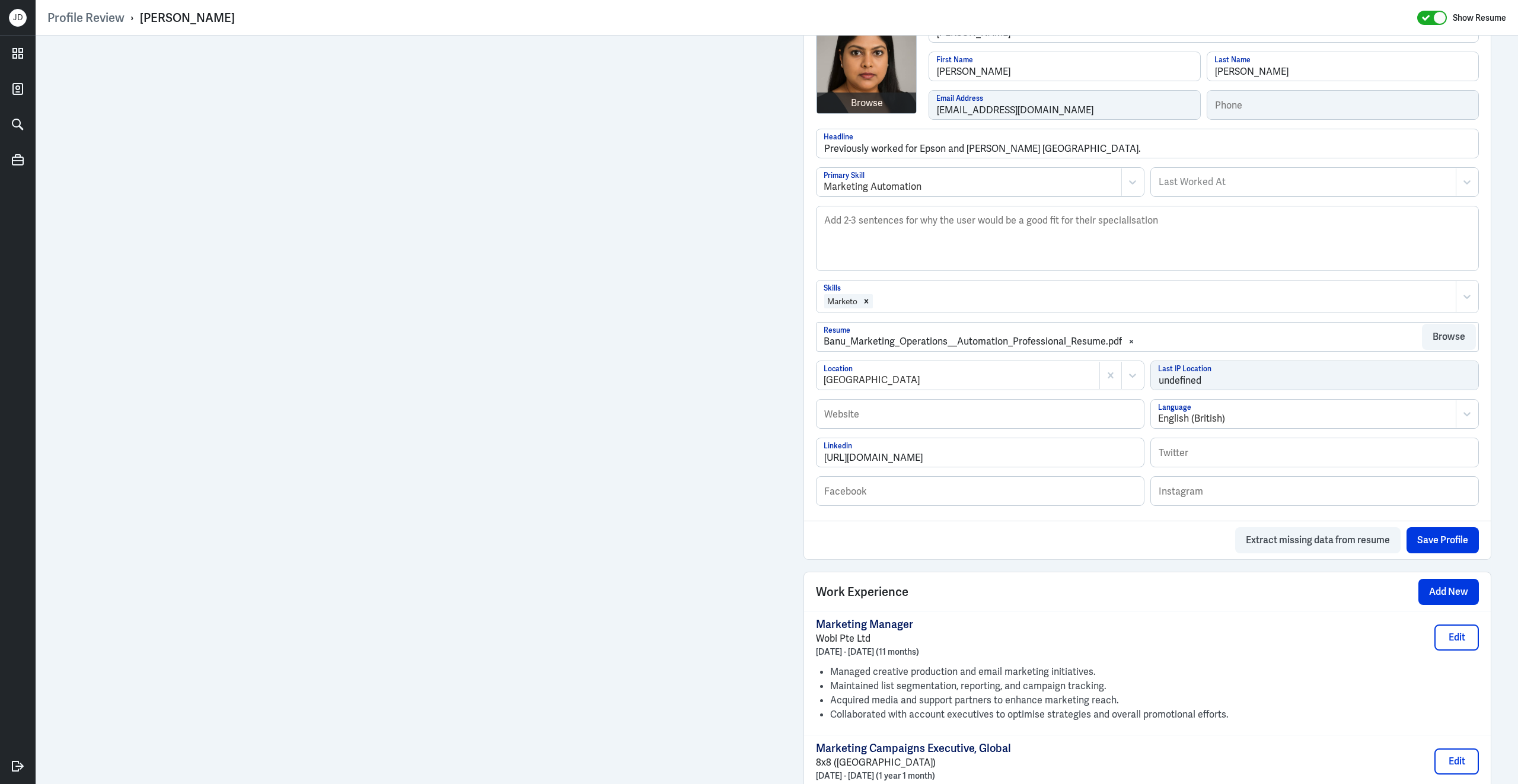
click at [905, 307] on div at bounding box center [1162, 301] width 576 height 14
type input "Eloqua"
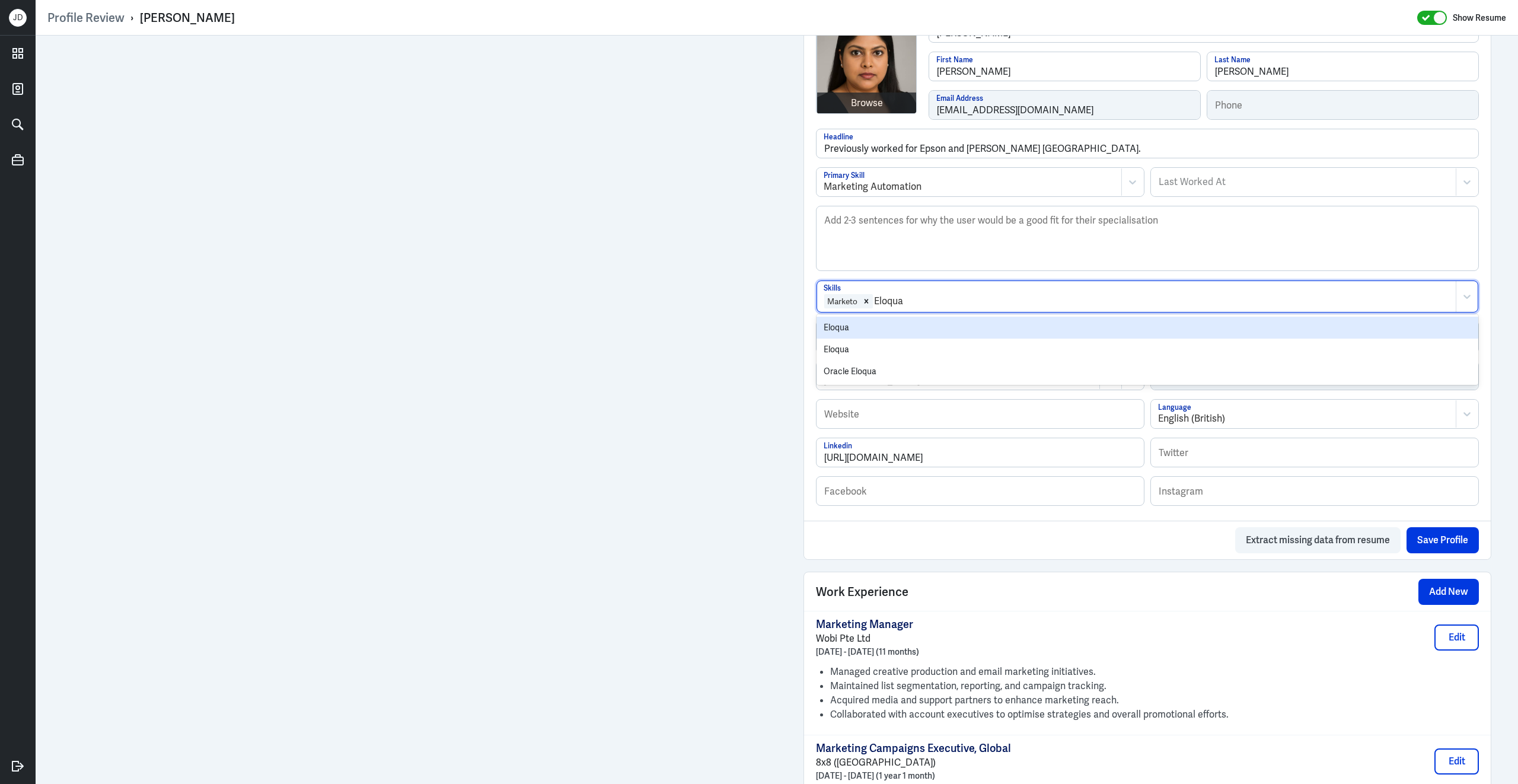
click at [886, 334] on div "Eloqua" at bounding box center [1147, 328] width 662 height 22
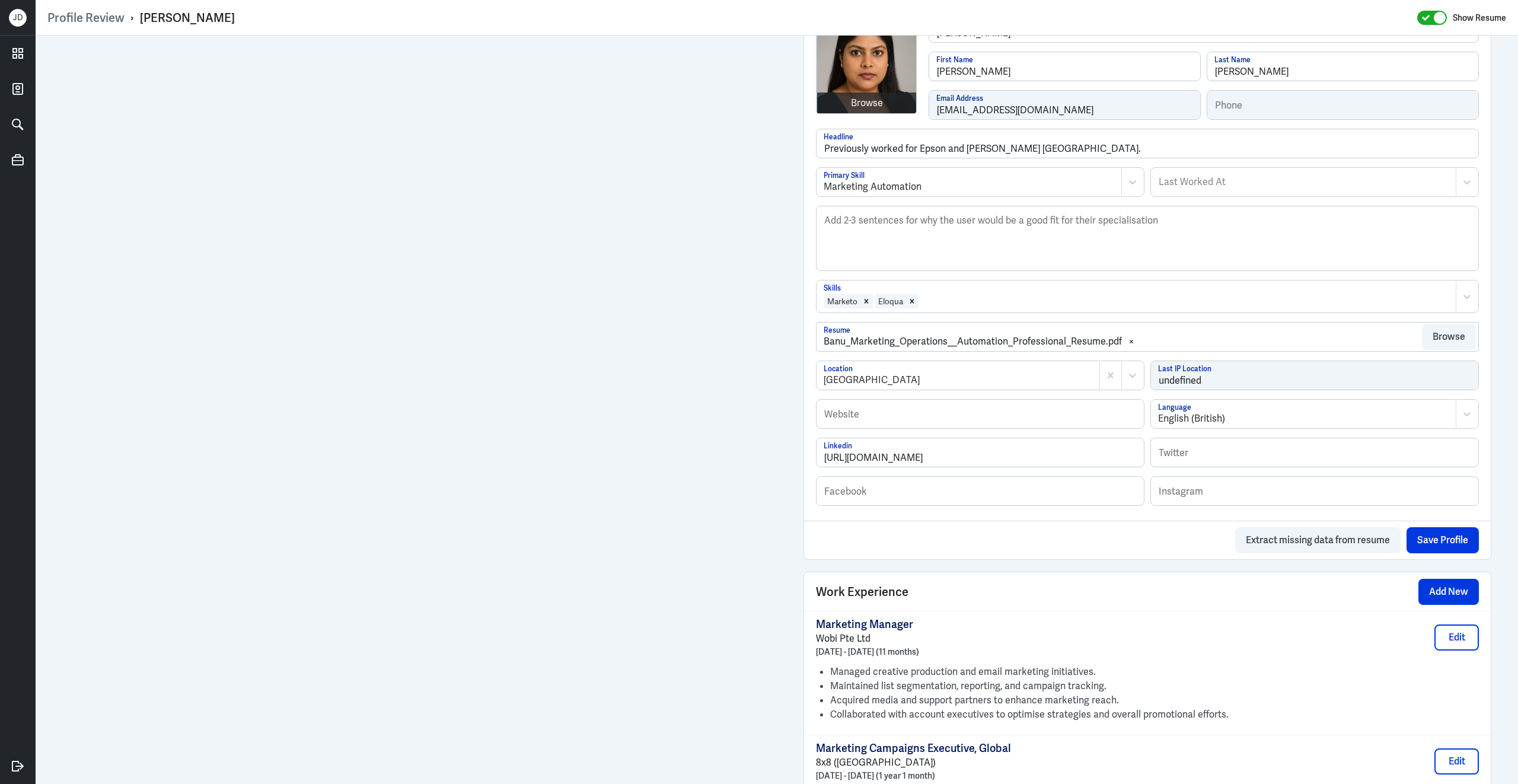
click at [948, 309] on div at bounding box center [1185, 301] width 530 height 14
type input "Hubspo"
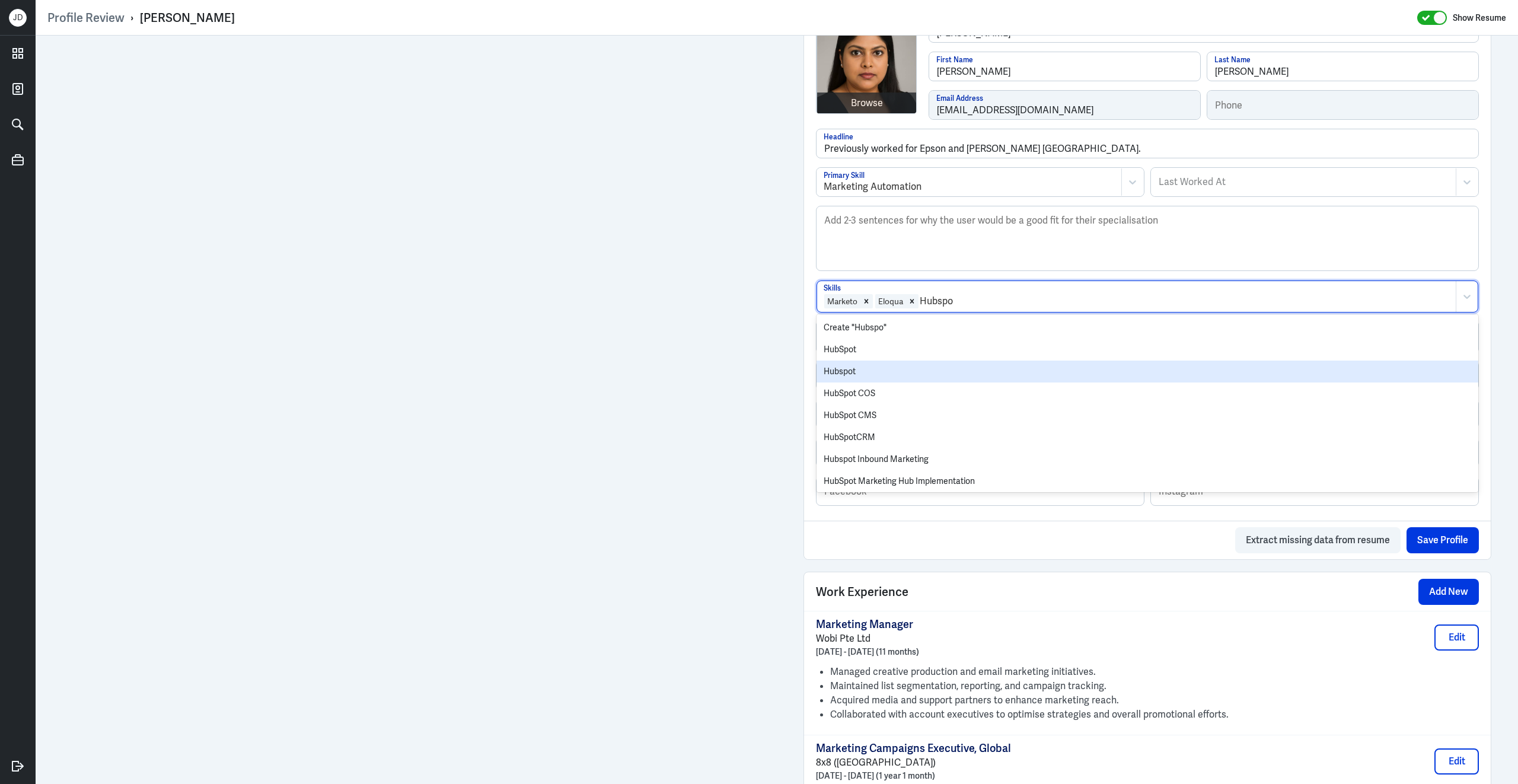
click at [900, 372] on div "Hubspot" at bounding box center [1147, 371] width 662 height 22
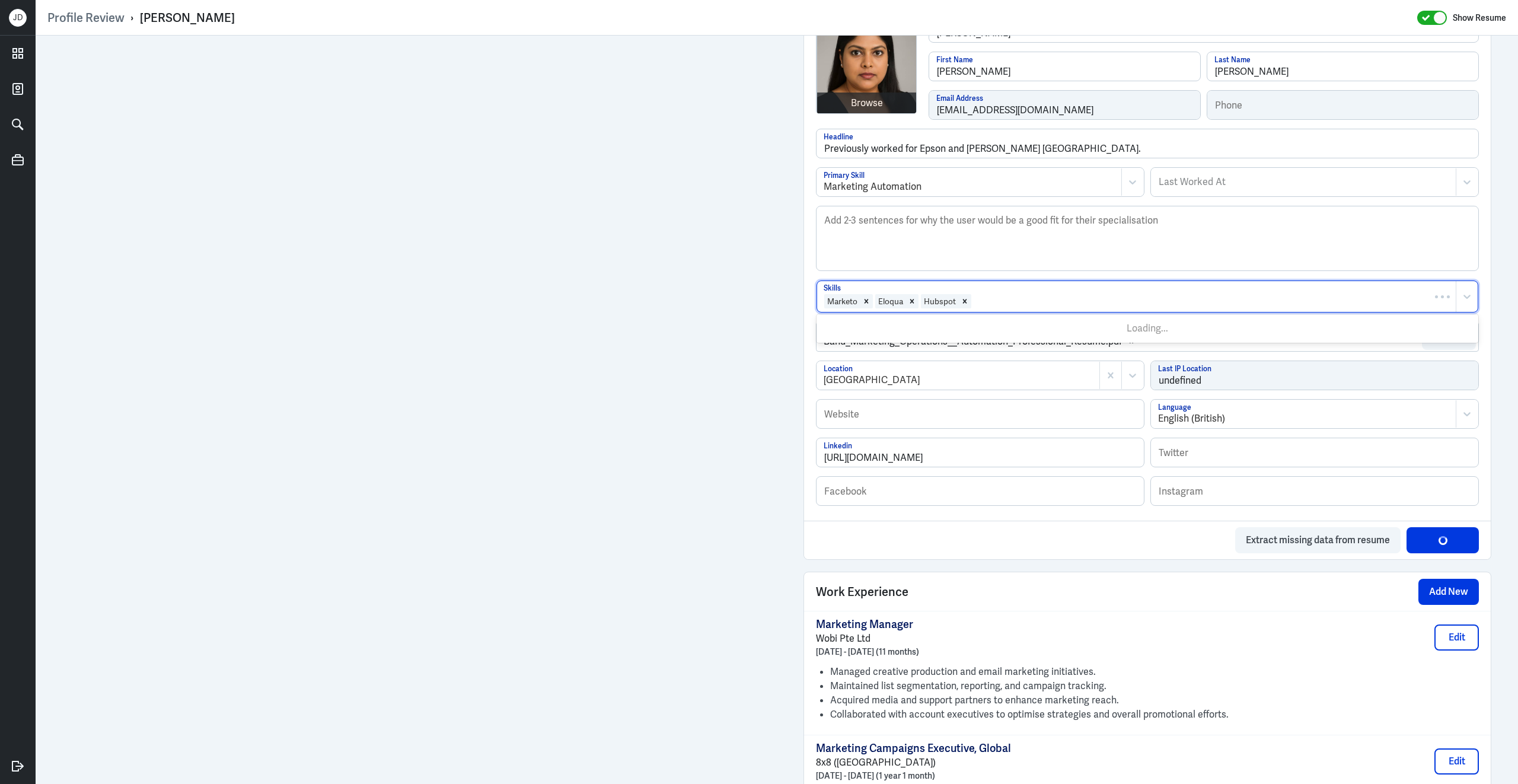
click at [1054, 302] on div at bounding box center [1211, 301] width 477 height 14
click at [1020, 307] on div at bounding box center [1211, 301] width 477 height 14
type input "Salesforce"
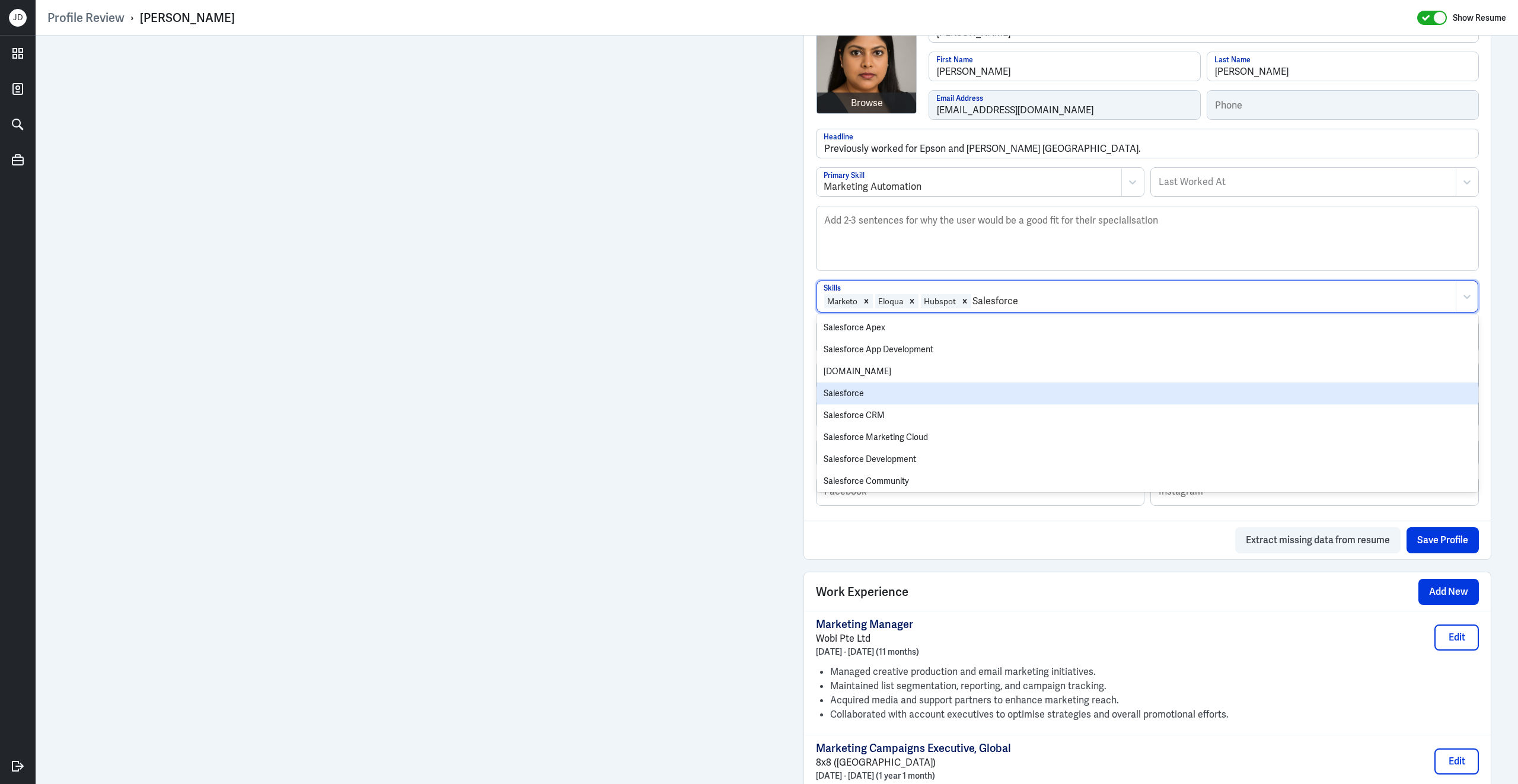
click at [909, 394] on div "Salesforce" at bounding box center [1147, 393] width 662 height 22
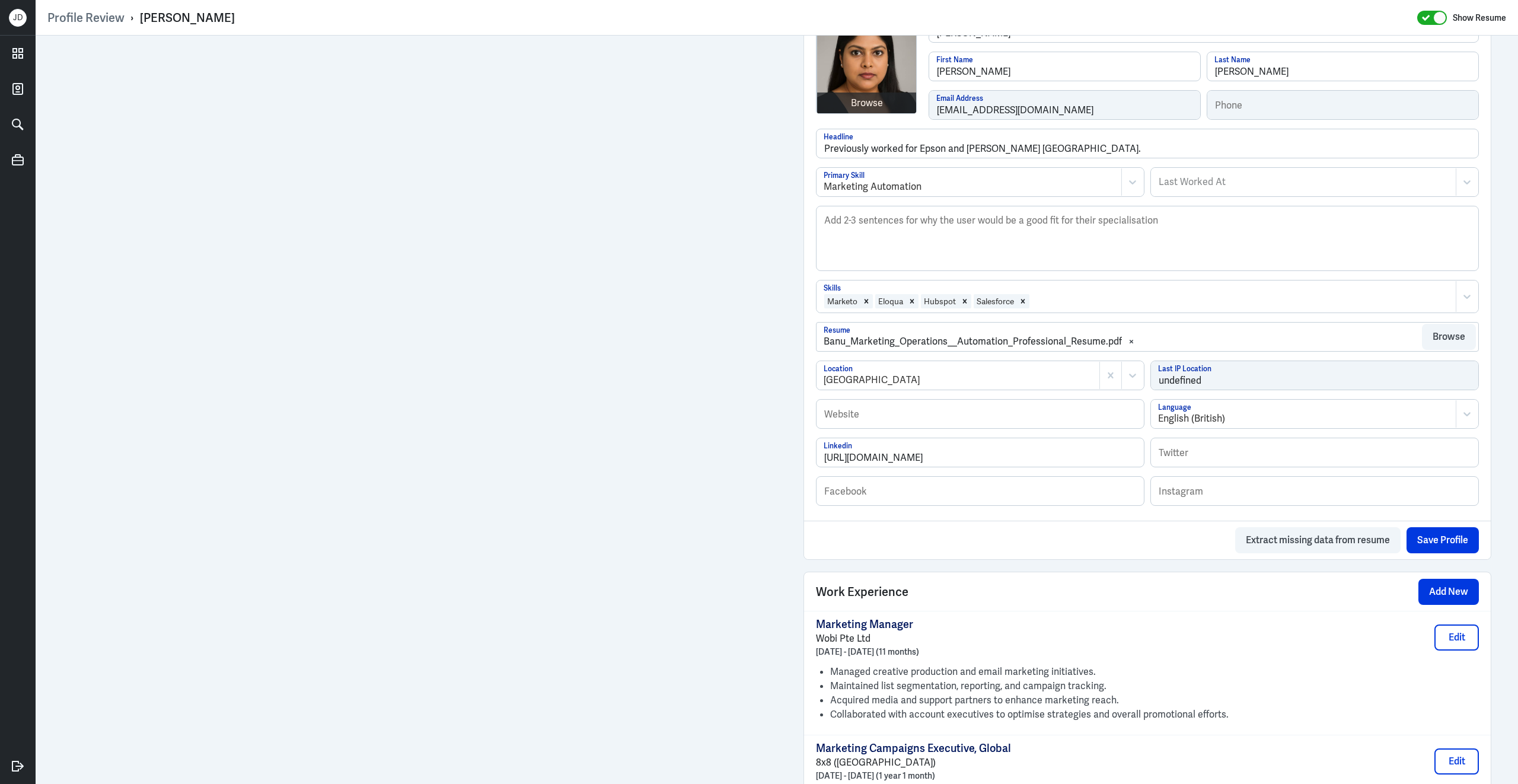
drag, startPoint x: 140, startPoint y: 13, endPoint x: 319, endPoint y: 33, distance: 180.1
click at [319, 33] on div "Profile Review › Banumathi Sarangabani Show Resume" at bounding box center [776, 18] width 1482 height 36
copy div "[PERSON_NAME]"
click at [912, 255] on textarea "Description" at bounding box center [1147, 238] width 662 height 64
paste textarea "[PERSON_NAME] is a seasoned Marketing Operations and Automation Professional wi…"
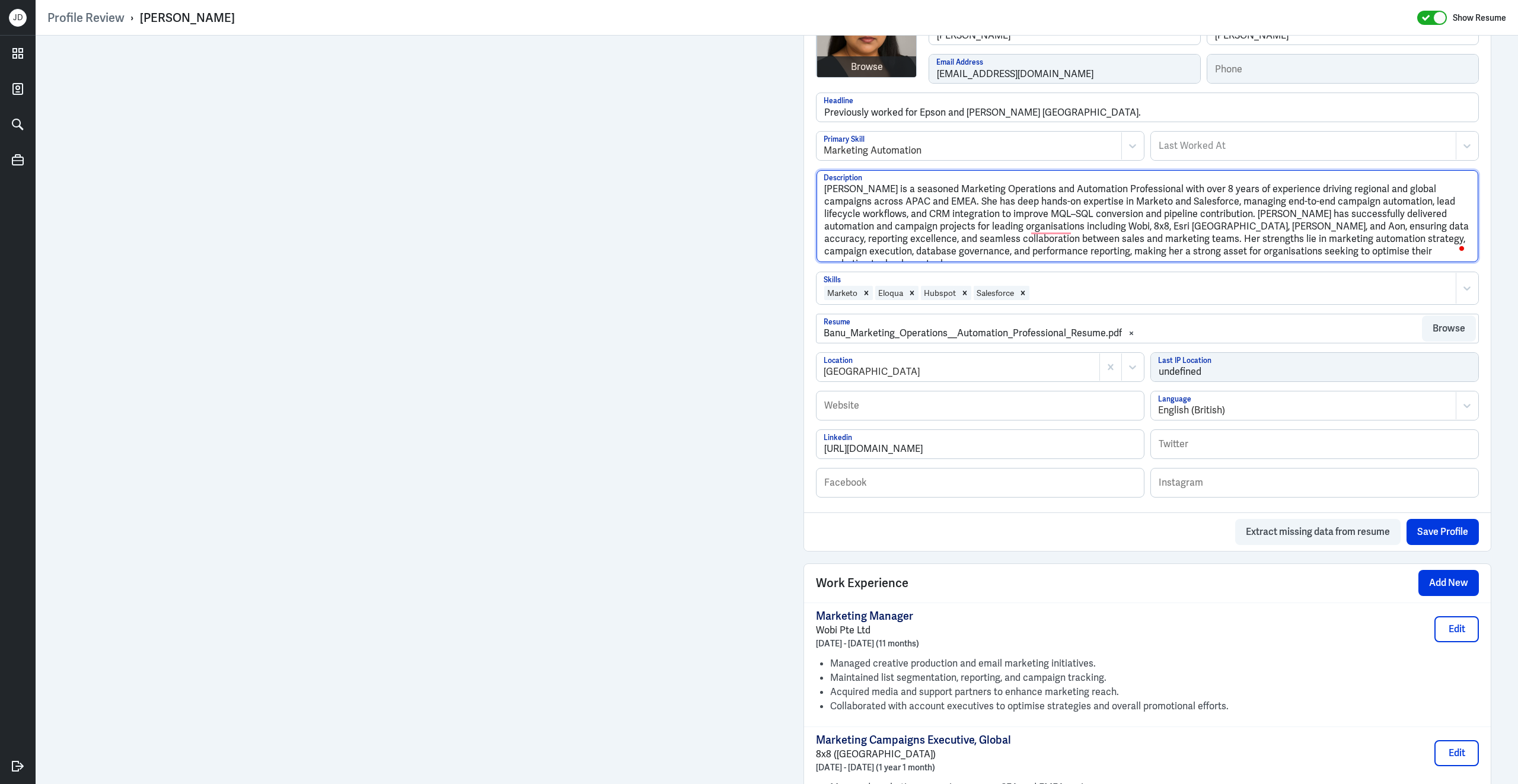
scroll to position [345, 0]
type textarea "[PERSON_NAME] is a seasoned Marketing Operations and Automation Professional wi…"
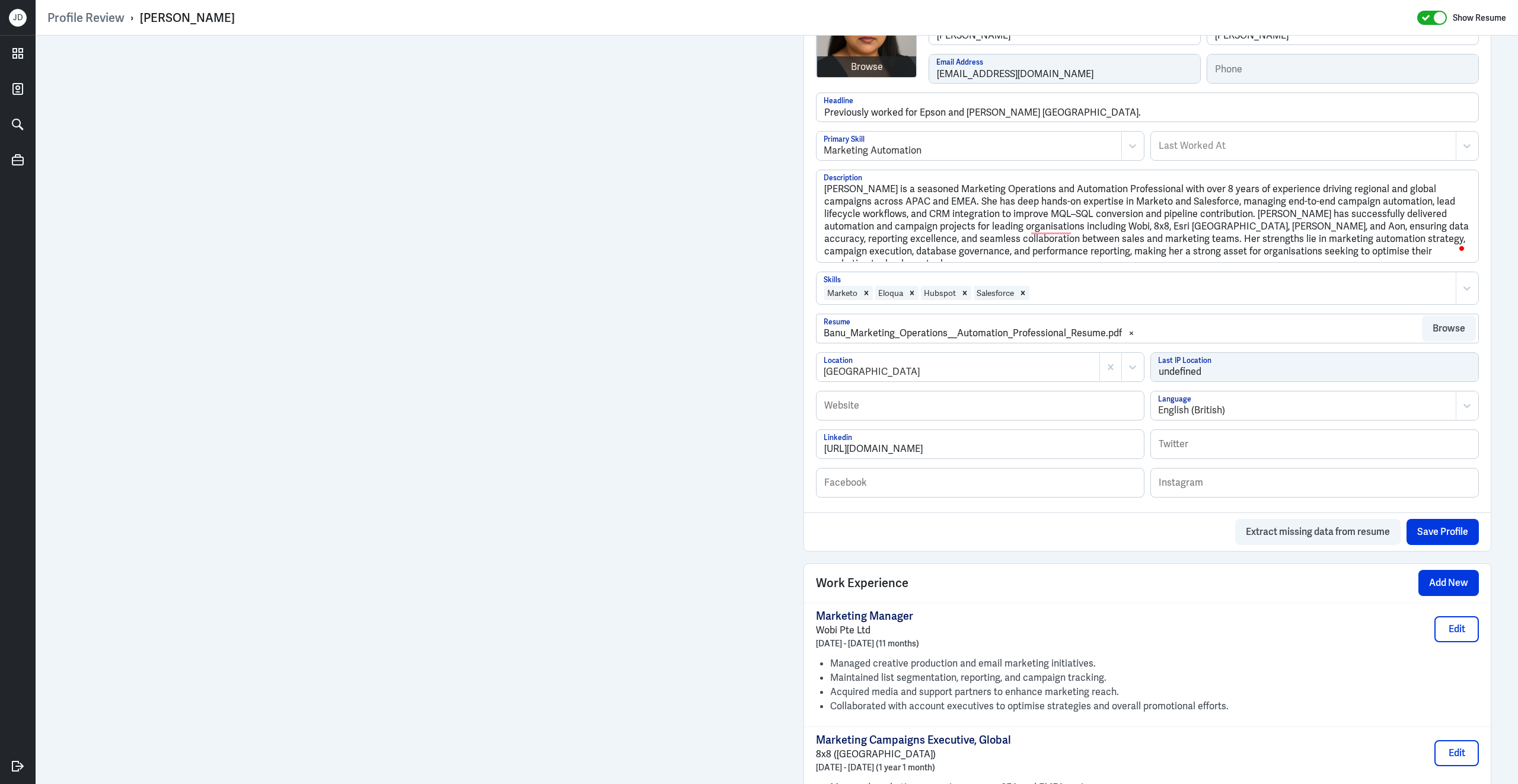
click at [1180, 300] on div at bounding box center [1240, 293] width 419 height 14
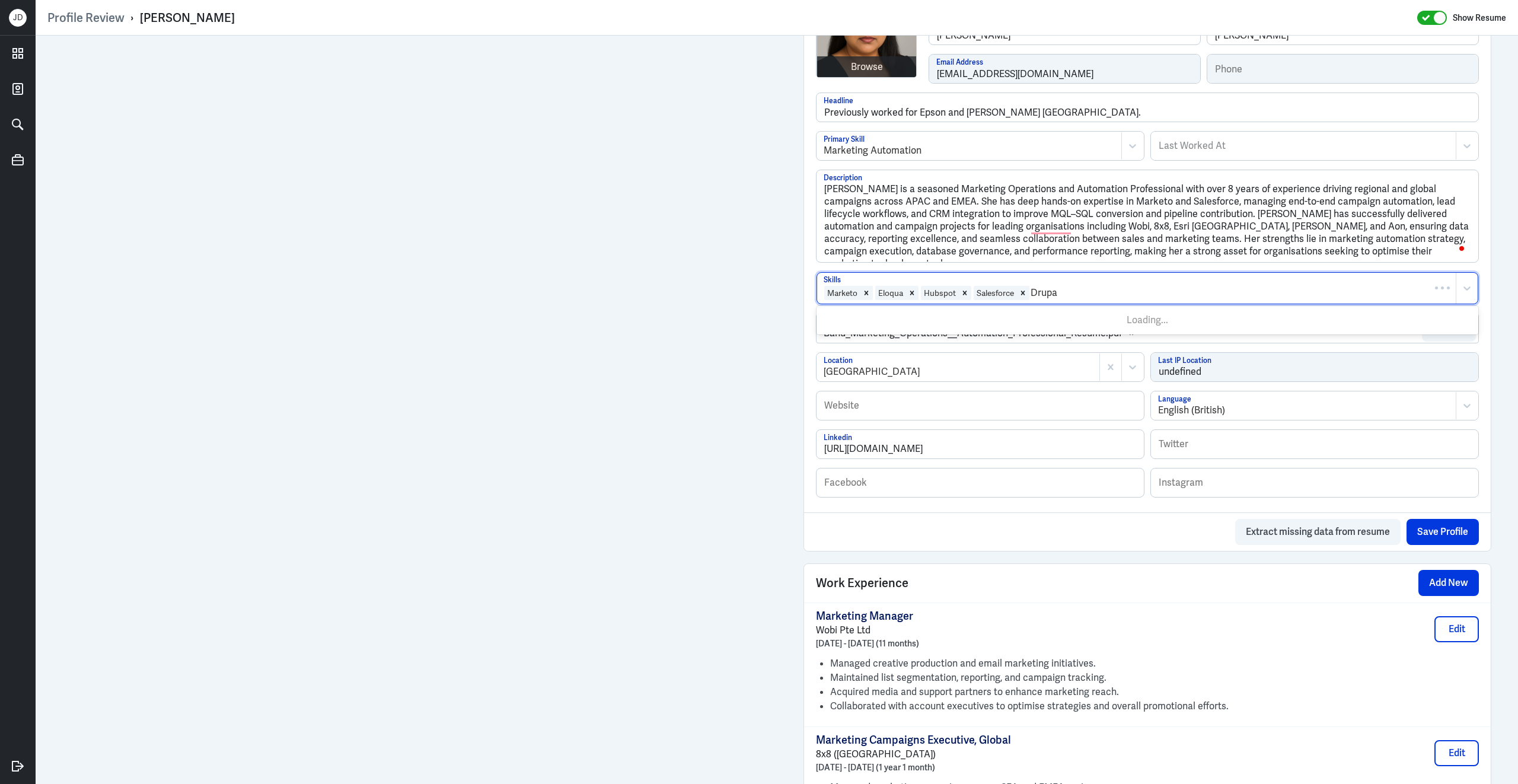
type input "Drupal"
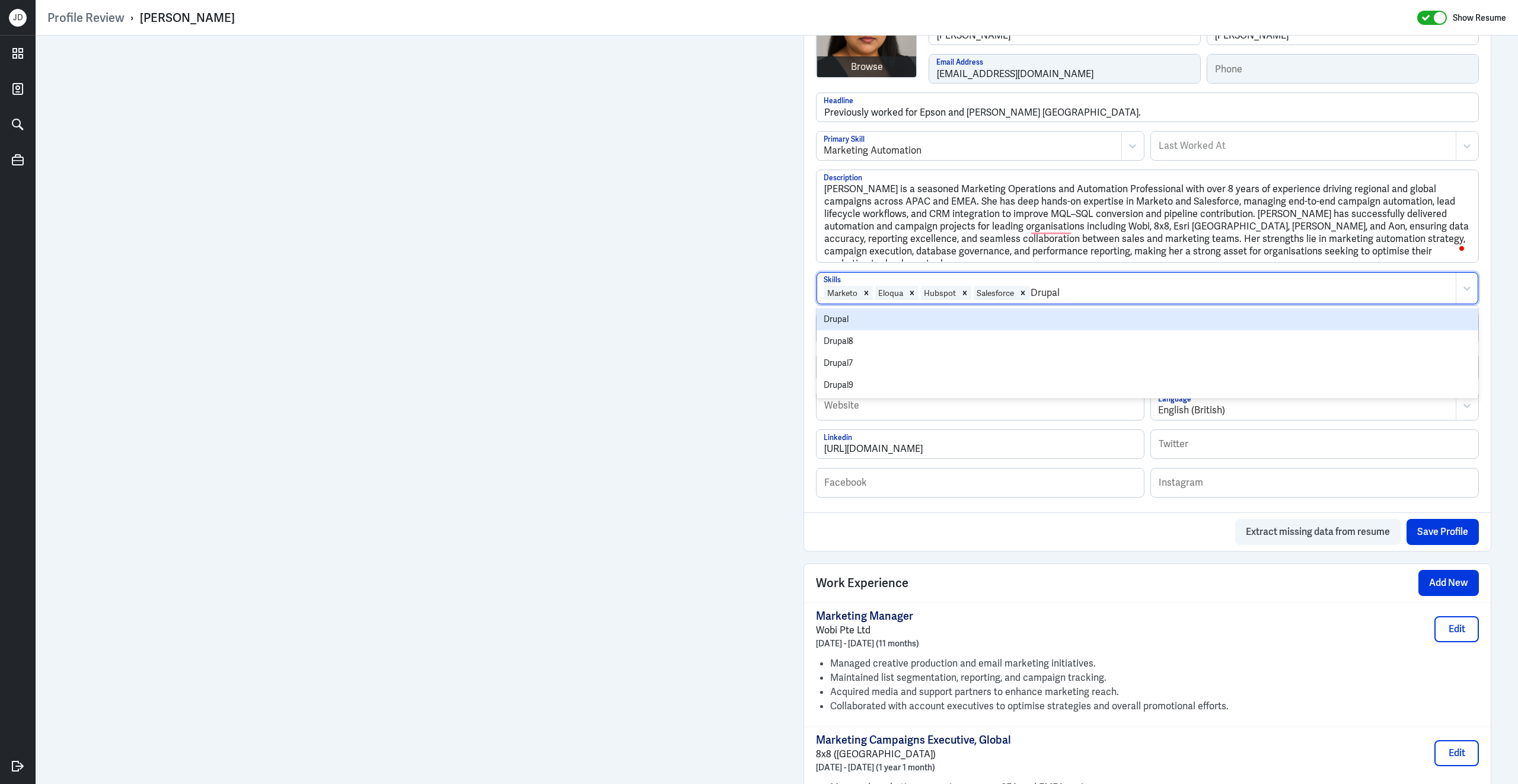
click at [1077, 324] on div "Drupal" at bounding box center [1147, 319] width 662 height 22
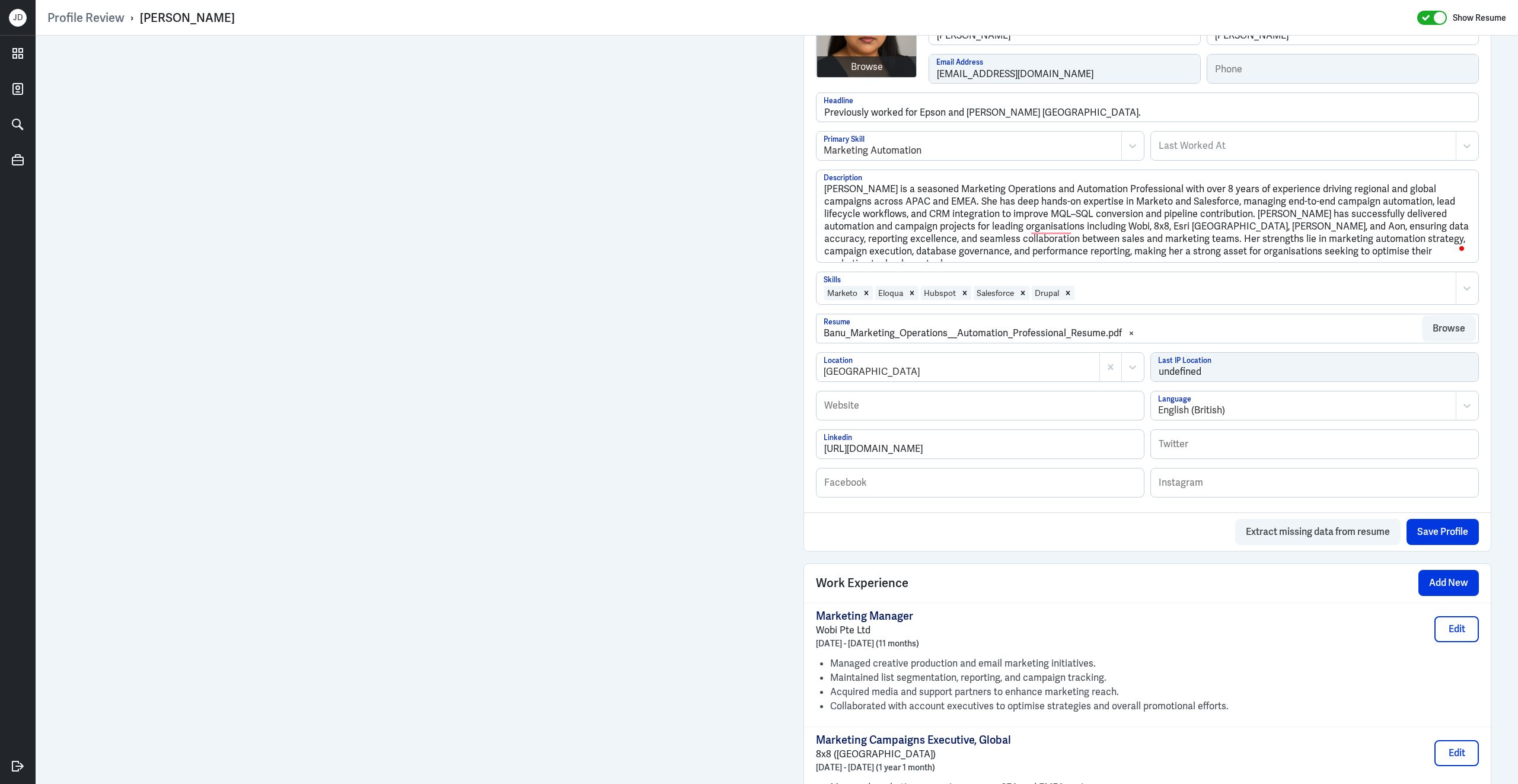
scroll to position [985, 0]
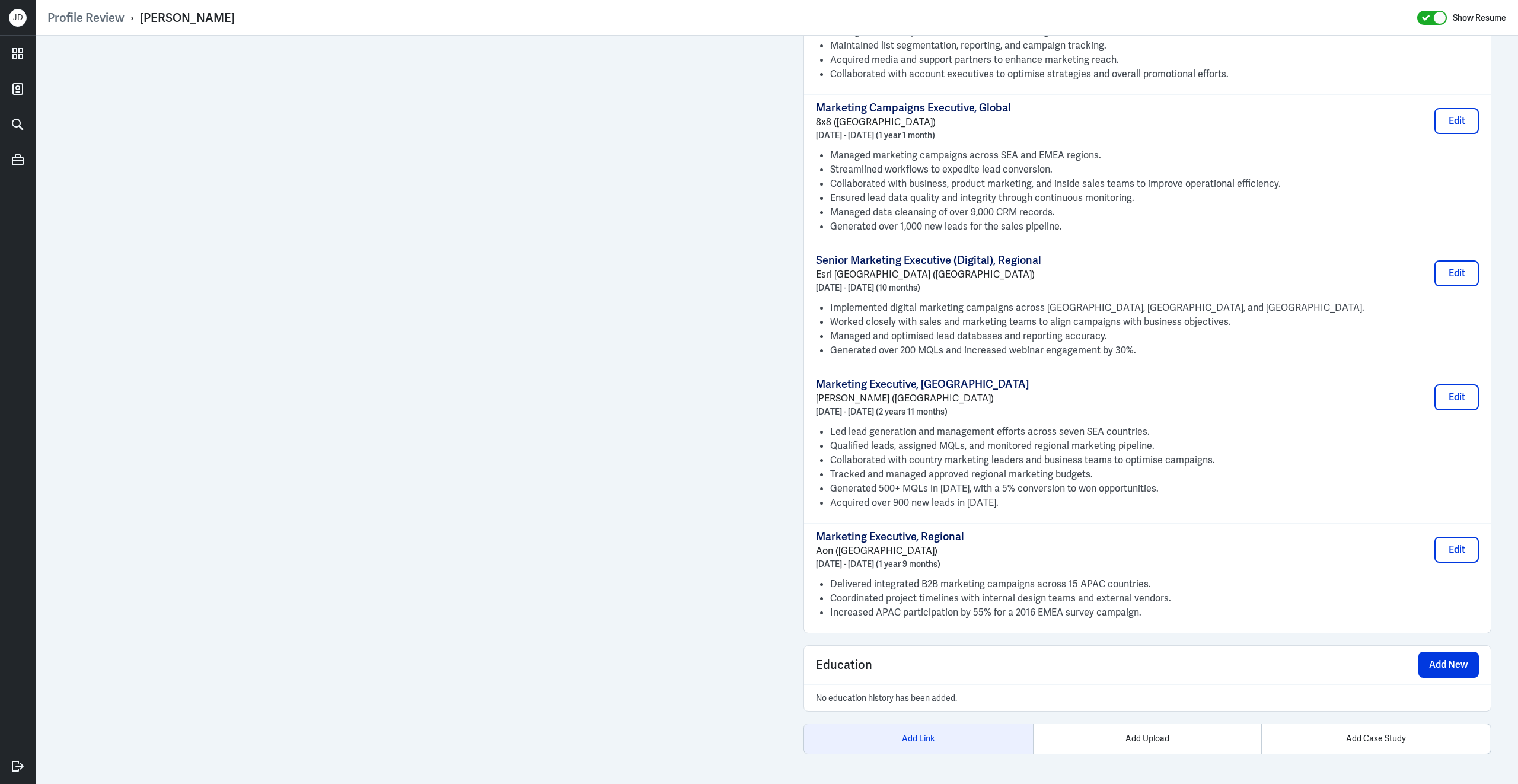
click at [928, 741] on div "Add Link" at bounding box center [919, 738] width 229 height 30
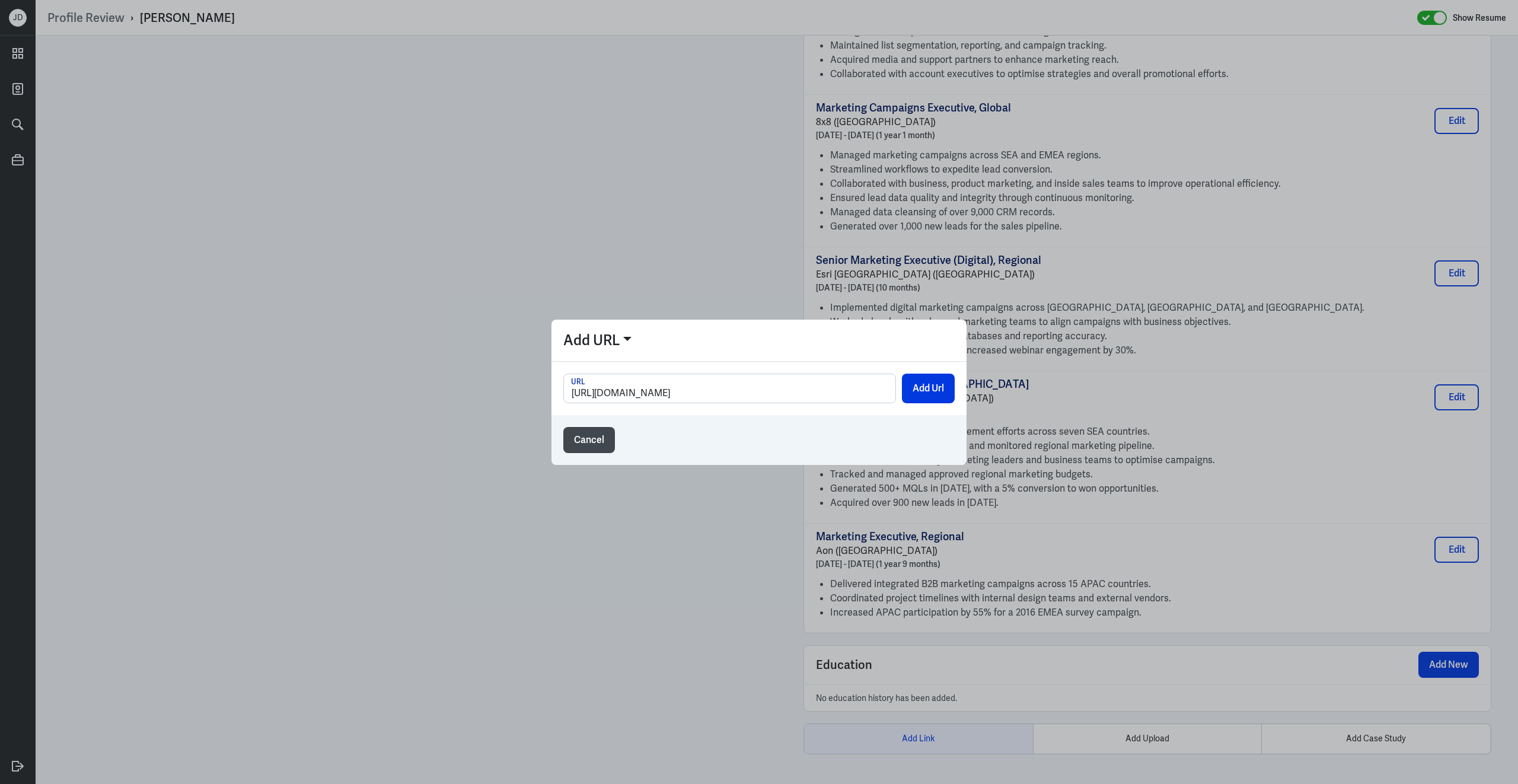
scroll to position [0, 81]
type input "https://drive.google.com/file/d/11WHGZM8DvyX_5BZpnKgEnV6gpr-DkbxB/view?ts=68de1…"
click at [902, 396] on button "Add Url" at bounding box center [928, 388] width 53 height 30
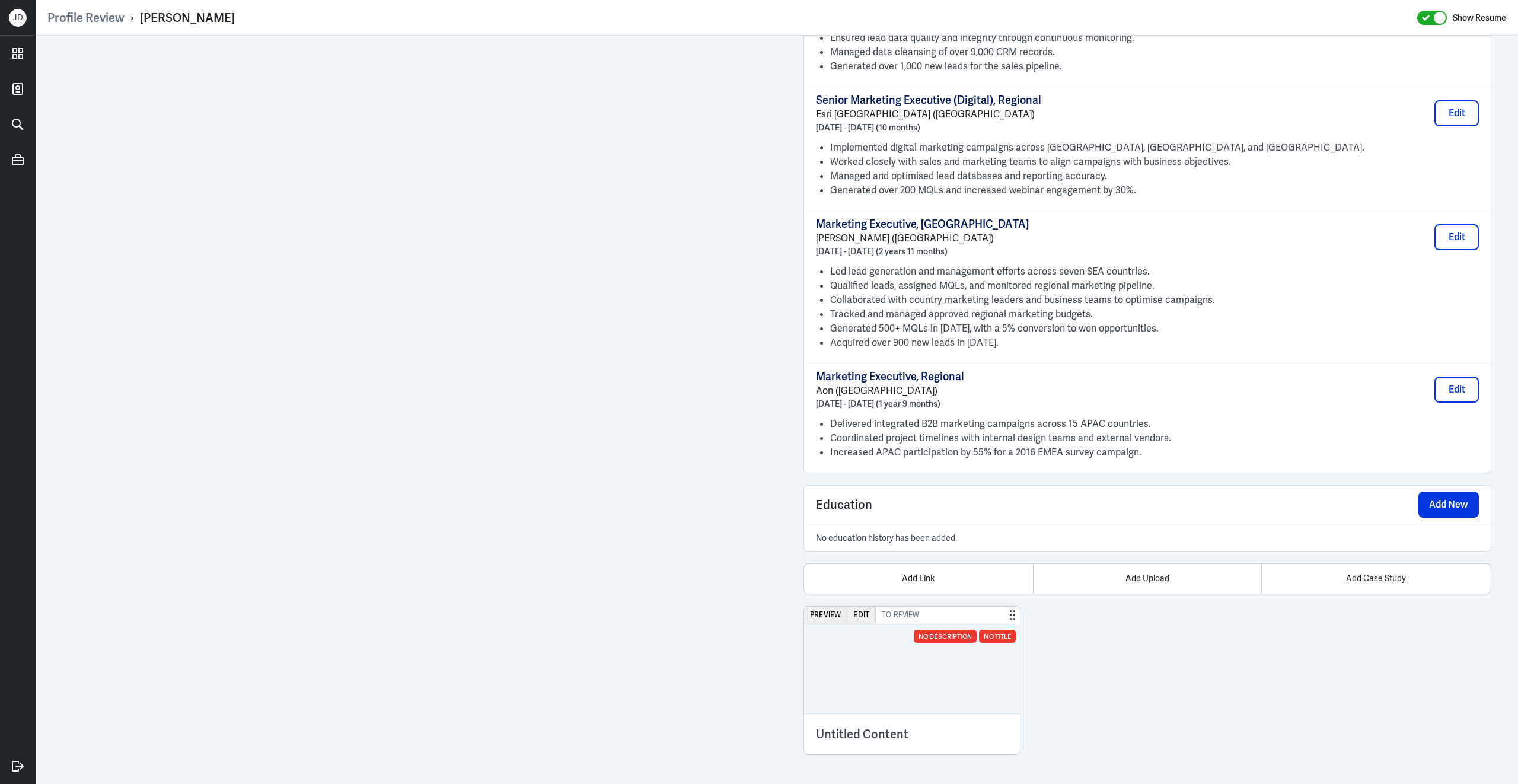
scroll to position [1146, 0]
click at [867, 610] on button "Edit" at bounding box center [862, 614] width 29 height 17
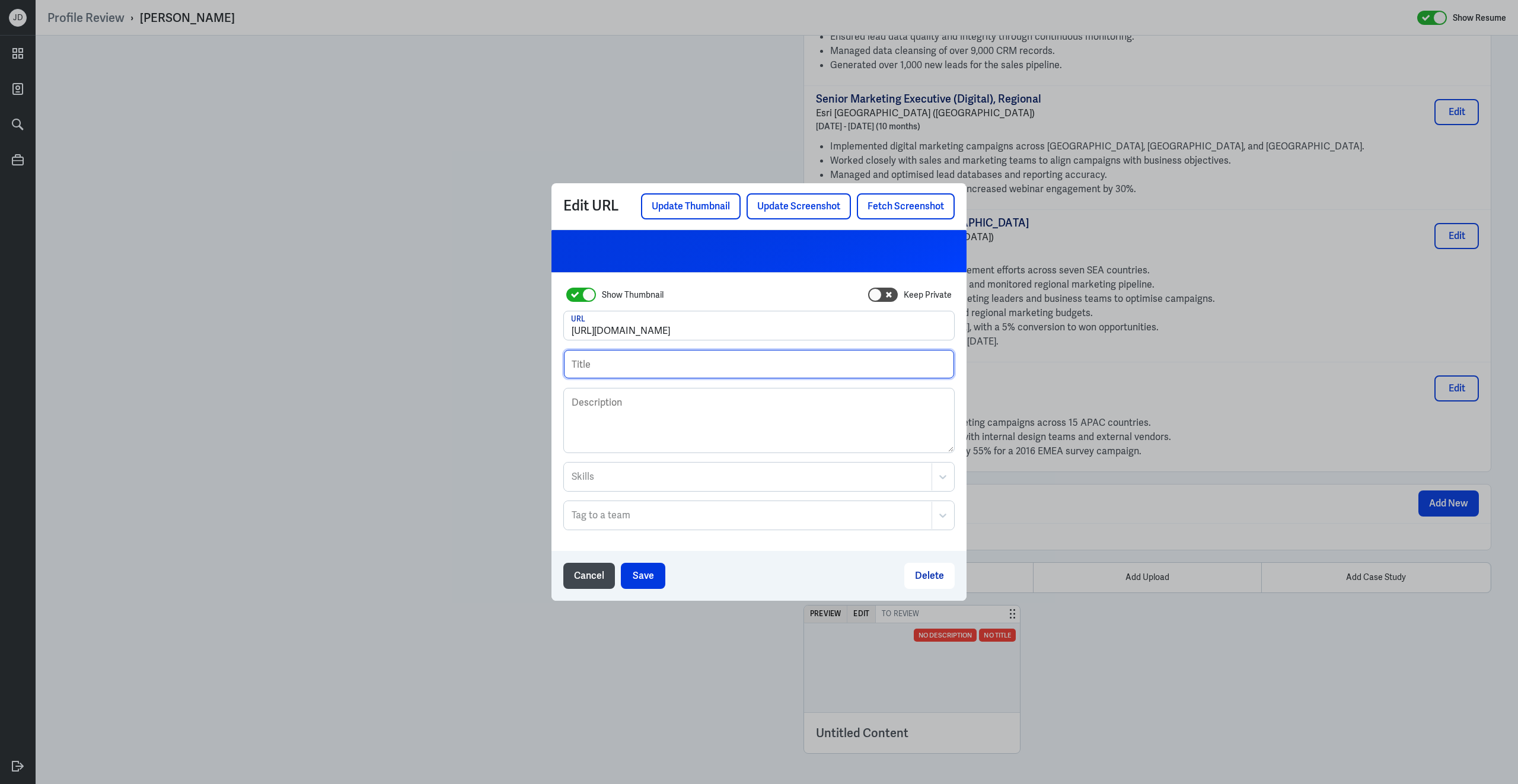
click at [697, 368] on input "text" at bounding box center [759, 364] width 390 height 29
type input "Vid Interview - [PERSON_NAME]"
click at [658, 580] on button "Save" at bounding box center [643, 575] width 44 height 26
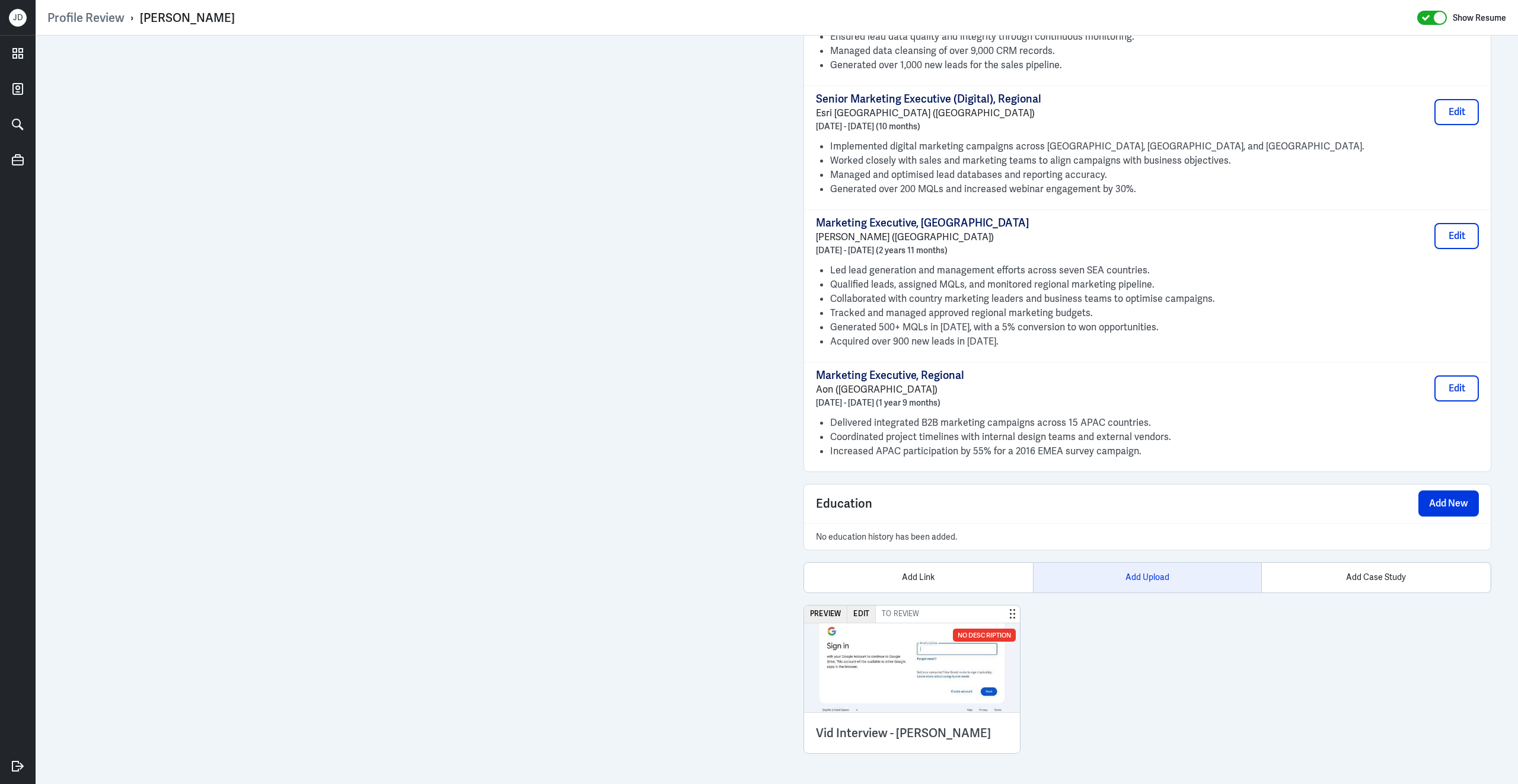
click at [1143, 579] on div "Add Upload" at bounding box center [1147, 577] width 229 height 30
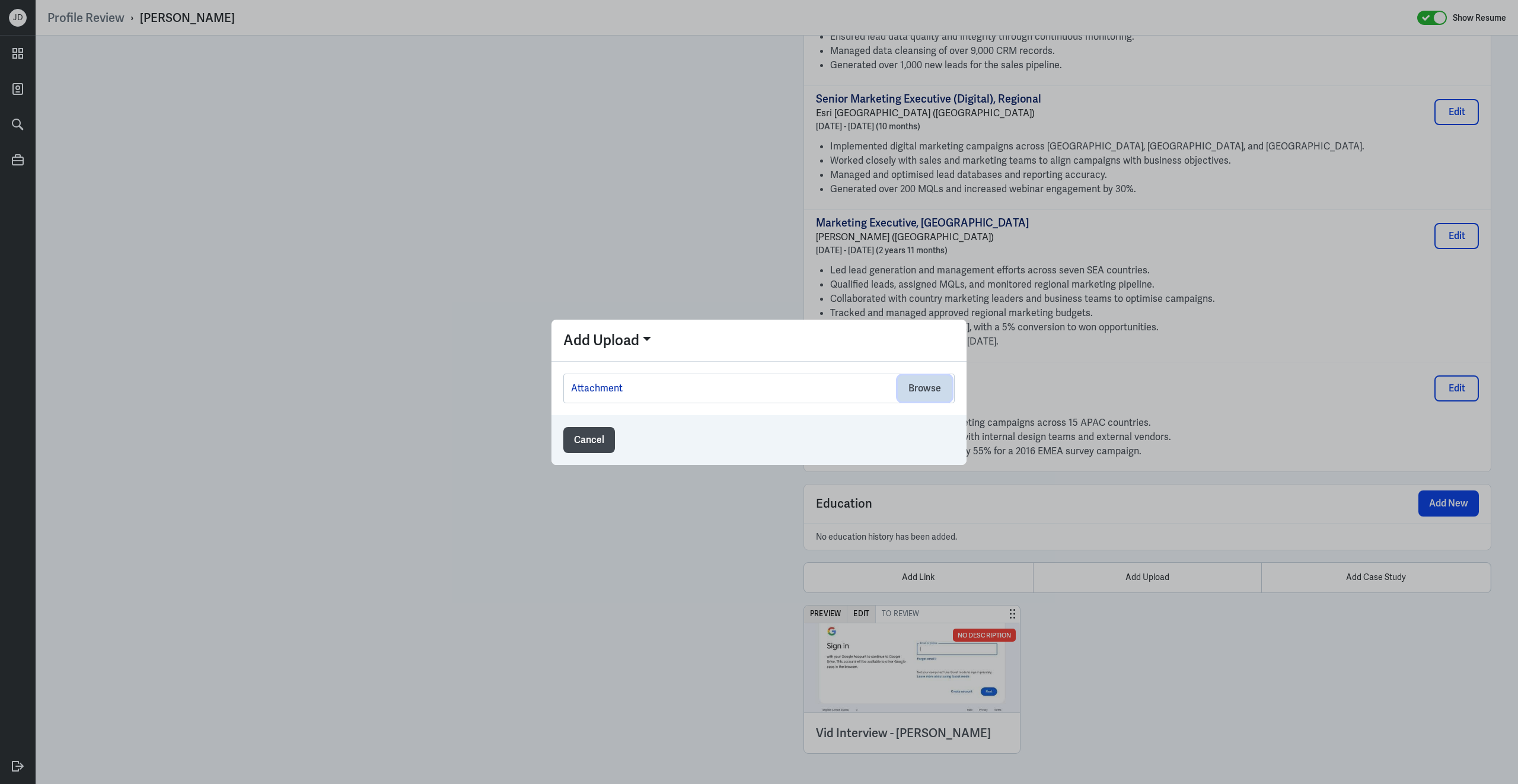
click at [929, 399] on button "Browse" at bounding box center [924, 388] width 54 height 26
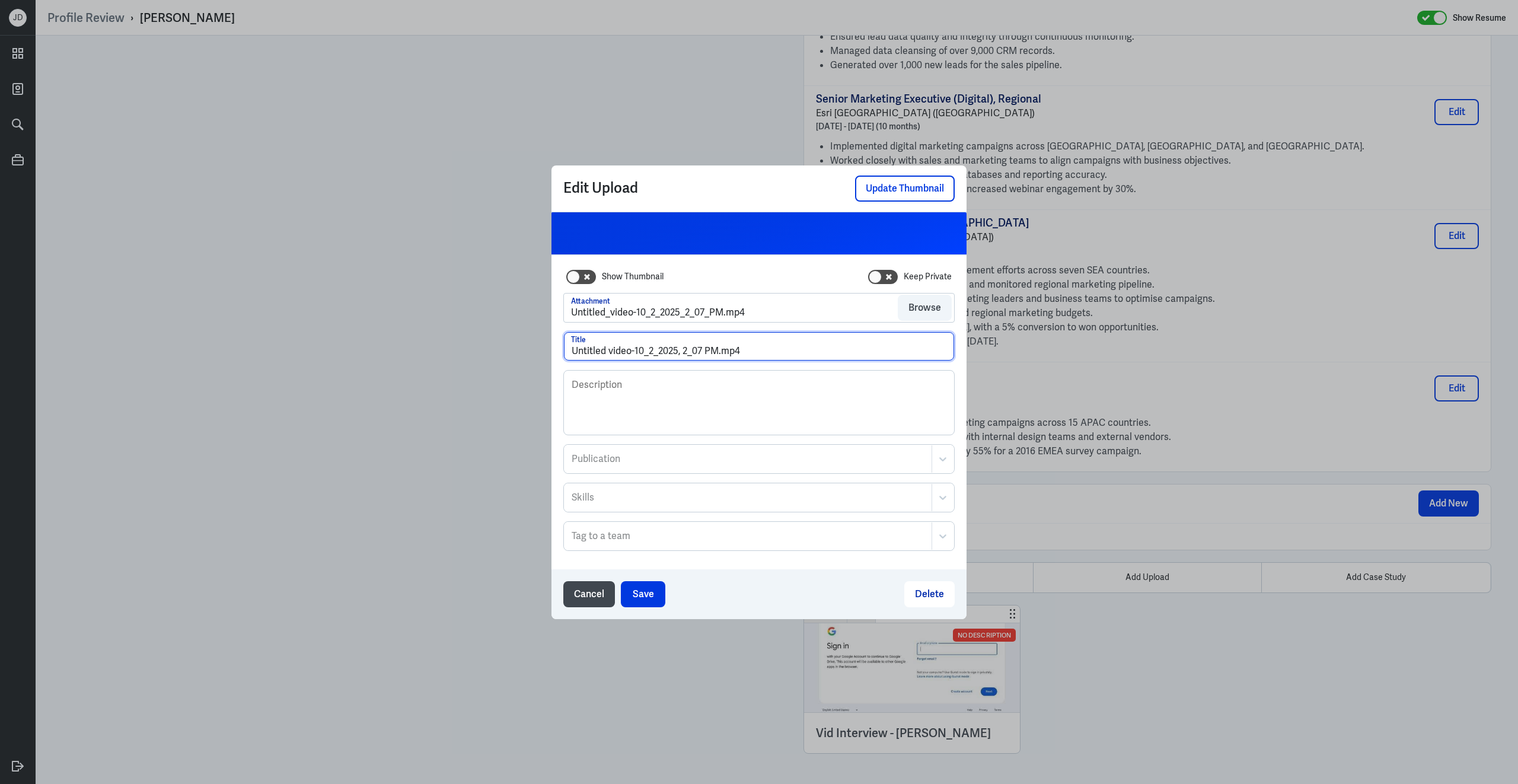
drag, startPoint x: 757, startPoint y: 354, endPoint x: 519, endPoint y: 339, distance: 238.5
click at [519, 339] on div "Edit Upload Update Thumbnail Show Thumbnail Keep Private Attachment Untitled_vi…" at bounding box center [759, 392] width 1518 height 784
type input "Vid Interview - [PERSON_NAME]"
click at [645, 586] on button "Save" at bounding box center [643, 594] width 44 height 26
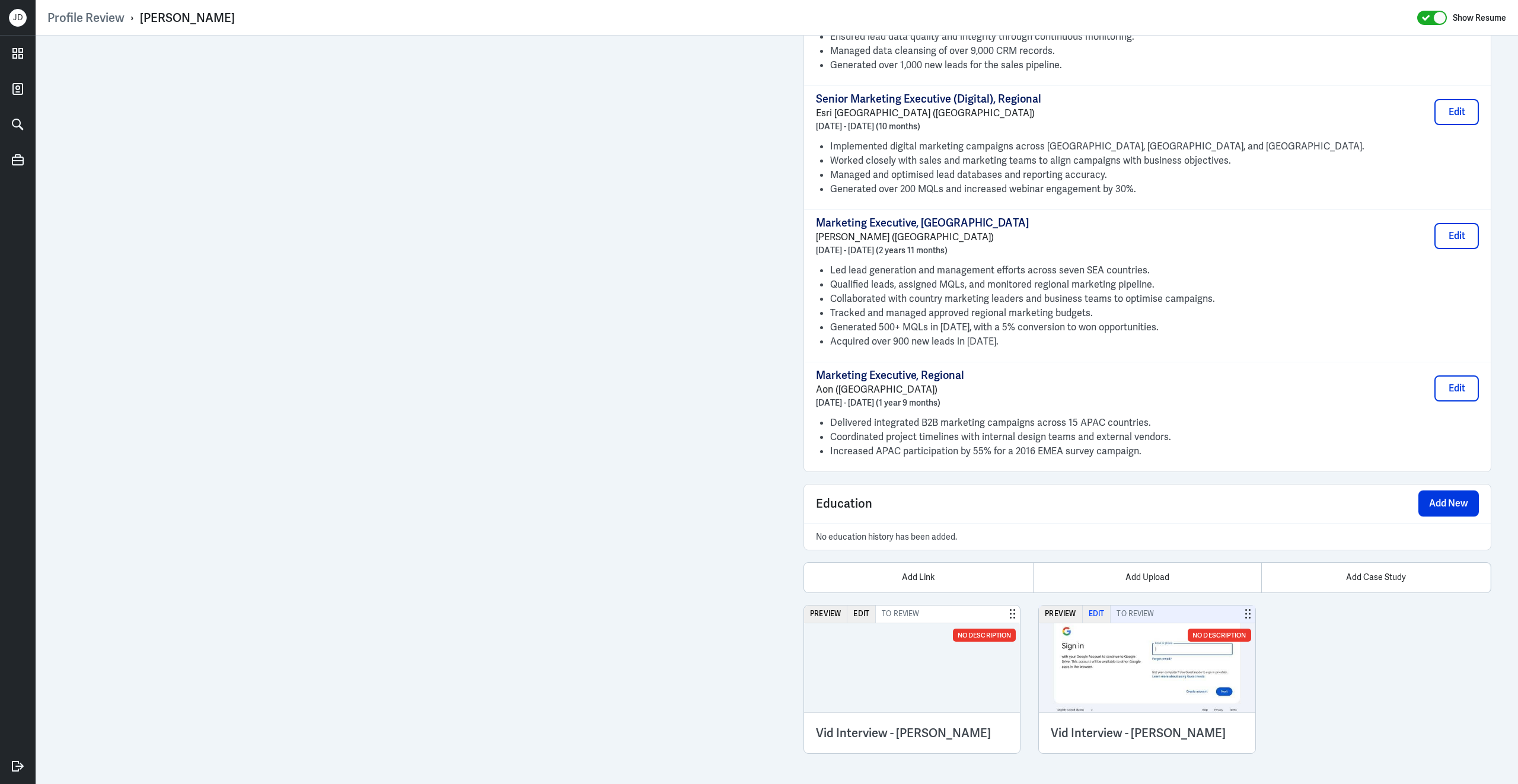
click at [1090, 610] on button "Edit" at bounding box center [1097, 614] width 29 height 17
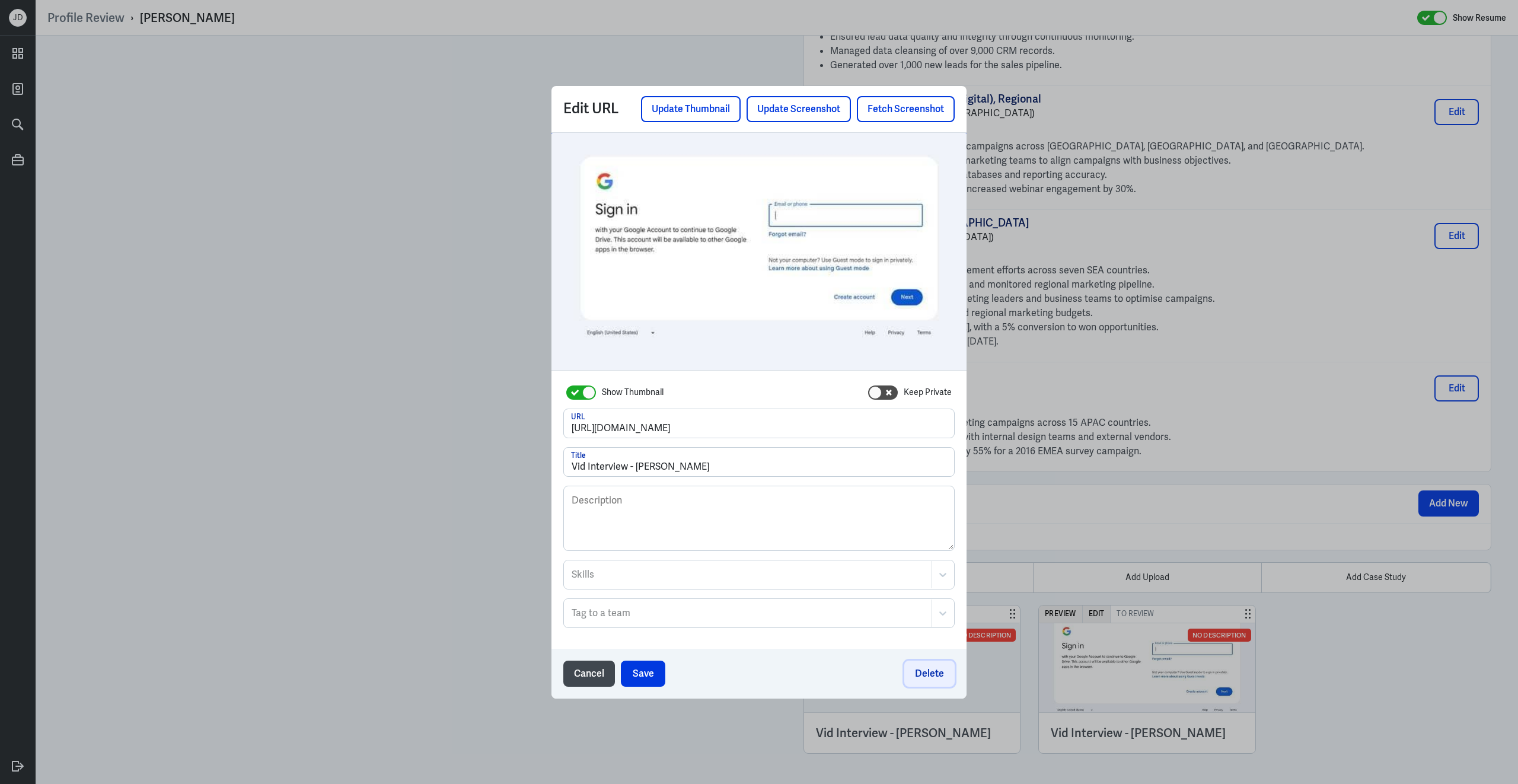
click at [933, 672] on button "Delete" at bounding box center [929, 674] width 50 height 26
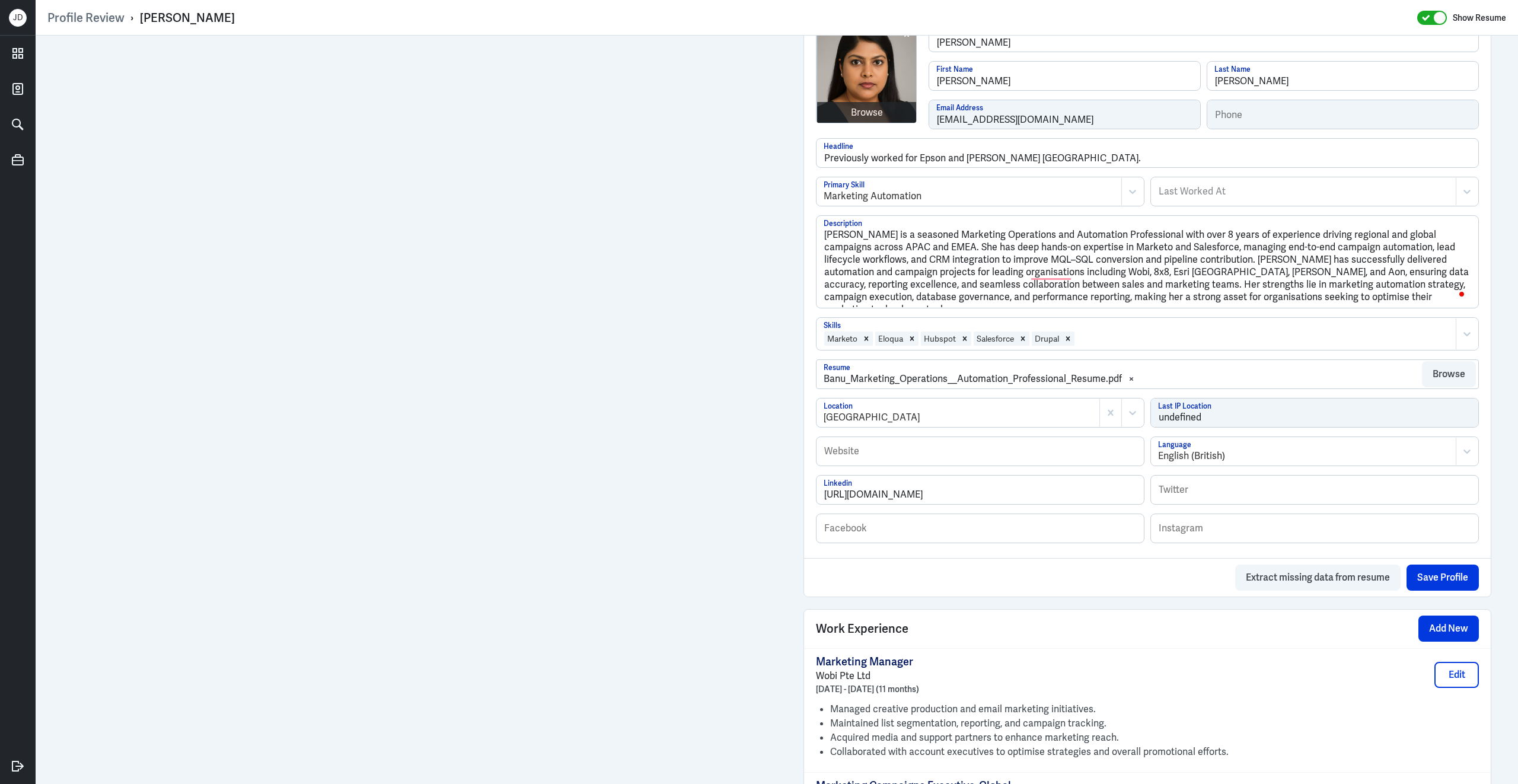
scroll to position [0, 0]
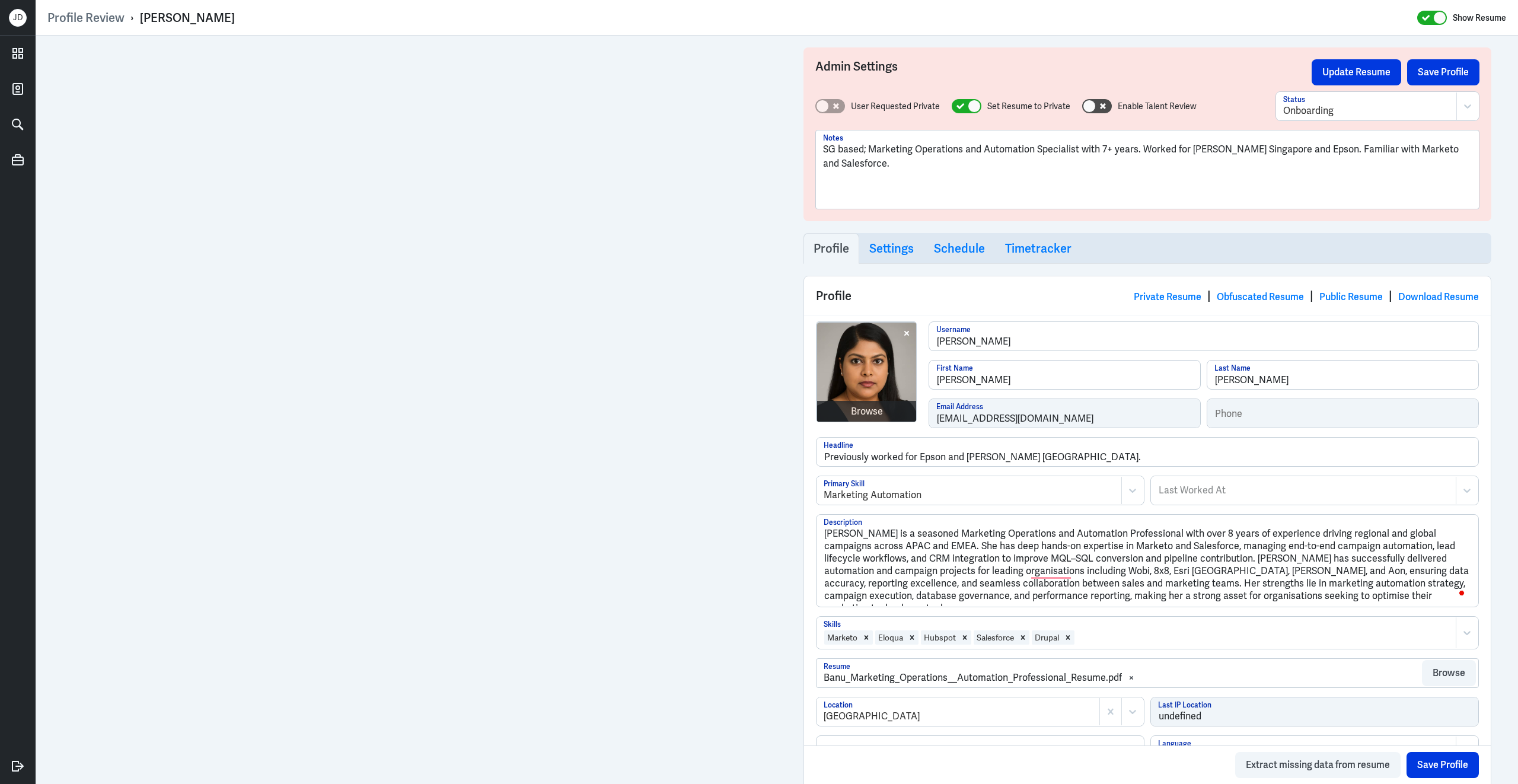
click at [1362, 108] on div at bounding box center [1366, 110] width 166 height 14
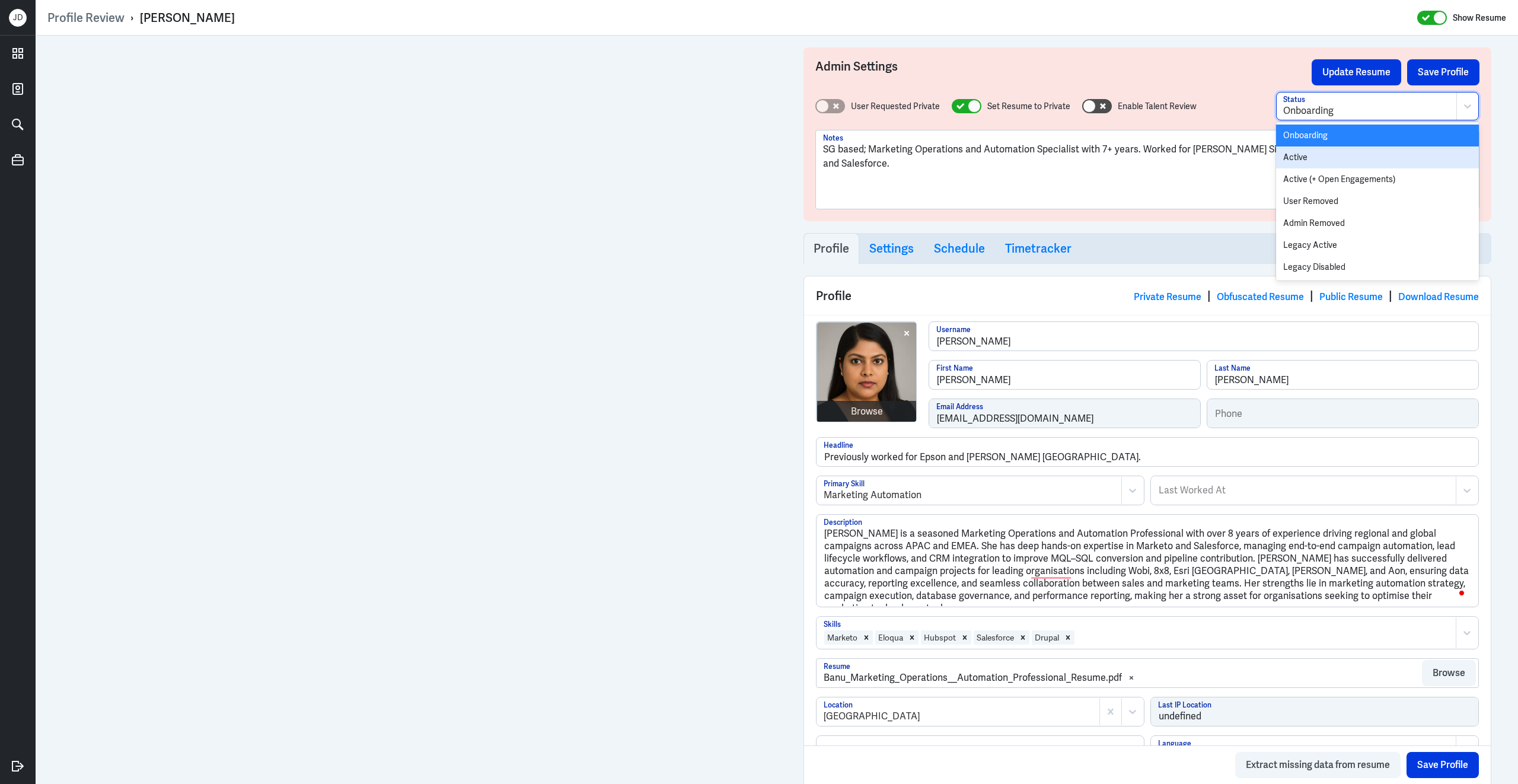
click at [1326, 159] on div "Active" at bounding box center [1377, 157] width 203 height 22
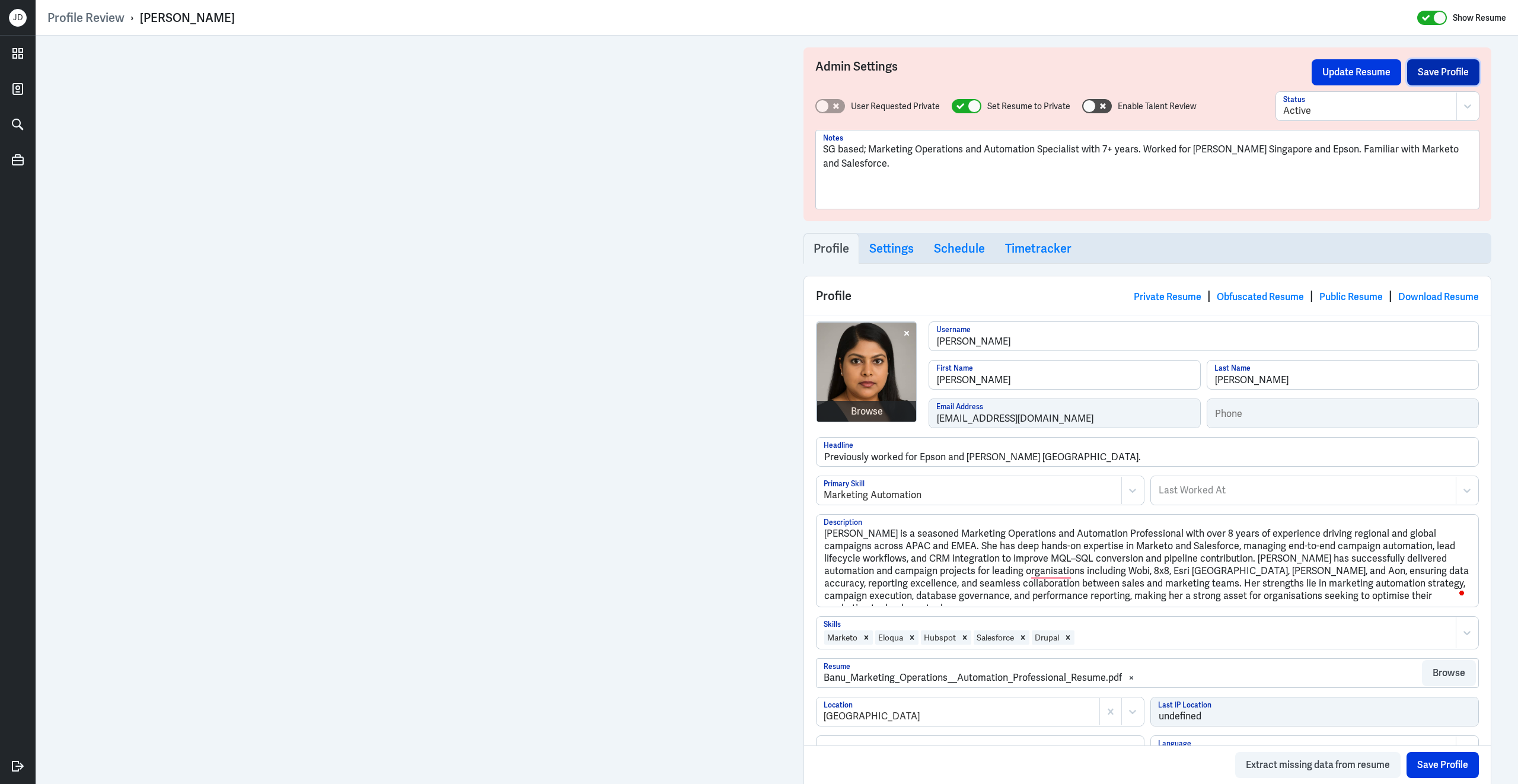
click at [1454, 76] on button "Save Profile" at bounding box center [1444, 72] width 72 height 26
click at [1380, 63] on button "Update Resume" at bounding box center [1356, 72] width 90 height 26
click at [959, 107] on icon at bounding box center [961, 106] width 8 height 6
checkbox input "false"
click at [1430, 75] on button "Save Profile" at bounding box center [1444, 72] width 72 height 26
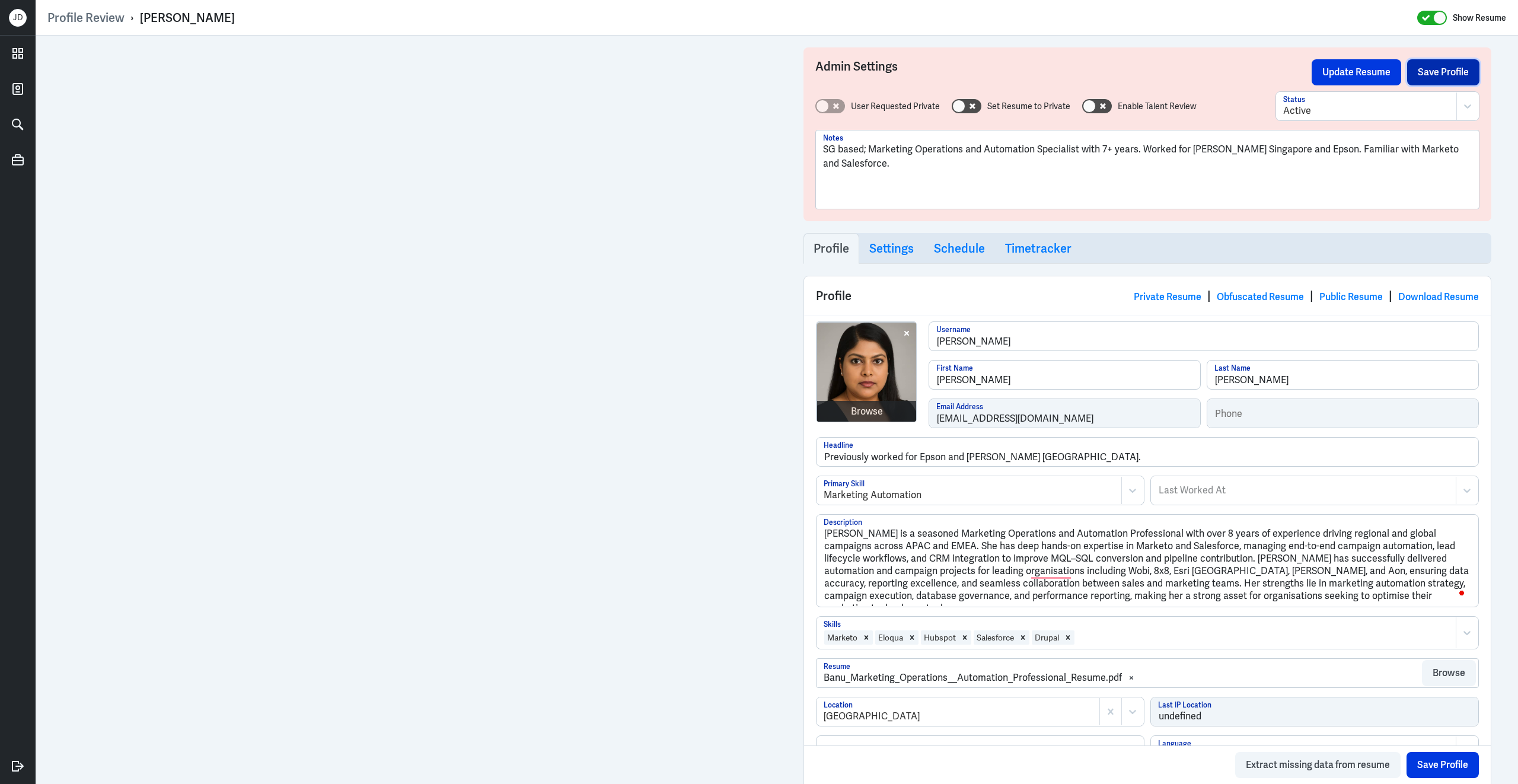
click at [1429, 75] on button "Save Profile" at bounding box center [1444, 72] width 72 height 26
click at [1380, 75] on button "Update Resume" at bounding box center [1356, 72] width 90 height 26
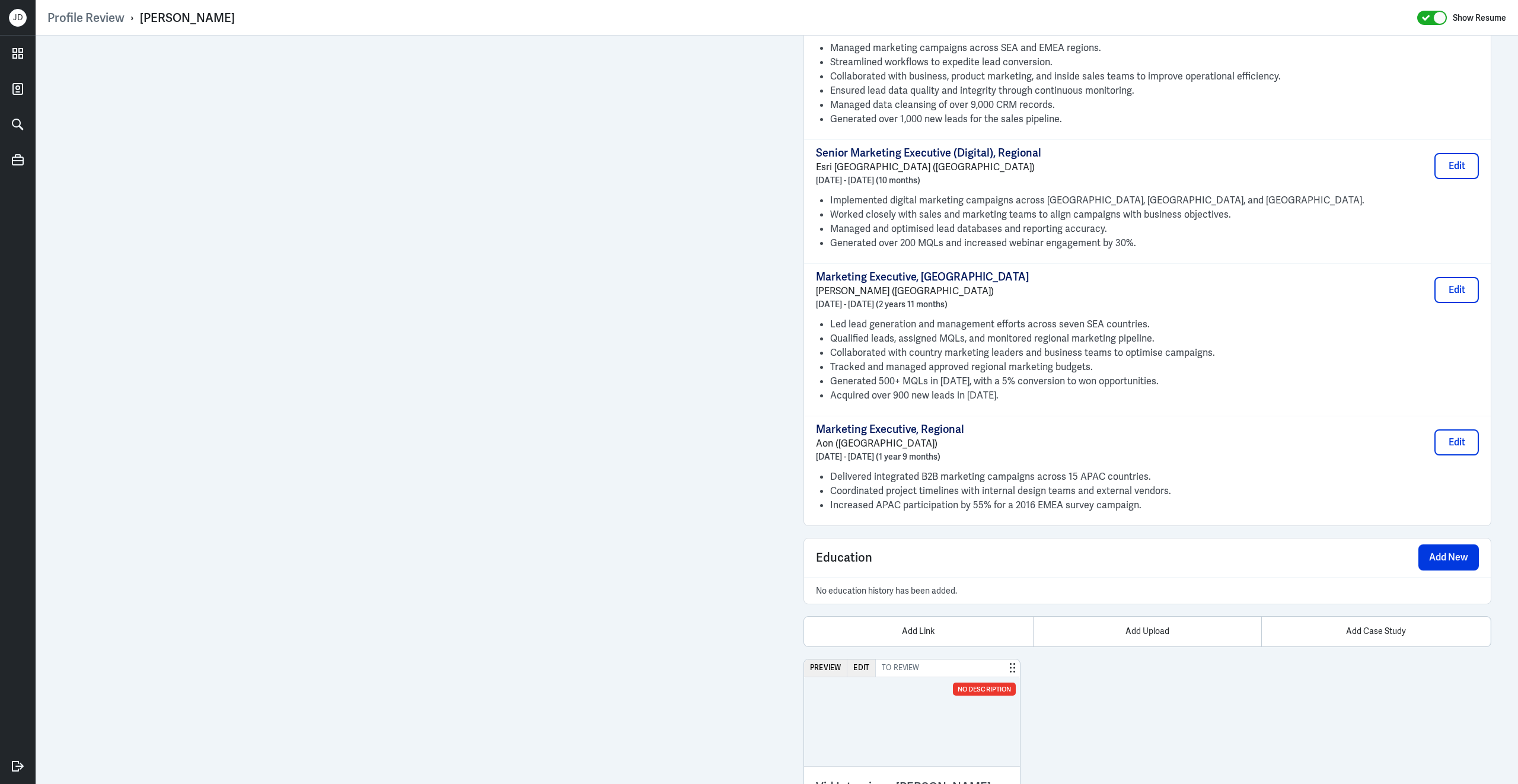
scroll to position [1146, 0]
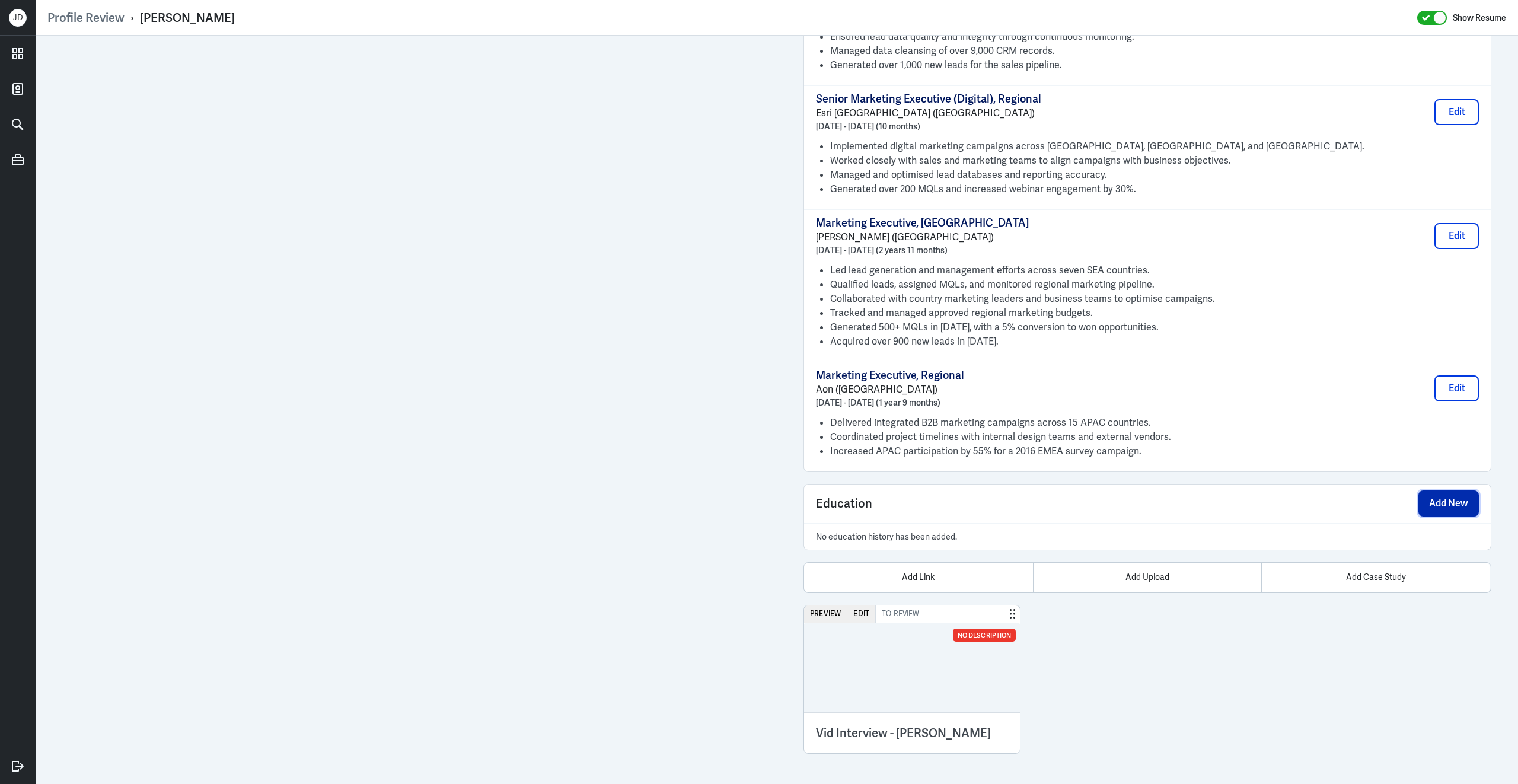
click at [1446, 497] on button "Add New" at bounding box center [1448, 503] width 60 height 26
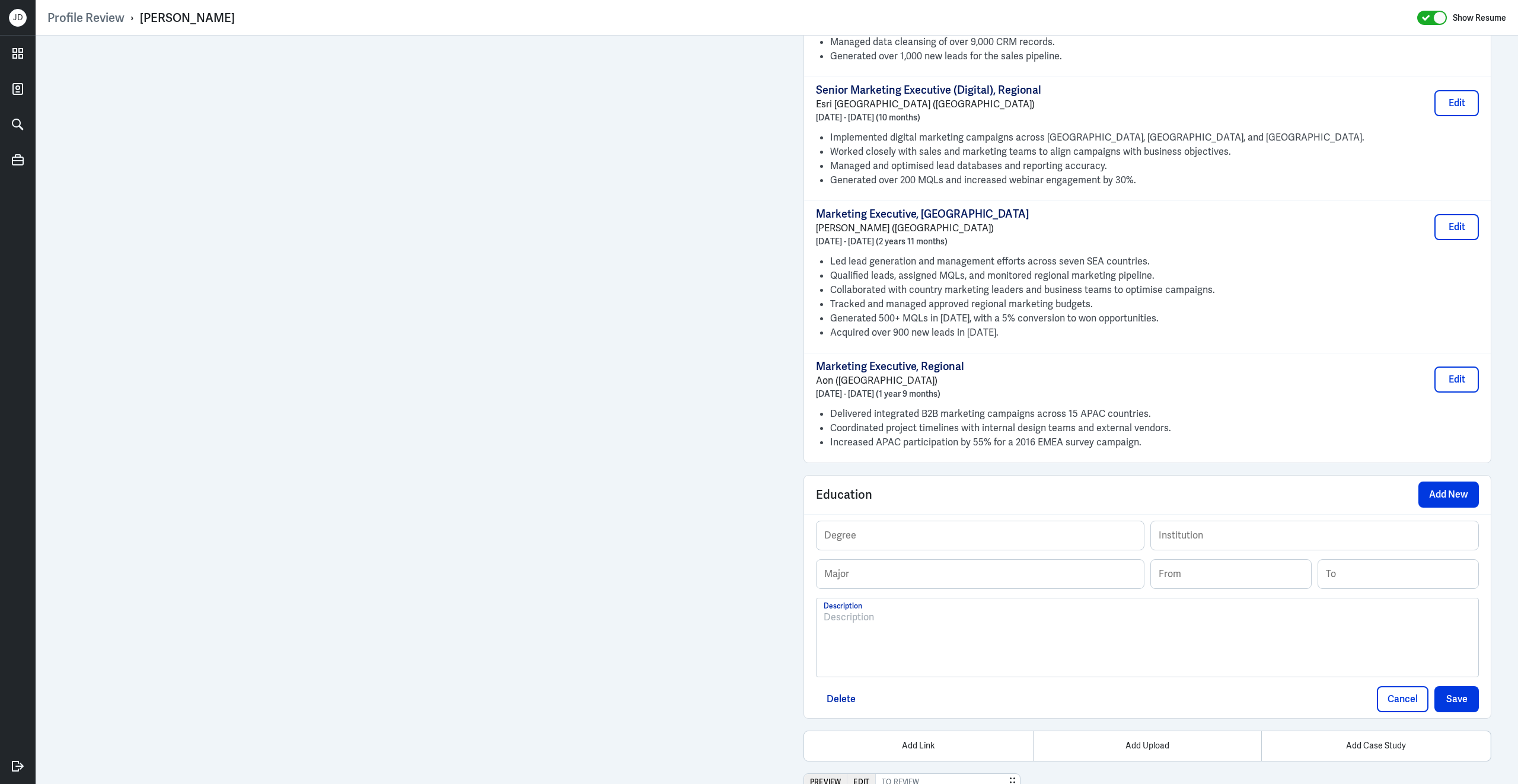
click at [976, 667] on div at bounding box center [1147, 642] width 648 height 64
drag, startPoint x: 1008, startPoint y: 628, endPoint x: 874, endPoint y: 627, distance: 134.0
click at [874, 625] on p "Diploma in Banking and Financial Services | Nanyang Polytechnic | Apr 2005 – Ma…" at bounding box center [1147, 617] width 648 height 14
click at [877, 570] on input "text" at bounding box center [980, 574] width 328 height 29
paste input "Banking and Financial Services"
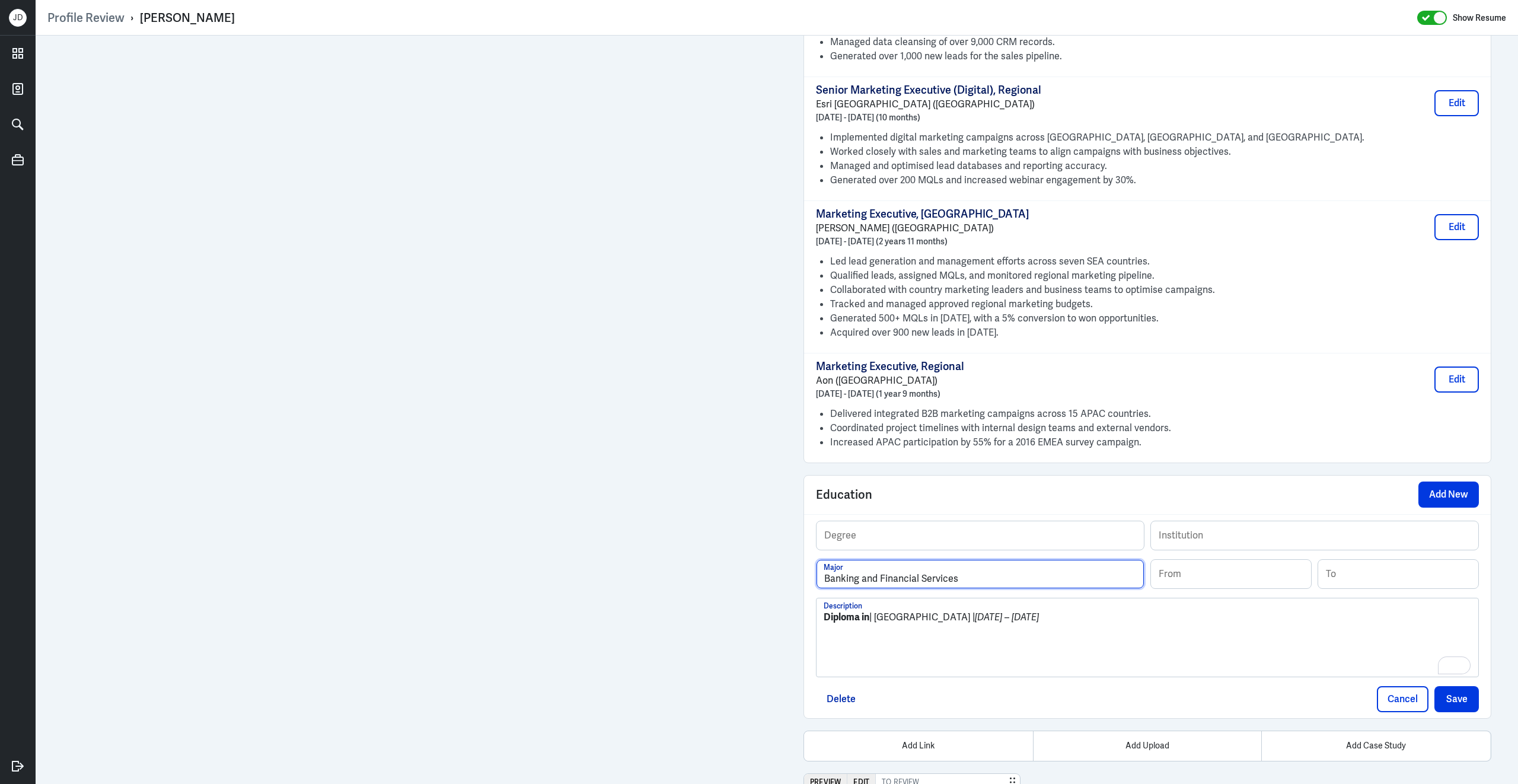
type input "Banking and Financial Services"
drag, startPoint x: 859, startPoint y: 630, endPoint x: 811, endPoint y: 630, distance: 48.0
click at [811, 630] on div "Degree Institution Banking and Financial Services Major From To Diploma in | Na…" at bounding box center [1148, 616] width 687 height 204
click at [897, 548] on input "text" at bounding box center [980, 535] width 328 height 29
paste input "Diploma"
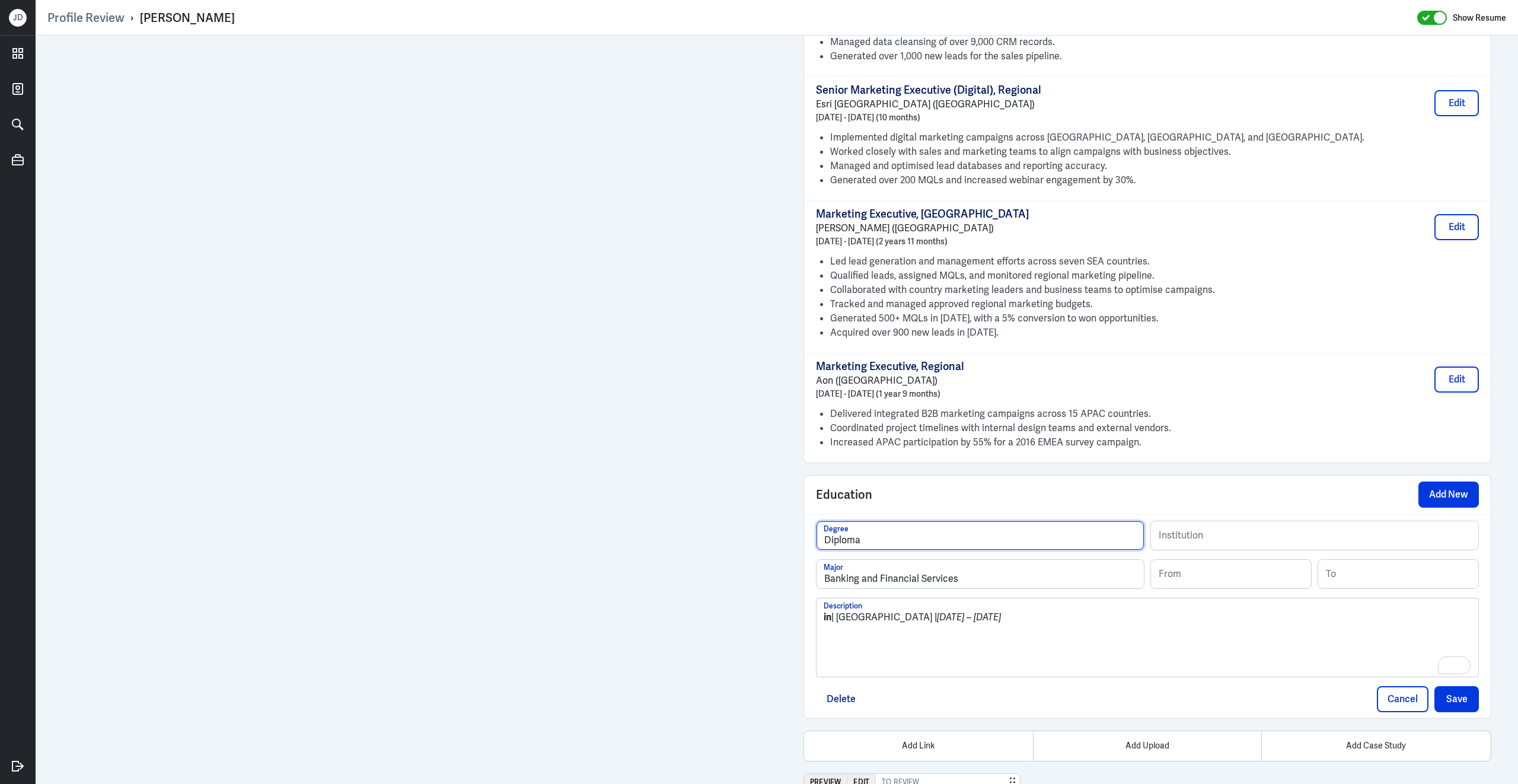
type input "Diploma"
drag, startPoint x: 933, startPoint y: 626, endPoint x: 844, endPoint y: 625, distance: 89.0
click at [844, 625] on p "in | Nanyang Polytechnic | Apr 2005 – May 2008" at bounding box center [1147, 617] width 648 height 14
click at [1176, 550] on input "text" at bounding box center [1315, 535] width 328 height 29
paste input "[GEOGRAPHIC_DATA]"
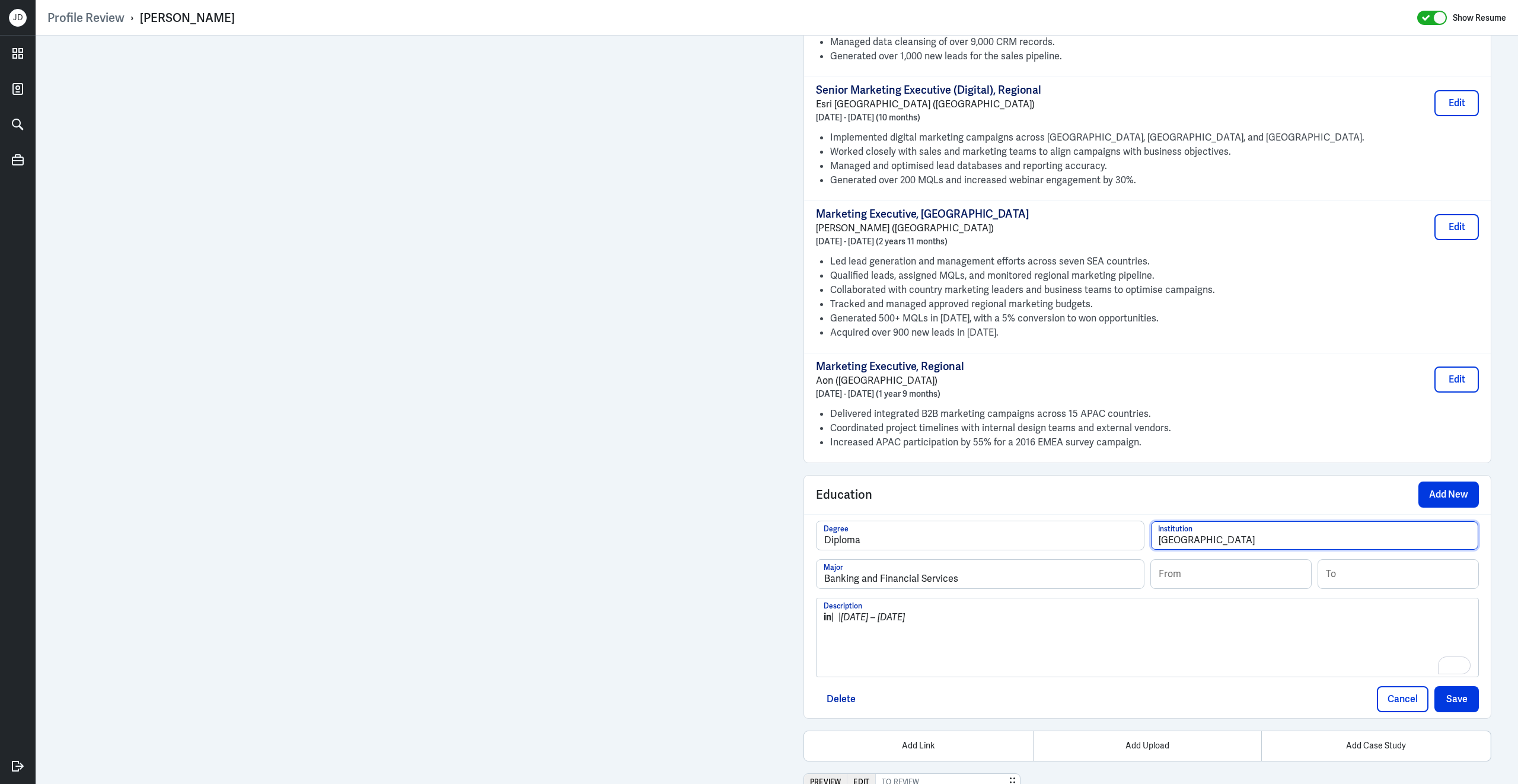
type input "[GEOGRAPHIC_DATA]"
click at [1212, 575] on input at bounding box center [1231, 574] width 160 height 29
type input "04/2005"
click at [1400, 587] on input at bounding box center [1398, 574] width 160 height 29
type input "05/2008"
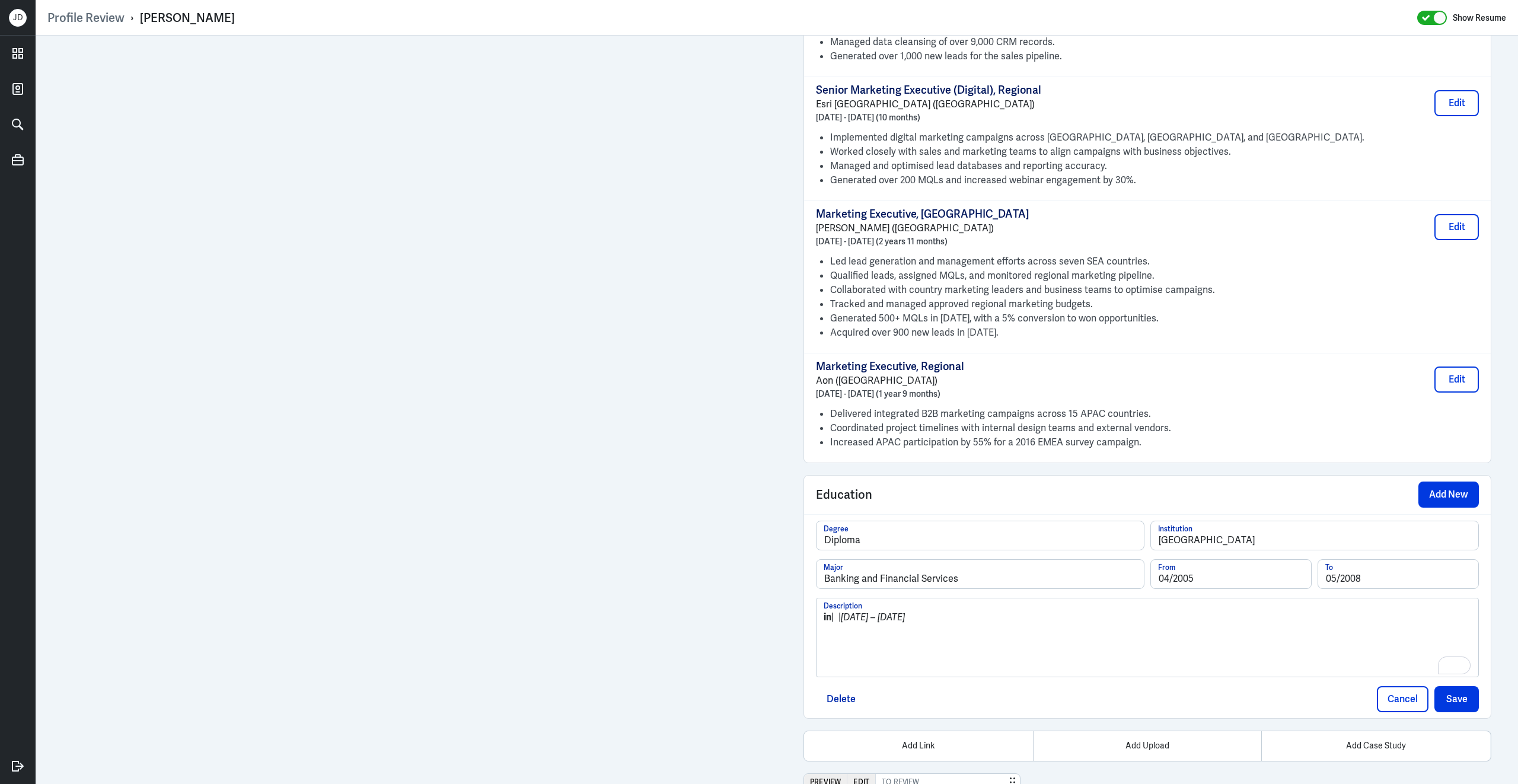
drag, startPoint x: 848, startPoint y: 658, endPoint x: 801, endPoint y: 622, distance: 59.2
click at [1442, 706] on button "Save" at bounding box center [1456, 699] width 44 height 26
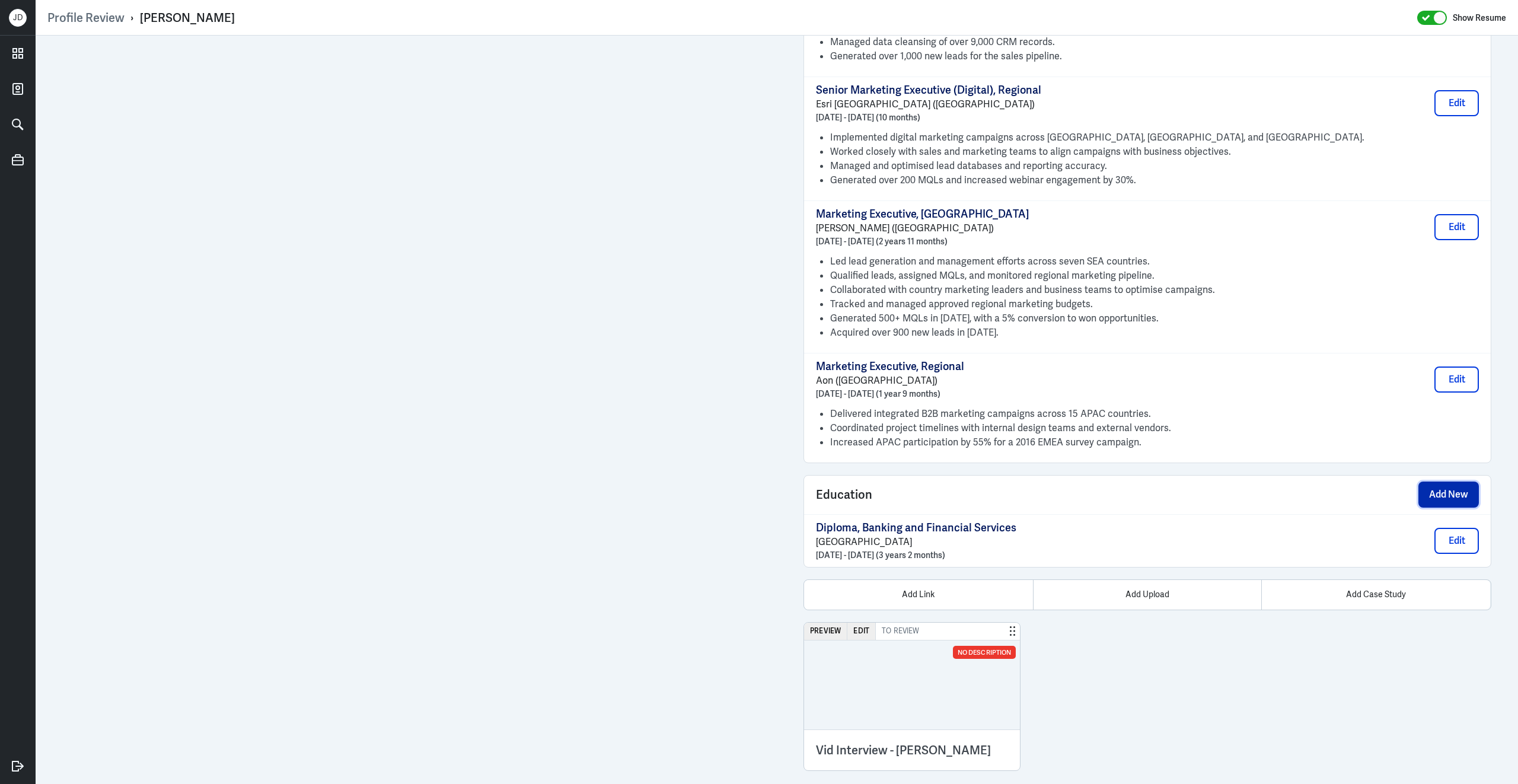
click at [1460, 507] on button "Add New" at bounding box center [1448, 494] width 60 height 26
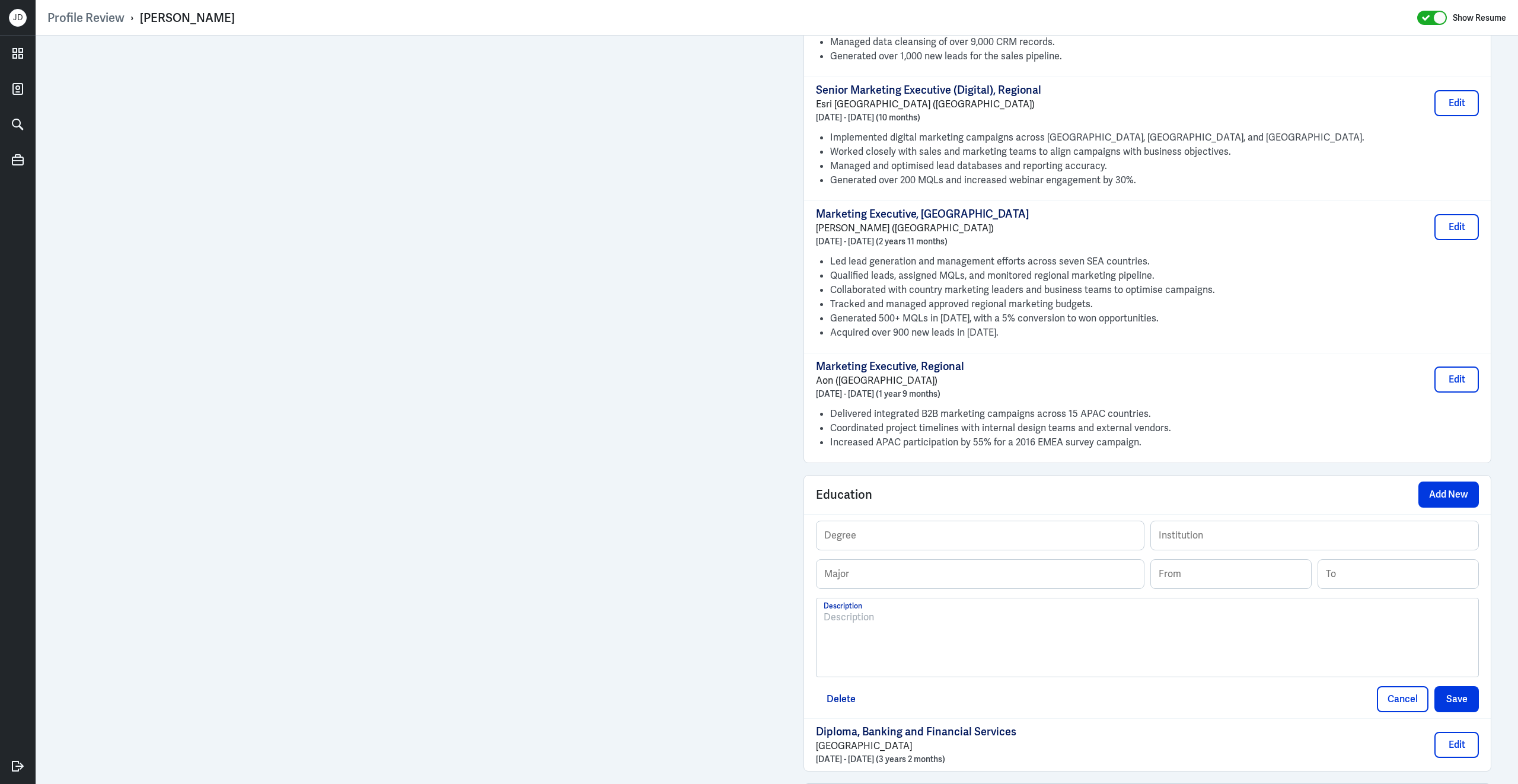
click at [989, 649] on div at bounding box center [1147, 642] width 648 height 64
drag, startPoint x: 1057, startPoint y: 627, endPoint x: 1122, endPoint y: 628, distance: 65.0
click at [1123, 625] on p "Bachelor of Communication (Mass Communication) | RMIT University | Jul 2009 – D…" at bounding box center [1147, 617] width 648 height 14
click at [1197, 545] on input "text" at bounding box center [1315, 535] width 328 height 29
paste input "RMIT University"
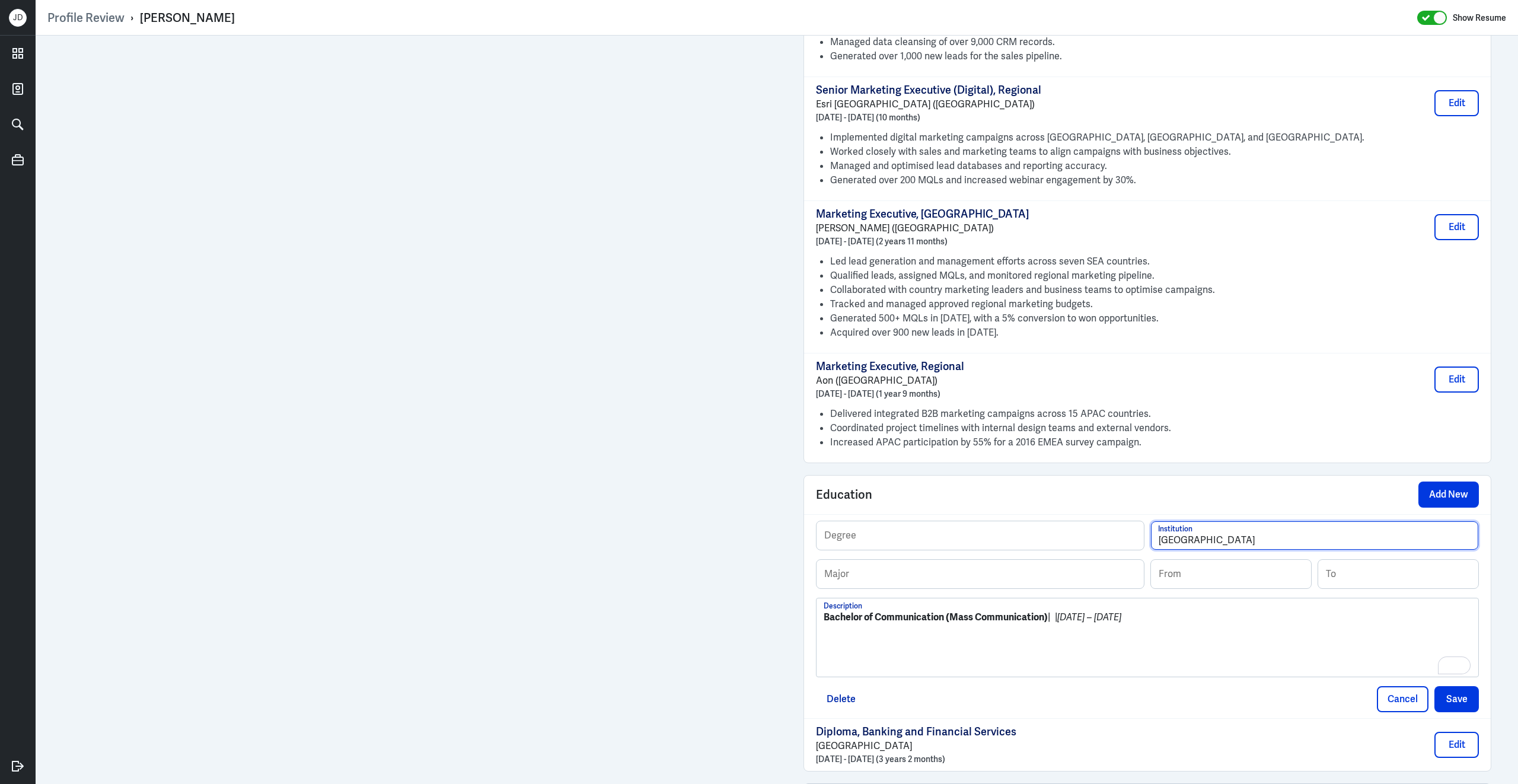
type input "RMIT University"
click at [1198, 588] on input at bounding box center [1231, 574] width 160 height 29
type input "07/2009"
click at [1355, 588] on input at bounding box center [1398, 574] width 160 height 29
type input "12/2011"
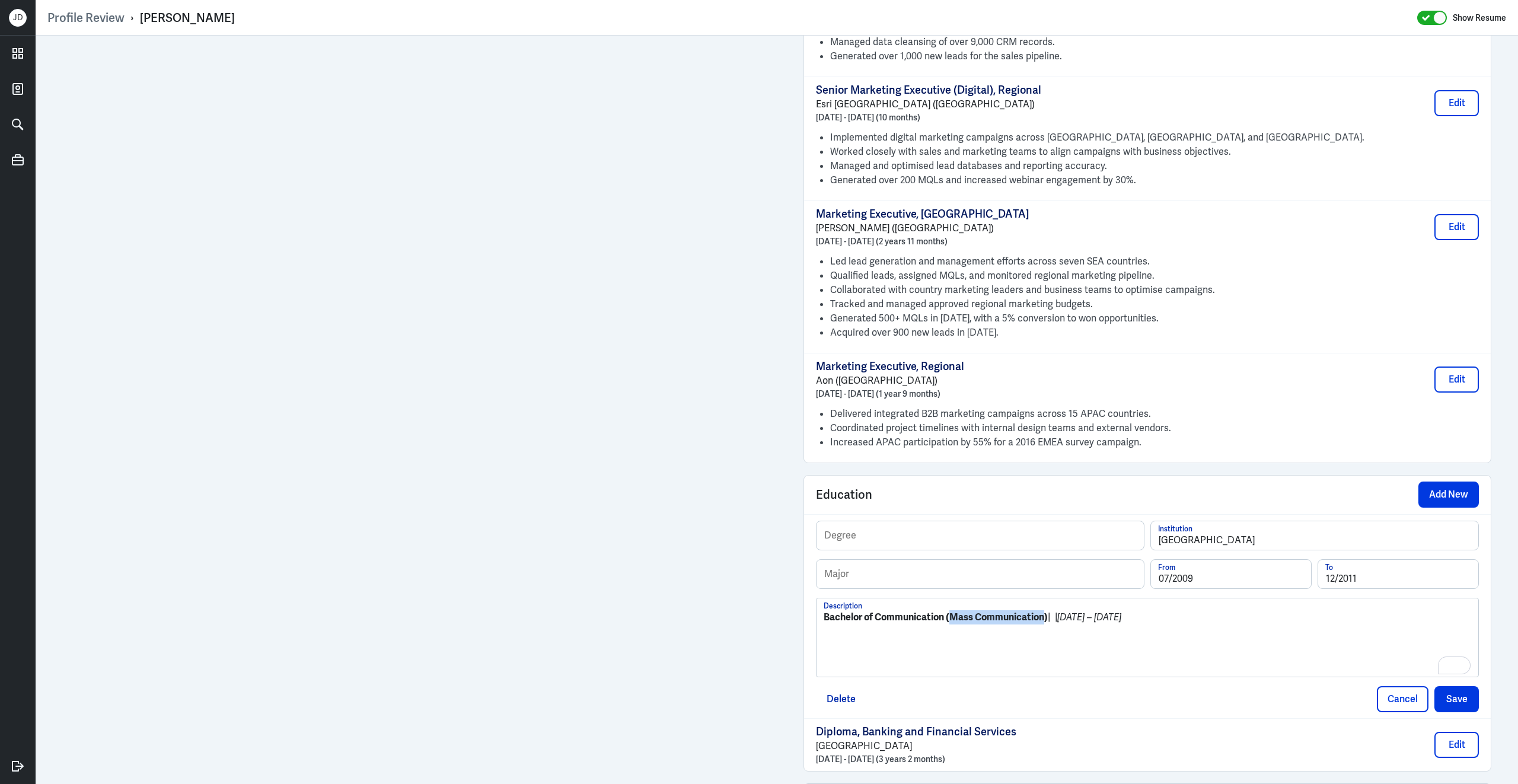
drag, startPoint x: 1046, startPoint y: 627, endPoint x: 954, endPoint y: 628, distance: 92.0
click at [954, 623] on strong "Bachelor of Communication (Mass Communication)" at bounding box center [935, 617] width 224 height 13
click at [904, 572] on input "text" at bounding box center [980, 574] width 328 height 29
paste input "Mass Communication"
type input "Mass Communication"
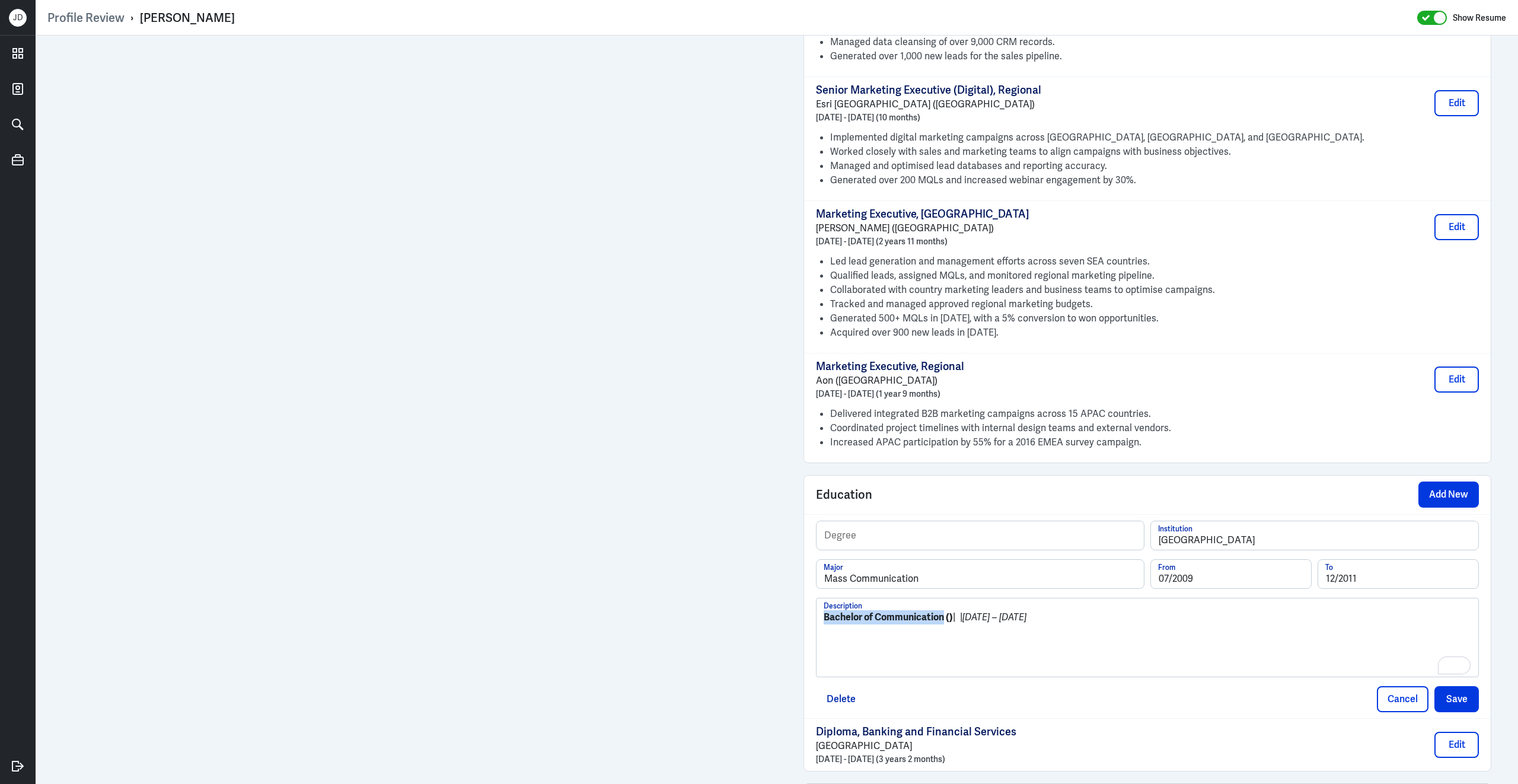
drag, startPoint x: 943, startPoint y: 628, endPoint x: 827, endPoint y: 629, distance: 116.0
click at [825, 623] on strong "Bachelor of Communication ()" at bounding box center [888, 617] width 130 height 13
click at [863, 545] on input "text" at bounding box center [980, 535] width 328 height 29
paste input "Bachelor of Communication"
type input "Bachelor of Communication"
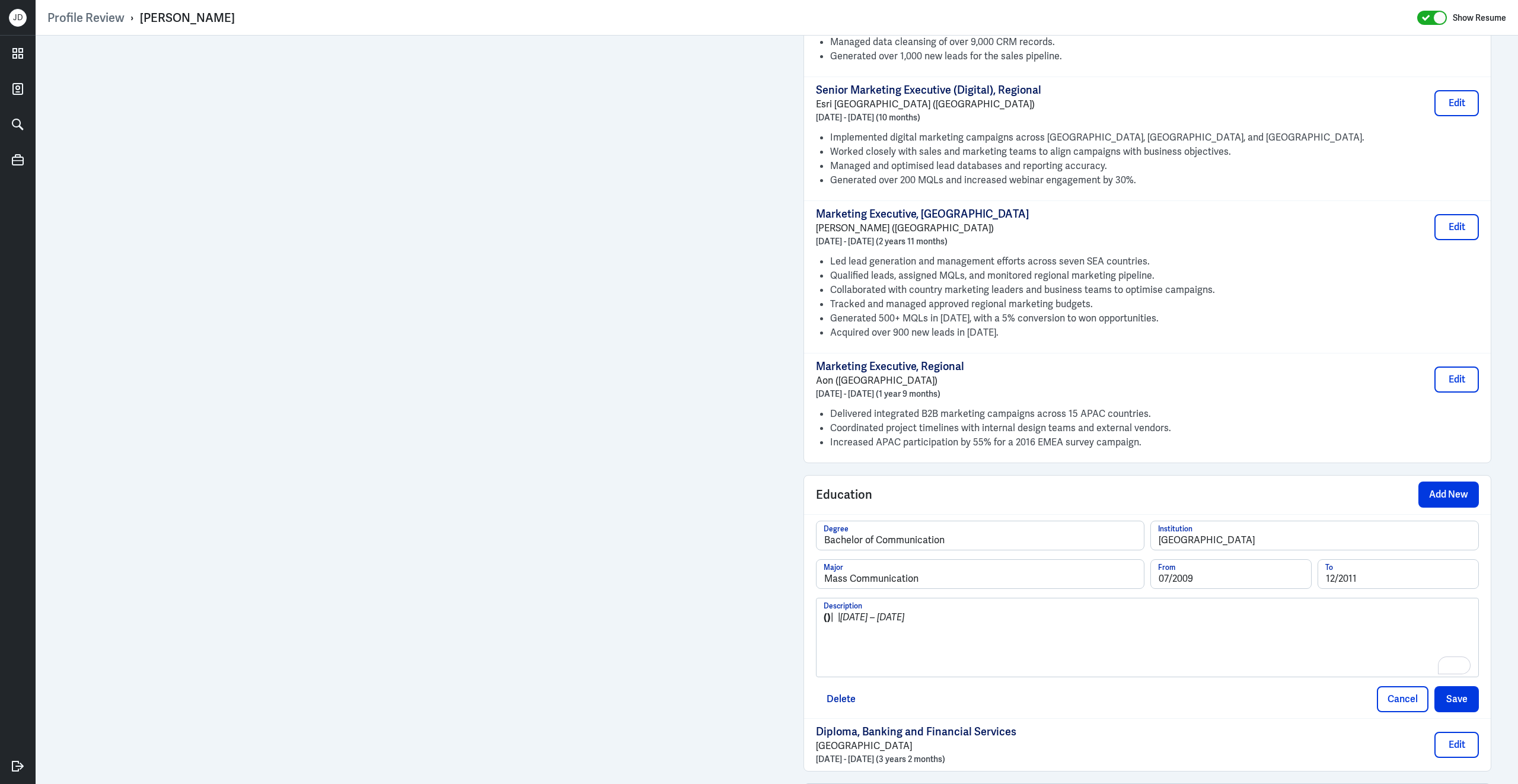
drag, startPoint x: 950, startPoint y: 628, endPoint x: 736, endPoint y: 625, distance: 214.0
click at [1453, 701] on button "Save" at bounding box center [1456, 699] width 44 height 26
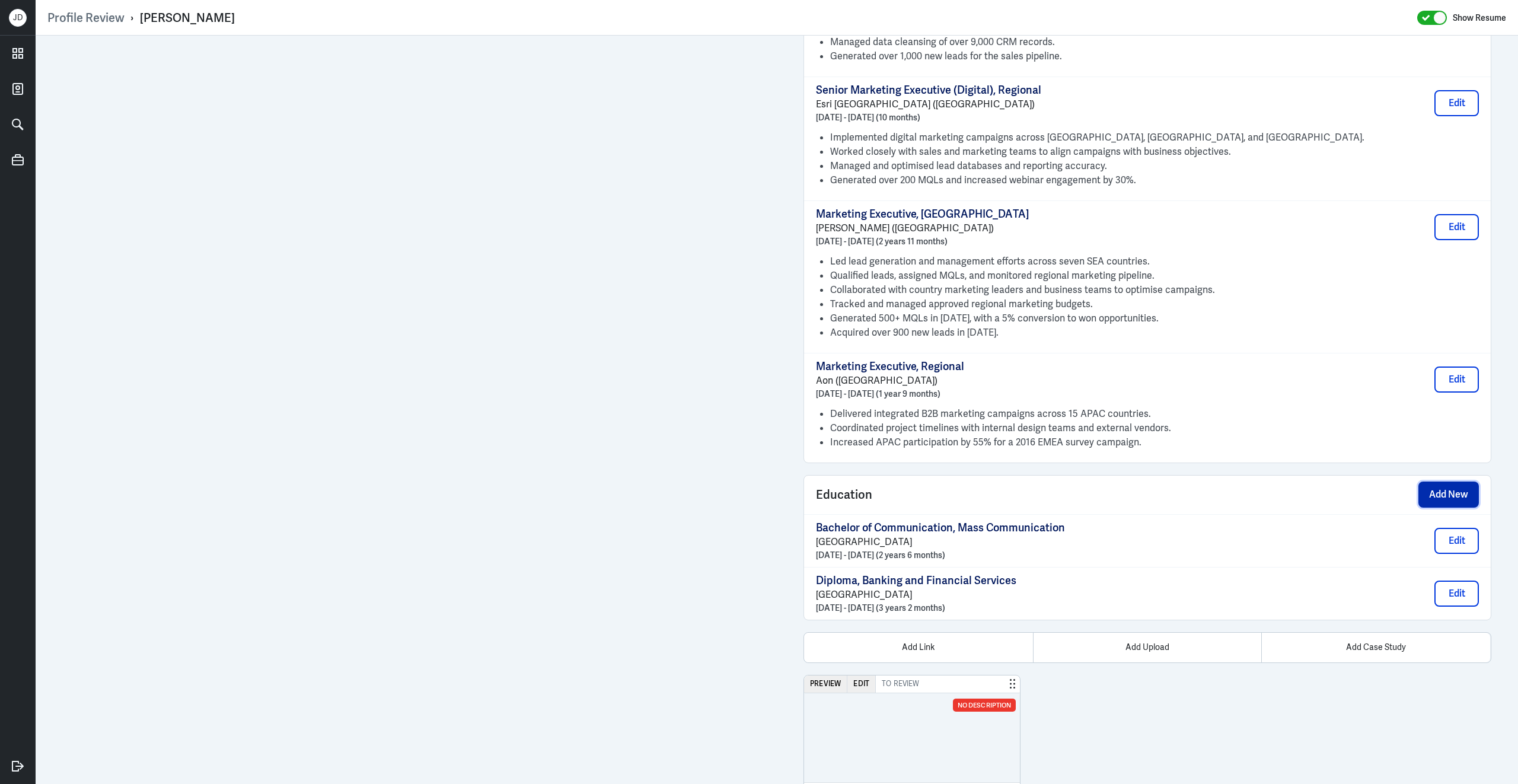
click at [1451, 494] on button "Add New" at bounding box center [1448, 494] width 60 height 26
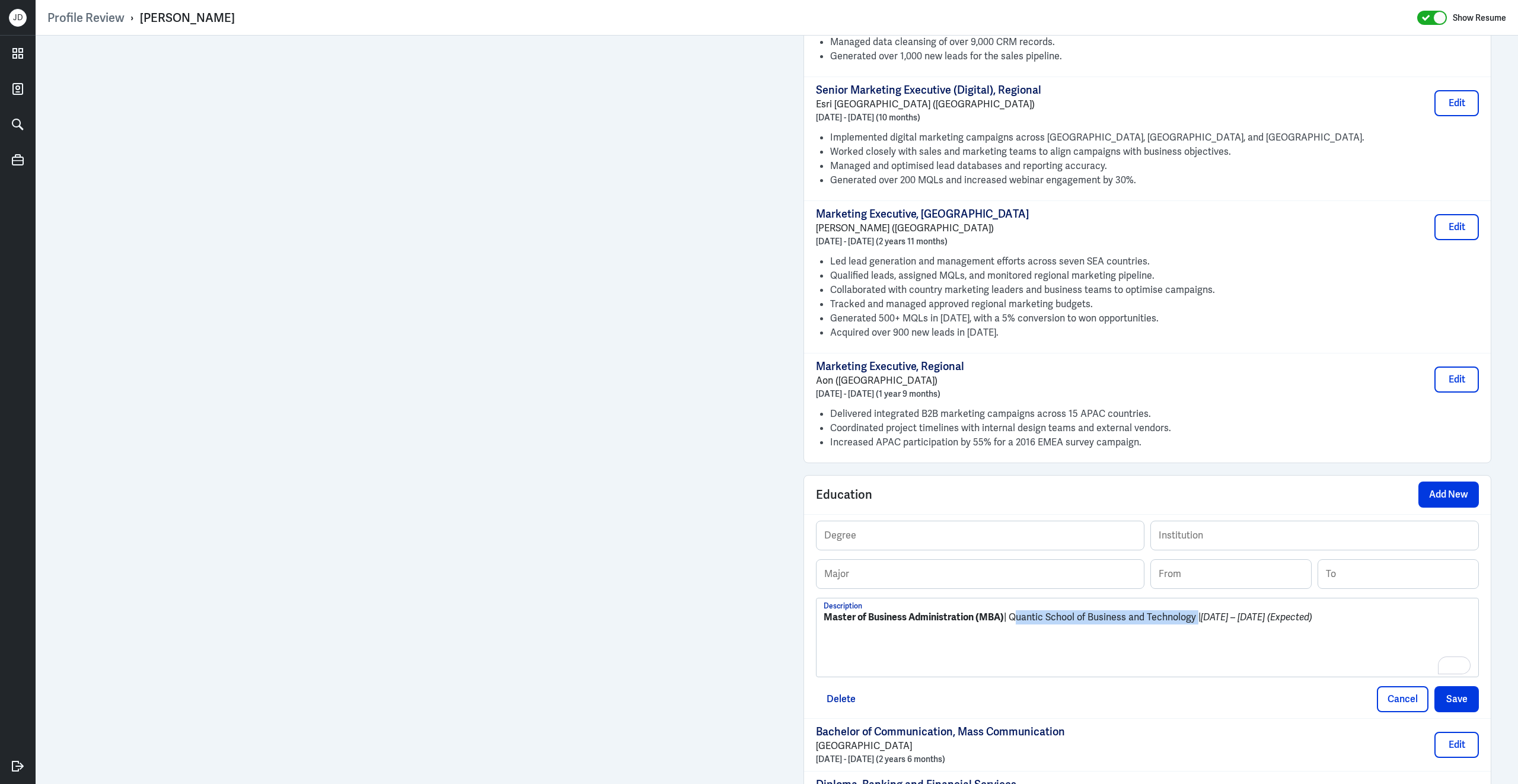
scroll to position [1146, 0]
drag, startPoint x: 1014, startPoint y: 627, endPoint x: 1196, endPoint y: 630, distance: 182.0
click at [1196, 625] on p "Master of Business Administration (MBA) | Quantic School of Business and Techno…" at bounding box center [1147, 617] width 648 height 14
click at [1230, 542] on input "text" at bounding box center [1315, 535] width 328 height 29
paste input "Quantic School of Business and Technology"
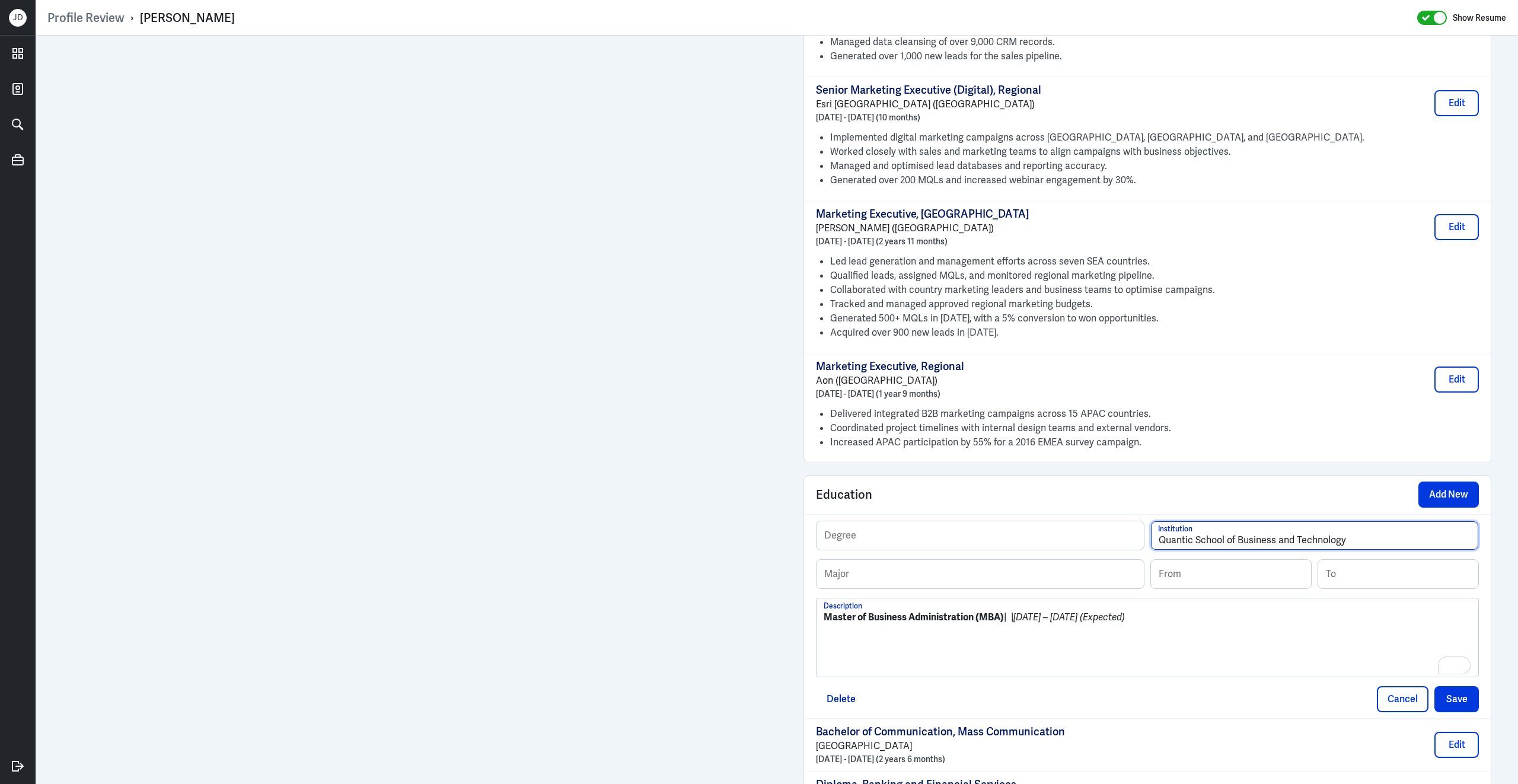
type input "Quantic School of Business and Technology"
click at [1204, 581] on input at bounding box center [1231, 574] width 160 height 29
type input "01/2022"
click at [1373, 588] on input at bounding box center [1398, 574] width 160 height 29
type input "07/2024"
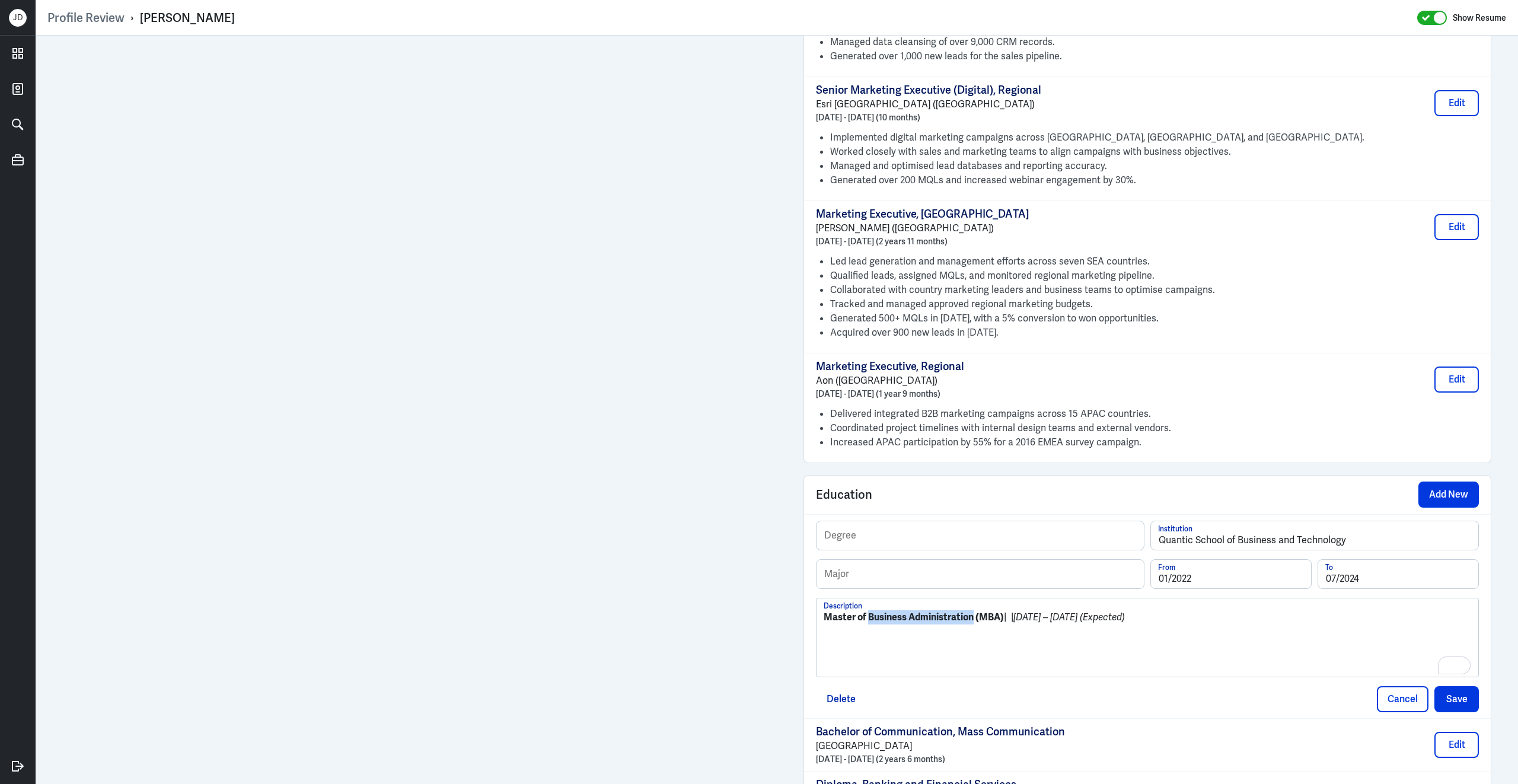
drag, startPoint x: 869, startPoint y: 628, endPoint x: 973, endPoint y: 627, distance: 104.0
click at [975, 623] on strong "Master of Business Administration (MBA)" at bounding box center [914, 617] width 180 height 13
click at [946, 586] on input "text" at bounding box center [980, 574] width 328 height 29
paste input "Business Administration"
type input "Business Administration"
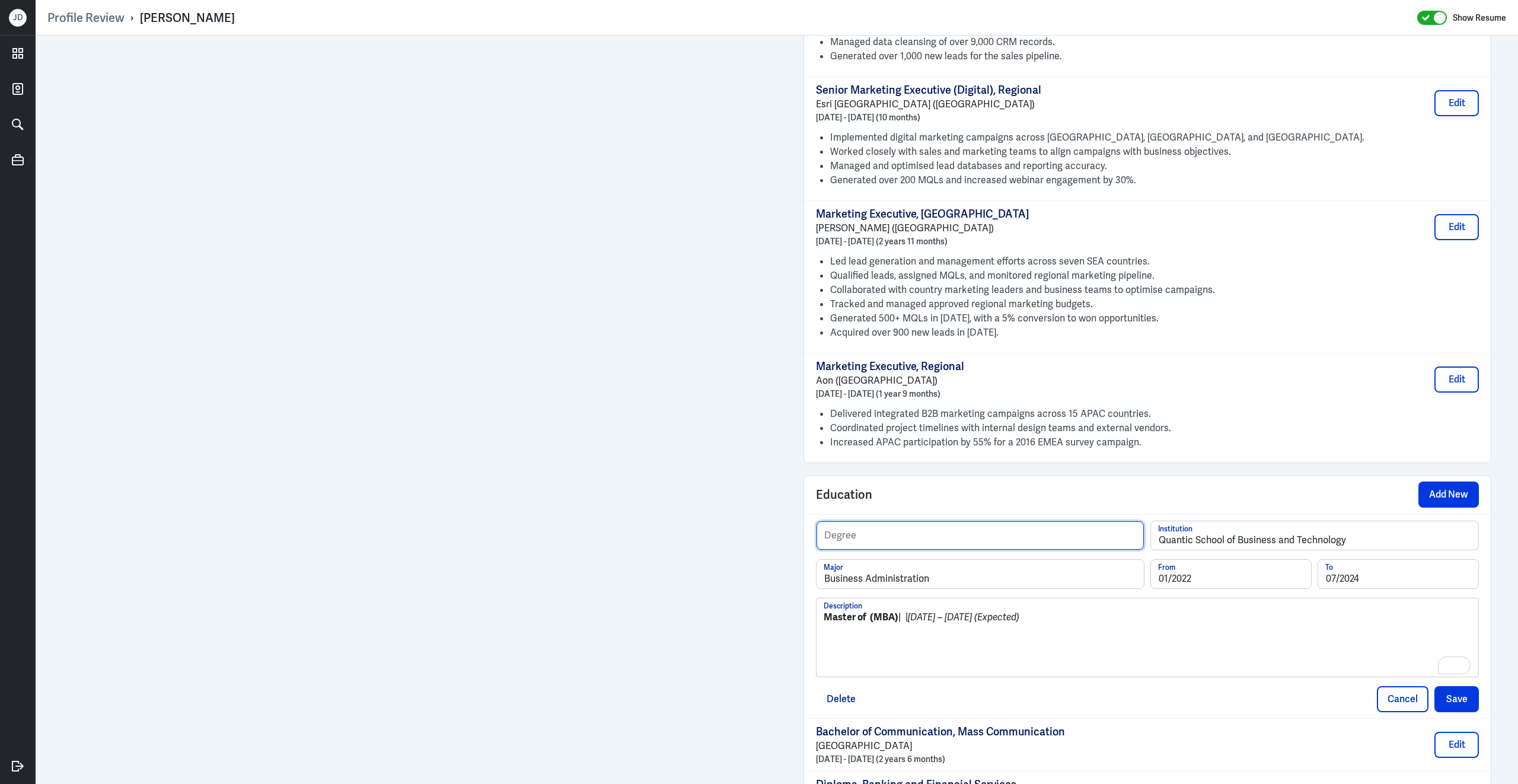
click at [942, 550] on input "text" at bounding box center [980, 535] width 328 height 29
type input "Masters"
drag, startPoint x: 1059, startPoint y: 632, endPoint x: 707, endPoint y: 616, distance: 352.4
click at [1453, 700] on button "Save" at bounding box center [1456, 699] width 44 height 26
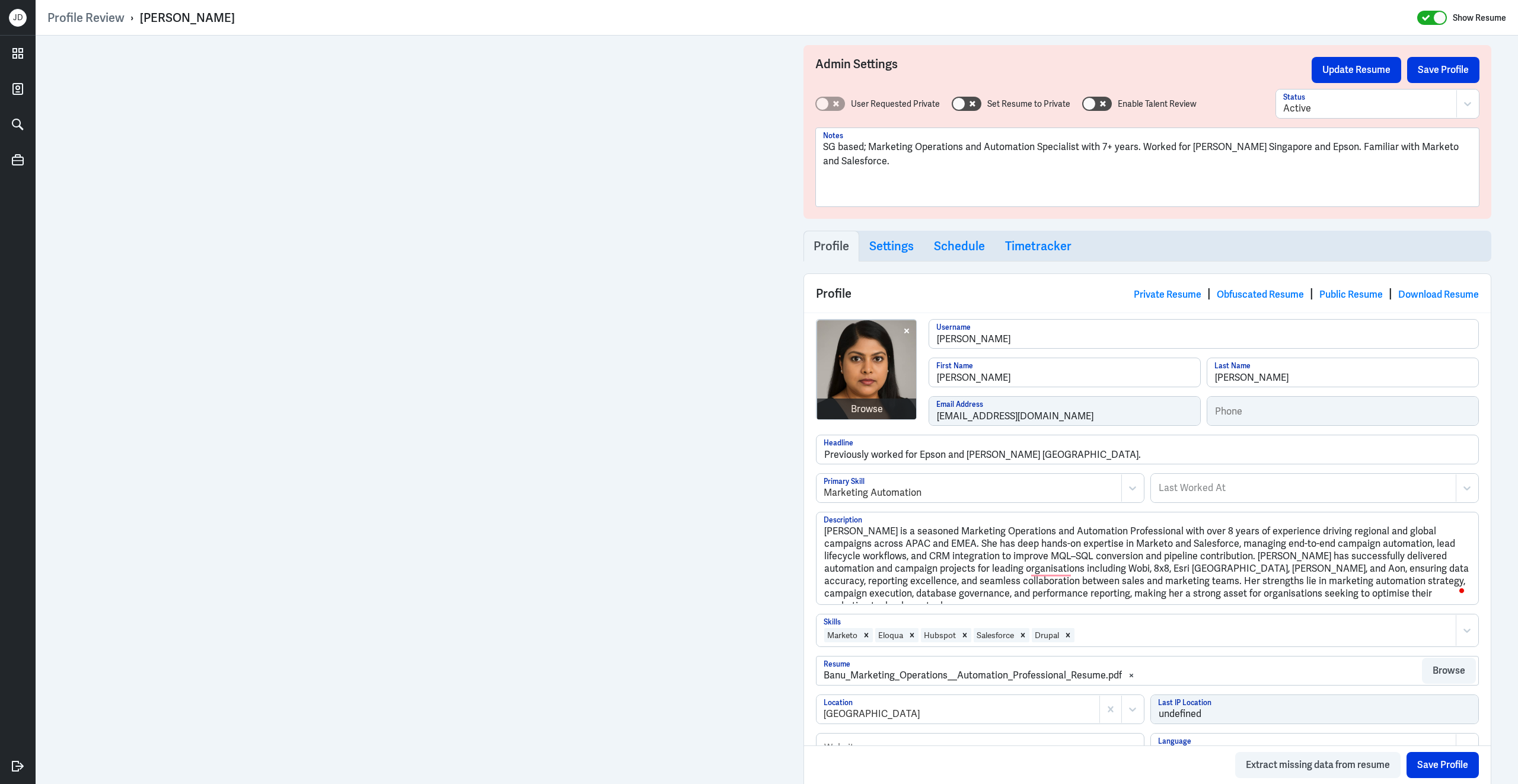
scroll to position [0, 0]
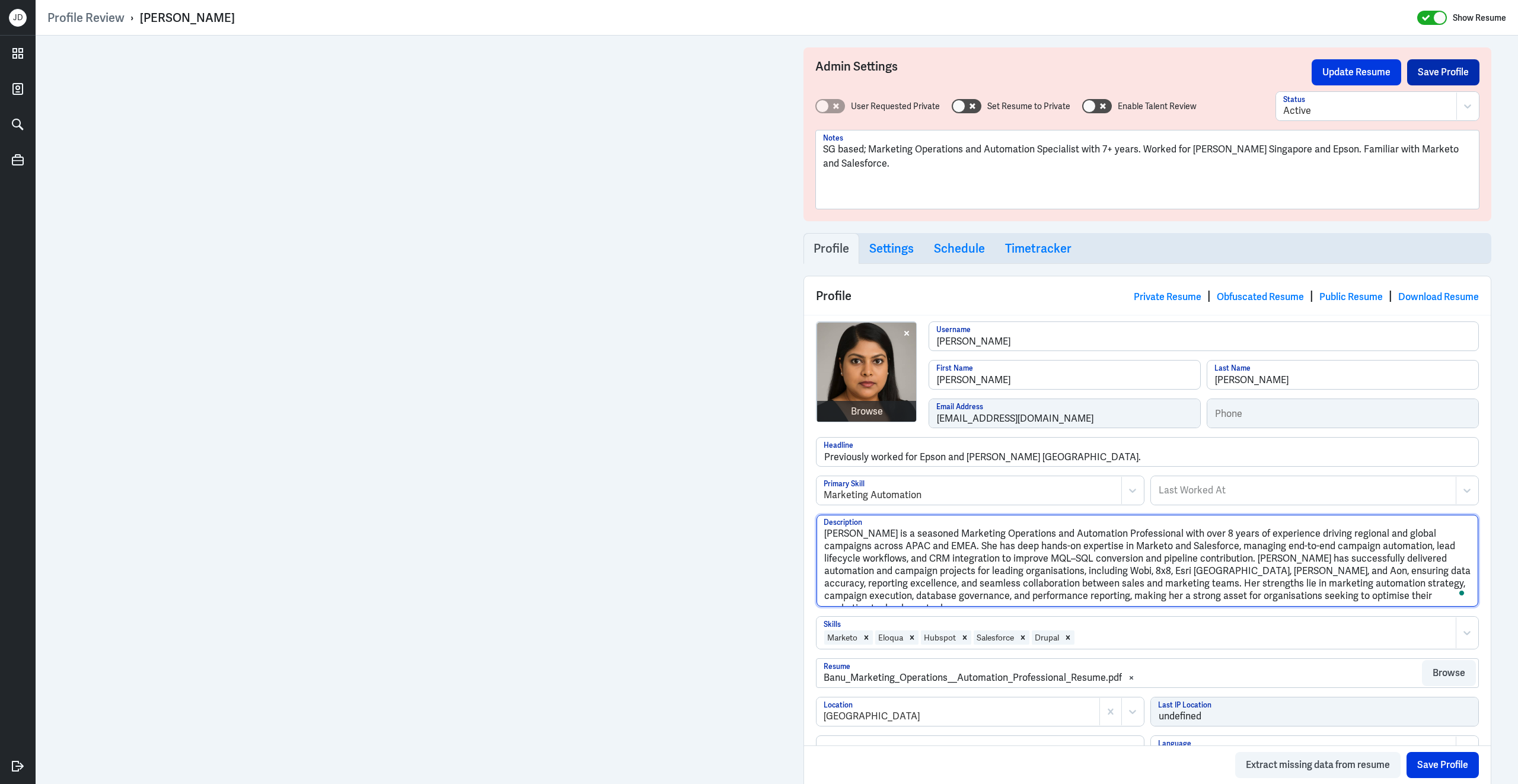
type textarea "[PERSON_NAME] is a seasoned Marketing Operations and Automation Professional wi…"
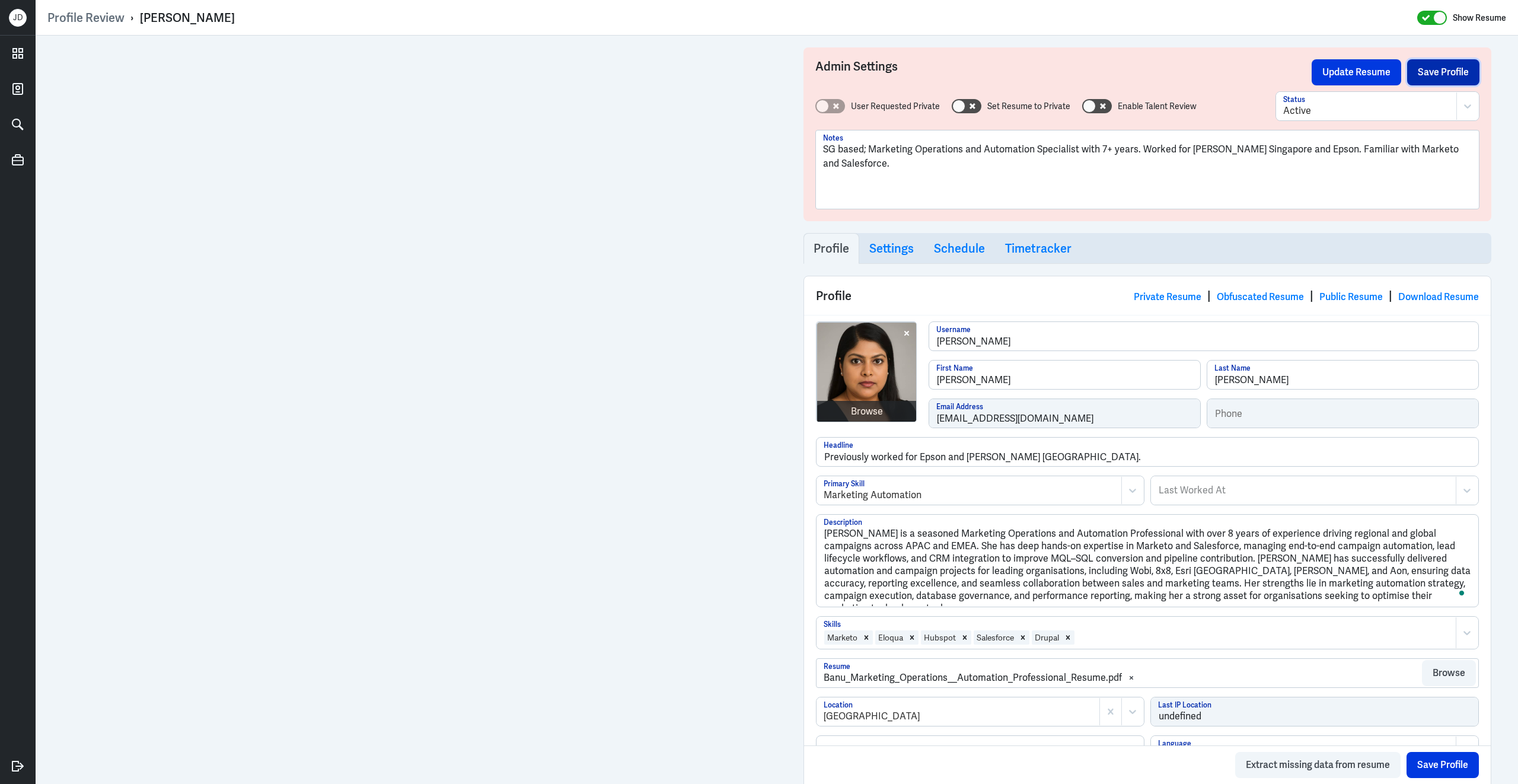
click at [1449, 74] on button "Save Profile" at bounding box center [1444, 72] width 72 height 26
click at [1366, 74] on button "Update Resume" at bounding box center [1356, 72] width 90 height 26
click at [1263, 296] on link "Obfuscated Resume" at bounding box center [1260, 297] width 87 height 13
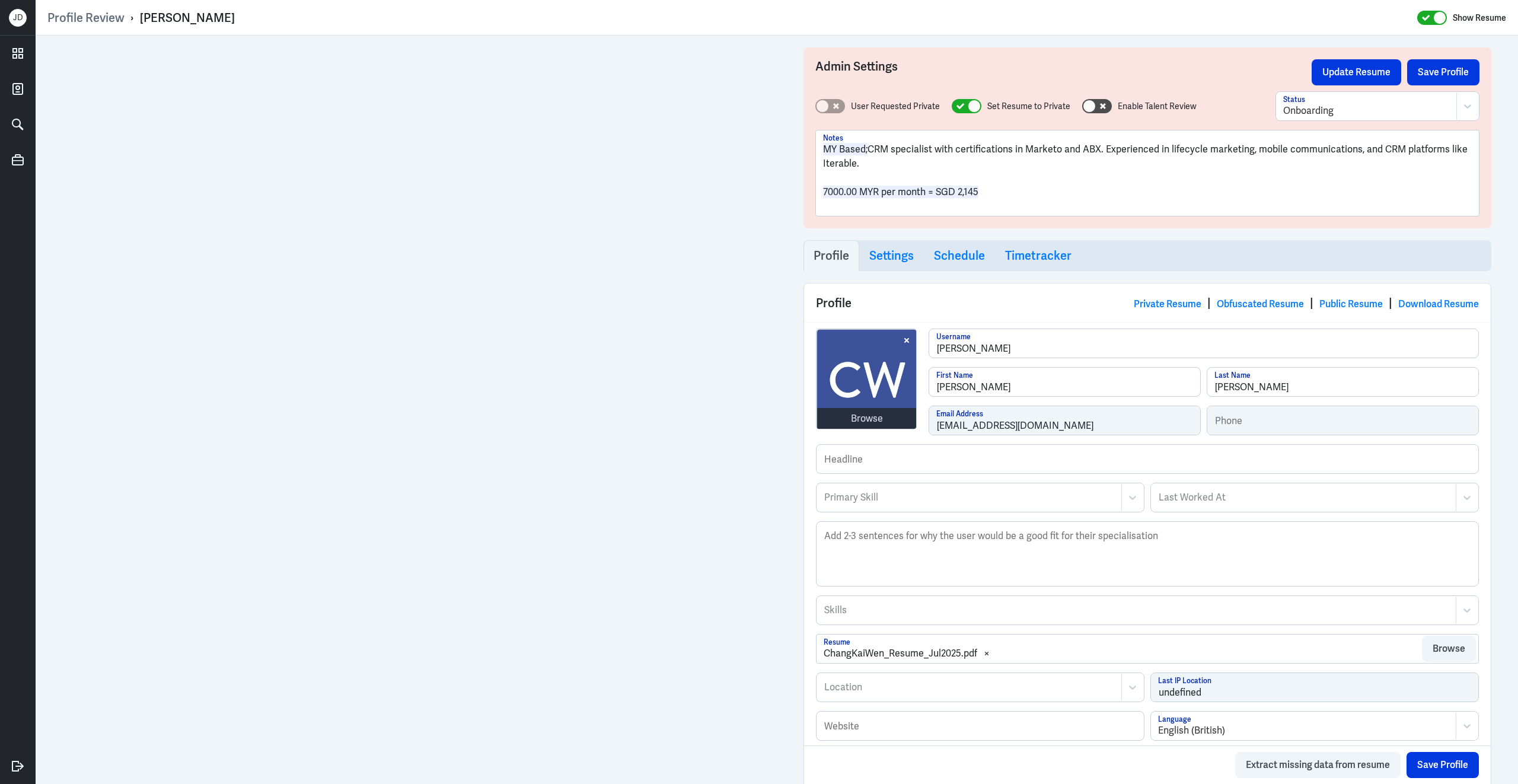
scroll to position [325, 0]
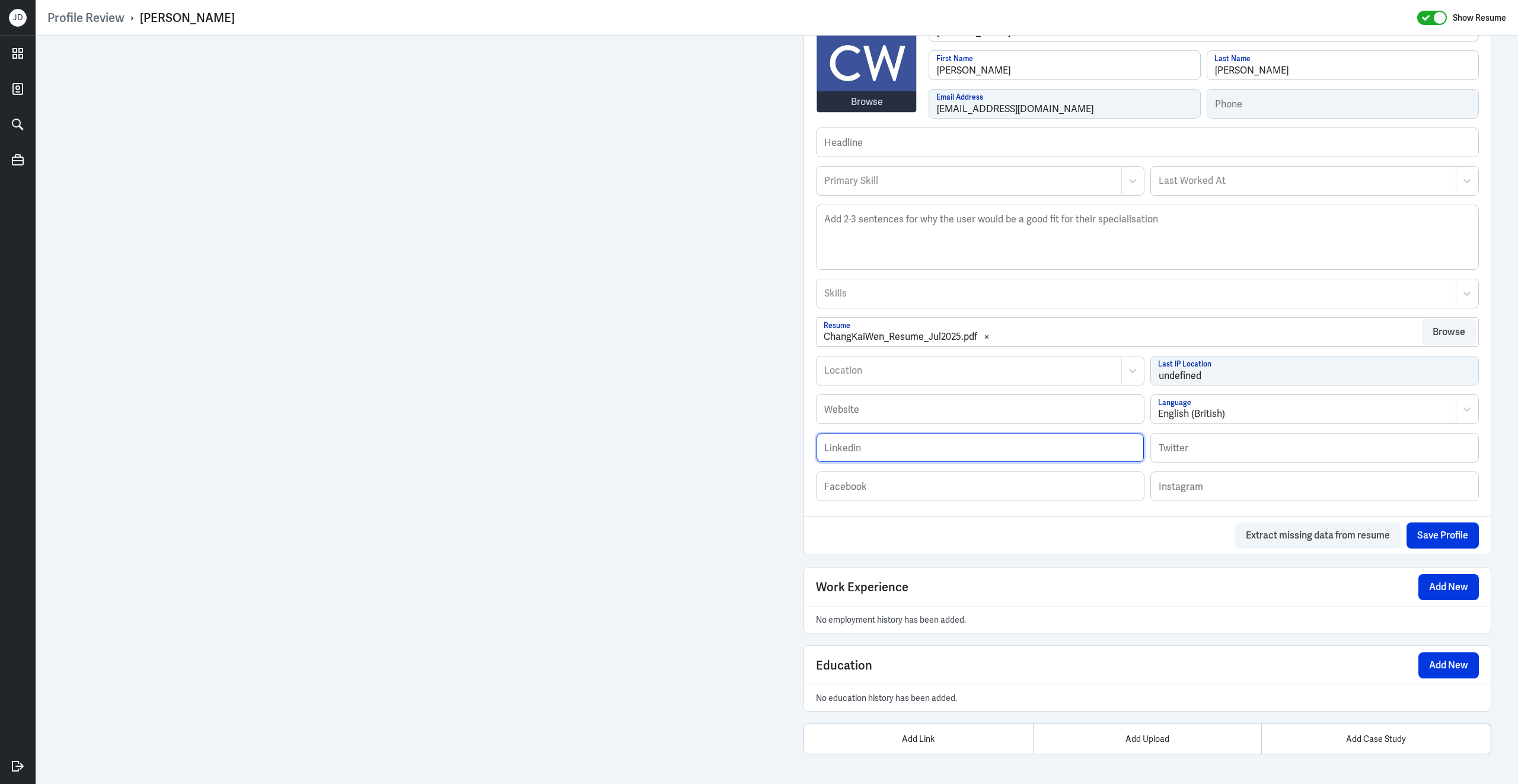
click at [1012, 444] on input "text" at bounding box center [980, 448] width 328 height 29
click at [994, 369] on div at bounding box center [969, 371] width 292 height 14
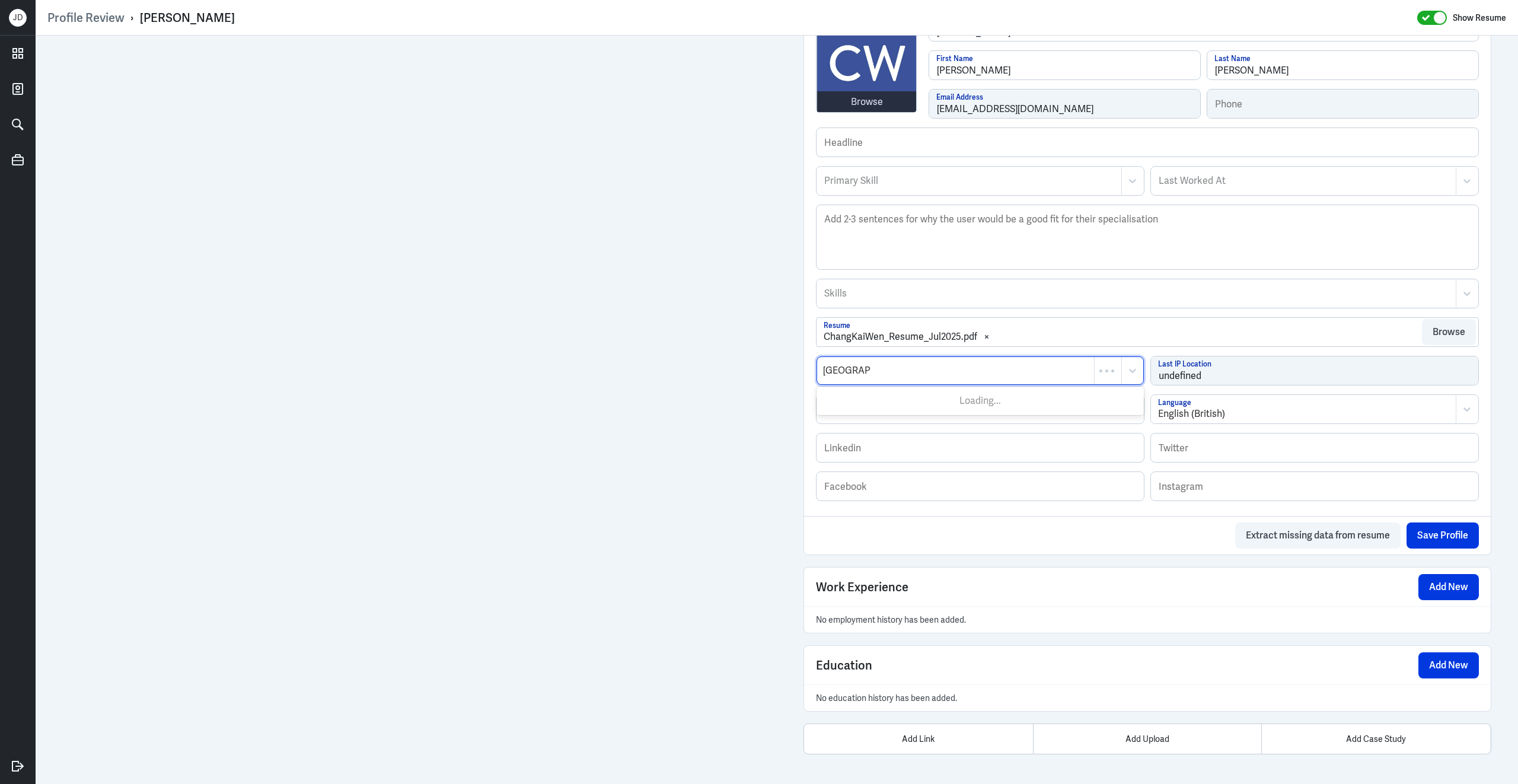
type input "Kuala Lump"
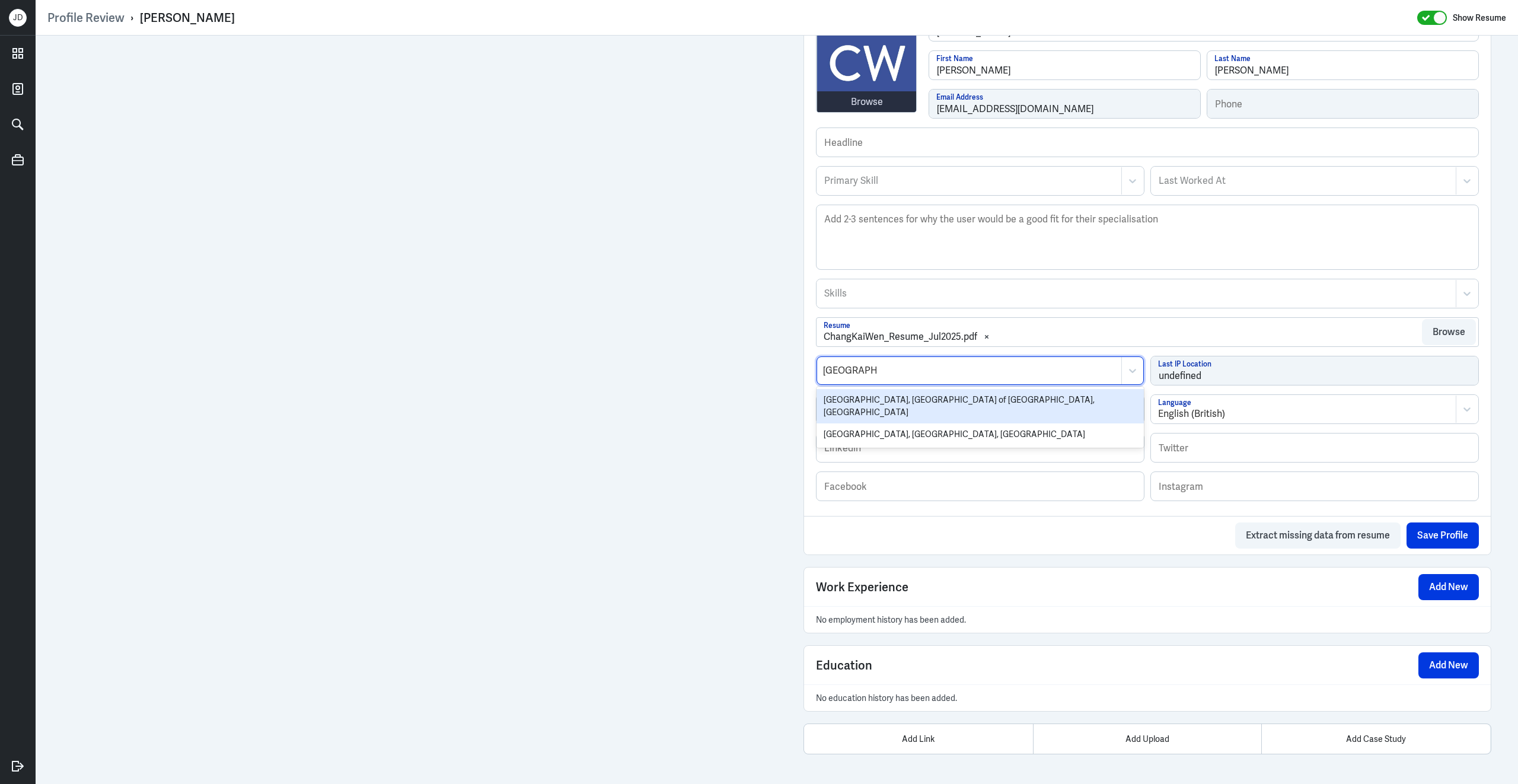
click at [930, 400] on div "Kuala Lumpur, Federal Territory of Kuala Lumpur, Malaysia" at bounding box center [980, 406] width 328 height 34
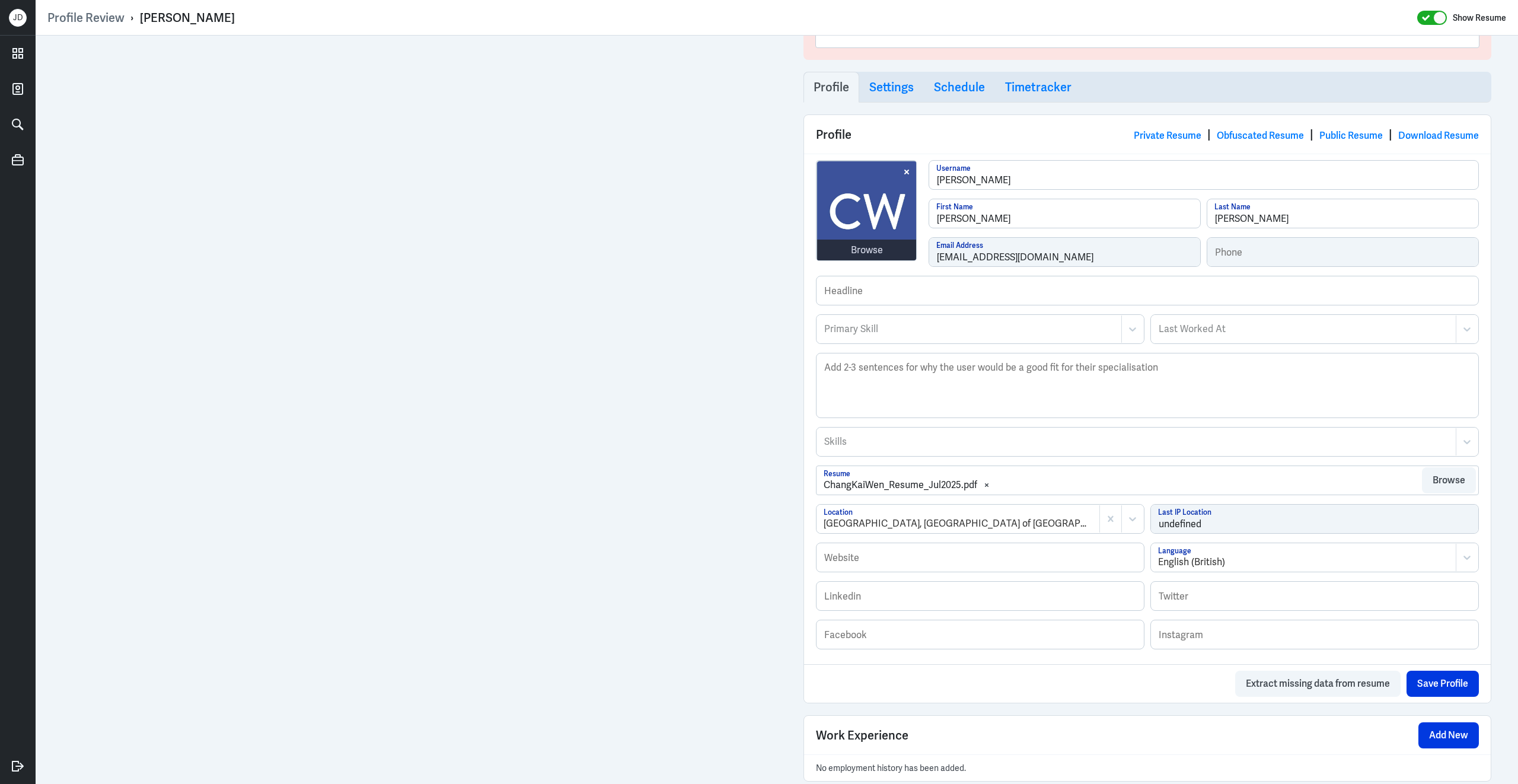
scroll to position [0, 0]
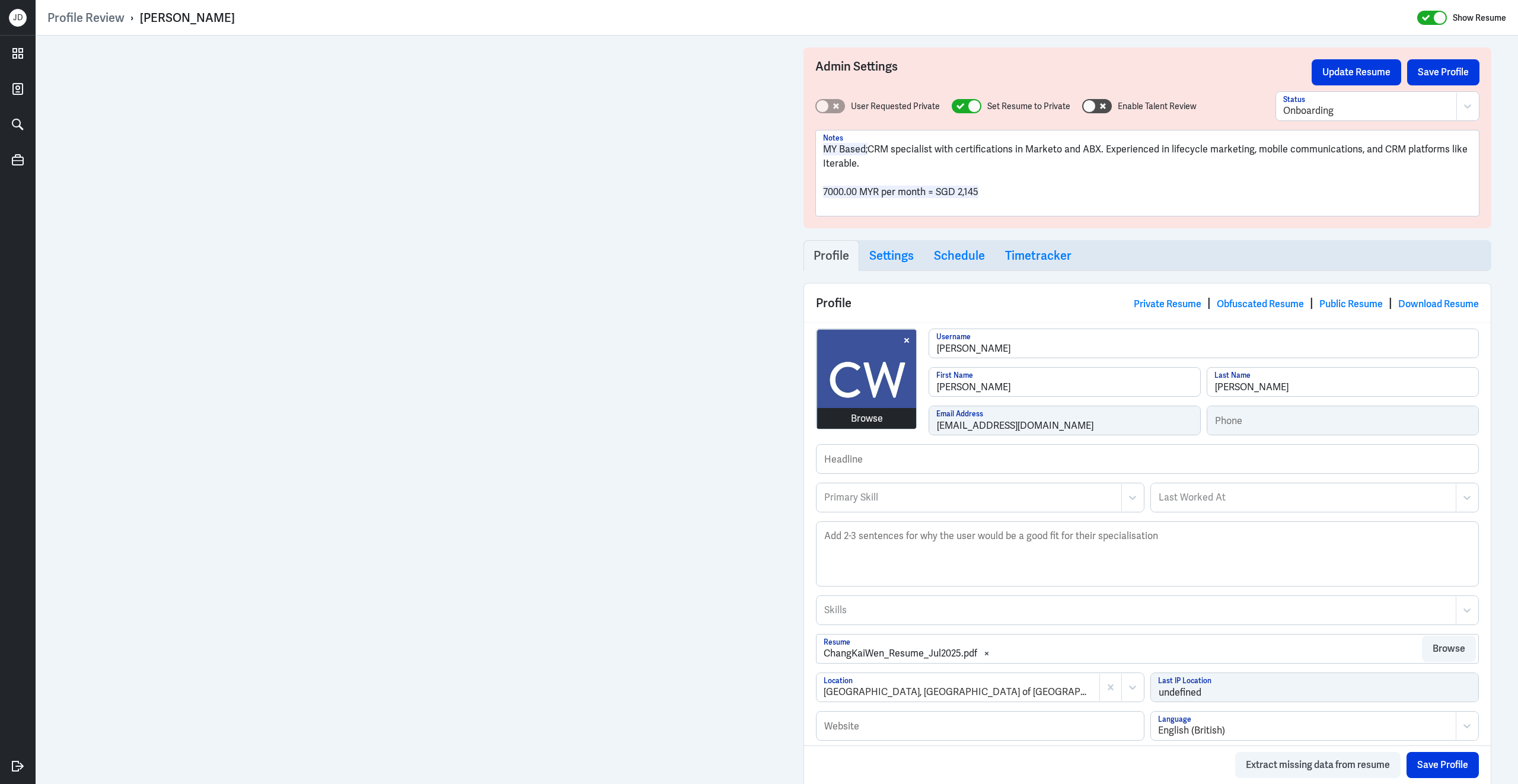
click at [877, 419] on div "Browse chang-kai-wen Username Chang Kai First Name Wen Last Name changkaiwen331…" at bounding box center [1147, 386] width 663 height 116
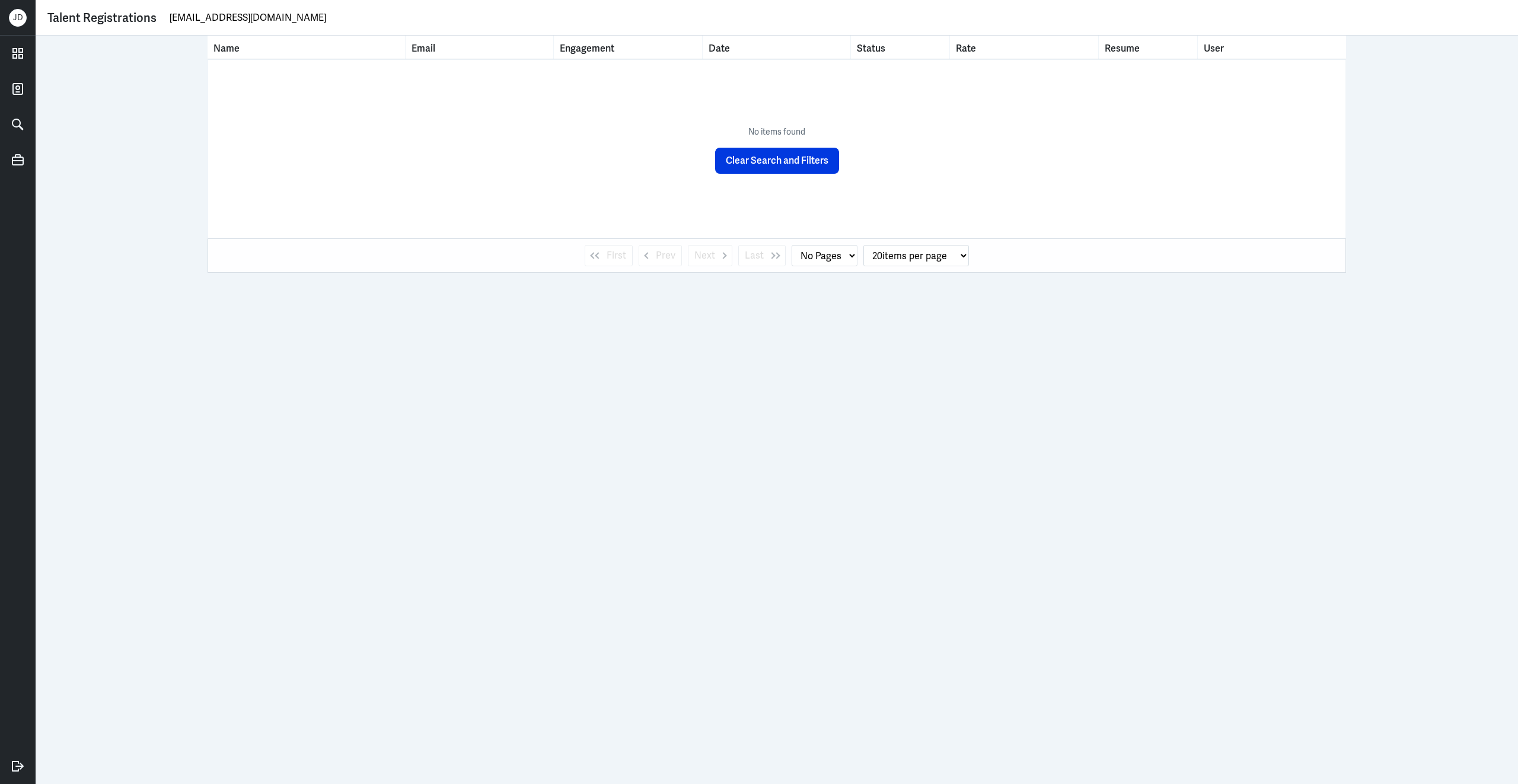
drag, startPoint x: 278, startPoint y: 14, endPoint x: 81, endPoint y: 3, distance: 197.3
click at [81, 3] on div "Talent Registrations [EMAIL_ADDRESS][DOMAIN_NAME]" at bounding box center [776, 18] width 1482 height 36
type input "[EMAIL_ADDRESS][DOMAIN_NAME]"
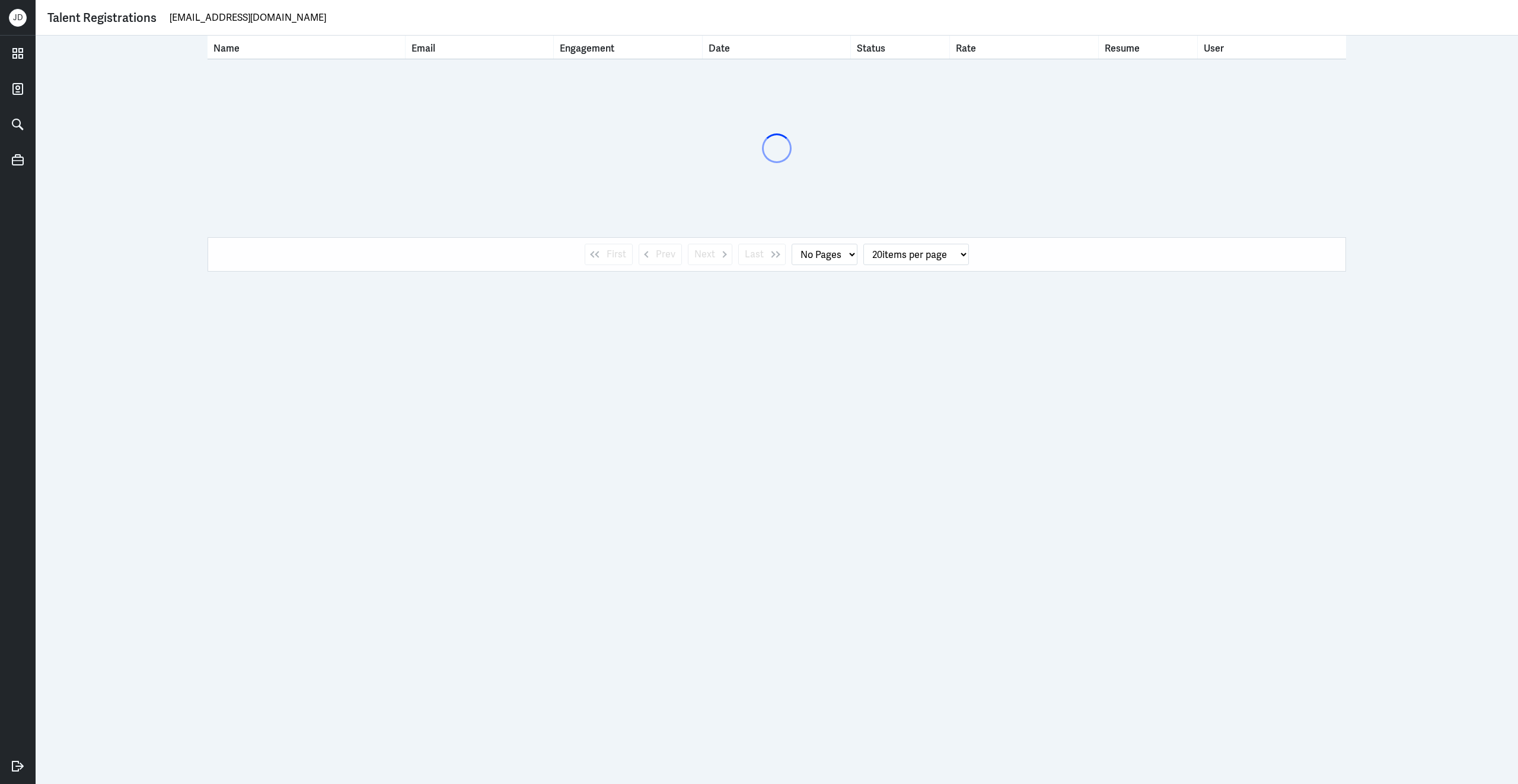
select select "1"
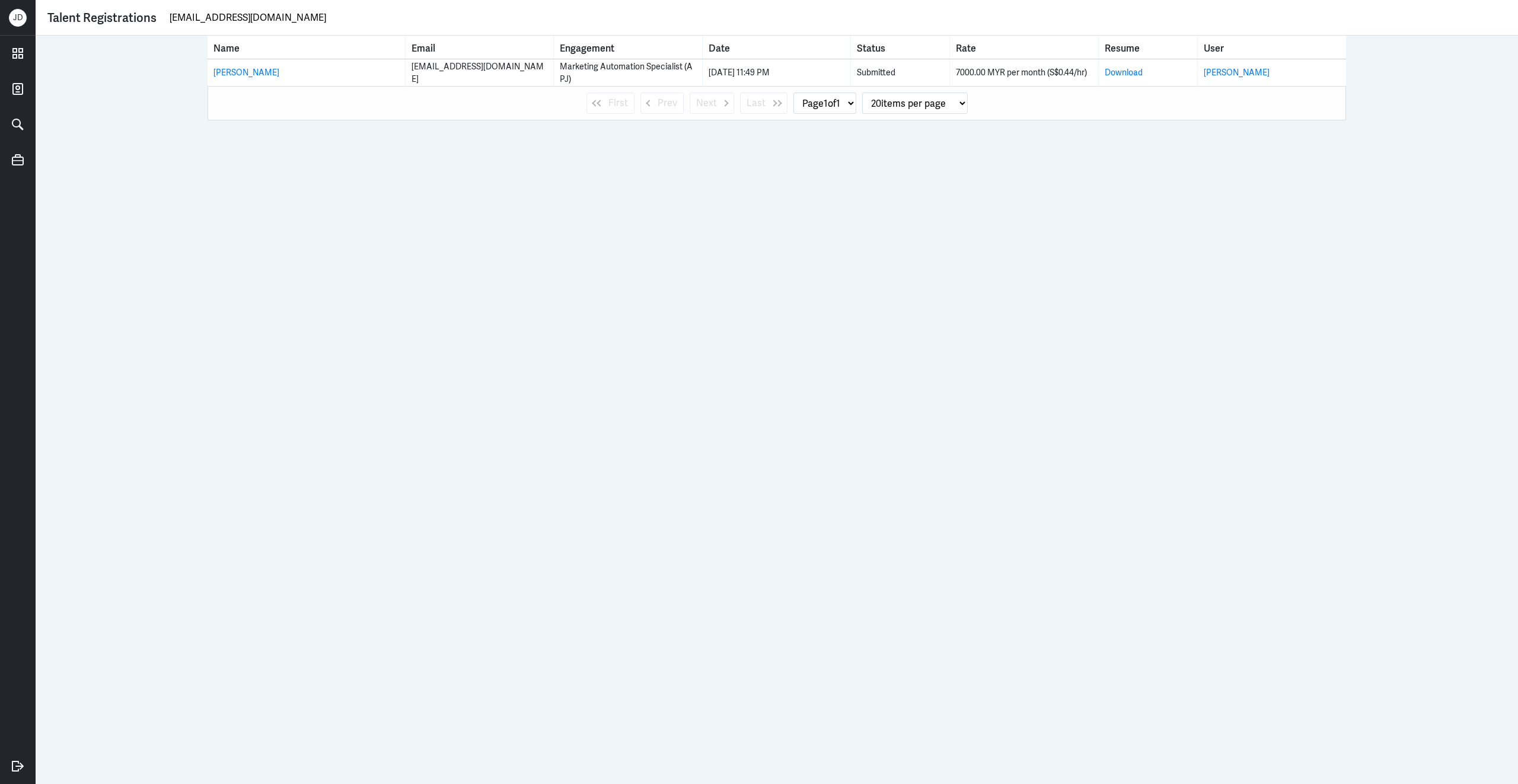
type input "[EMAIL_ADDRESS][DOMAIN_NAME]"
